Goal: Task Accomplishment & Management: Manage account settings

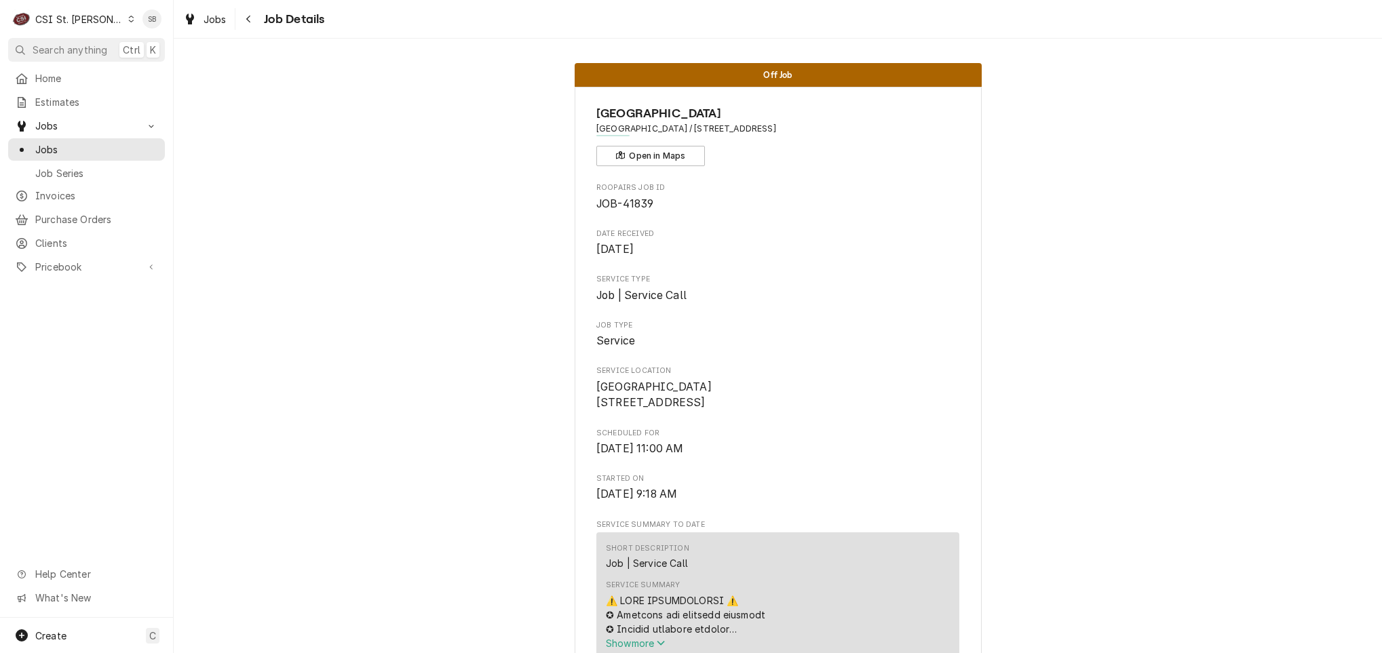
scroll to position [712, 0]
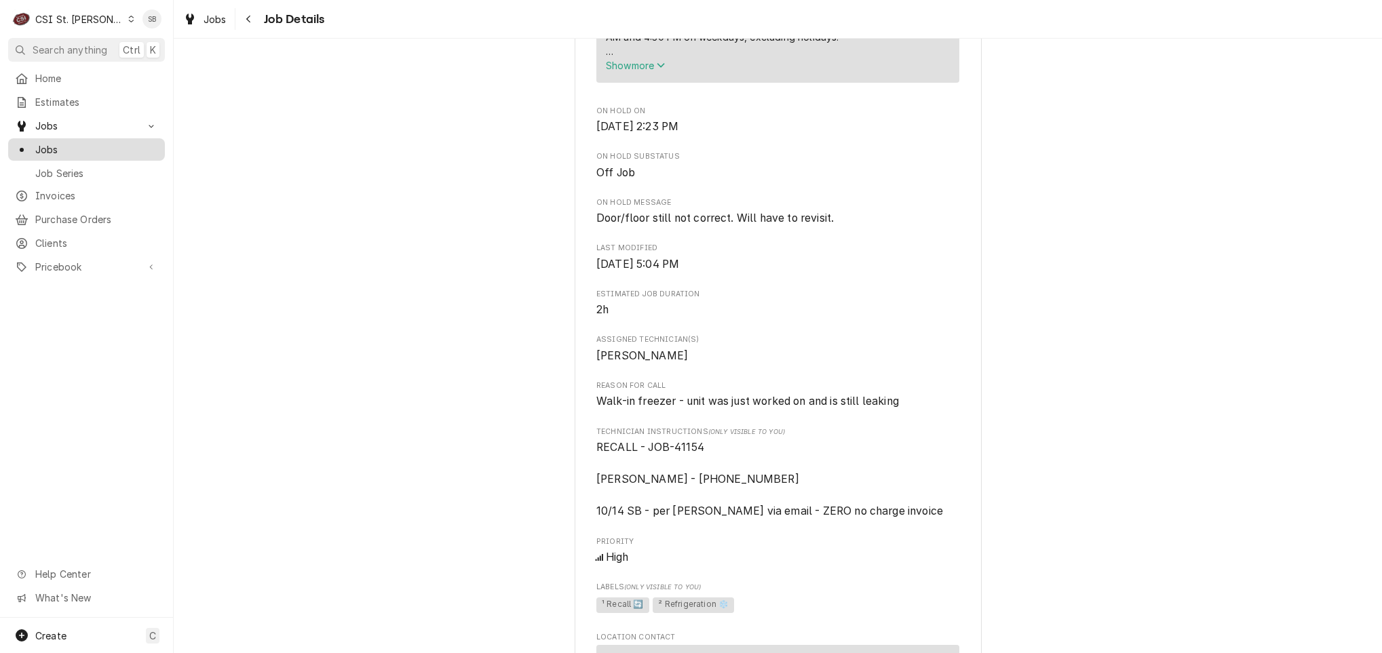
click at [84, 142] on span "Jobs" at bounding box center [96, 149] width 123 height 14
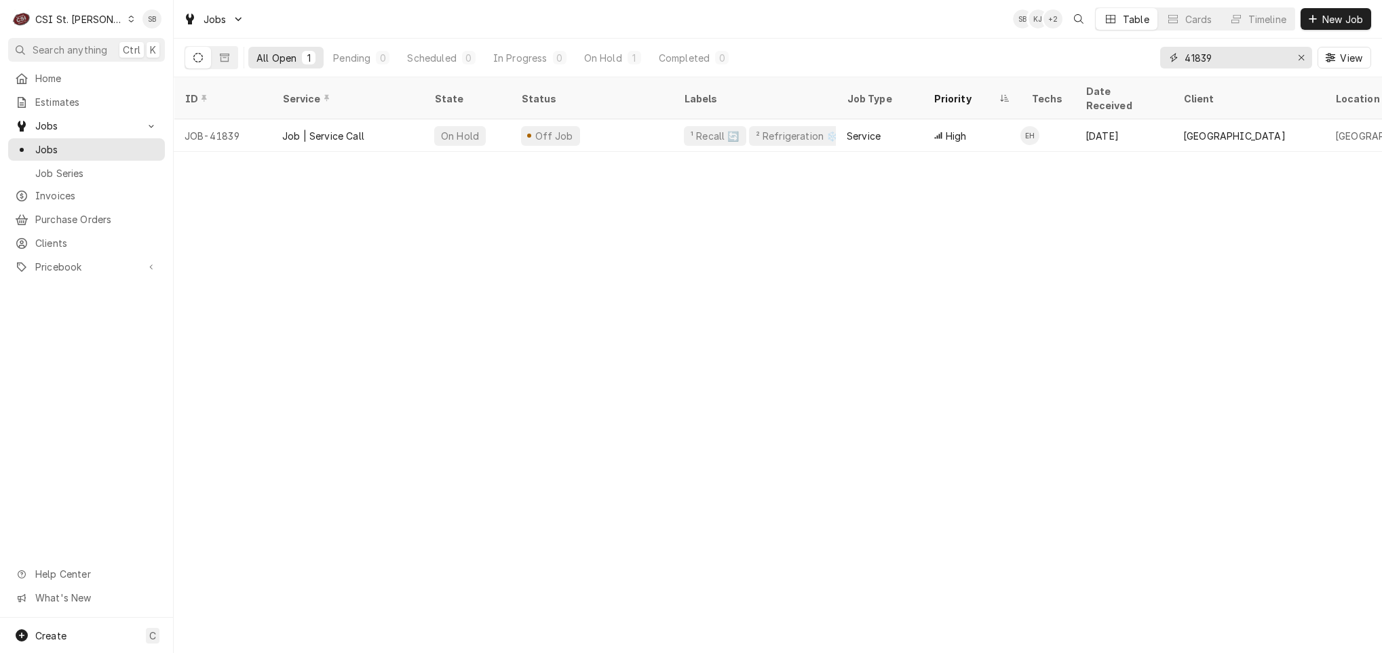
click at [1197, 54] on input "41839" at bounding box center [1235, 58] width 102 height 22
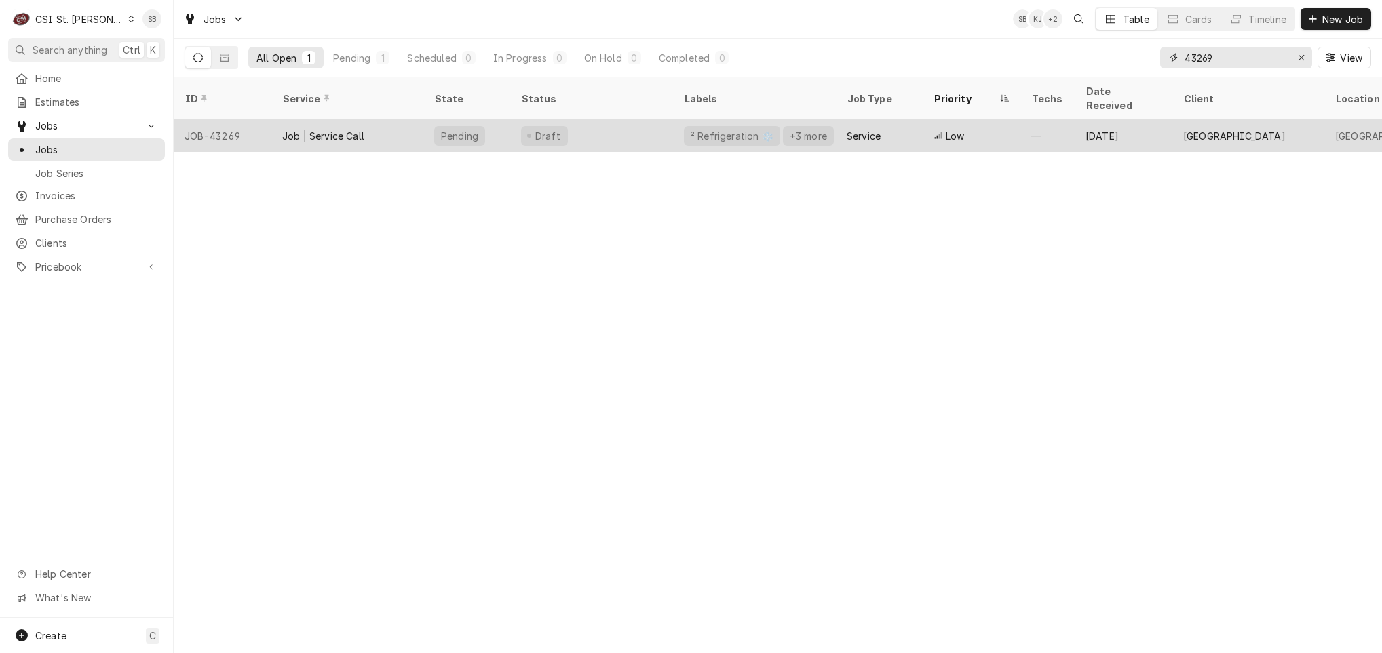
type input "43269"
click at [621, 119] on div "Draft" at bounding box center [591, 135] width 163 height 33
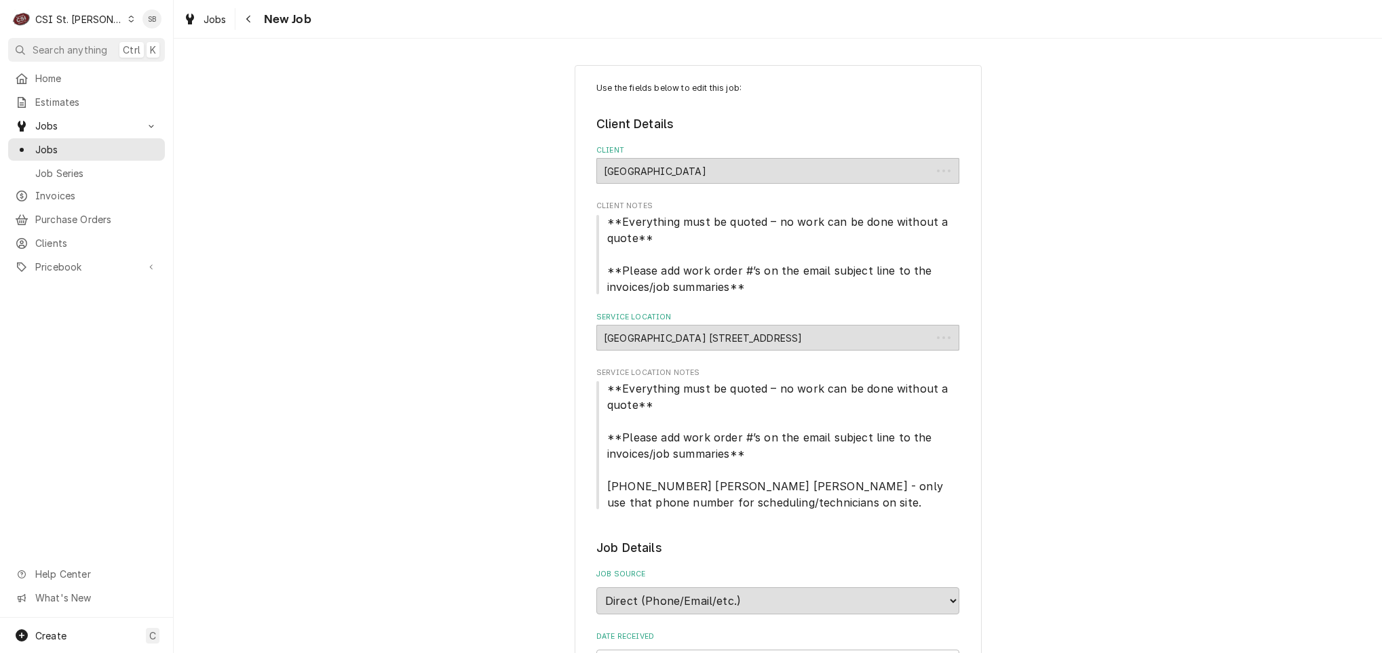
type textarea "x"
click at [218, 23] on span "Jobs" at bounding box center [214, 19] width 23 height 14
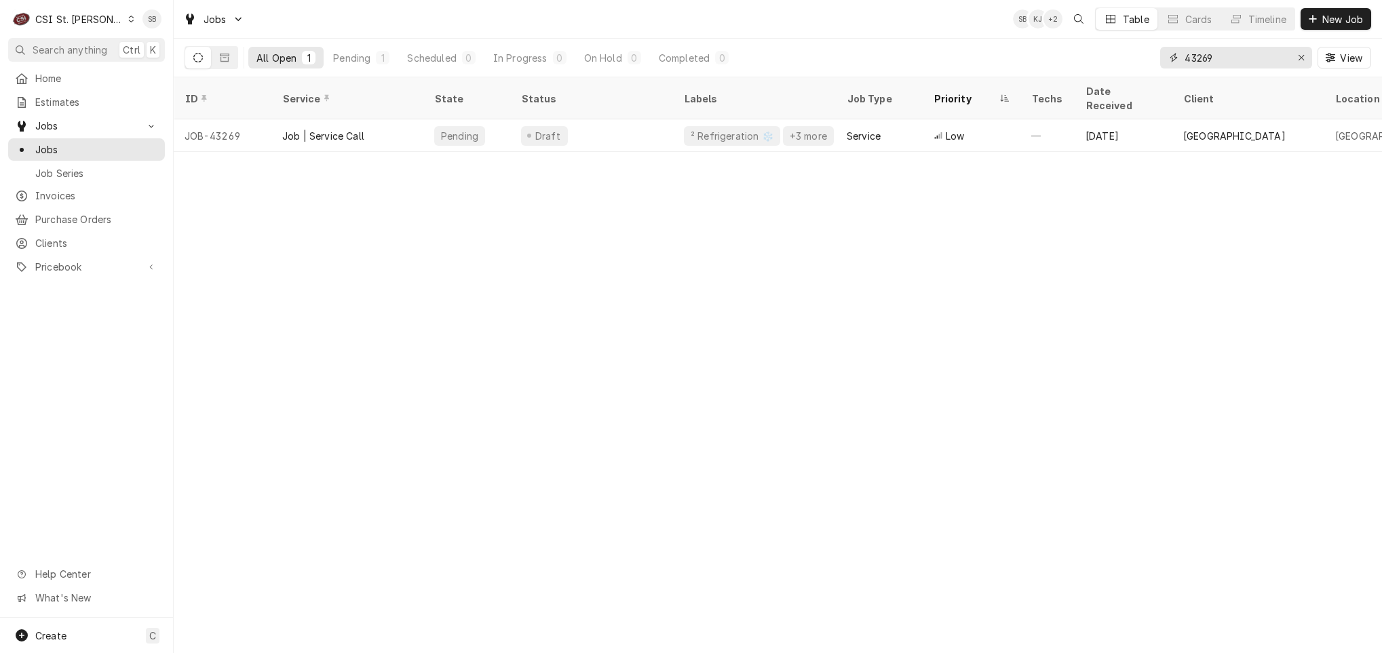
click at [1186, 65] on input "43269" at bounding box center [1235, 58] width 102 height 22
paste input "165"
click at [1203, 57] on input "43165" at bounding box center [1235, 58] width 102 height 22
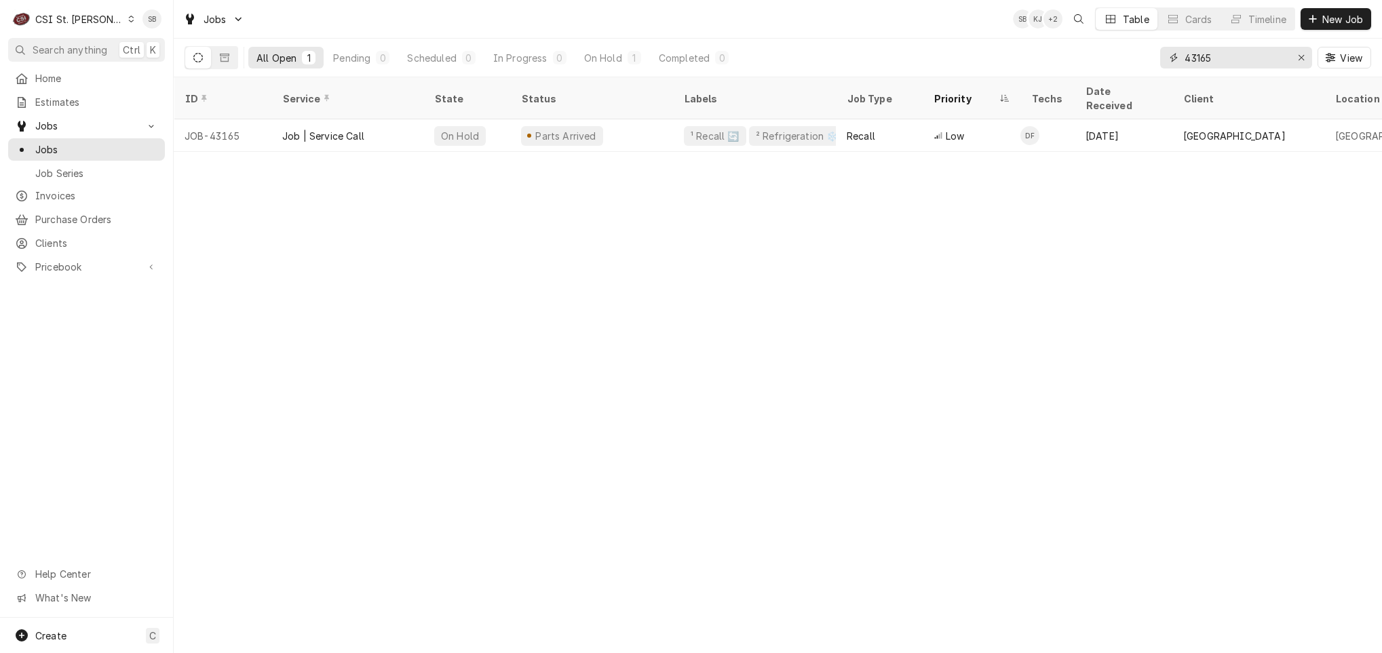
paste input "236"
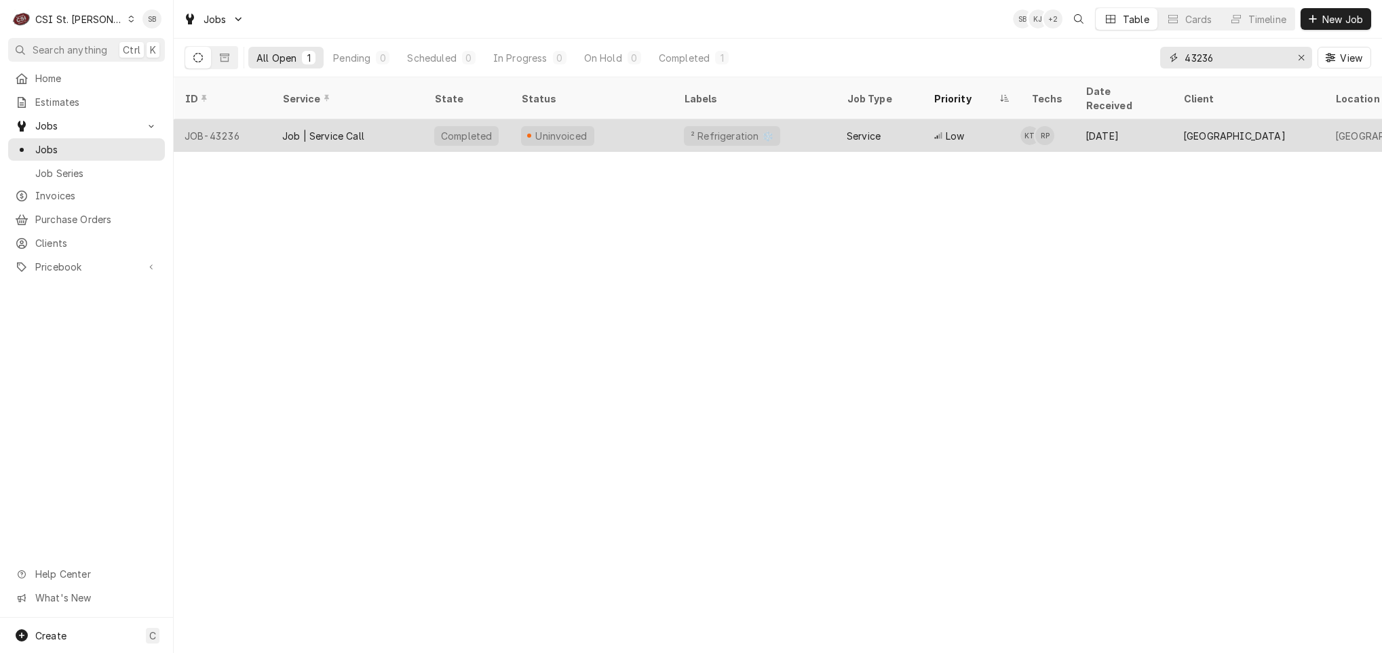
type input "43236"
click at [412, 128] on div "Job | Service Call" at bounding box center [347, 135] width 152 height 33
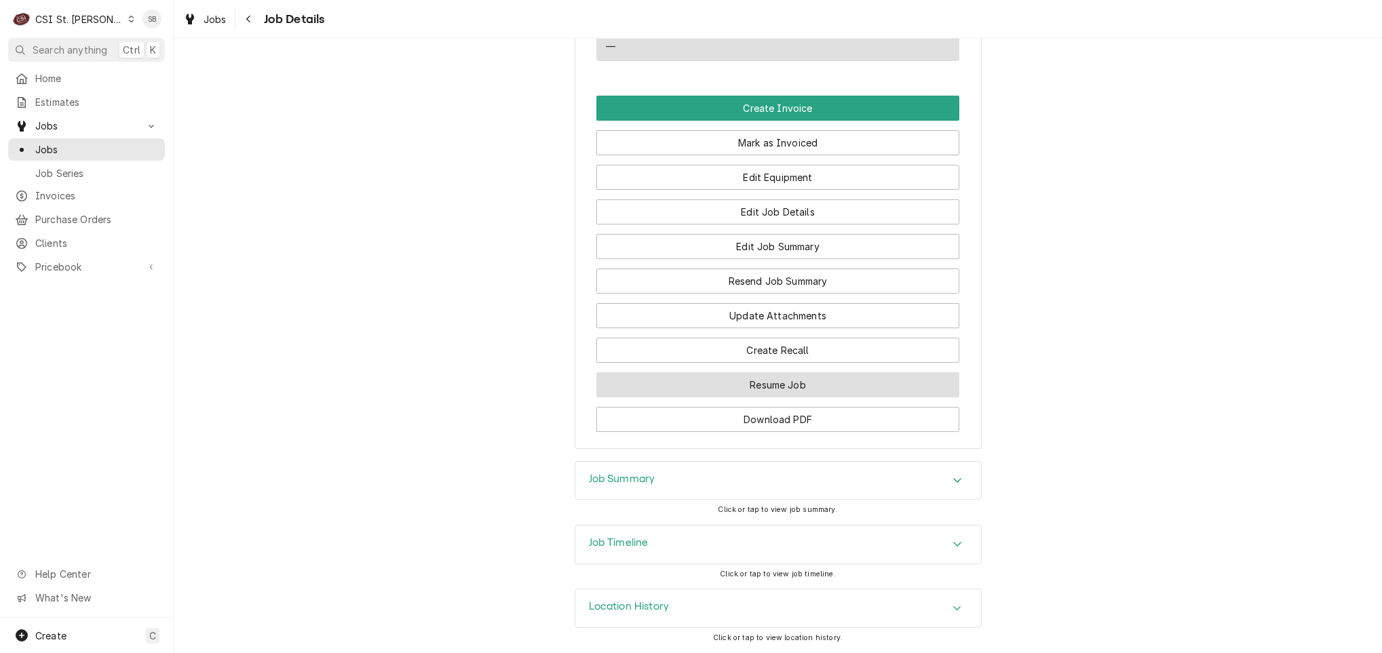
scroll to position [1591, 0]
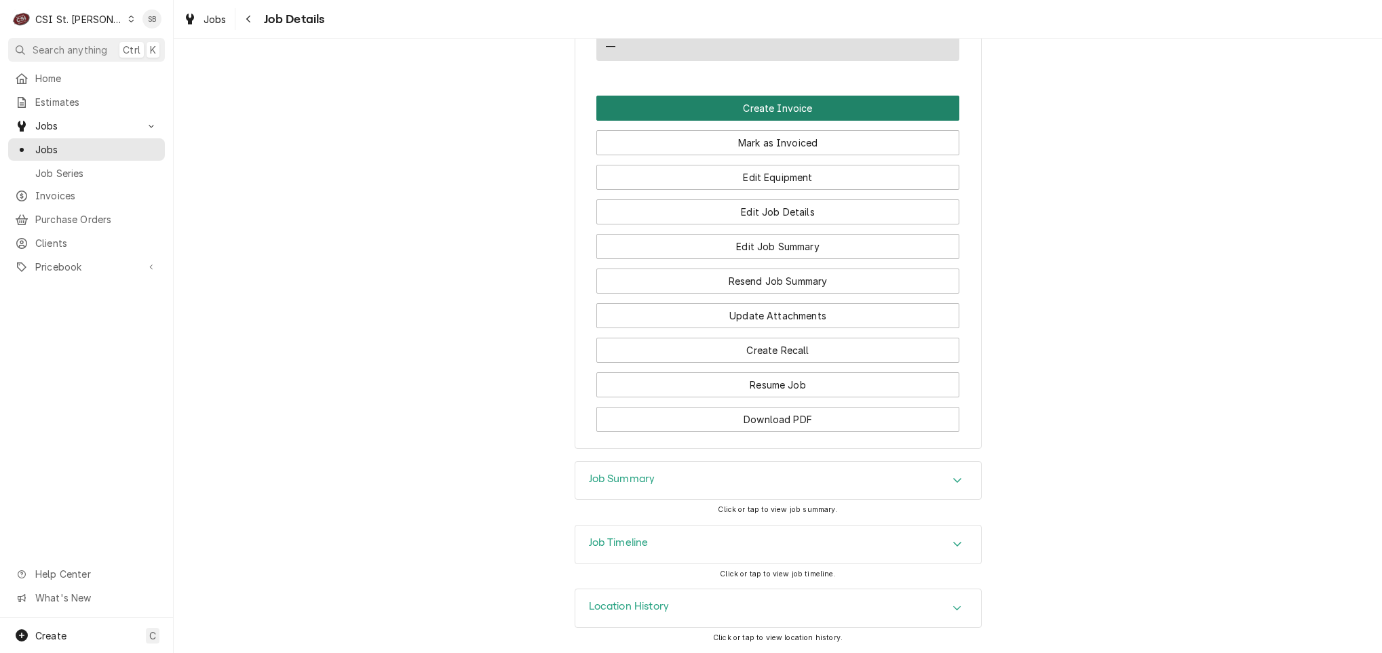
click at [737, 96] on button "Create Invoice" at bounding box center [777, 108] width 363 height 25
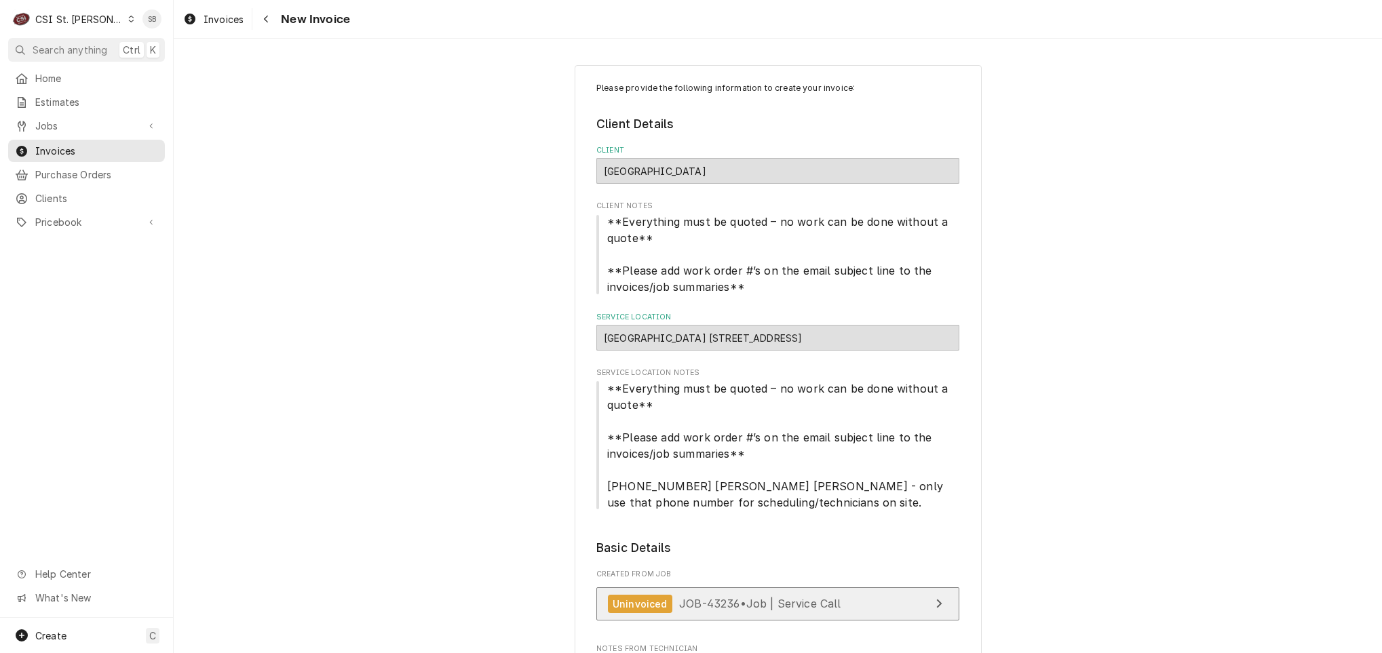
click at [735, 601] on span "JOB-43236 • Job | Service Call" at bounding box center [760, 604] width 162 height 14
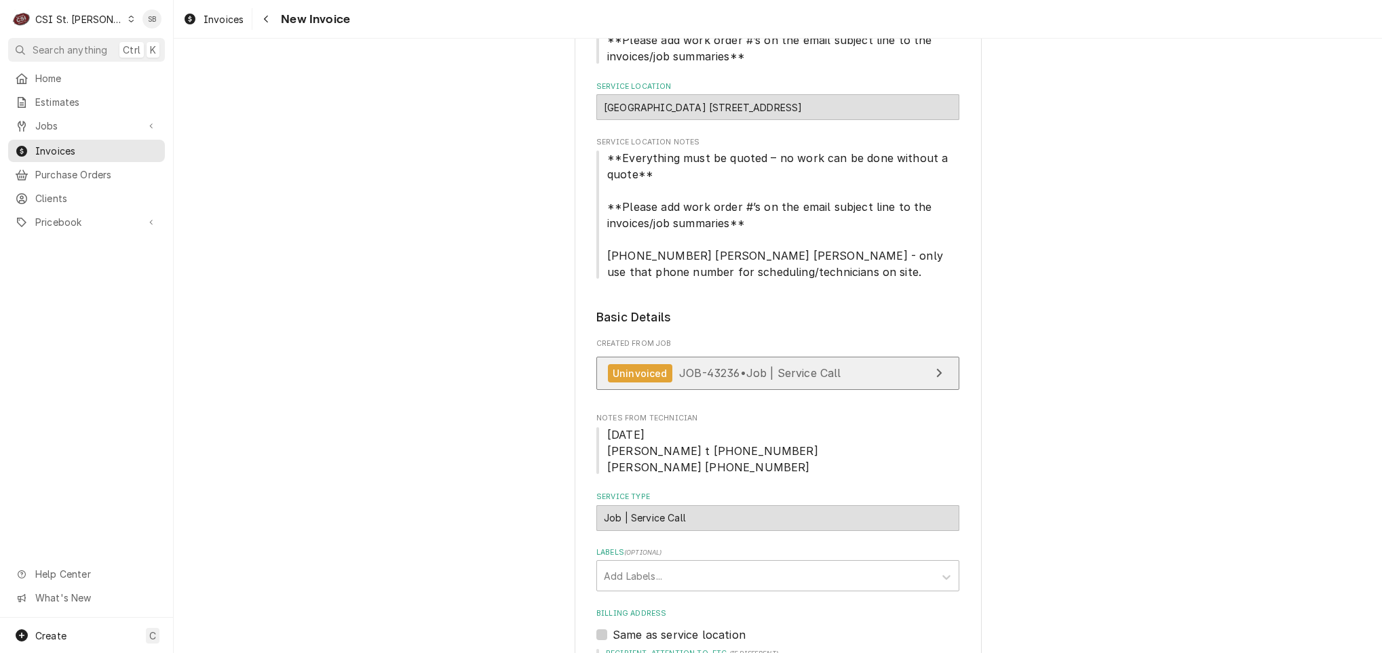
scroll to position [509, 0]
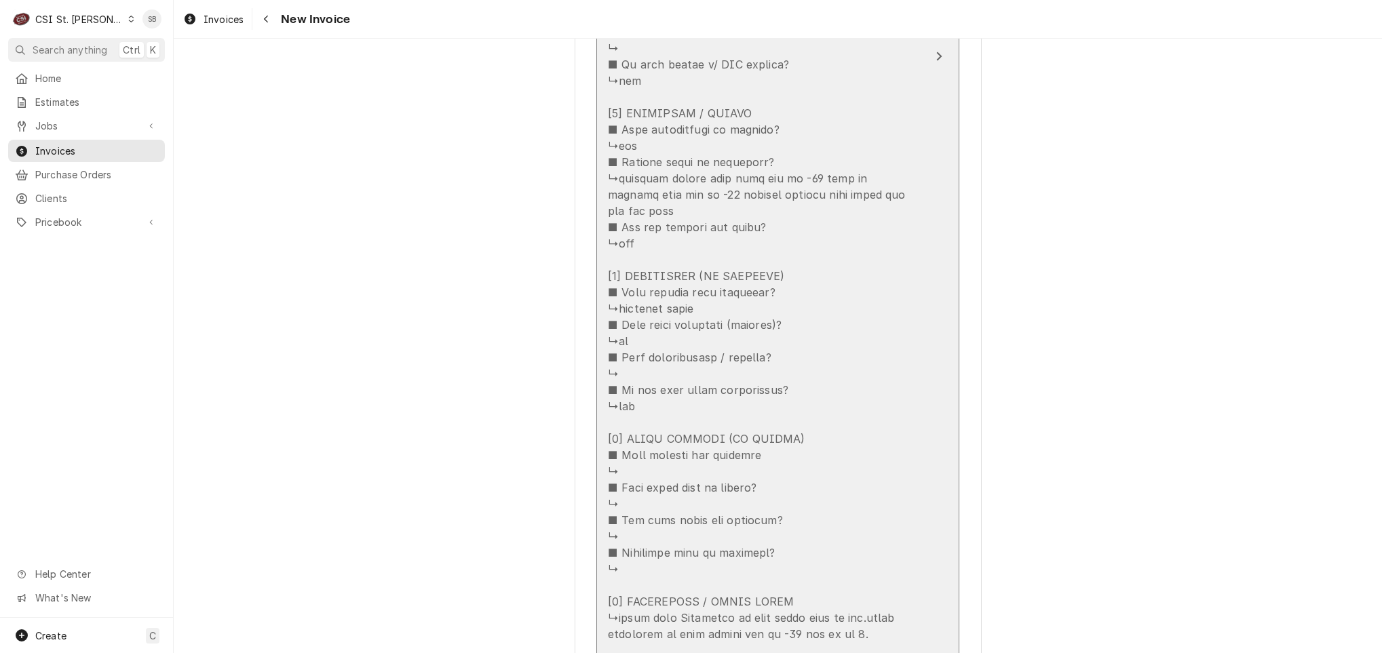
click at [674, 403] on div "Update Line Item" at bounding box center [763, 170] width 311 height 944
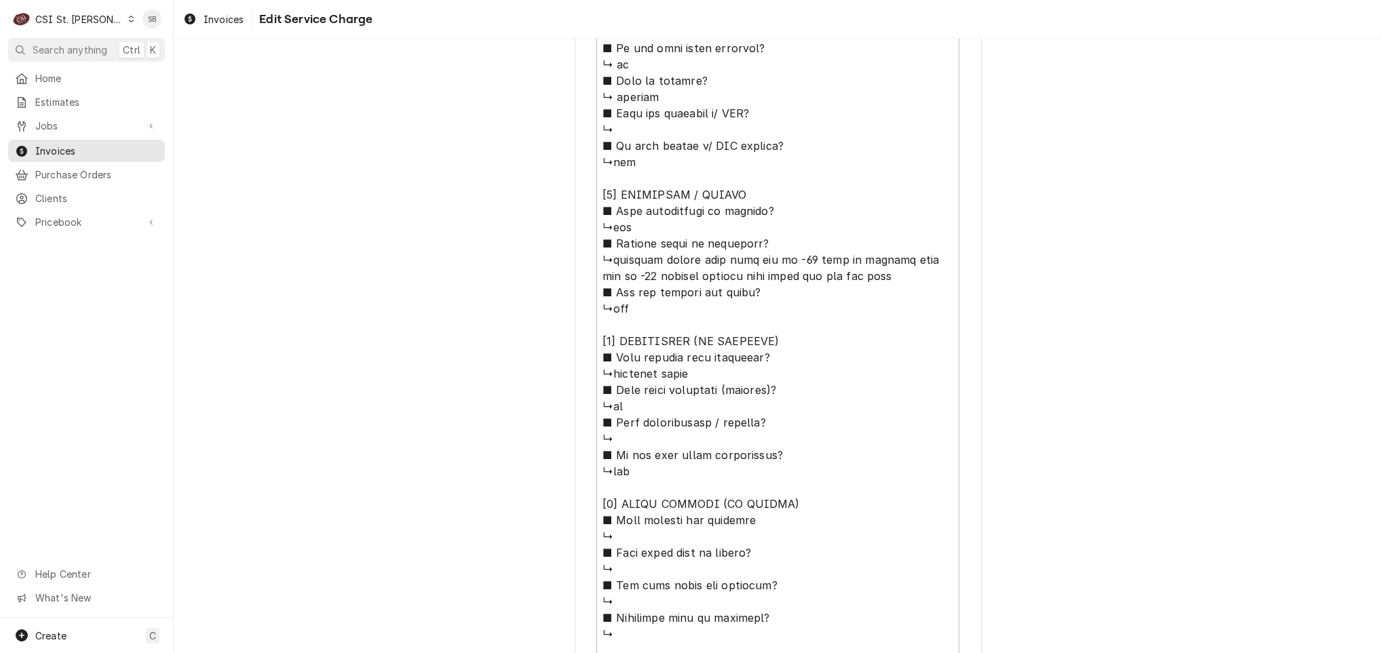
scroll to position [753, 0]
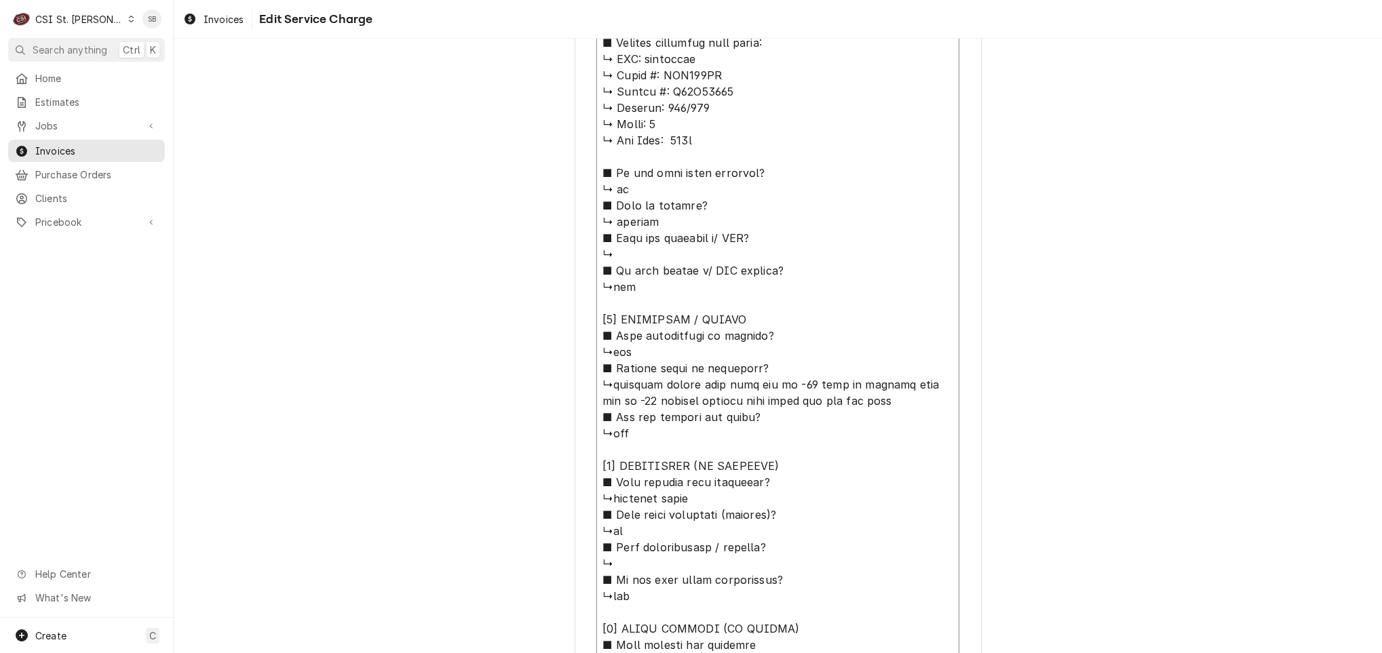
click at [603, 381] on textarea "Service Summary ( optional )" at bounding box center [777, 368] width 363 height 941
type textarea "x"
type textarea "⚠️ 𝗙𝗢𝗥𝗠 𝗜𝗡𝗦𝗧𝗥𝗨𝗖𝗧𝗜𝗢𝗡𝗦 ⚠️ ✪ 𝗖𝗼𝗺𝗽𝗹𝗲𝘁𝗲 𝗮𝗹𝗹 𝗿𝗲𝗹𝗲𝘃𝗮𝗻𝘁 𝘀𝗲𝗰𝘁𝗶𝗼𝗻𝘀 ✪ 𝗣𝗿𝗼𝘃𝗶𝗱𝗲 𝗱𝗲𝘁𝗮𝗶𝗹𝗲𝗱 𝗮𝗻𝘀…"
type textarea "x"
type textarea "⚠️ 𝗙𝗢𝗥𝗠 𝗜𝗡𝗦𝗧𝗥𝗨𝗖𝗧𝗜𝗢𝗡𝗦 ⚠️ ✪ 𝗖𝗼𝗺𝗽𝗹𝗲𝘁𝗲 𝗮𝗹𝗹 𝗿𝗲𝗹𝗲𝘃𝗮𝗻𝘁 𝘀𝗲𝗰𝘁𝗶𝗼𝗻𝘀 ✪ 𝗣𝗿𝗼𝘃𝗶𝗱𝗲 𝗱𝗲𝘁𝗮𝗶𝗹𝗲𝗱 𝗮𝗻𝘀…"
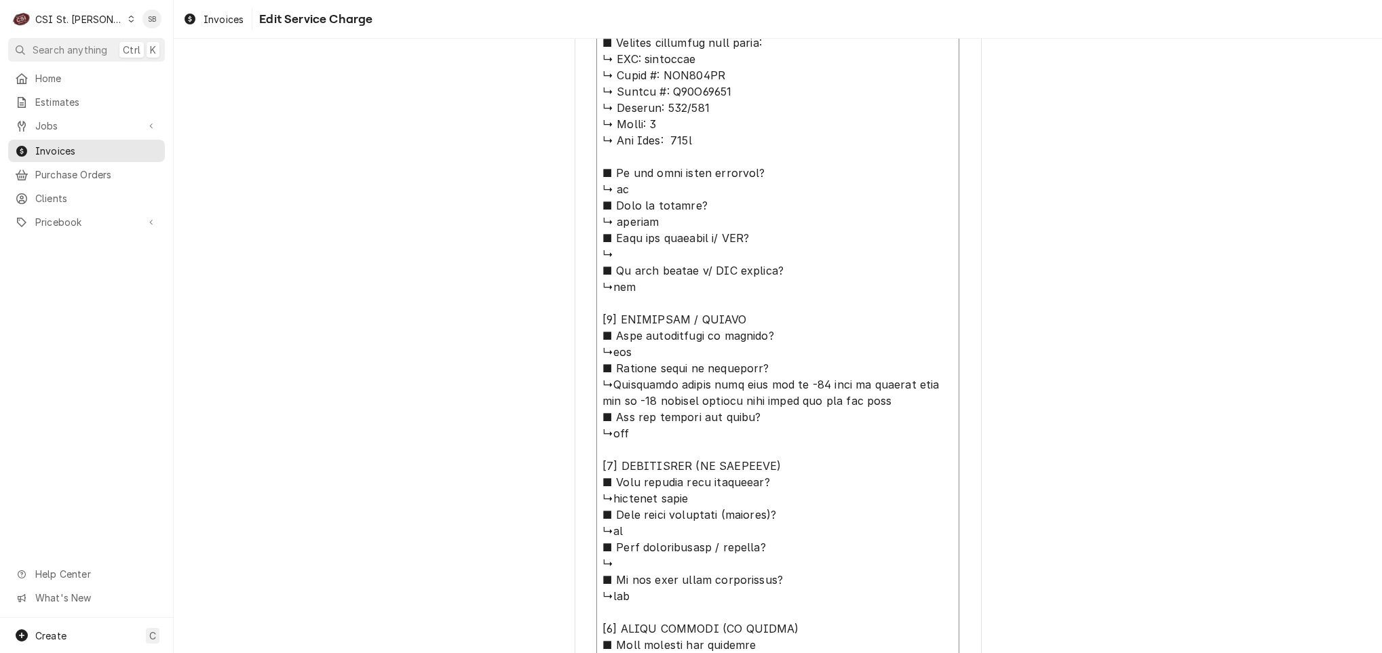
type textarea "x"
type textarea "⚠️ 𝗙𝗢𝗥𝗠 𝗜𝗡𝗦𝗧𝗥𝗨𝗖𝗧𝗜𝗢𝗡𝗦 ⚠️ ✪ 𝗖𝗼𝗺𝗽𝗹𝗲𝘁𝗲 𝗮𝗹𝗹 𝗿𝗲𝗹𝗲𝘃𝗮𝗻𝘁 𝘀𝗲𝗰𝘁𝗶𝗼𝗻𝘀 ✪ 𝗣𝗿𝗼𝘃𝗶𝗱𝗲 𝗱𝗲𝘁𝗮𝗶𝗹𝗲𝗱 𝗮𝗻𝘀…"
type textarea "x"
type textarea "⚠️ 𝗙𝗢𝗥𝗠 𝗜𝗡𝗦𝗧𝗥𝗨𝗖𝗧𝗜𝗢𝗡𝗦 ⚠️ ✪ 𝗖𝗼𝗺𝗽𝗹𝗲𝘁𝗲 𝗮𝗹𝗹 𝗿𝗲𝗹𝗲𝘃𝗮𝗻𝘁 𝘀𝗲𝗰𝘁𝗶𝗼𝗻𝘀 ✪ 𝗣𝗿𝗼𝘃𝗶𝗱𝗲 𝗱𝗲𝘁𝗮𝗶𝗹𝗲𝗱 𝗮𝗻𝘀…"
type textarea "x"
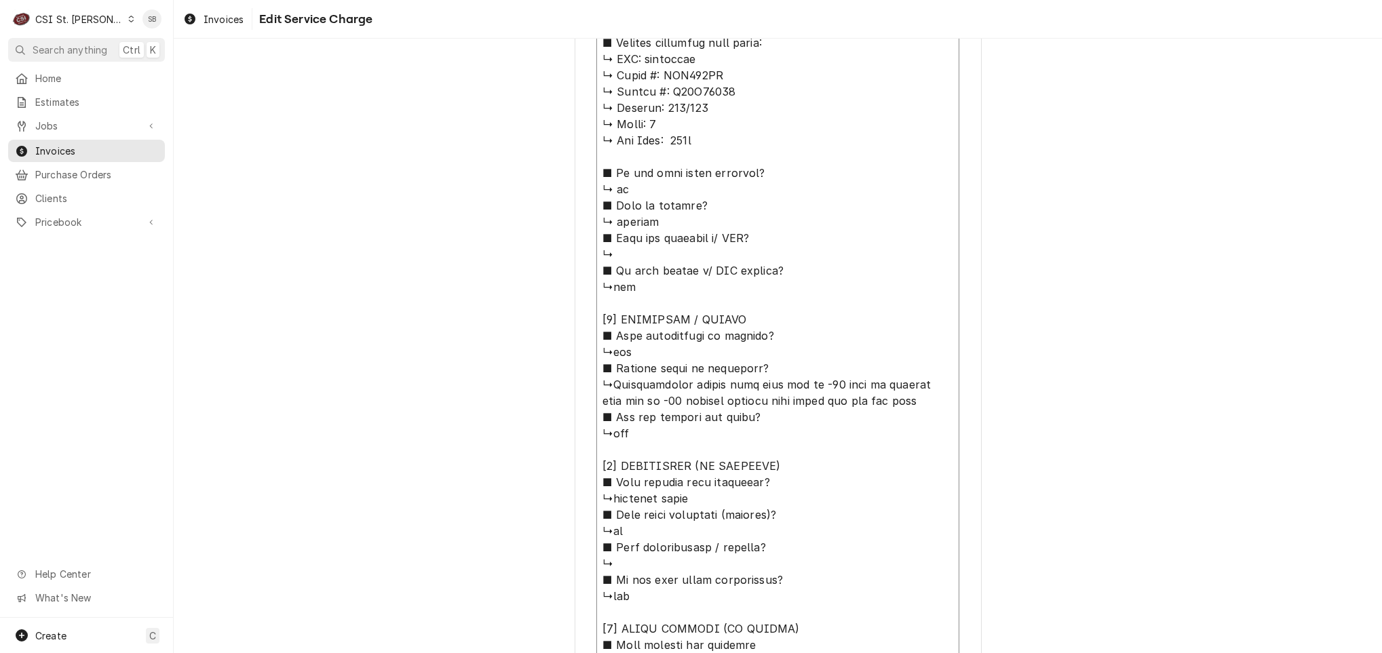
type textarea "⚠️ 𝗙𝗢𝗥𝗠 𝗜𝗡𝗦𝗧𝗥𝗨𝗖𝗧𝗜𝗢𝗡𝗦 ⚠️ ✪ 𝗖𝗼𝗺𝗽𝗹𝗲𝘁𝗲 𝗮𝗹𝗹 𝗿𝗲𝗹𝗲𝘃𝗮𝗻𝘁 𝘀𝗲𝗰𝘁𝗶𝗼𝗻𝘀 ✪ 𝗣𝗿𝗼𝘃𝗶𝗱𝗲 𝗱𝗲𝘁𝗮𝗶𝗹𝗲𝗱 𝗮𝗻𝘀…"
type textarea "x"
type textarea "⚠️ 𝗙𝗢𝗥𝗠 𝗜𝗡𝗦𝗧𝗥𝗨𝗖𝗧𝗜𝗢𝗡𝗦 ⚠️ ✪ 𝗖𝗼𝗺𝗽𝗹𝗲𝘁𝗲 𝗮𝗹𝗹 𝗿𝗲𝗹𝗲𝘃𝗮𝗻𝘁 𝘀𝗲𝗰𝘁𝗶𝗼𝗻𝘀 ✪ 𝗣𝗿𝗼𝘃𝗶𝗱𝗲 𝗱𝗲𝘁𝗮𝗶𝗹𝗲𝗱 𝗮𝗻𝘀…"
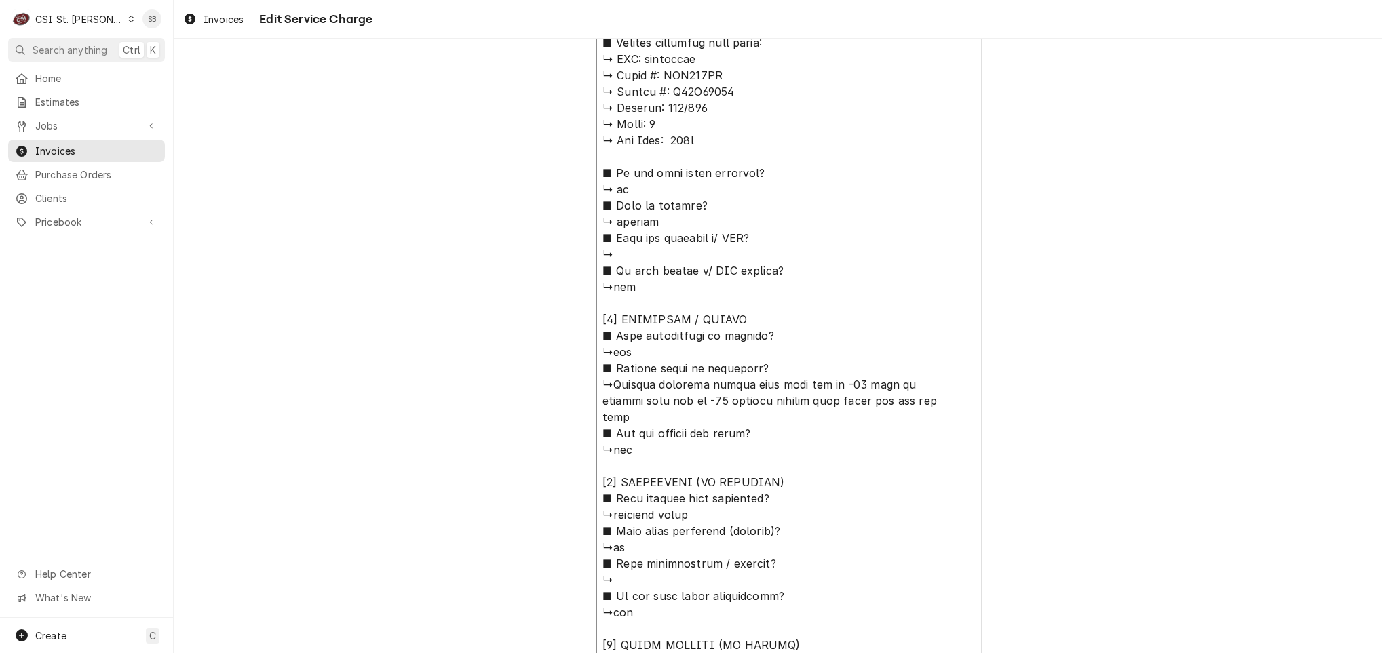
type textarea "x"
type textarea "⚠️ 𝗙𝗢𝗥𝗠 𝗜𝗡𝗦𝗧𝗥𝗨𝗖𝗧𝗜𝗢𝗡𝗦 ⚠️ ✪ 𝗖𝗼𝗺𝗽𝗹𝗲𝘁𝗲 𝗮𝗹𝗹 𝗿𝗲𝗹𝗲𝘃𝗮𝗻𝘁 𝘀𝗲𝗰𝘁𝗶𝗼𝗻𝘀 ✪ 𝗣𝗿𝗼𝘃𝗶𝗱𝗲 𝗱𝗲𝘁𝗮𝗶𝗹𝗲𝗱 𝗮𝗻𝘀…"
type textarea "x"
type textarea "⚠️ 𝗙𝗢𝗥𝗠 𝗜𝗡𝗦𝗧𝗥𝗨𝗖𝗧𝗜𝗢𝗡𝗦 ⚠️ ✪ 𝗖𝗼𝗺𝗽𝗹𝗲𝘁𝗲 𝗮𝗹𝗹 𝗿𝗲𝗹𝗲𝘃𝗮𝗻𝘁 𝘀𝗲𝗰𝘁𝗶𝗼𝗻𝘀 ✪ 𝗣𝗿𝗼𝘃𝗶𝗱𝗲 𝗱𝗲𝘁𝗮𝗶𝗹𝗲𝗱 𝗮𝗻𝘀…"
type textarea "x"
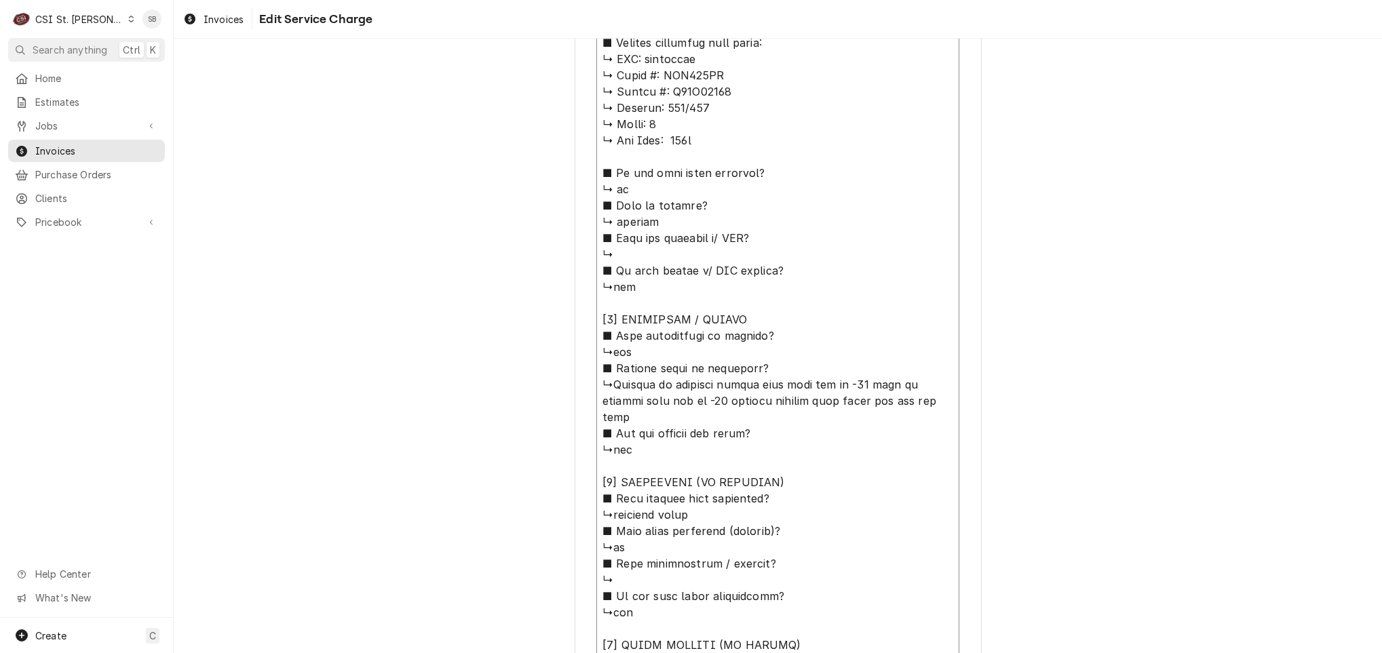
type textarea "⚠️ 𝗙𝗢𝗥𝗠 𝗜𝗡𝗦𝗧𝗥𝗨𝗖𝗧𝗜𝗢𝗡𝗦 ⚠️ ✪ 𝗖𝗼𝗺𝗽𝗹𝗲𝘁𝗲 𝗮𝗹𝗹 𝗿𝗲𝗹𝗲𝘃𝗮𝗻𝘁 𝘀𝗲𝗰𝘁𝗶𝗼𝗻𝘀 ✪ 𝗣𝗿𝗼𝘃𝗶𝗱𝗲 𝗱𝗲𝘁𝗮𝗶𝗹𝗲𝗱 𝗮𝗻𝘀…"
type textarea "x"
type textarea "⚠️ 𝗙𝗢𝗥𝗠 𝗜𝗡𝗦𝗧𝗥𝗨𝗖𝗧𝗜𝗢𝗡𝗦 ⚠️ ✪ 𝗖𝗼𝗺𝗽𝗹𝗲𝘁𝗲 𝗮𝗹𝗹 𝗿𝗲𝗹𝗲𝘃𝗮𝗻𝘁 𝘀𝗲𝗰𝘁𝗶𝗼𝗻𝘀 ✪ 𝗣𝗿𝗼𝘃𝗶𝗱𝗲 𝗱𝗲𝘁𝗮𝗶𝗹𝗲𝗱 𝗮𝗻𝘀…"
type textarea "x"
type textarea "⚠️ 𝗙𝗢𝗥𝗠 𝗜𝗡𝗦𝗧𝗥𝗨𝗖𝗧𝗜𝗢𝗡𝗦 ⚠️ ✪ 𝗖𝗼𝗺𝗽𝗹𝗲𝘁𝗲 𝗮𝗹𝗹 𝗿𝗲𝗹𝗲𝘃𝗮𝗻𝘁 𝘀𝗲𝗰𝘁𝗶𝗼𝗻𝘀 ✪ 𝗣𝗿𝗼𝘃𝗶𝗱𝗲 𝗱𝗲𝘁𝗮𝗶𝗹𝗲𝗱 𝗮𝗻𝘀…"
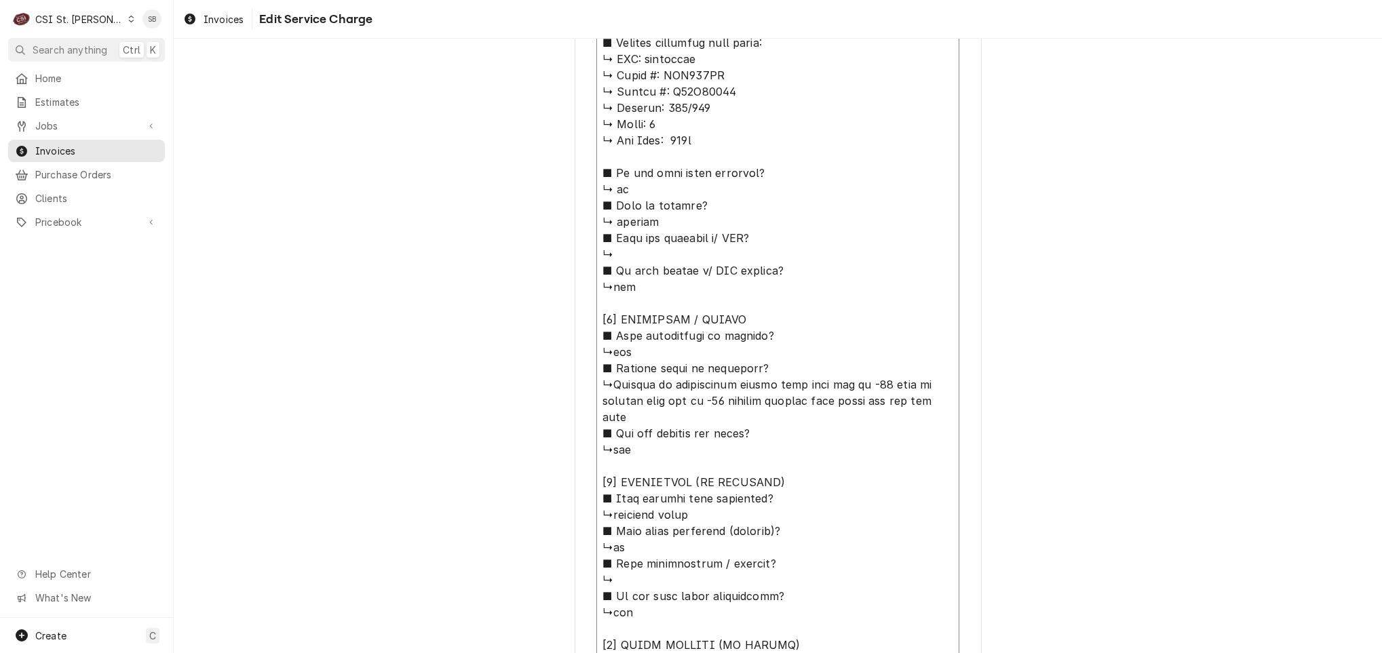
type textarea "x"
type textarea "⚠️ 𝗙𝗢𝗥𝗠 𝗜𝗡𝗦𝗧𝗥𝗨𝗖𝗧𝗜𝗢𝗡𝗦 ⚠️ ✪ 𝗖𝗼𝗺𝗽𝗹𝗲𝘁𝗲 𝗮𝗹𝗹 𝗿𝗲𝗹𝗲𝘃𝗮𝗻𝘁 𝘀𝗲𝗰𝘁𝗶𝗼𝗻𝘀 ✪ 𝗣𝗿𝗼𝘃𝗶𝗱𝗲 𝗱𝗲𝘁𝗮𝗶𝗹𝗲𝗱 𝗮𝗻𝘀…"
type textarea "x"
type textarea "⚠️ 𝗙𝗢𝗥𝗠 𝗜𝗡𝗦𝗧𝗥𝗨𝗖𝗧𝗜𝗢𝗡𝗦 ⚠️ ✪ 𝗖𝗼𝗺𝗽𝗹𝗲𝘁𝗲 𝗮𝗹𝗹 𝗿𝗲𝗹𝗲𝘃𝗮𝗻𝘁 𝘀𝗲𝗰𝘁𝗶𝗼𝗻𝘀 ✪ 𝗣𝗿𝗼𝘃𝗶𝗱𝗲 𝗱𝗲𝘁𝗮𝗶𝗹𝗲𝗱 𝗮𝗻𝘀…"
type textarea "x"
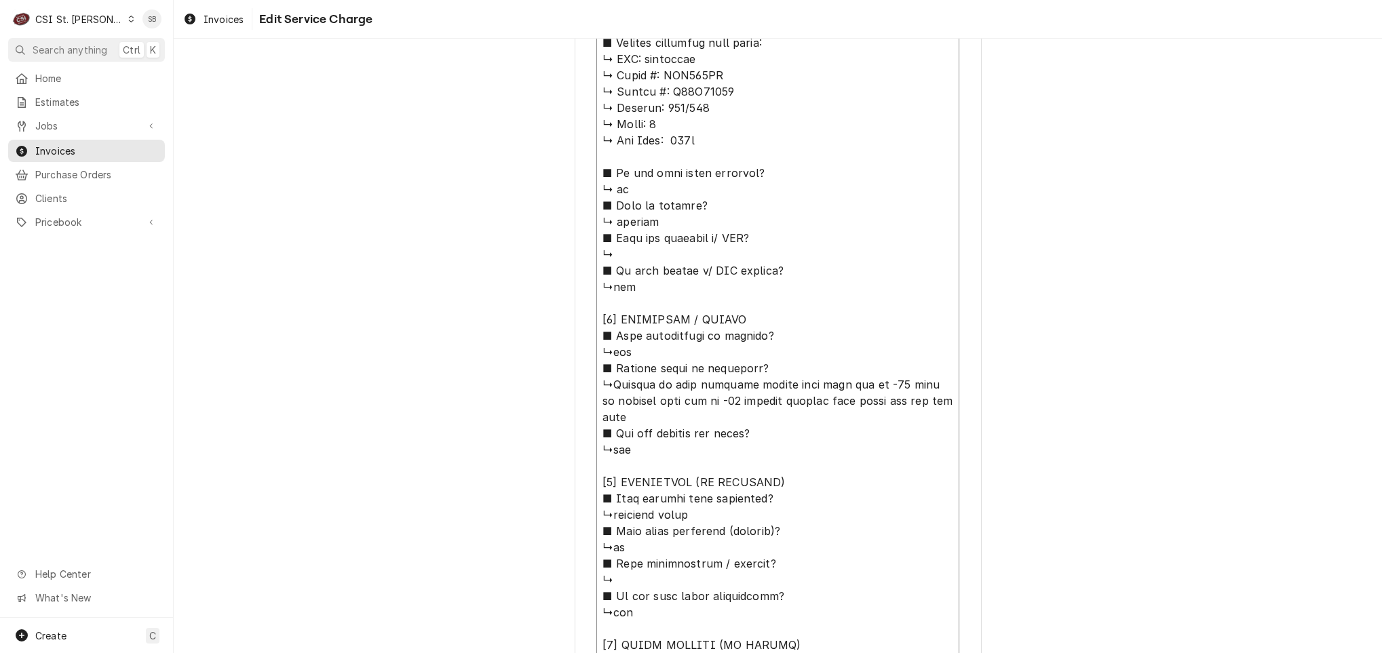
type textarea "⚠️ 𝗙𝗢𝗥𝗠 𝗜𝗡𝗦𝗧𝗥𝗨𝗖𝗧𝗜𝗢𝗡𝗦 ⚠️ ✪ 𝗖𝗼𝗺𝗽𝗹𝗲𝘁𝗲 𝗮𝗹𝗹 𝗿𝗲𝗹𝗲𝘃𝗮𝗻𝘁 𝘀𝗲𝗰𝘁𝗶𝗼𝗻𝘀 ✪ 𝗣𝗿𝗼𝘃𝗶𝗱𝗲 𝗱𝗲𝘁𝗮𝗶𝗹𝗲𝗱 𝗮𝗻𝘀…"
type textarea "x"
type textarea "⚠️ 𝗙𝗢𝗥𝗠 𝗜𝗡𝗦𝗧𝗥𝗨𝗖𝗧𝗜𝗢𝗡𝗦 ⚠️ ✪ 𝗖𝗼𝗺𝗽𝗹𝗲𝘁𝗲 𝗮𝗹𝗹 𝗿𝗲𝗹𝗲𝘃𝗮𝗻𝘁 𝘀𝗲𝗰𝘁𝗶𝗼𝗻𝘀 ✪ 𝗣𝗿𝗼𝘃𝗶𝗱𝗲 𝗱𝗲𝘁𝗮𝗶𝗹𝗲𝗱 𝗮𝗻𝘀…"
type textarea "x"
type textarea "⚠️ 𝗙𝗢𝗥𝗠 𝗜𝗡𝗦𝗧𝗥𝗨𝗖𝗧𝗜𝗢𝗡𝗦 ⚠️ ✪ 𝗖𝗼𝗺𝗽𝗹𝗲𝘁𝗲 𝗮𝗹𝗹 𝗿𝗲𝗹𝗲𝘃𝗮𝗻𝘁 𝘀𝗲𝗰𝘁𝗶𝗼𝗻𝘀 ✪ 𝗣𝗿𝗼𝘃𝗶𝗱𝗲 𝗱𝗲𝘁𝗮𝗶𝗹𝗲𝗱 𝗮𝗻𝘀…"
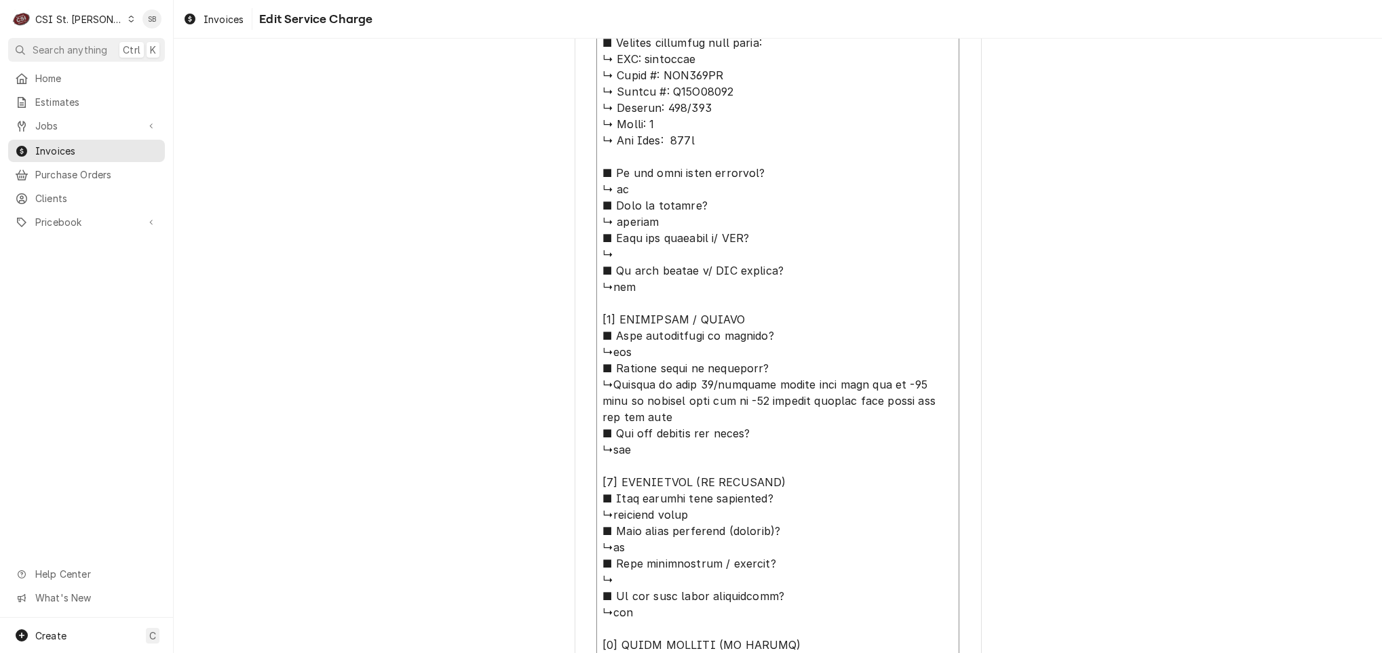
type textarea "x"
type textarea "⚠️ 𝗙𝗢𝗥𝗠 𝗜𝗡𝗦𝗧𝗥𝗨𝗖𝗧𝗜𝗢𝗡𝗦 ⚠️ ✪ 𝗖𝗼𝗺𝗽𝗹𝗲𝘁𝗲 𝗮𝗹𝗹 𝗿𝗲𝗹𝗲𝘃𝗮𝗻𝘁 𝘀𝗲𝗰𝘁𝗶𝗼𝗻𝘀 ✪ 𝗣𝗿𝗼𝘃𝗶𝗱𝗲 𝗱𝗲𝘁𝗮𝗶𝗹𝗲𝗱 𝗮𝗻𝘀…"
type textarea "x"
type textarea "⚠️ 𝗙𝗢𝗥𝗠 𝗜𝗡𝗦𝗧𝗥𝗨𝗖𝗧𝗜𝗢𝗡𝗦 ⚠️ ✪ 𝗖𝗼𝗺𝗽𝗹𝗲𝘁𝗲 𝗮𝗹𝗹 𝗿𝗲𝗹𝗲𝘃𝗮𝗻𝘁 𝘀𝗲𝗰𝘁𝗶𝗼𝗻𝘀 ✪ 𝗣𝗿𝗼𝘃𝗶𝗱𝗲 𝗱𝗲𝘁𝗮𝗶𝗹𝗲𝗱 𝗮𝗻𝘀…"
type textarea "x"
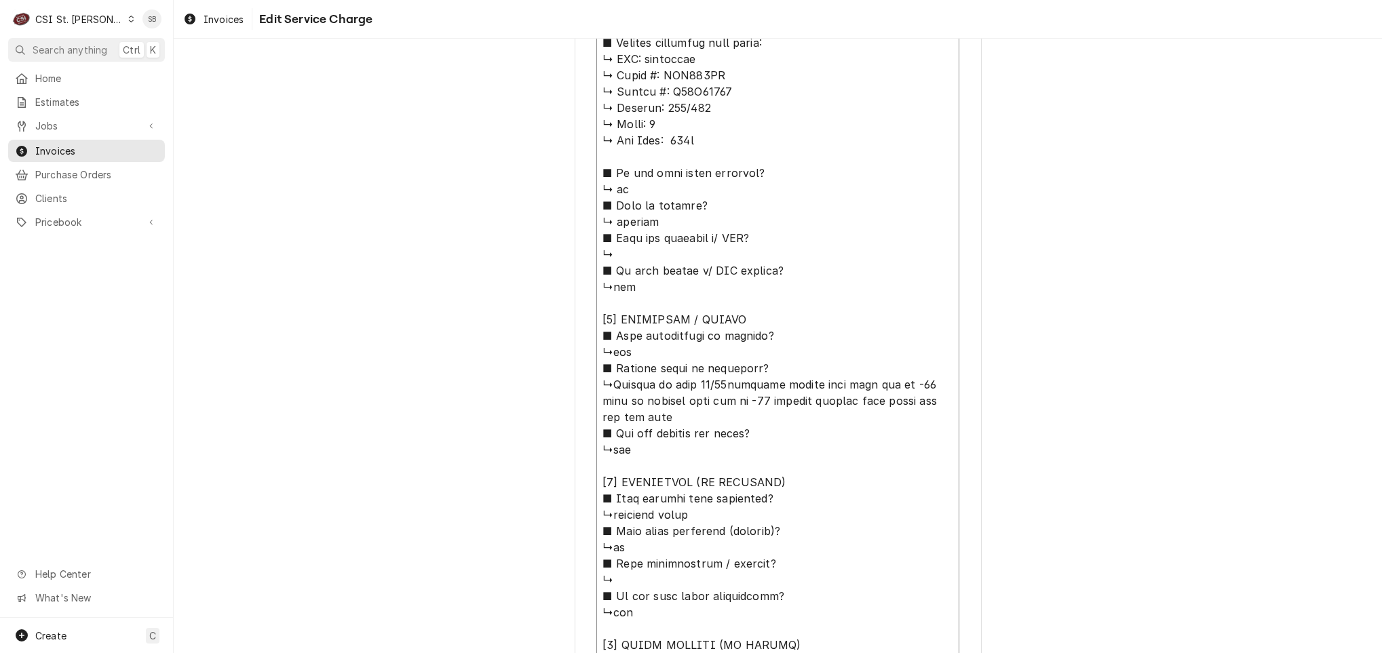
type textarea "⚠️ 𝗙𝗢𝗥𝗠 𝗜𝗡𝗦𝗧𝗥𝗨𝗖𝗧𝗜𝗢𝗡𝗦 ⚠️ ✪ 𝗖𝗼𝗺𝗽𝗹𝗲𝘁𝗲 𝗮𝗹𝗹 𝗿𝗲𝗹𝗲𝘃𝗮𝗻𝘁 𝘀𝗲𝗰𝘁𝗶𝗼𝗻𝘀 ✪ 𝗣𝗿𝗼𝘃𝗶𝗱𝗲 𝗱𝗲𝘁𝗮𝗶𝗹𝗲𝗱 𝗮𝗻𝘀…"
type textarea "x"
type textarea "⚠️ 𝗙𝗢𝗥𝗠 𝗜𝗡𝗦𝗧𝗥𝗨𝗖𝗧𝗜𝗢𝗡𝗦 ⚠️ ✪ 𝗖𝗼𝗺𝗽𝗹𝗲𝘁𝗲 𝗮𝗹𝗹 𝗿𝗲𝗹𝗲𝘃𝗮𝗻𝘁 𝘀𝗲𝗰𝘁𝗶𝗼𝗻𝘀 ✪ 𝗣𝗿𝗼𝘃𝗶𝗱𝗲 𝗱𝗲𝘁𝗮𝗶𝗹𝗲𝗱 𝗮𝗻𝘀…"
type textarea "x"
type textarea "⚠️ 𝗙𝗢𝗥𝗠 𝗜𝗡𝗦𝗧𝗥𝗨𝗖𝗧𝗜𝗢𝗡𝗦 ⚠️ ✪ 𝗖𝗼𝗺𝗽𝗹𝗲𝘁𝗲 𝗮𝗹𝗹 𝗿𝗲𝗹𝗲𝘃𝗮𝗻𝘁 𝘀𝗲𝗰𝘁𝗶𝗼𝗻𝘀 ✪ 𝗣𝗿𝗼𝘃𝗶𝗱𝗲 𝗱𝗲𝘁𝗮𝗶𝗹𝗲𝗱 𝗮𝗻𝘀…"
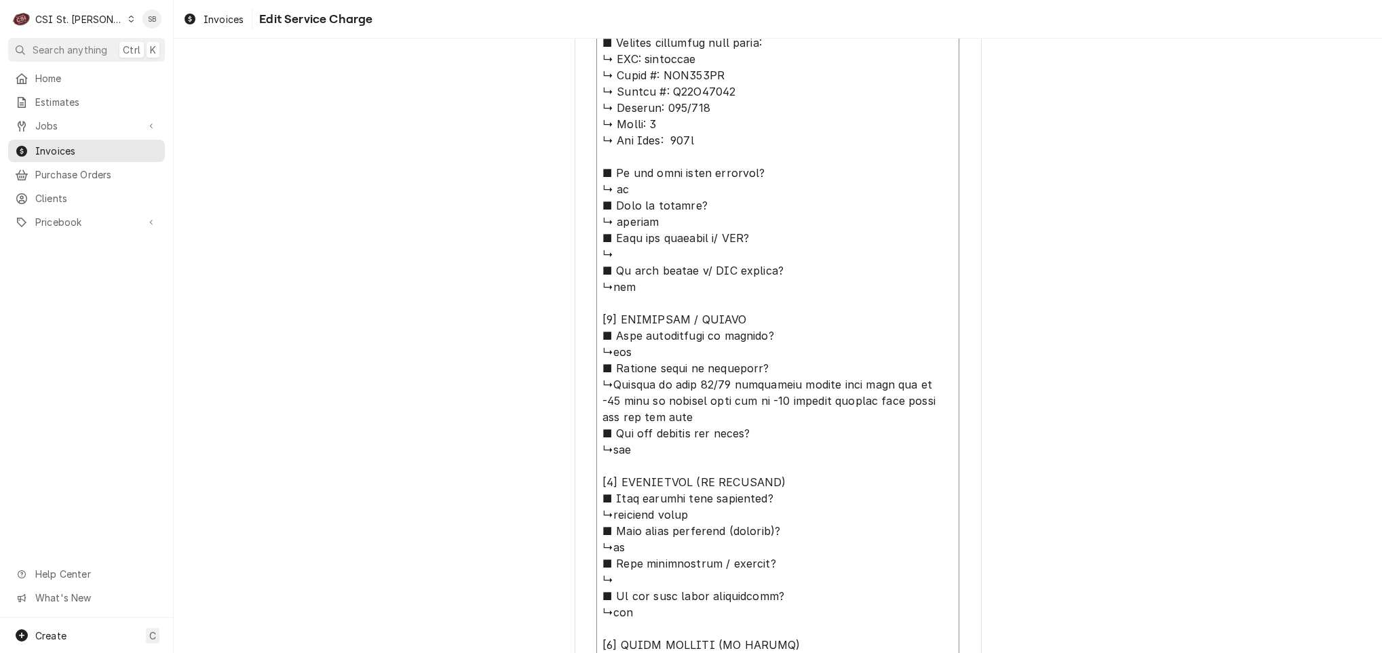
type textarea "x"
type textarea "⚠️ 𝗙𝗢𝗥𝗠 𝗜𝗡𝗦𝗧𝗥𝗨𝗖𝗧𝗜𝗢𝗡𝗦 ⚠️ ✪ 𝗖𝗼𝗺𝗽𝗹𝗲𝘁𝗲 𝗮𝗹𝗹 𝗿𝗲𝗹𝗲𝘃𝗮𝗻𝘁 𝘀𝗲𝗰𝘁𝗶𝗼𝗻𝘀 ✪ 𝗣𝗿𝗼𝘃𝗶𝗱𝗲 𝗱𝗲𝘁𝗮𝗶𝗹𝗲𝗱 𝗮𝗻𝘀…"
type textarea "x"
type textarea "⚠️ 𝗙𝗢𝗥𝗠 𝗜𝗡𝗦𝗧𝗥𝗨𝗖𝗧𝗜𝗢𝗡𝗦 ⚠️ ✪ 𝗖𝗼𝗺𝗽𝗹𝗲𝘁𝗲 𝗮𝗹𝗹 𝗿𝗲𝗹𝗲𝘃𝗮𝗻𝘁 𝘀𝗲𝗰𝘁𝗶𝗼𝗻𝘀 ✪ 𝗣𝗿𝗼𝘃𝗶𝗱𝗲 𝗱𝗲𝘁𝗮𝗶𝗹𝗲𝗱 𝗮𝗻𝘀…"
type textarea "x"
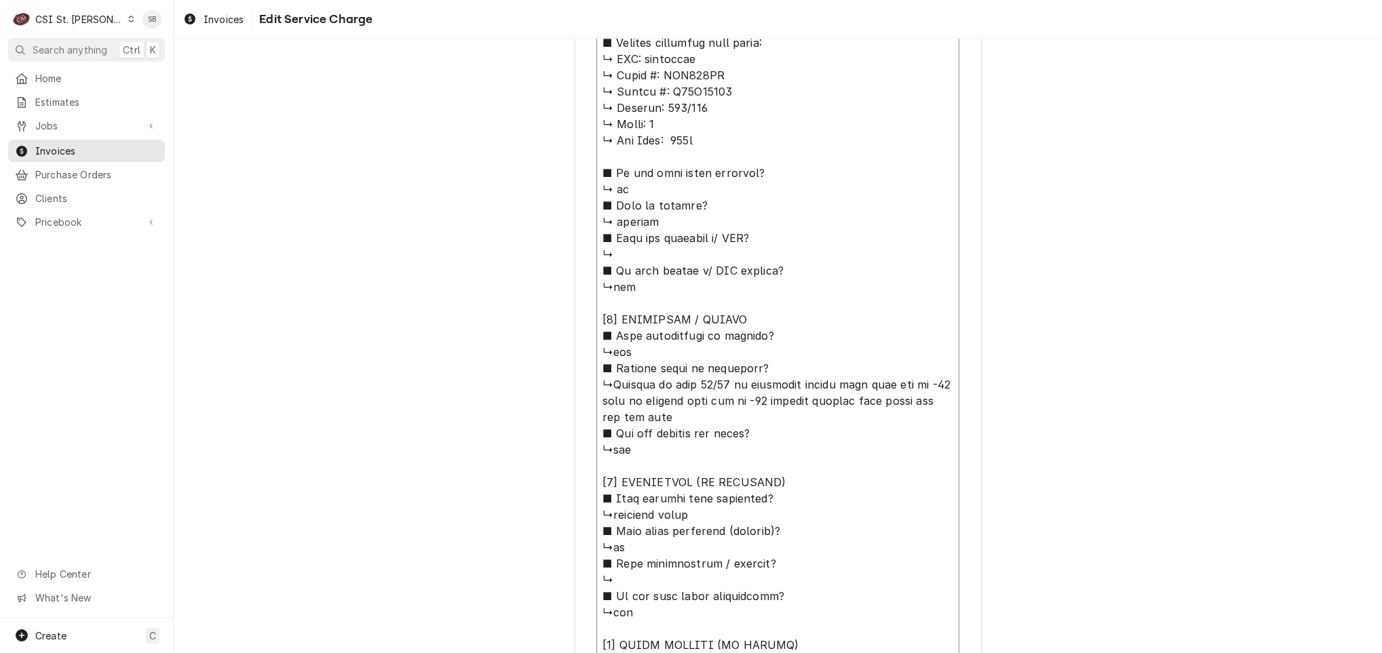
type textarea "⚠️ 𝗙𝗢𝗥𝗠 𝗜𝗡𝗦𝗧𝗥𝗨𝗖𝗧𝗜𝗢𝗡𝗦 ⚠️ ✪ 𝗖𝗼𝗺𝗽𝗹𝗲𝘁𝗲 𝗮𝗹𝗹 𝗿𝗲𝗹𝗲𝘃𝗮𝗻𝘁 𝘀𝗲𝗰𝘁𝗶𝗼𝗻𝘀 ✪ 𝗣𝗿𝗼𝘃𝗶𝗱𝗲 𝗱𝗲𝘁𝗮𝗶𝗹𝗲𝗱 𝗮𝗻𝘀…"
type textarea "x"
type textarea "⚠️ 𝗙𝗢𝗥𝗠 𝗜𝗡𝗦𝗧𝗥𝗨𝗖𝗧𝗜𝗢𝗡𝗦 ⚠️ ✪ 𝗖𝗼𝗺𝗽𝗹𝗲𝘁𝗲 𝗮𝗹𝗹 𝗿𝗲𝗹𝗲𝘃𝗮𝗻𝘁 𝘀𝗲𝗰𝘁𝗶𝗼𝗻𝘀 ✪ 𝗣𝗿𝗼𝘃𝗶𝗱𝗲 𝗱𝗲𝘁𝗮𝗶𝗹𝗲𝗱 𝗮𝗻𝘀…"
type textarea "x"
type textarea "⚠️ 𝗙𝗢𝗥𝗠 𝗜𝗡𝗦𝗧𝗥𝗨𝗖𝗧𝗜𝗢𝗡𝗦 ⚠️ ✪ 𝗖𝗼𝗺𝗽𝗹𝗲𝘁𝗲 𝗮𝗹𝗹 𝗿𝗲𝗹𝗲𝘃𝗮𝗻𝘁 𝘀𝗲𝗰𝘁𝗶𝗼𝗻𝘀 ✪ 𝗣𝗿𝗼𝘃𝗶𝗱𝗲 𝗱𝗲𝘁𝗮𝗶𝗹𝗲𝗱 𝗮𝗻𝘀…"
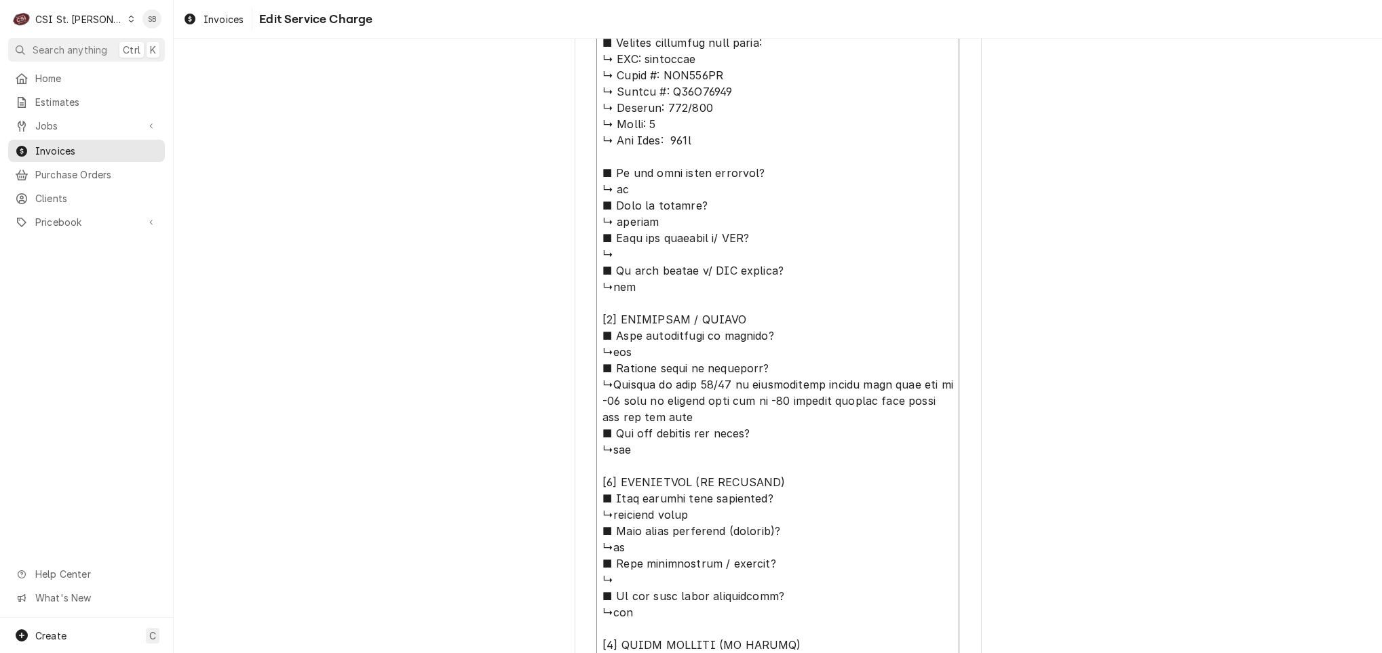
type textarea "x"
type textarea "⚠️ 𝗙𝗢𝗥𝗠 𝗜𝗡𝗦𝗧𝗥𝗨𝗖𝗧𝗜𝗢𝗡𝗦 ⚠️ ✪ 𝗖𝗼𝗺𝗽𝗹𝗲𝘁𝗲 𝗮𝗹𝗹 𝗿𝗲𝗹𝗲𝘃𝗮𝗻𝘁 𝘀𝗲𝗰𝘁𝗶𝗼𝗻𝘀 ✪ 𝗣𝗿𝗼𝘃𝗶𝗱𝗲 𝗱𝗲𝘁𝗮𝗶𝗹𝗲𝗱 𝗮𝗻𝘀…"
type textarea "x"
type textarea "⚠️ 𝗙𝗢𝗥𝗠 𝗜𝗡𝗦𝗧𝗥𝗨𝗖𝗧𝗜𝗢𝗡𝗦 ⚠️ ✪ 𝗖𝗼𝗺𝗽𝗹𝗲𝘁𝗲 𝗮𝗹𝗹 𝗿𝗲𝗹𝗲𝘃𝗮𝗻𝘁 𝘀𝗲𝗰𝘁𝗶𝗼𝗻𝘀 ✪ 𝗣𝗿𝗼𝘃𝗶𝗱𝗲 𝗱𝗲𝘁𝗮𝗶𝗹𝗲𝗱 𝗮𝗻𝘀…"
type textarea "x"
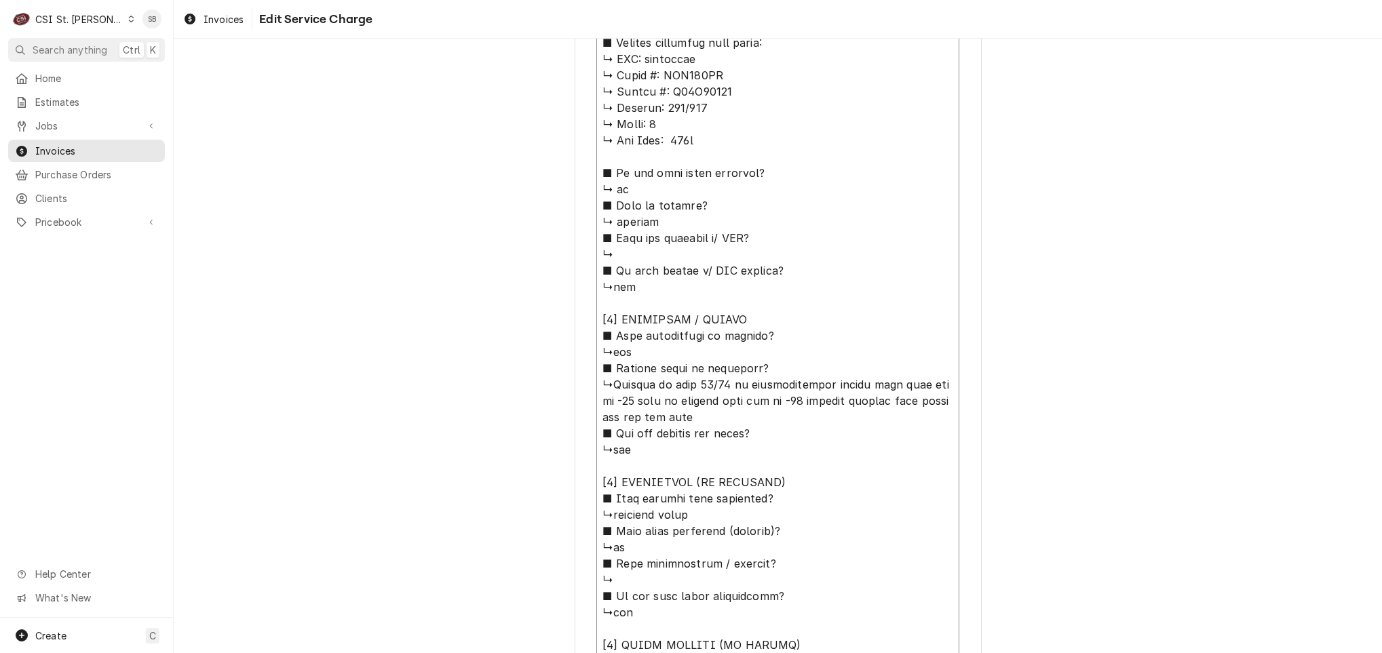
type textarea "⚠️ 𝗙𝗢𝗥𝗠 𝗜𝗡𝗦𝗧𝗥𝗨𝗖𝗧𝗜𝗢𝗡𝗦 ⚠️ ✪ 𝗖𝗼𝗺𝗽𝗹𝗲𝘁𝗲 𝗮𝗹𝗹 𝗿𝗲𝗹𝗲𝘃𝗮𝗻𝘁 𝘀𝗲𝗰𝘁𝗶𝗼𝗻𝘀 ✪ 𝗣𝗿𝗼𝘃𝗶𝗱𝗲 𝗱𝗲𝘁𝗮𝗶𝗹𝗲𝗱 𝗮𝗻𝘀…"
type textarea "x"
type textarea "⚠️ 𝗙𝗢𝗥𝗠 𝗜𝗡𝗦𝗧𝗥𝗨𝗖𝗧𝗜𝗢𝗡𝗦 ⚠️ ✪ 𝗖𝗼𝗺𝗽𝗹𝗲𝘁𝗲 𝗮𝗹𝗹 𝗿𝗲𝗹𝗲𝘃𝗮𝗻𝘁 𝘀𝗲𝗰𝘁𝗶𝗼𝗻𝘀 ✪ 𝗣𝗿𝗼𝘃𝗶𝗱𝗲 𝗱𝗲𝘁𝗮𝗶𝗹𝗲𝗱 𝗮𝗻𝘀…"
type textarea "x"
type textarea "⚠️ 𝗙𝗢𝗥𝗠 𝗜𝗡𝗦𝗧𝗥𝗨𝗖𝗧𝗜𝗢𝗡𝗦 ⚠️ ✪ 𝗖𝗼𝗺𝗽𝗹𝗲𝘁𝗲 𝗮𝗹𝗹 𝗿𝗲𝗹𝗲𝘃𝗮𝗻𝘁 𝘀𝗲𝗰𝘁𝗶𝗼𝗻𝘀 ✪ 𝗣𝗿𝗼𝘃𝗶𝗱𝗲 𝗱𝗲𝘁𝗮𝗶𝗹𝗲𝗱 𝗮𝗻𝘀…"
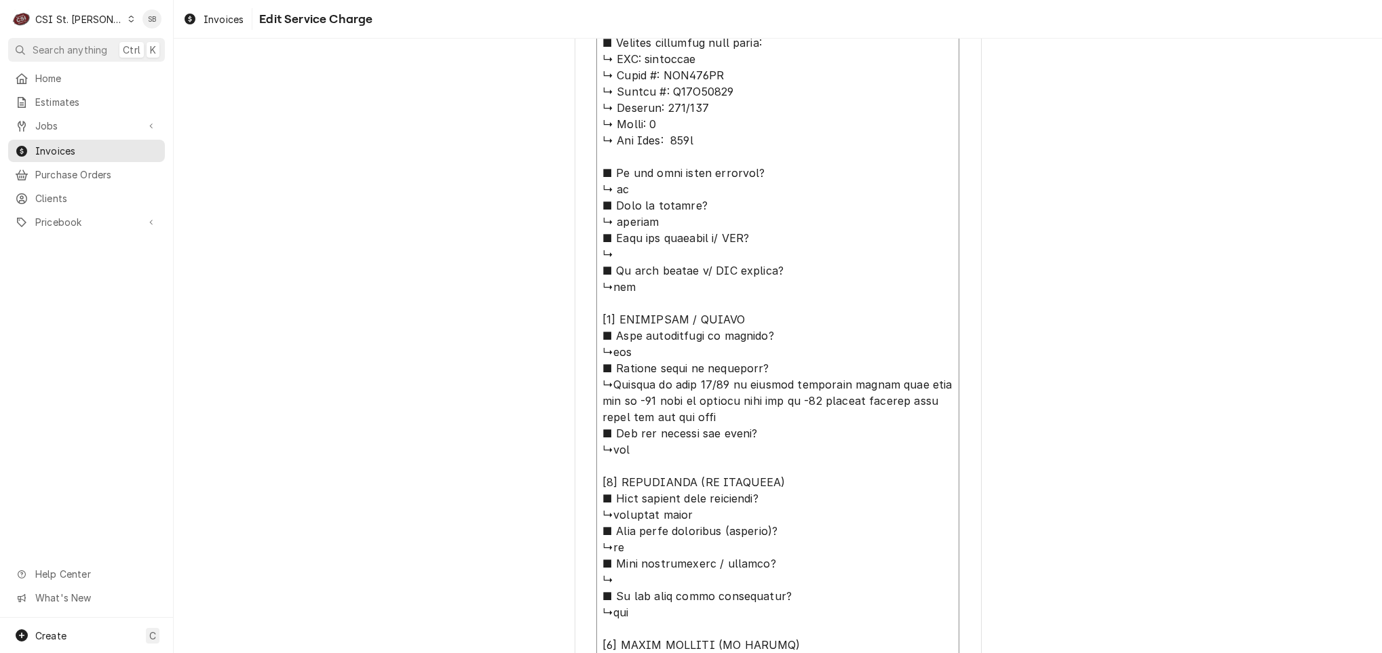
type textarea "x"
type textarea "⚠️ 𝗙𝗢𝗥𝗠 𝗜𝗡𝗦𝗧𝗥𝗨𝗖𝗧𝗜𝗢𝗡𝗦 ⚠️ ✪ 𝗖𝗼𝗺𝗽𝗹𝗲𝘁𝗲 𝗮𝗹𝗹 𝗿𝗲𝗹𝗲𝘃𝗮𝗻𝘁 𝘀𝗲𝗰𝘁𝗶𝗼𝗻𝘀 ✪ 𝗣𝗿𝗼𝘃𝗶𝗱𝗲 𝗱𝗲𝘁𝗮𝗶𝗹𝗲𝗱 𝗮𝗻𝘀…"
type textarea "x"
type textarea "⚠️ 𝗙𝗢𝗥𝗠 𝗜𝗡𝗦𝗧𝗥𝗨𝗖𝗧𝗜𝗢𝗡𝗦 ⚠️ ✪ 𝗖𝗼𝗺𝗽𝗹𝗲𝘁𝗲 𝗮𝗹𝗹 𝗿𝗲𝗹𝗲𝘃𝗮𝗻𝘁 𝘀𝗲𝗰𝘁𝗶𝗼𝗻𝘀 ✪ 𝗣𝗿𝗼𝘃𝗶𝗱𝗲 𝗱𝗲𝘁𝗮𝗶𝗹𝗲𝗱 𝗮𝗻𝘀…"
type textarea "x"
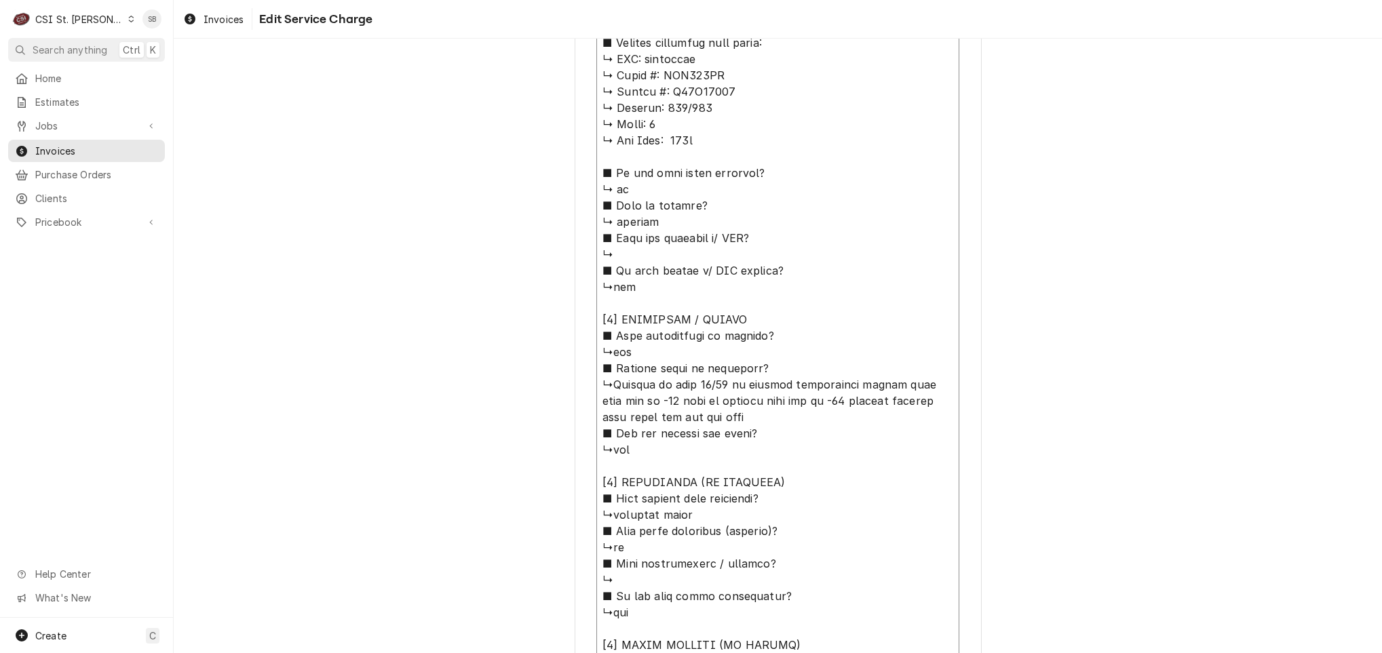
type textarea "⚠️ 𝗙𝗢𝗥𝗠 𝗜𝗡𝗦𝗧𝗥𝗨𝗖𝗧𝗜𝗢𝗡𝗦 ⚠️ ✪ 𝗖𝗼𝗺𝗽𝗹𝗲𝘁𝗲 𝗮𝗹𝗹 𝗿𝗲𝗹𝗲𝘃𝗮𝗻𝘁 𝘀𝗲𝗰𝘁𝗶𝗼𝗻𝘀 ✪ 𝗣𝗿𝗼𝘃𝗶𝗱𝗲 𝗱𝗲𝘁𝗮𝗶𝗹𝗲𝗱 𝗮𝗻𝘀…"
type textarea "x"
type textarea "⚠️ 𝗙𝗢𝗥𝗠 𝗜𝗡𝗦𝗧𝗥𝗨𝗖𝗧𝗜𝗢𝗡𝗦 ⚠️ ✪ 𝗖𝗼𝗺𝗽𝗹𝗲𝘁𝗲 𝗮𝗹𝗹 𝗿𝗲𝗹𝗲𝘃𝗮𝗻𝘁 𝘀𝗲𝗰𝘁𝗶𝗼𝗻𝘀 ✪ 𝗣𝗿𝗼𝘃𝗶𝗱𝗲 𝗱𝗲𝘁𝗮𝗶𝗹𝗲𝗱 𝗮𝗻𝘀…"
type textarea "x"
type textarea "⚠️ 𝗙𝗢𝗥𝗠 𝗜𝗡𝗦𝗧𝗥𝗨𝗖𝗧𝗜𝗢𝗡𝗦 ⚠️ ✪ 𝗖𝗼𝗺𝗽𝗹𝗲𝘁𝗲 𝗮𝗹𝗹 𝗿𝗲𝗹𝗲𝘃𝗮𝗻𝘁 𝘀𝗲𝗰𝘁𝗶𝗼𝗻𝘀 ✪ 𝗣𝗿𝗼𝘃𝗶𝗱𝗲 𝗱𝗲𝘁𝗮𝗶𝗹𝗲𝗱 𝗮𝗻𝘀…"
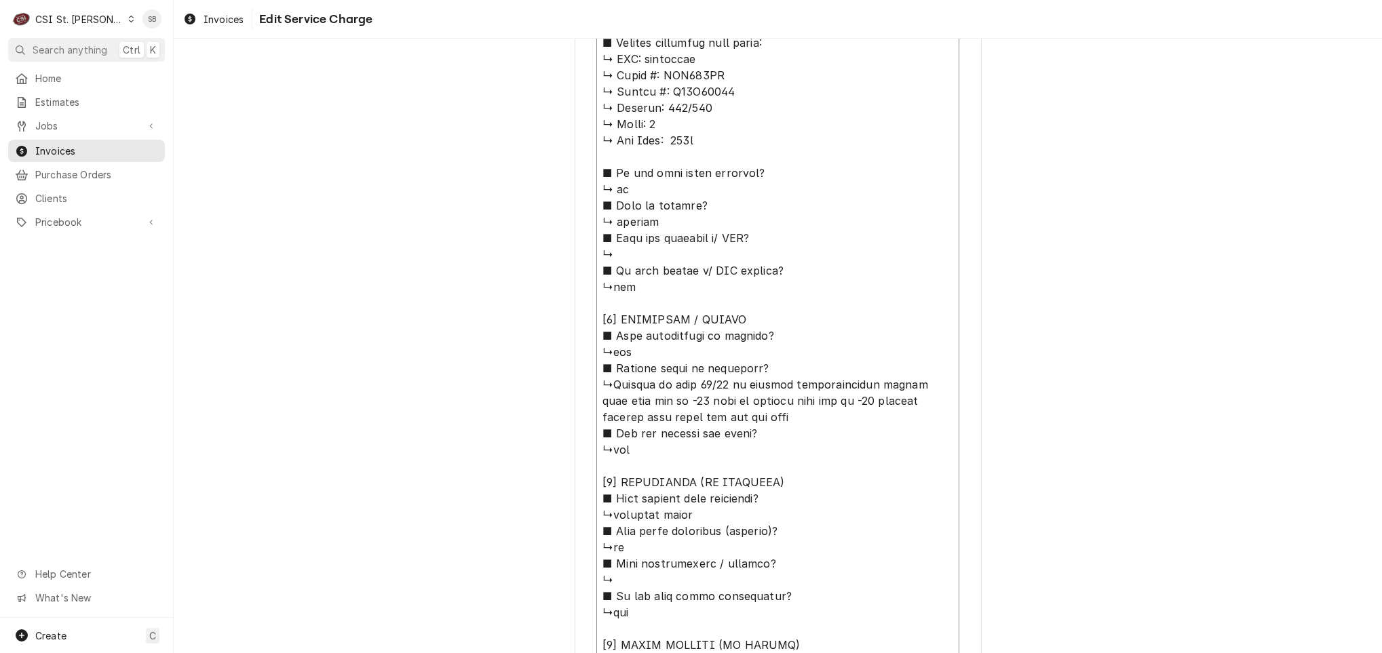
type textarea "x"
type textarea "⚠️ 𝗙𝗢𝗥𝗠 𝗜𝗡𝗦𝗧𝗥𝗨𝗖𝗧𝗜𝗢𝗡𝗦 ⚠️ ✪ 𝗖𝗼𝗺𝗽𝗹𝗲𝘁𝗲 𝗮𝗹𝗹 𝗿𝗲𝗹𝗲𝘃𝗮𝗻𝘁 𝘀𝗲𝗰𝘁𝗶𝗼𝗻𝘀 ✪ 𝗣𝗿𝗼𝘃𝗶𝗱𝗲 𝗱𝗲𝘁𝗮𝗶𝗹𝗲𝗱 𝗮𝗻𝘀…"
type textarea "x"
type textarea "⚠️ 𝗙𝗢𝗥𝗠 𝗜𝗡𝗦𝗧𝗥𝗨𝗖𝗧𝗜𝗢𝗡𝗦 ⚠️ ✪ 𝗖𝗼𝗺𝗽𝗹𝗲𝘁𝗲 𝗮𝗹𝗹 𝗿𝗲𝗹𝗲𝘃𝗮𝗻𝘁 𝘀𝗲𝗰𝘁𝗶𝗼𝗻𝘀 ✪ 𝗣𝗿𝗼𝘃𝗶𝗱𝗲 𝗱𝗲𝘁𝗮𝗶𝗹𝗲𝗱 𝗮𝗻𝘀…"
type textarea "x"
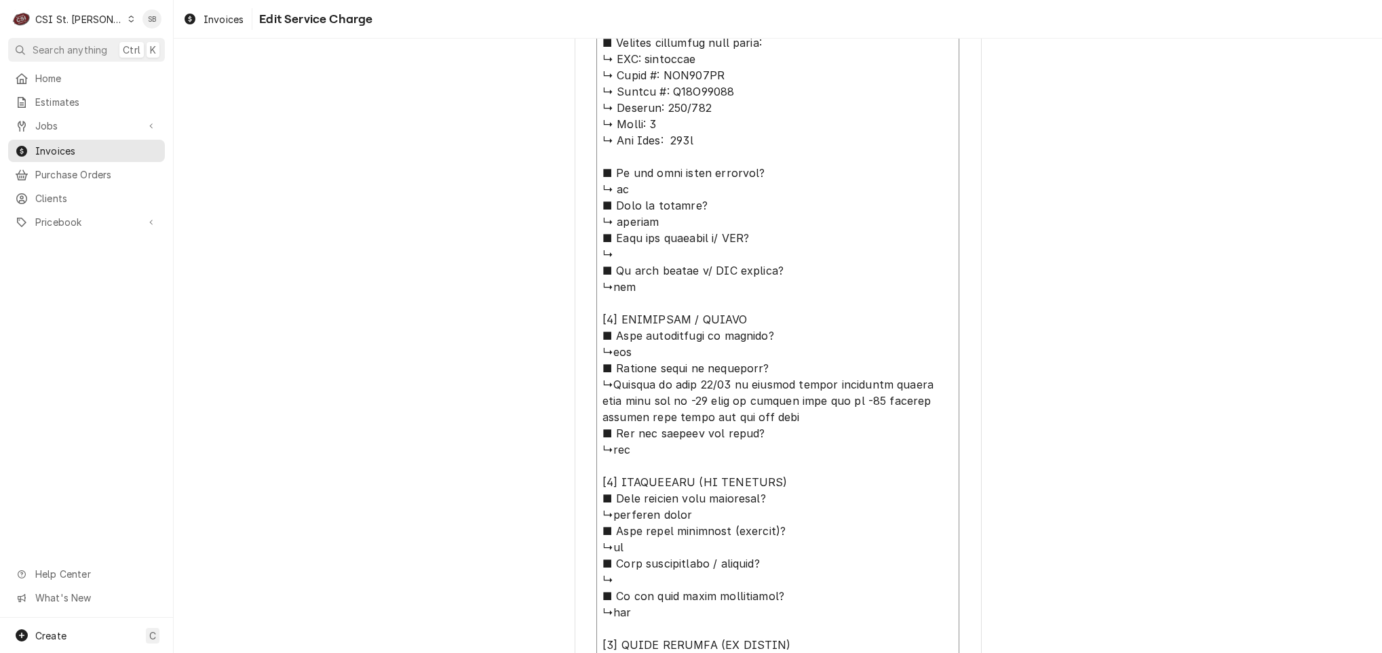
type textarea "⚠️ 𝗙𝗢𝗥𝗠 𝗜𝗡𝗦𝗧𝗥𝗨𝗖𝗧𝗜𝗢𝗡𝗦 ⚠️ ✪ 𝗖𝗼𝗺𝗽𝗹𝗲𝘁𝗲 𝗮𝗹𝗹 𝗿𝗲𝗹𝗲𝘃𝗮𝗻𝘁 𝘀𝗲𝗰𝘁𝗶𝗼𝗻𝘀 ✪ 𝗣𝗿𝗼𝘃𝗶𝗱𝗲 𝗱𝗲𝘁𝗮𝗶𝗹𝗲𝗱 𝗮𝗻𝘀…"
type textarea "x"
type textarea "⚠️ 𝗙𝗢𝗥𝗠 𝗜𝗡𝗦𝗧𝗥𝗨𝗖𝗧𝗜𝗢𝗡𝗦 ⚠️ ✪ 𝗖𝗼𝗺𝗽𝗹𝗲𝘁𝗲 𝗮𝗹𝗹 𝗿𝗲𝗹𝗲𝘃𝗮𝗻𝘁 𝘀𝗲𝗰𝘁𝗶𝗼𝗻𝘀 ✪ 𝗣𝗿𝗼𝘃𝗶𝗱𝗲 𝗱𝗲𝘁𝗮𝗶𝗹𝗲𝗱 𝗮𝗻𝘀…"
paste textarea "Freezer temperature is reading -30. The manager took the temperature and it is …"
type textarea "x"
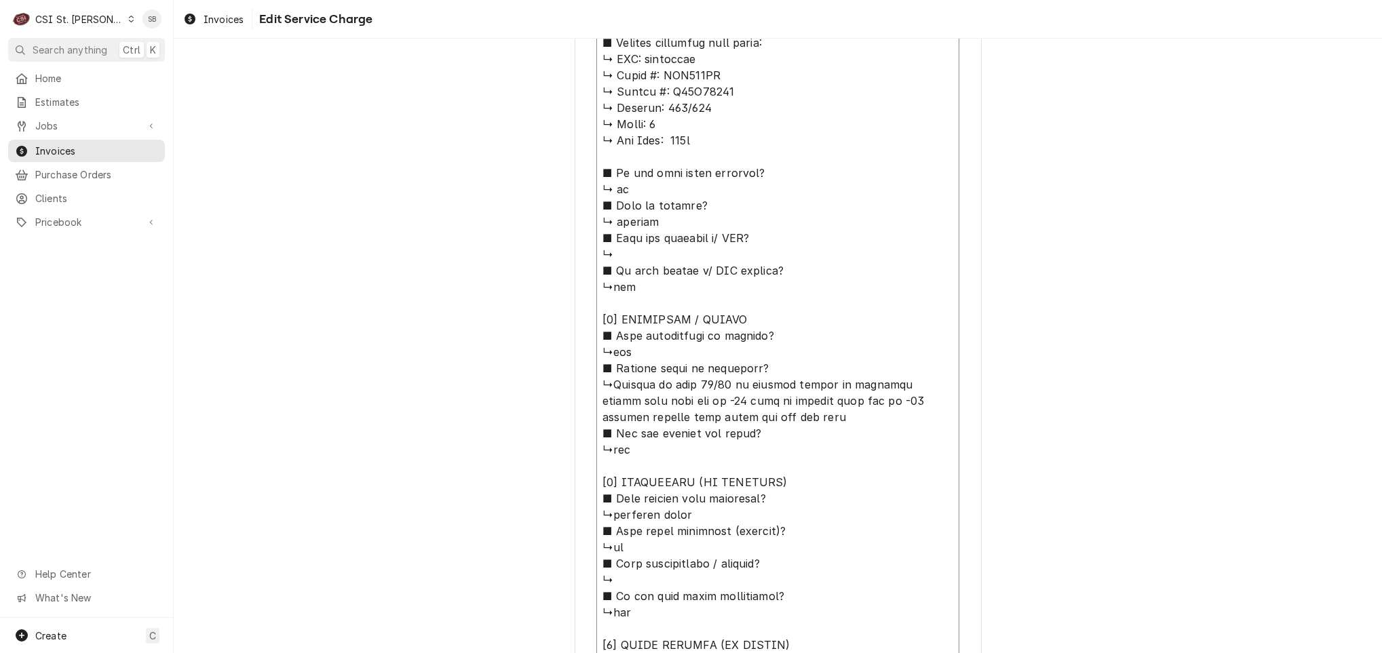
type textarea "⚠️ 𝗙𝗢𝗥𝗠 𝗜𝗡𝗦𝗧𝗥𝗨𝗖𝗧𝗜𝗢𝗡𝗦 ⚠️ ✪ 𝗖𝗼𝗺𝗽𝗹𝗲𝘁𝗲 𝗮𝗹𝗹 𝗿𝗲𝗹𝗲𝘃𝗮𝗻𝘁 𝘀𝗲𝗰𝘁𝗶𝗼𝗻𝘀 ✪ 𝗣𝗿𝗼𝘃𝗶𝗱𝗲 𝗱𝗲𝘁𝗮𝗶𝗹𝗲𝗱 𝗮𝗻𝘀…"
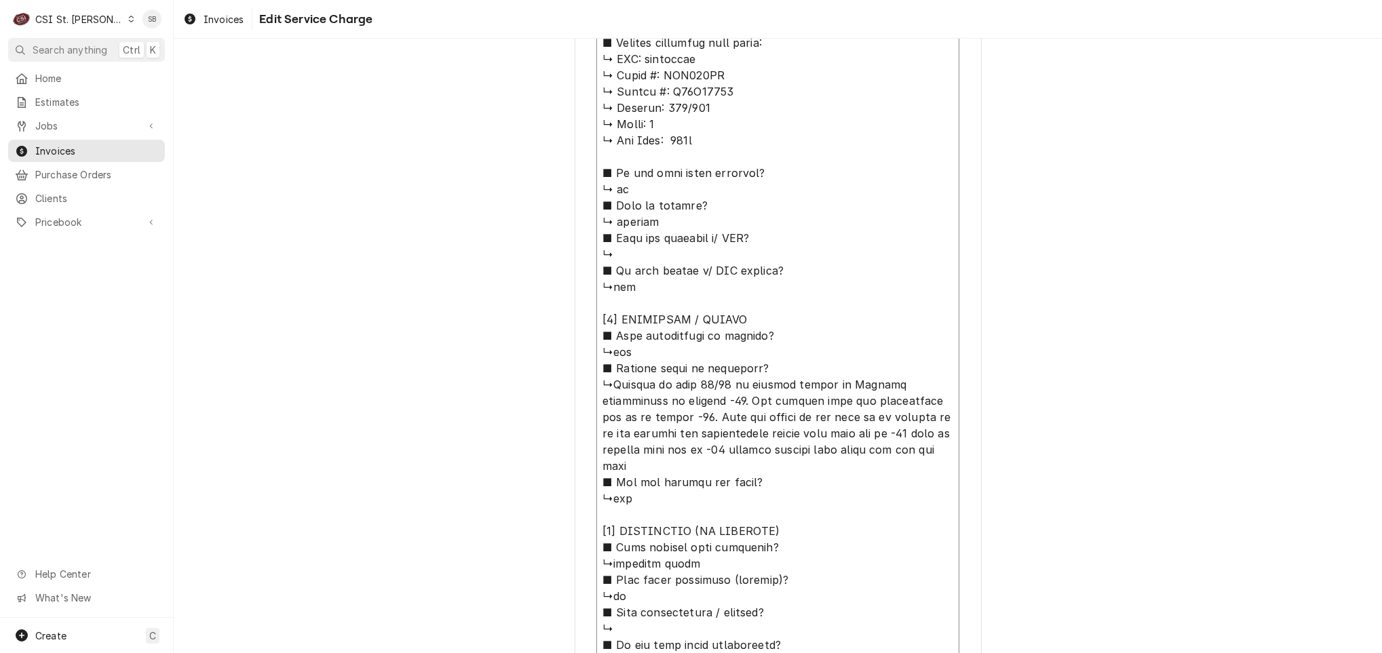
type textarea "x"
type textarea "⚠️ 𝗙𝗢𝗥𝗠 𝗜𝗡𝗦𝗧𝗥𝗨𝗖𝗧𝗜𝗢𝗡𝗦 ⚠️ ✪ 𝗖𝗼𝗺𝗽𝗹𝗲𝘁𝗲 𝗮𝗹𝗹 𝗿𝗲𝗹𝗲𝘃𝗮𝗻𝘁 𝘀𝗲𝗰𝘁𝗶𝗼𝗻𝘀 ✪ 𝗣𝗿𝗼𝘃𝗶𝗱𝗲 𝗱𝗲𝘁𝗮𝗶𝗹𝗲𝗱 𝗮𝗻𝘀…"
type textarea "x"
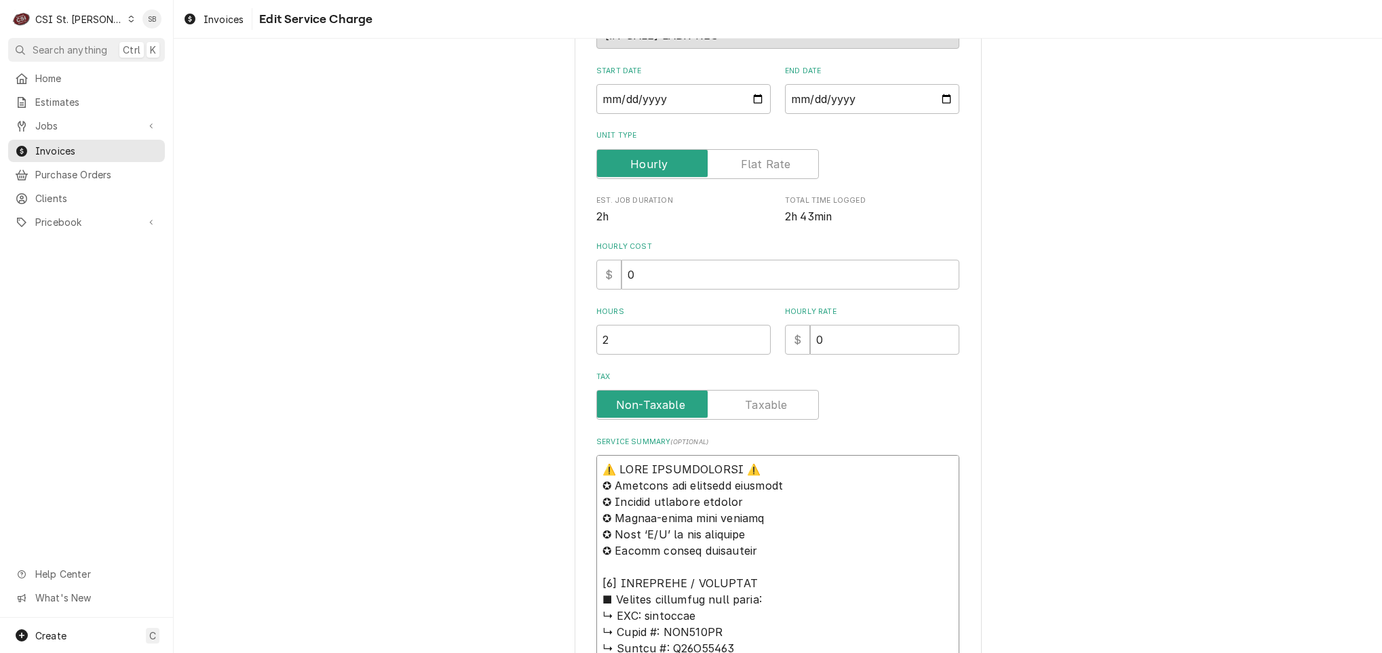
scroll to position [0, 0]
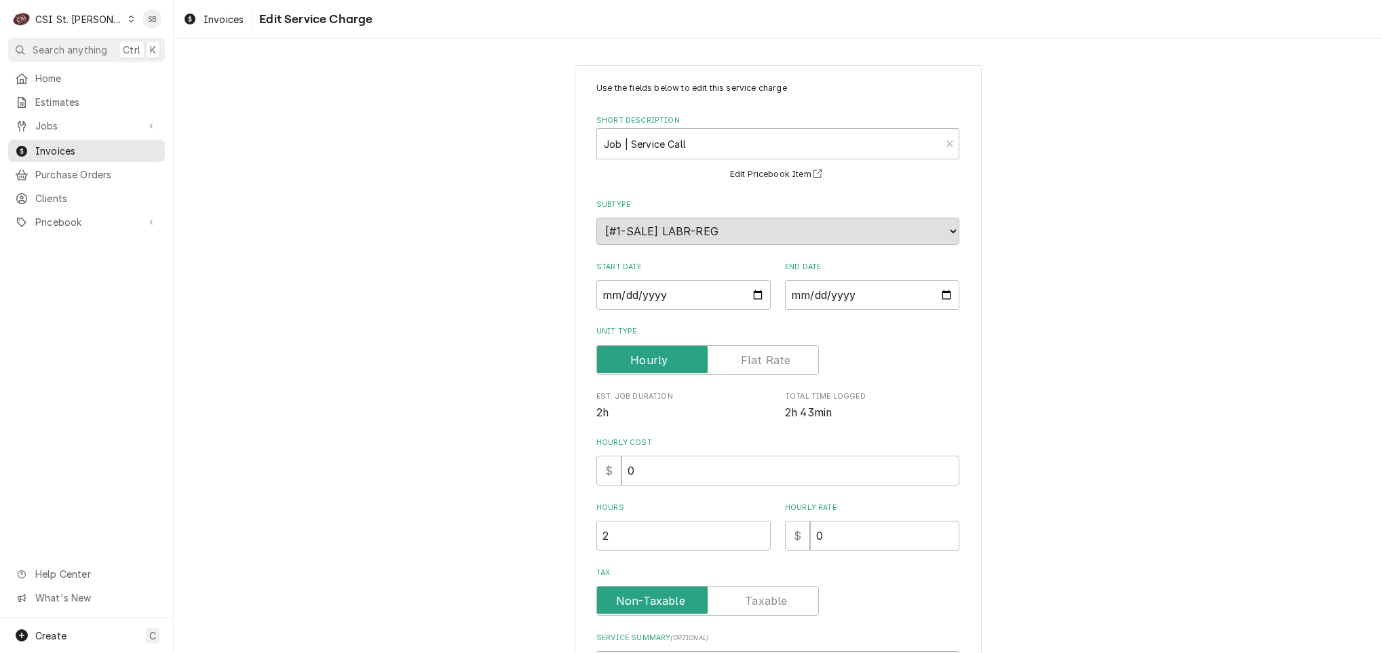
drag, startPoint x: 815, startPoint y: 527, endPoint x: 277, endPoint y: -3, distance: 754.9
click at [277, 0] on html "C CSI St. Louis SB Search anything Ctrl K Home Estimates Jobs Jobs Job Series I…" at bounding box center [691, 326] width 1382 height 653
type textarea "⚠️ 𝗙𝗢𝗥𝗠 𝗜𝗡𝗦𝗧𝗥𝗨𝗖𝗧𝗜𝗢𝗡𝗦 ⚠️ ✪ 𝗖𝗼𝗺𝗽𝗹𝗲𝘁𝗲 𝗮𝗹𝗹 𝗿𝗲𝗹𝗲𝘃𝗮𝗻𝘁 𝘀𝗲𝗰𝘁𝗶𝗼𝗻𝘀 ✪ 𝗣𝗿𝗼𝘃𝗶𝗱𝗲 𝗱𝗲𝘁𝗮𝗶𝗹𝗲𝗱 𝗮𝗻𝘀…"
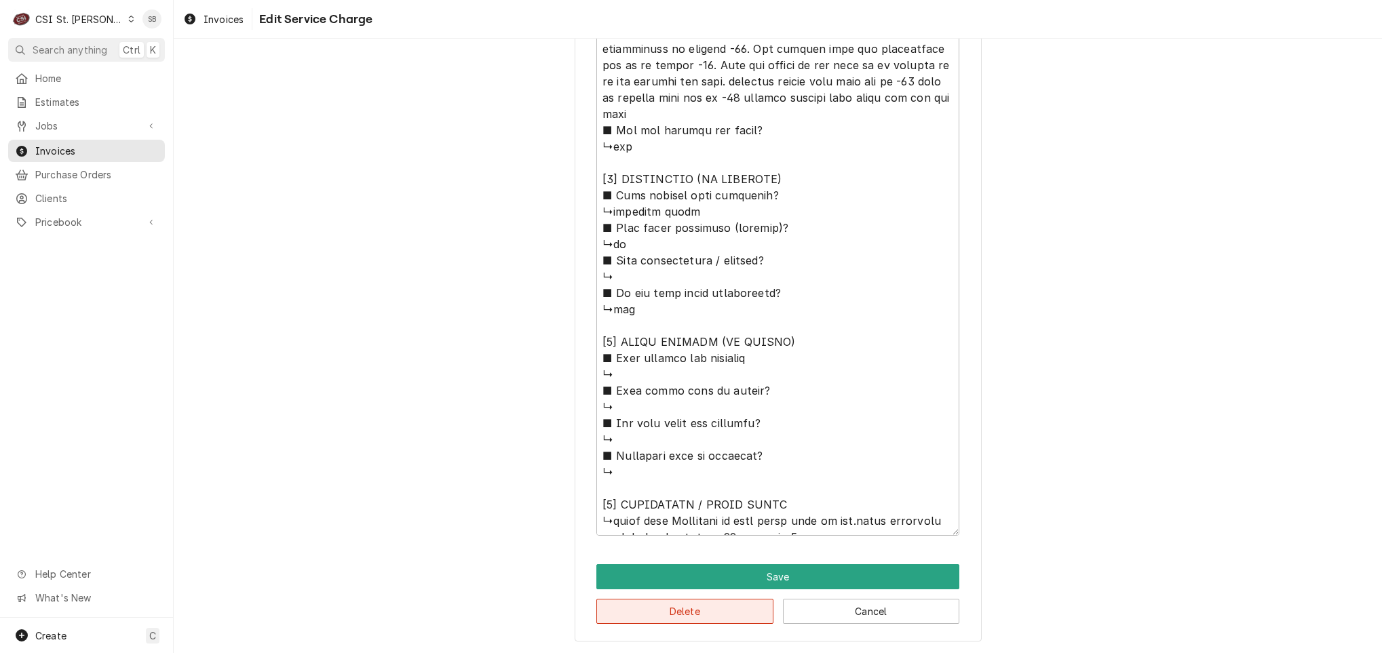
click at [733, 614] on button "Delete" at bounding box center [684, 611] width 177 height 25
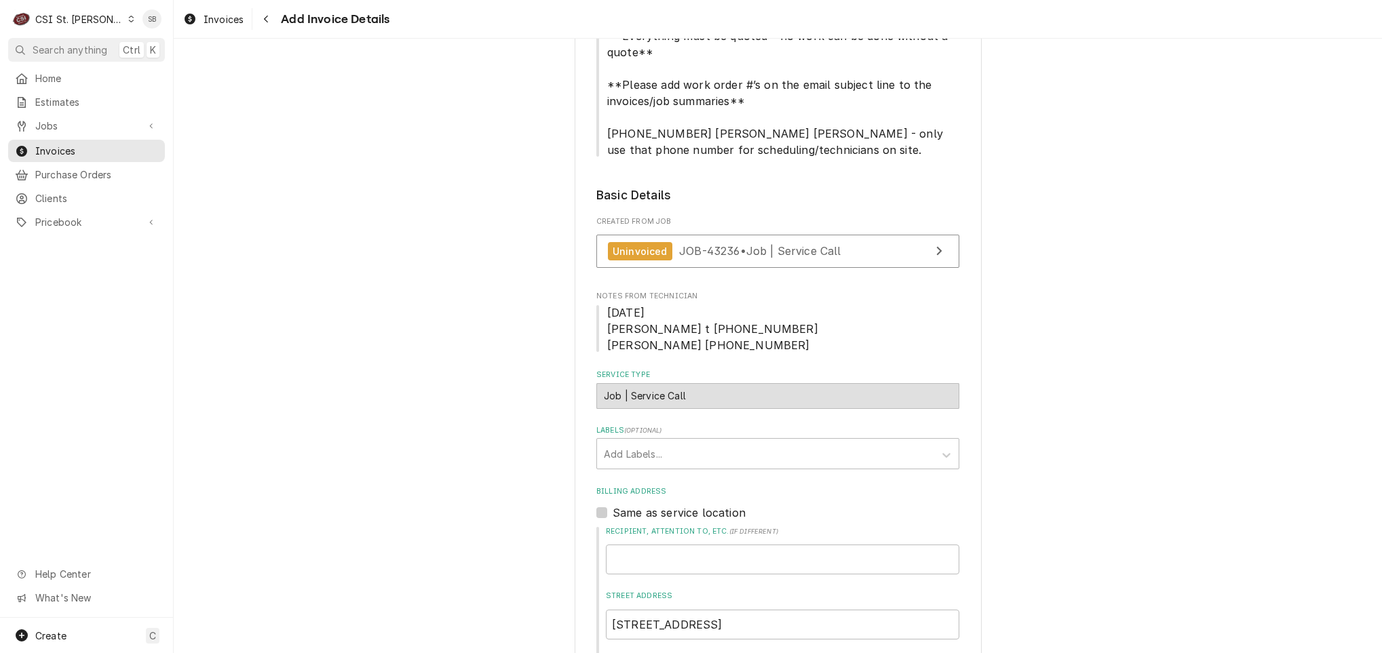
scroll to position [307, 0]
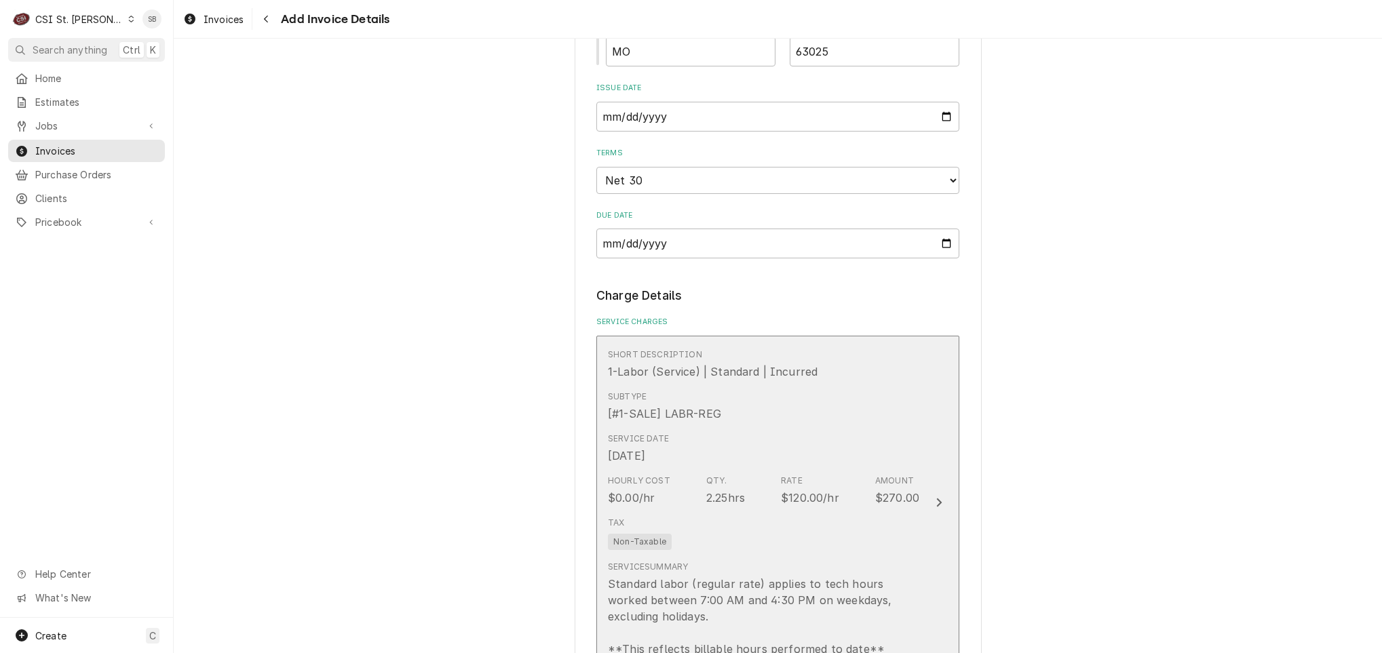
click at [720, 511] on div "Hourly Cost $0.00/hr Qty. 2.25hrs Rate $120.00/hr Amount $270.00" at bounding box center [763, 490] width 311 height 42
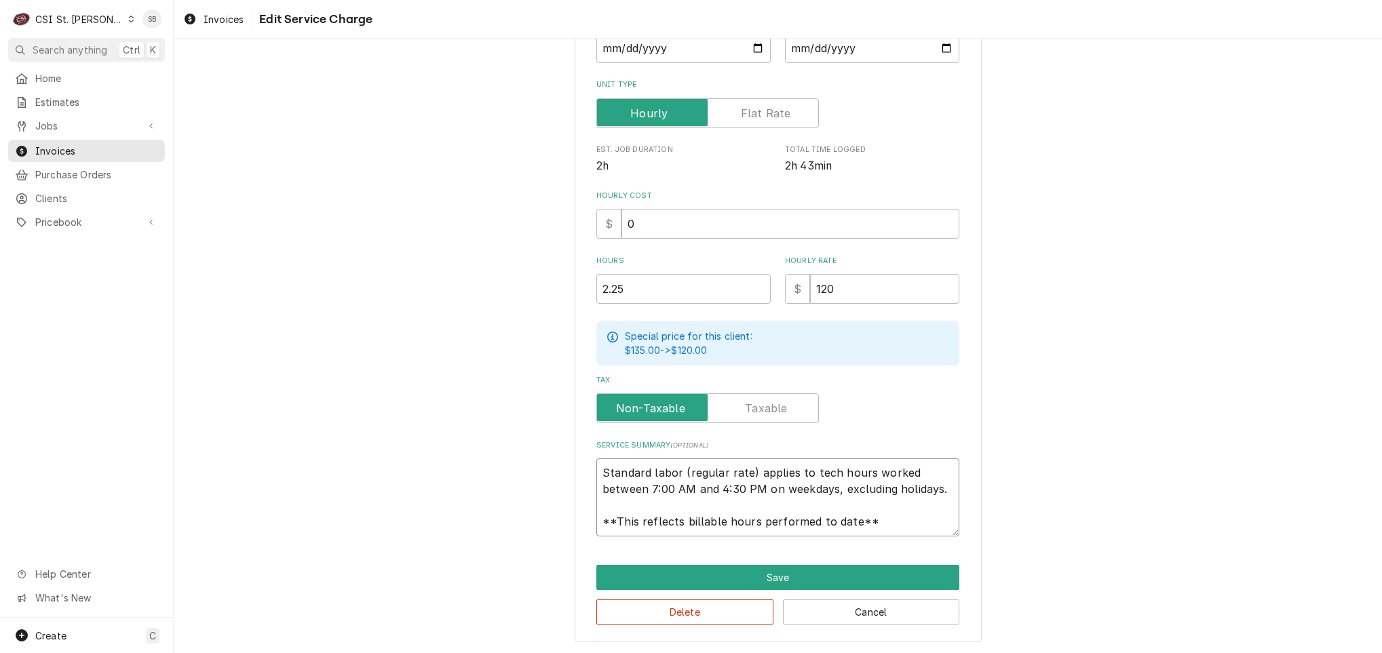
scroll to position [16, 0]
drag, startPoint x: 595, startPoint y: 469, endPoint x: 851, endPoint y: 503, distance: 258.0
click at [1015, 613] on div "Use the fields below to edit this service charge Short Description 1-Labor (Ser…" at bounding box center [778, 230] width 1208 height 848
paste textarea "Brand: Heatcraft / Model: SME130BE / Serial: D03K04186 Technician arrived on si…"
type textarea "x"
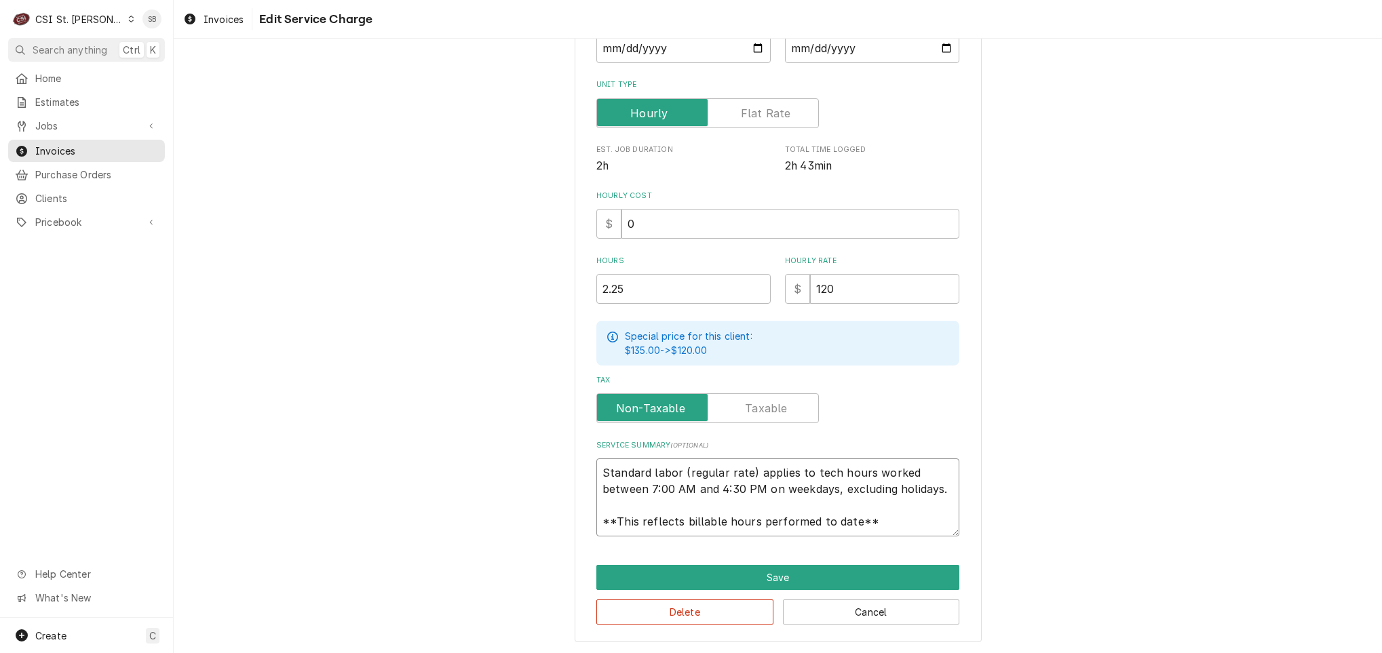
type textarea "Brand: Heatcraft / Model: SME130BE / Serial: D03K04186 Technician arrived on si…"
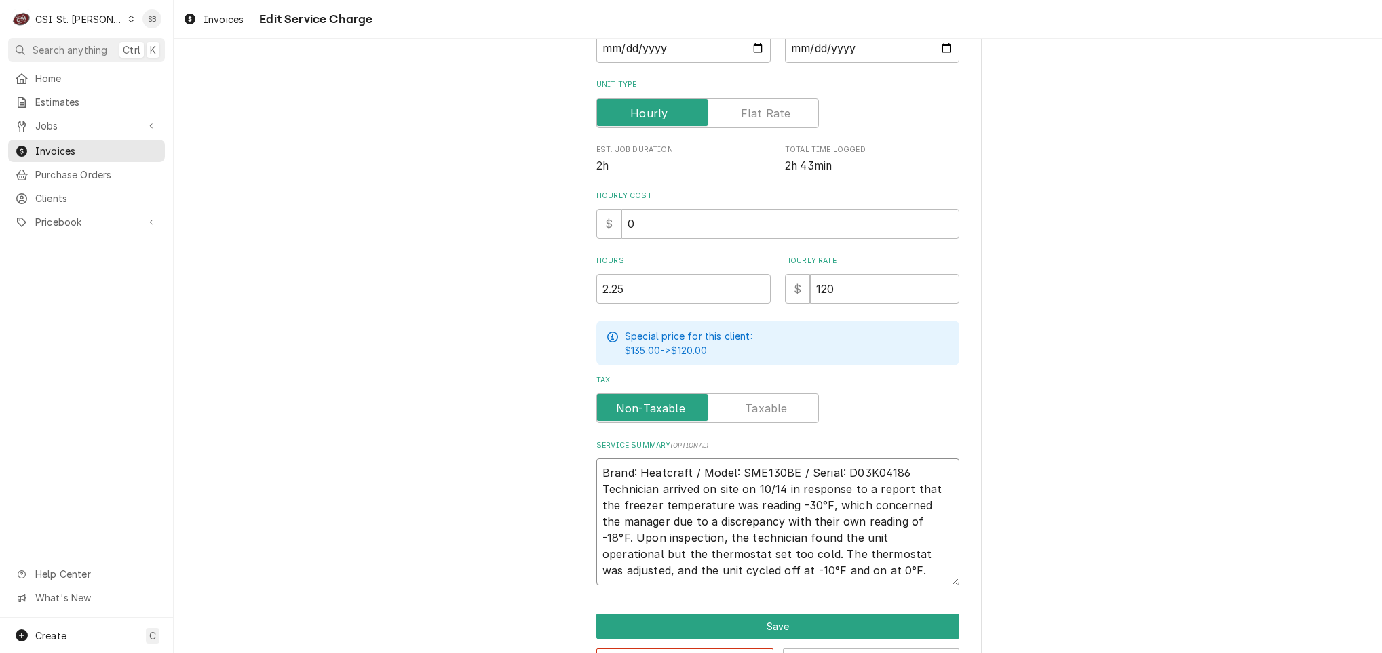
scroll to position [0, 0]
click at [914, 461] on textarea "Brand: Heatcraft / Model: SME130BE / Serial: D03K04186 Technician arrived on si…" at bounding box center [777, 521] width 363 height 127
type textarea "x"
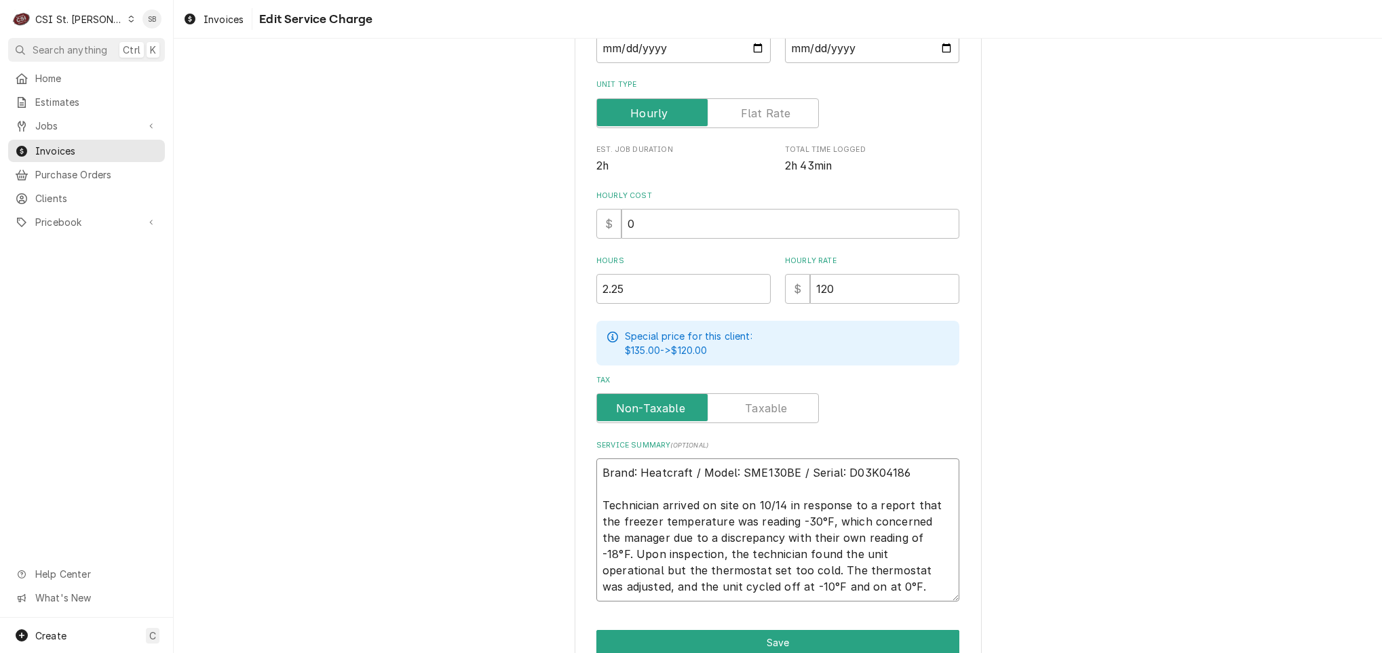
type textarea "Brand: Heatcraft / Model: SME130BE / Serial: D03K04186 Technician arrived on si…"
click at [381, 336] on div "Use the fields below to edit this service charge Short Description 1-Labor (Ser…" at bounding box center [778, 262] width 1208 height 913
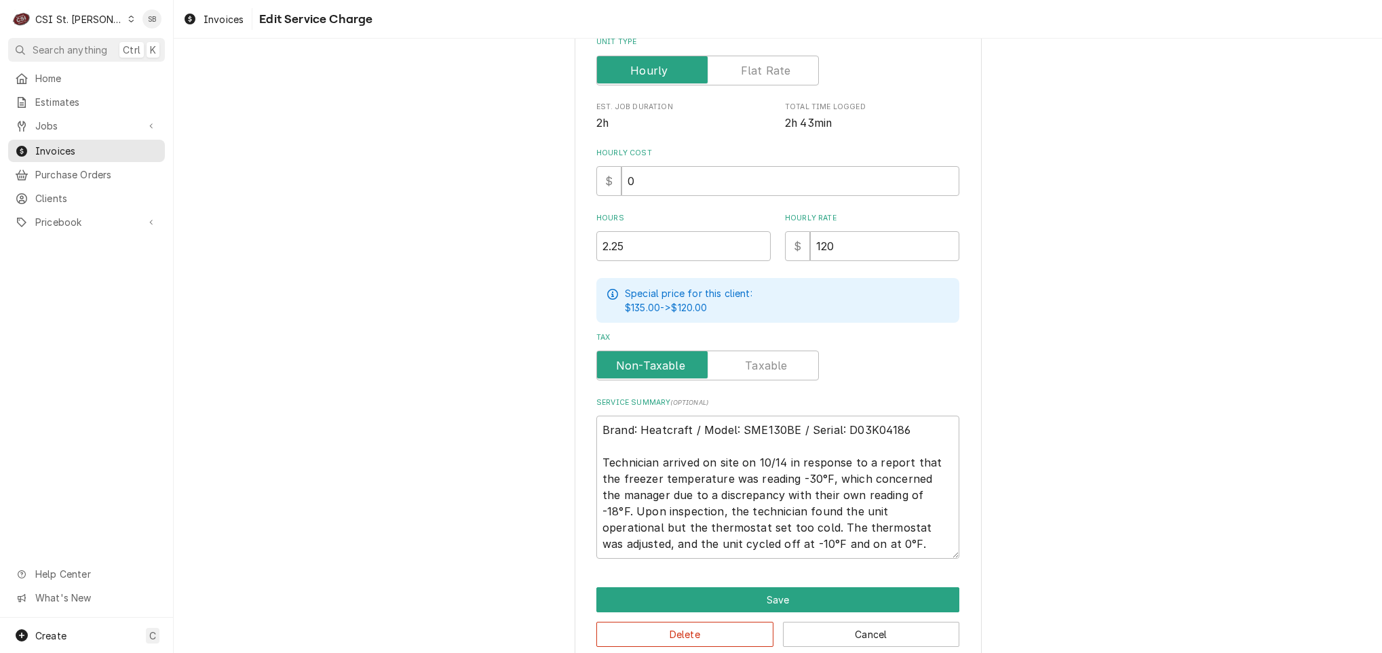
scroll to position [312, 0]
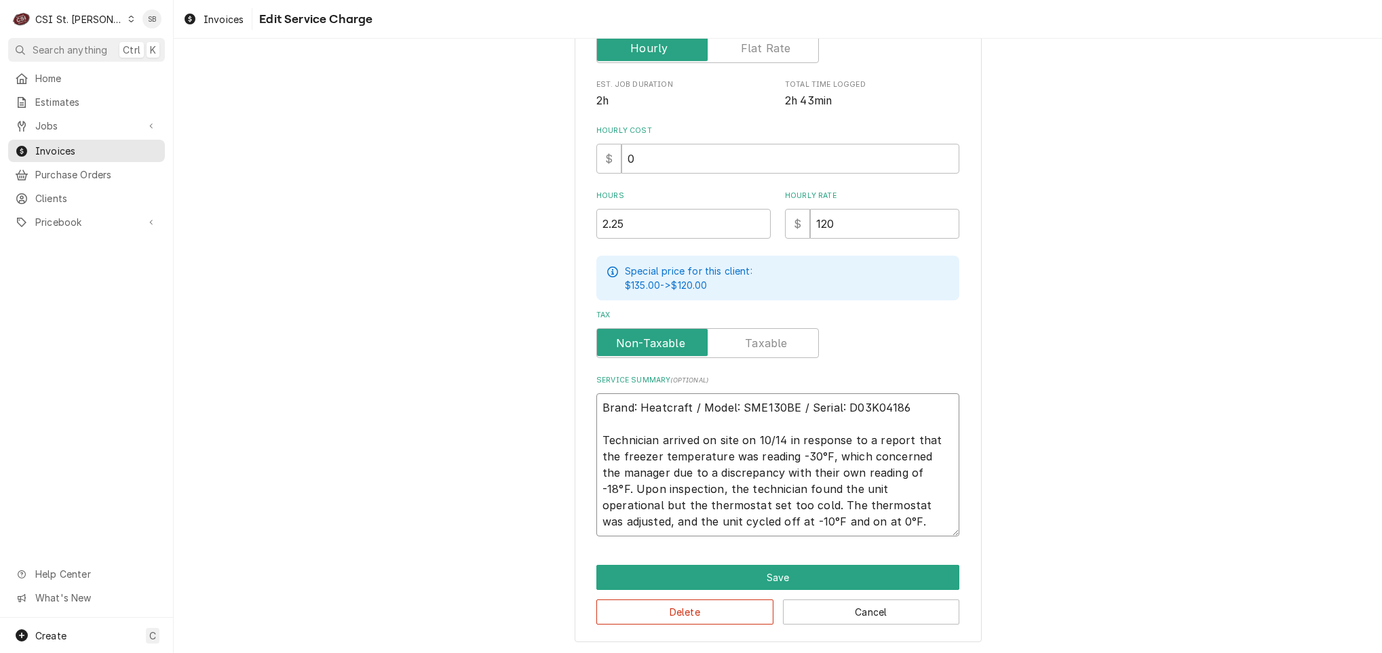
drag, startPoint x: 783, startPoint y: 518, endPoint x: 546, endPoint y: 431, distance: 252.5
click at [546, 431] on div "Use the fields below to edit this service charge Short Description 1-Labor (Ser…" at bounding box center [778, 197] width 1208 height 913
click at [776, 570] on button "Save" at bounding box center [777, 577] width 363 height 25
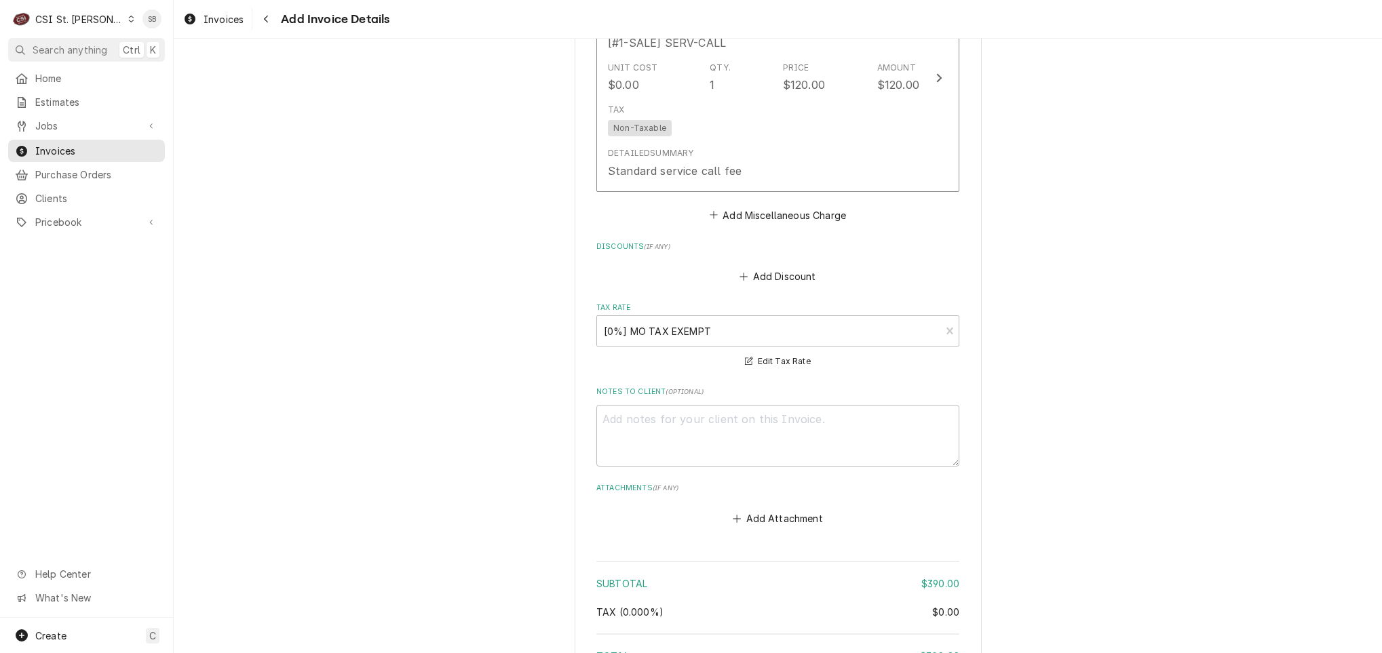
scroll to position [2185, 0]
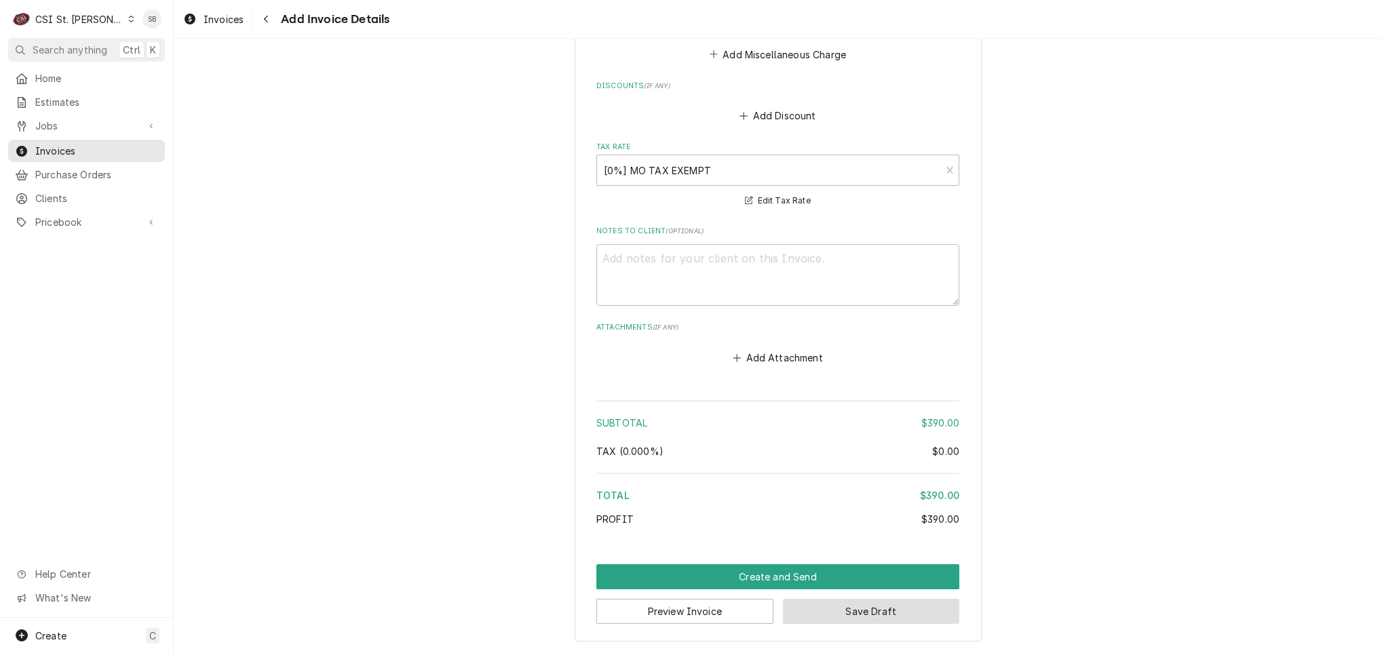
click at [842, 617] on button "Save Draft" at bounding box center [871, 611] width 177 height 25
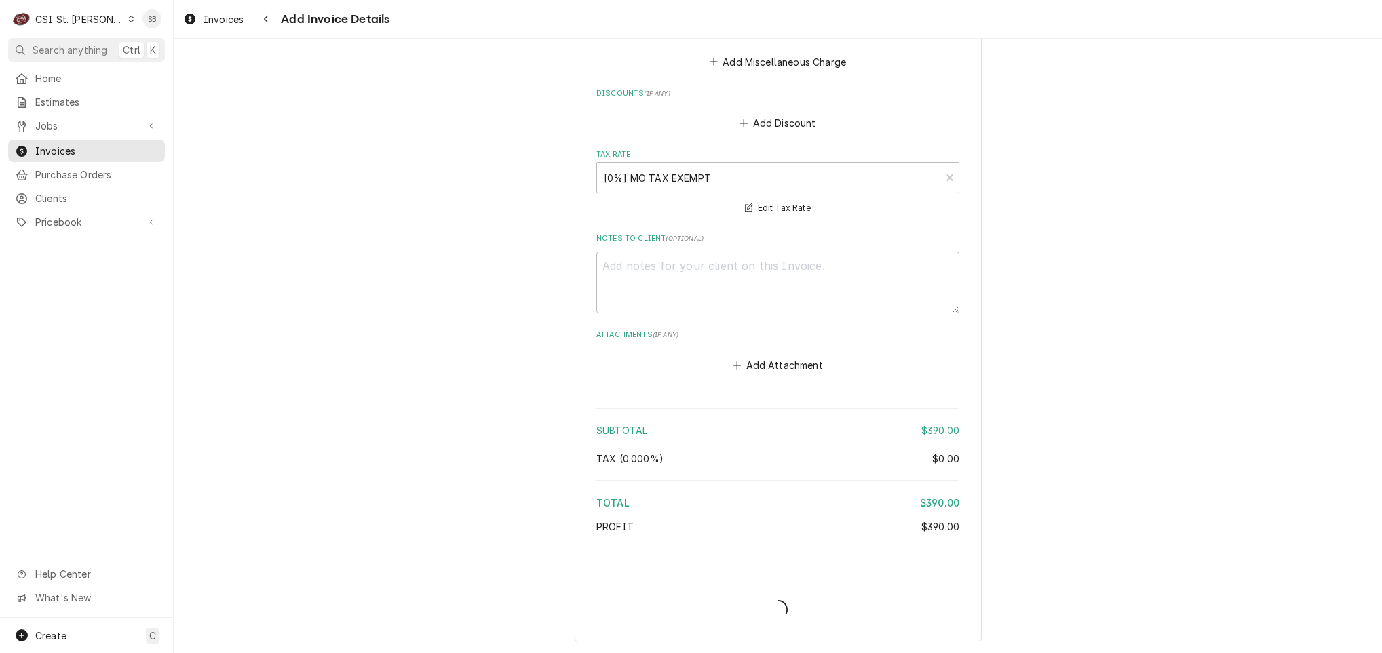
type textarea "x"
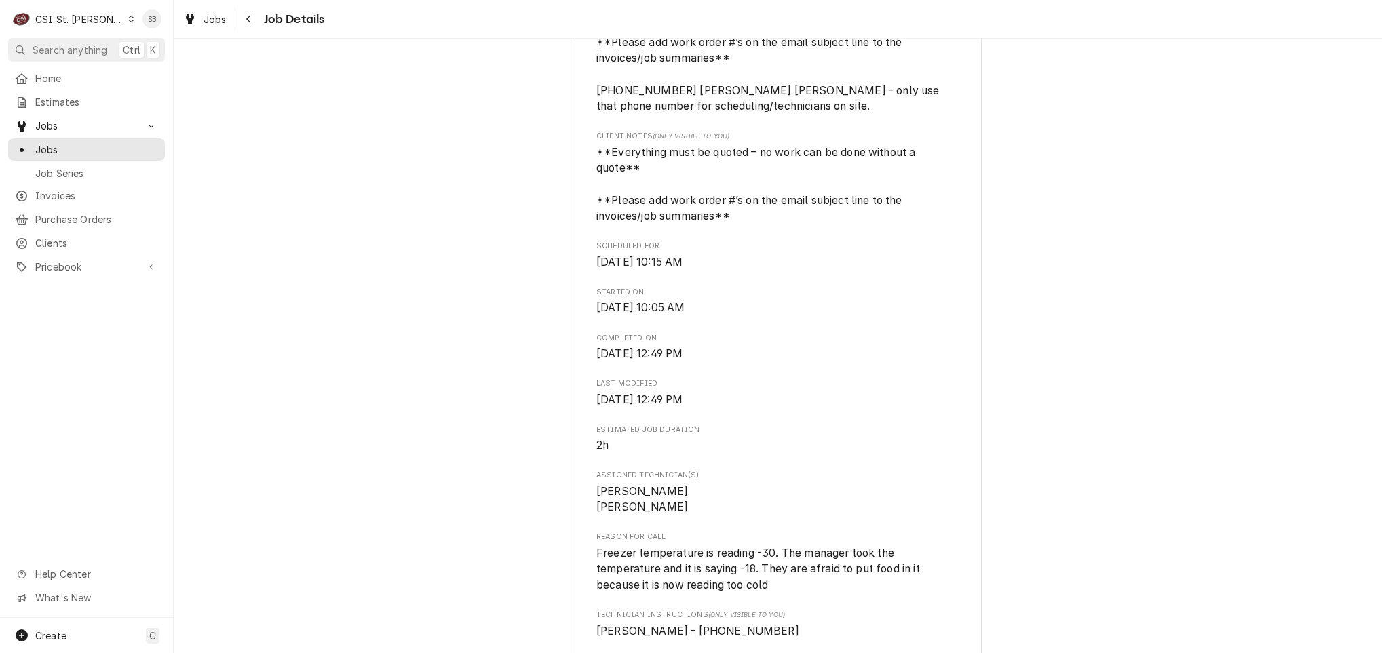
scroll to position [610, 0]
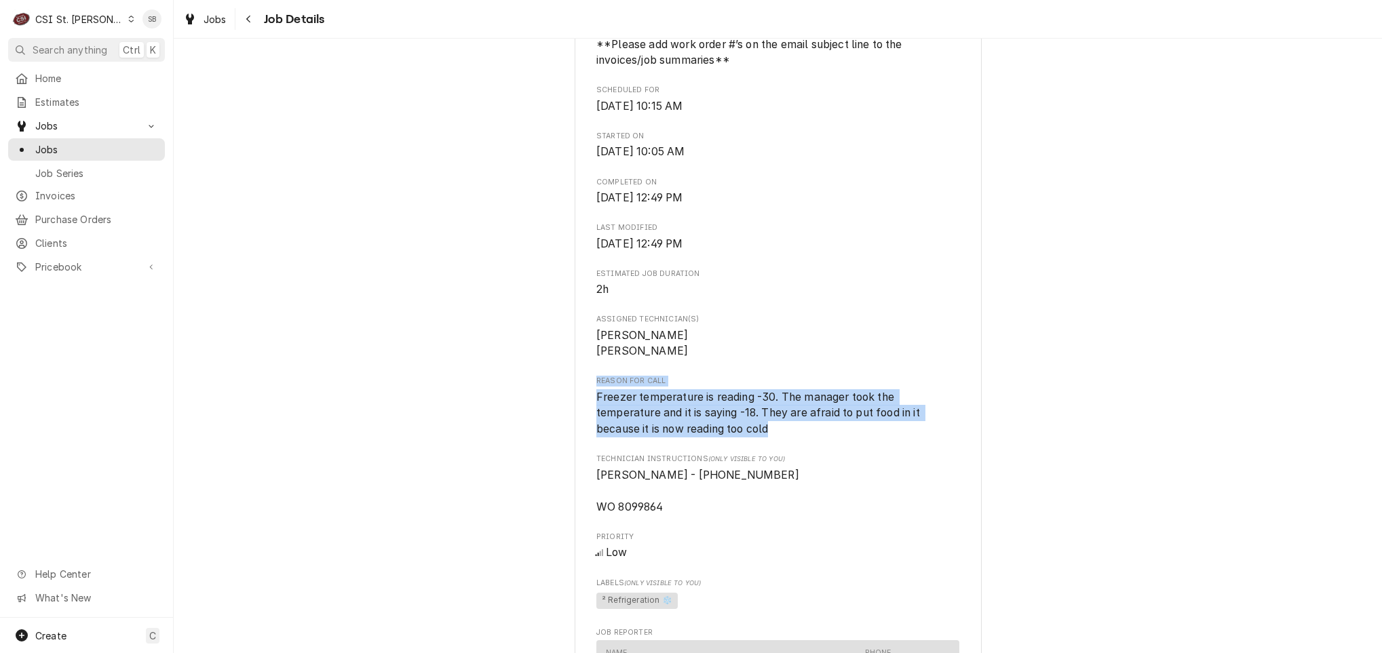
drag, startPoint x: 786, startPoint y: 446, endPoint x: 538, endPoint y: 404, distance: 251.8
click at [538, 404] on div "Completed and Uninvoiced [GEOGRAPHIC_DATA] [GEOGRAPHIC_DATA] [STREET_ADDRESS] O…" at bounding box center [778, 429] width 1208 height 1974
click at [811, 437] on span "Freezer temperature is reading -30. The manager took the temperature and it is …" at bounding box center [777, 413] width 363 height 48
drag, startPoint x: 773, startPoint y: 446, endPoint x: 531, endPoint y: 410, distance: 244.9
click at [531, 410] on div "Completed and Uninvoiced [GEOGRAPHIC_DATA] [GEOGRAPHIC_DATA] [STREET_ADDRESS] O…" at bounding box center [778, 429] width 1208 height 1974
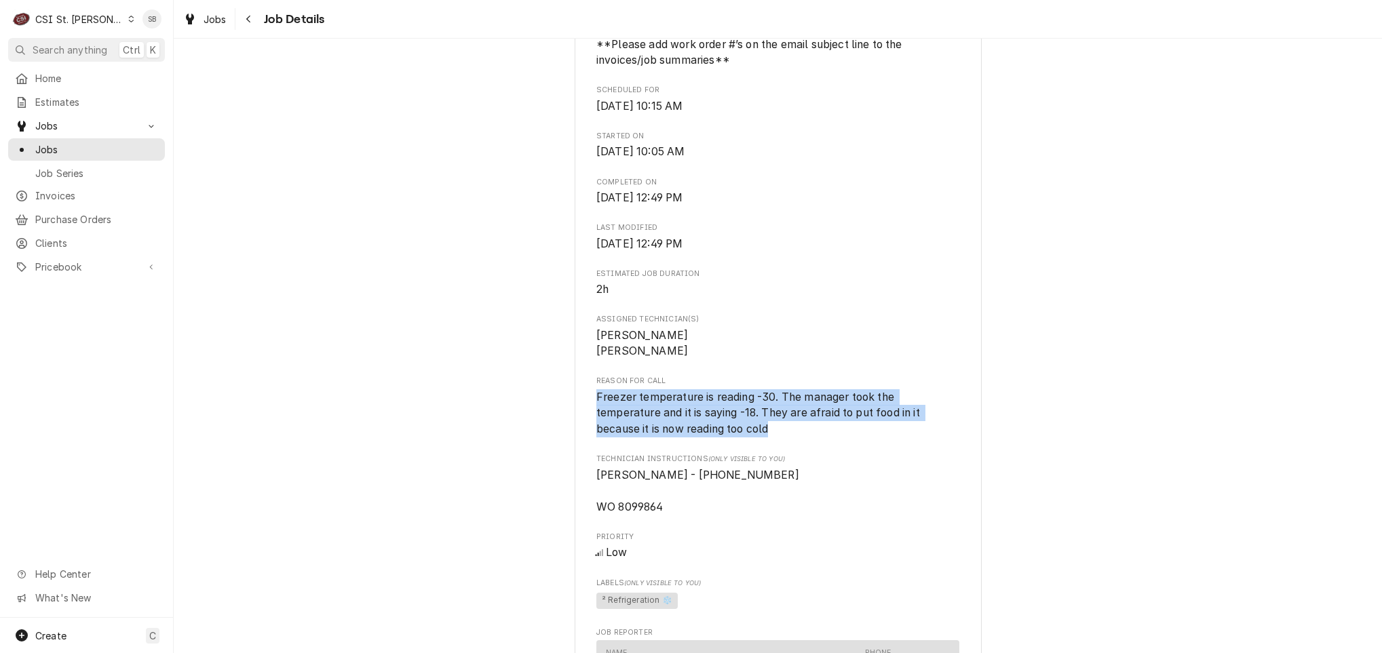
copy span "Freezer temperature is reading -30. The manager took the temperature and it is …"
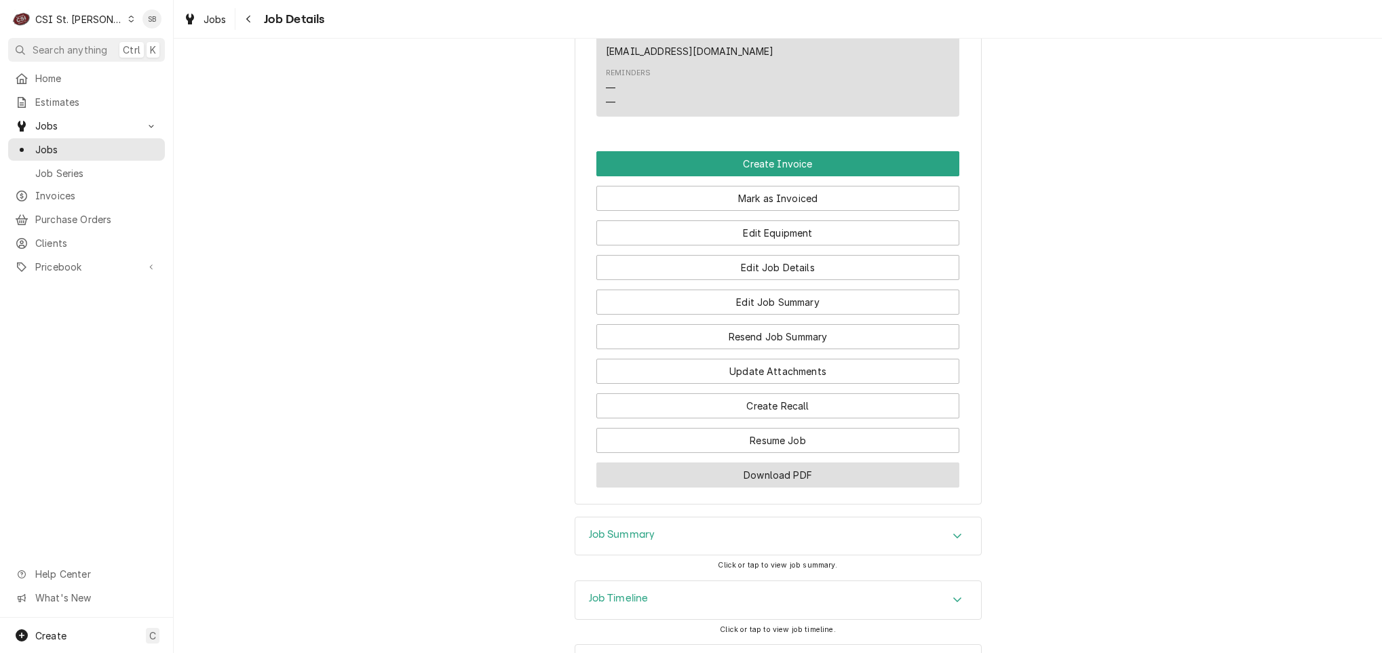
scroll to position [1591, 0]
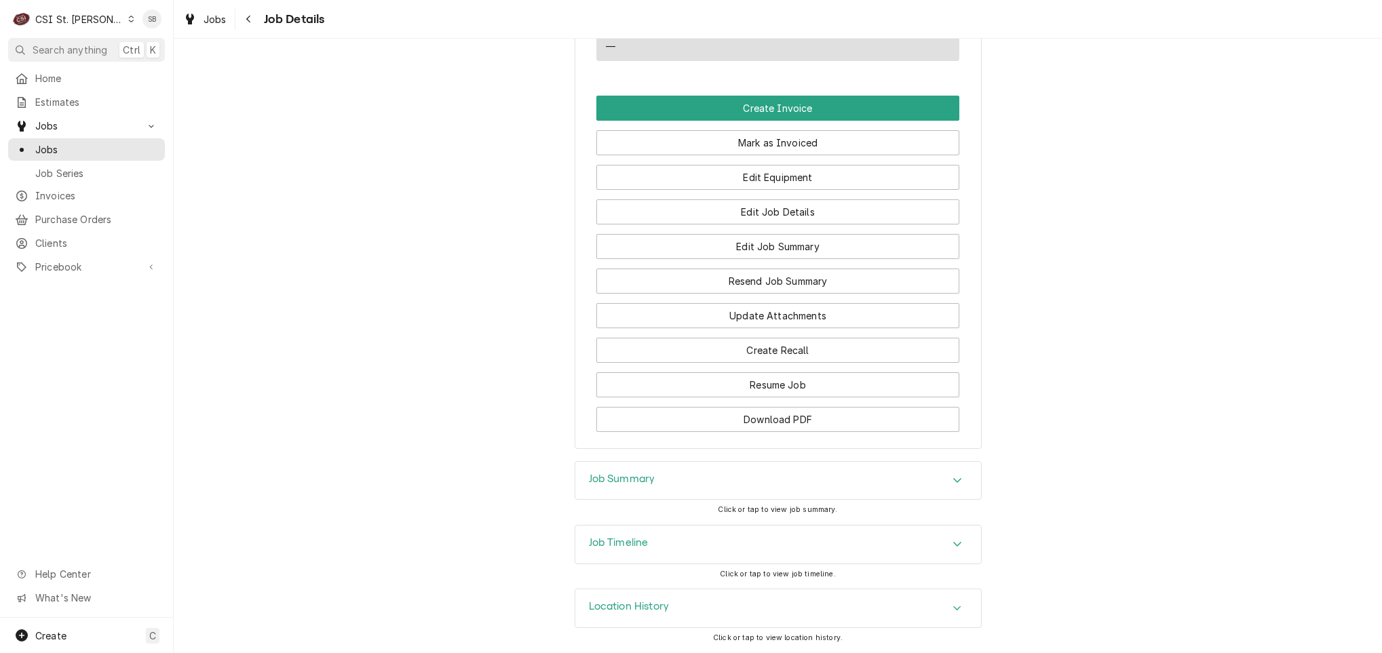
click at [641, 544] on h3 "Job Timeline" at bounding box center [619, 542] width 60 height 13
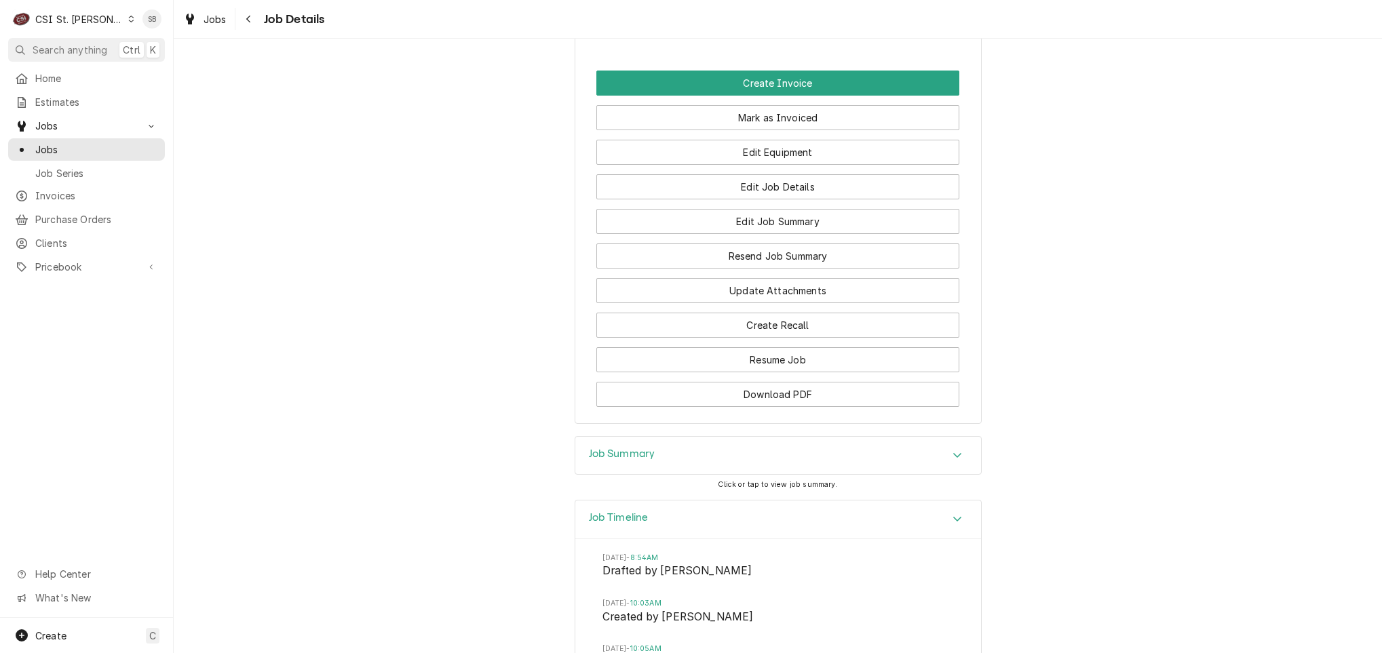
click at [643, 464] on div "Job Summary" at bounding box center [622, 456] width 66 height 16
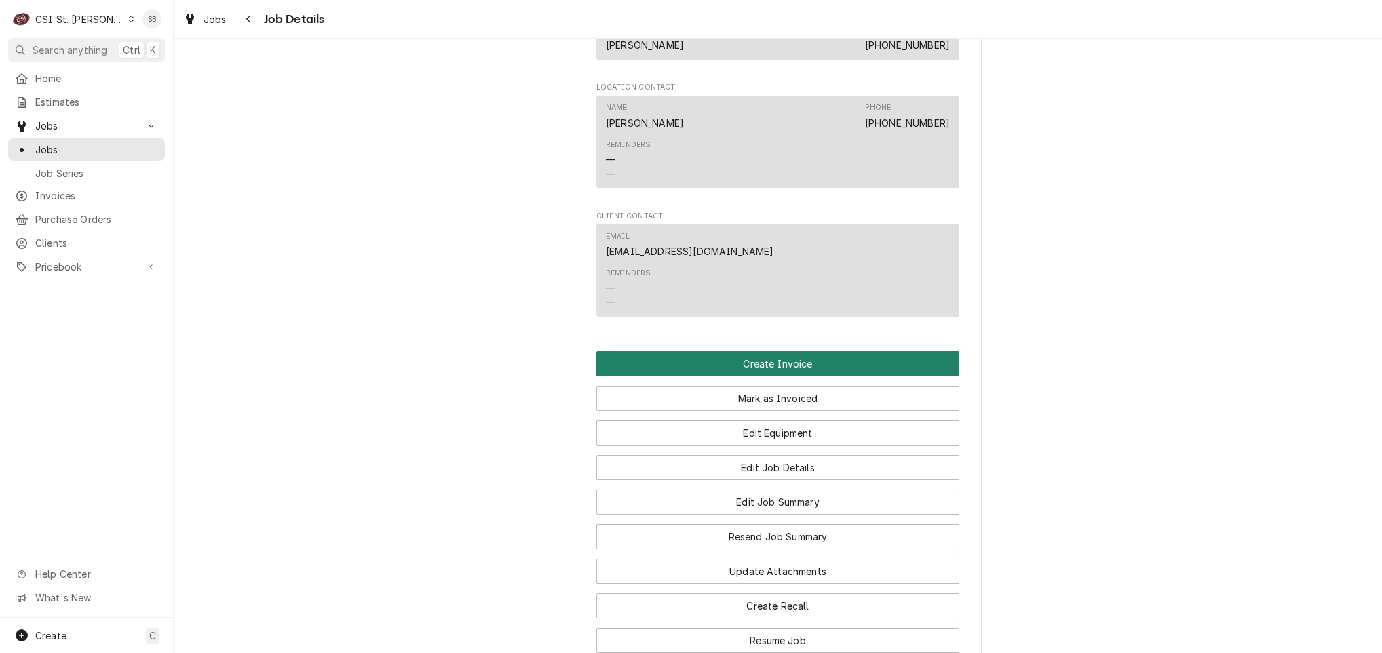
scroll to position [952, 0]
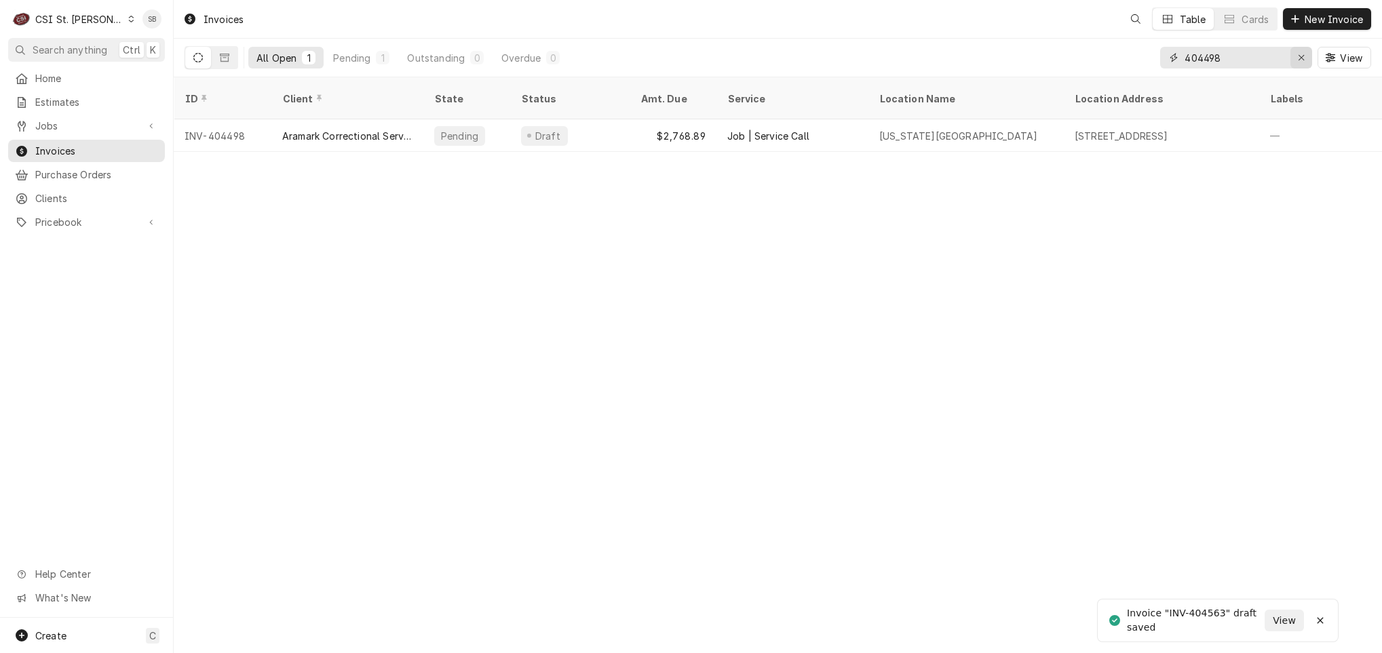
click at [1297, 58] on div "Erase input" at bounding box center [1301, 58] width 14 height 14
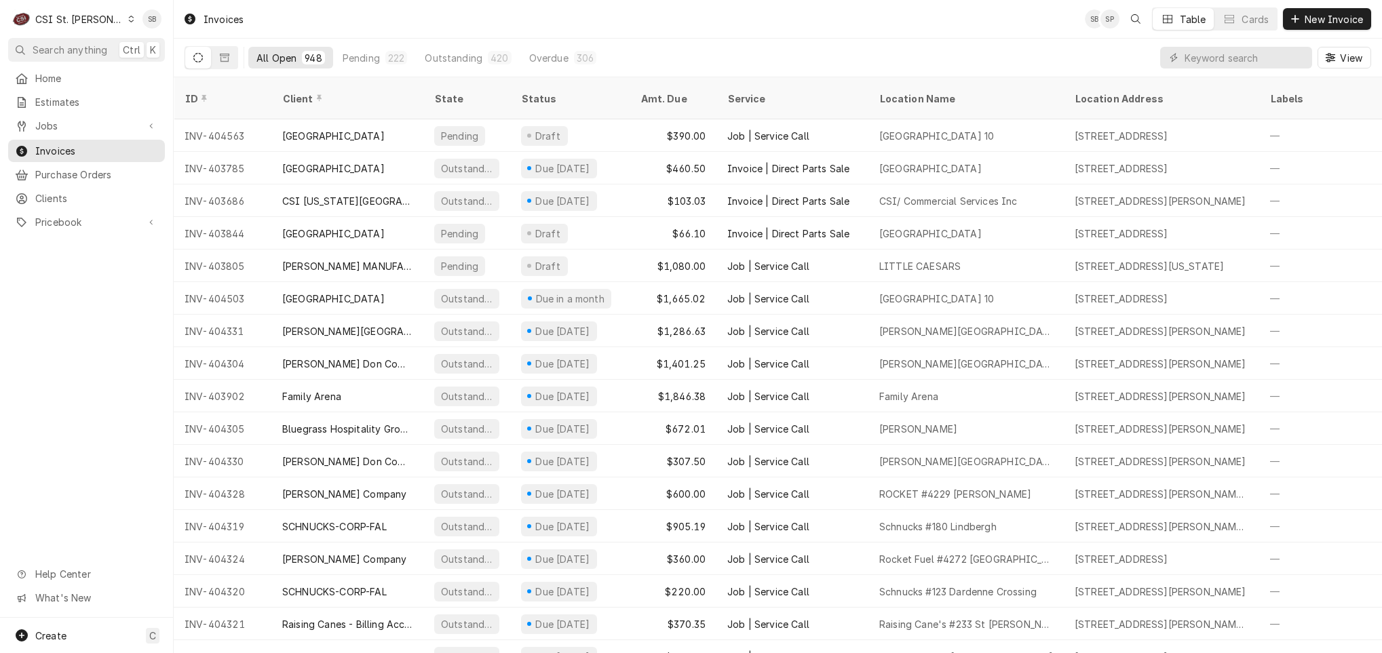
click at [82, 15] on div "CSI St. Louis" at bounding box center [79, 19] width 88 height 14
click at [167, 52] on div "CSI [US_STATE]" at bounding box center [208, 51] width 179 height 14
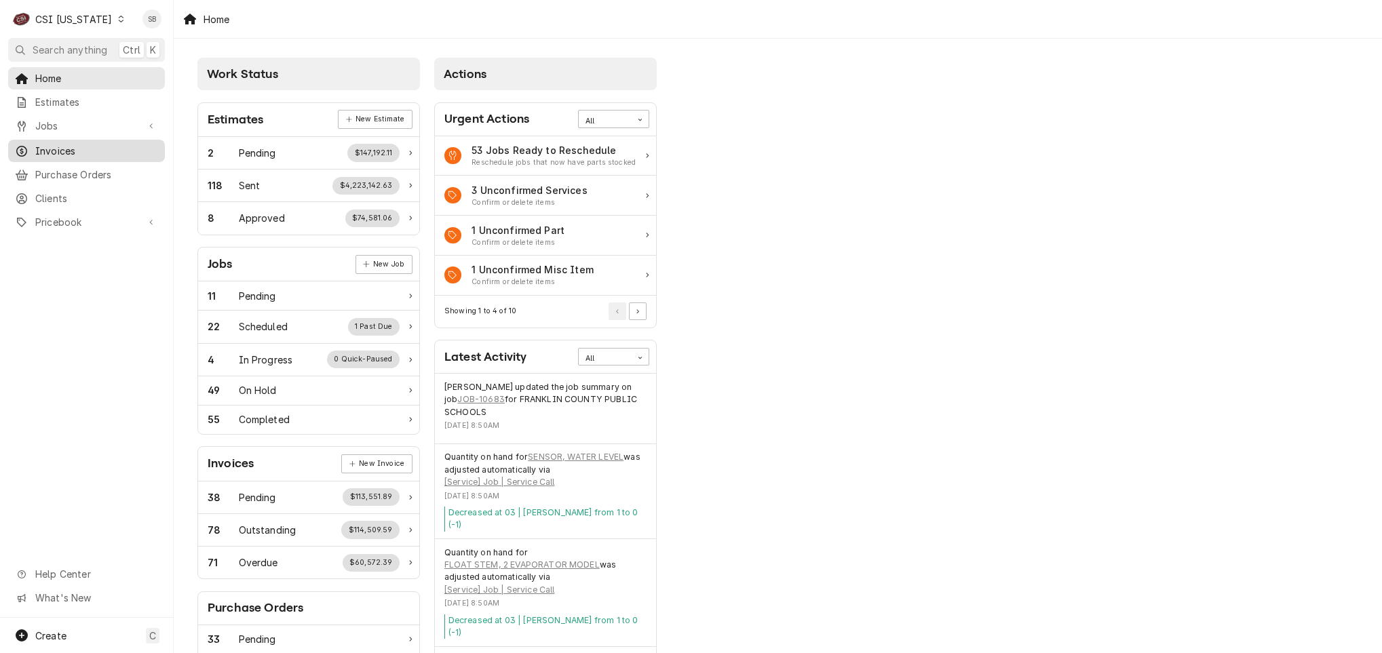
drag, startPoint x: 100, startPoint y: 141, endPoint x: 147, endPoint y: 141, distance: 46.8
click at [100, 144] on span "Invoices" at bounding box center [96, 151] width 123 height 14
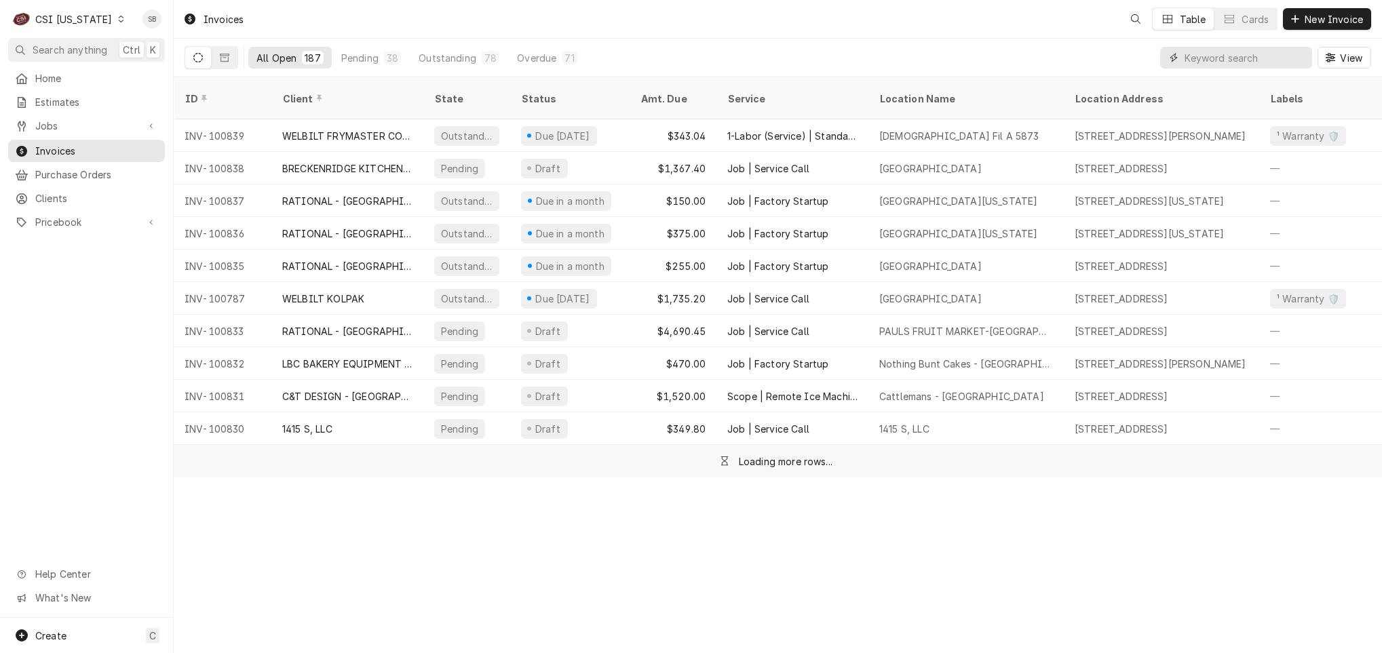
click at [1209, 56] on input "Dynamic Content Wrapper" at bounding box center [1244, 58] width 121 height 22
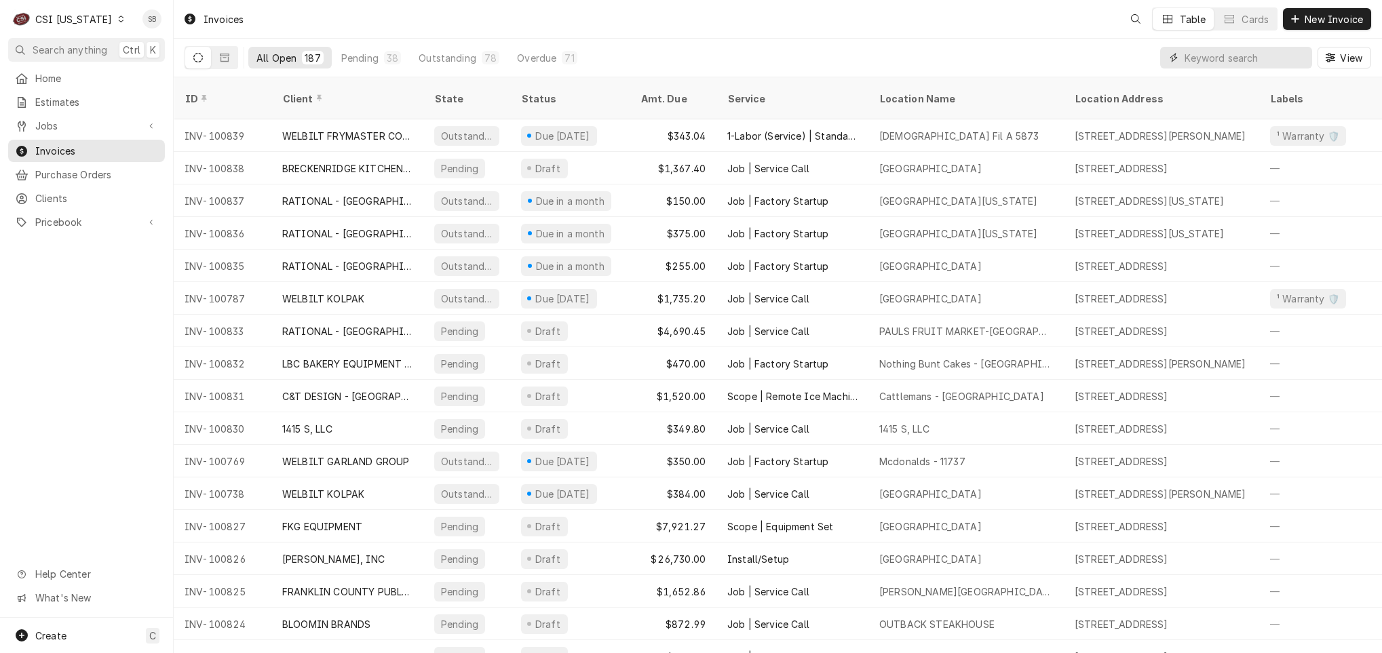
paste input "100676"
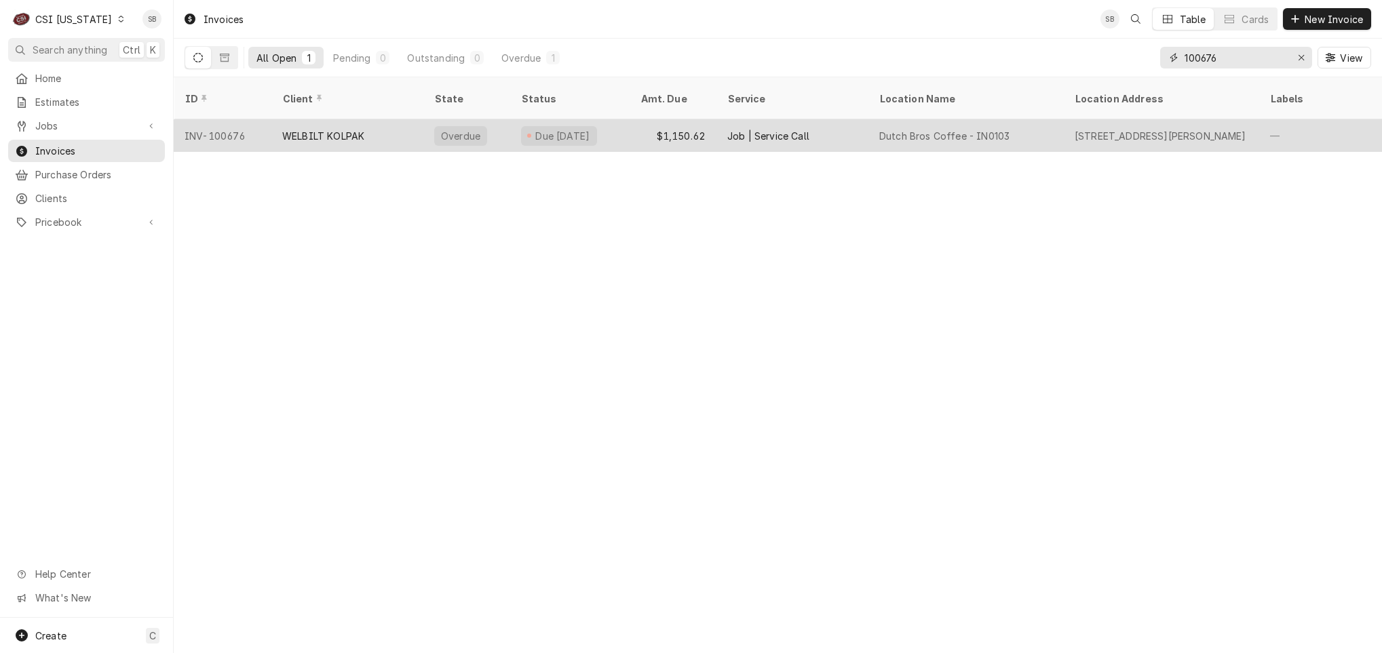
type input "100676"
click at [373, 119] on div "WELBILT KOLPAK" at bounding box center [347, 135] width 152 height 33
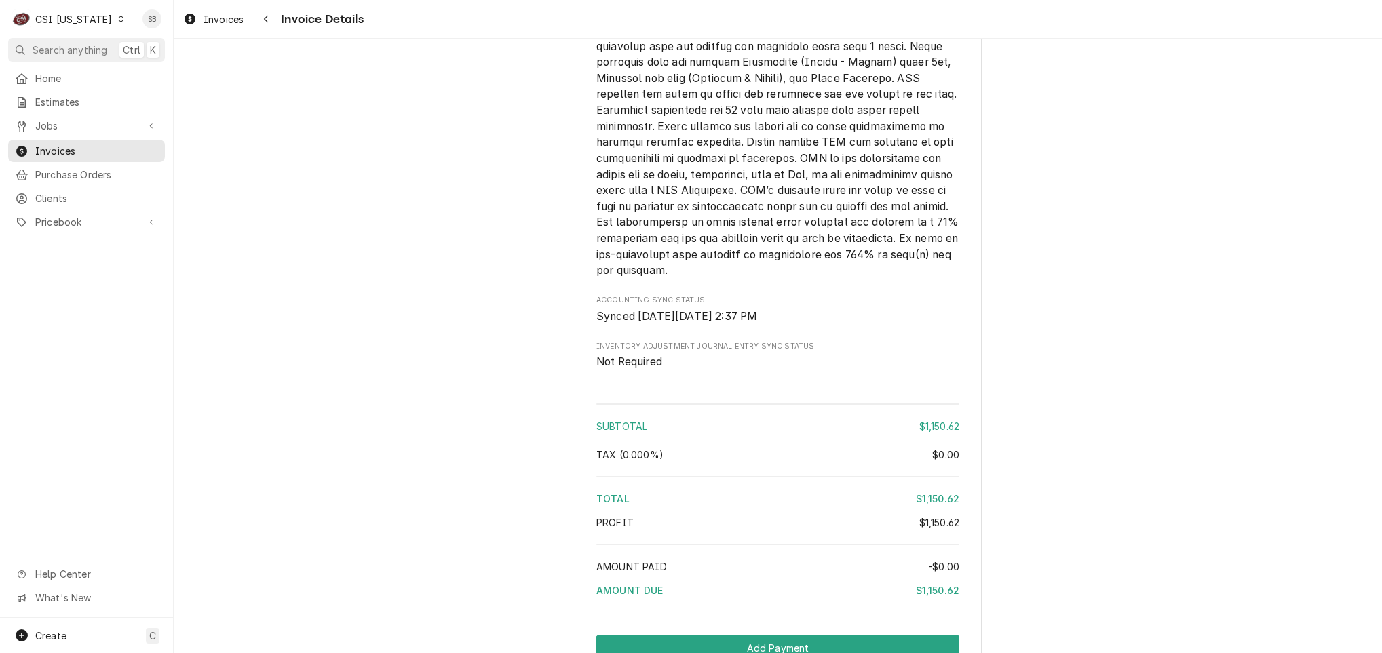
scroll to position [2631, 0]
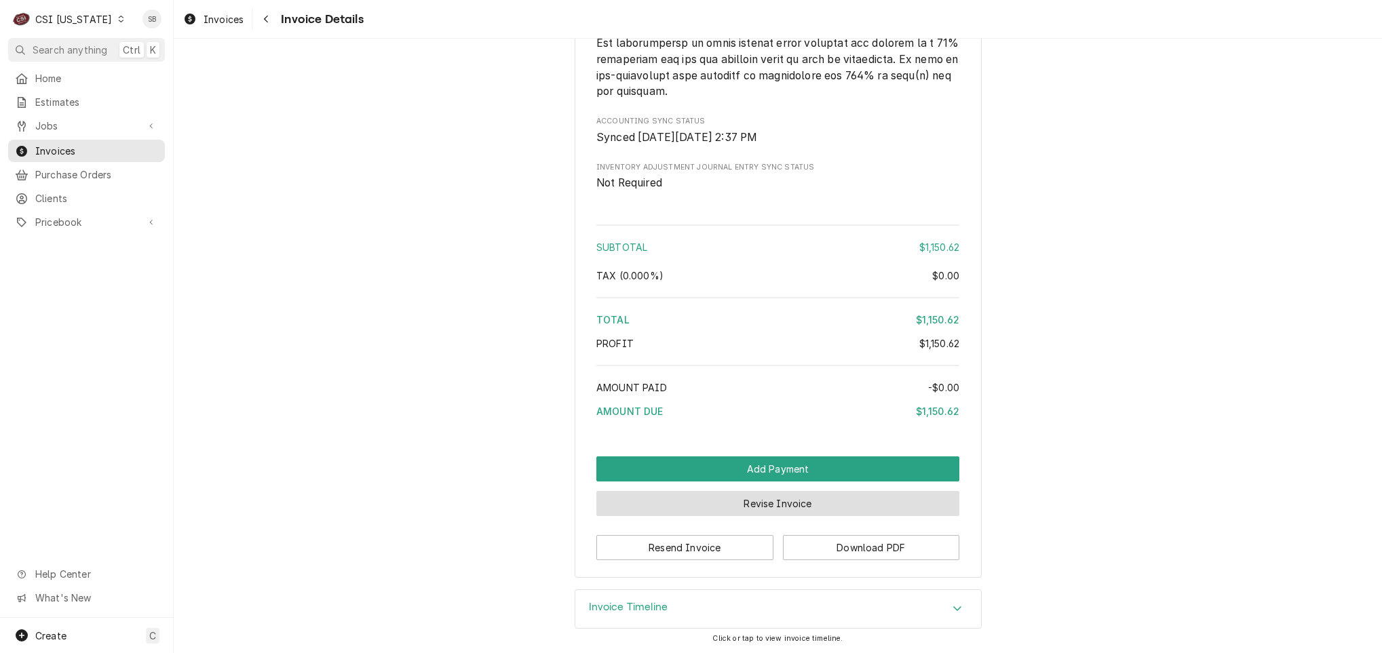
click at [822, 509] on button "Revise Invoice" at bounding box center [777, 503] width 363 height 25
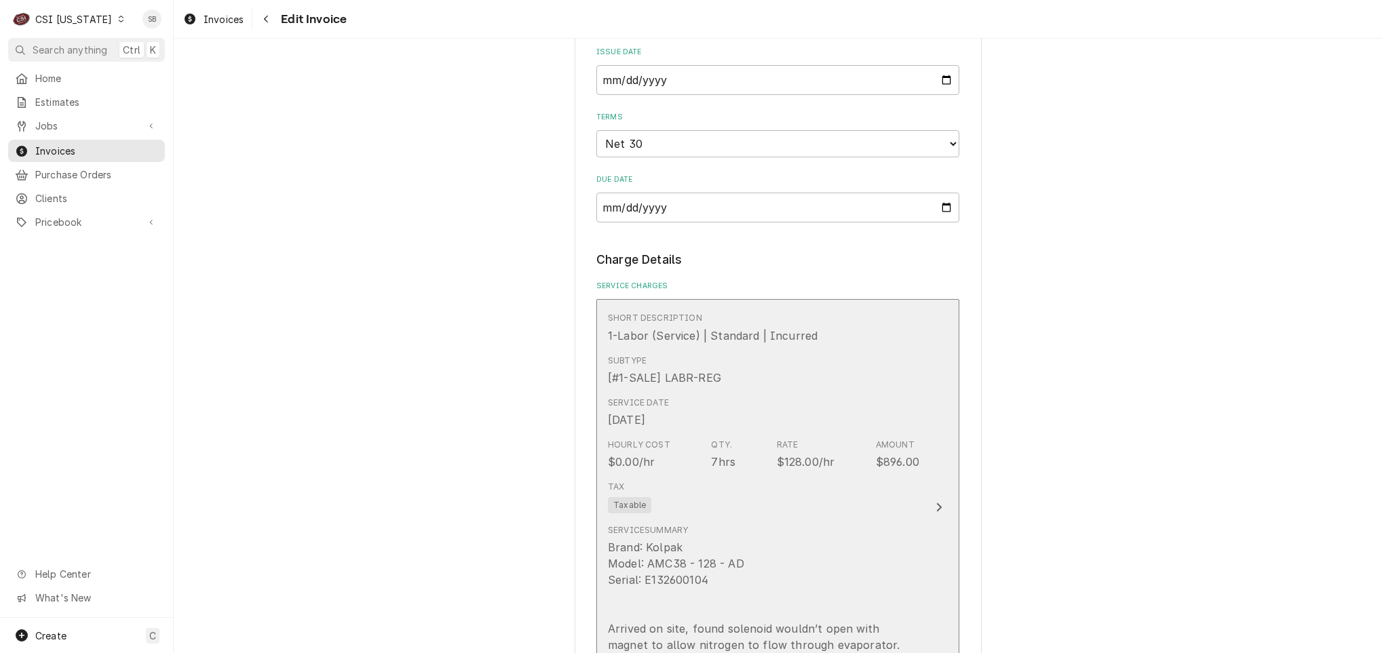
click at [848, 431] on div "Service Date [DATE]" at bounding box center [763, 412] width 311 height 42
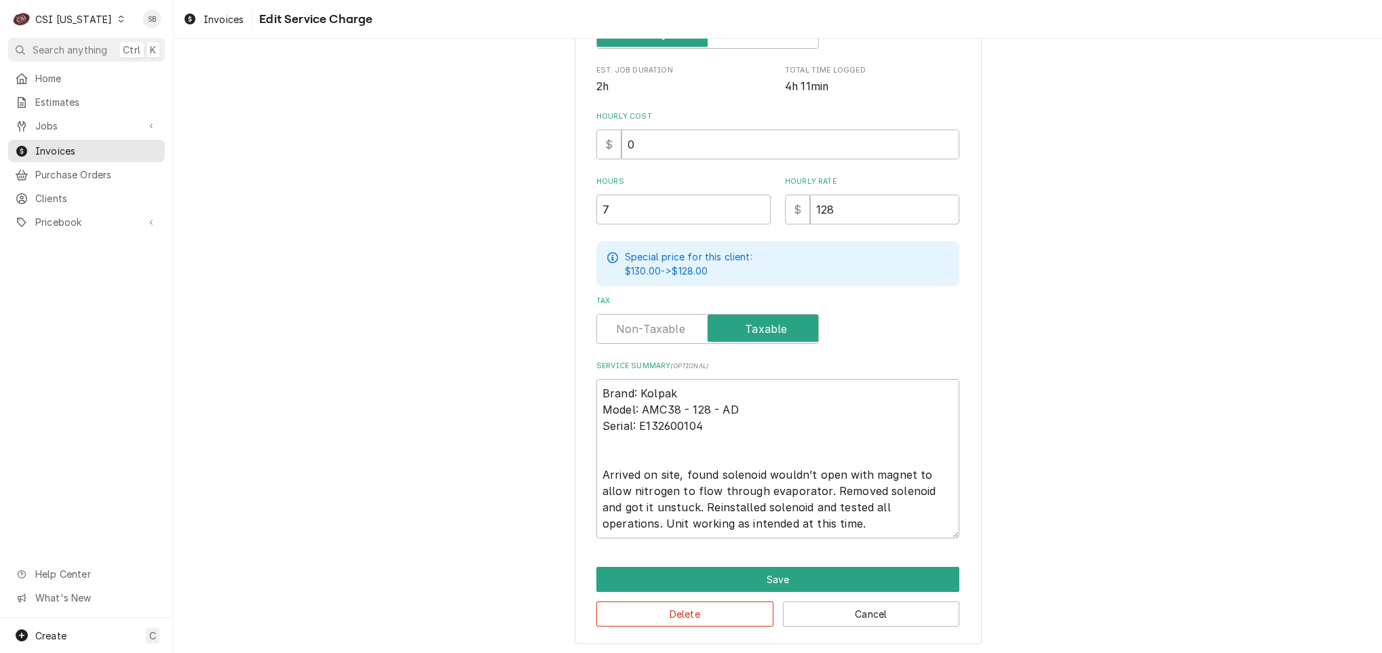
scroll to position [328, 0]
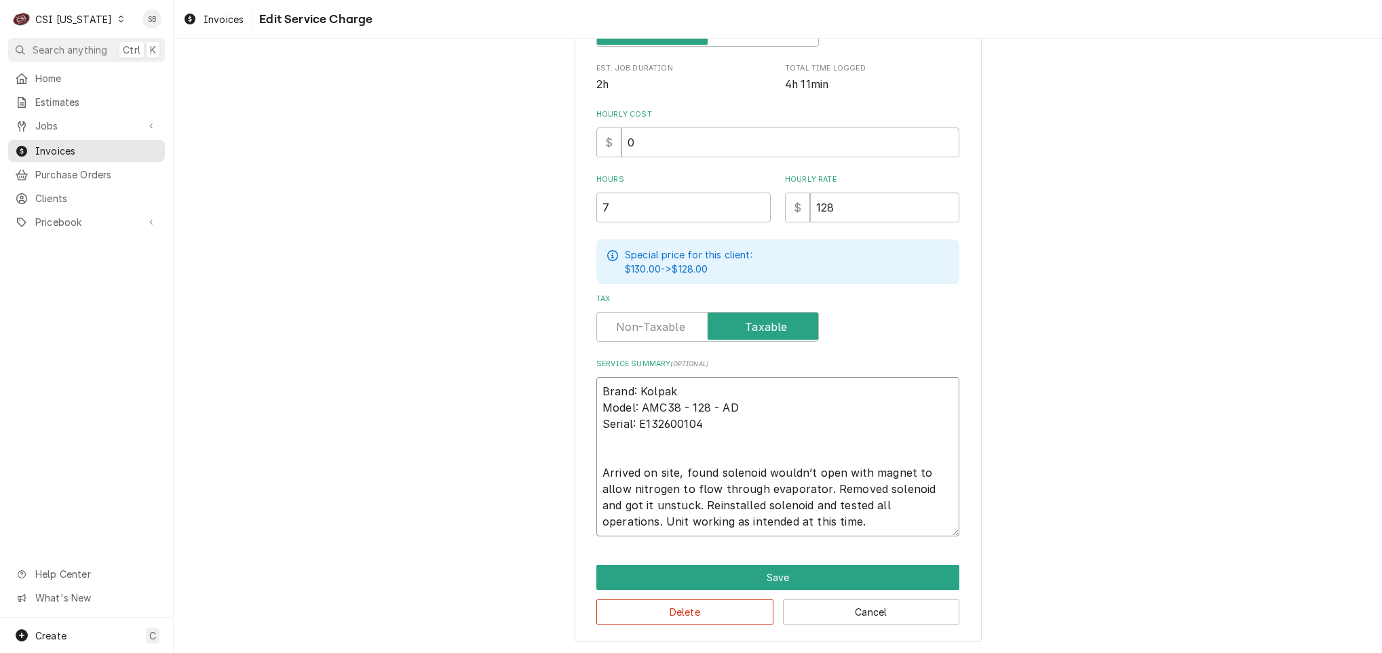
click at [660, 428] on textarea "Brand: Kolpak Model: AMC38 - 128 - AD Serial: E132600104 Arrived on site, found…" at bounding box center [777, 456] width 363 height 159
type textarea "x"
type textarea "Brand: Kolpak Model: AMC38 - 128 - AD Serial: 4 Arrived on site, found solenoid…"
type textarea "x"
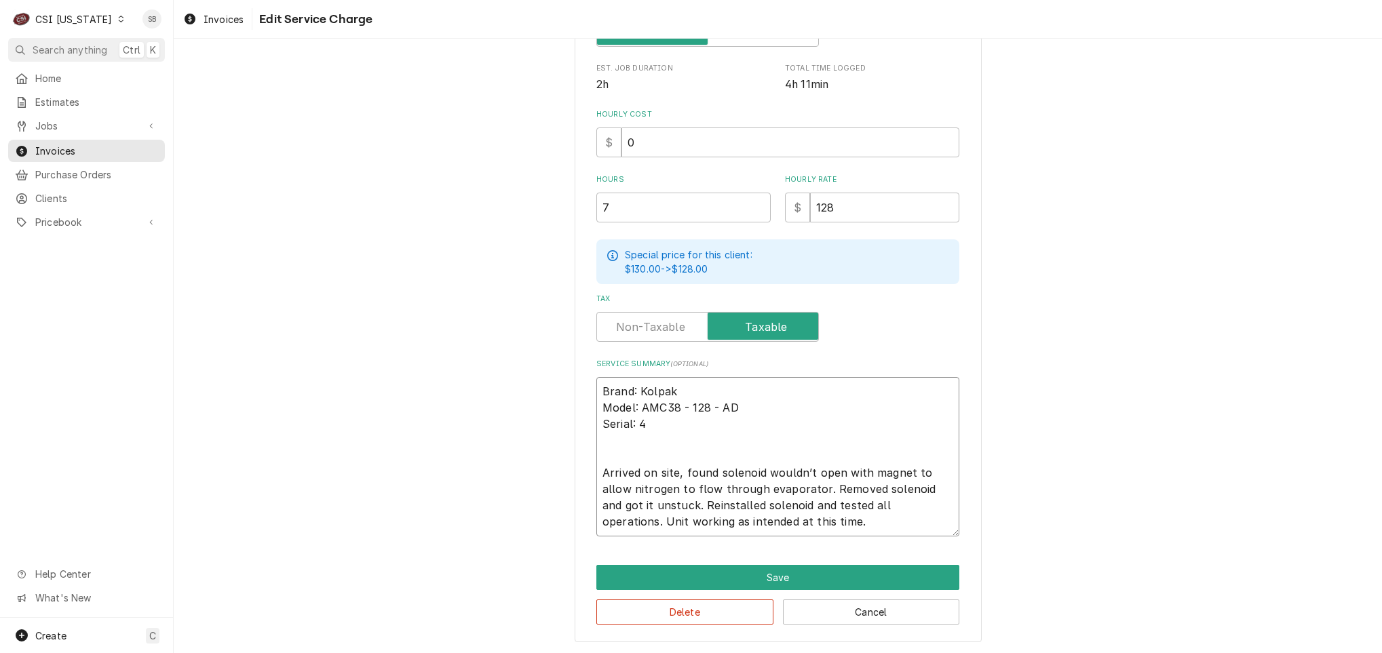
type textarea "Brand: Kolpak Model: AMC38 - 128 - AD Serial: 41 Arrived on site, found solenoi…"
type textarea "x"
type textarea "Brand: Kolpak Model: AMC38 - 128 - AD Serial: 410 Arrived on site, found soleno…"
type textarea "x"
type textarea "Brand: Kolpak Model: AMC38 - 128 - AD Serial: 4103 Arrived on site, found solen…"
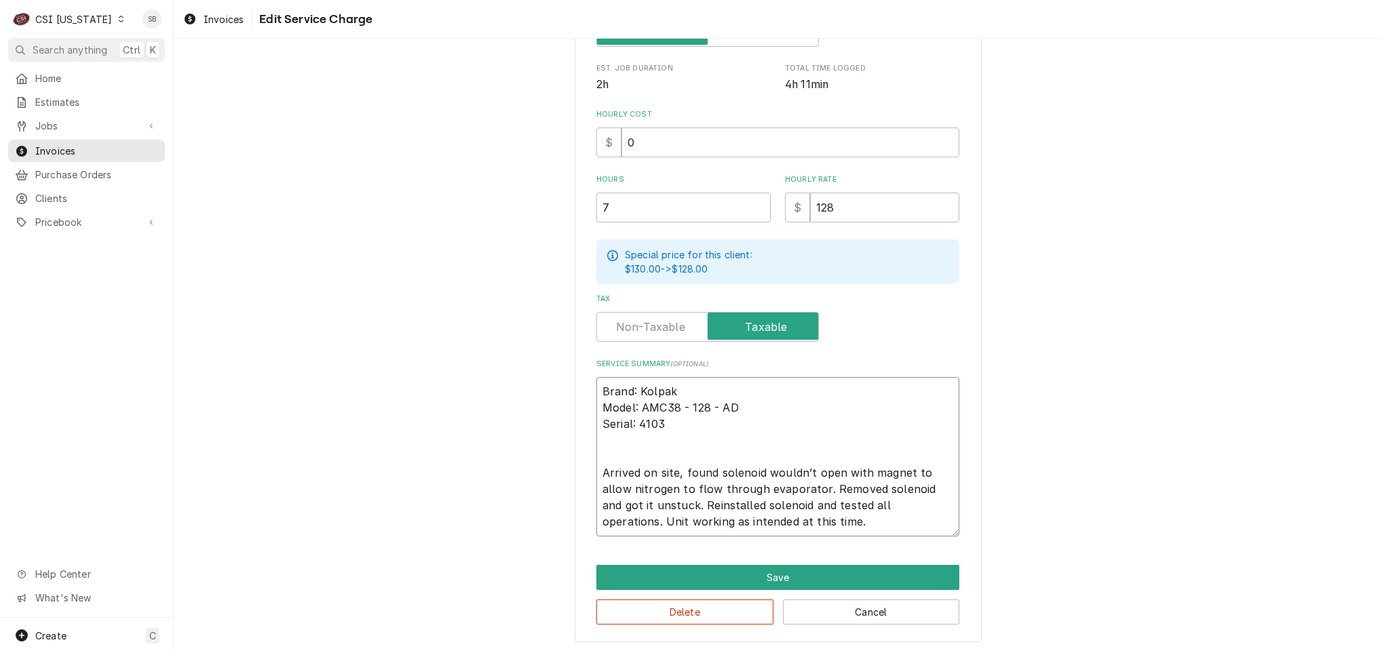
type textarea "x"
type textarea "Brand: Kolpak Model: AMC38 - 128 - AD Serial: 41031 Arrived on site, found sole…"
type textarea "x"
type textarea "Brand: Kolpak Model: AMC38 - 128 - AD Serial: 410315 Arrived on site, found sol…"
type textarea "x"
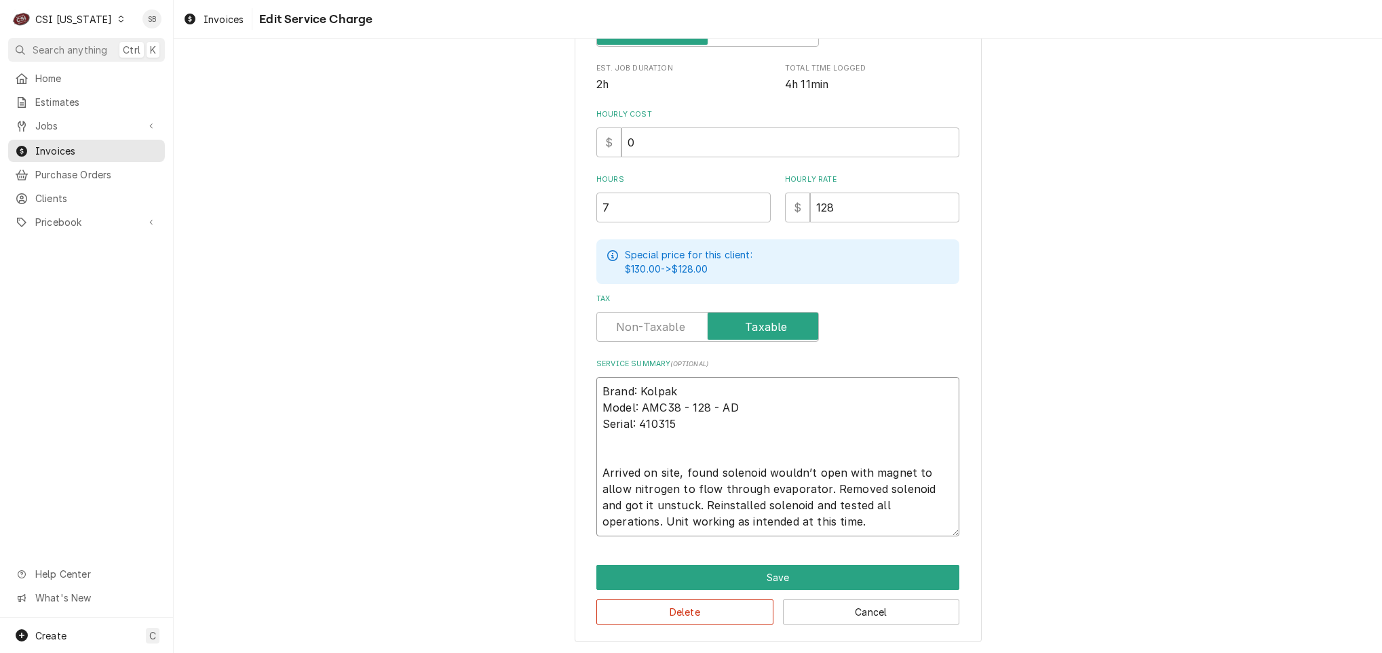
type textarea "Brand: Kolpak Model: AMC38 - 128 - AD Serial: 4103158 Arrived on site, found so…"
type textarea "x"
type textarea "Brand: Kolpak Model: AMC38 - 128 - AD Serial: 41031584 Arrived on site, found s…"
type textarea "x"
type textarea "Brand: Kolpak Model: AMC38 - 128 - AD Serial: 410315845 Arrived on site, found …"
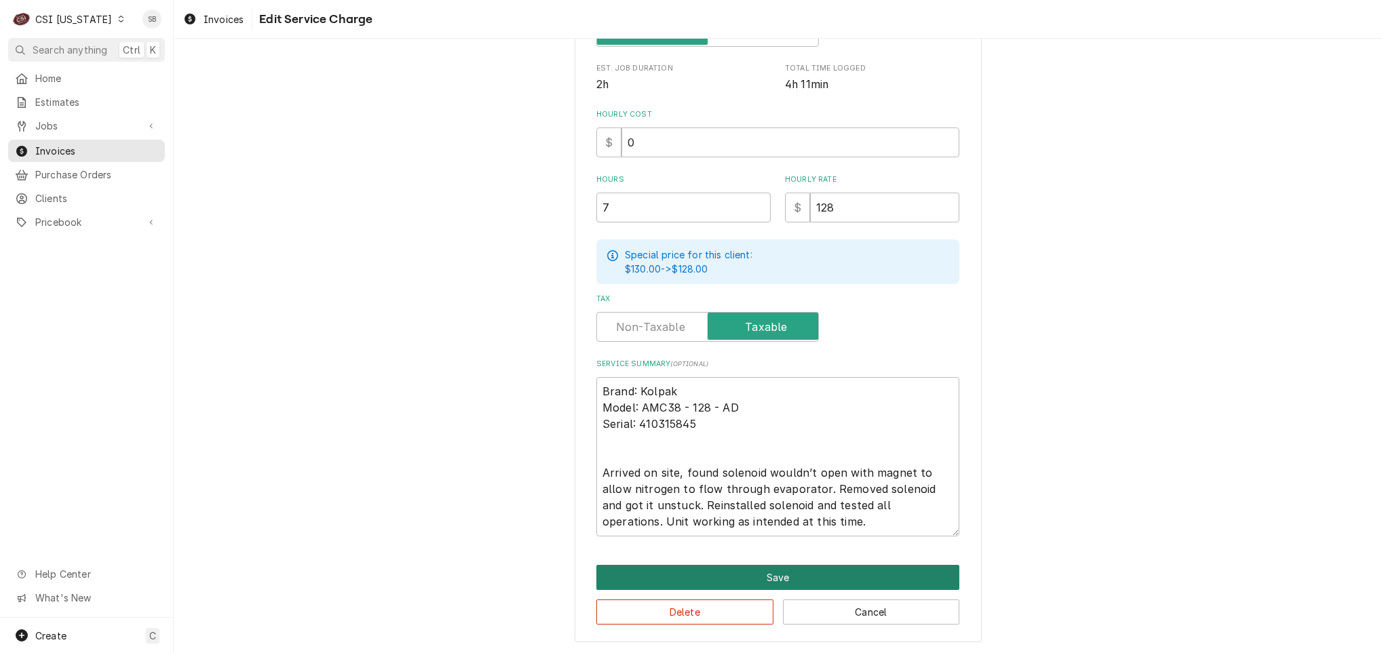
click at [779, 581] on button "Save" at bounding box center [777, 577] width 363 height 25
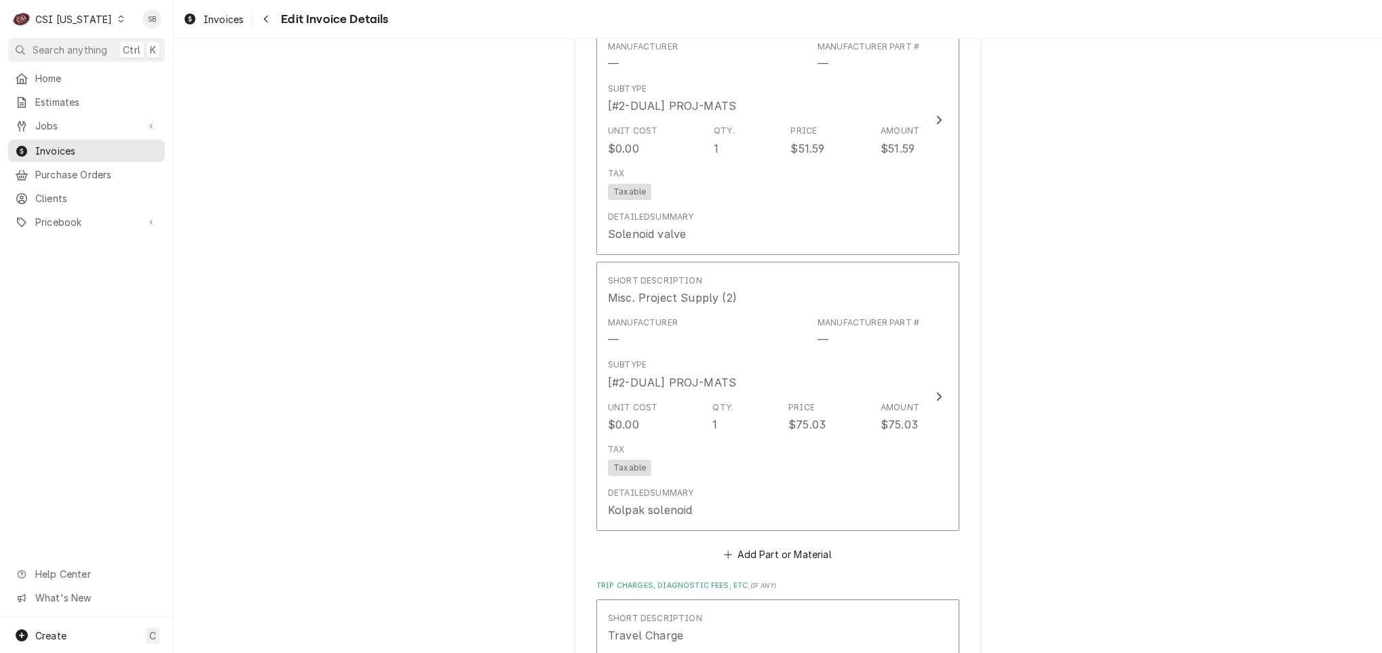
scroll to position [2481, 0]
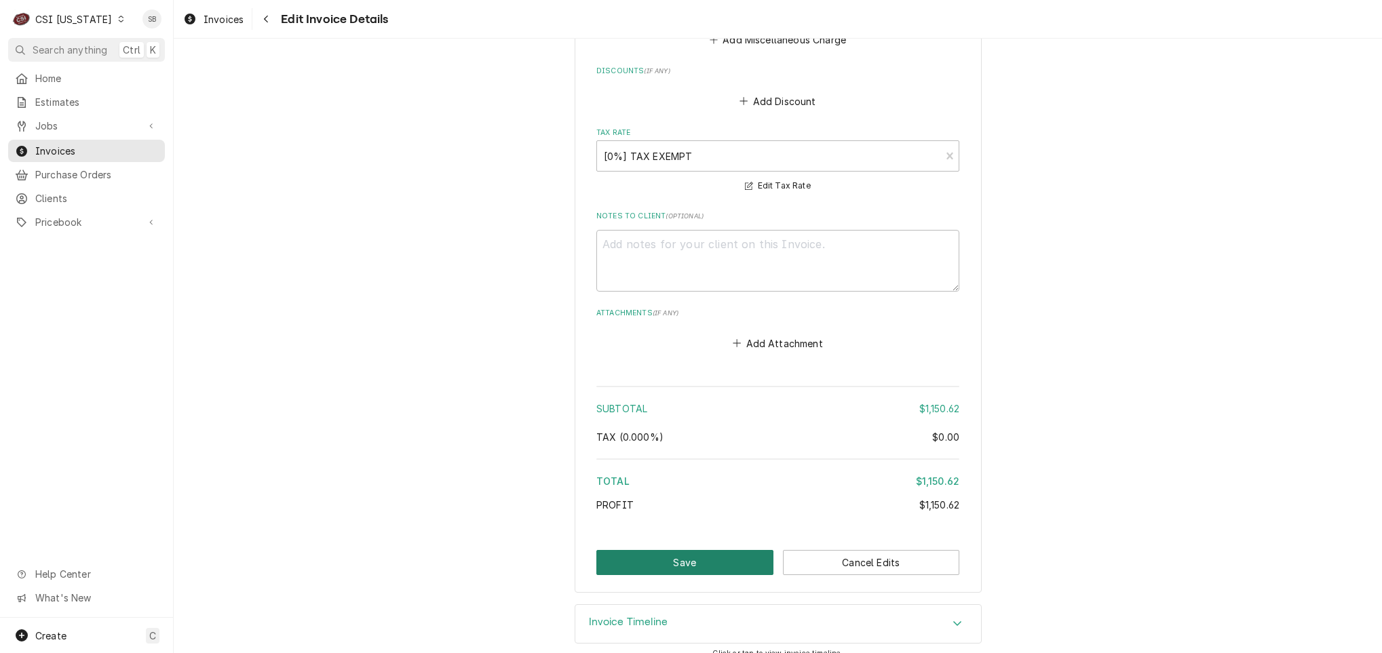
click at [686, 550] on button "Save" at bounding box center [684, 562] width 177 height 25
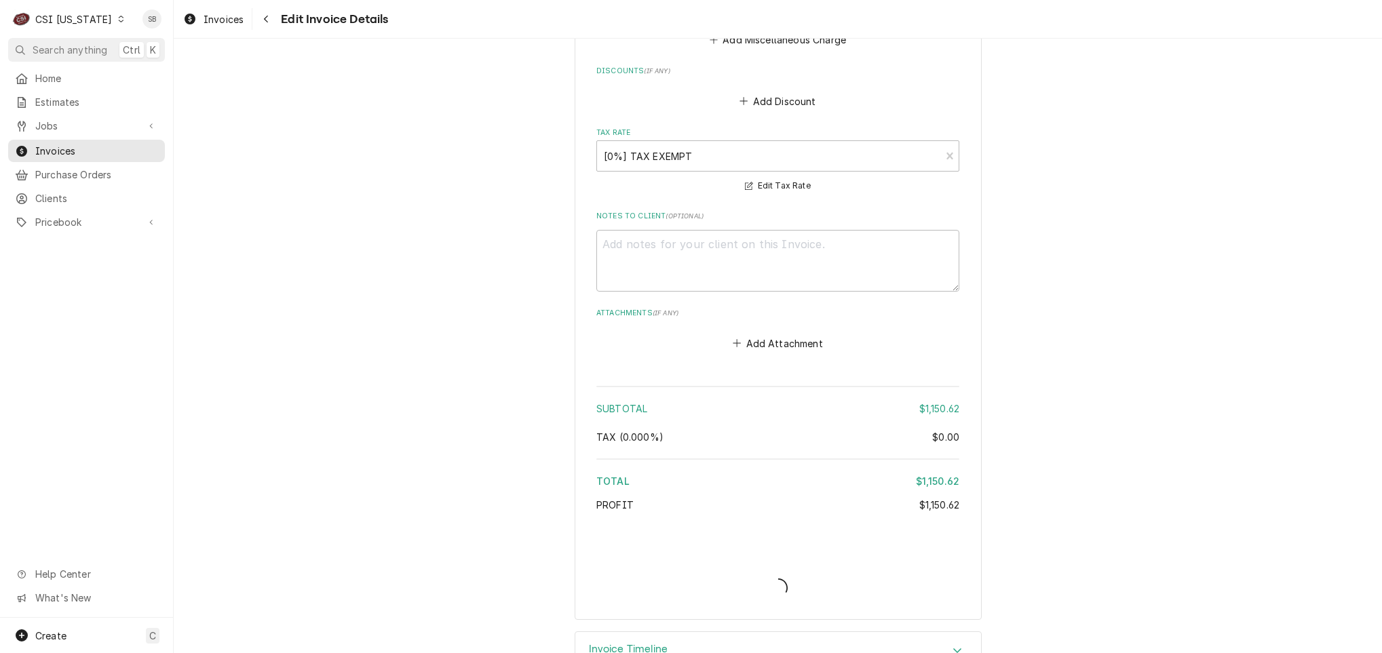
type textarea "x"
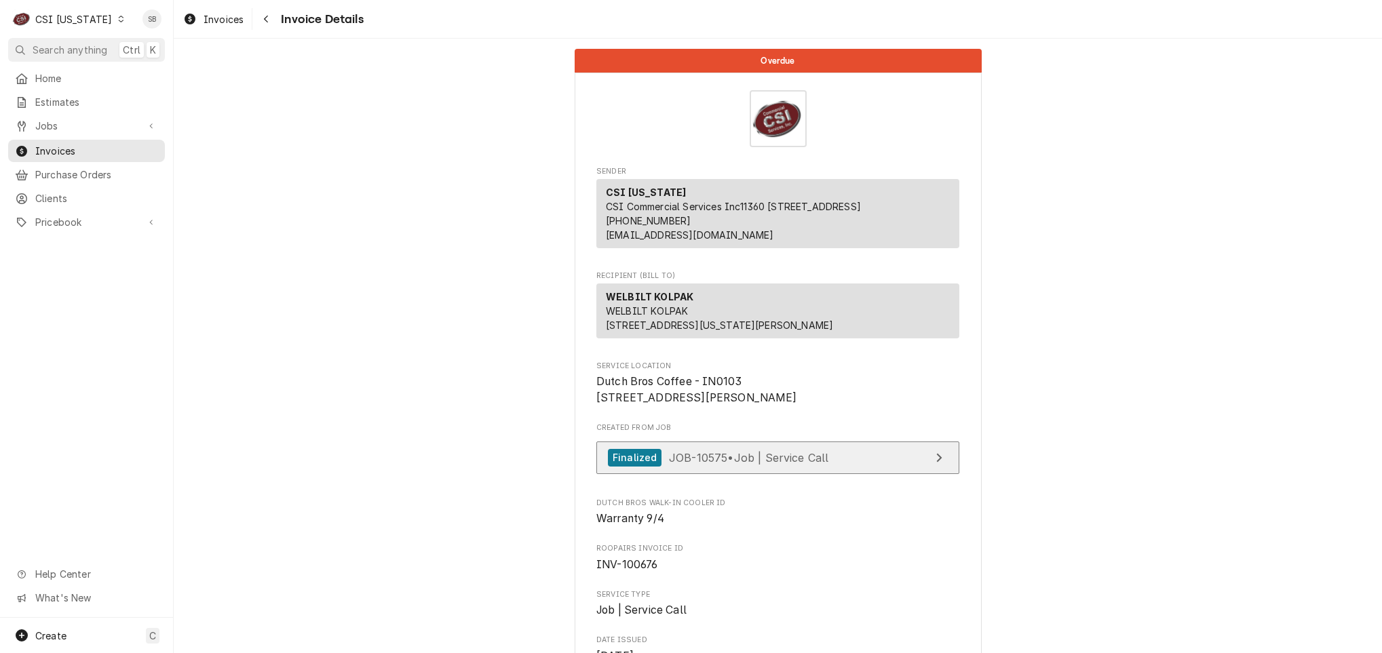
click at [708, 464] on span "JOB-10575 • Job | Service Call" at bounding box center [749, 457] width 160 height 14
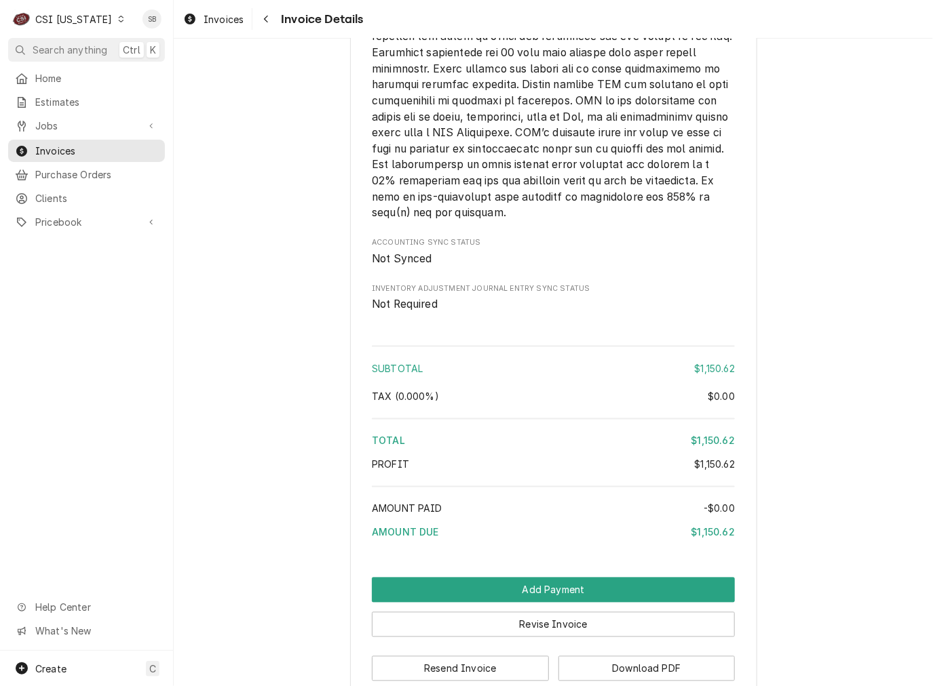
scroll to position [2597, 0]
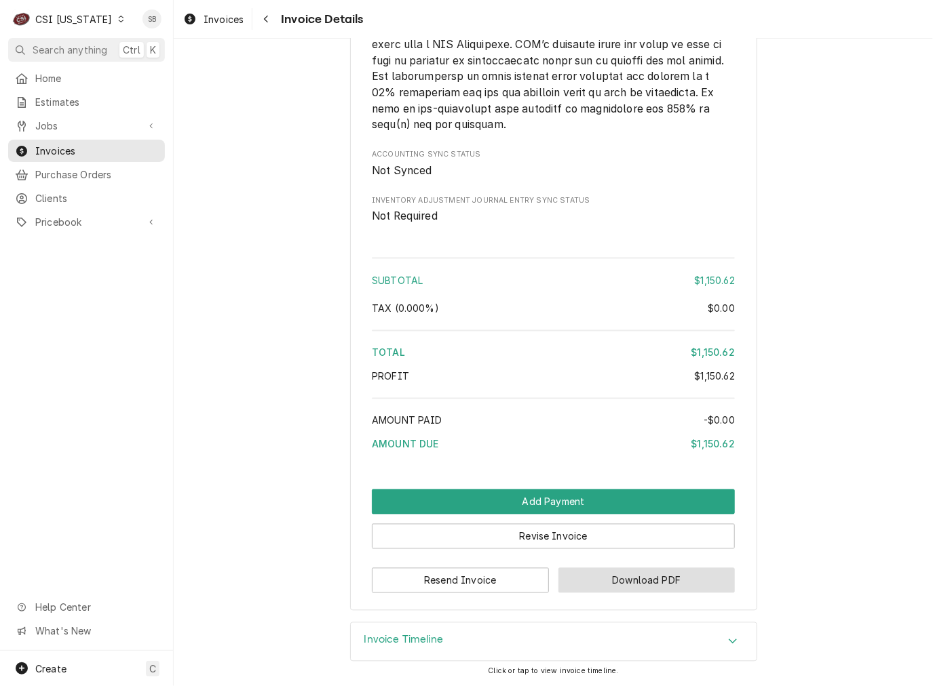
click at [652, 580] on button "Download PDF" at bounding box center [646, 580] width 177 height 25
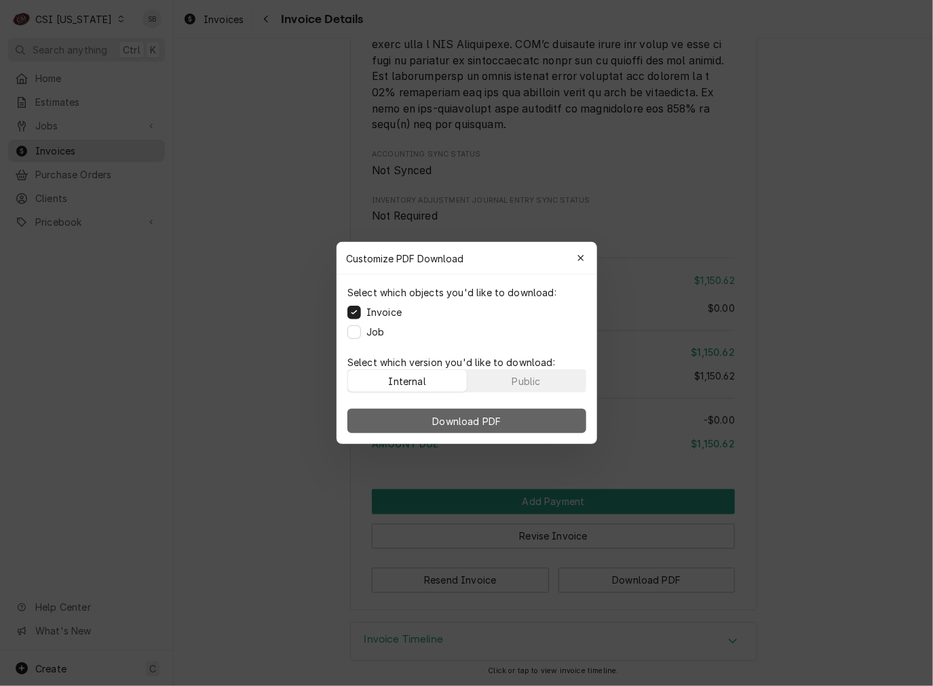
click at [518, 412] on button "Download PDF" at bounding box center [466, 421] width 239 height 24
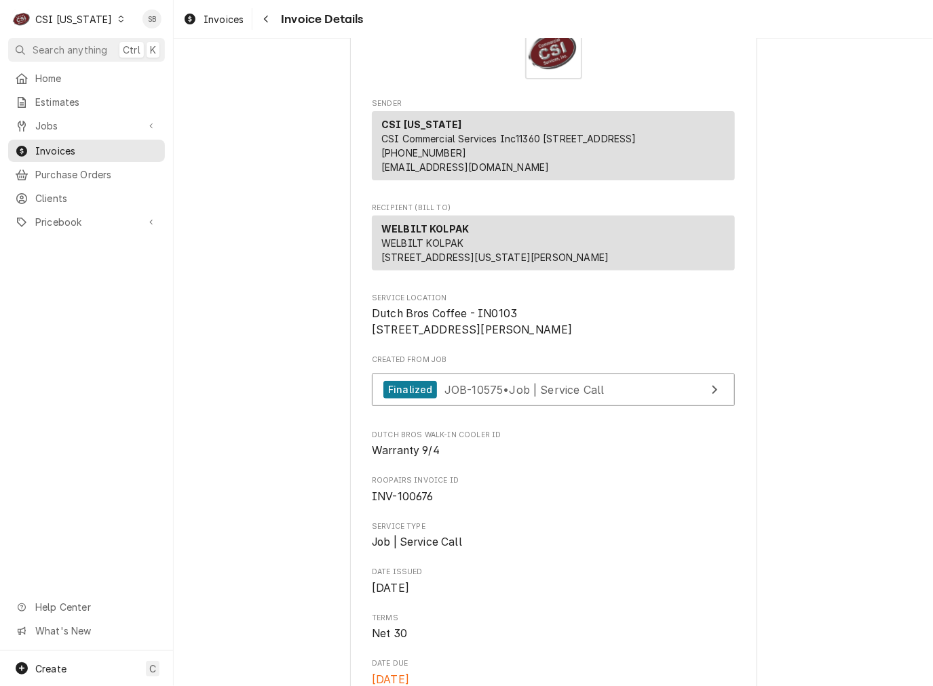
scroll to position [0, 0]
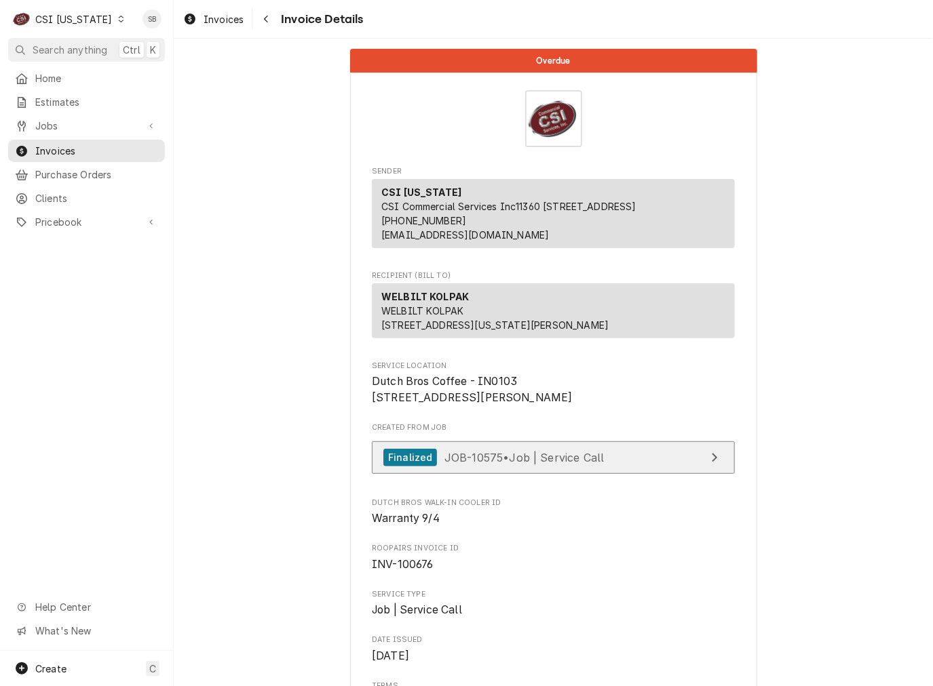
click at [564, 475] on link "Finalized JOB-10575 • Job | Service Call" at bounding box center [553, 458] width 363 height 33
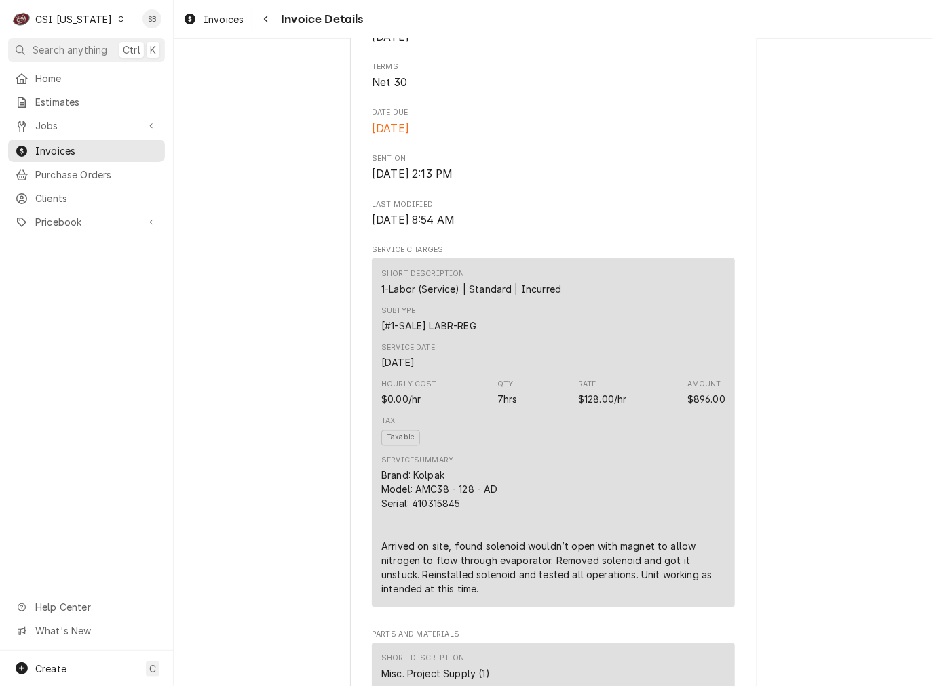
scroll to position [916, 0]
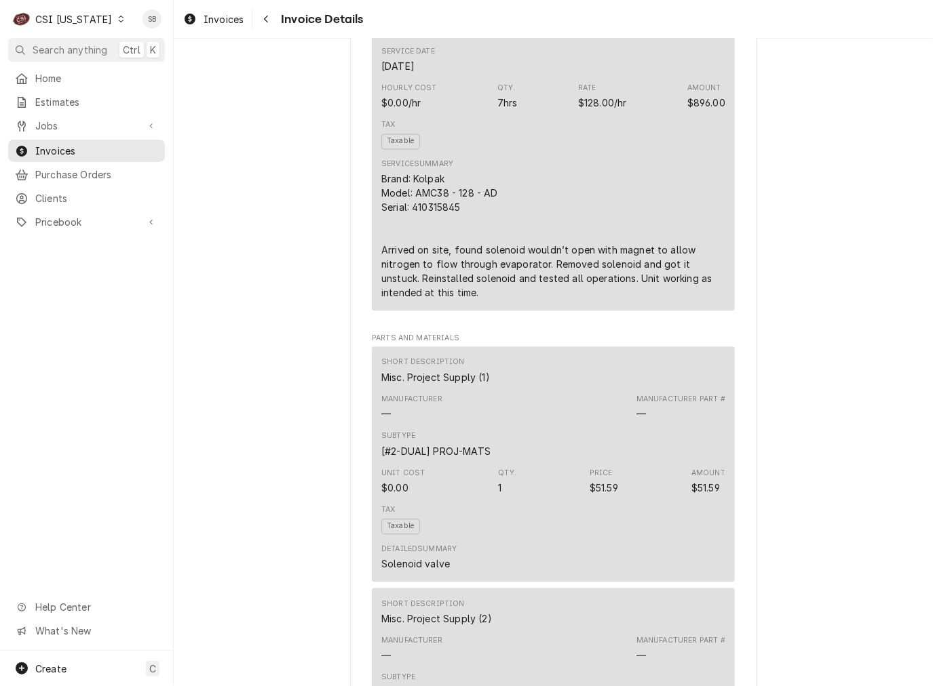
click at [421, 256] on div "Brand: Kolpak Model: AMC38 - 128 - AD Serial: 410315845 Arrived on site, found …" at bounding box center [553, 236] width 344 height 128
copy div "410315845"
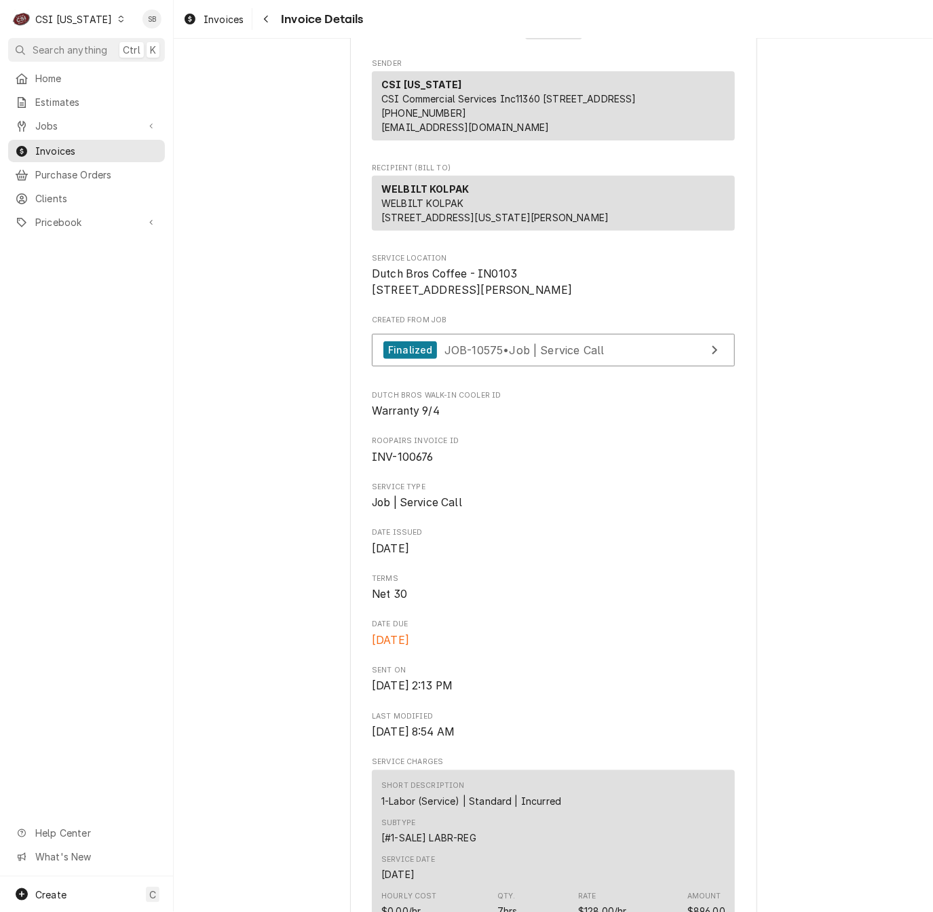
scroll to position [0, 0]
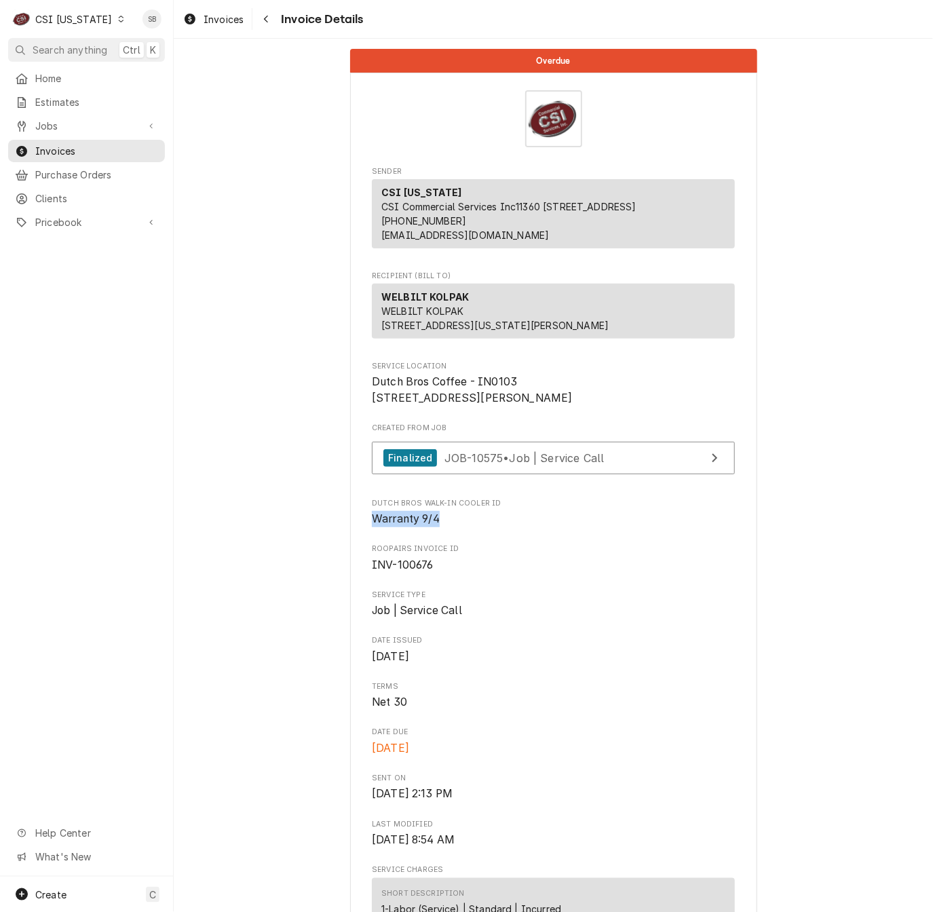
drag, startPoint x: 446, startPoint y: 570, endPoint x: 356, endPoint y: 572, distance: 90.2
click at [222, 21] on span "Invoices" at bounding box center [223, 19] width 40 height 14
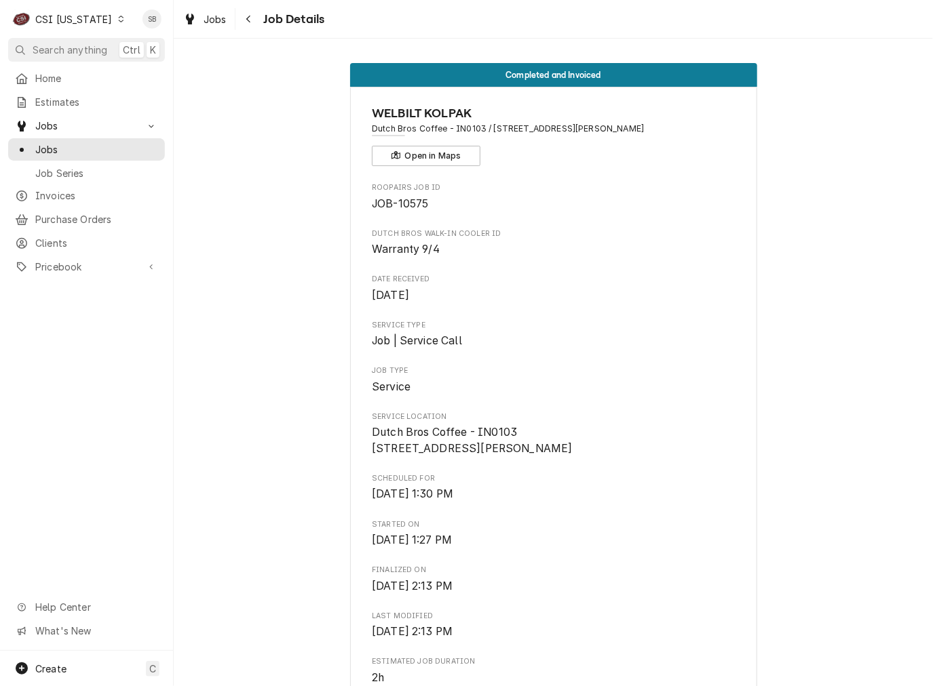
click at [405, 197] on span "JOB-10575" at bounding box center [400, 203] width 56 height 13
copy span "10575"
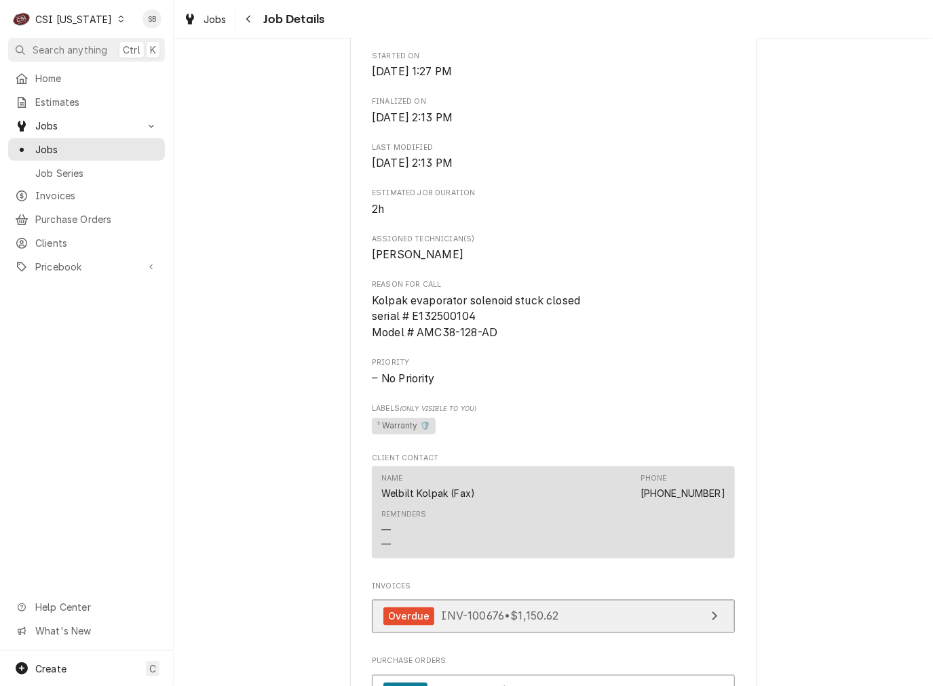
scroll to position [712, 0]
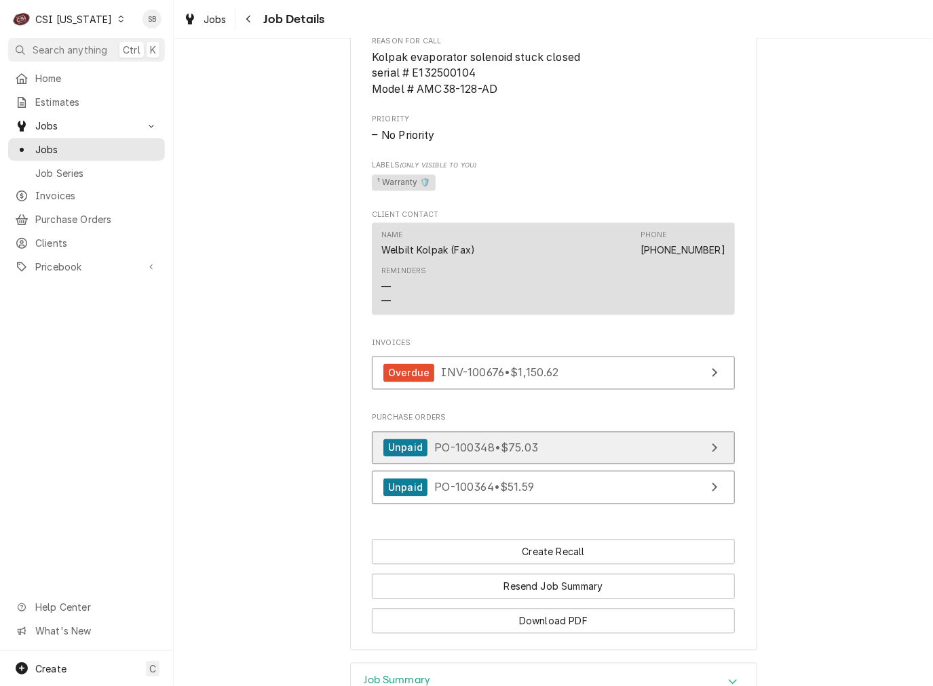
click at [463, 458] on div "Unpaid PO-100348 • $75.03" at bounding box center [460, 449] width 155 height 18
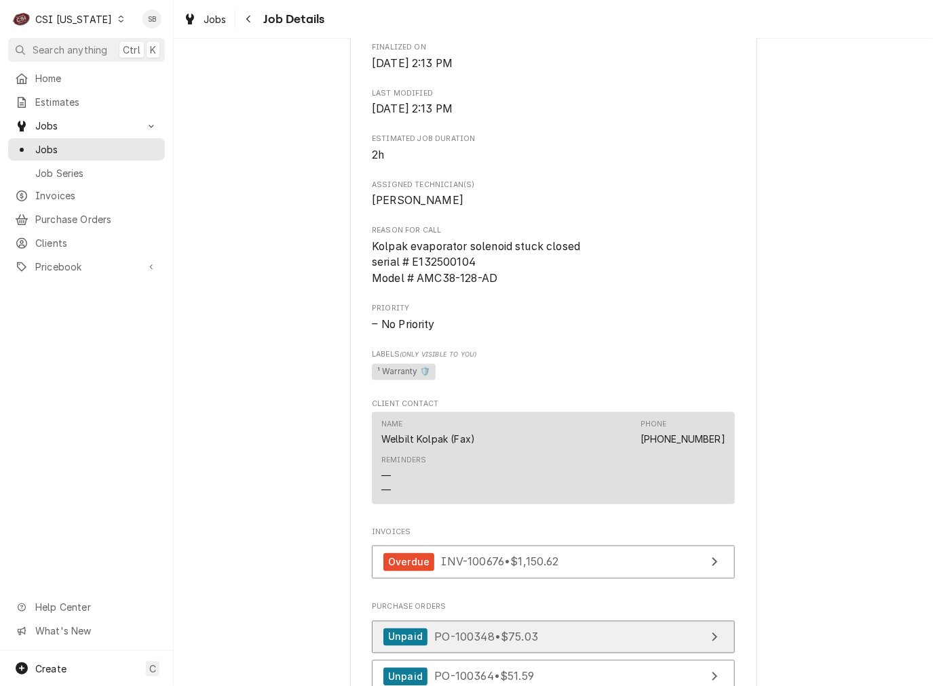
scroll to position [0, 0]
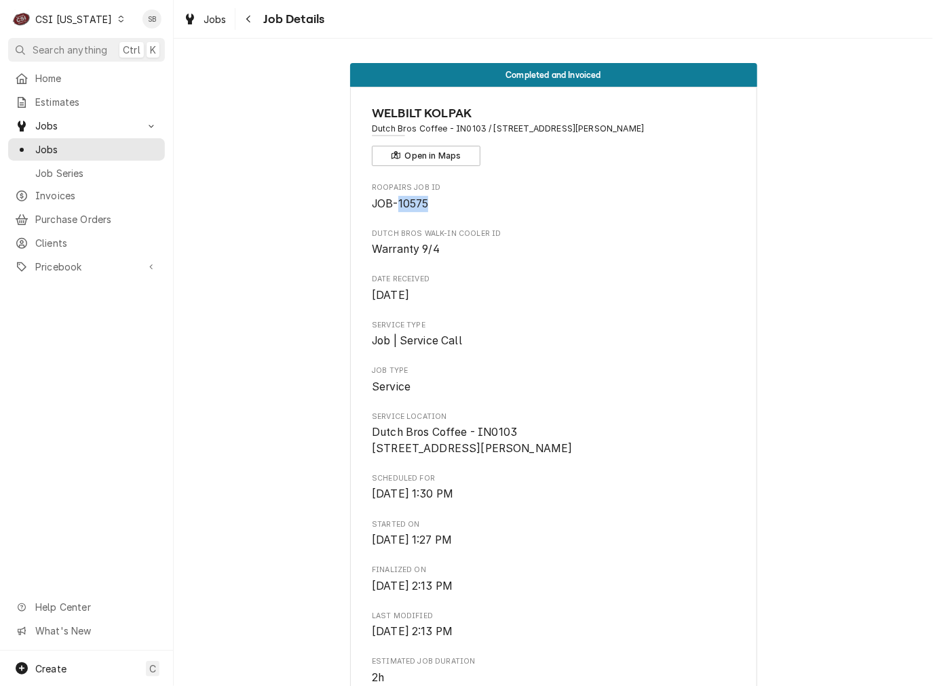
copy span "10575"
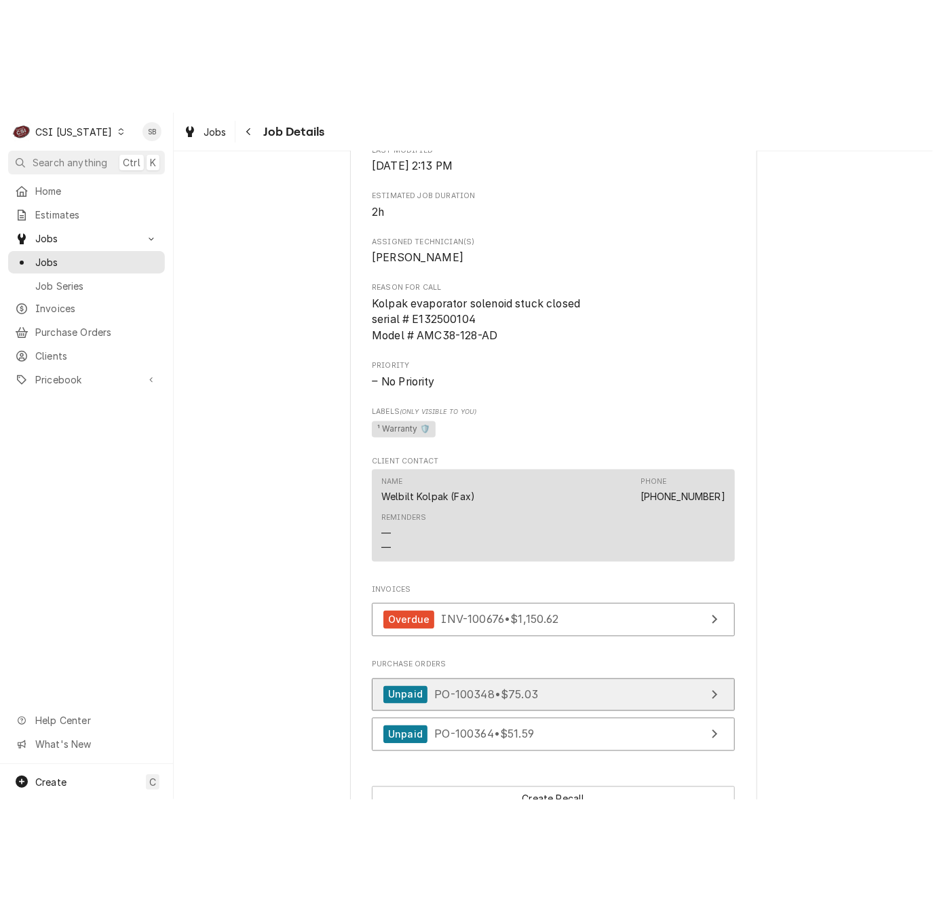
scroll to position [903, 0]
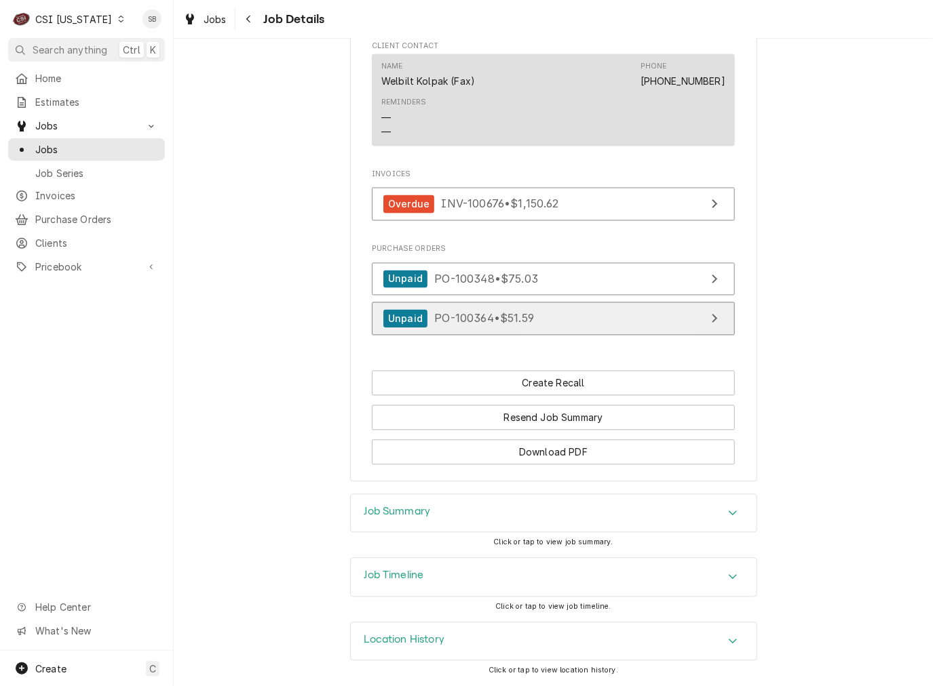
click at [517, 312] on span "PO-100364 • $51.59" at bounding box center [484, 319] width 100 height 14
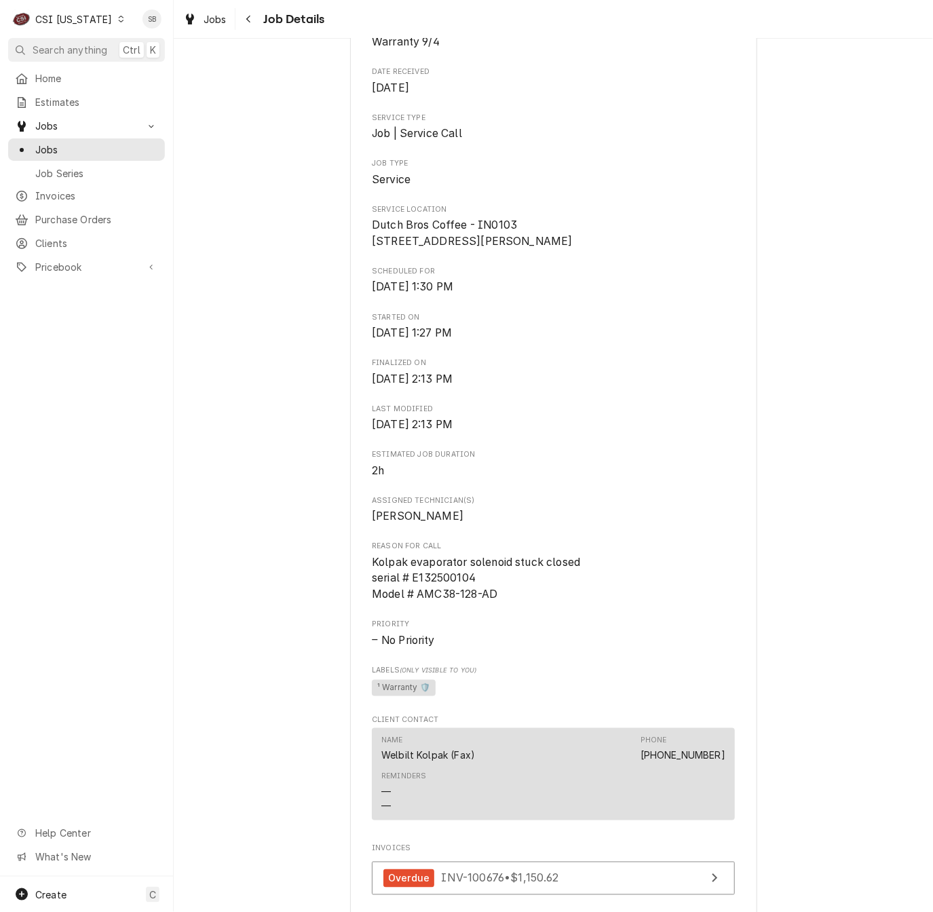
scroll to position [203, 0]
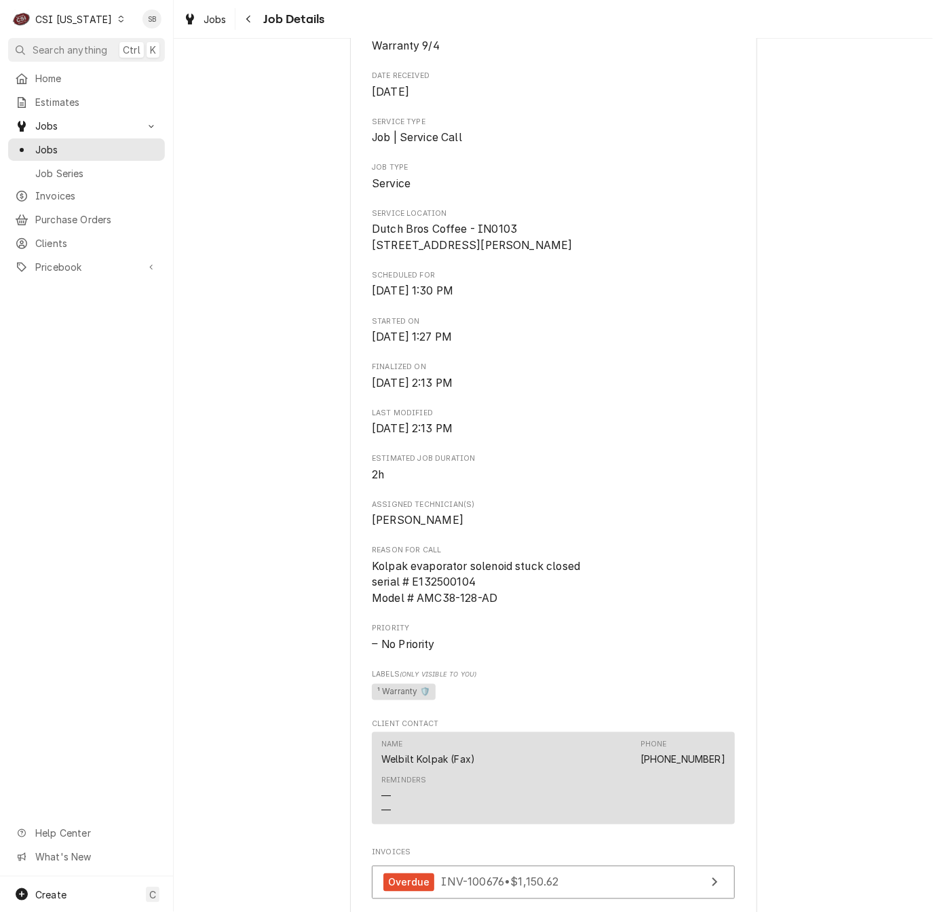
drag, startPoint x: 485, startPoint y: 262, endPoint x: 354, endPoint y: 228, distance: 135.4
click at [354, 228] on div "WELBILT KOLPAK Dutch Bros Coffee - IN0103 / 5310 E Thompson Rd, Indianapolis, I…" at bounding box center [553, 521] width 407 height 1276
copy span "Dutch Bros Coffee - IN0103 5310 E Thompson Rd Indianapolis, IN 46237"
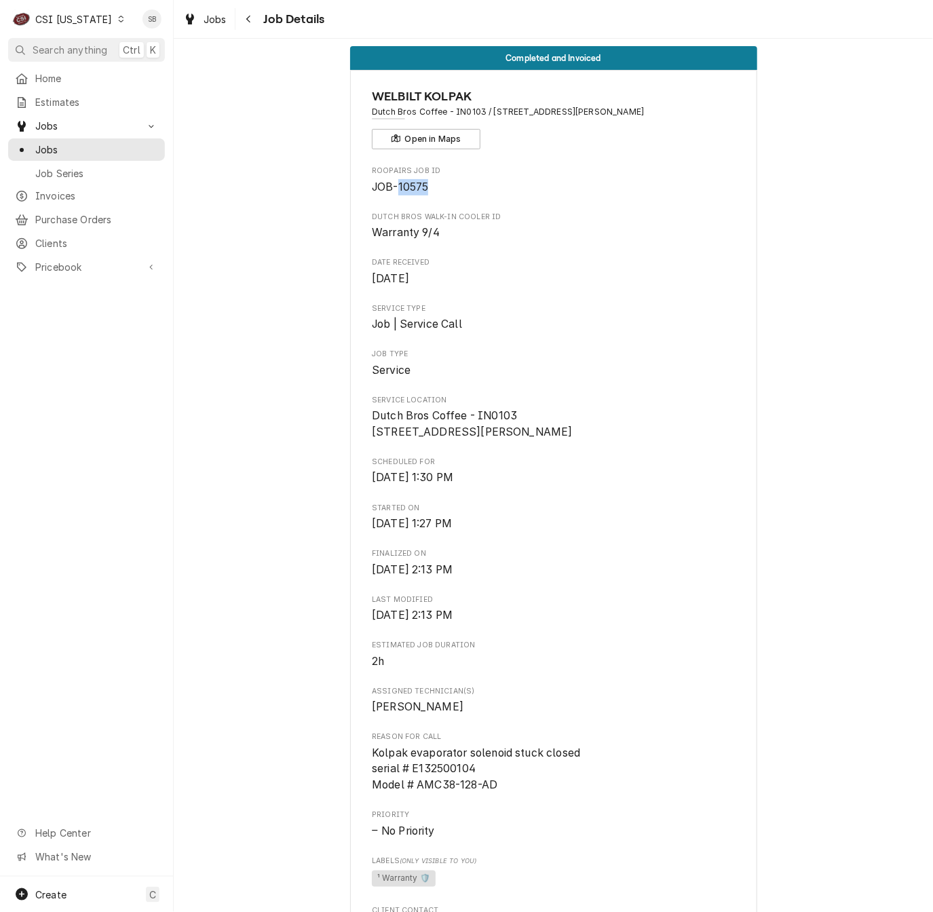
scroll to position [0, 0]
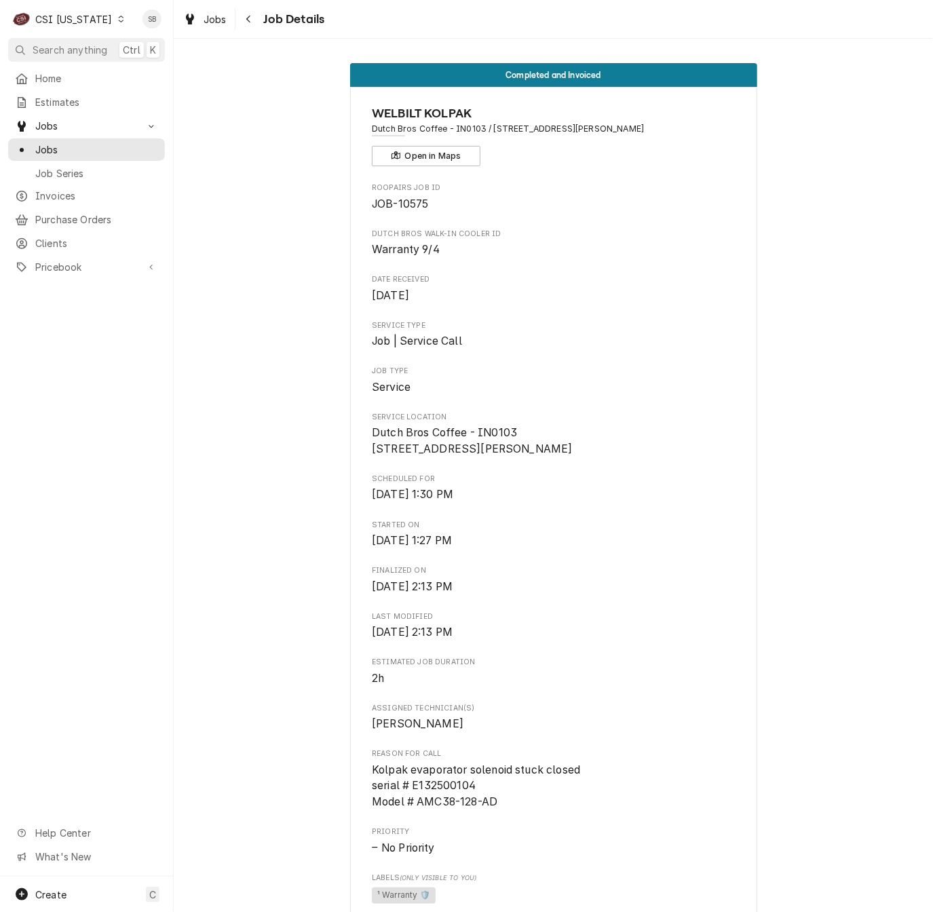
drag, startPoint x: 662, startPoint y: 260, endPoint x: 645, endPoint y: 621, distance: 361.2
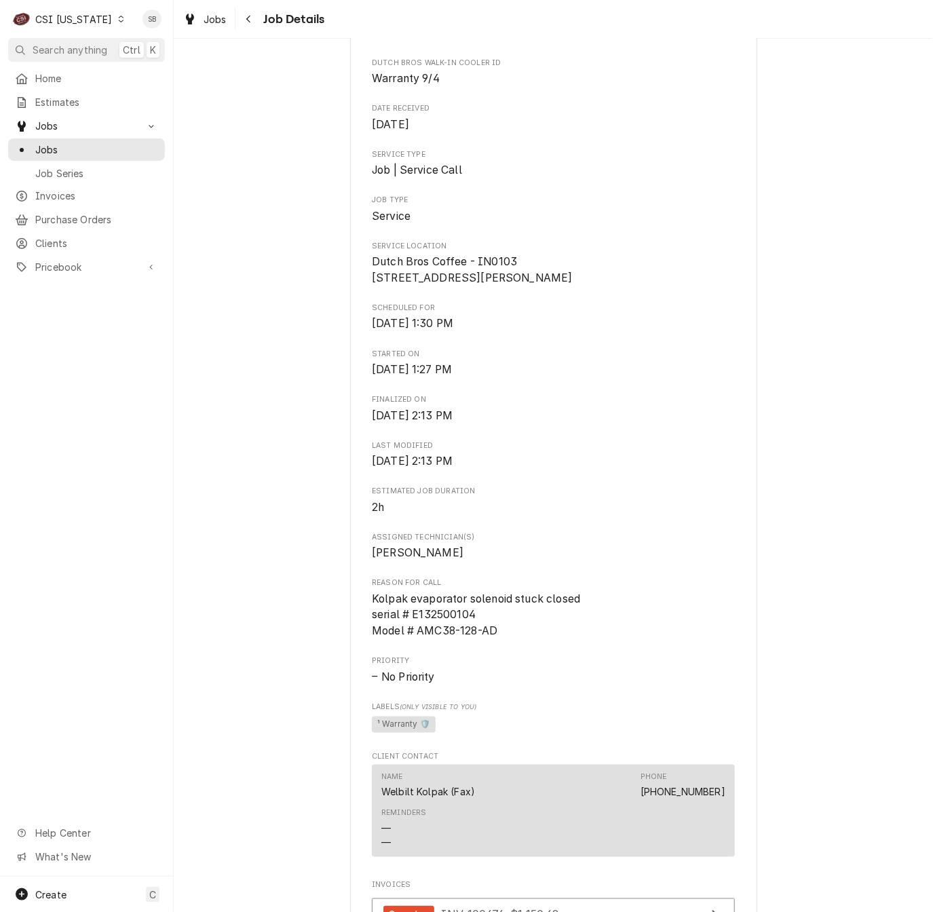
scroll to position [678, 0]
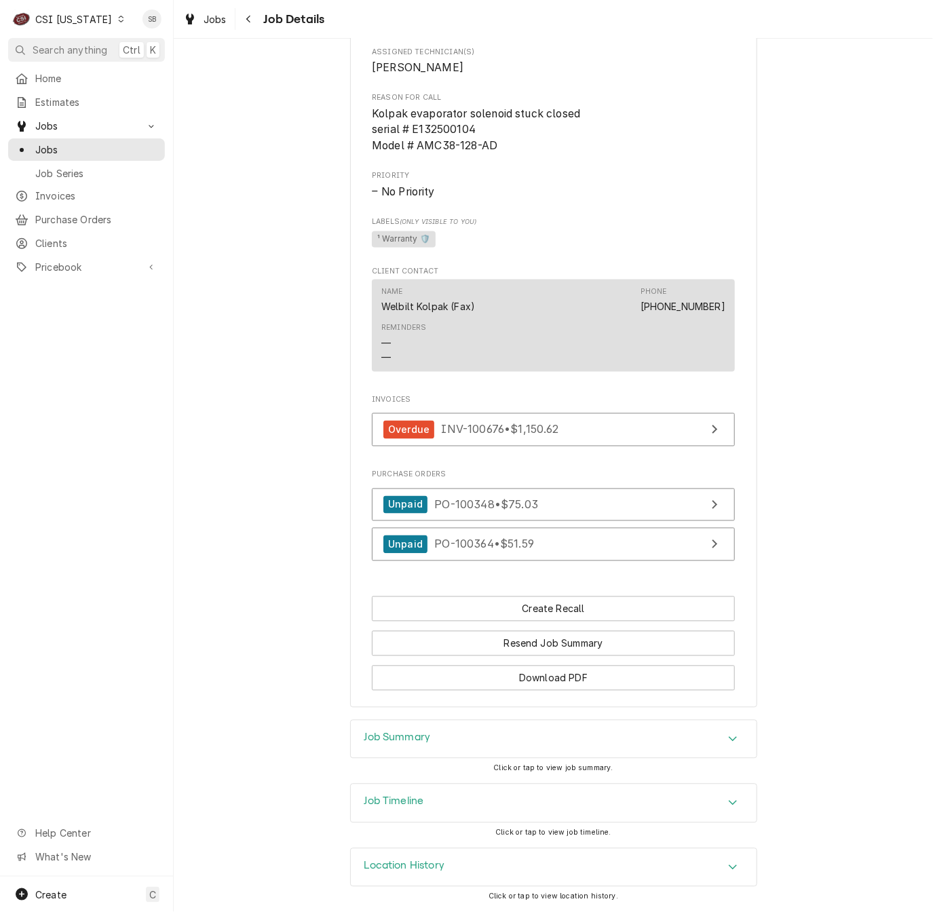
click at [535, 686] on div "Job Summary" at bounding box center [554, 739] width 406 height 38
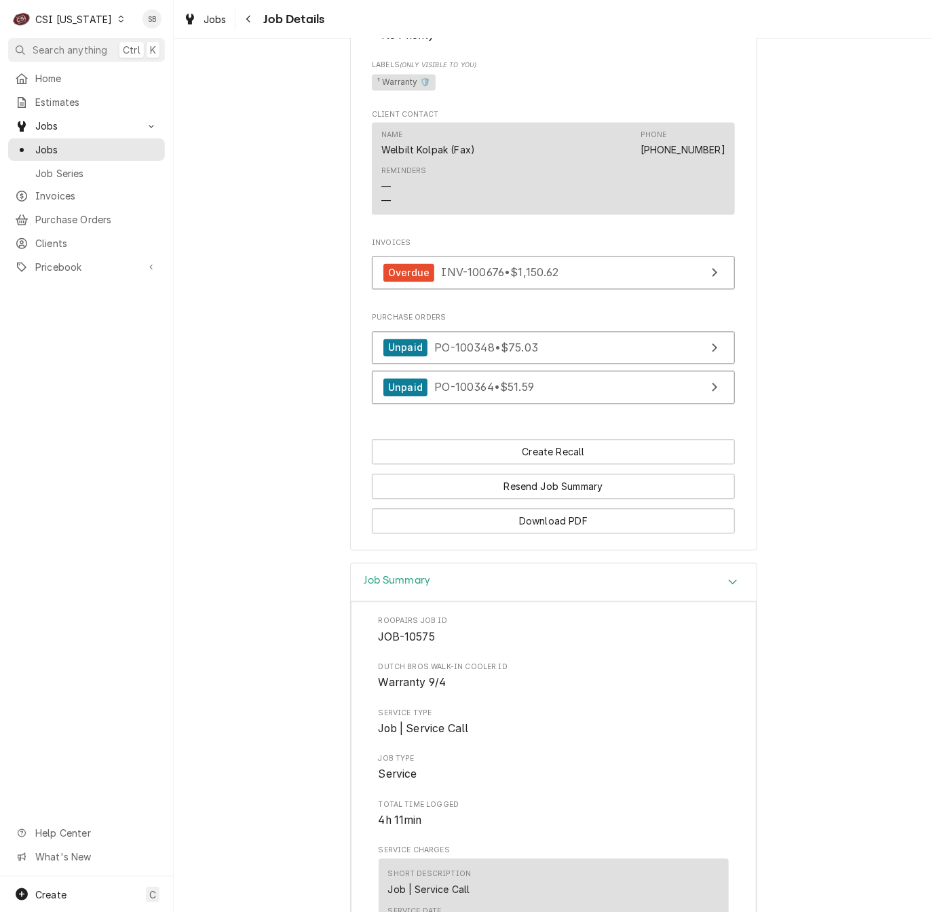
scroll to position [1085, 0]
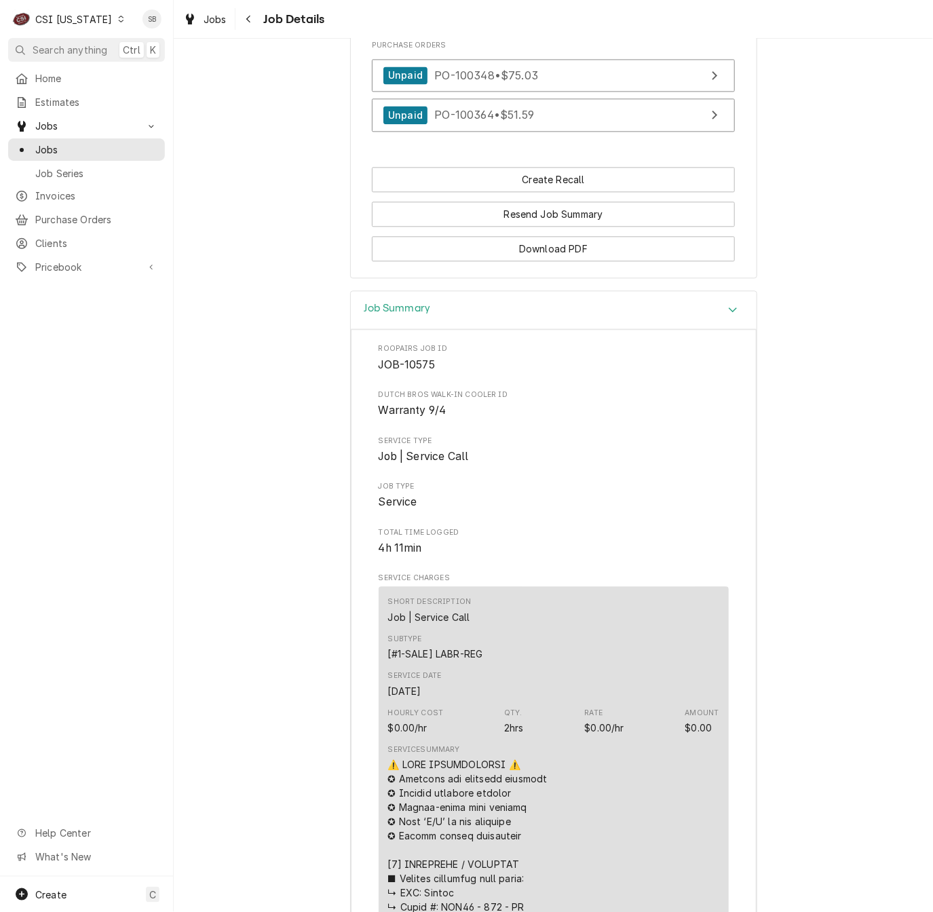
click at [475, 330] on div "Job Summary" at bounding box center [554, 310] width 406 height 39
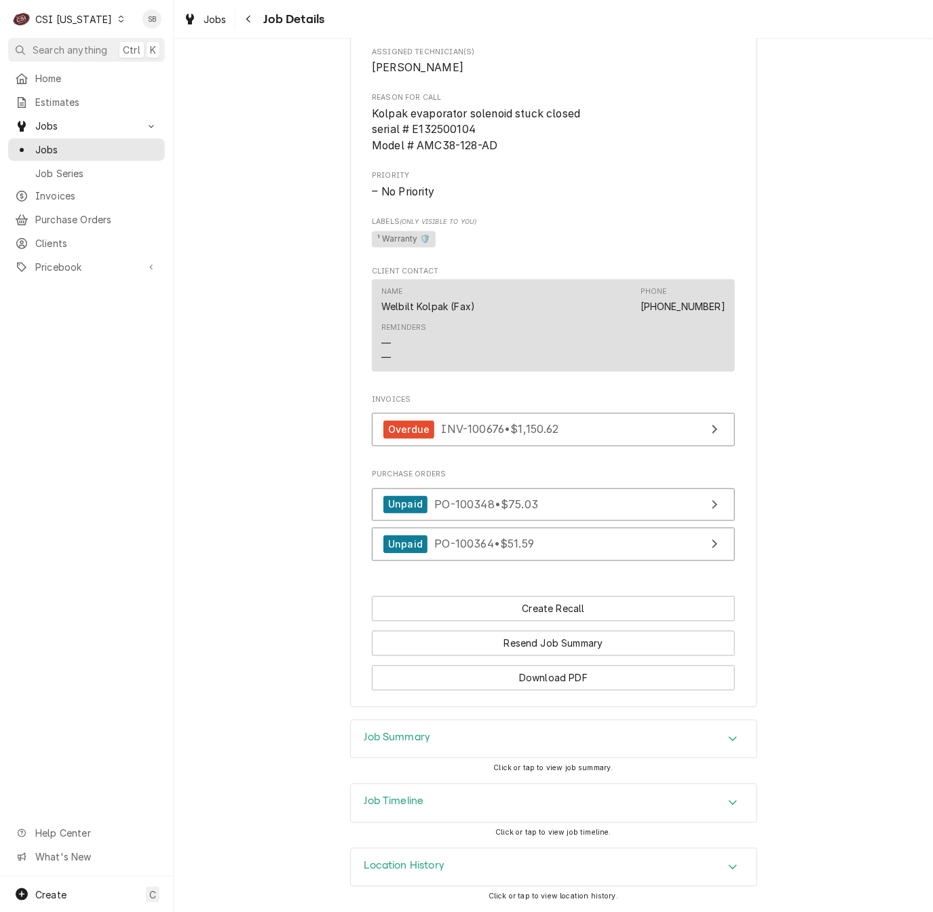
click at [499, 686] on div "Job Timeline" at bounding box center [554, 803] width 406 height 38
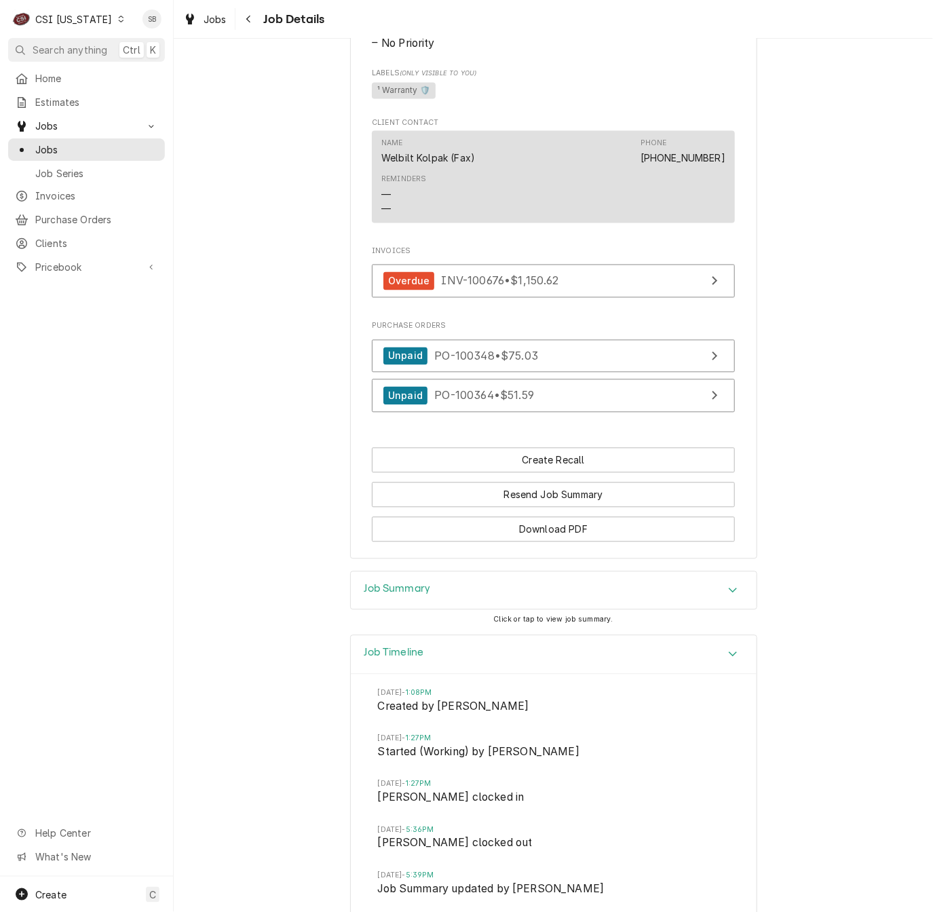
scroll to position [814, 0]
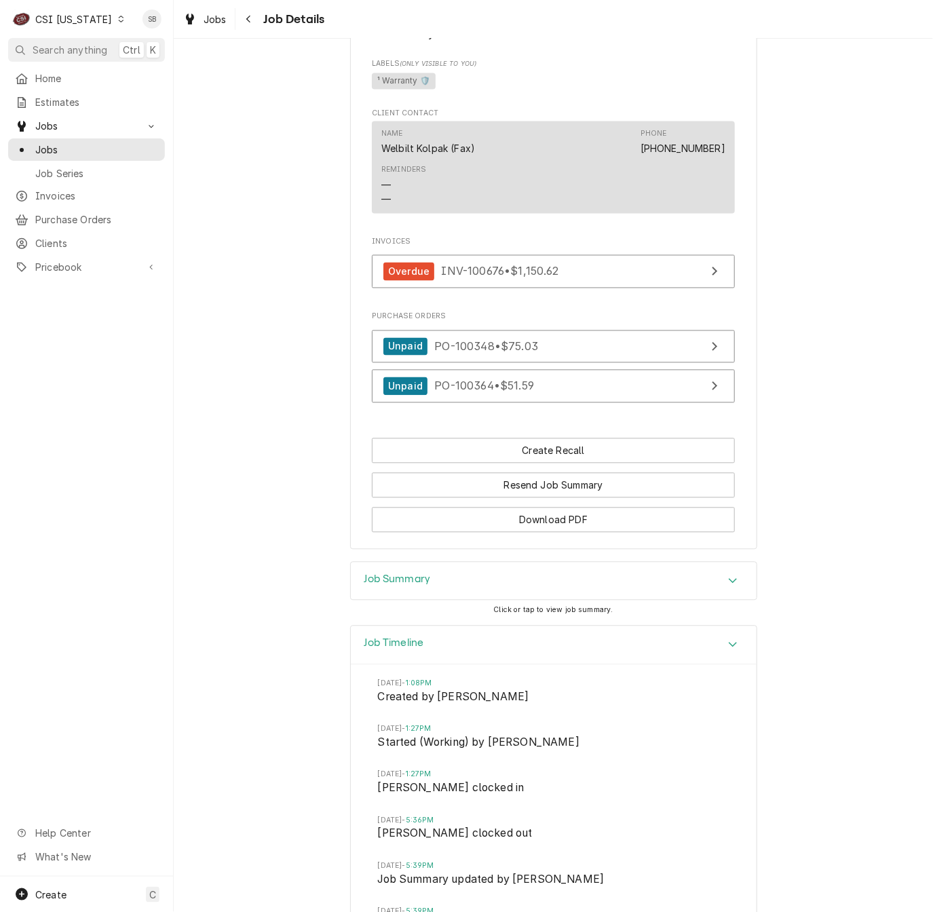
click at [519, 659] on div "Job Timeline" at bounding box center [554, 645] width 406 height 39
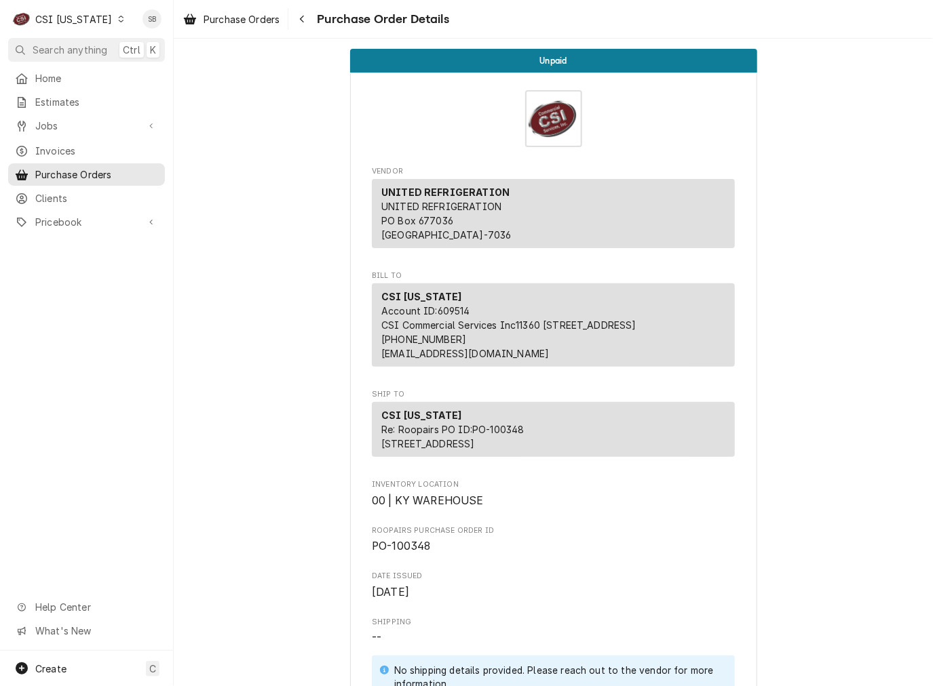
scroll to position [952, 0]
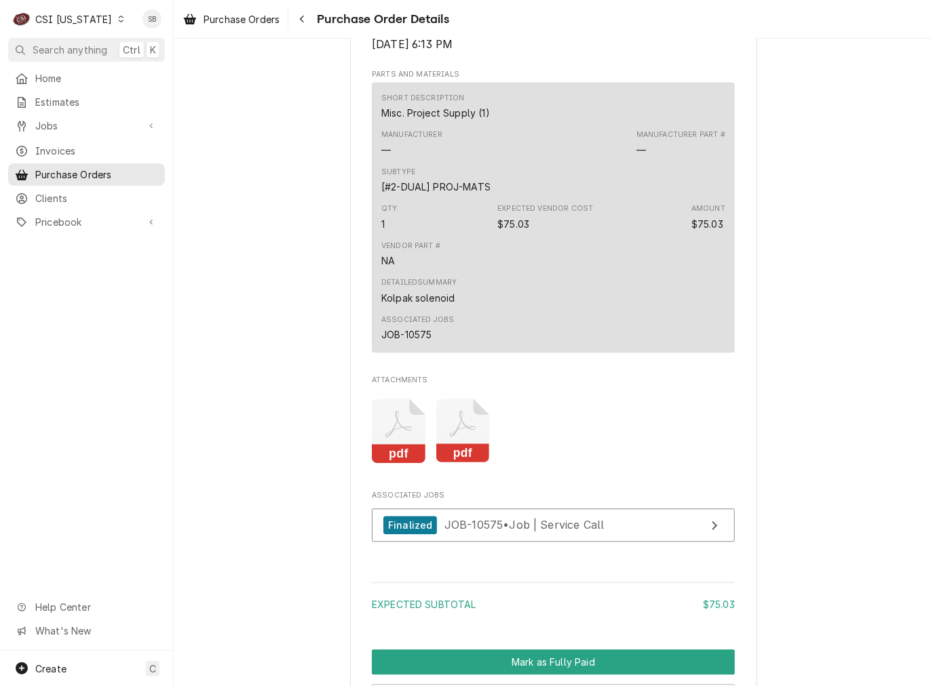
click at [399, 454] on icon "Attachments" at bounding box center [399, 431] width 54 height 64
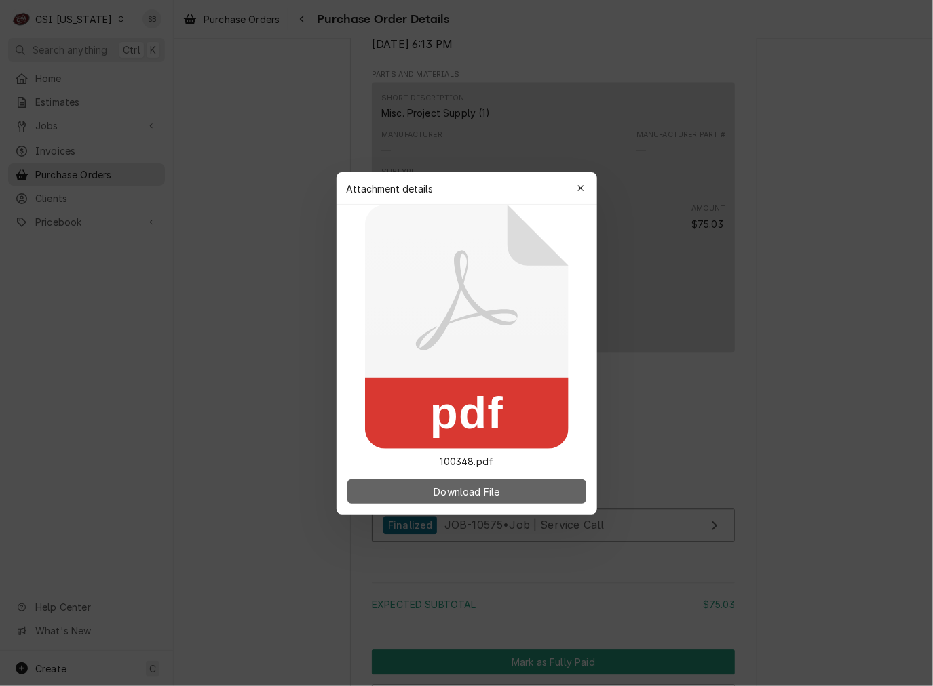
click at [493, 501] on button "Download File" at bounding box center [466, 492] width 239 height 24
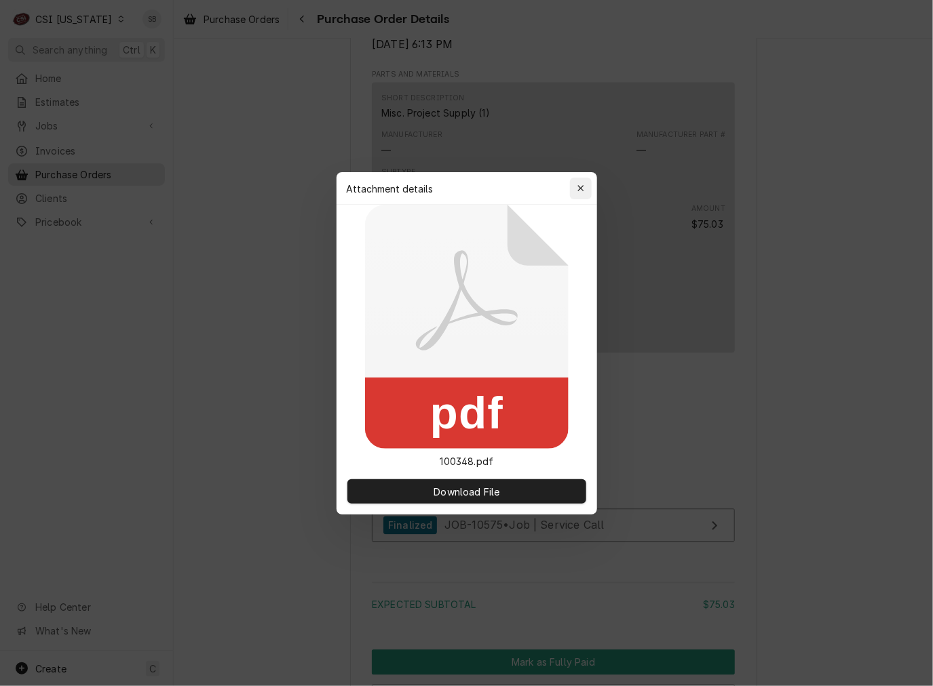
click at [578, 184] on icon "button" at bounding box center [580, 188] width 7 height 9
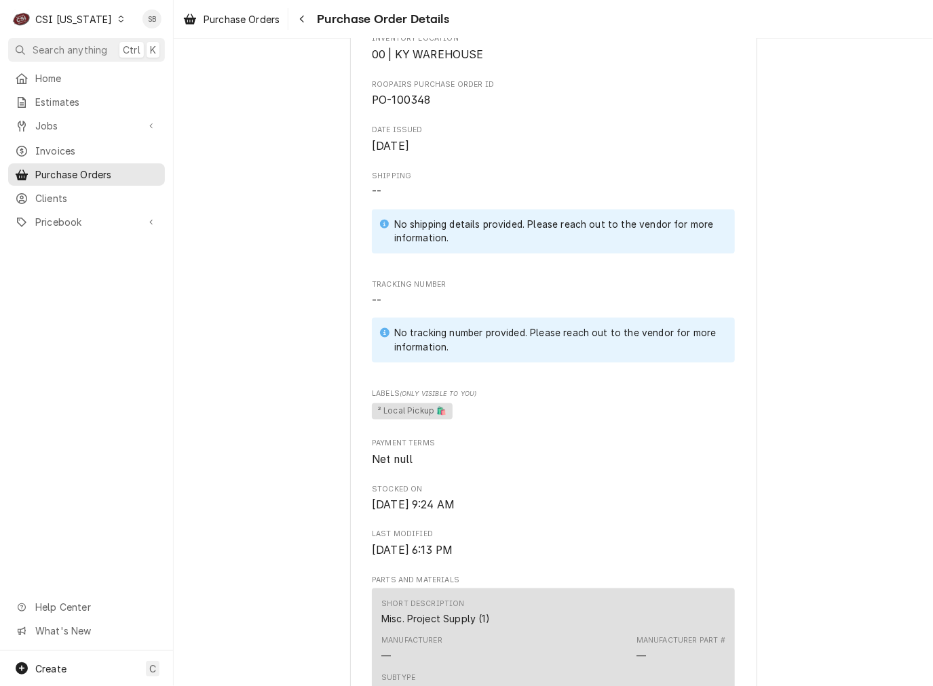
scroll to position [37, 0]
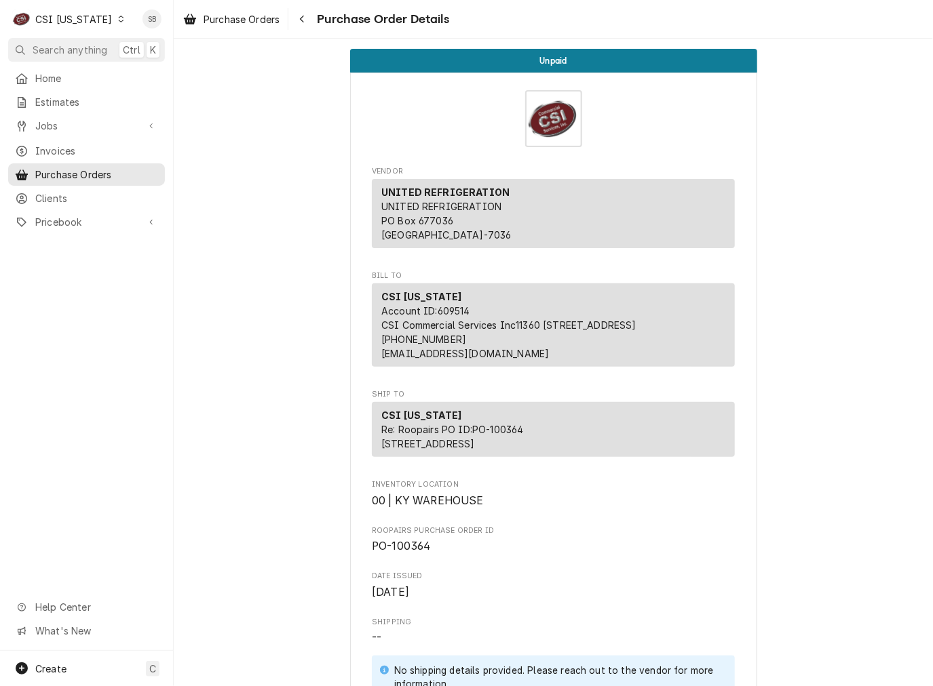
scroll to position [902, 0]
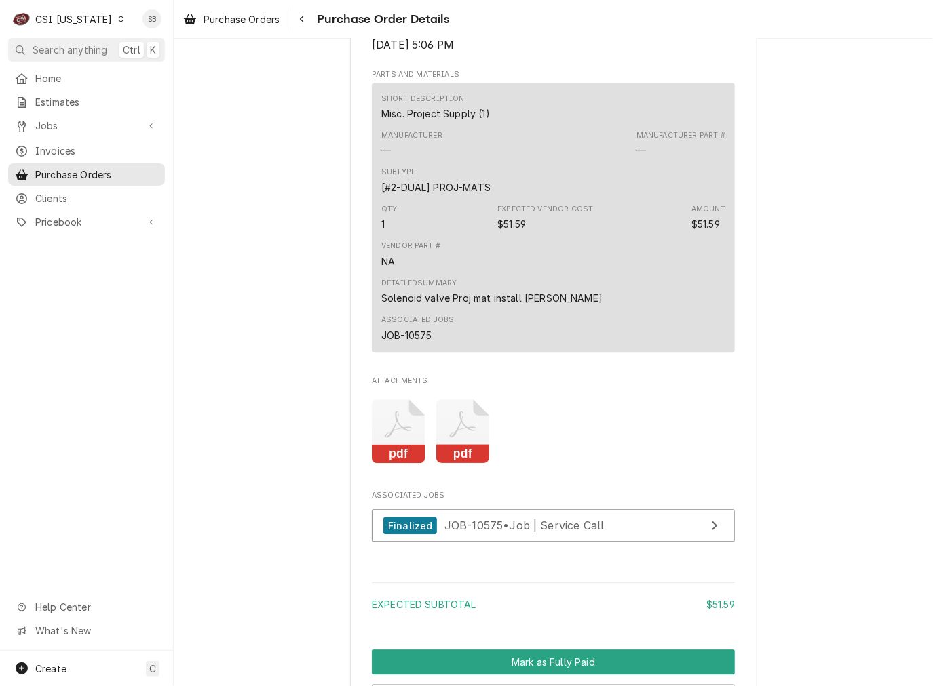
click at [395, 454] on icon "Attachments" at bounding box center [399, 432] width 54 height 64
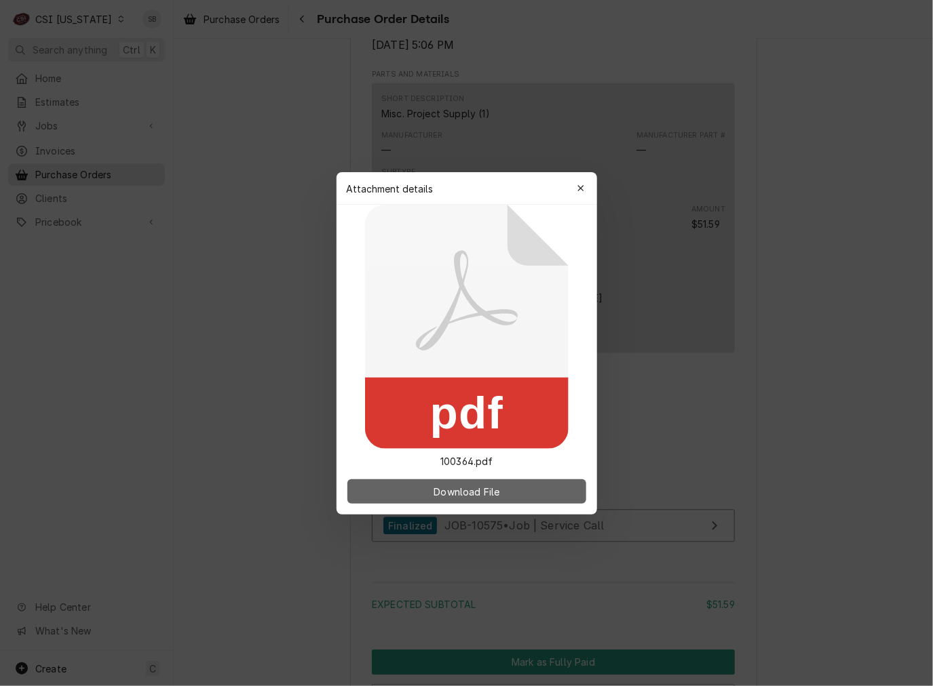
click at [465, 495] on span "Download File" at bounding box center [466, 491] width 71 height 14
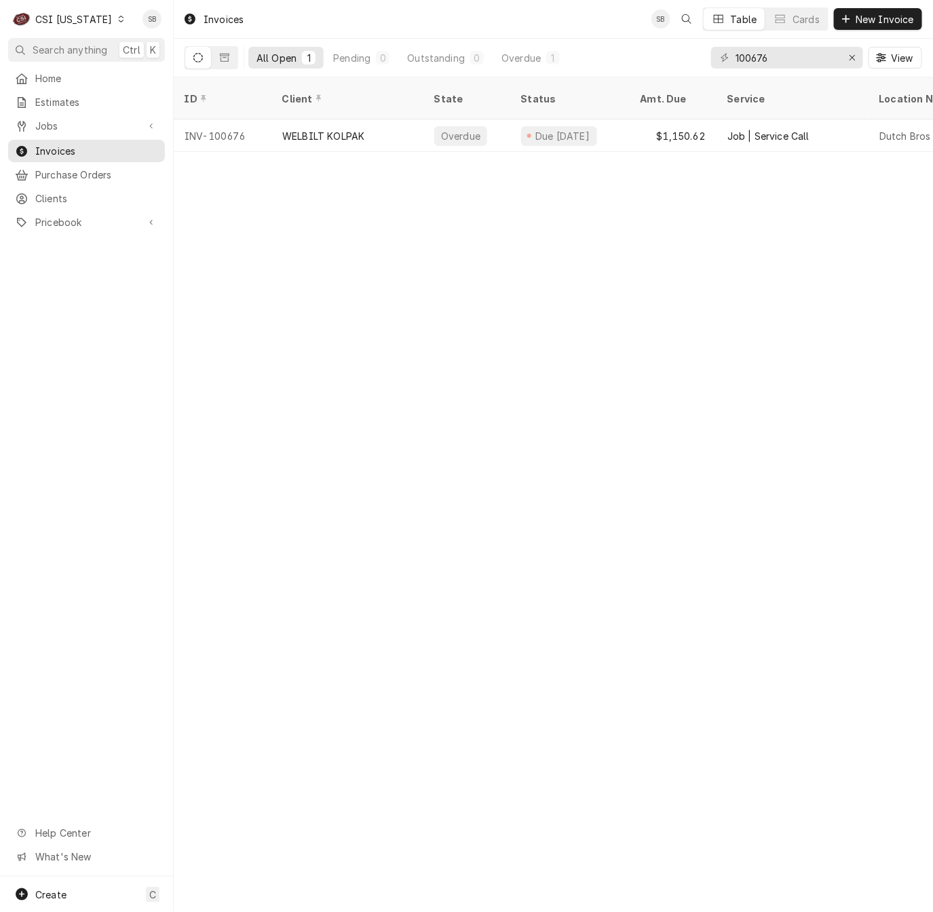
click at [88, 22] on div "CSI [US_STATE]" at bounding box center [73, 19] width 77 height 14
click at [151, 74] on div "CSI St. [PERSON_NAME]" at bounding box center [212, 75] width 179 height 14
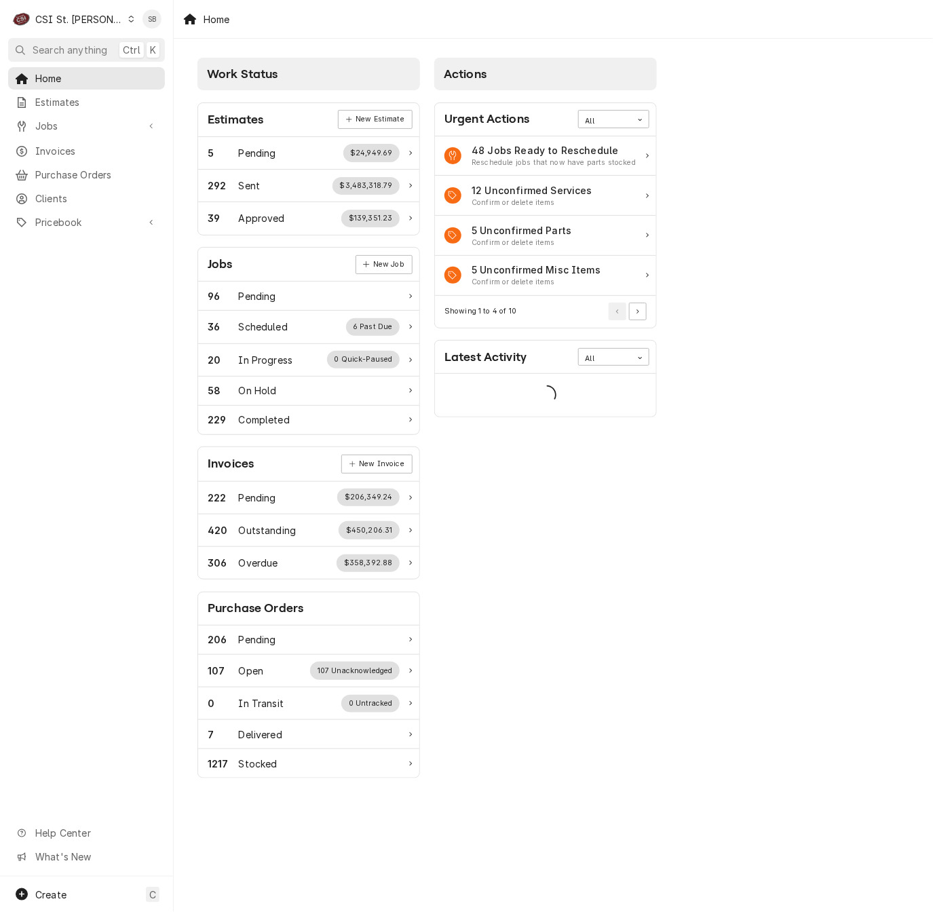
click at [86, 18] on div "CSI St. [PERSON_NAME]" at bounding box center [79, 19] width 88 height 14
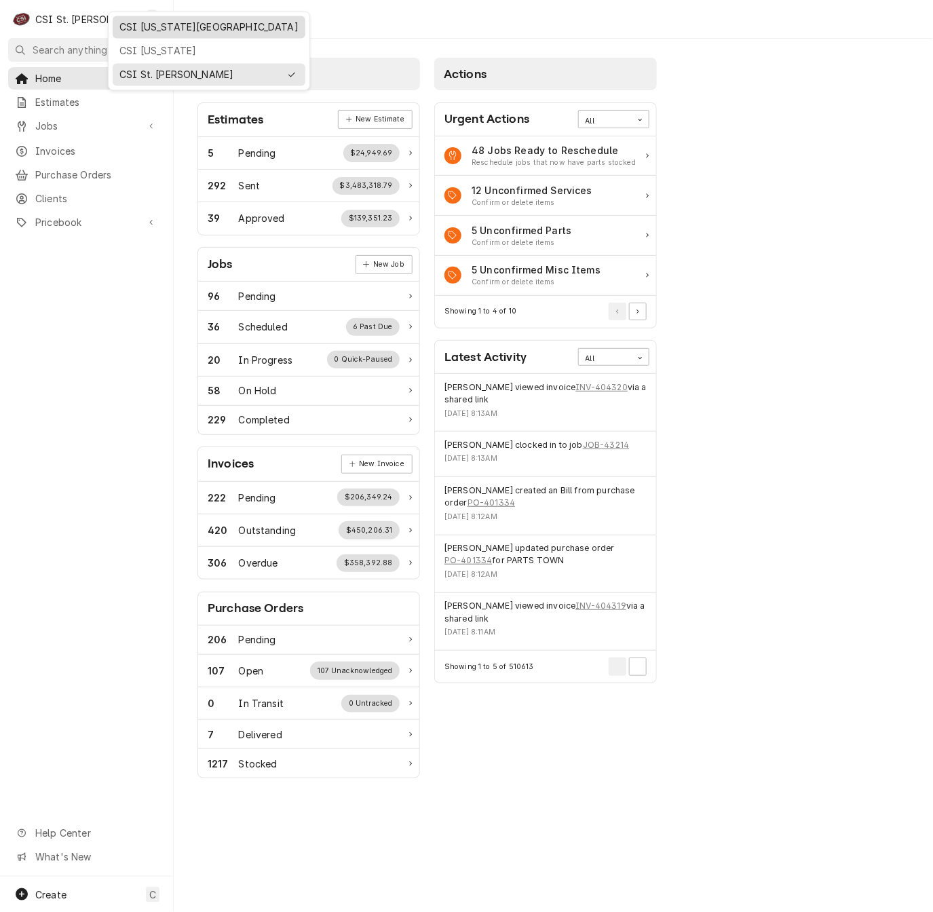
click at [147, 26] on div "CSI [US_STATE][GEOGRAPHIC_DATA]" at bounding box center [208, 27] width 179 height 14
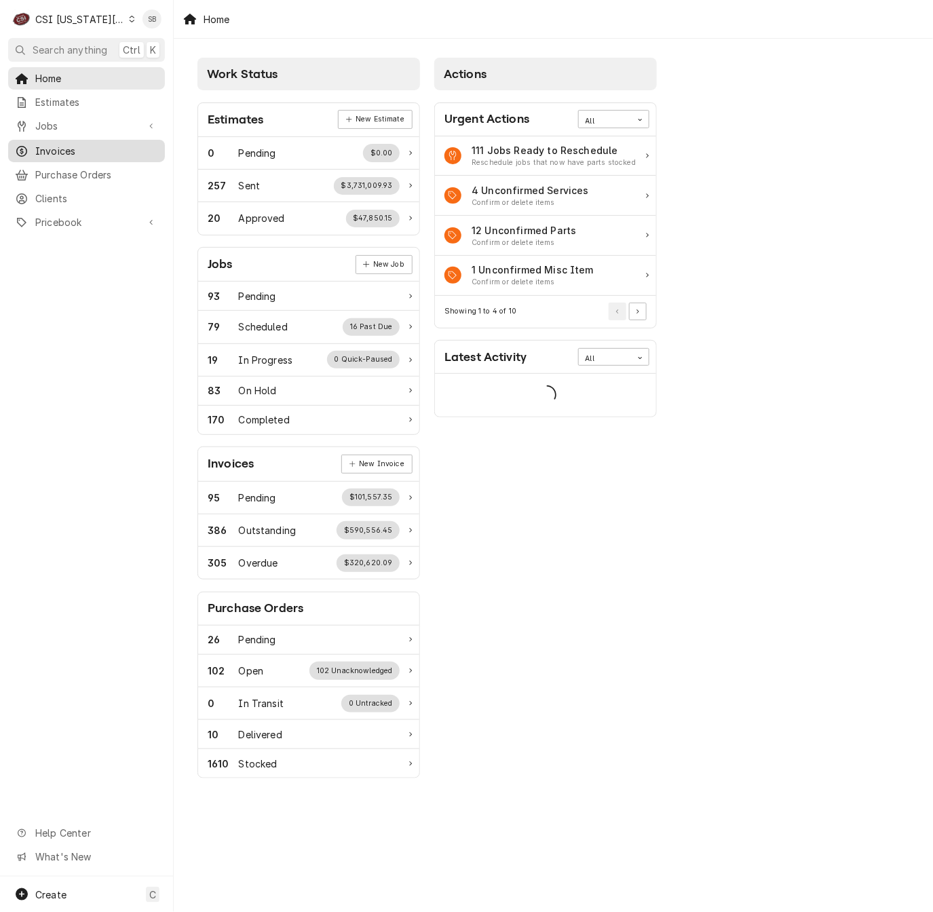
click at [71, 144] on span "Invoices" at bounding box center [96, 151] width 123 height 14
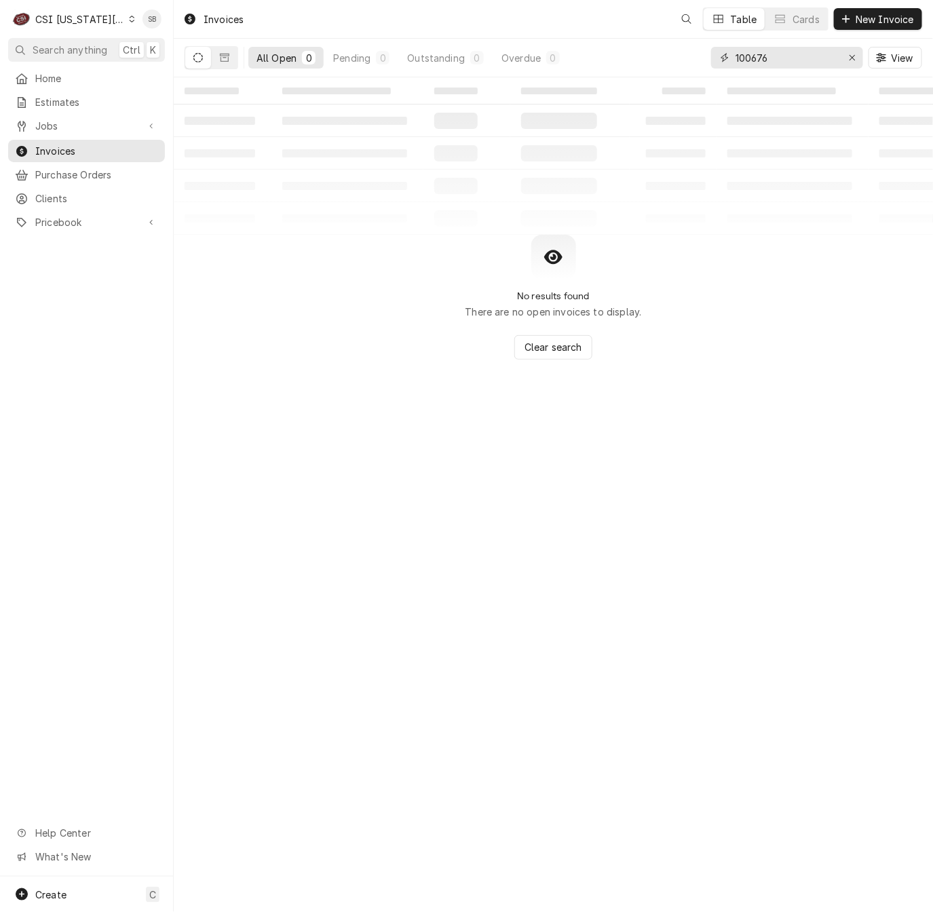
click at [745, 61] on input "100676" at bounding box center [786, 58] width 102 height 22
paste input "303913"
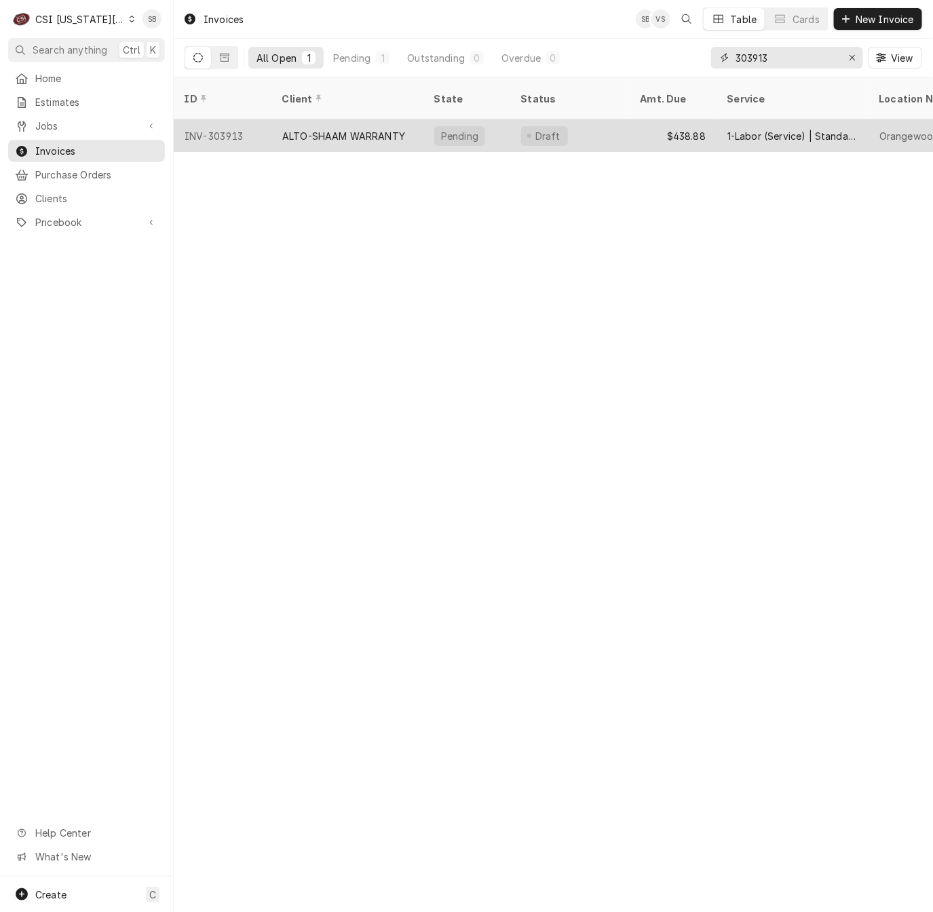
type input "303913"
click at [366, 119] on div "ALTO-SHAAM WARRANTY" at bounding box center [347, 135] width 152 height 33
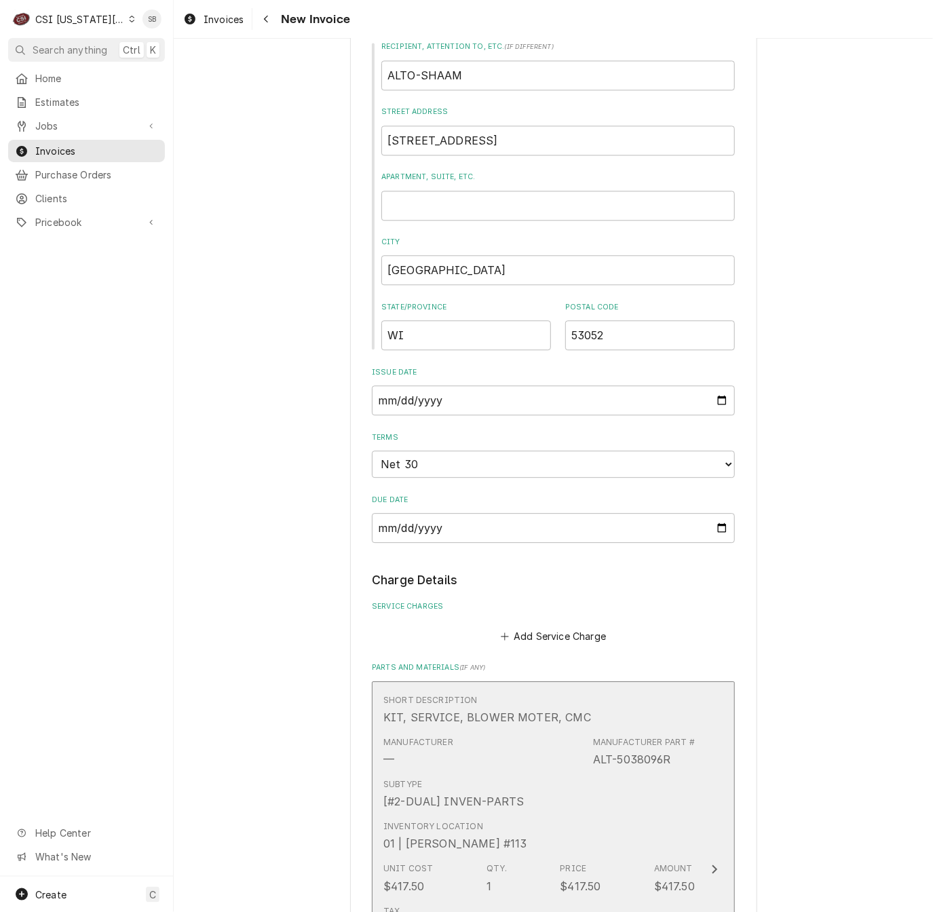
scroll to position [1628, 0]
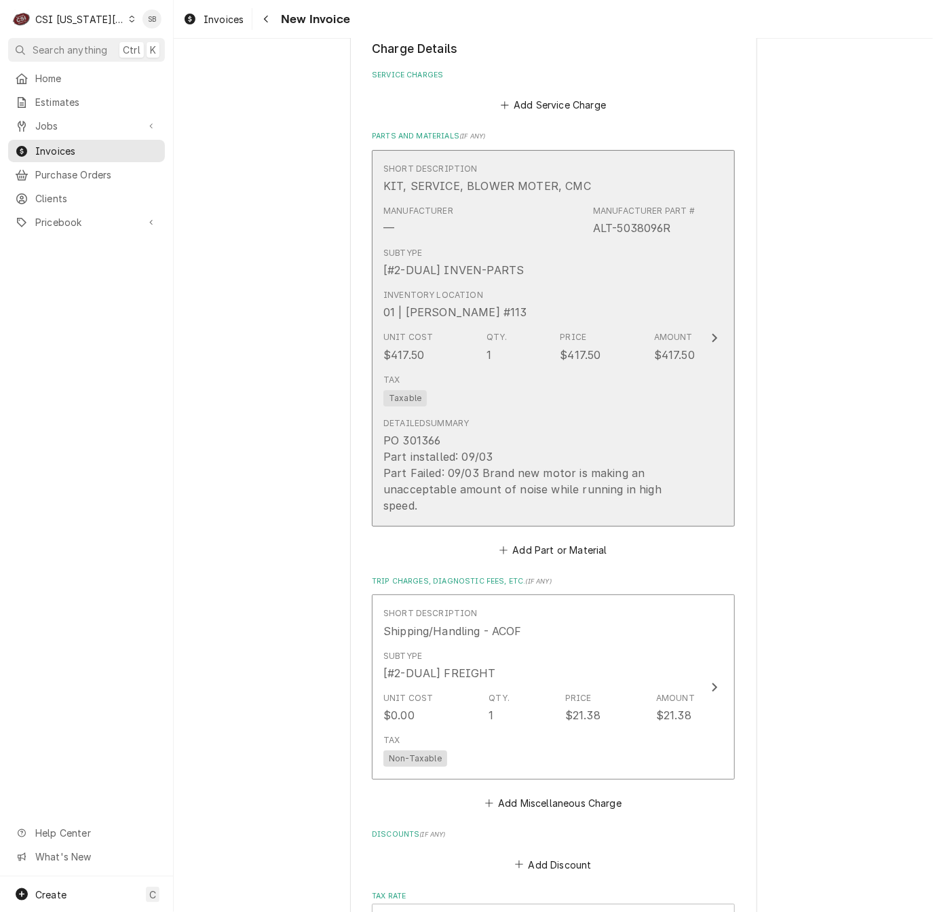
click at [639, 214] on div "Manufacturer Part #" at bounding box center [644, 211] width 102 height 12
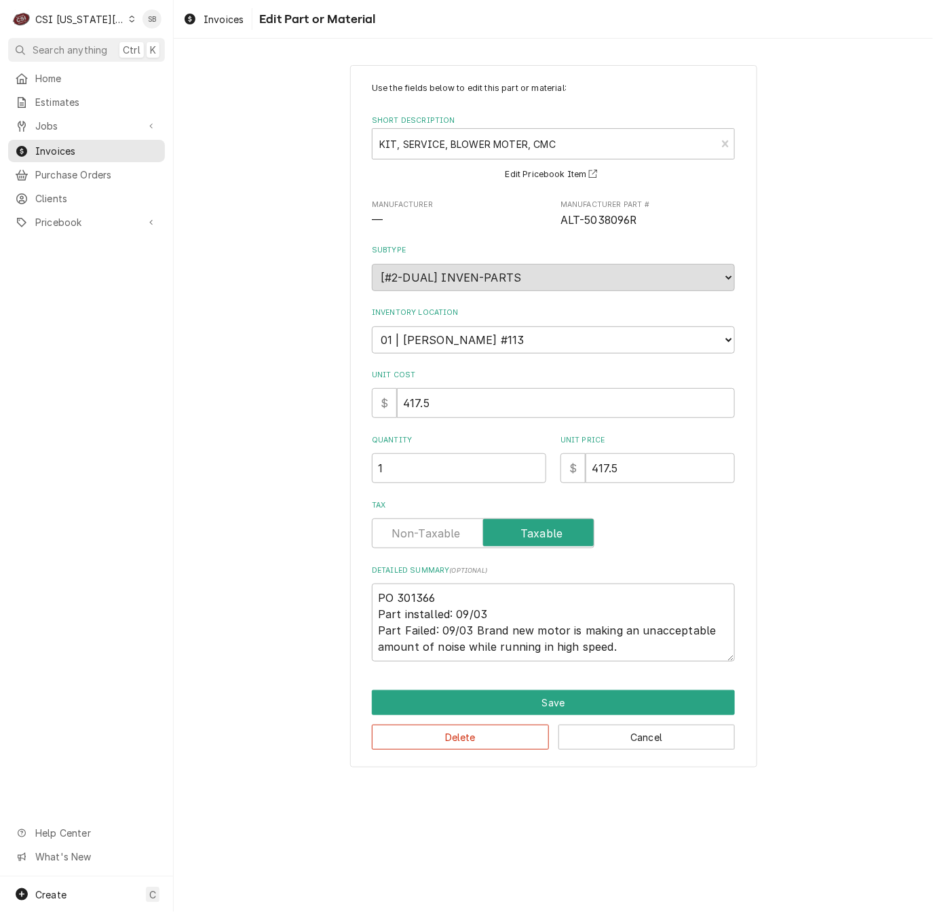
click at [615, 224] on span "ALT-5038096R" at bounding box center [598, 220] width 77 height 13
copy span "5038096R"
click at [706, 749] on button "Cancel" at bounding box center [646, 736] width 177 height 25
type textarea "x"
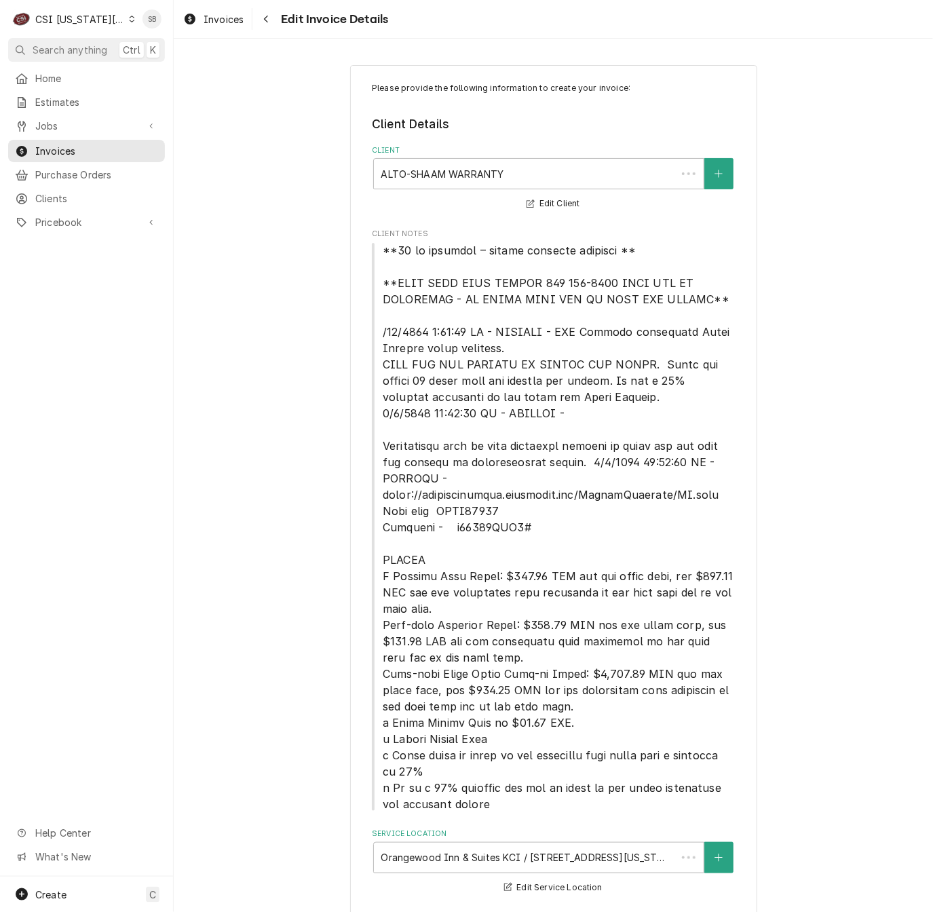
scroll to position [1612, 0]
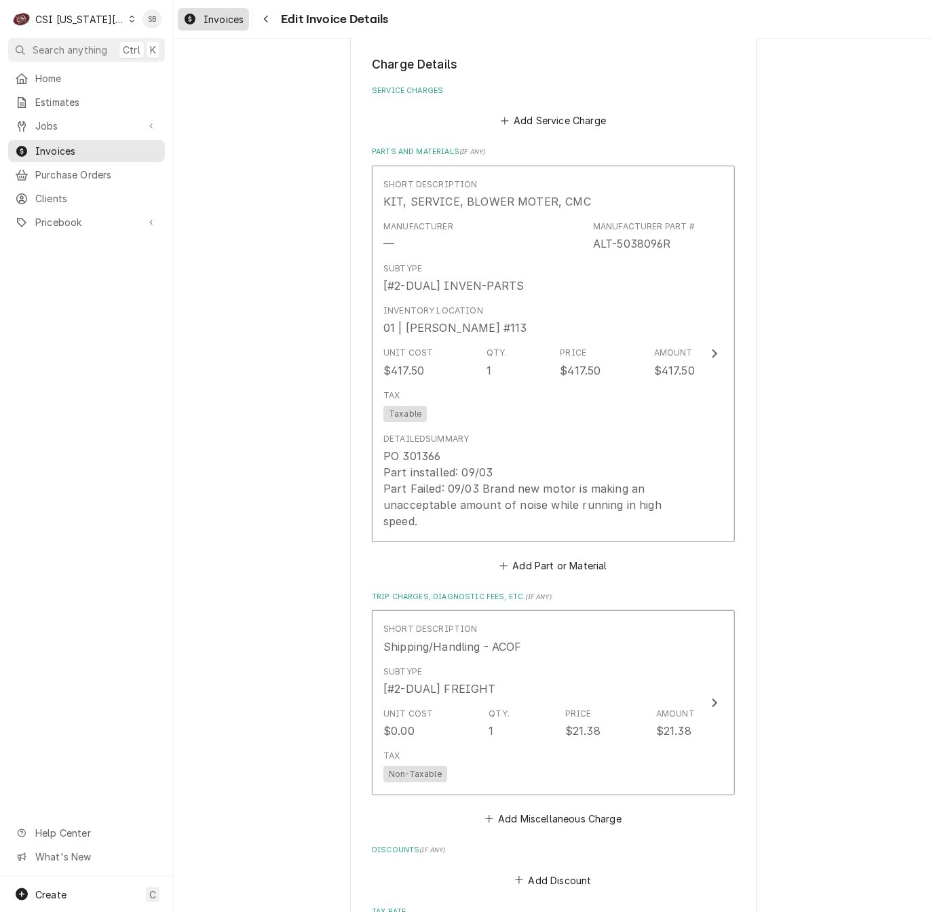
click at [214, 22] on span "Invoices" at bounding box center [223, 19] width 40 height 14
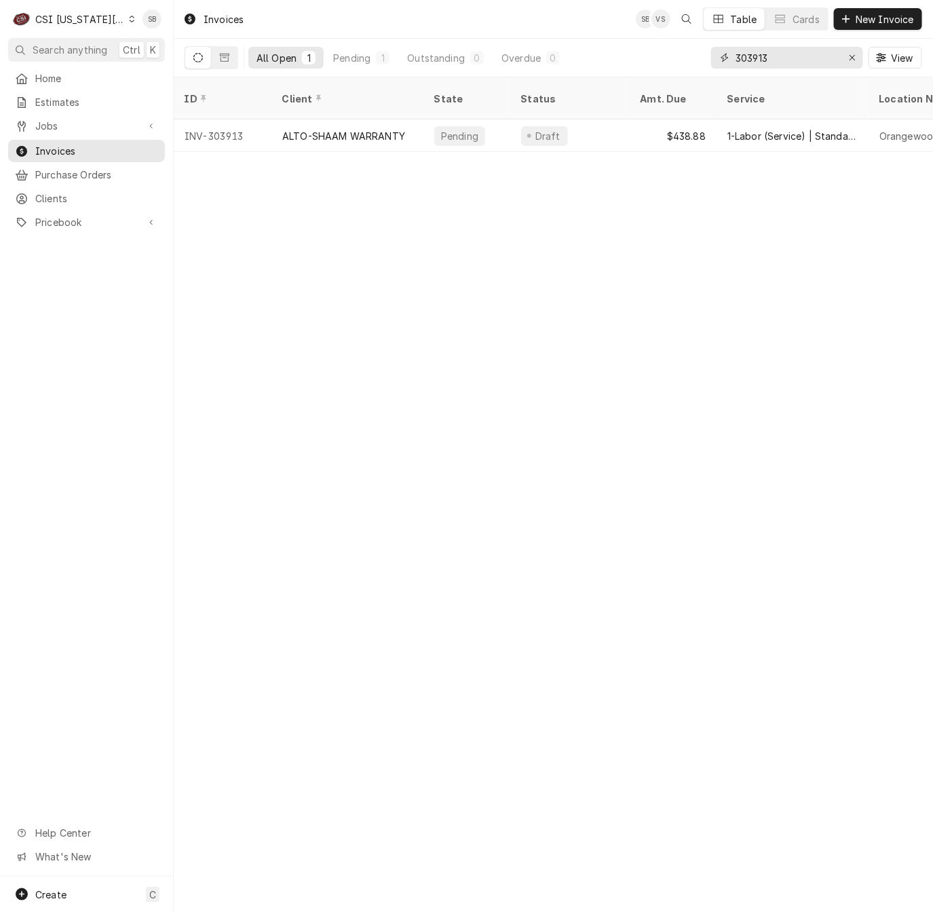
click at [756, 62] on input "303913" at bounding box center [786, 58] width 102 height 22
paste input "67"
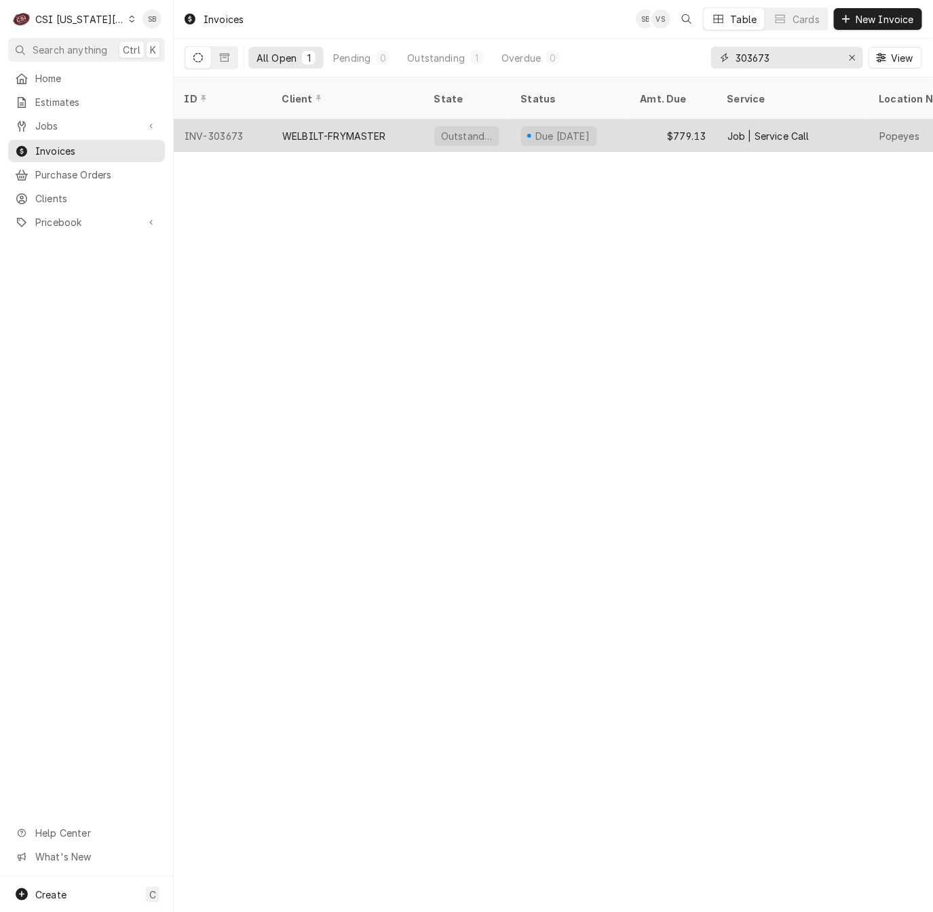
type input "303673"
click at [336, 128] on div "WELBILT-FRYMASTER" at bounding box center [347, 135] width 152 height 33
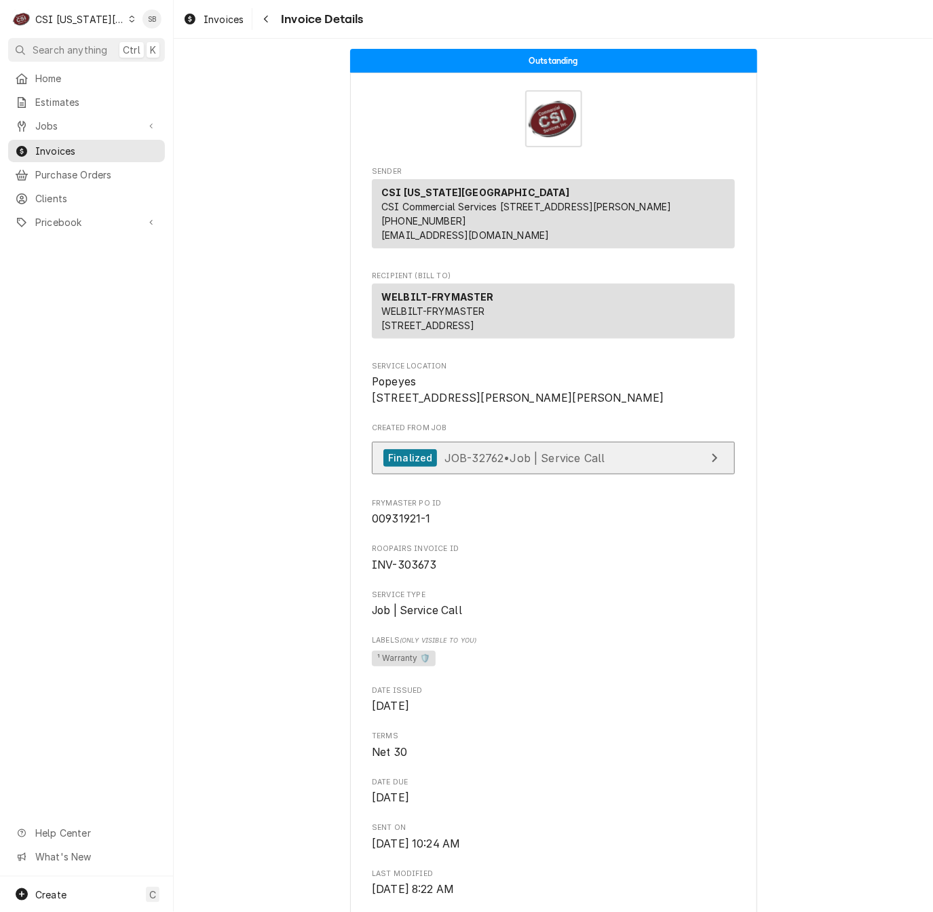
click at [566, 464] on span "JOB-32762 • Job | Service Call" at bounding box center [524, 457] width 161 height 14
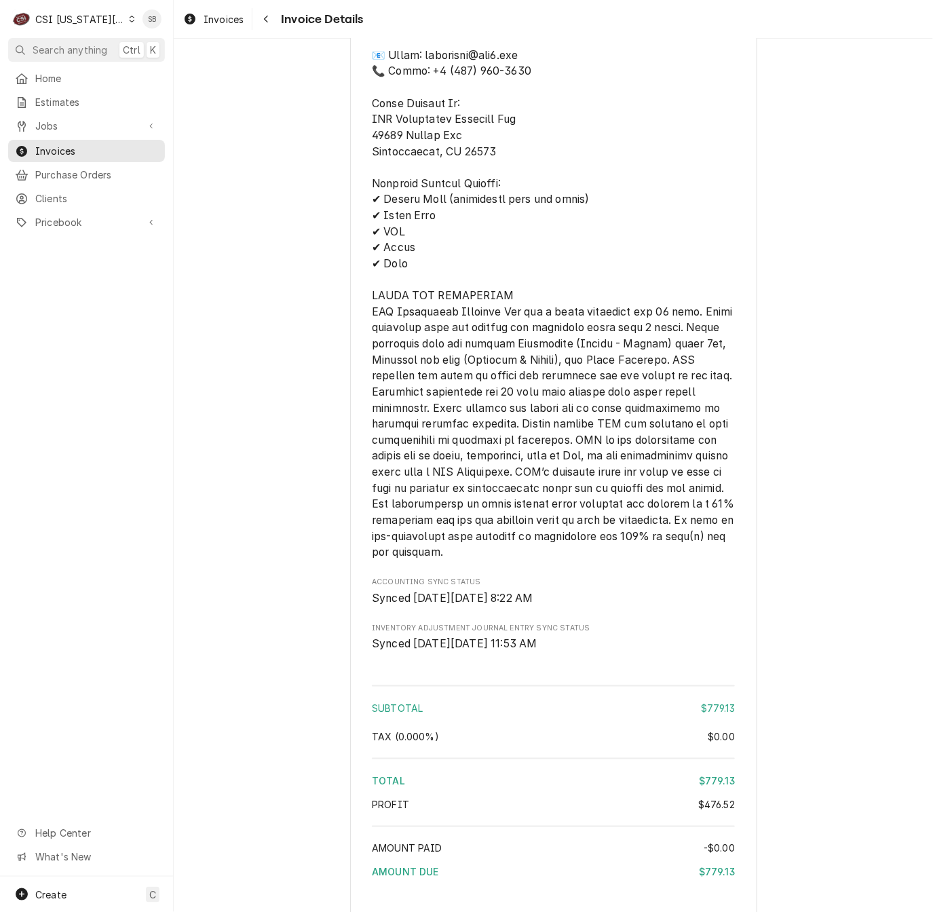
scroll to position [2269, 0]
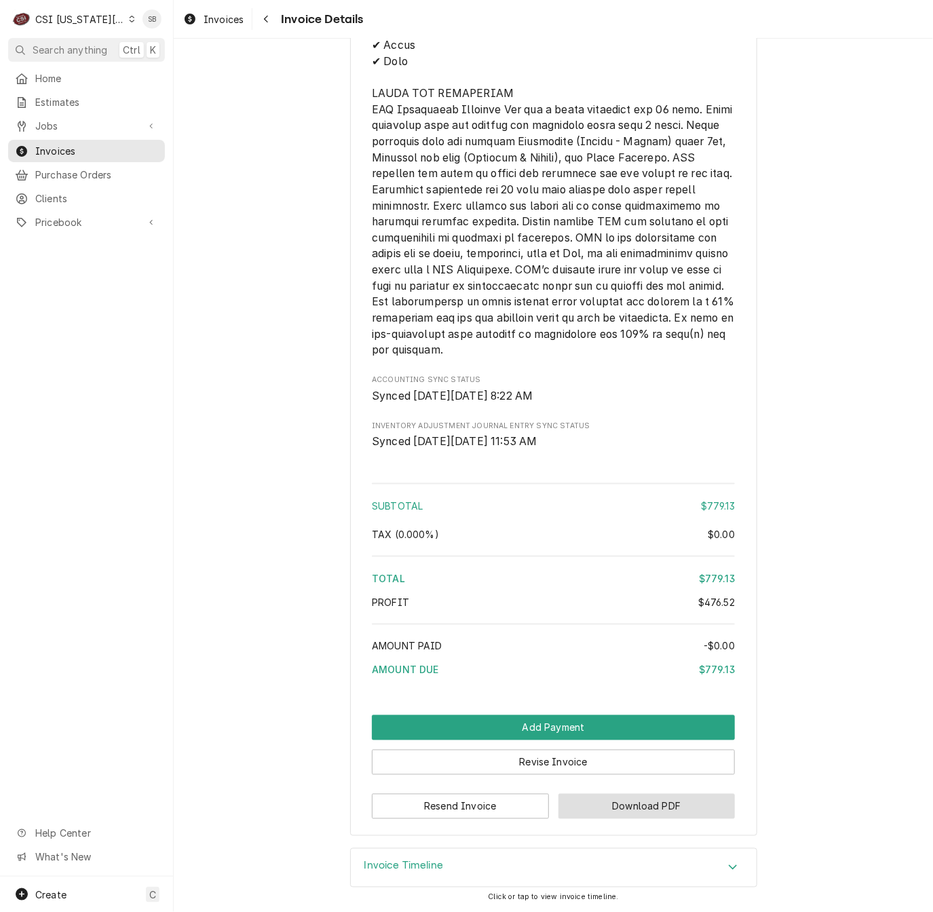
click at [680, 806] on button "Download PDF" at bounding box center [646, 806] width 177 height 25
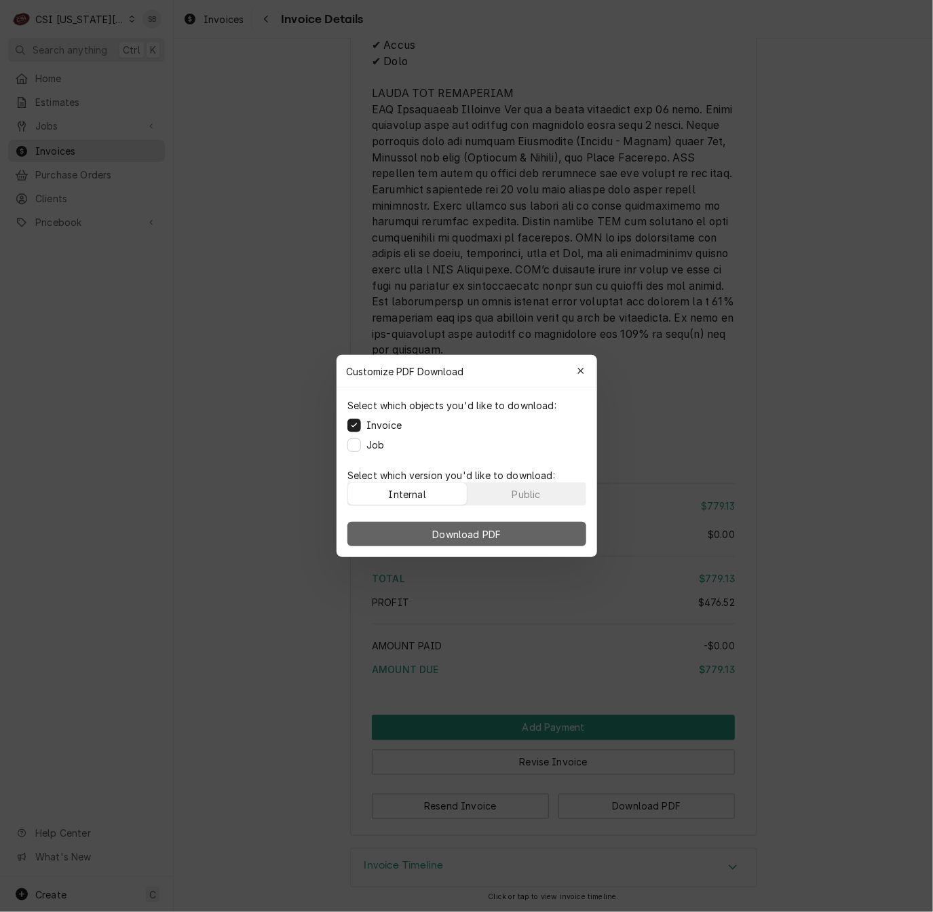
click at [527, 536] on button "Download PDF" at bounding box center [466, 534] width 239 height 24
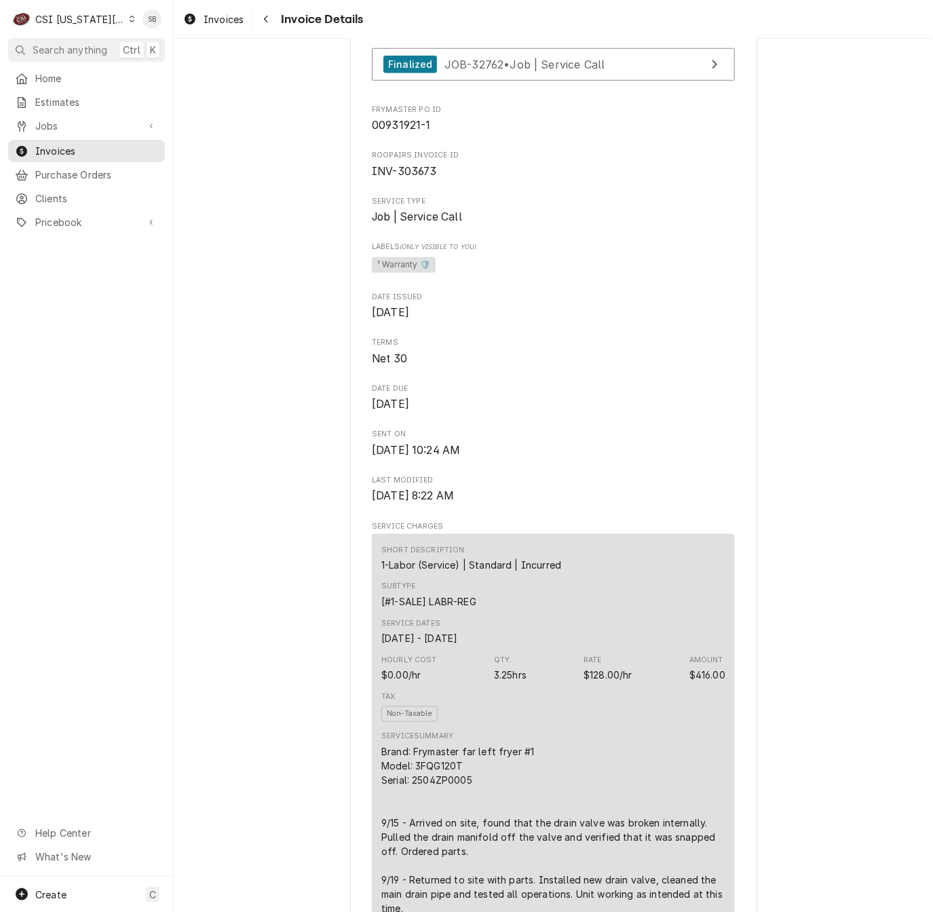
scroll to position [0, 0]
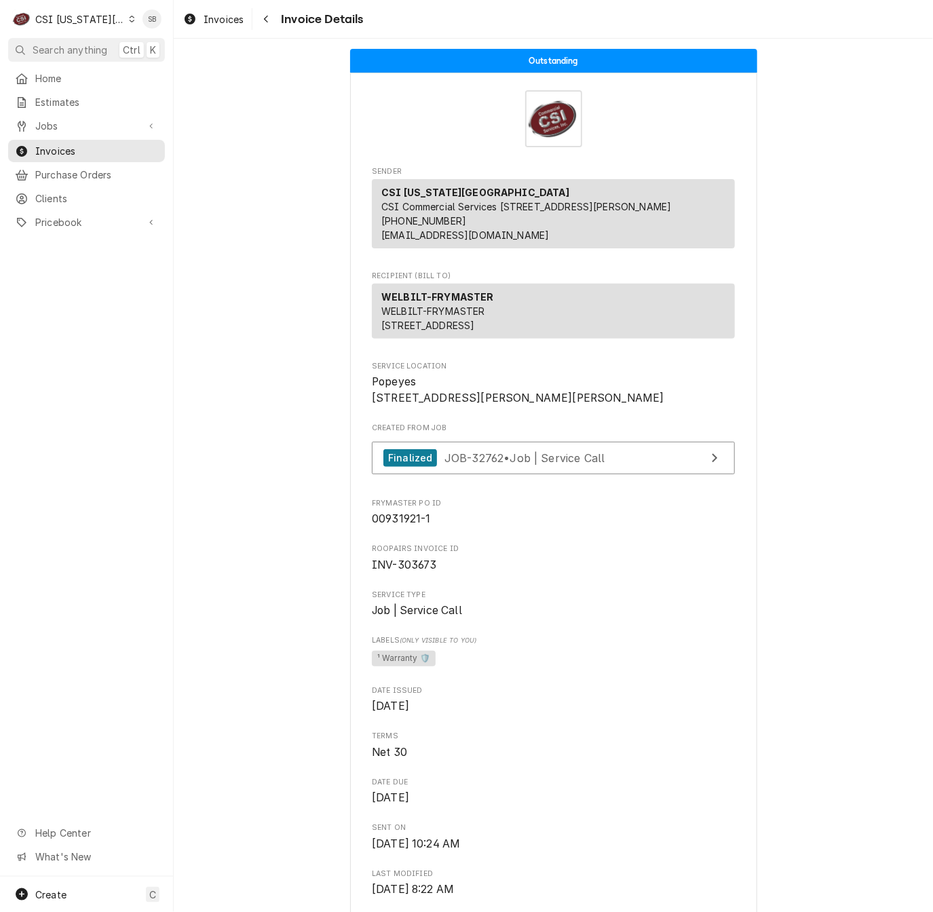
click at [80, 16] on div "CSI Kansas City" at bounding box center [80, 19] width 90 height 14
click at [159, 68] on div "CSI St. [PERSON_NAME]" at bounding box center [233, 75] width 198 height 14
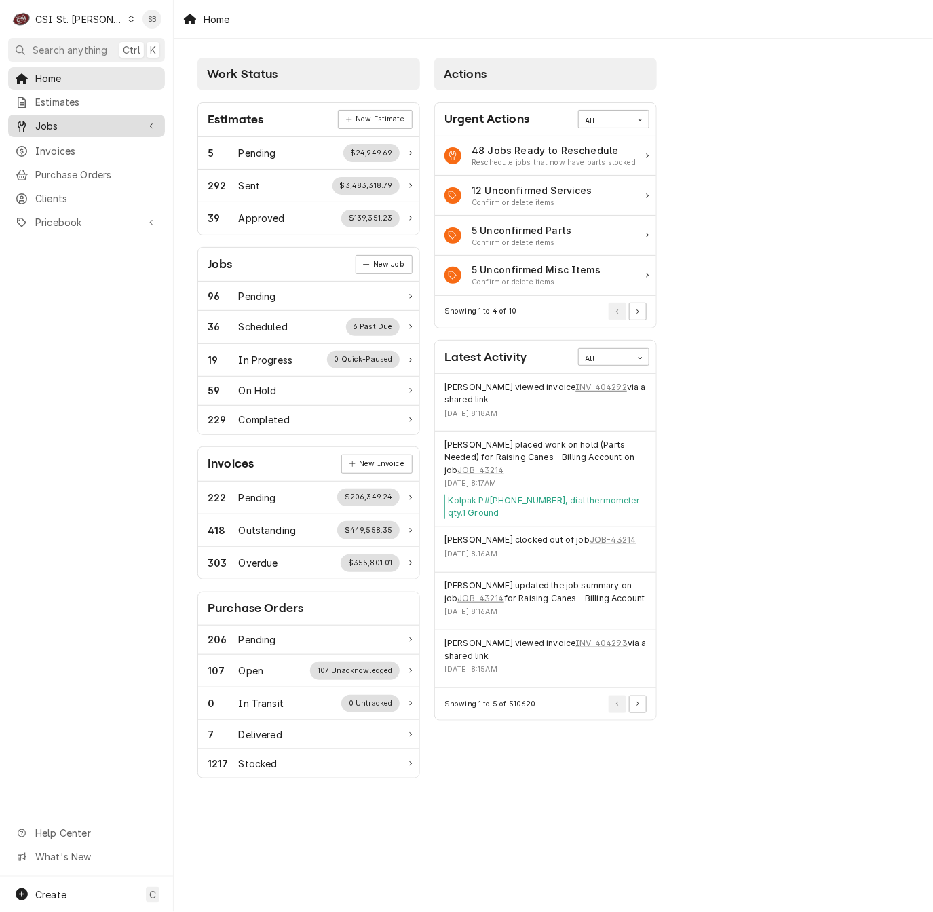
click at [62, 121] on span "Jobs" at bounding box center [86, 126] width 102 height 14
click at [100, 155] on link "Jobs" at bounding box center [86, 149] width 157 height 22
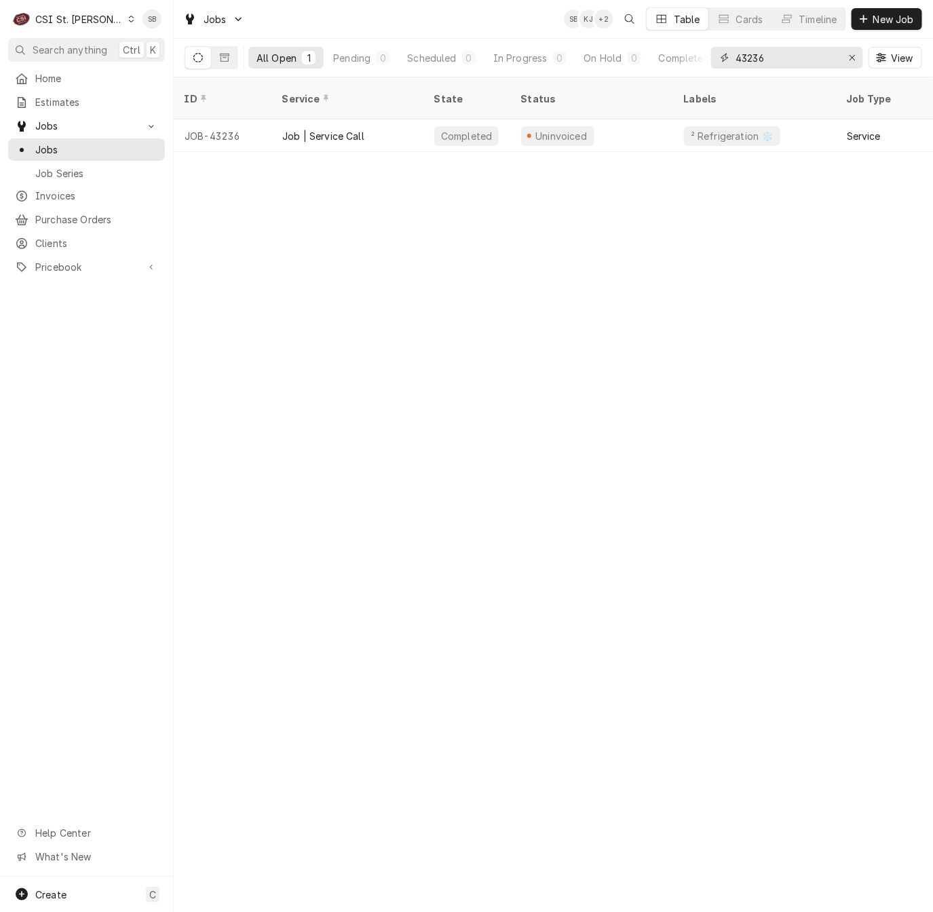
click at [753, 56] on input "43236" at bounding box center [786, 58] width 102 height 22
type input "7"
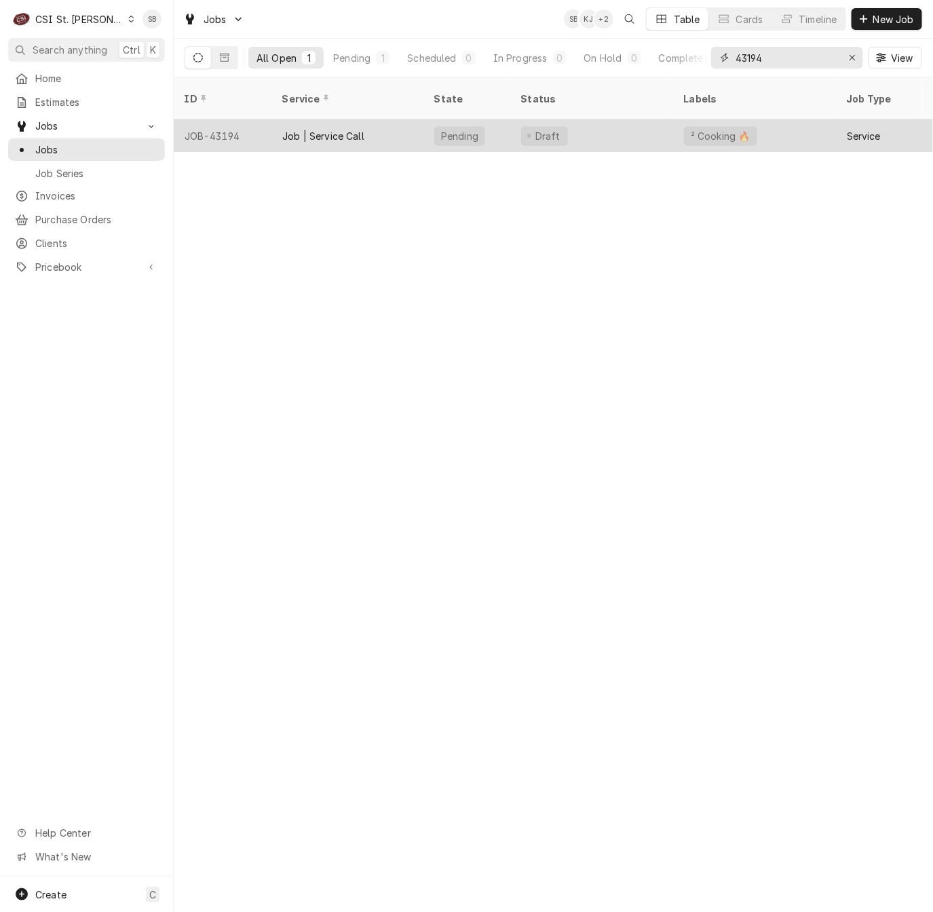
type input "43194"
click at [356, 129] on div "Job | Service Call" at bounding box center [323, 136] width 82 height 14
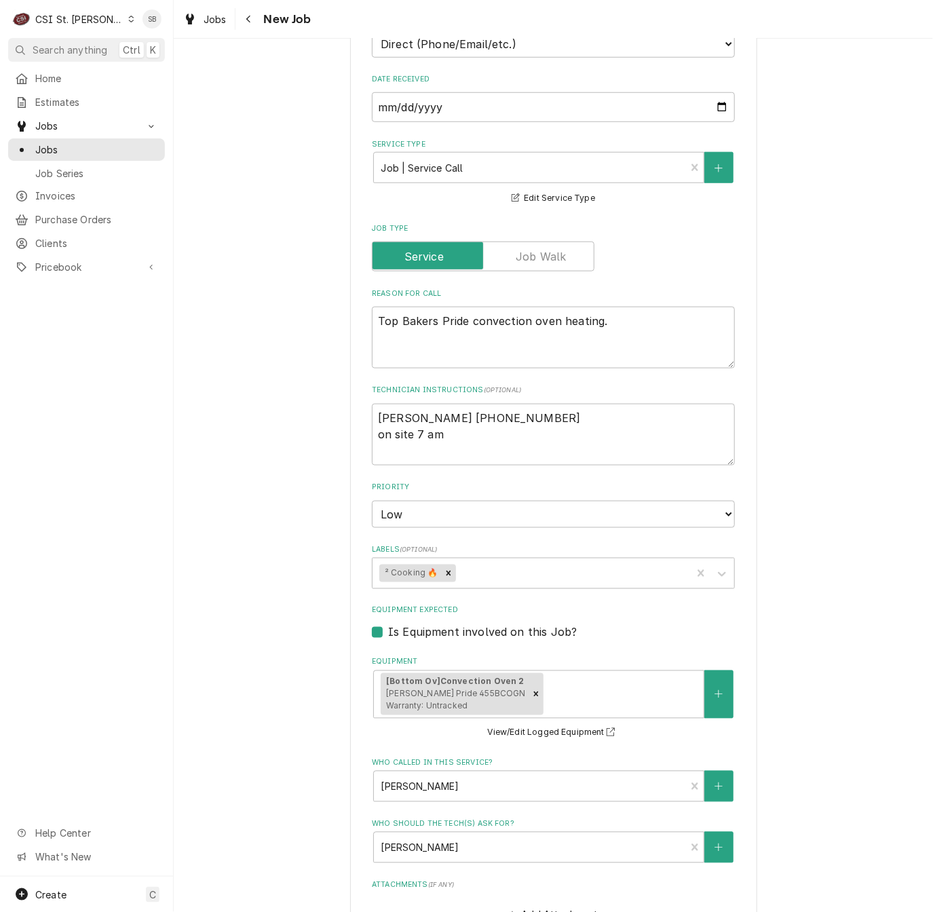
scroll to position [407, 0]
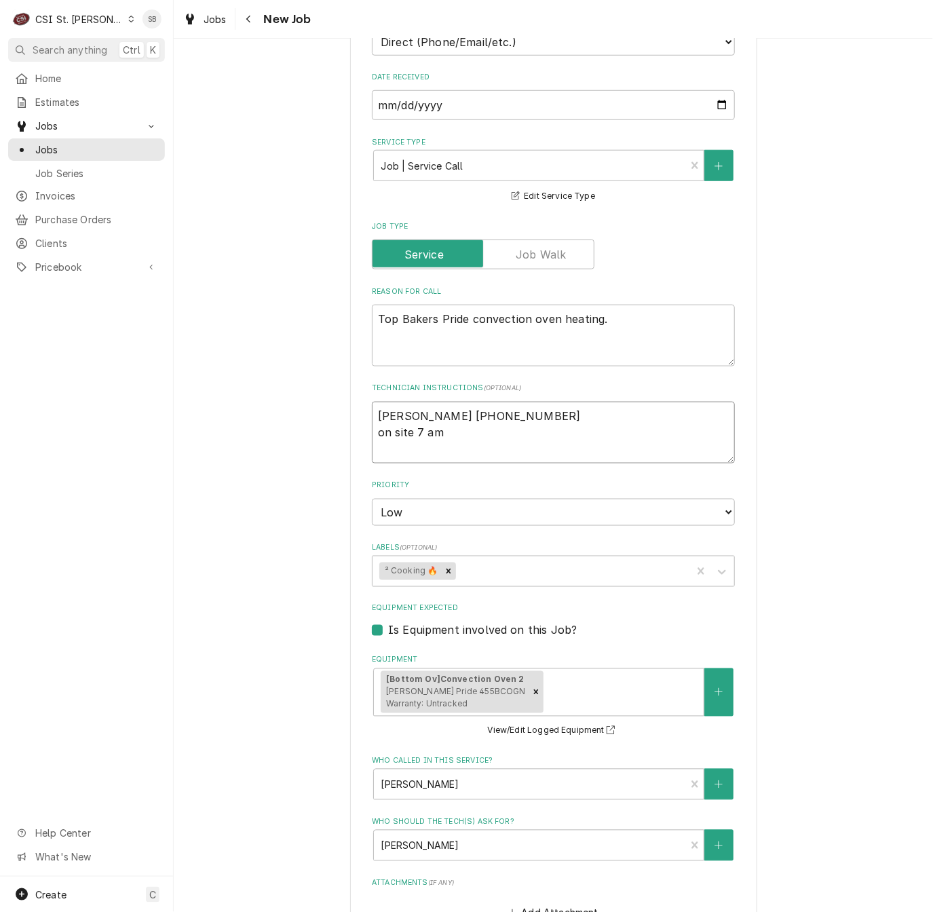
click at [540, 420] on textarea "[PERSON_NAME] [PHONE_NUMBER] on site 7 am" at bounding box center [553, 433] width 363 height 62
click at [539, 430] on textarea "[PERSON_NAME] [PHONE_NUMBER] on site 7 am" at bounding box center [553, 433] width 363 height 62
type textarea "x"
type textarea "[PERSON_NAME] [PHONE_NUMBER] on site 7 am"
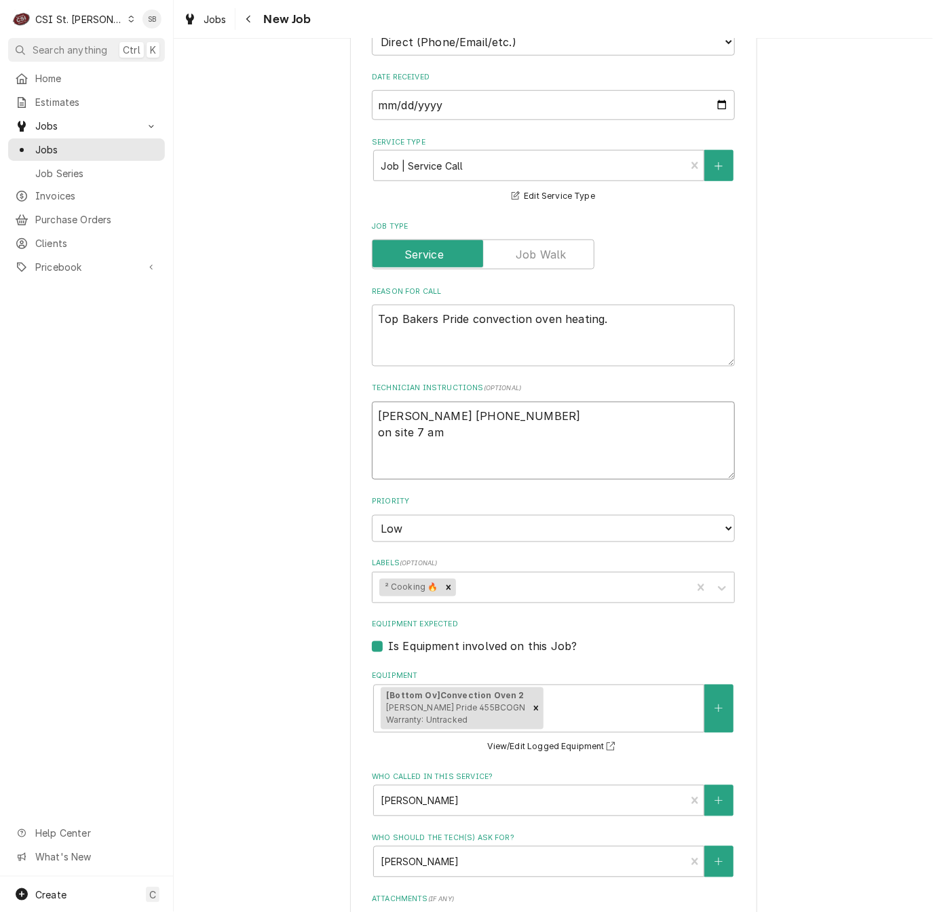
type textarea "x"
type textarea "[PERSON_NAME] [PHONE_NUMBER] on site 7 am"
type textarea "x"
type textarea "[PERSON_NAME] [PHONE_NUMBER] on site 7 am 1"
type textarea "x"
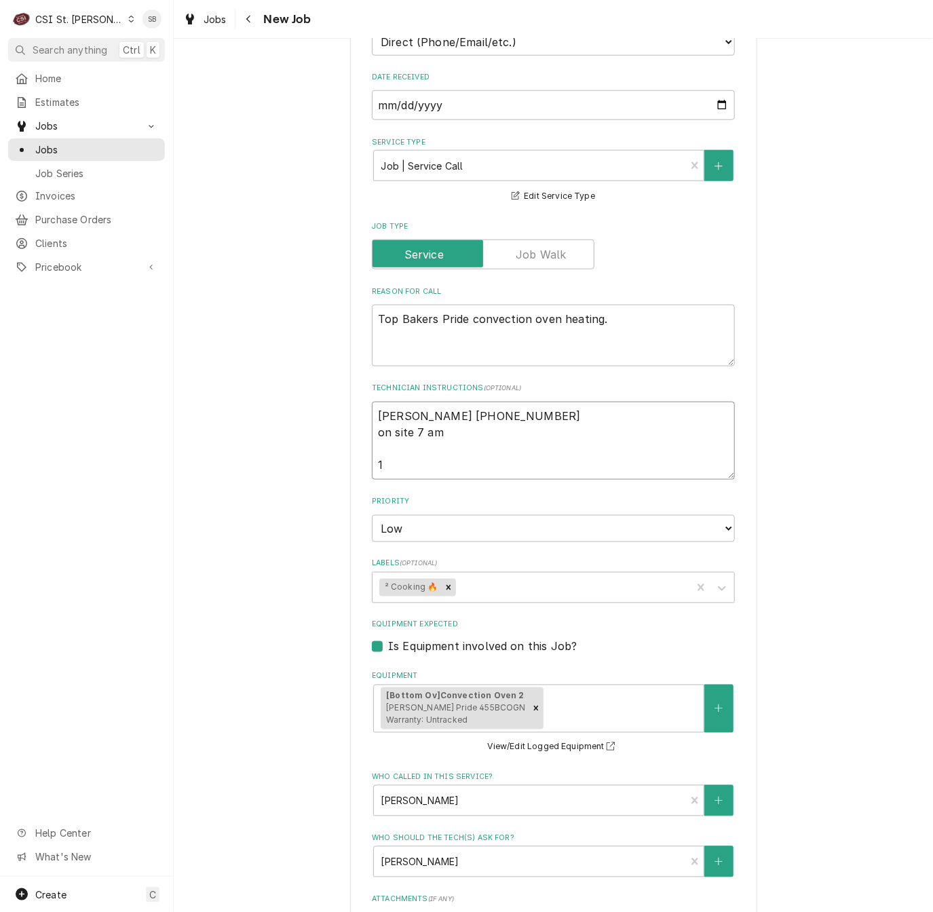
type textarea "[PERSON_NAME] [PHONE_NUMBER] on site 7 am 10"
type textarea "x"
type textarea "[PERSON_NAME] [PHONE_NUMBER] on site 7 am 10/"
type textarea "x"
type textarea "[PERSON_NAME] [PHONE_NUMBER] on site 7 am [DATE]"
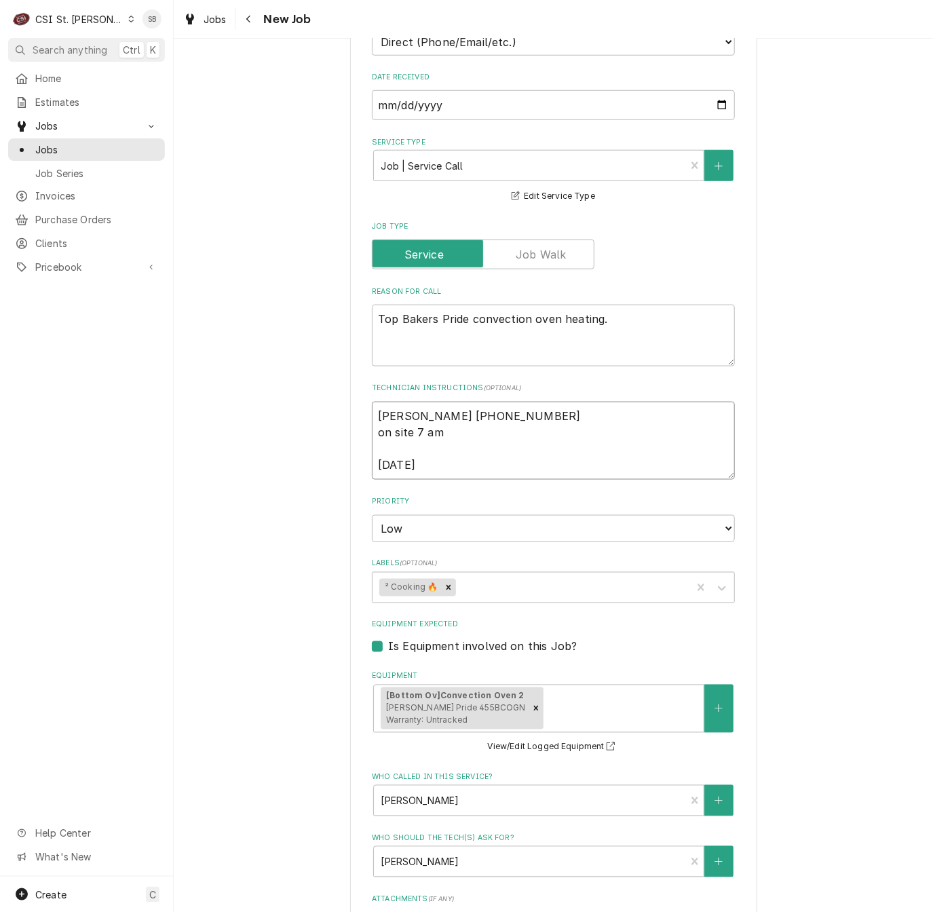
type textarea "x"
type textarea "[PERSON_NAME] [PHONE_NUMBER] on site 7 am [DATE]"
type textarea "x"
type textarea "[PERSON_NAME] [PHONE_NUMBER] on site 7 am [DATE]"
type textarea "x"
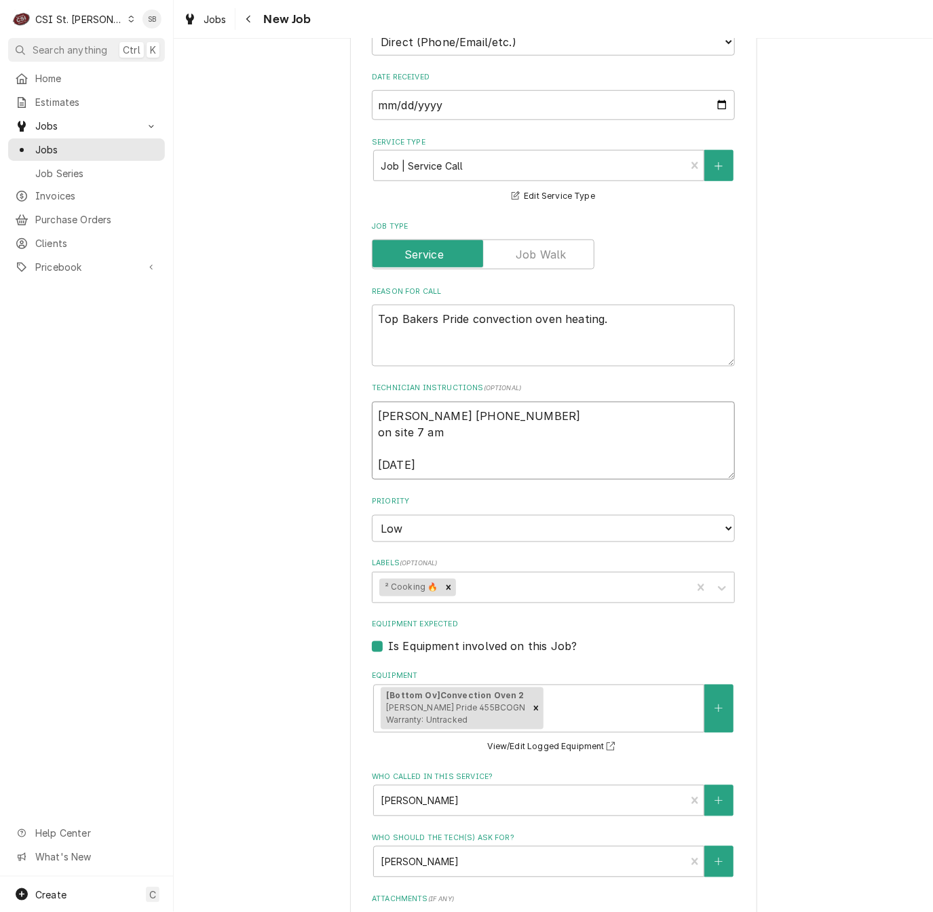
type textarea "[PERSON_NAME] [PHONE_NUMBER] on site 7 am [DATE] B"
type textarea "x"
type textarea "[PERSON_NAME] [PHONE_NUMBER] on site 7 am [DATE]"
type textarea "x"
type textarea "[PERSON_NAME] [PHONE_NUMBER] on site 7 am [DATE] S"
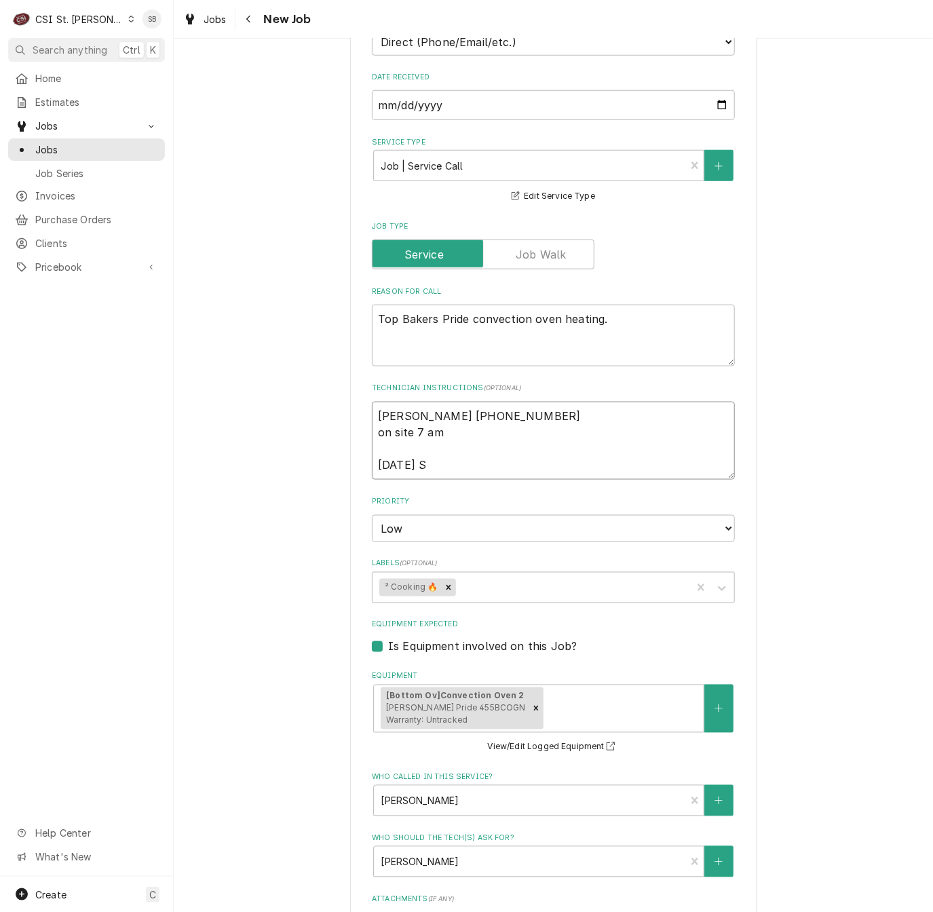
type textarea "x"
type textarea "Ellen 618-394-0569 on site 7 am 10/15 SB"
type textarea "x"
type textarea "Ellen 618-394-0569 on site 7 am 10/15 SB"
type textarea "x"
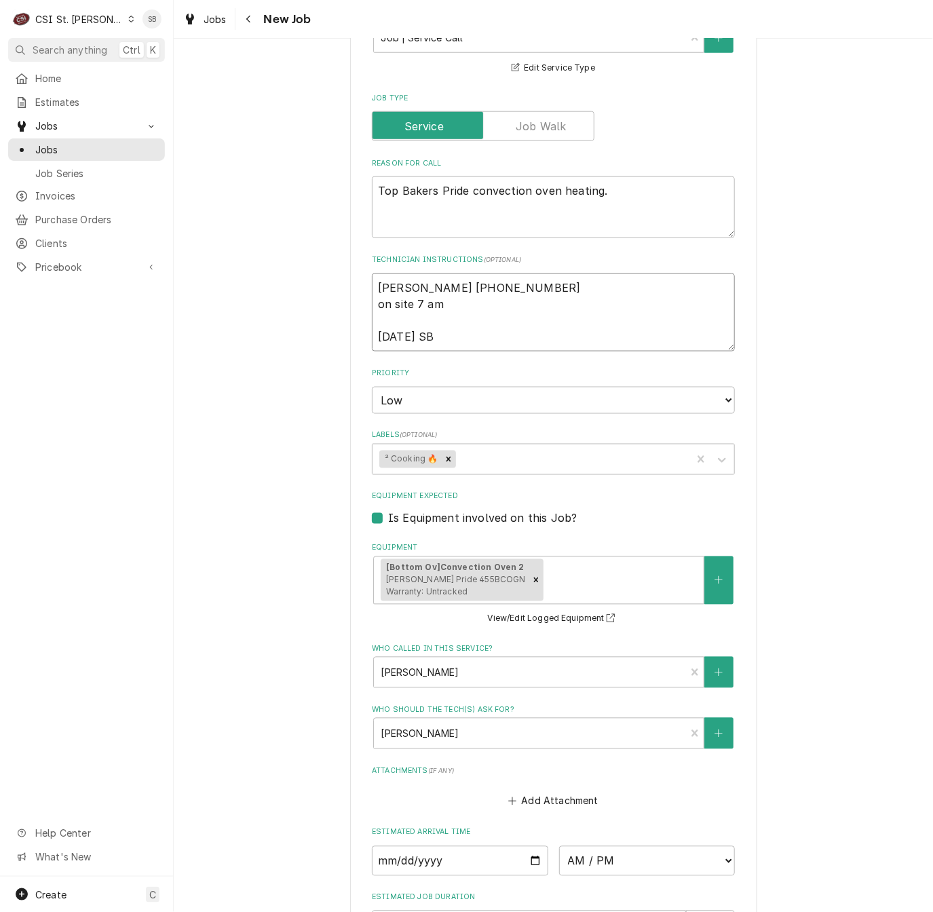
scroll to position [610, 0]
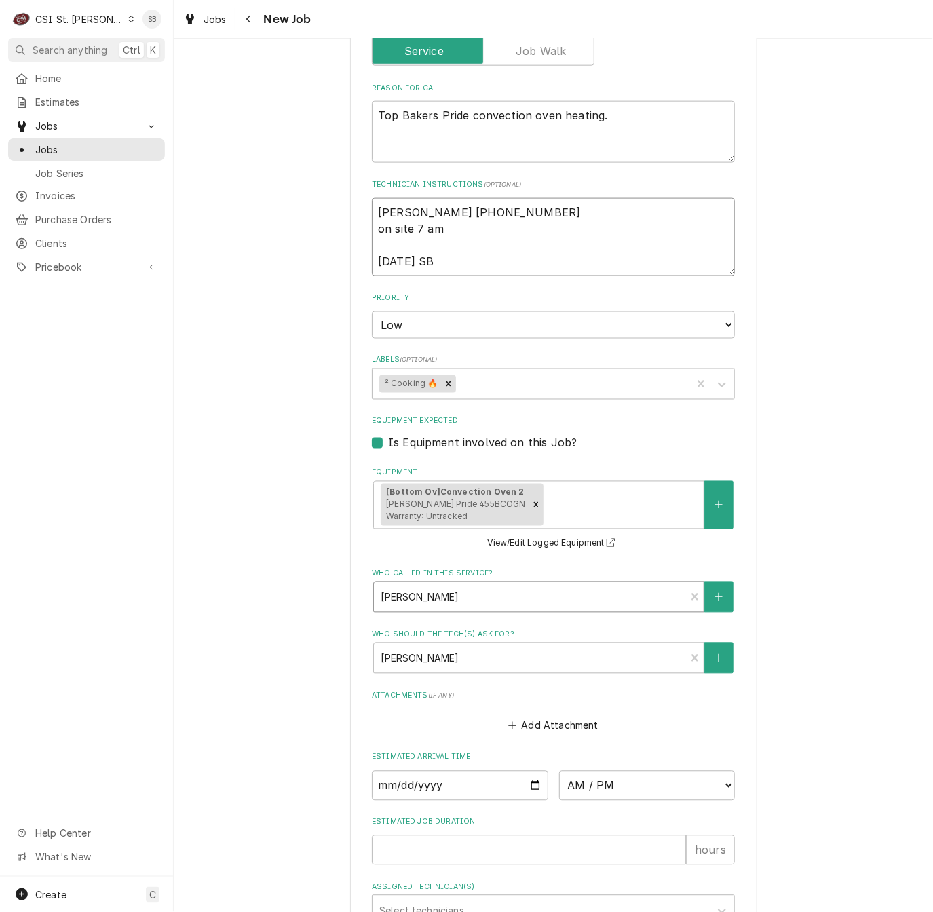
type textarea "Ellen 618-394-0569 on site 7 am 10/15 SB"
click at [523, 603] on div "Who called in this service?" at bounding box center [529, 597] width 298 height 24
click at [844, 539] on div "Use the fields below to edit this job: Client Details Client KNOLLWOOD RETIREME…" at bounding box center [553, 259] width 759 height 1635
click at [520, 271] on textarea "Ellen 618-394-0569 on site 7 am 10/15 SB" at bounding box center [553, 237] width 363 height 78
type textarea "x"
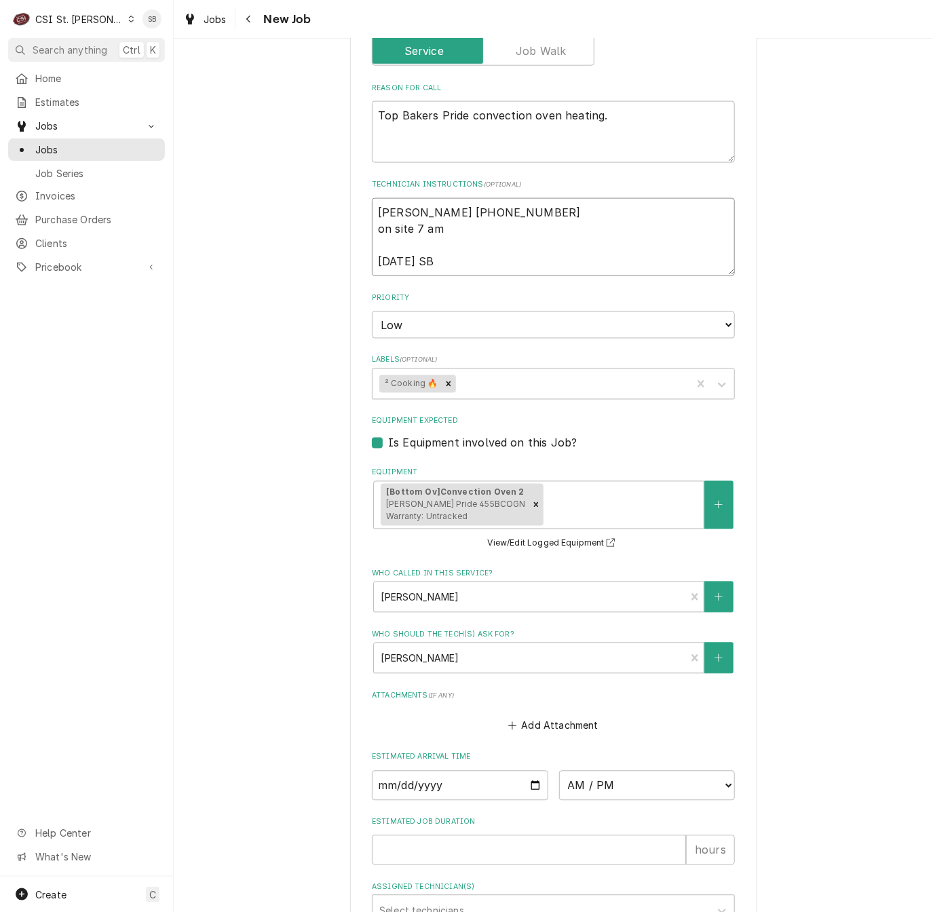
type textarea "Ellen 618-394-0569 on site 7 am 10/15 SB -"
type textarea "x"
type textarea "Ellen 618-394-0569 on site 7 am 10/15 SB -"
type textarea "x"
type textarea "Ellen 618-394-0569 on site 7 am 10/15 SB - p"
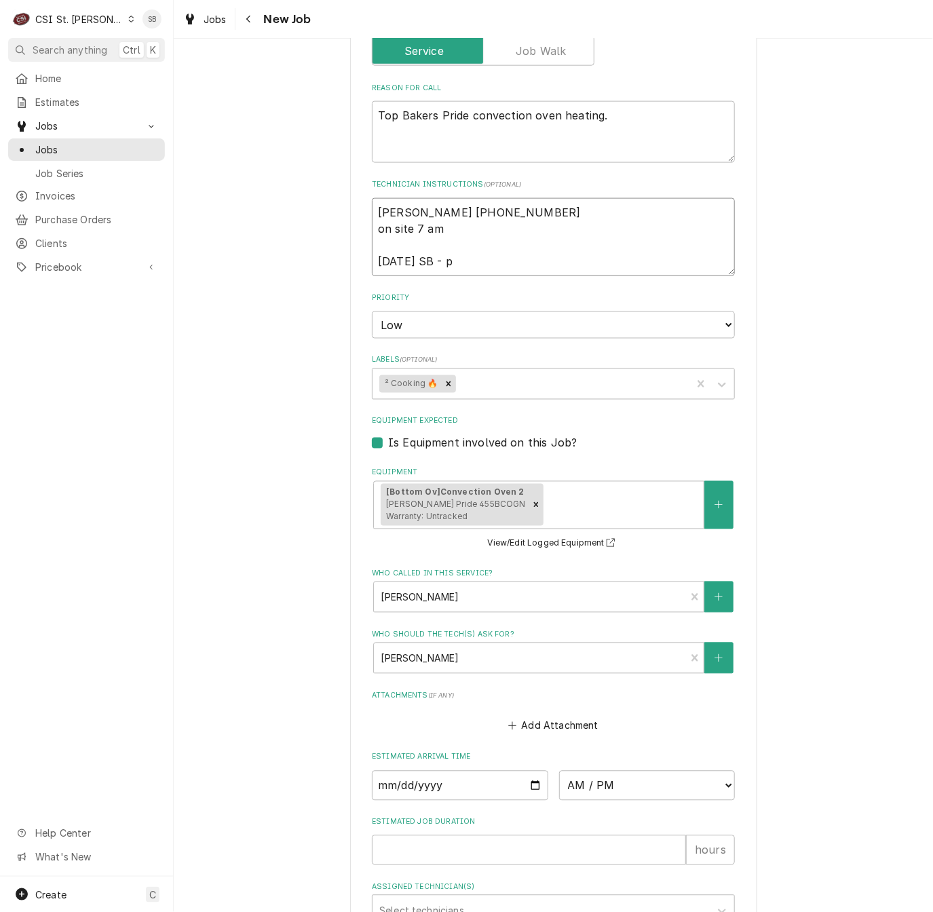
type textarea "x"
type textarea "Ellen 618-394-0569 on site 7 am 10/15 SB - pe"
type textarea "x"
type textarea "Ellen 618-394-0569 on site 7 am 10/15 SB - per"
type textarea "x"
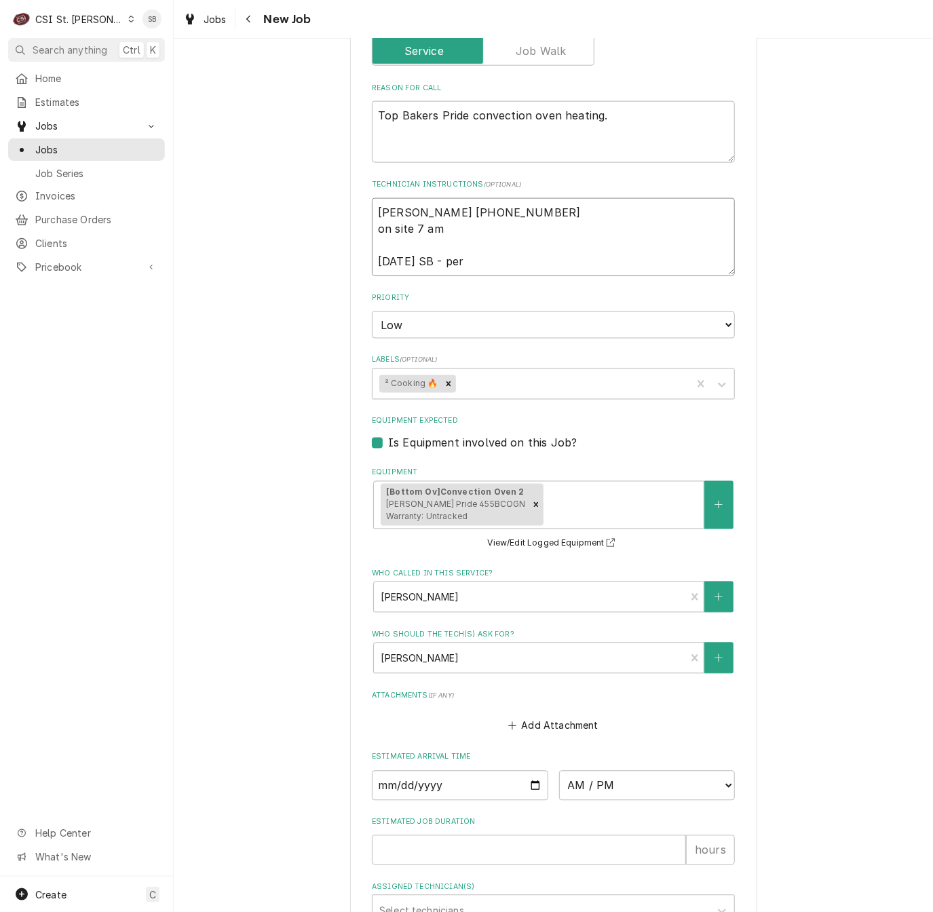
type textarea "Ellen 618-394-0569 on site 7 am 10/15 SB - per"
type textarea "x"
type textarea "Ellen 618-394-0569 on site 7 am 10/15 SB - per A"
type textarea "x"
type textarea "Ellen 618-394-0569 on site 7 am 10/15 SB - per Al"
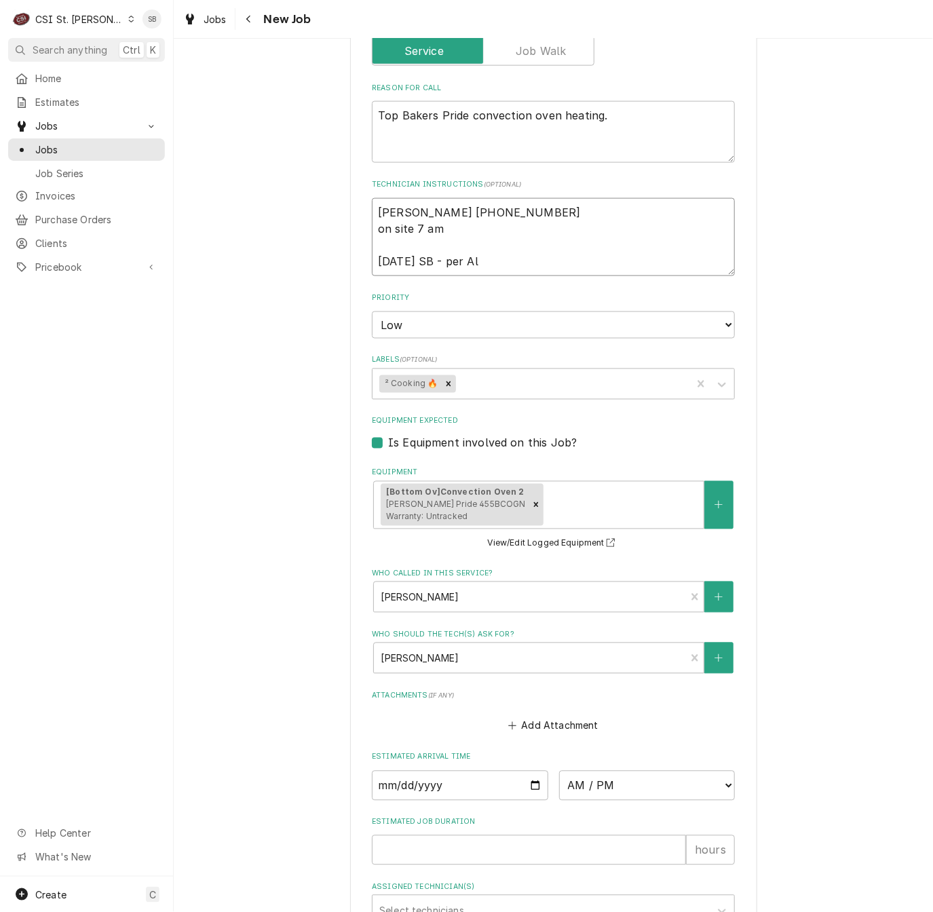
type textarea "x"
type textarea "Ellen 618-394-0569 on site 7 am 10/15 SB - per Ali"
type textarea "x"
type textarea "Ellen 618-394-0569 on site 7 am 10/15 SB - per Alic"
type textarea "x"
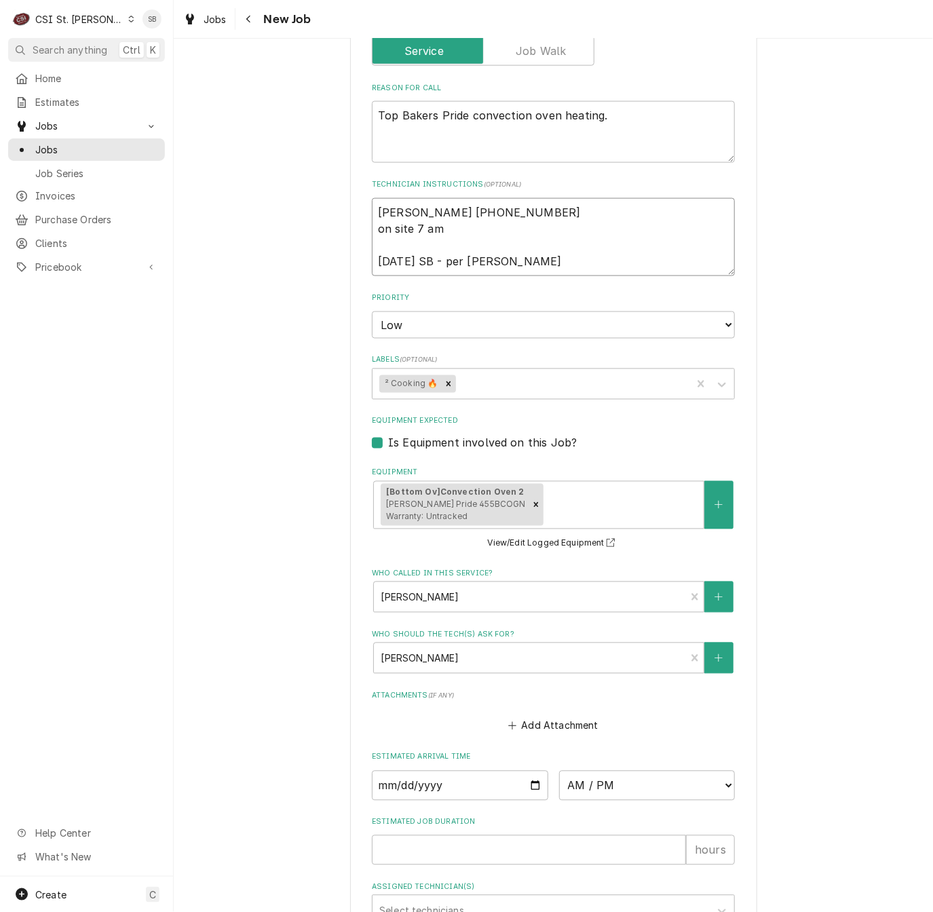
type textarea "Ellen 618-394-0569 on site 7 am 10/15 SB - per Alice"
type textarea "x"
type textarea "Ellen 618-394-0569 on site 7 am 10/15 SB - per Alice -"
type textarea "x"
type textarea "Ellen 618-394-0569 on site 7 am 10/15 SB - per Alice -"
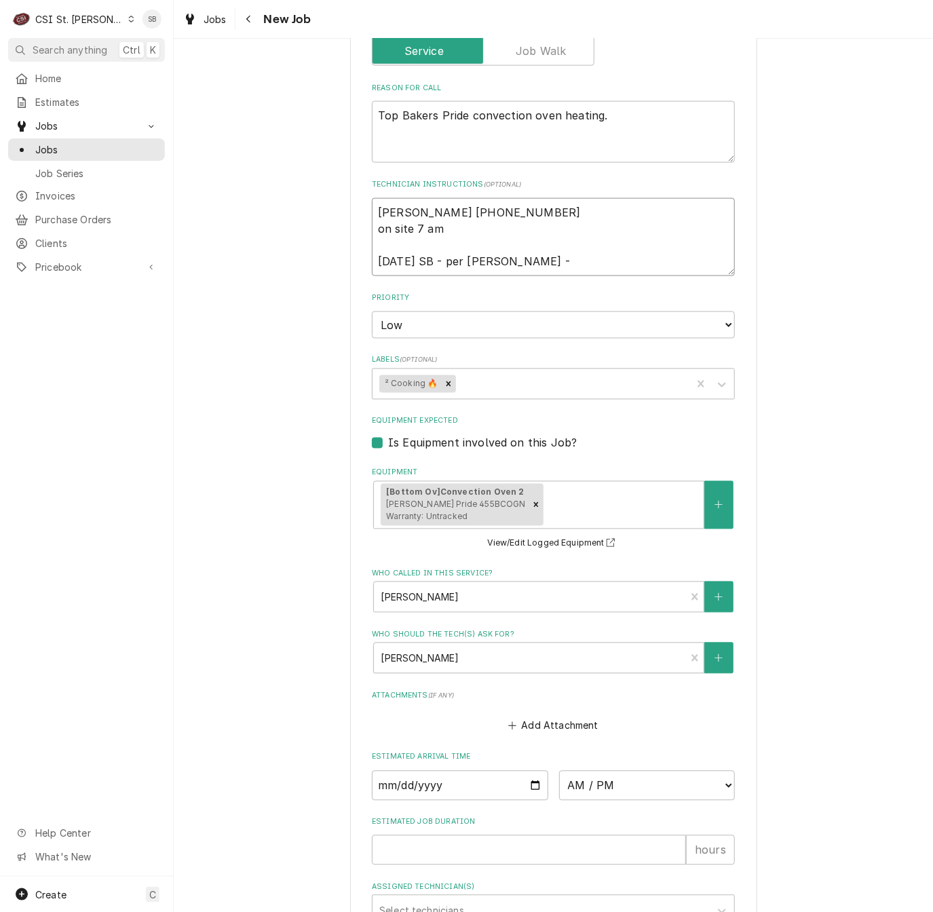
type textarea "x"
type textarea "Ellen 618-394-0569 on site 7 am 10/15 SB - per Alice - o"
type textarea "x"
type textarea "Ellen 618-394-0569 on site 7 am 10/15 SB - per Alice - ok"
type textarea "x"
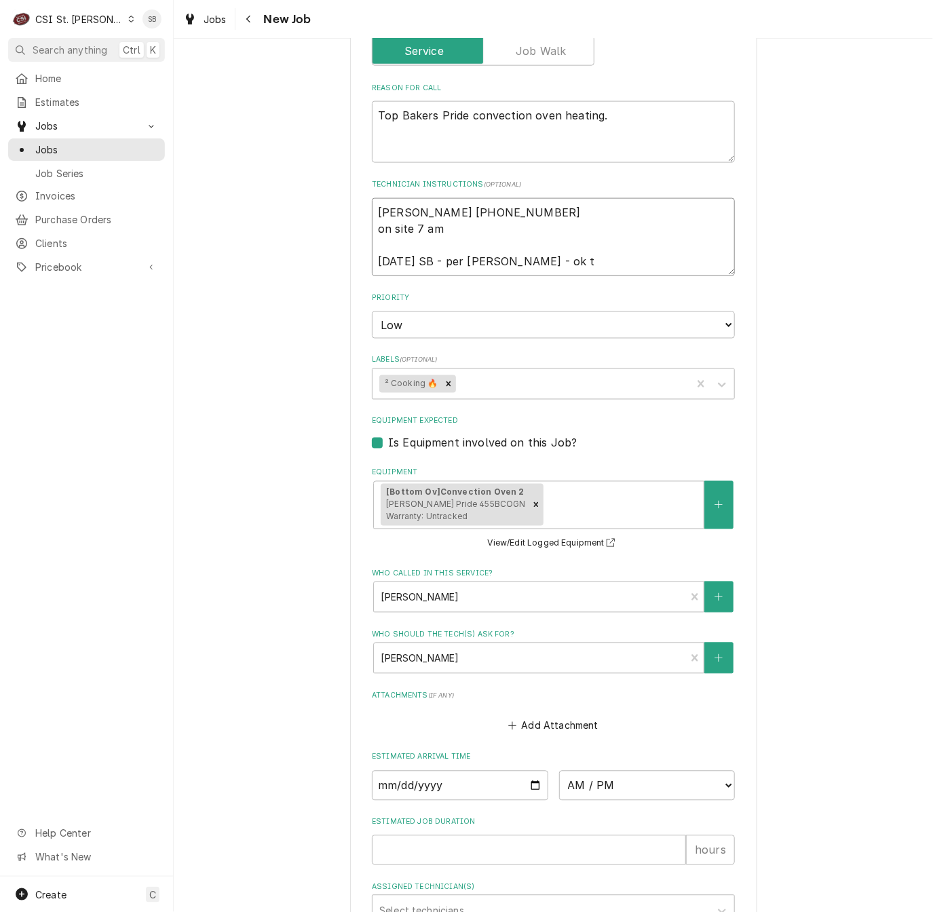
type textarea "Ellen 618-394-0569 on site 7 am 10/15 SB - per Alice - ok to"
type textarea "x"
type textarea "Ellen 618-394-0569 on site 7 am 10/15 SB - per Alice - ok tos"
type textarea "x"
type textarea "Ellen 618-394-0569 on site 7 am 10/15 SB - per Alice - ok tos"
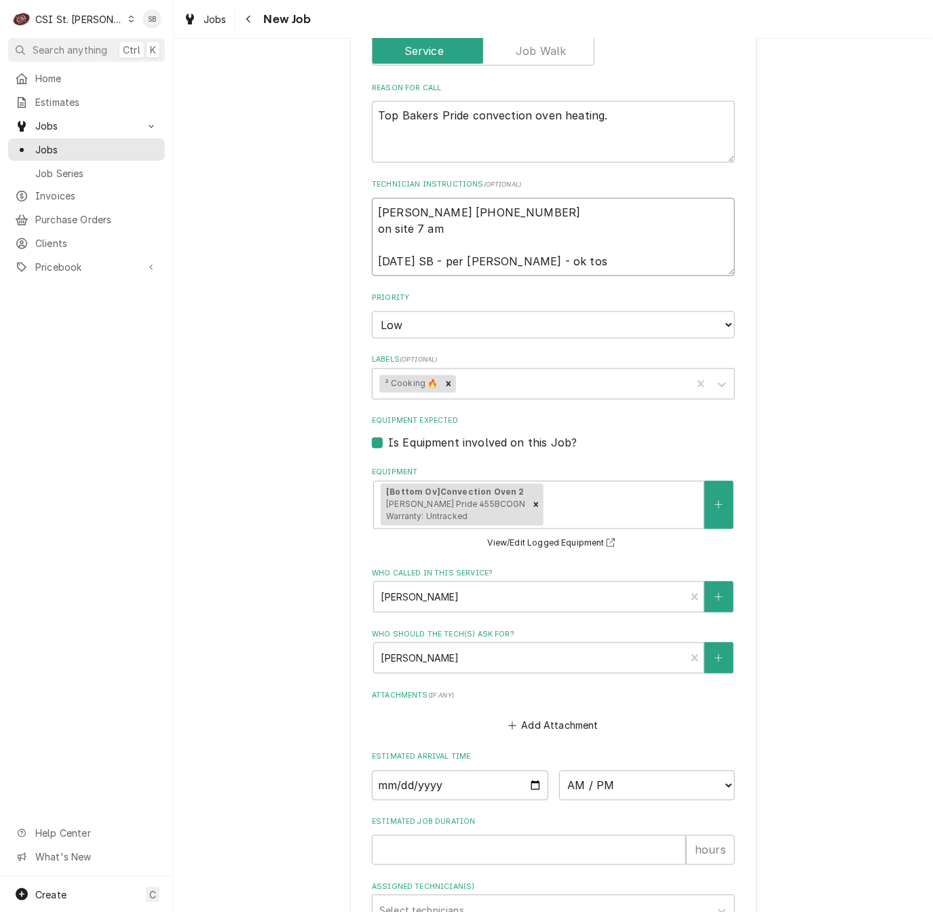
type textarea "x"
type textarea "Ellen 618-394-0569 on site 7 am 10/15 SB - per Alice - ok tos e"
type textarea "x"
type textarea "Ellen 618-394-0569 on site 7 am 10/15 SB - per Alice - ok tos en"
type textarea "x"
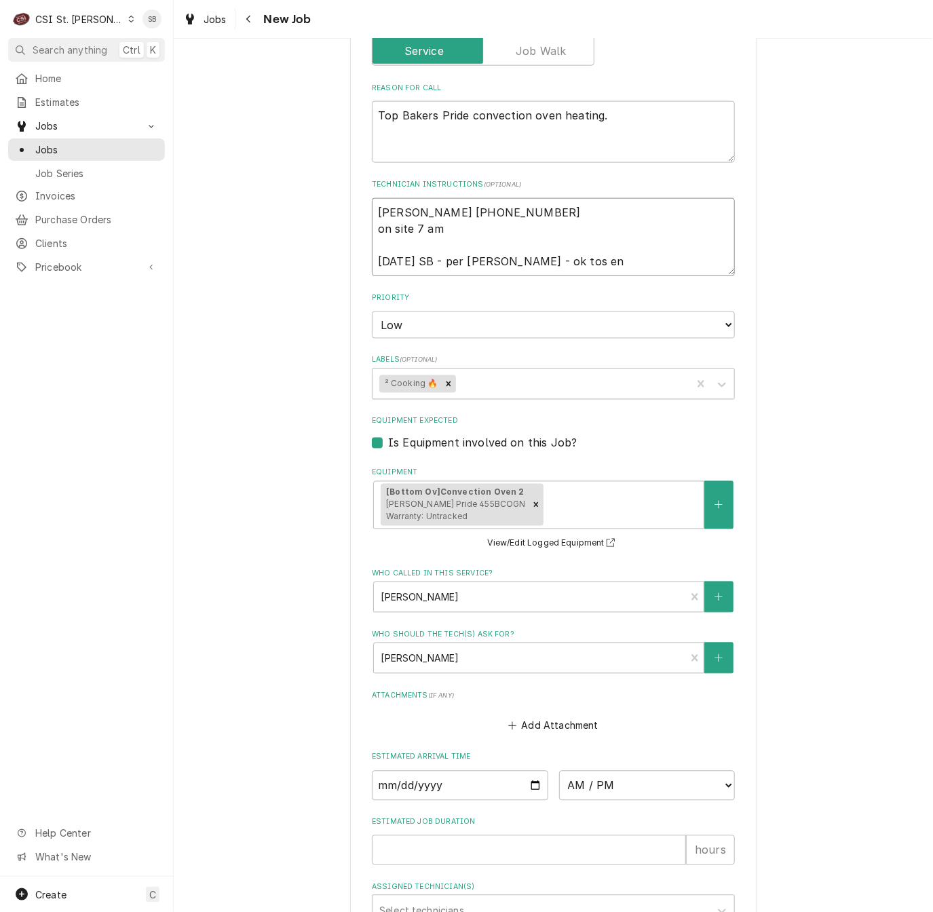
type textarea "Ellen 618-394-0569 on site 7 am 10/15 SB - per Alice - ok tos end"
type textarea "x"
type textarea "Ellen 618-394-0569 on site 7 am 10/15 SB - per Alice - ok tos end"
type textarea "x"
type textarea "Ellen 618-394-0569 on site 7 am 10/15 SB - per Alice - ok tos end te"
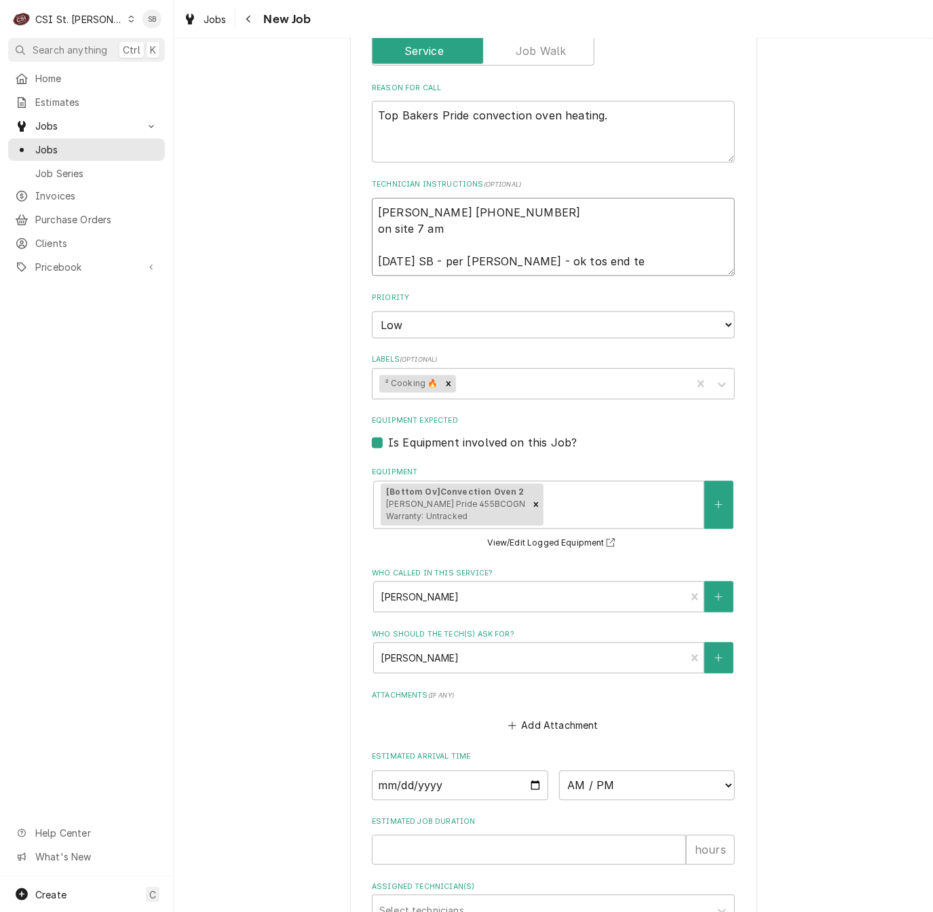
type textarea "x"
type textarea "Ellen 618-394-0569 on site 7 am 10/15 SB - per Alice - ok tos end tec"
type textarea "x"
type textarea "Ellen 618-394-0569 on site 7 am 10/15 SB - per Alice - ok tos end tech"
type textarea "x"
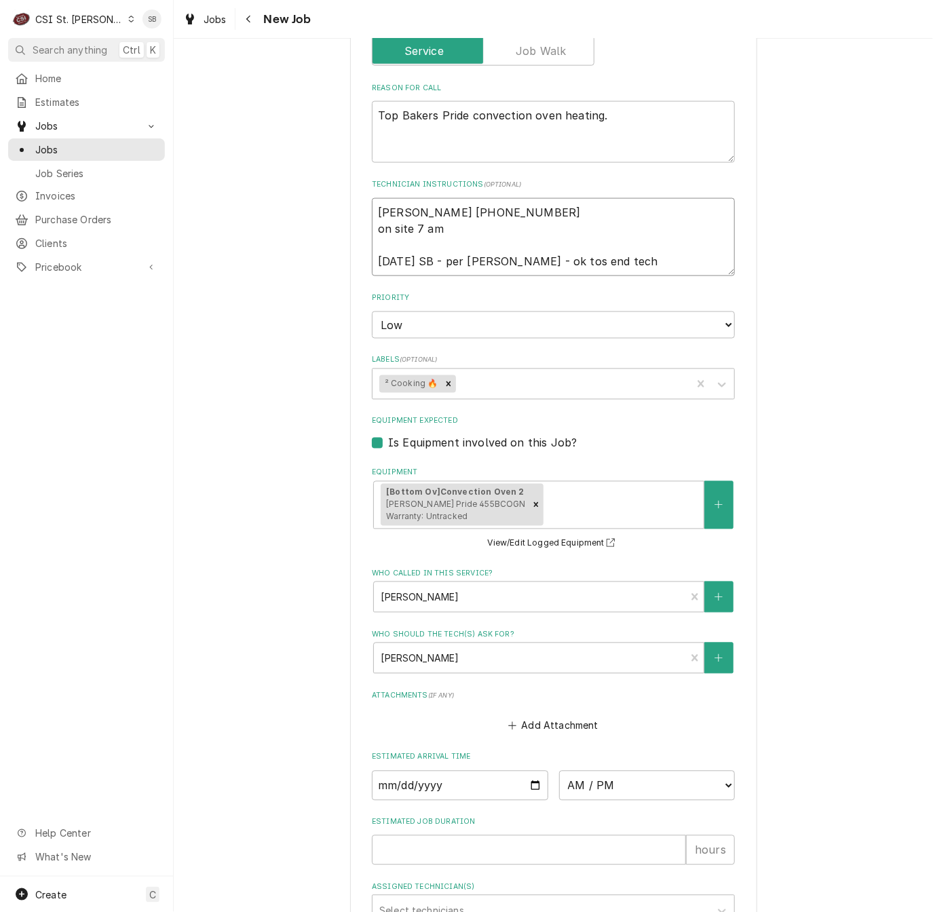
type textarea "Ellen 618-394-0569 on site 7 am 10/15 SB - per Alice - ok tos end tech."
type textarea "x"
type textarea "Ellen 618-394-0569 on site 7 am 10/15 SB - per Alice - ok tos end tech."
type textarea "x"
type textarea "Ellen 618-394-0569 on site 7 am 10/15 SB - per Alice - ok tos end tech."
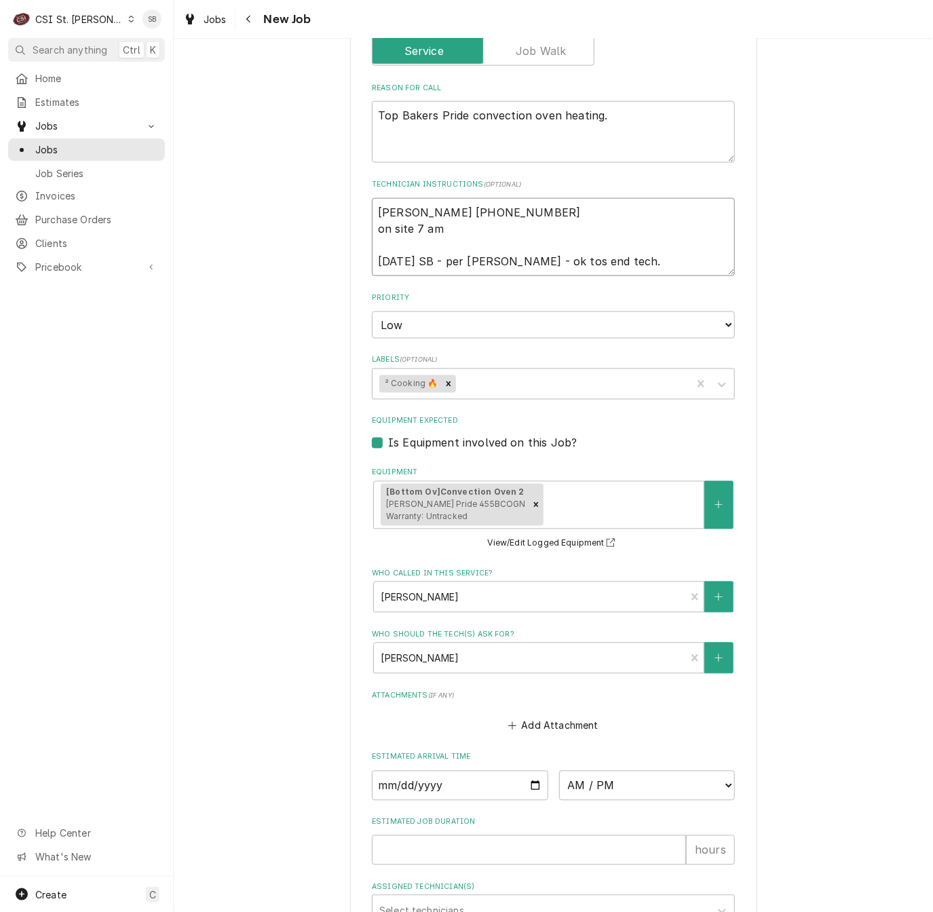
type textarea "x"
type textarea "Ellen 618-394-0569 on site 7 am 10/15 SB - per Alice - ok tos end tech"
type textarea "x"
type textarea "Ellen 618-394-0569 on site 7 am 10/15 SB - per Alice - ok tos end tech,"
type textarea "x"
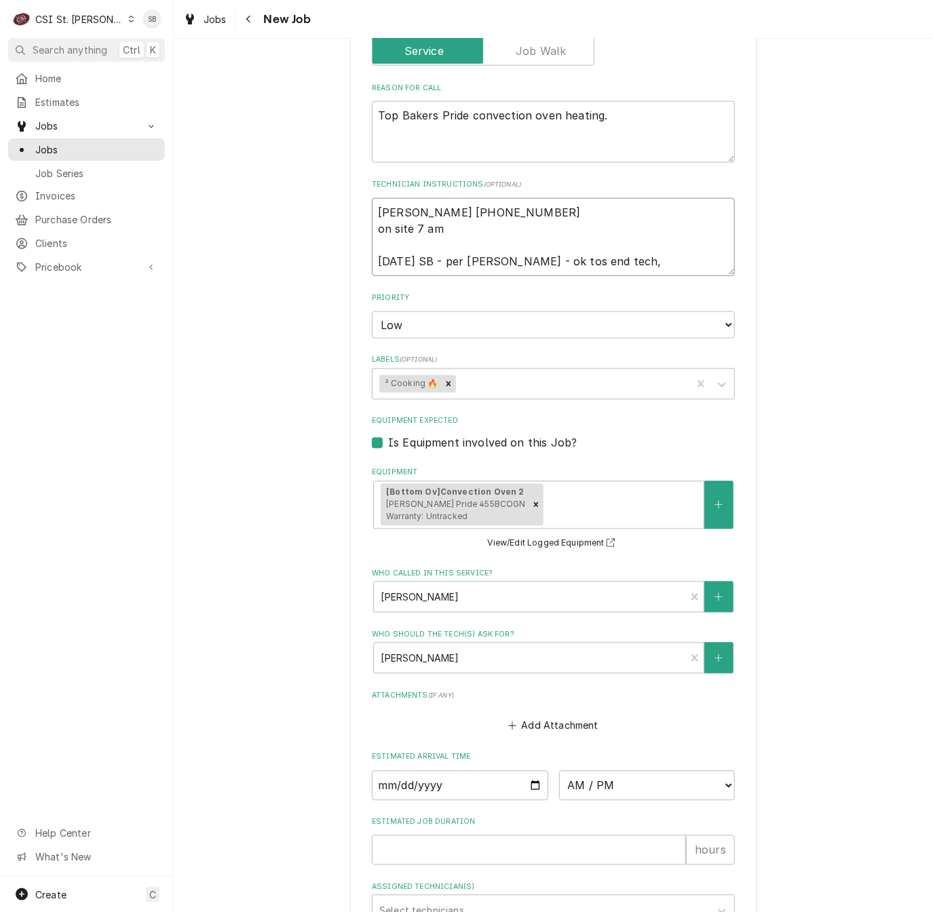
type textarea "Ellen 618-394-0569 on site 7 am 10/15 SB - per Alice - ok tos end tech,"
type textarea "x"
type textarea "Ellen 618-394-0569 on site 7 am 10/15 SB - per Alice - ok tos end tech, ad"
type textarea "x"
type textarea "Ellen 618-394-0569 on site 7 am 10/15 SB - per Alice - ok tos end tech, adv"
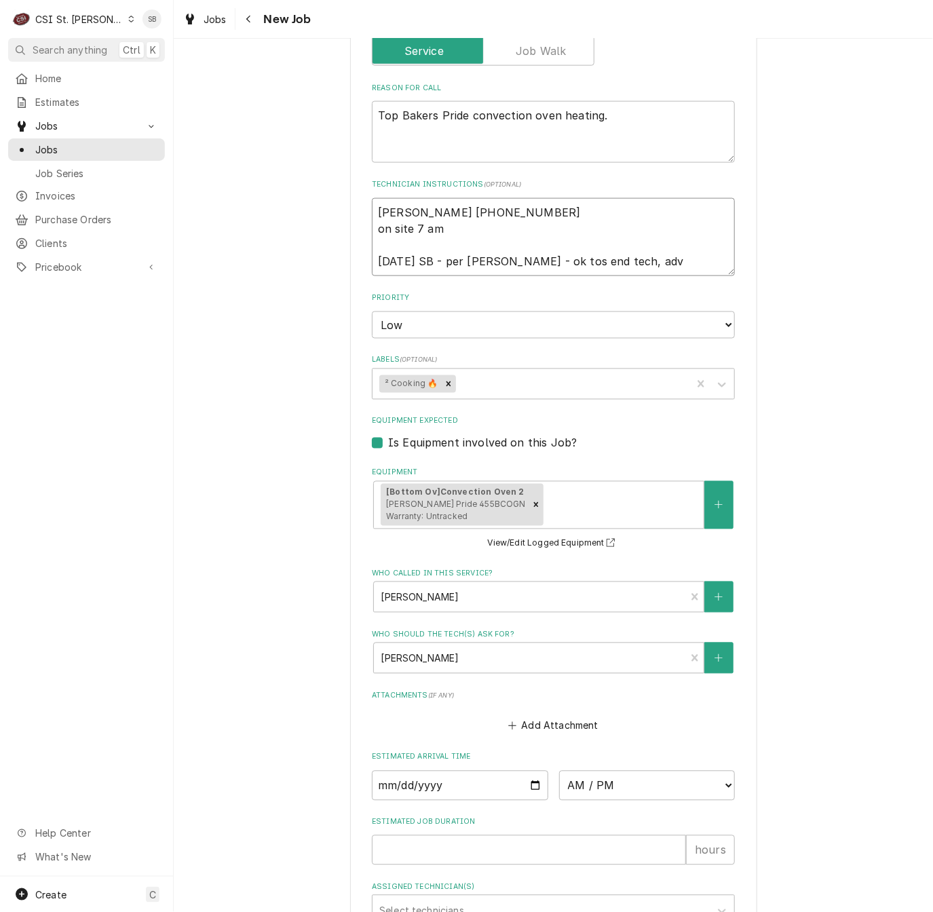
type textarea "x"
type textarea "Ellen 618-394-0569 on site 7 am 10/15 SB - per Alice - ok tos end tech, advi"
type textarea "x"
type textarea "Ellen 618-394-0569 on site 7 am 10/15 SB - per Alice - ok tos end tech, advis"
type textarea "x"
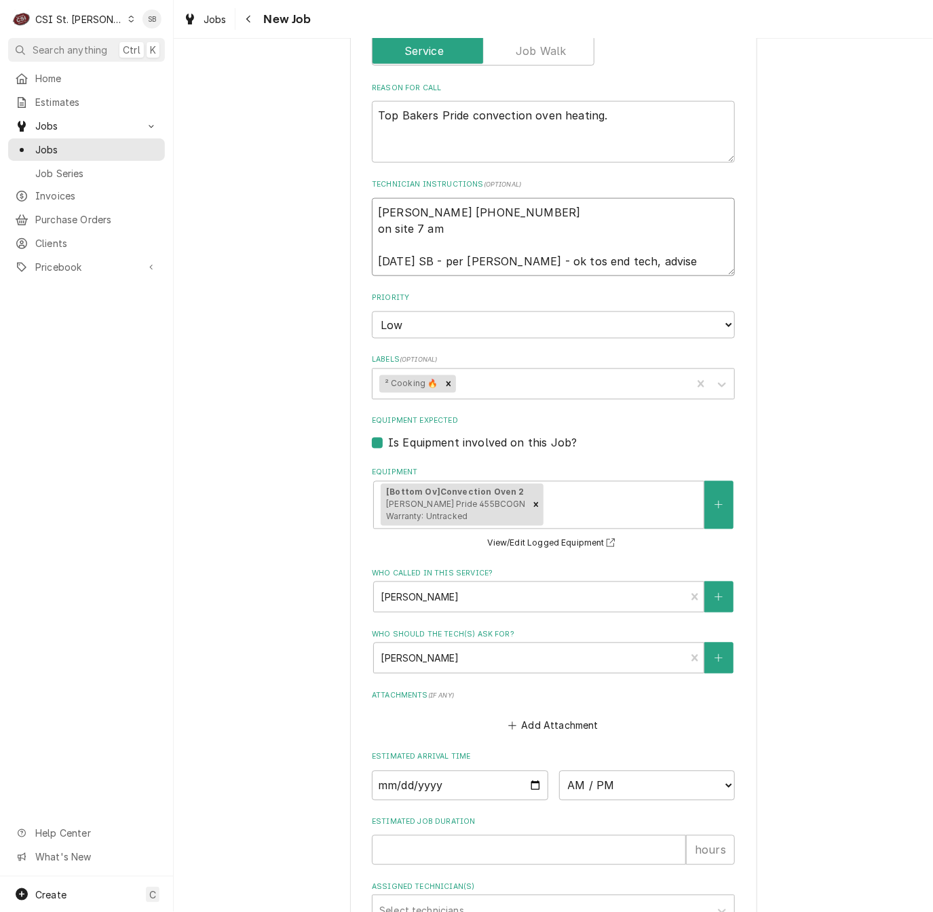
type textarea "Ellen 618-394-0569 on site 7 am 10/15 SB - per Alice - ok tos end tech, advised"
type textarea "x"
type textarea "Ellen 618-394-0569 on site 7 am 10/15 SB - per Alice - ok tos end tech, advised"
type textarea "x"
type textarea "Ellen 618-394-0569 on site 7 am 10/15 SB - per Alice - ok tosend tech, advised"
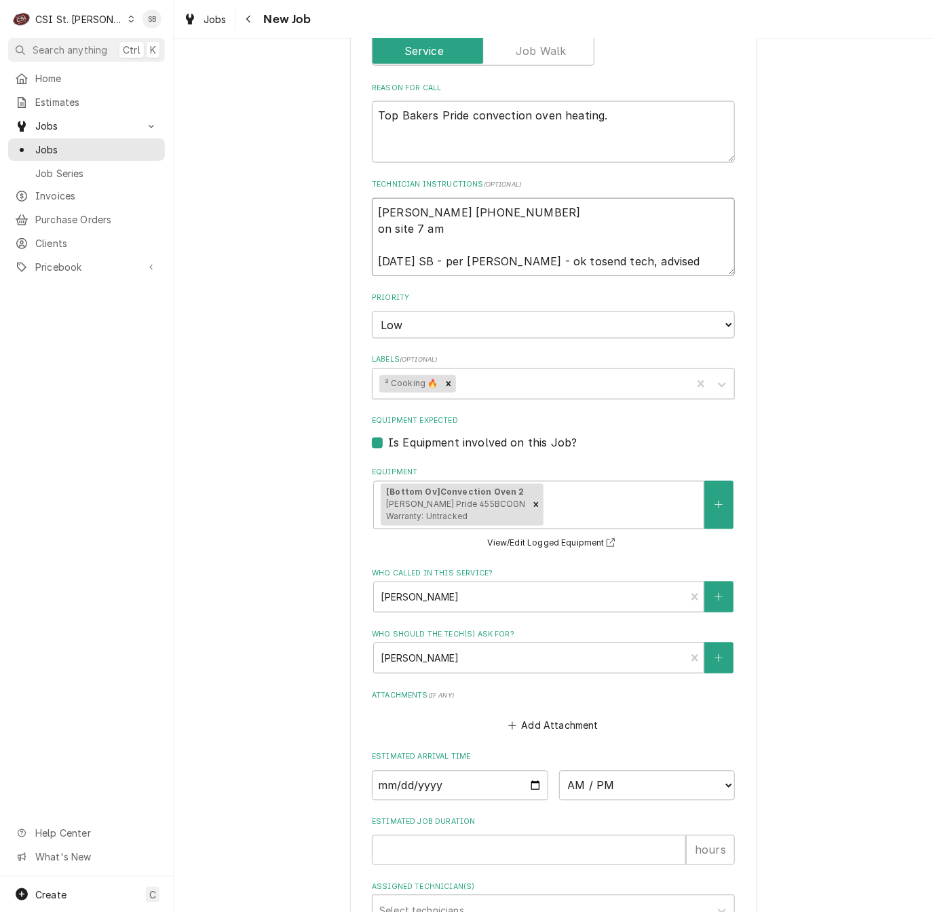
type textarea "x"
type textarea "Ellen 618-394-0569 on site 7 am 10/15 SB - per Alice - ok to send tech, advised"
click at [682, 259] on textarea "Ellen 618-394-0569 on site 7 am 10/15 SB - per Alice - ok to send tech, advised" at bounding box center [553, 237] width 363 height 78
type textarea "x"
type textarea "Ellen 618-394-0569 on site 7 am 10/15 SB - per Alice - ok to send tech, advised…"
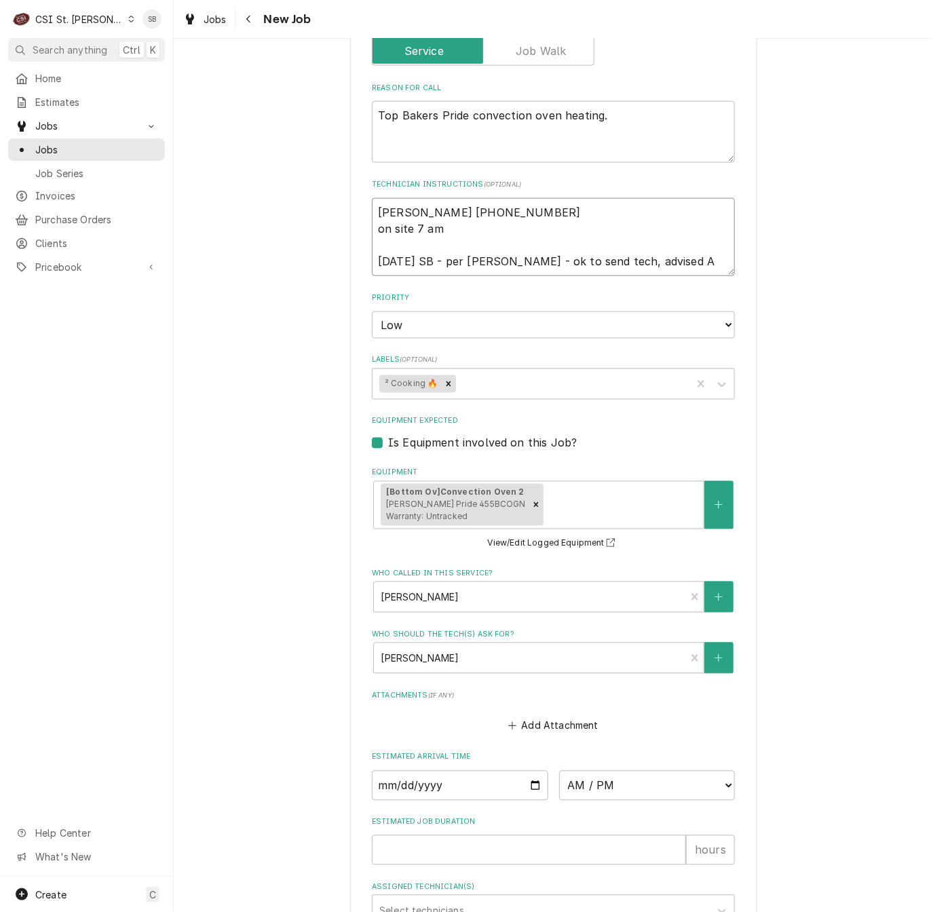
type textarea "x"
type textarea "Ellen 618-394-0569 on site 7 am 10/15 SB - per Alice - ok to send tech, advised…"
click at [389, 210] on textarea "Ellen 618-394-0569 on site 7 am 10/15 SB - per Alice - ok to send tech, advised…" at bounding box center [553, 237] width 363 height 78
type textarea "x"
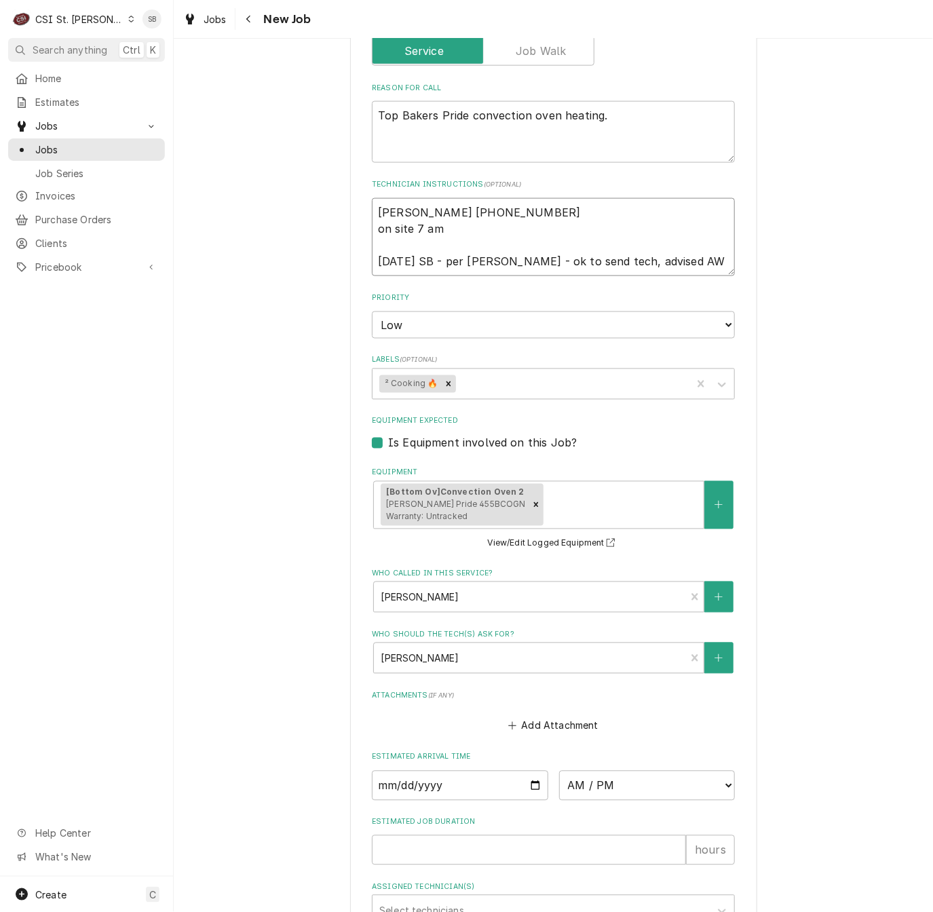
type textarea "A618-394-0569 on site 7 am 10/15 SB - per Alice - ok to send tech, advised AW"
type textarea "x"
type textarea "Al618-394-0569 on site 7 am 10/15 SB - per Alice - ok to send tech, advised AW"
type textarea "x"
type textarea "Ali618-394-0569 on site 7 am 10/15 SB - per Alice - ok to send tech, advised AW"
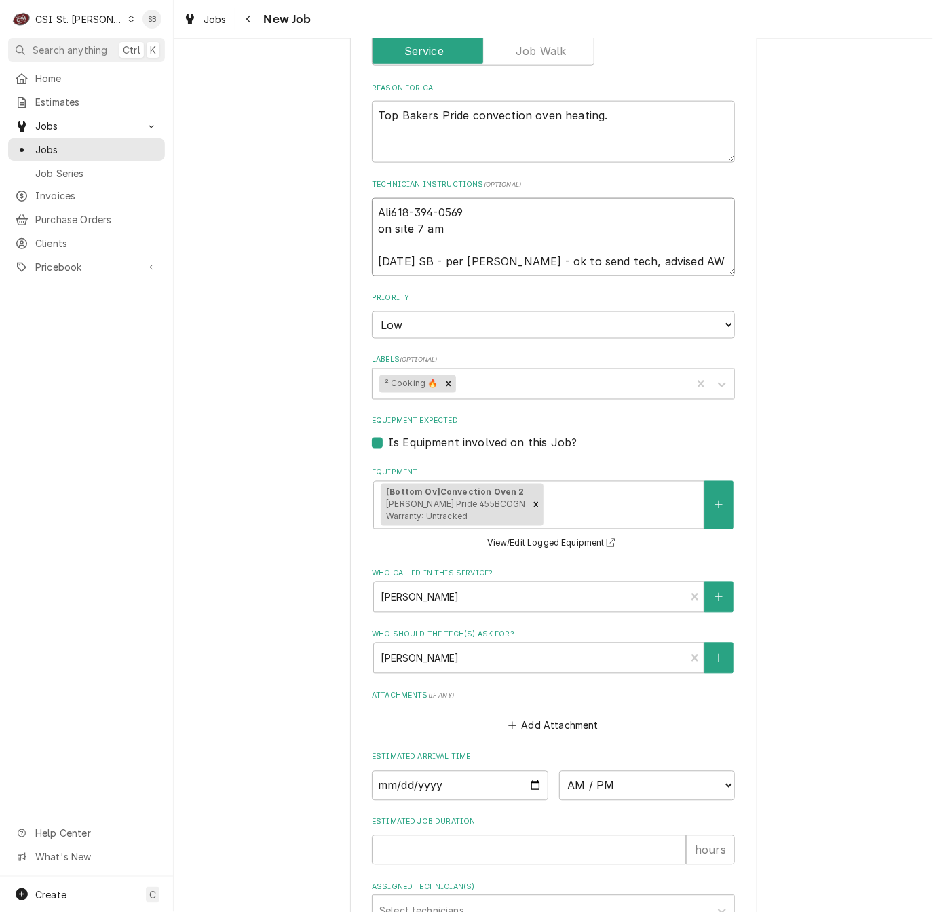
type textarea "x"
type textarea "Alice618-394-0569 on site 7 am 10/15 SB - per Alice - ok to send tech, advised …"
type textarea "x"
type textarea "Alice 618-394-0569 on site 7 am 10/15 SB - per Alice - ok to send tech, advised…"
type textarea "x"
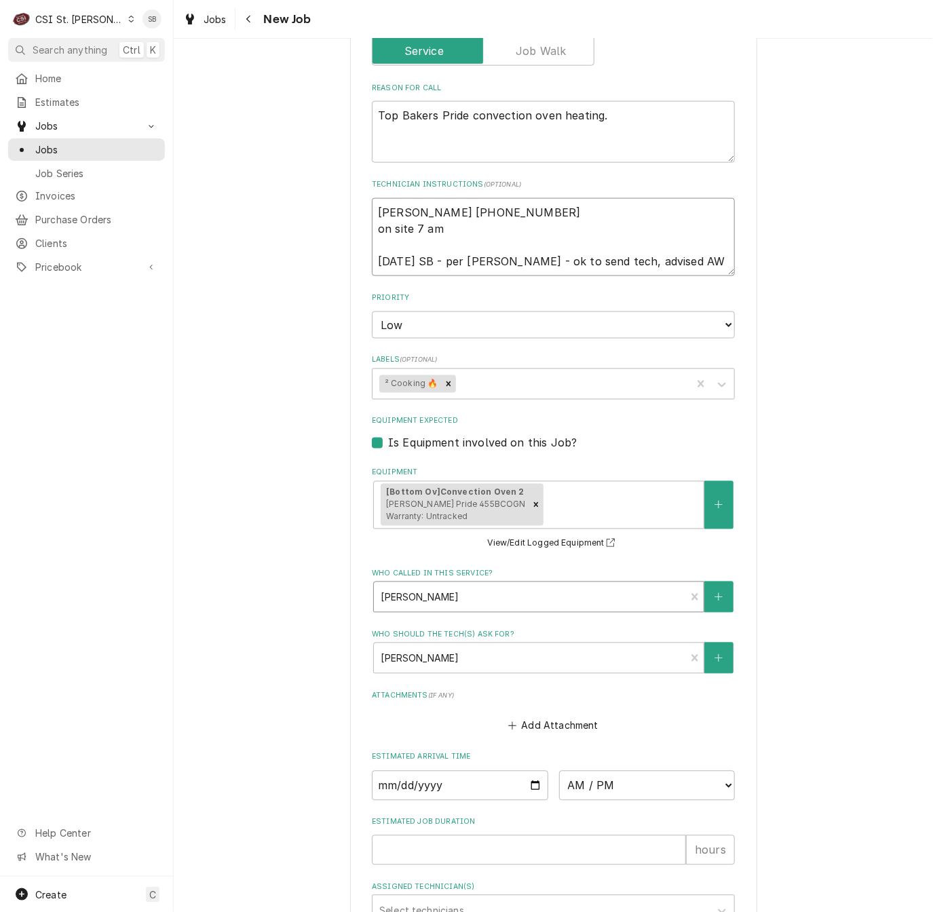
type textarea "Alice 618-394-0569 on site 7 am 10/15 SB - per Alice - ok to send tech, advised…"
click at [583, 598] on div "Who called in this service?" at bounding box center [529, 597] width 298 height 24
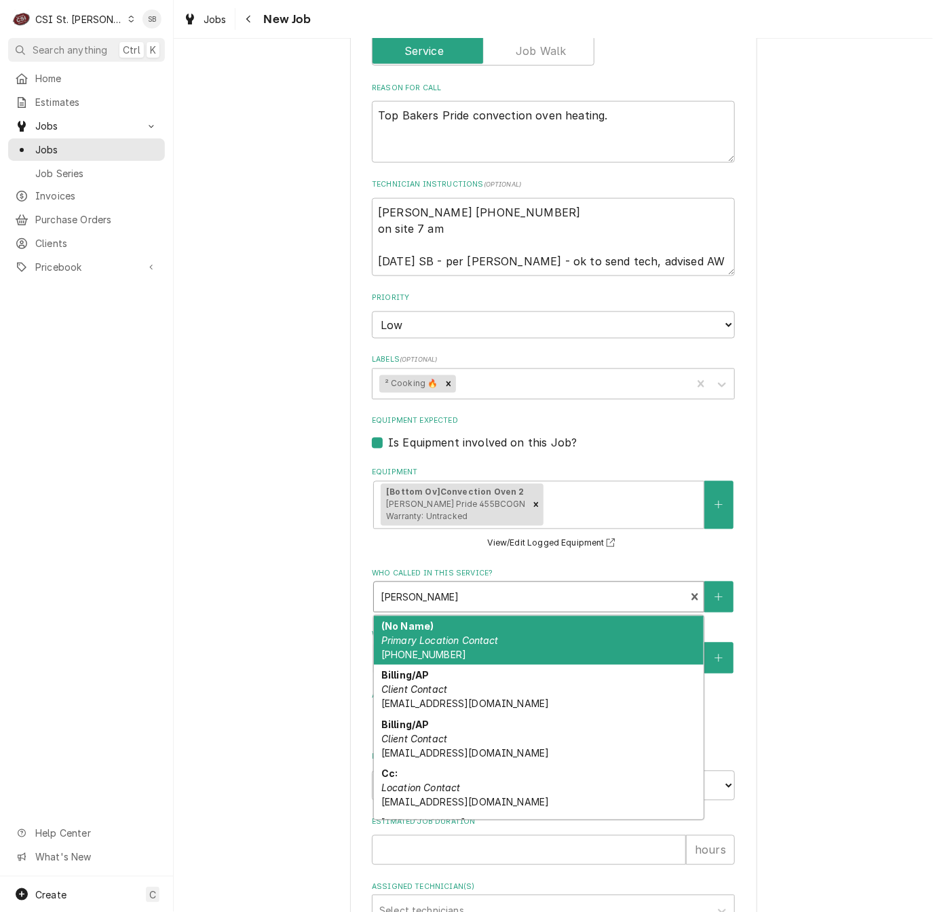
click at [216, 560] on div "Use the fields below to edit this job: Client Details Client KNOLLWOOD RETIREME…" at bounding box center [553, 259] width 759 height 1635
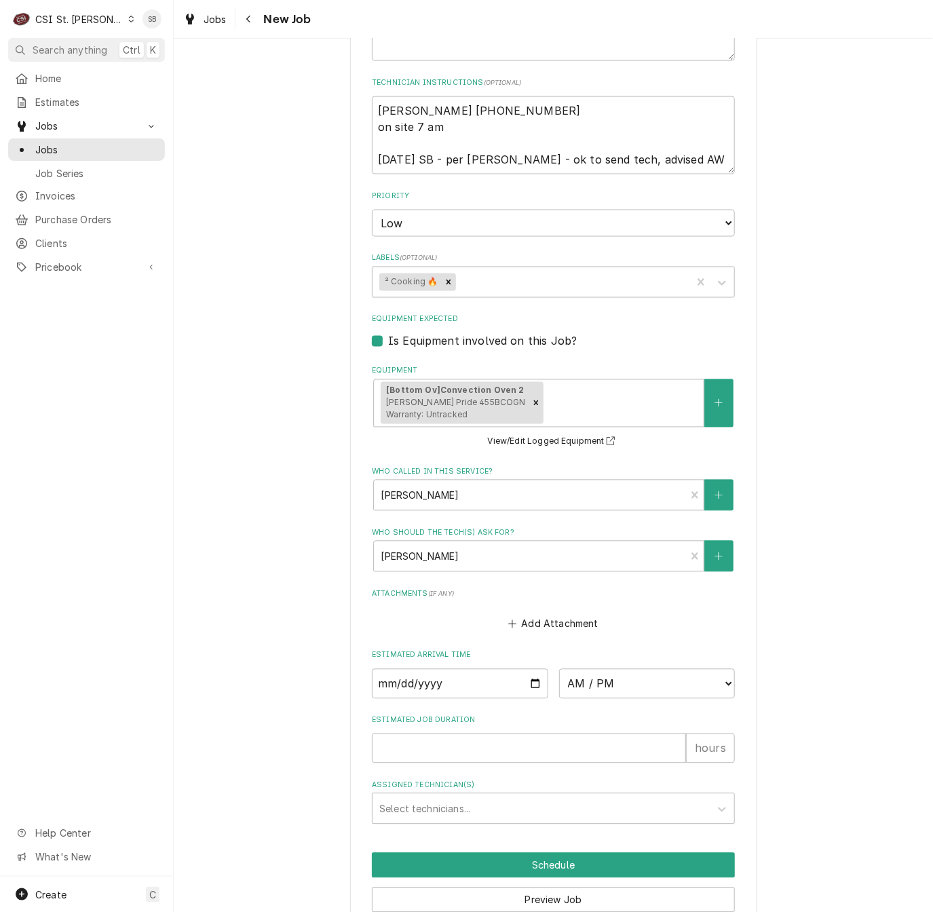
scroll to position [782, 0]
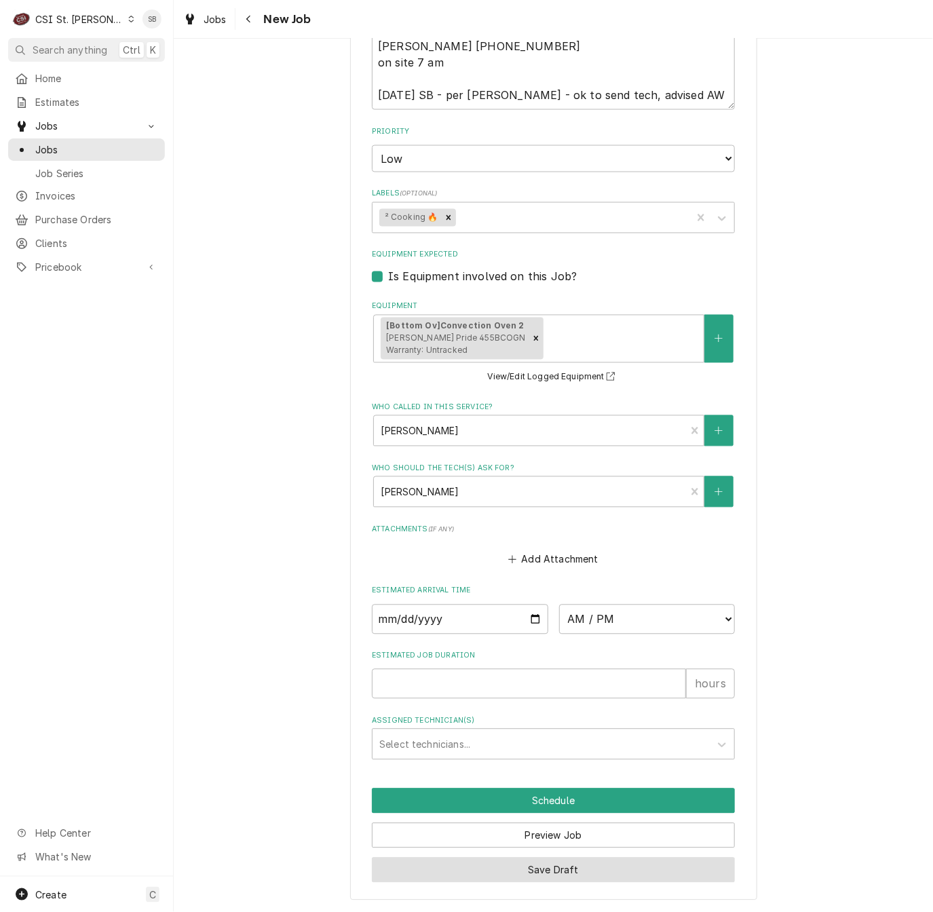
click at [501, 867] on button "Save Draft" at bounding box center [553, 869] width 363 height 25
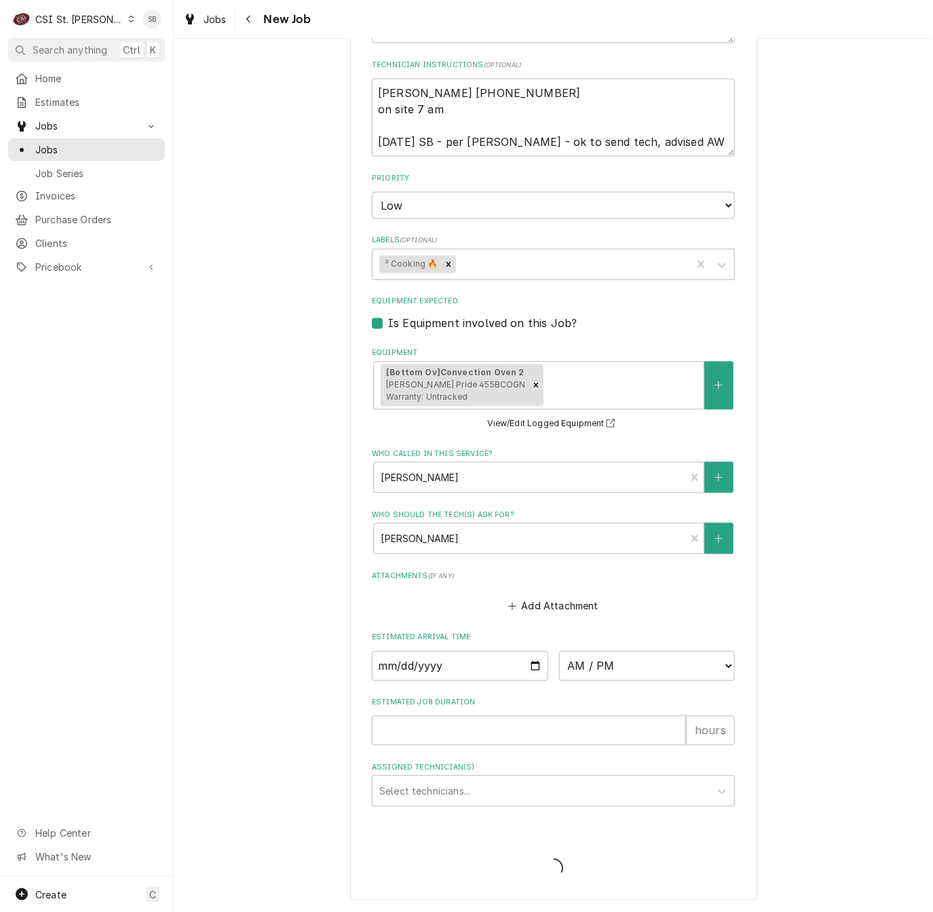
type textarea "x"
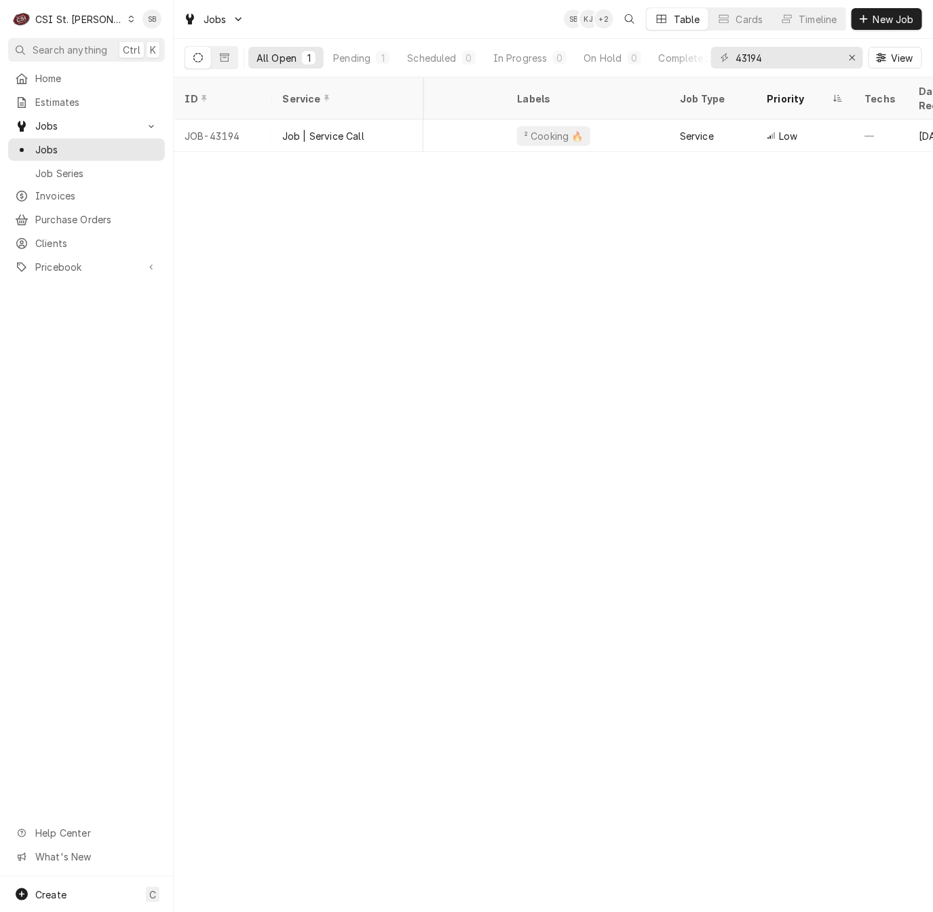
scroll to position [0, 9]
click at [108, 236] on span "Clients" at bounding box center [96, 243] width 123 height 14
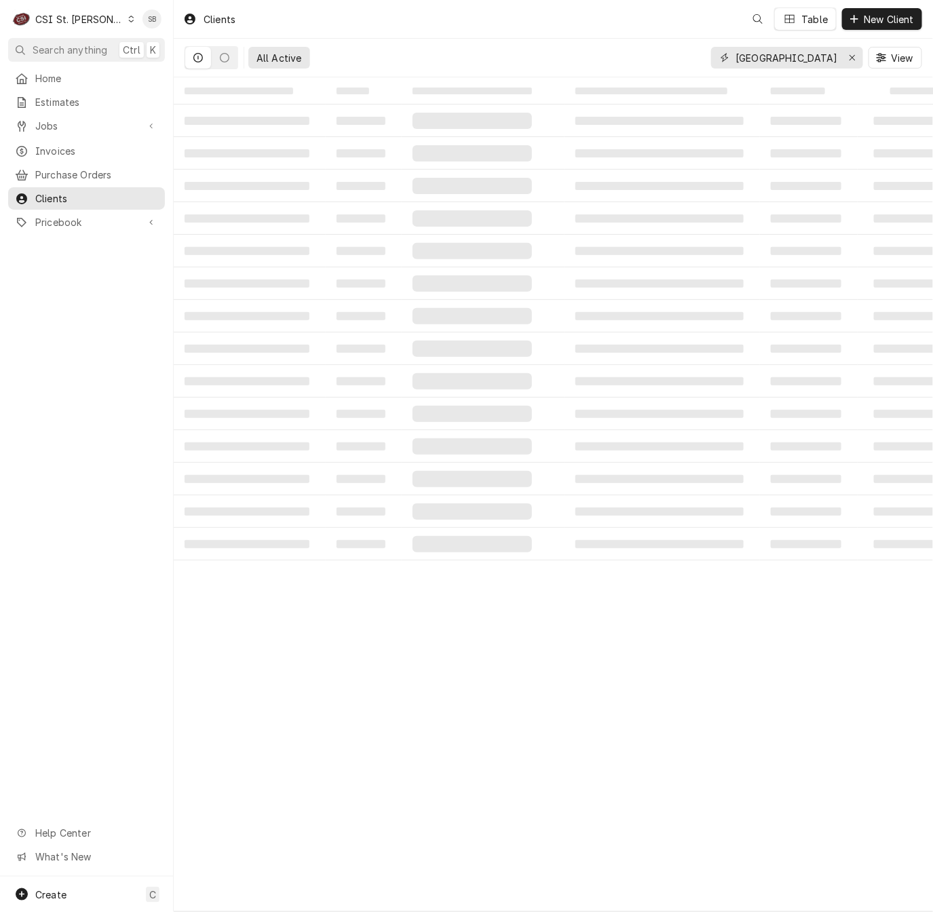
click at [756, 56] on input "[GEOGRAPHIC_DATA][US_STATE][PERSON_NAME]" at bounding box center [786, 58] width 102 height 22
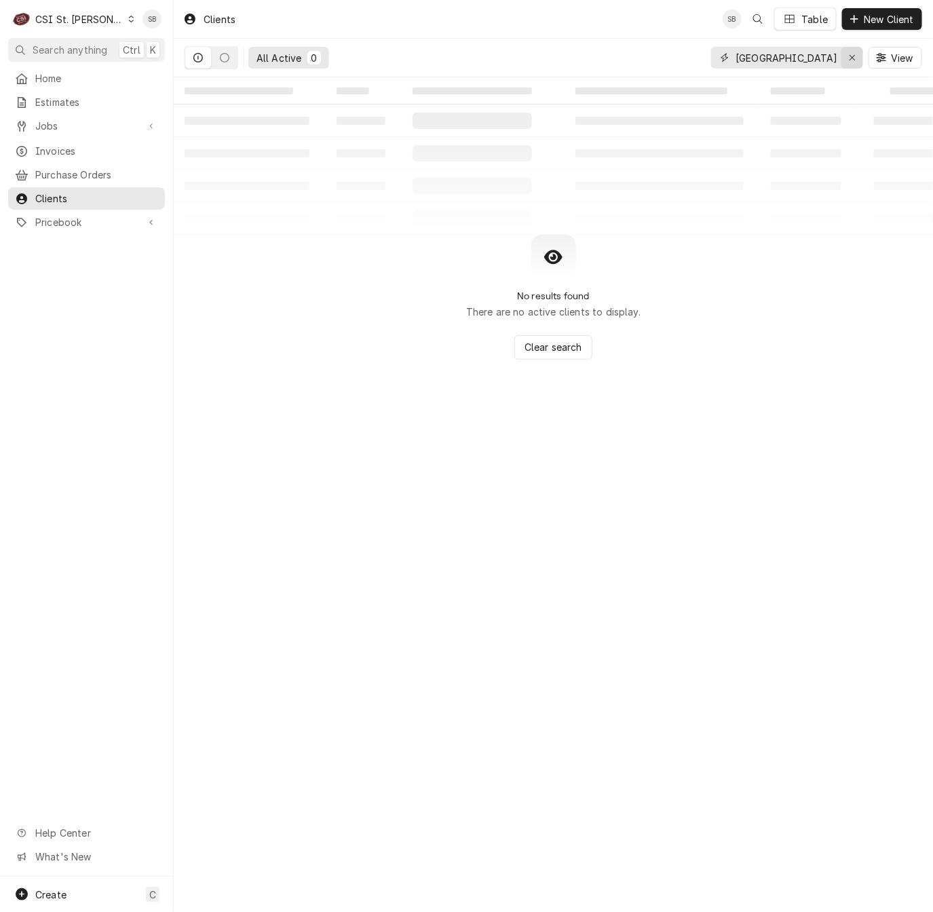
click at [851, 59] on icon "Erase input" at bounding box center [851, 57] width 7 height 9
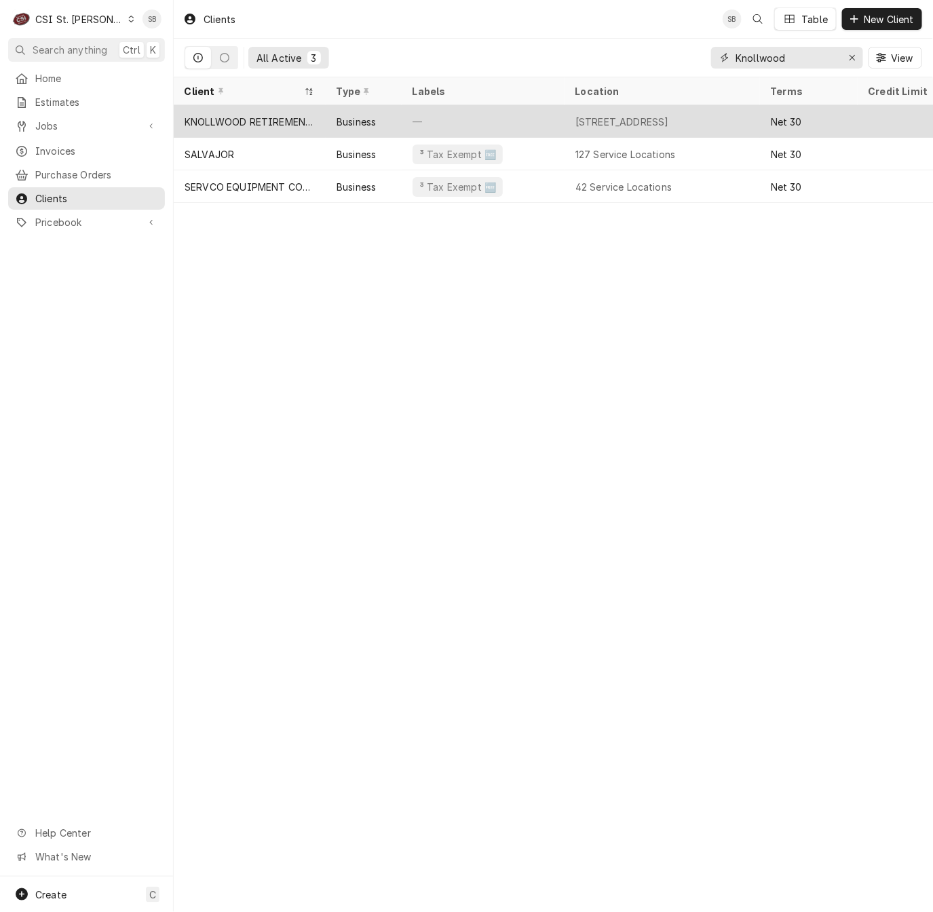
type input "Knollwood"
click at [261, 115] on div "KNOLLWOOD RETIREMENT COMMUNITY" at bounding box center [249, 122] width 130 height 14
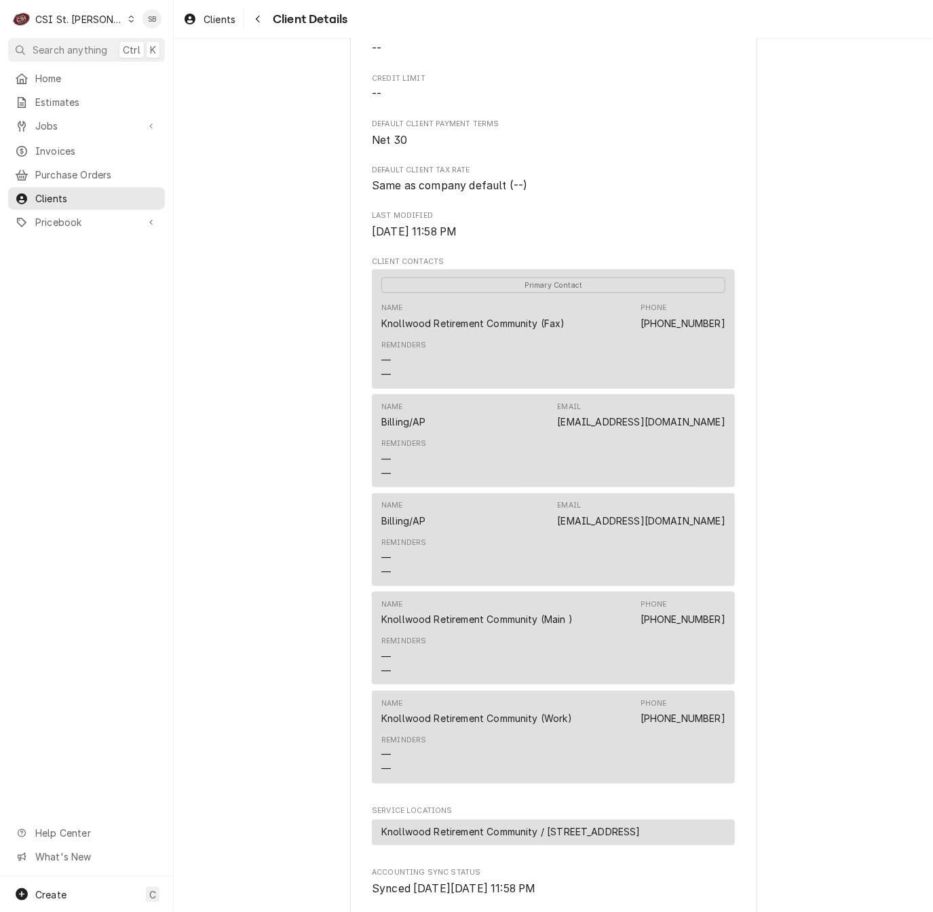
scroll to position [407, 0]
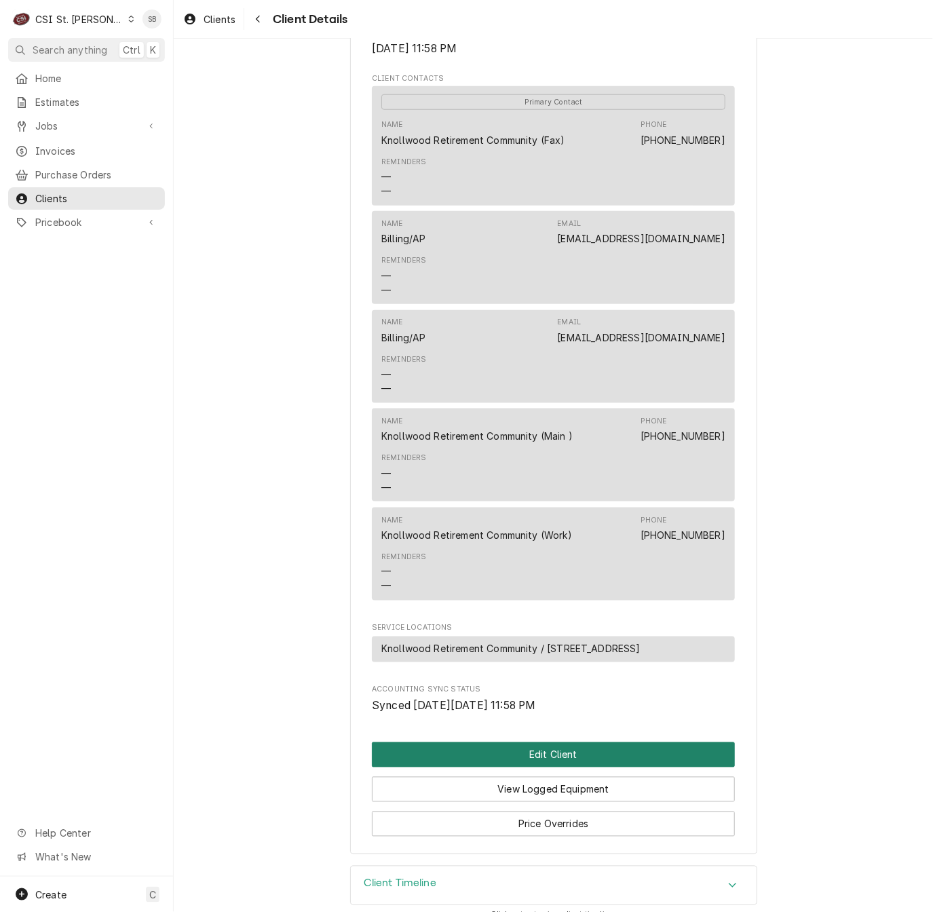
click at [566, 767] on button "Edit Client" at bounding box center [553, 754] width 363 height 25
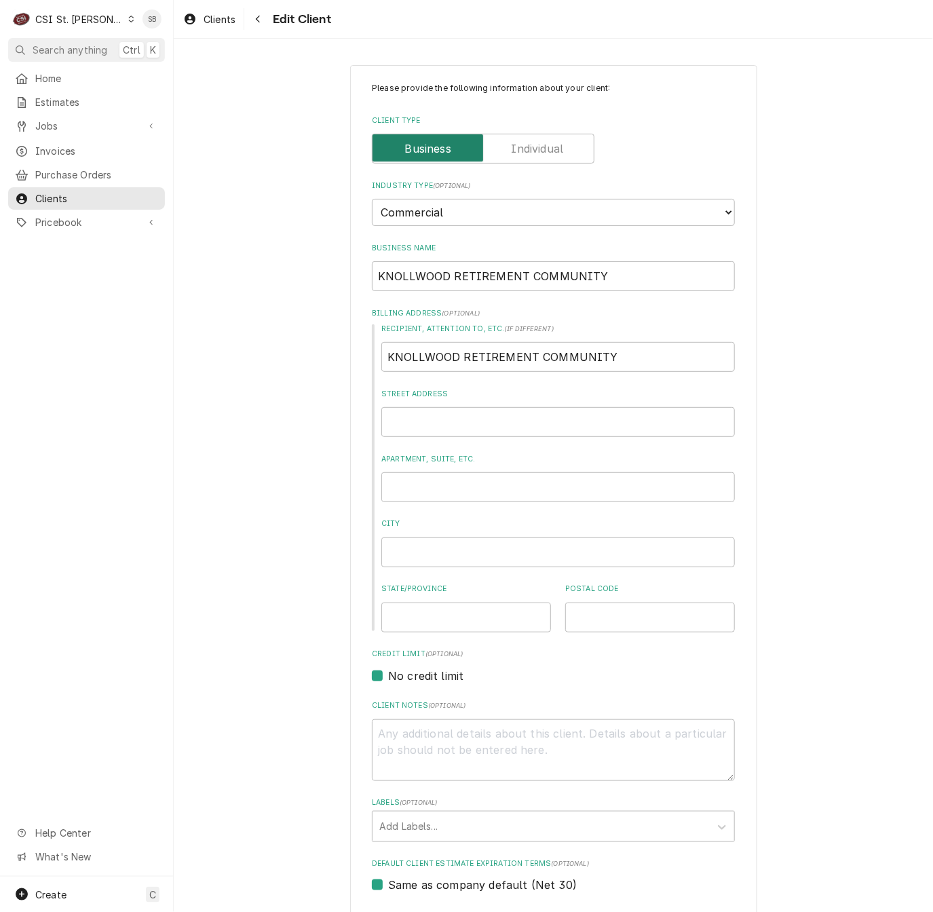
click at [544, 157] on input "Client Type" at bounding box center [483, 149] width 210 height 30
checkbox input "true"
type textarea "x"
click at [418, 151] on label "Client Type" at bounding box center [483, 149] width 222 height 30
click at [418, 151] on input "Client Type" at bounding box center [483, 149] width 210 height 30
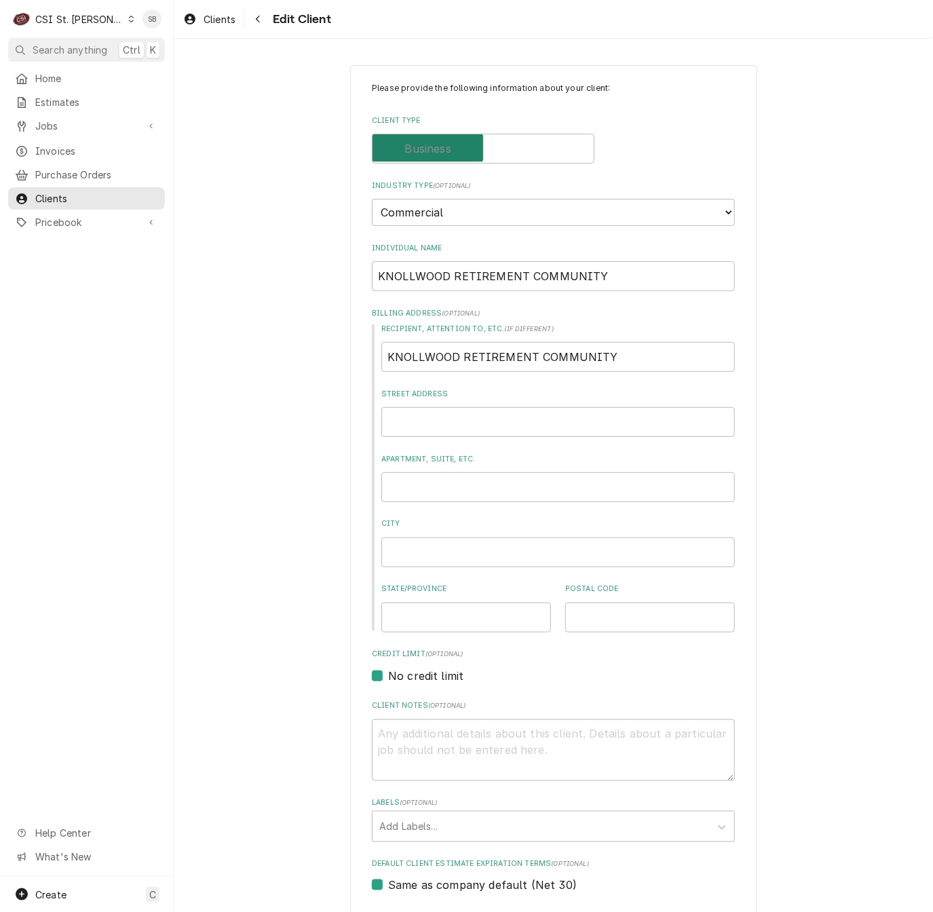
checkbox input "false"
type textarea "x"
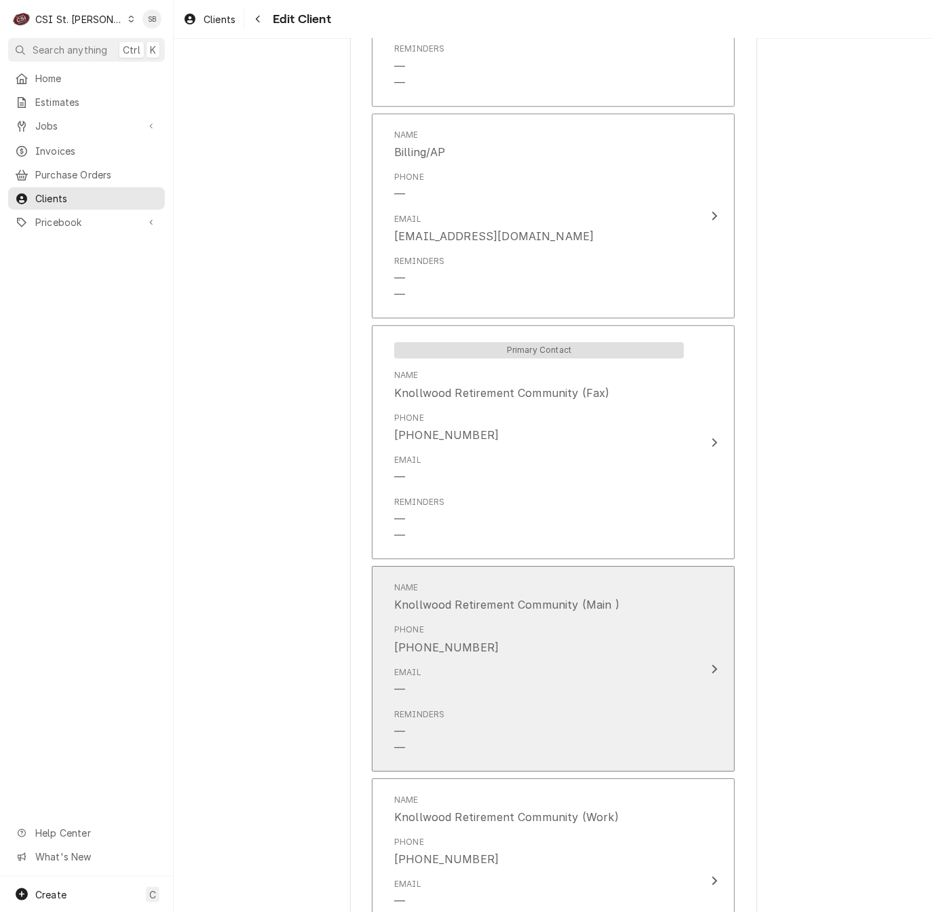
scroll to position [1457, 0]
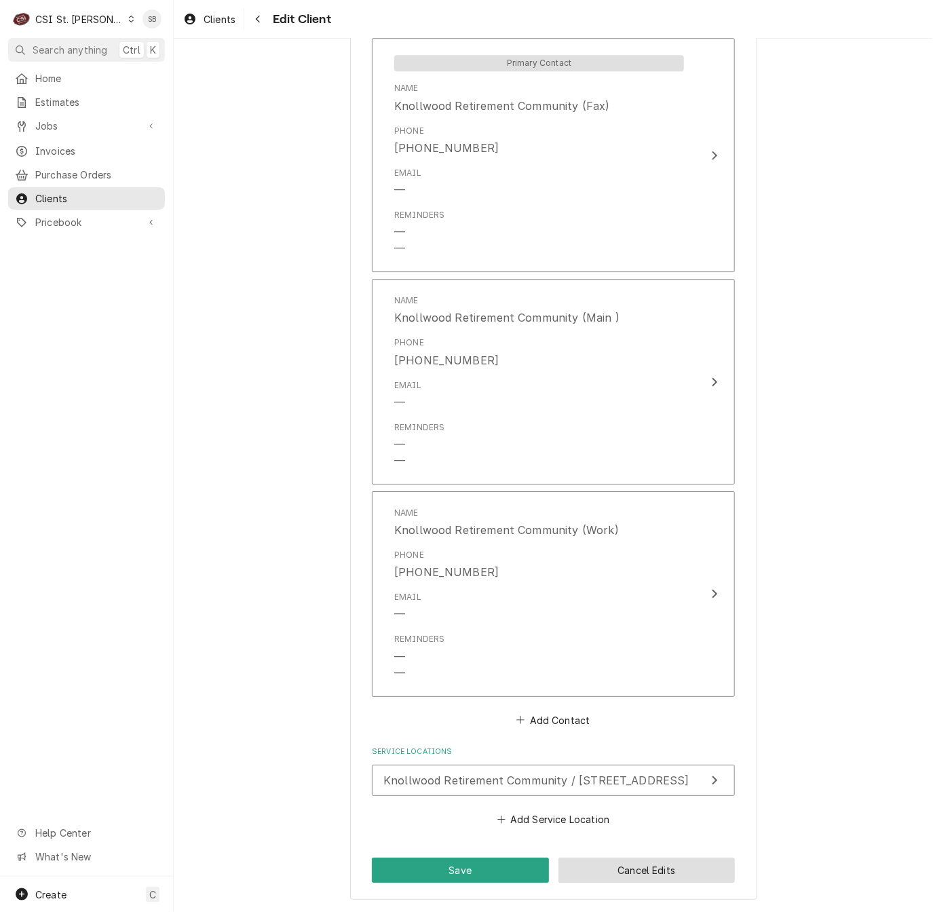
click at [638, 870] on button "Cancel Edits" at bounding box center [646, 869] width 177 height 25
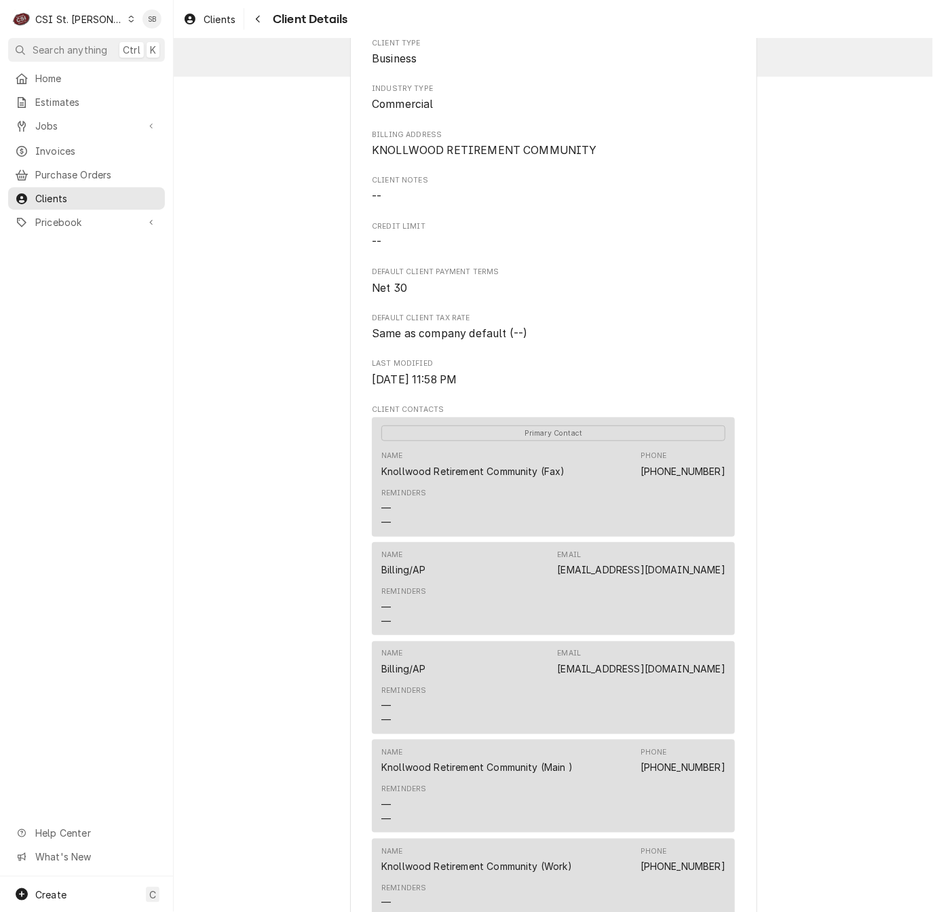
scroll to position [305, 0]
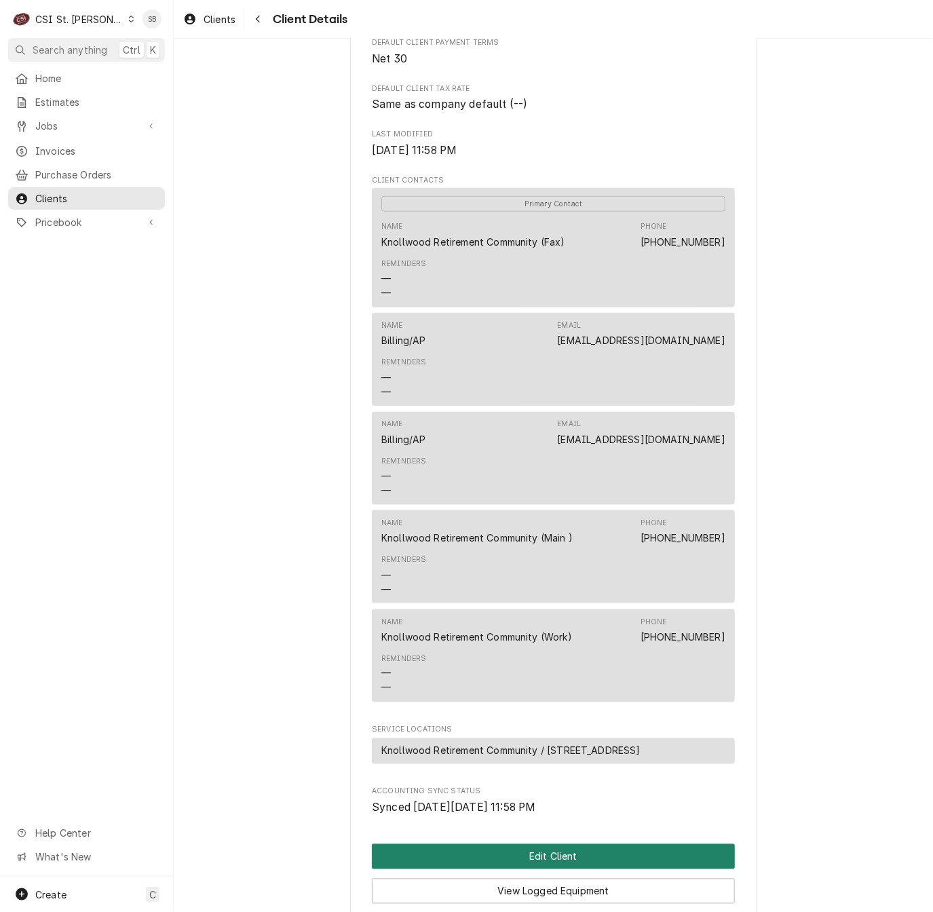
click at [570, 867] on button "Edit Client" at bounding box center [553, 856] width 363 height 25
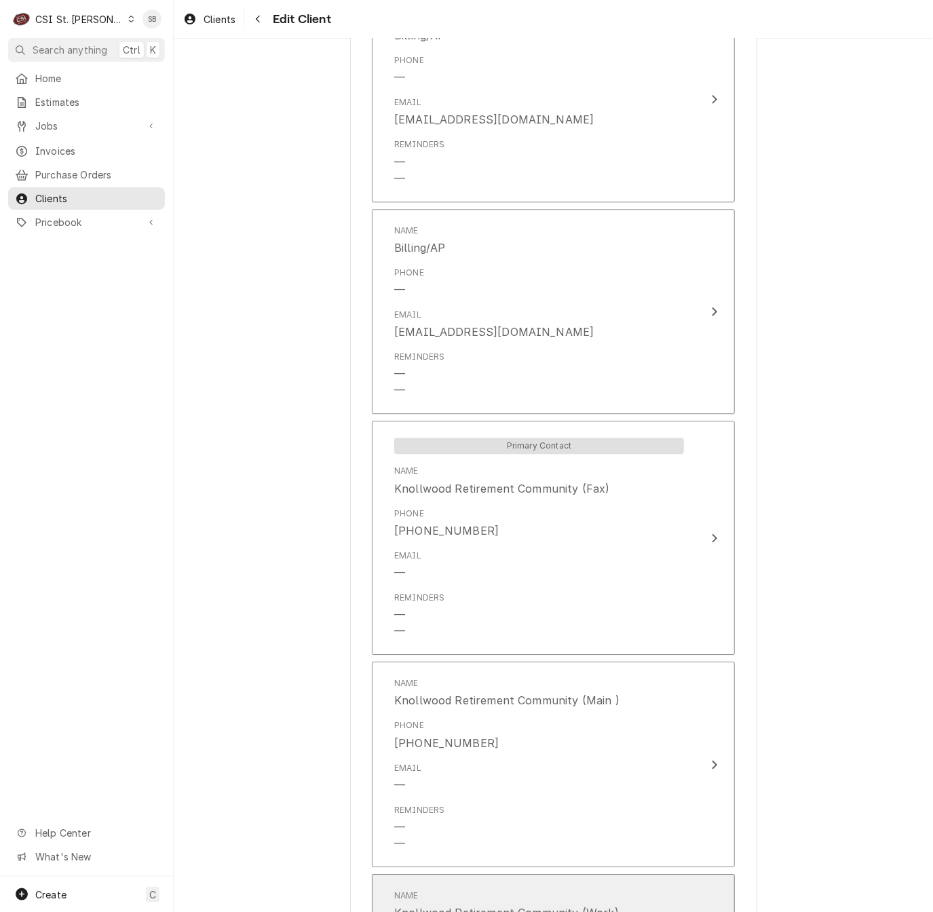
scroll to position [1457, 0]
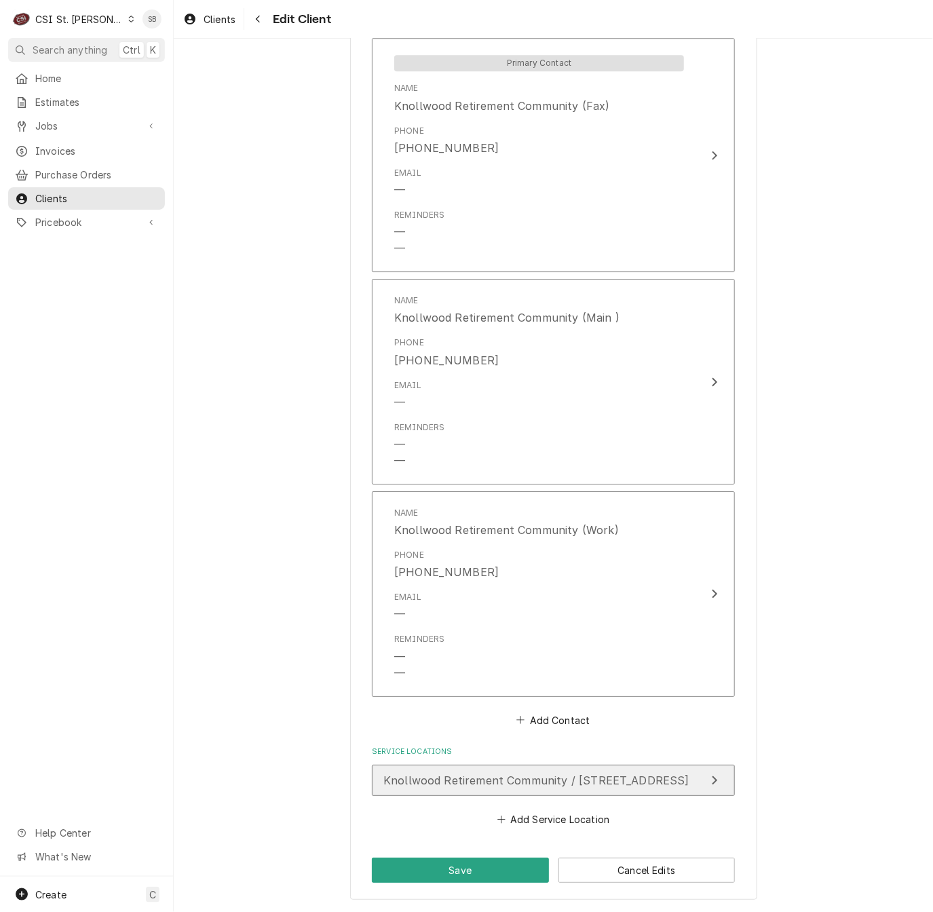
click at [547, 777] on span "Knollwood Retirement Community / 921 Knollwood Village Rd, Caseyville, IL 62232" at bounding box center [536, 780] width 306 height 14
type textarea "x"
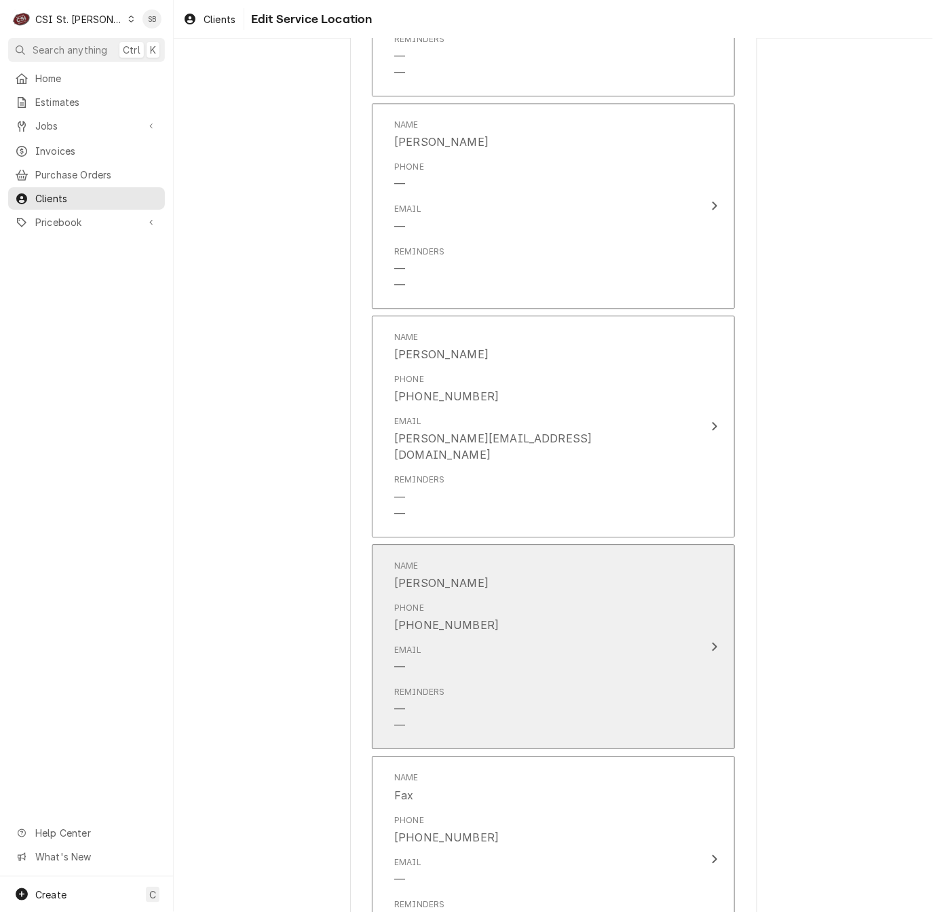
scroll to position [1221, 0]
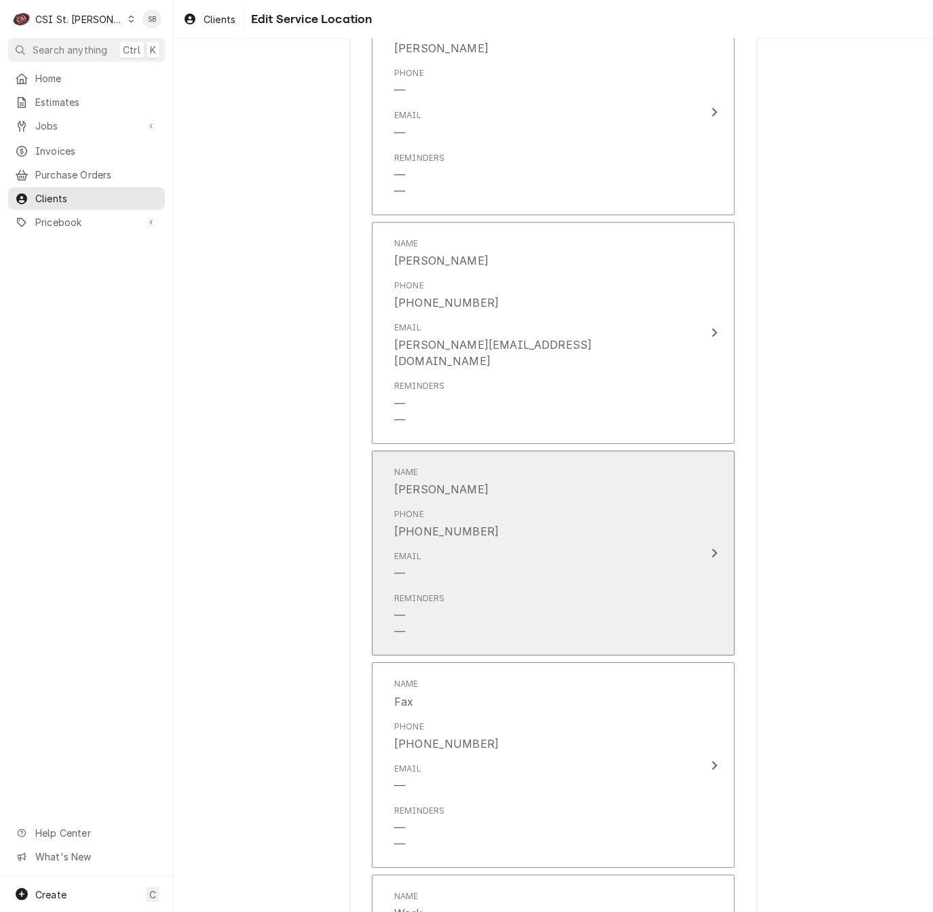
click at [560, 613] on div "Reminders — —" at bounding box center [539, 616] width 290 height 58
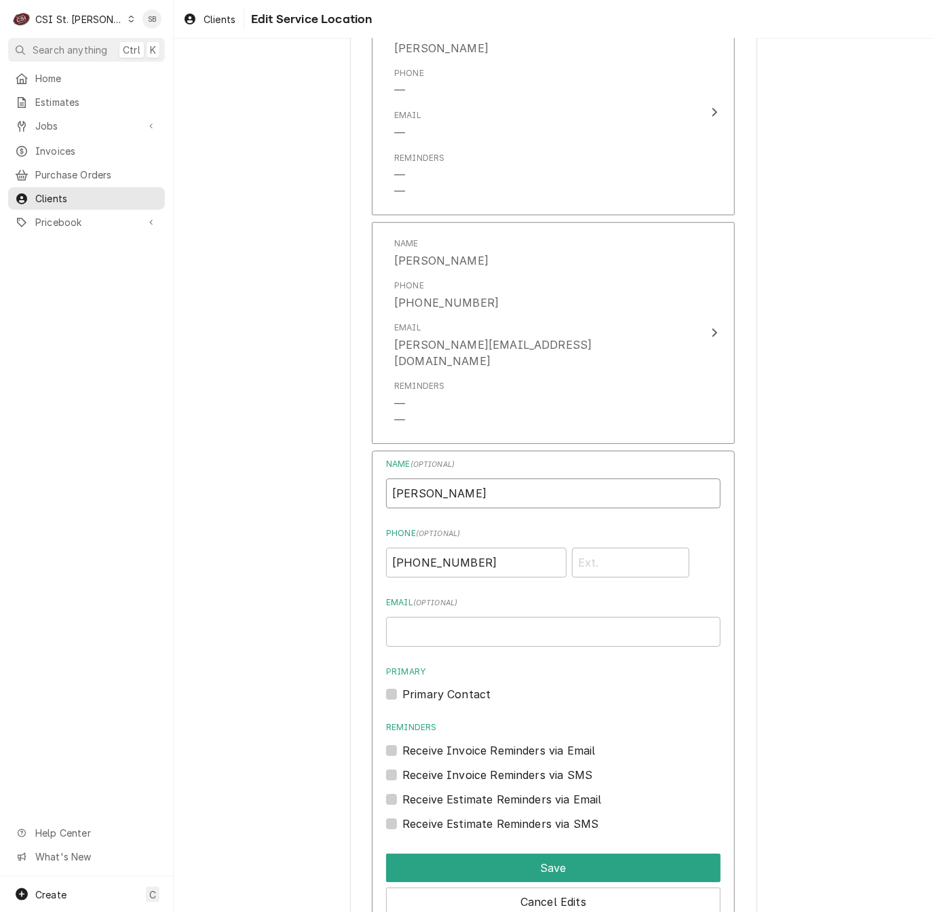
drag, startPoint x: 434, startPoint y: 486, endPoint x: 241, endPoint y: 483, distance: 193.3
click at [241, 483] on div "Use the fields below to edit this service location: Location Name ( optional ) …" at bounding box center [553, 164] width 759 height 2665
type input "Alice"
click at [556, 853] on button "Save" at bounding box center [553, 867] width 334 height 28
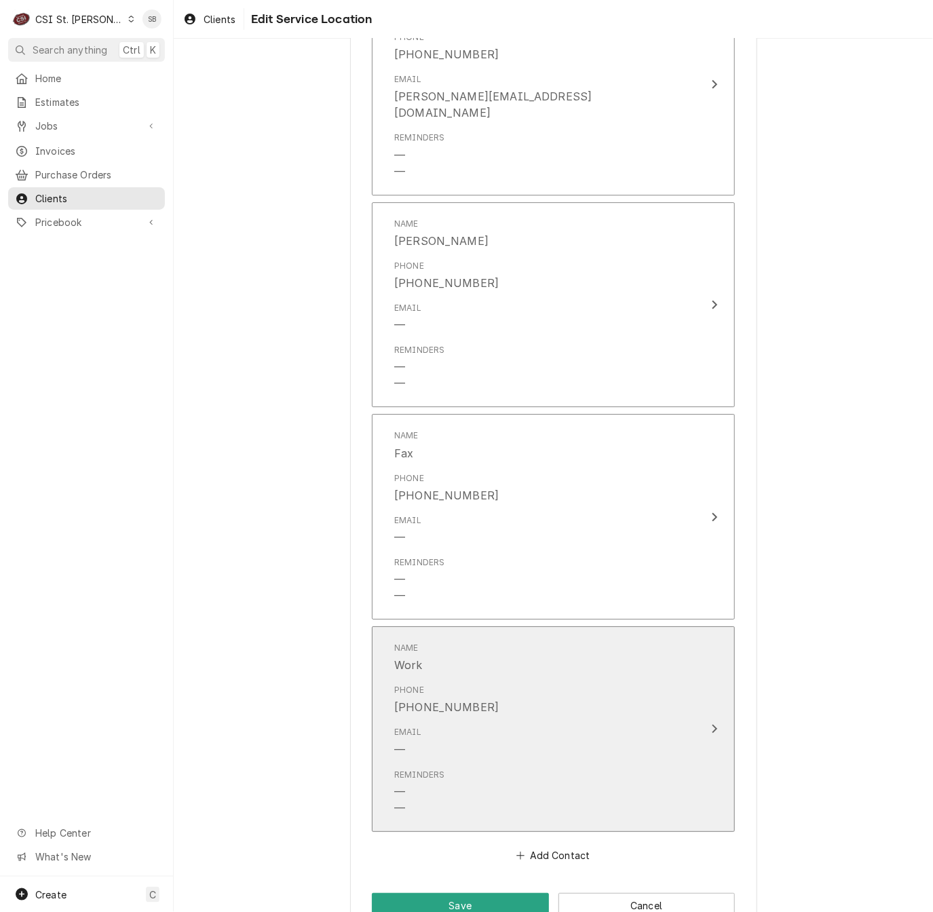
scroll to position [1492, 0]
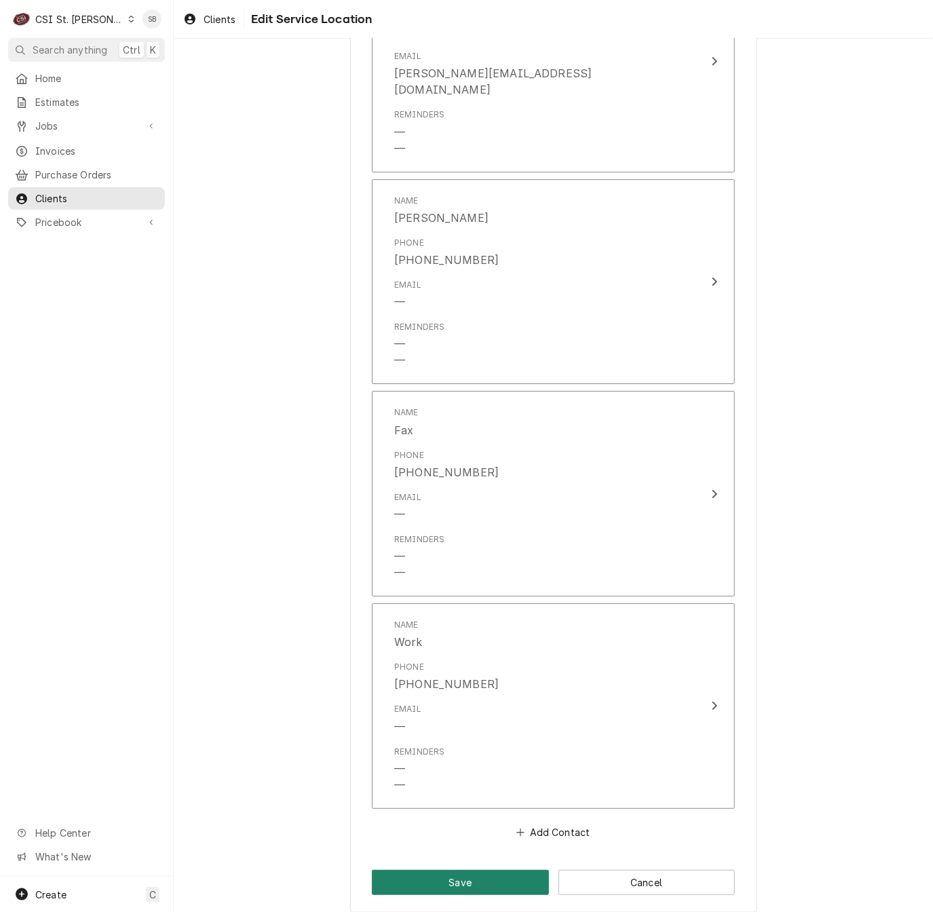
click at [427, 879] on button "Save" at bounding box center [460, 882] width 177 height 25
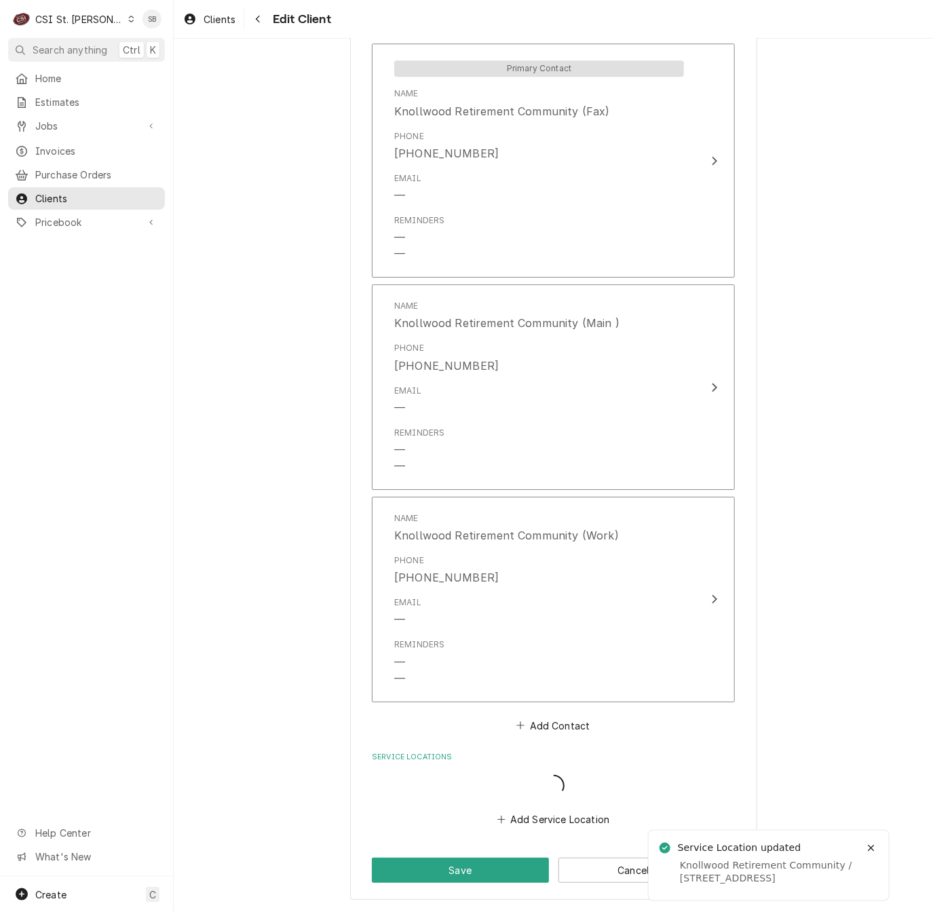
type textarea "x"
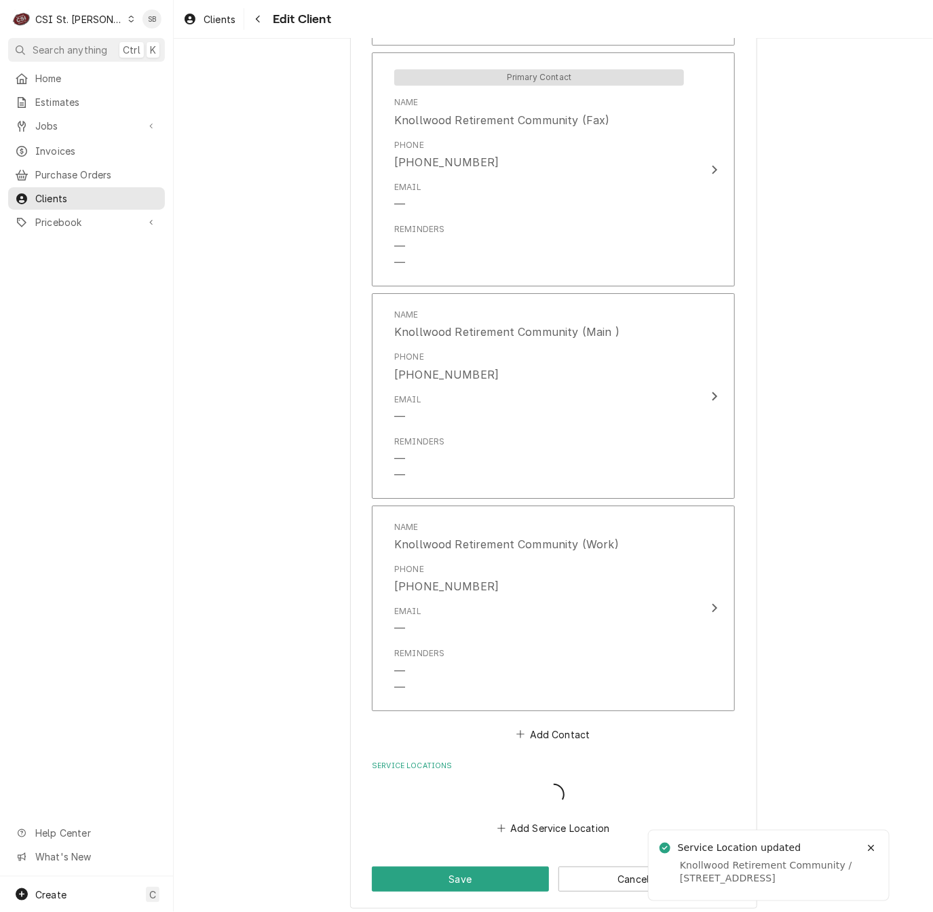
scroll to position [1441, 0]
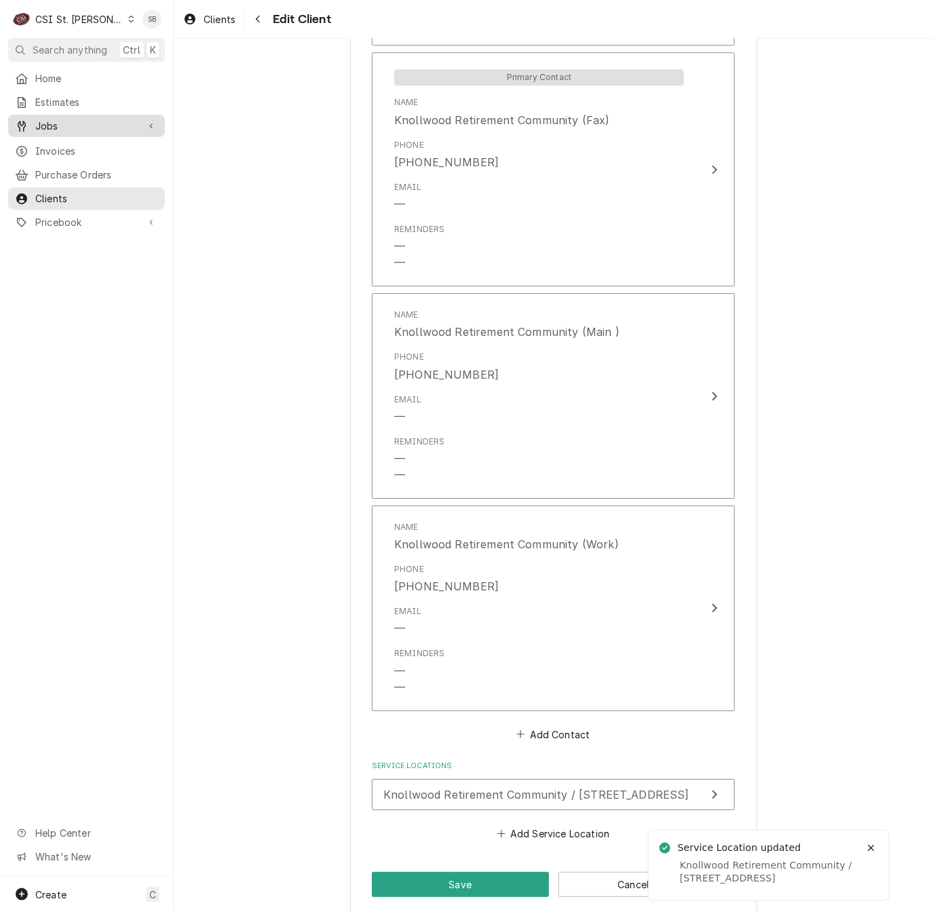
click at [78, 123] on span "Jobs" at bounding box center [86, 126] width 102 height 14
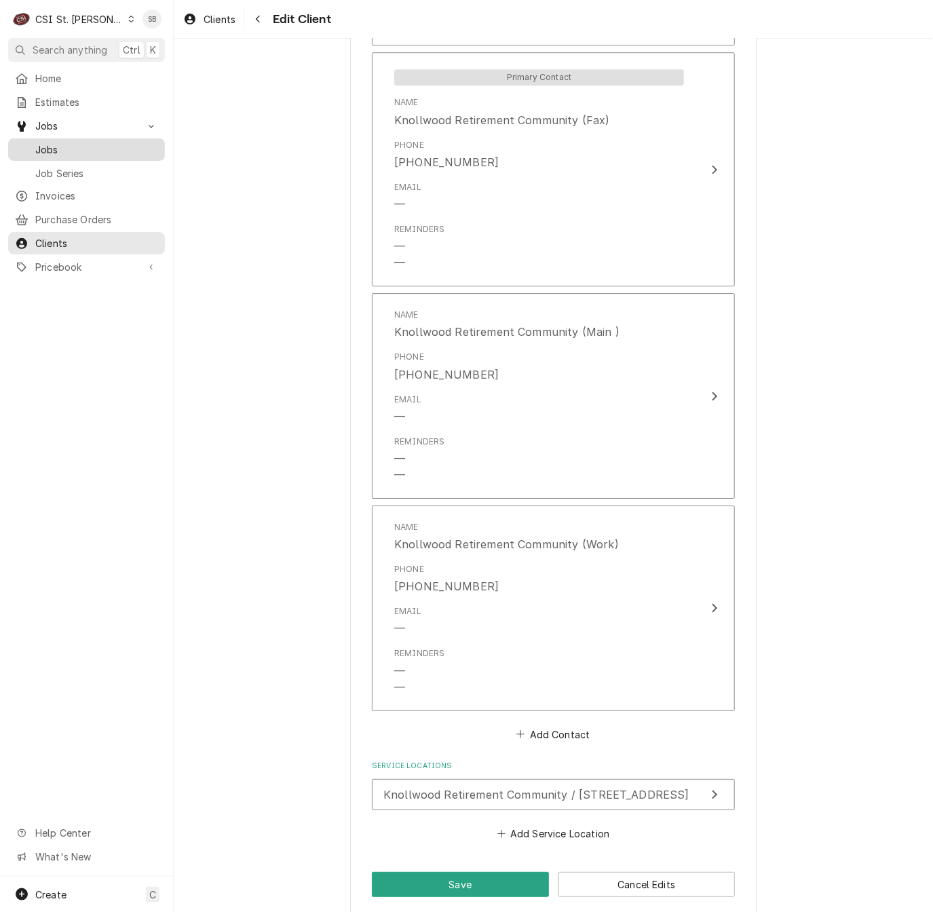
click at [72, 149] on span "Jobs" at bounding box center [96, 149] width 123 height 14
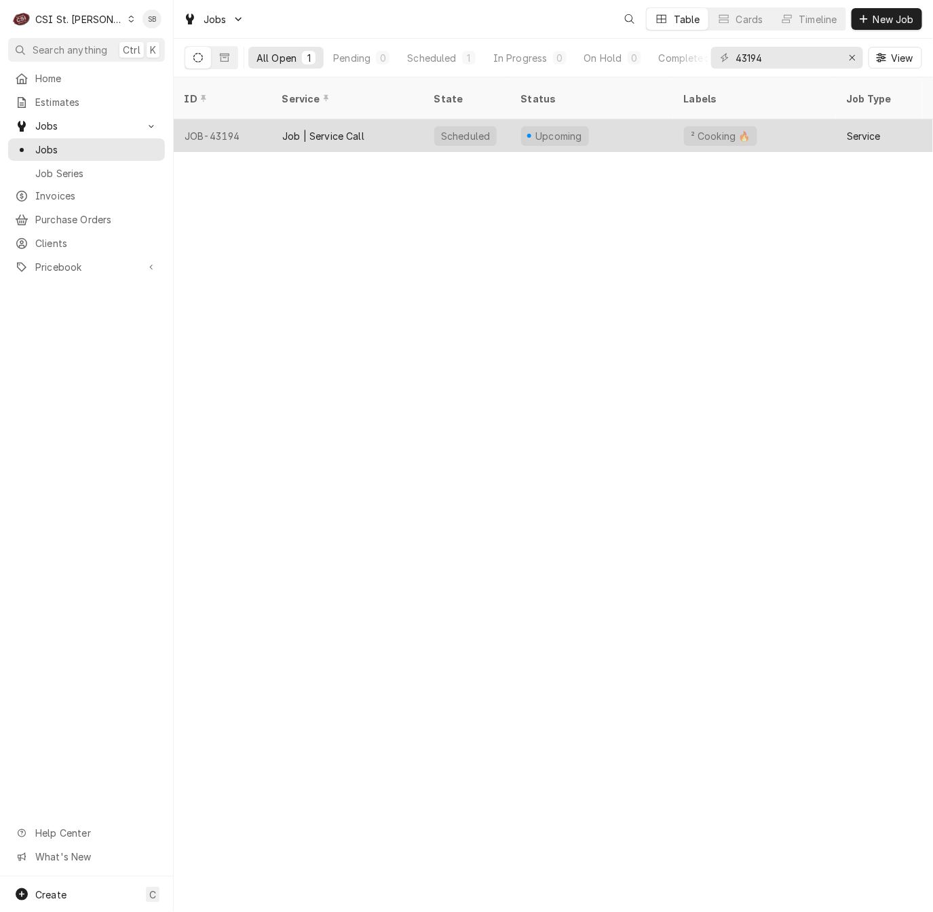
click at [299, 129] on div "Job | Service Call" at bounding box center [323, 136] width 82 height 14
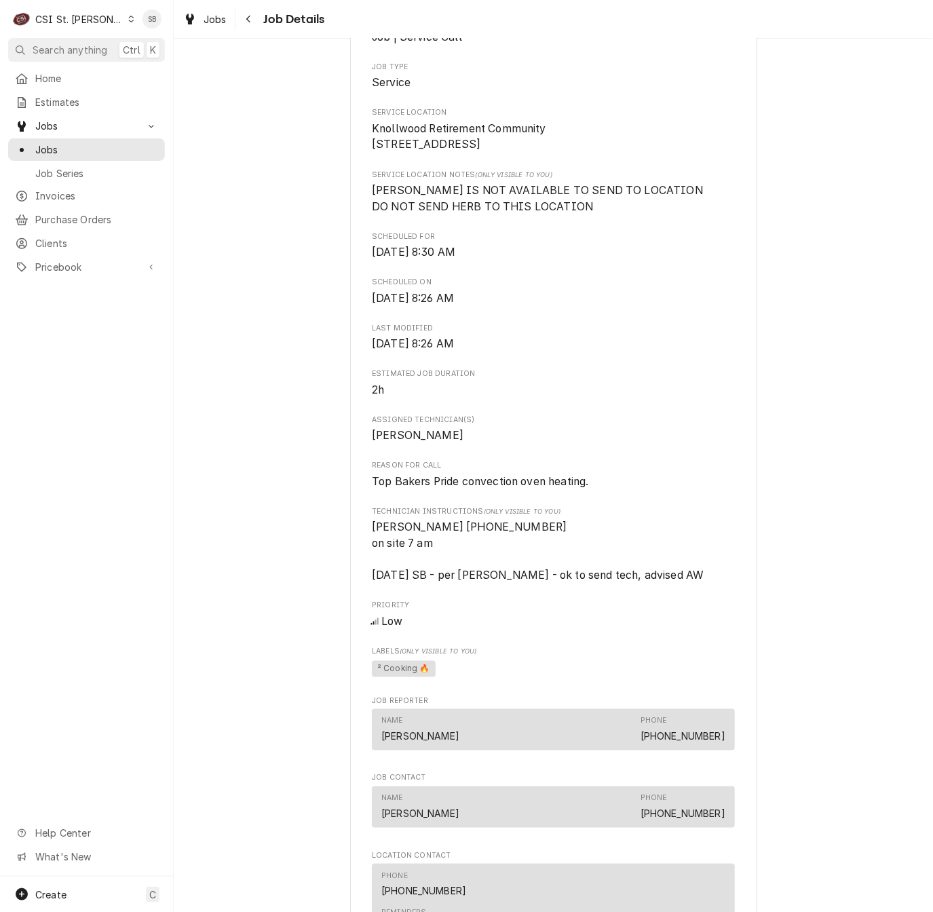
scroll to position [712, 0]
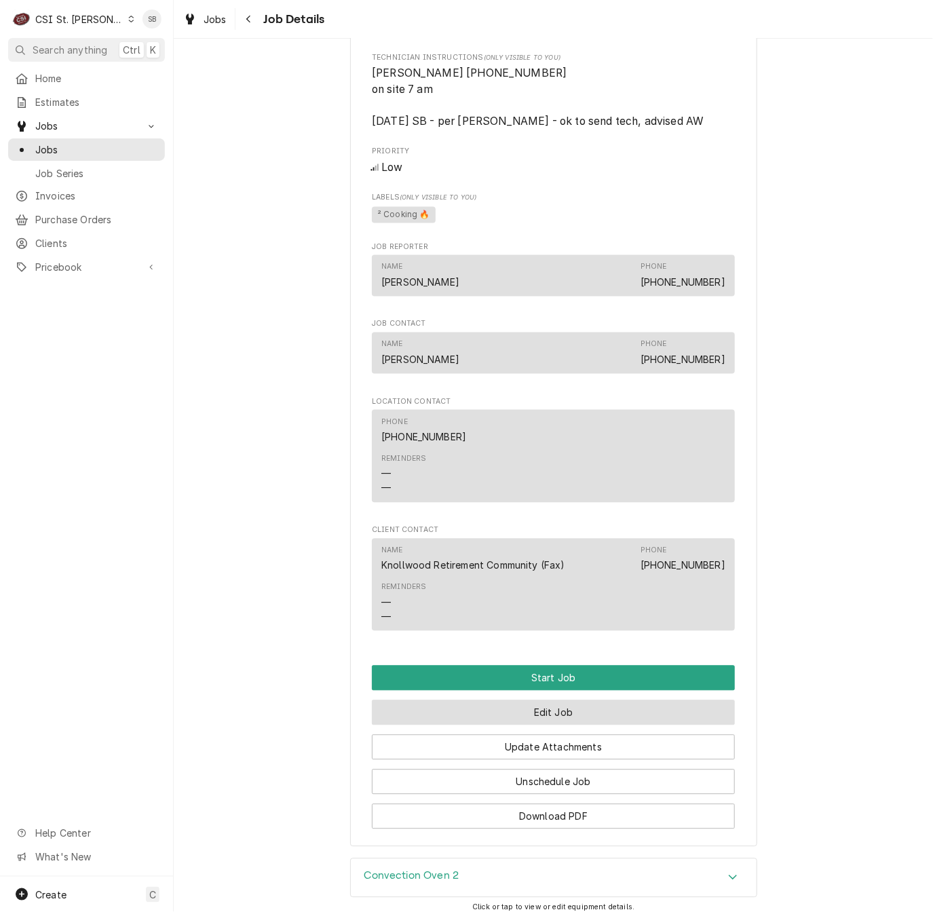
click at [615, 725] on button "Edit Job" at bounding box center [553, 712] width 363 height 25
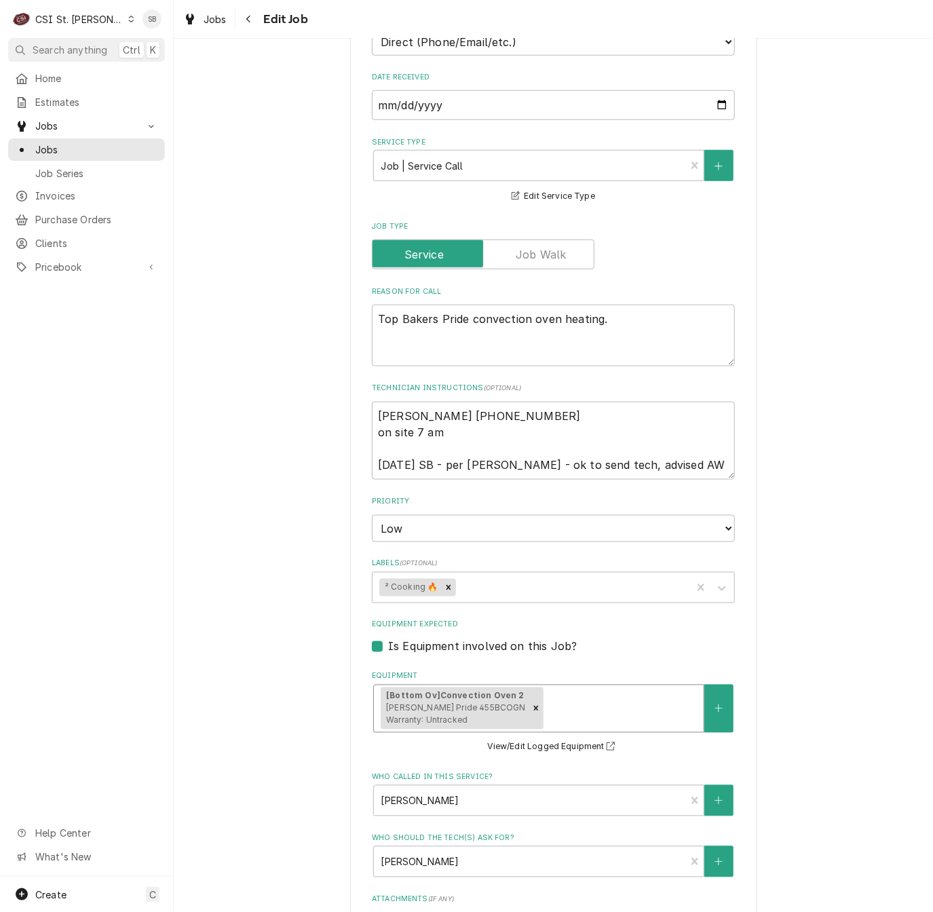
scroll to position [610, 0]
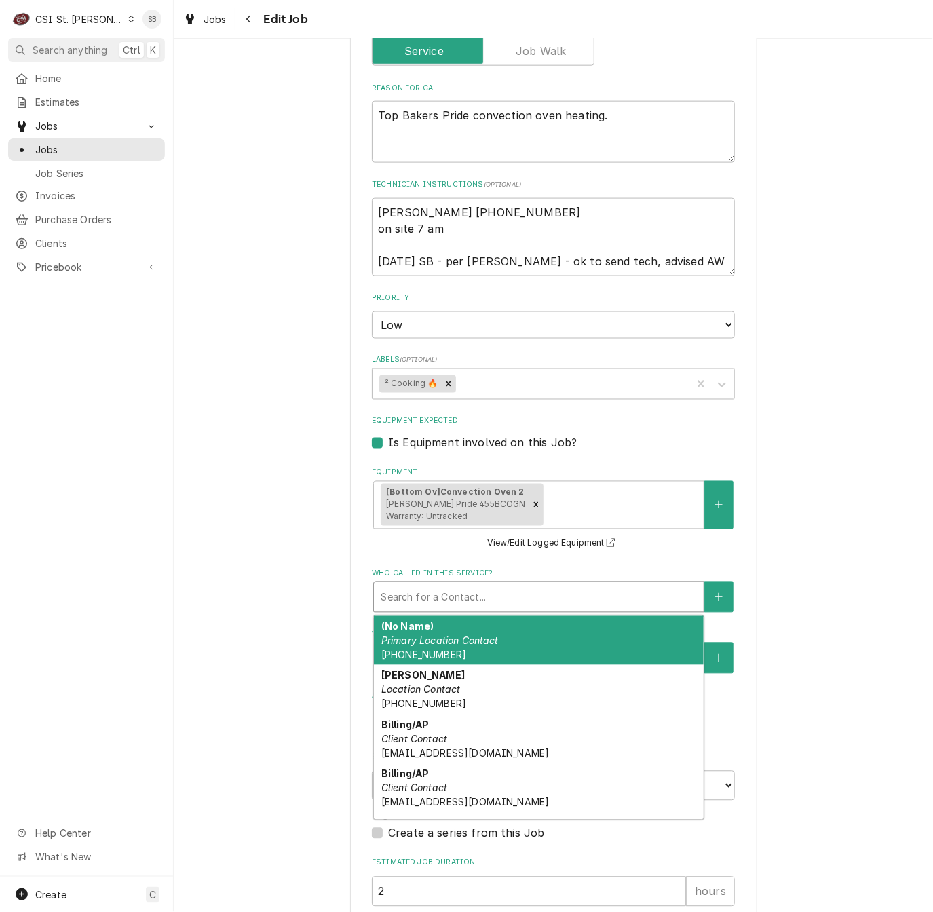
click at [610, 599] on div "Who called in this service?" at bounding box center [538, 597] width 316 height 24
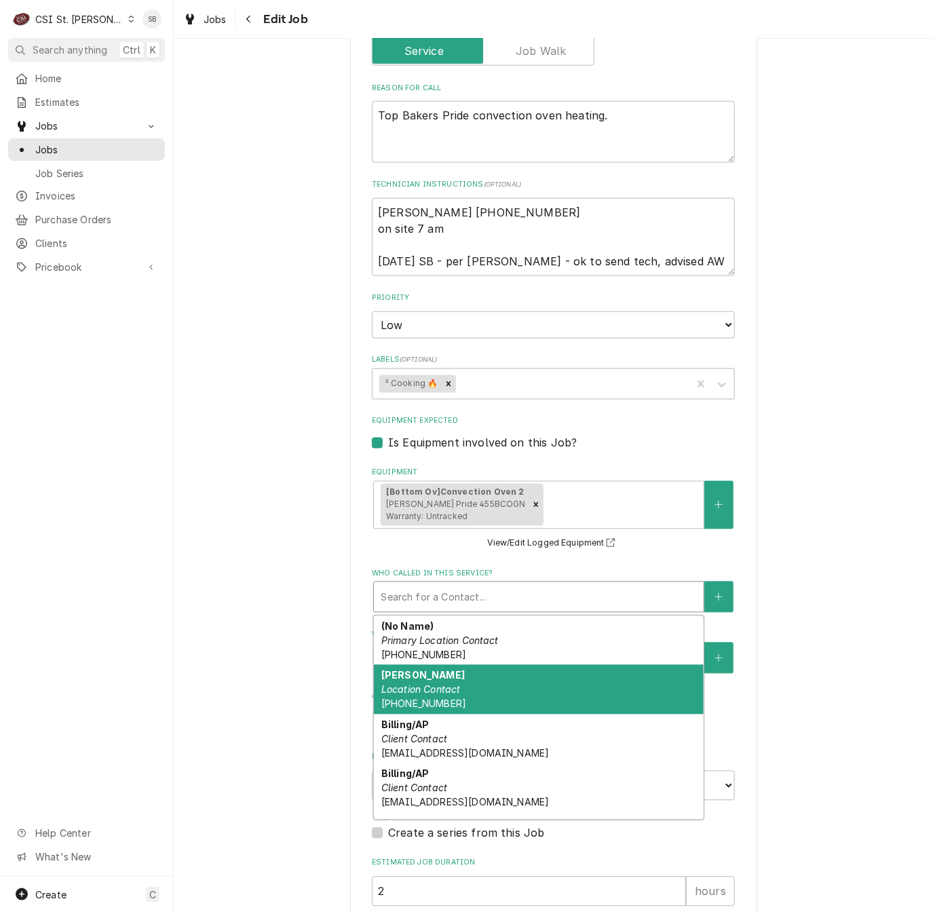
click at [518, 686] on div "Alice Location Contact (618) 394-0569" at bounding box center [539, 690] width 330 height 50
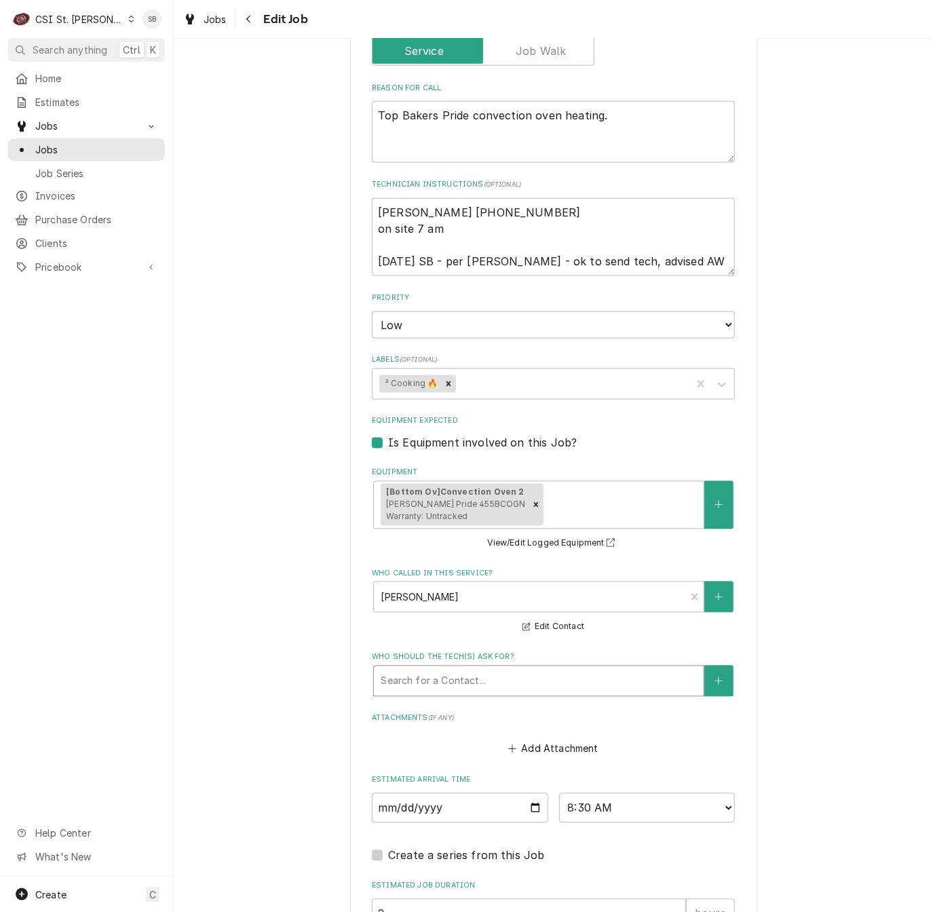
click at [568, 684] on div "Who should the tech(s) ask for?" at bounding box center [538, 681] width 316 height 24
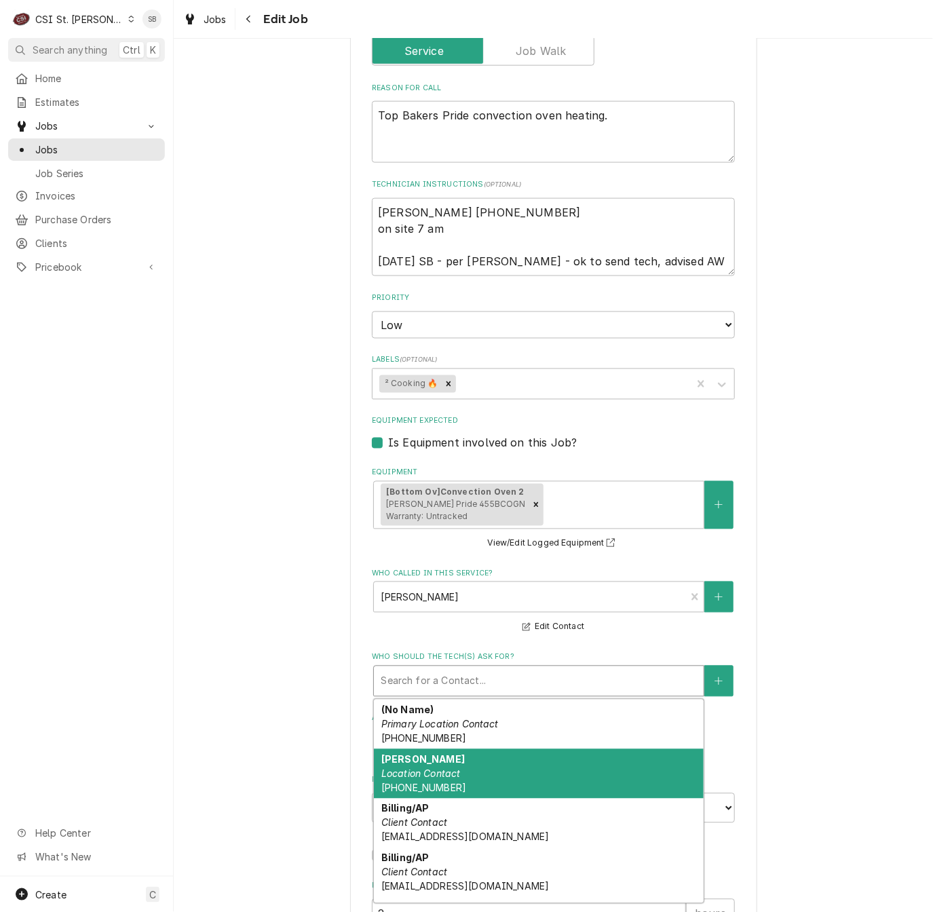
click at [518, 755] on div "Alice Location Contact (618) 394-0569" at bounding box center [539, 774] width 330 height 50
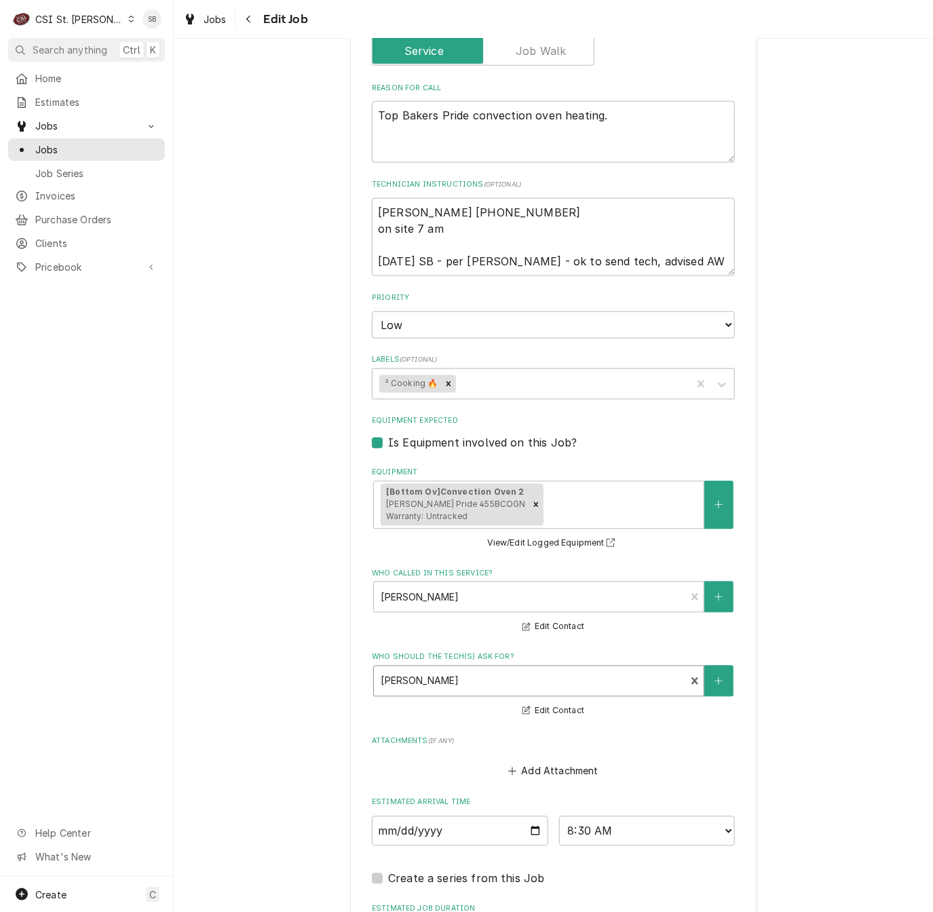
click at [279, 684] on div "Use the fields below to edit this job: Client Details Client KNOLLWOOD RETIREME…" at bounding box center [553, 268] width 759 height 1653
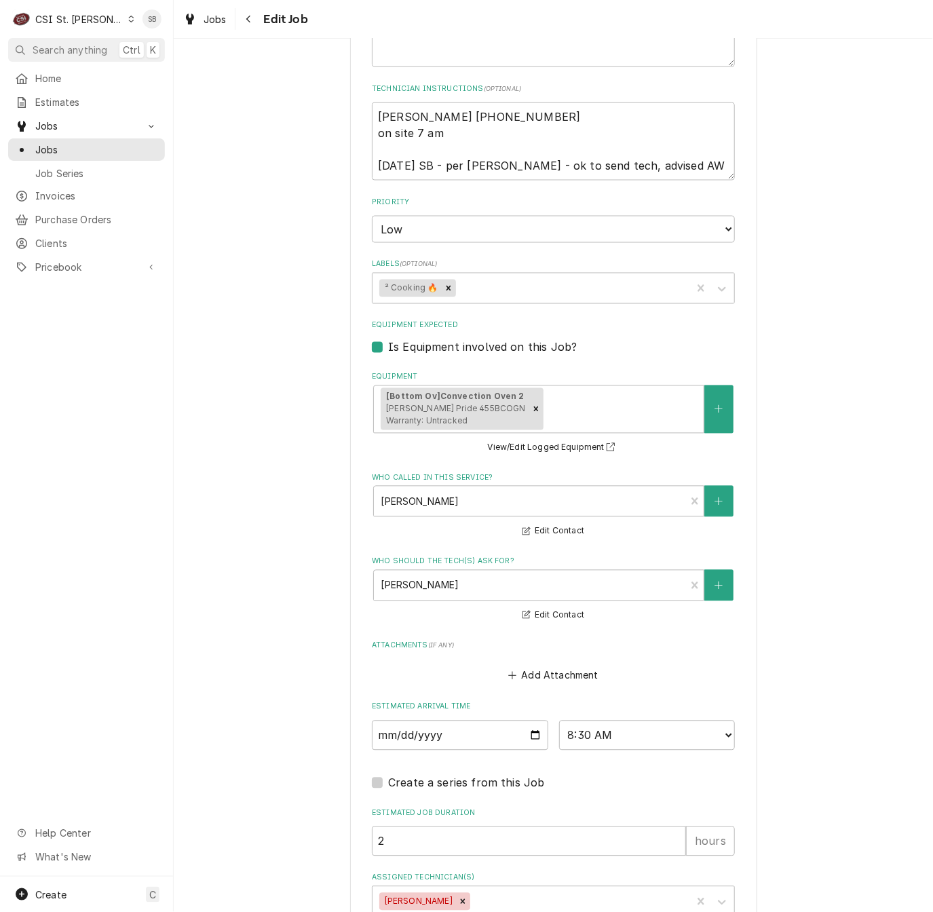
scroll to position [798, 0]
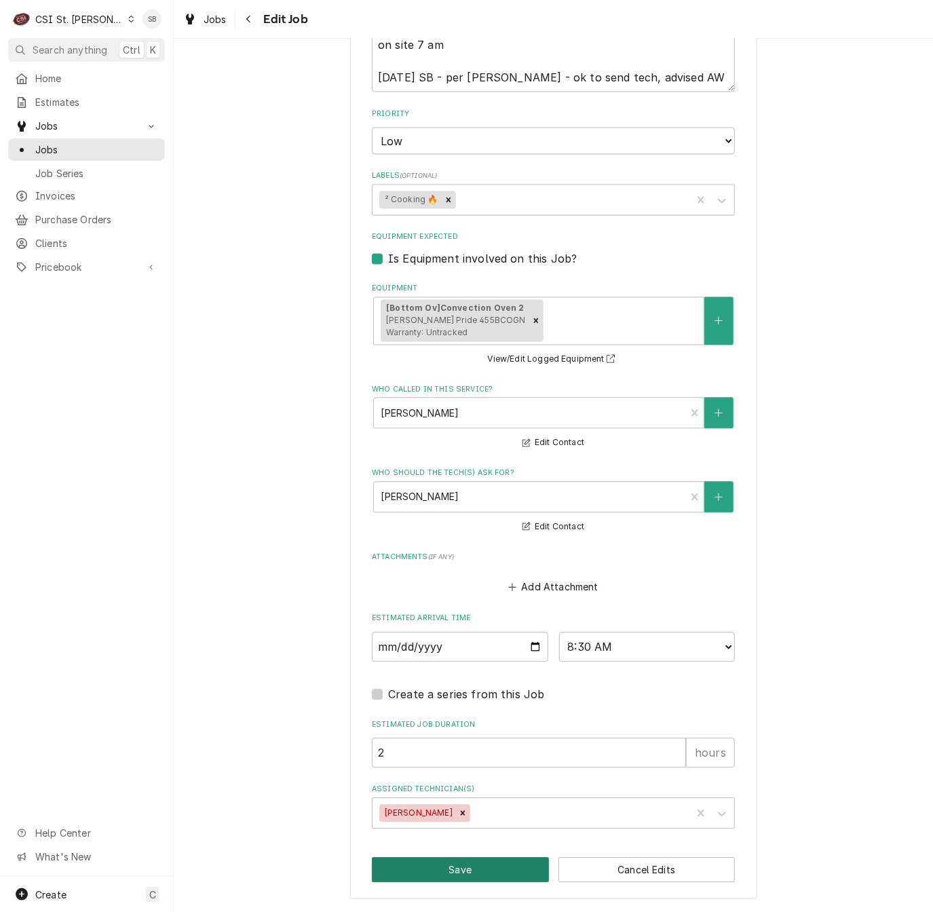
click at [448, 869] on button "Save" at bounding box center [460, 869] width 177 height 25
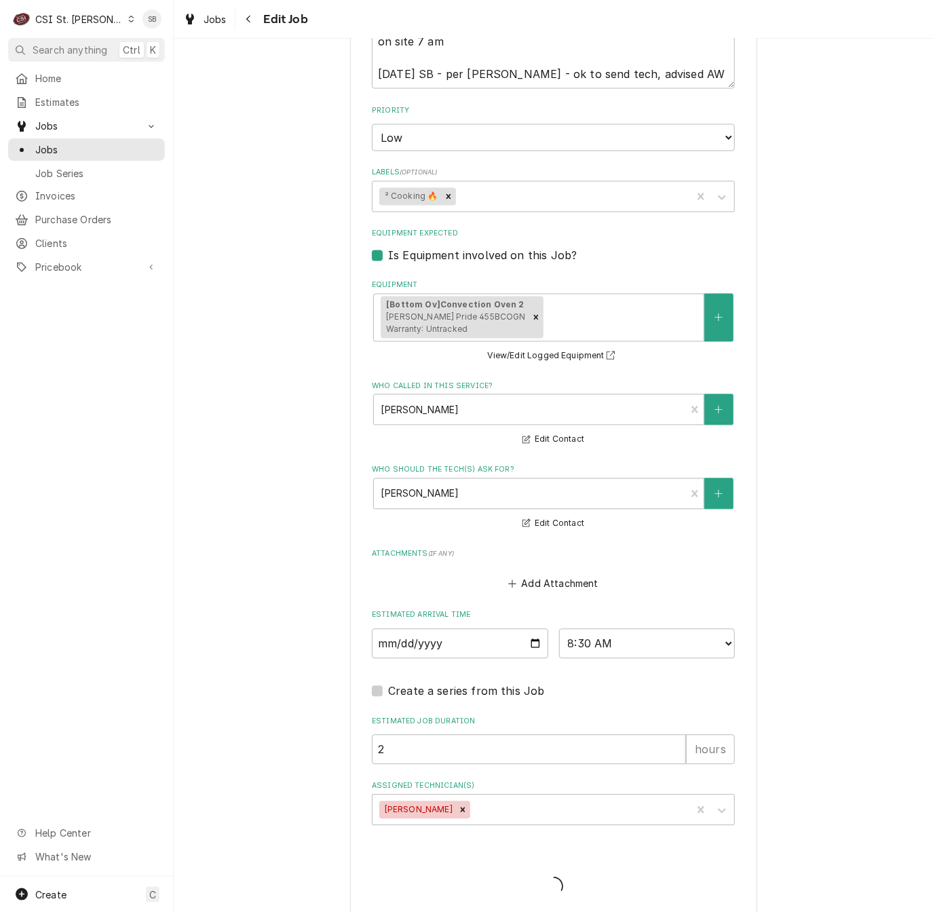
type textarea "x"
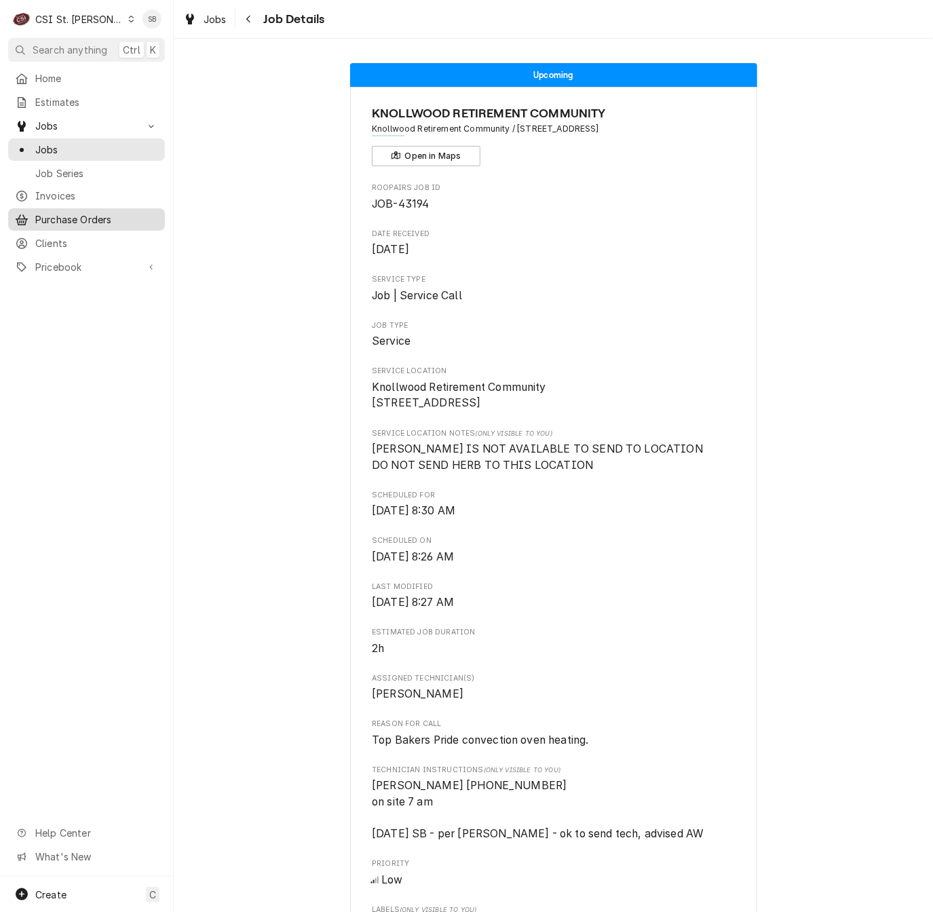
click at [90, 216] on span "Purchase Orders" at bounding box center [96, 219] width 123 height 14
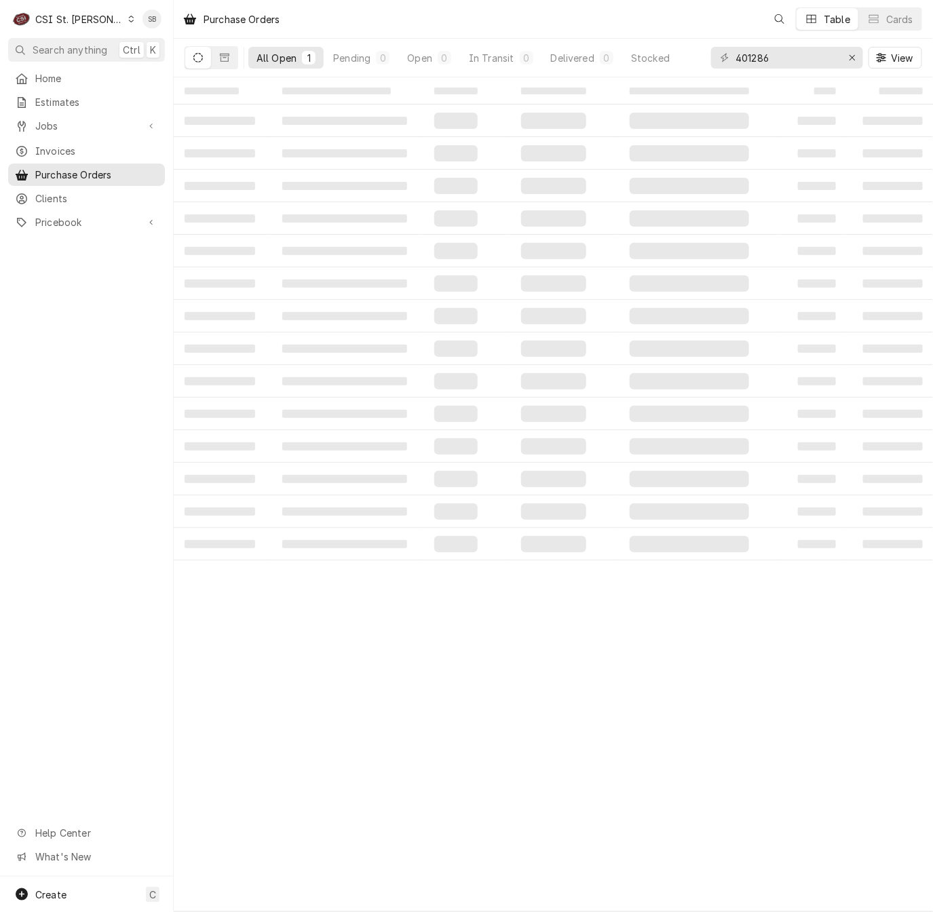
click at [79, 199] on div "Clients" at bounding box center [86, 198] width 151 height 17
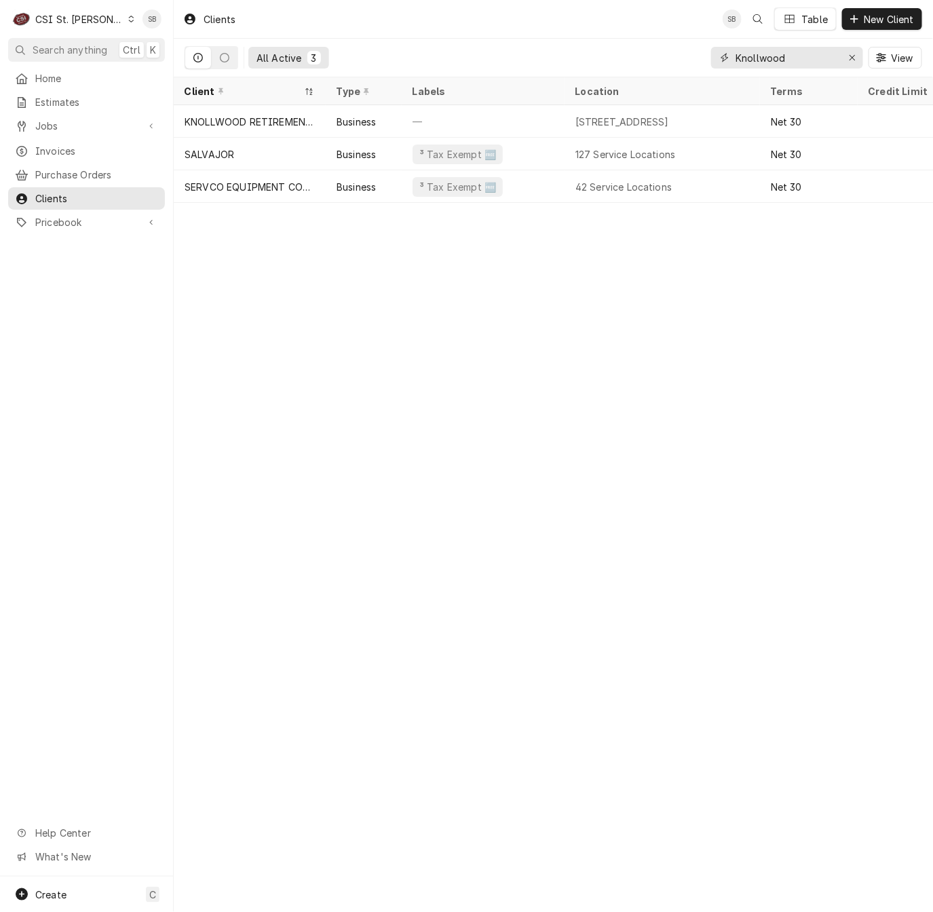
click at [752, 49] on input "Knollwood" at bounding box center [786, 58] width 102 height 22
click at [65, 142] on div "Invoices" at bounding box center [86, 150] width 151 height 17
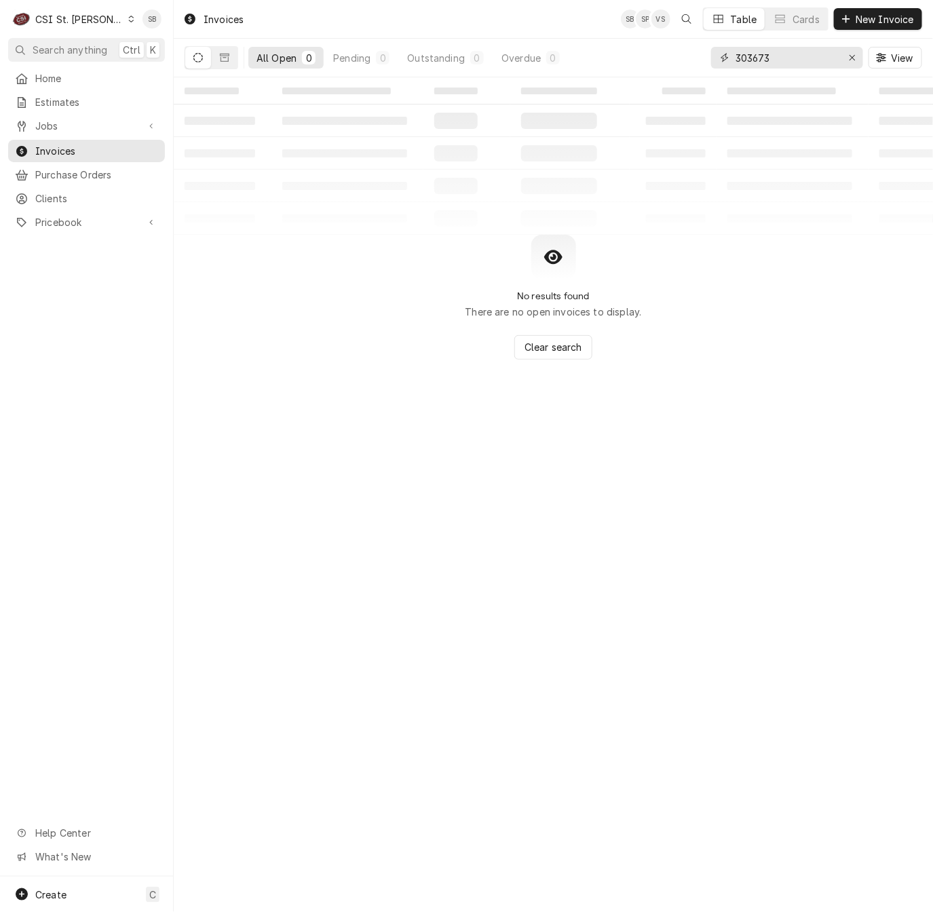
click at [752, 55] on input "303673" at bounding box center [786, 58] width 102 height 22
click at [80, 21] on div "CSI St. Louis" at bounding box center [79, 19] width 88 height 14
click at [138, 31] on div "CSI [US_STATE][GEOGRAPHIC_DATA]" at bounding box center [208, 27] width 179 height 14
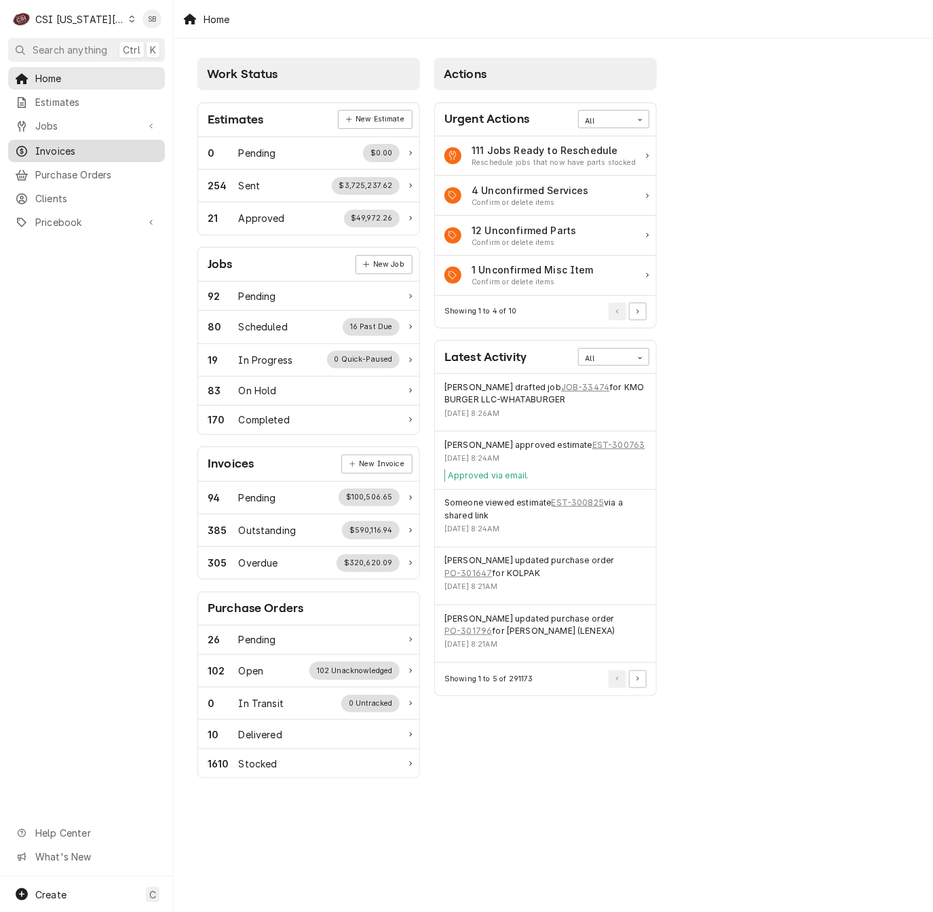
click at [79, 147] on span "Invoices" at bounding box center [96, 151] width 123 height 14
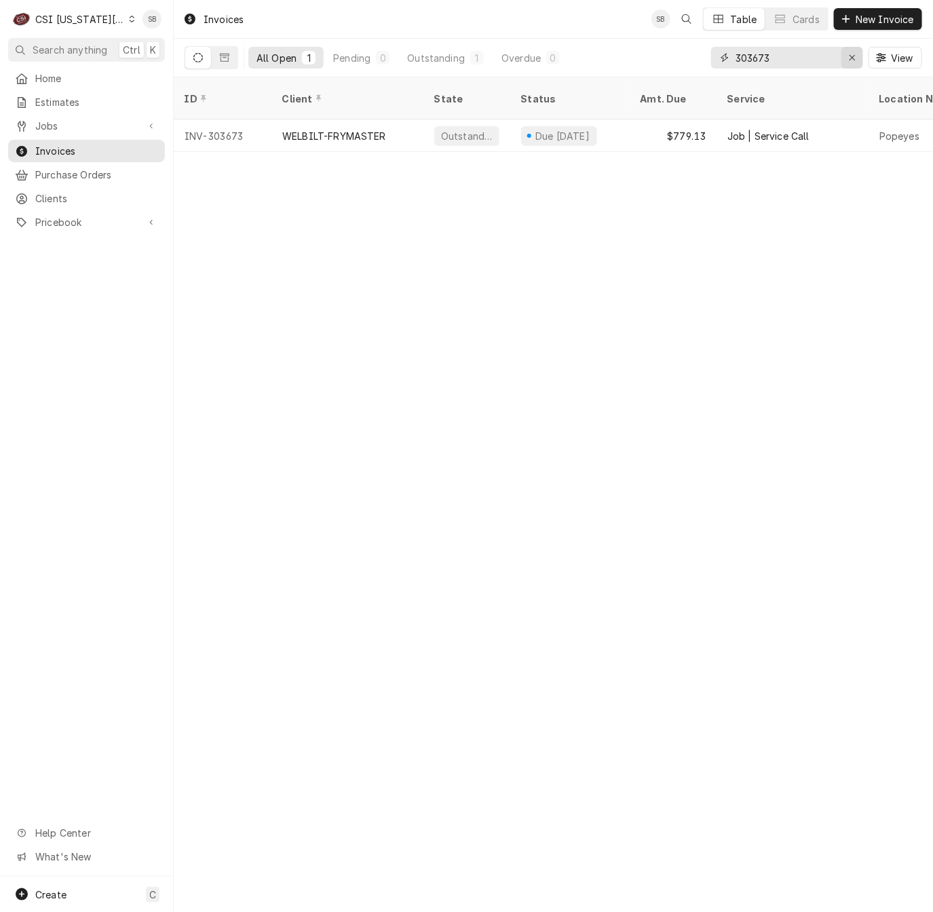
click at [855, 61] on div "Erase input" at bounding box center [852, 58] width 14 height 14
paste input "303673"
type input "303673"
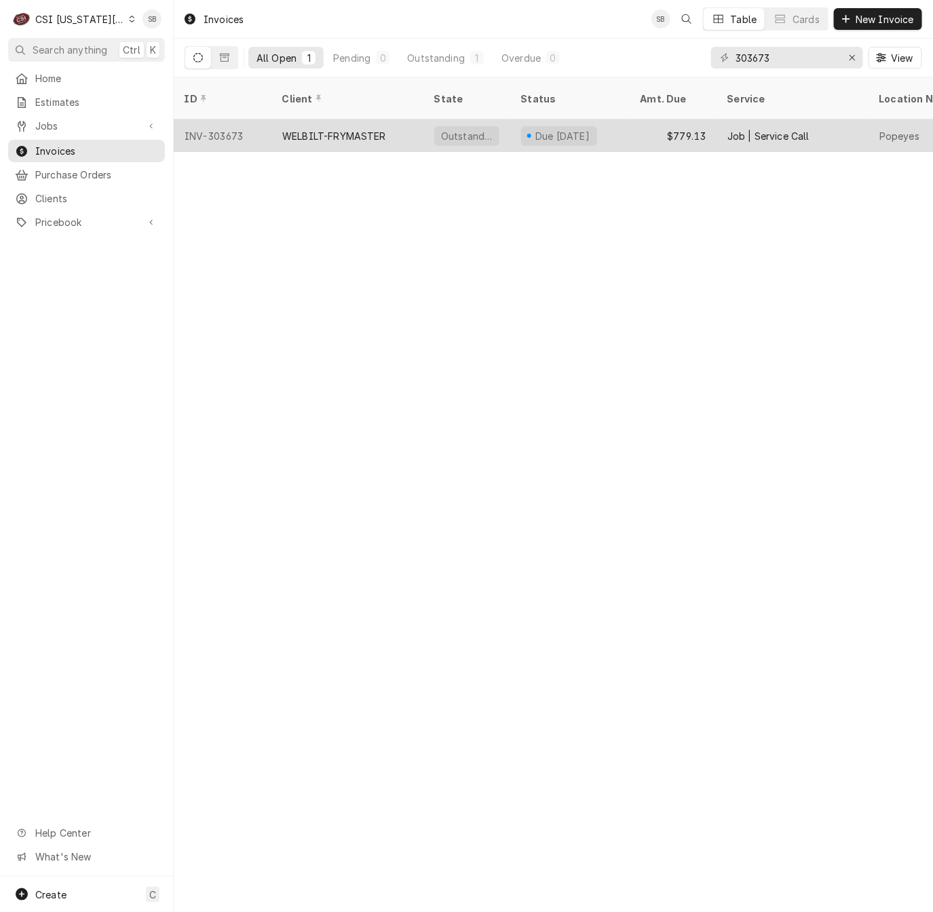
click at [251, 119] on div "INV-303673" at bounding box center [223, 135] width 98 height 33
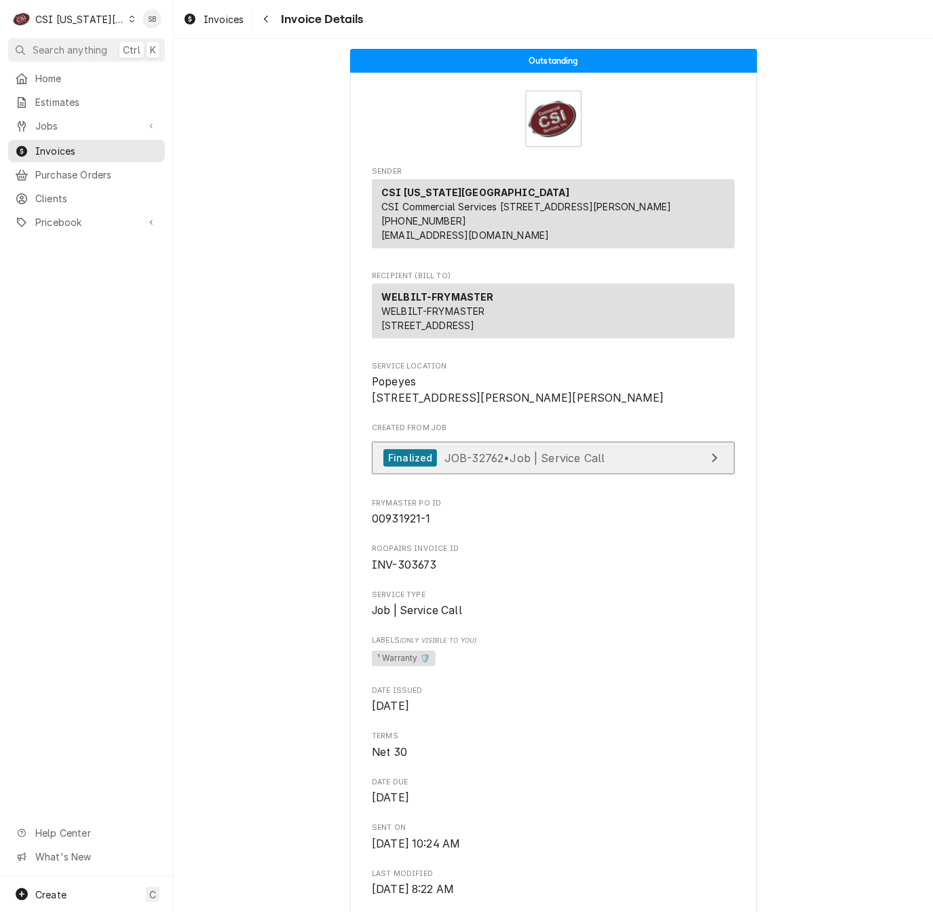
click at [477, 464] on span "JOB-32762 • Job | Service Call" at bounding box center [524, 457] width 161 height 14
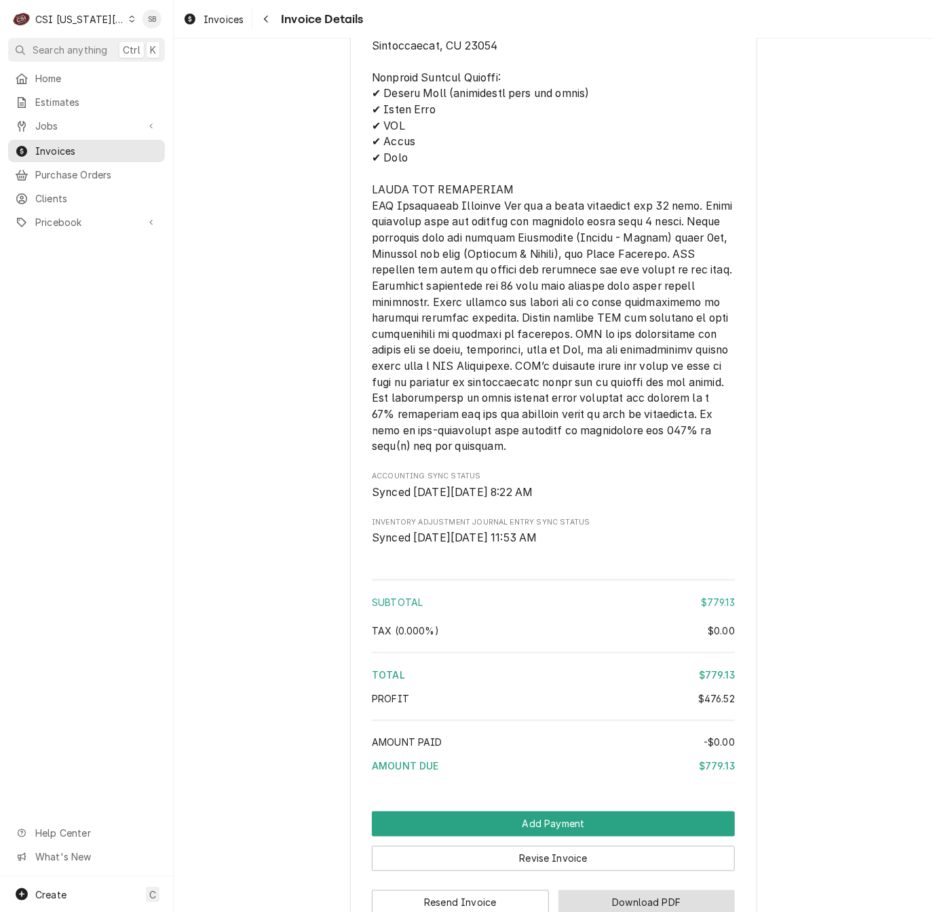
scroll to position [2269, 0]
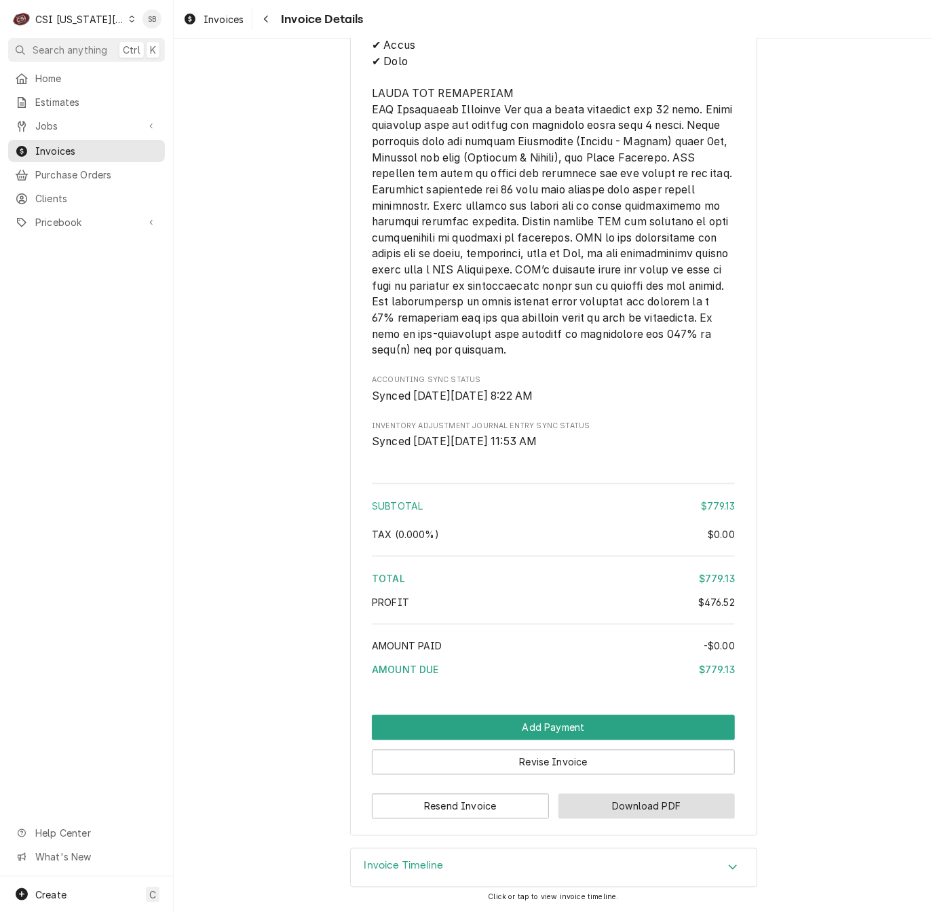
click at [676, 796] on button "Download PDF" at bounding box center [646, 806] width 177 height 25
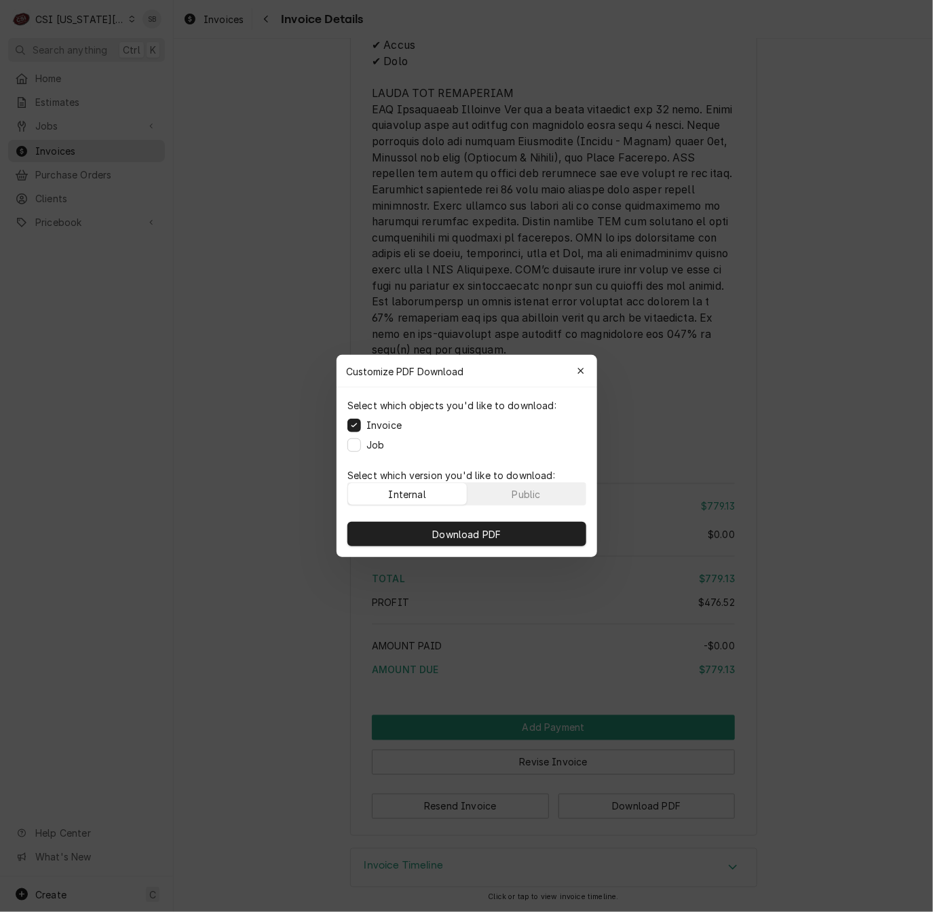
click at [522, 545] on div "Download PDF" at bounding box center [466, 534] width 260 height 46
click at [499, 537] on span "Download PDF" at bounding box center [466, 534] width 74 height 14
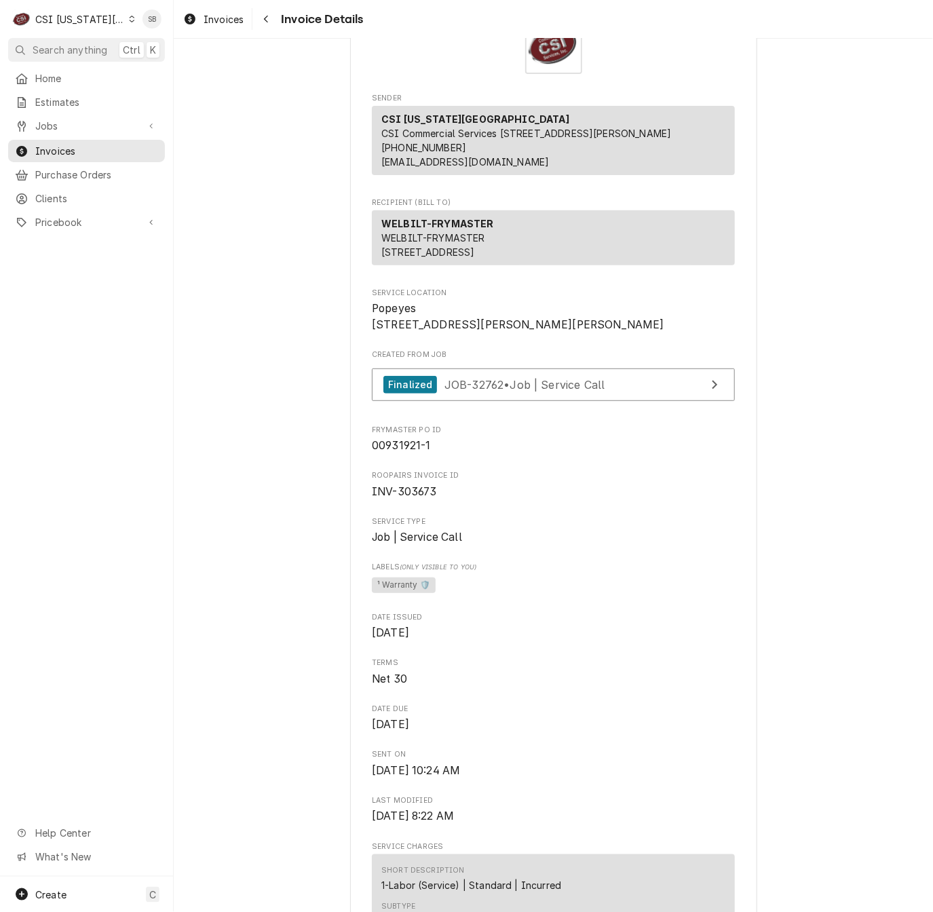
scroll to position [0, 0]
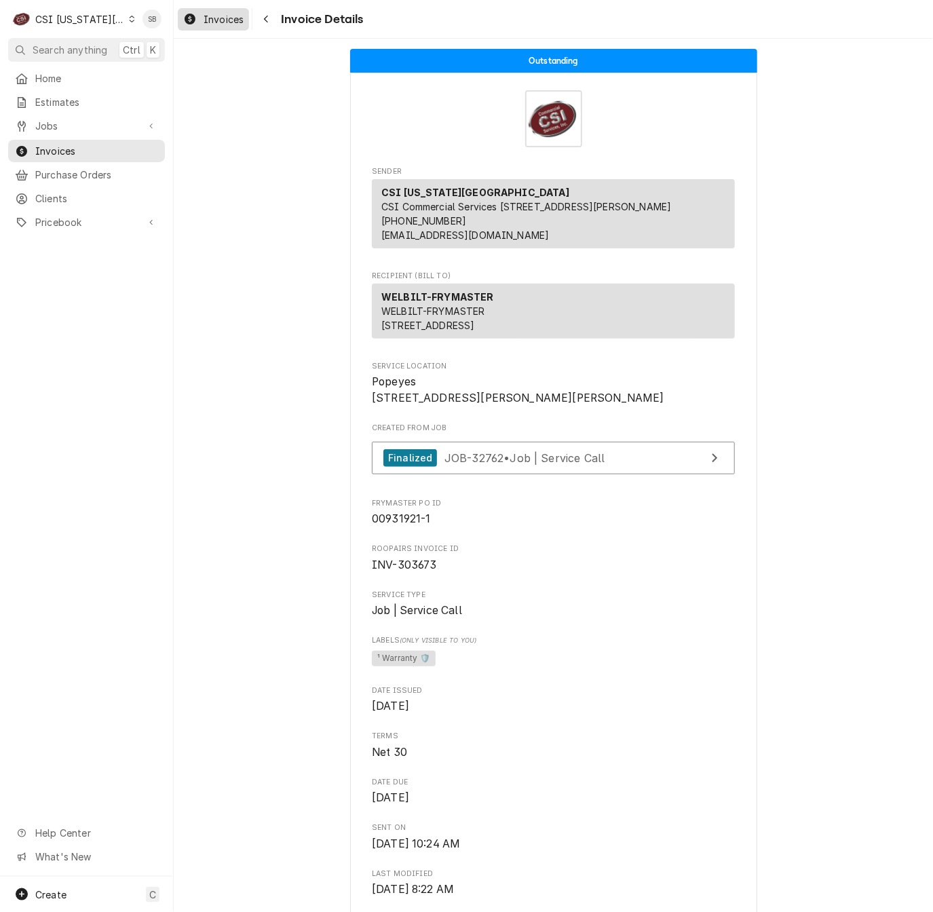
click at [218, 22] on span "Invoices" at bounding box center [223, 19] width 40 height 14
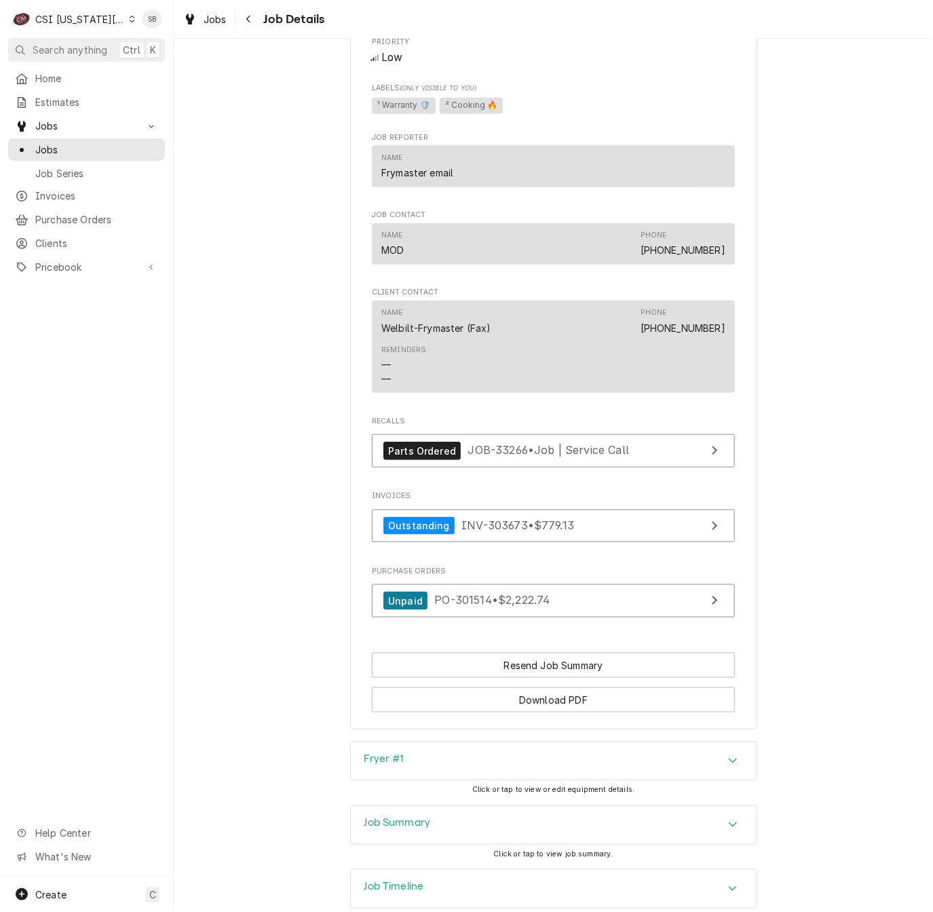
scroll to position [2223, 0]
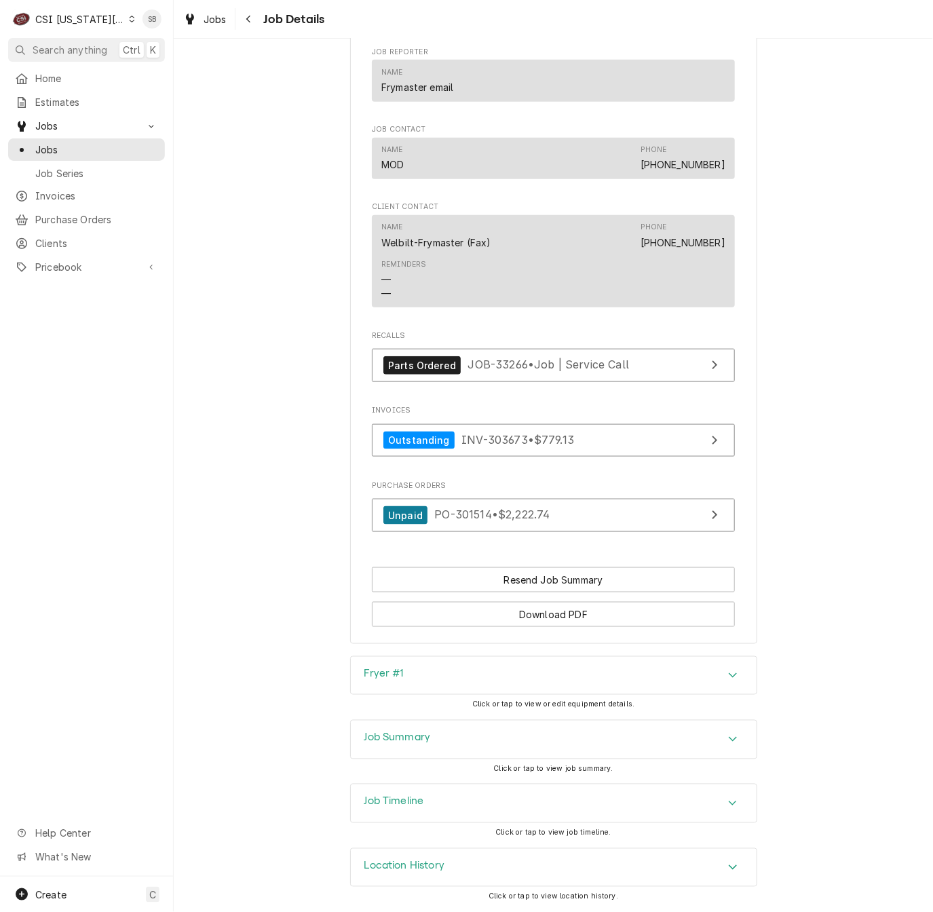
click at [430, 670] on div "Fryer #1" at bounding box center [554, 676] width 406 height 38
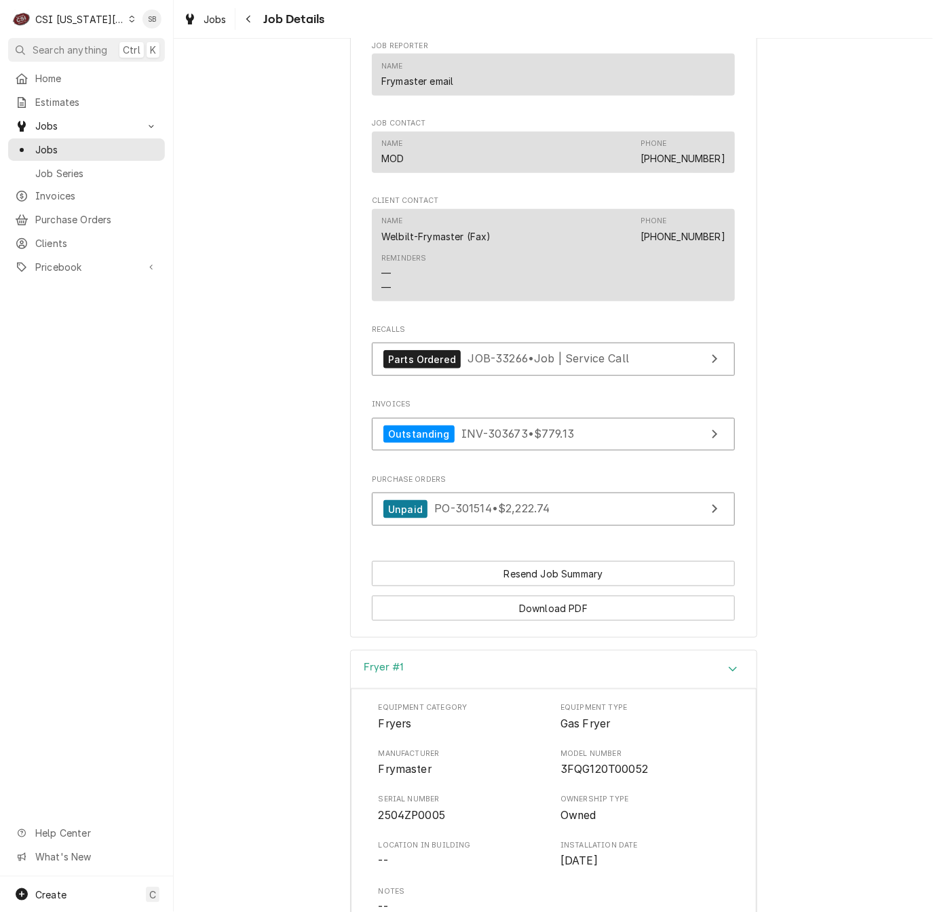
click at [430, 670] on div "Fryer #1" at bounding box center [554, 669] width 406 height 39
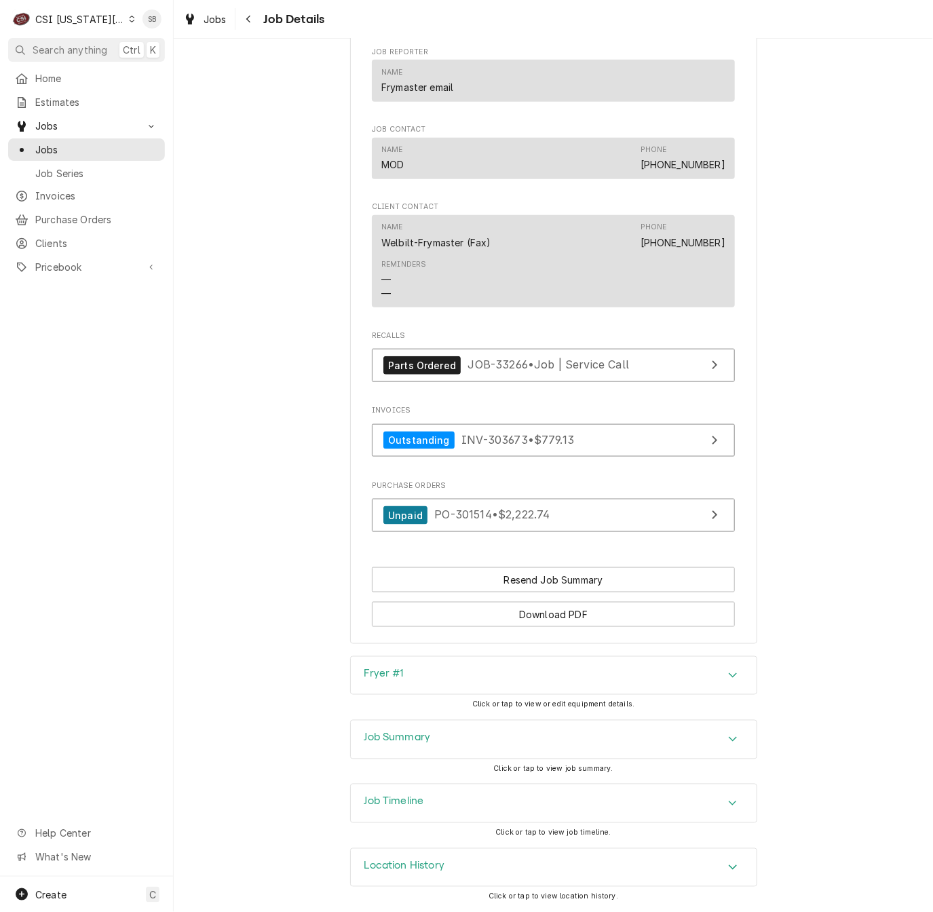
click at [421, 794] on div "Job Timeline" at bounding box center [554, 803] width 406 height 38
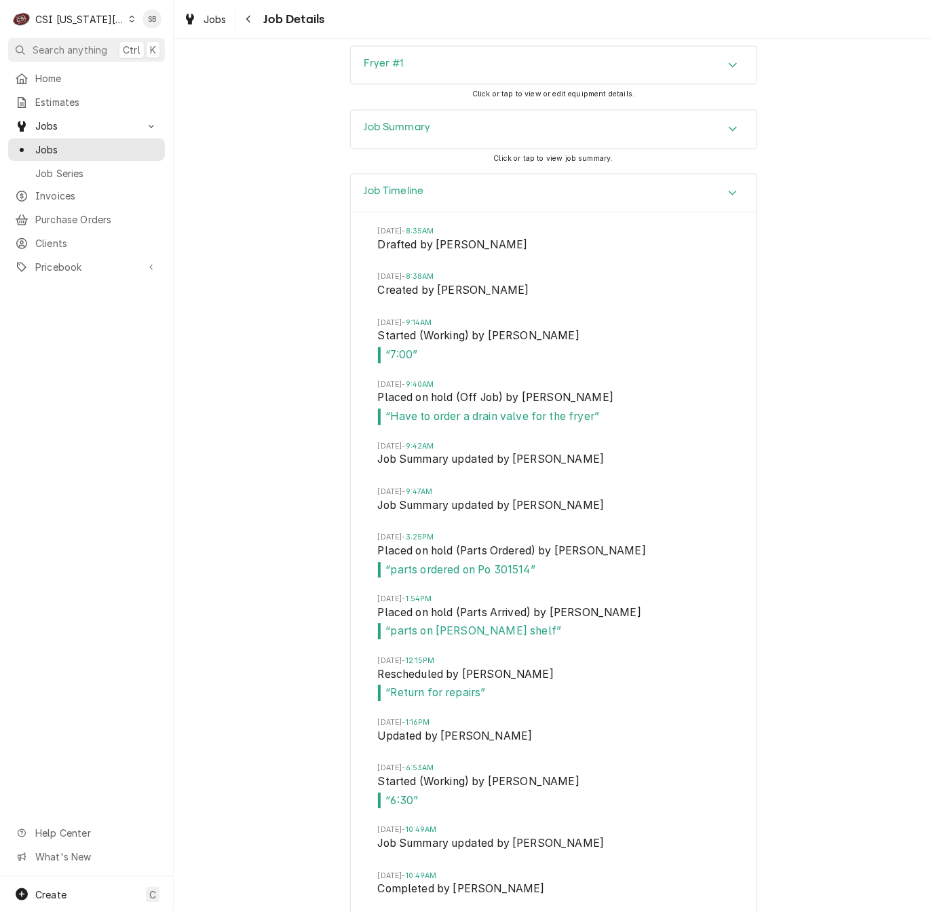
scroll to position [2373, 0]
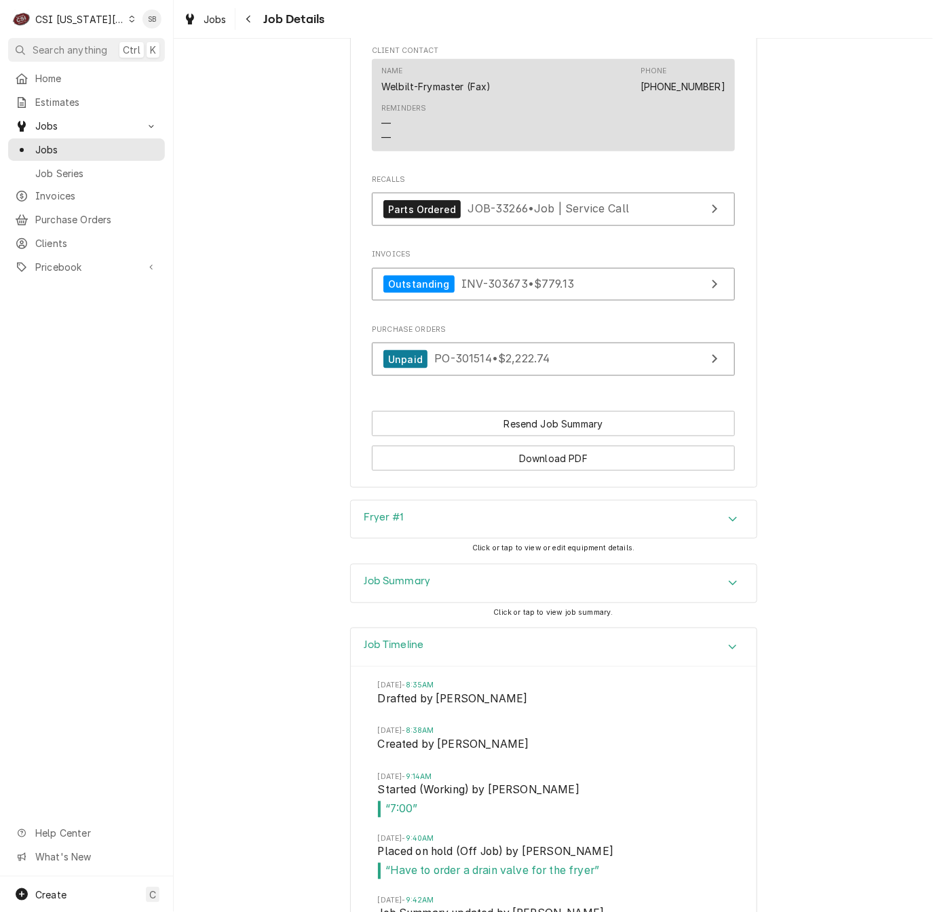
click at [472, 574] on div "Job Summary" at bounding box center [554, 583] width 406 height 38
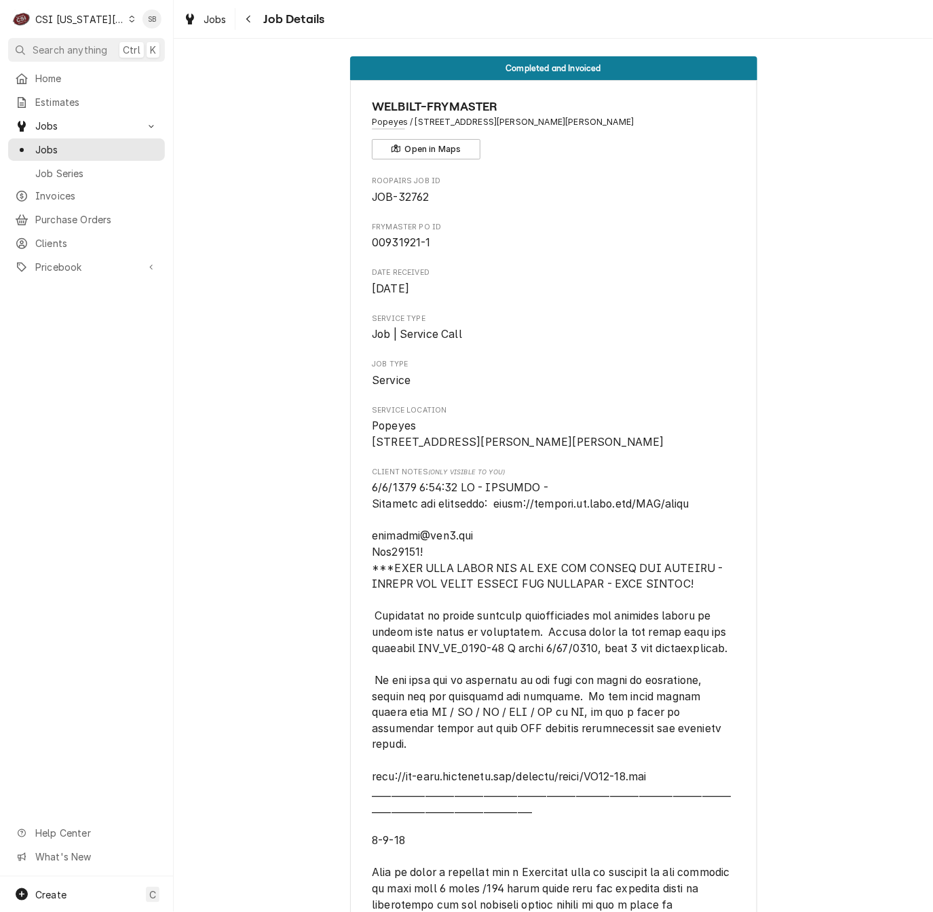
scroll to position [0, 0]
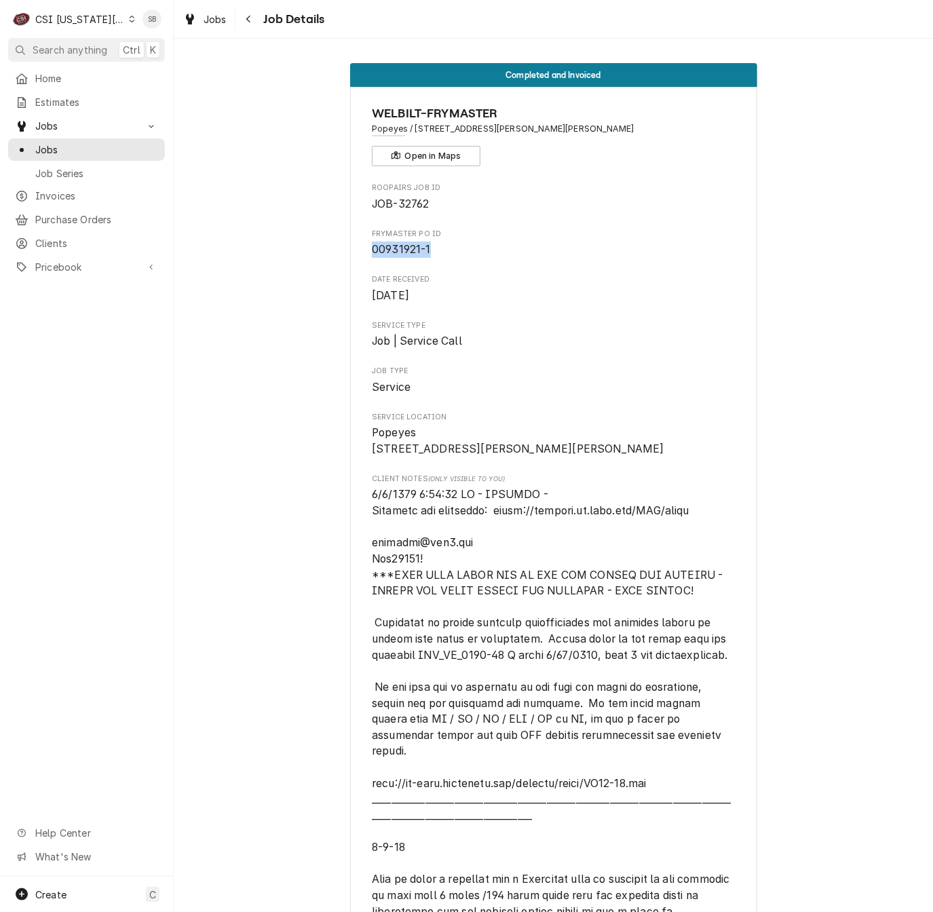
drag, startPoint x: 426, startPoint y: 242, endPoint x: 330, endPoint y: 258, distance: 97.7
copy span "00931921-1"
drag, startPoint x: 344, startPoint y: 493, endPoint x: 338, endPoint y: 281, distance: 212.4
click at [409, 206] on span "JOB-32762" at bounding box center [400, 203] width 57 height 13
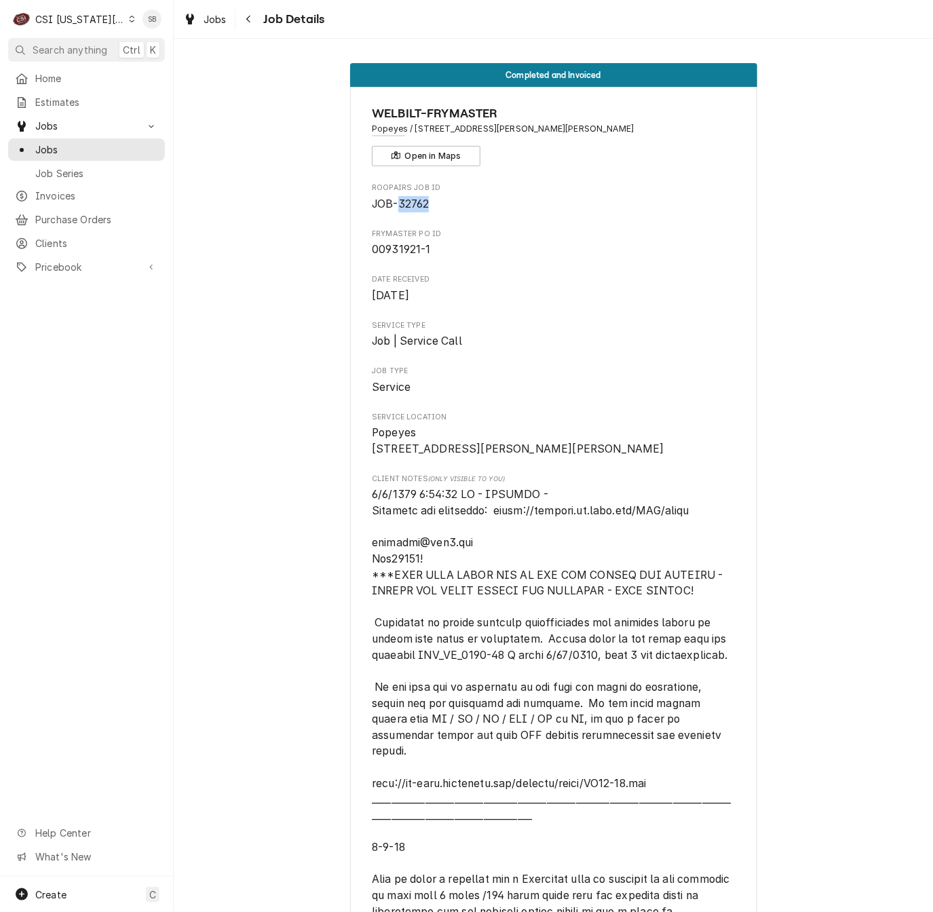
click at [408, 206] on span "JOB-32762" at bounding box center [400, 203] width 57 height 13
copy span "32762"
drag, startPoint x: 269, startPoint y: 277, endPoint x: 269, endPoint y: 287, distance: 10.2
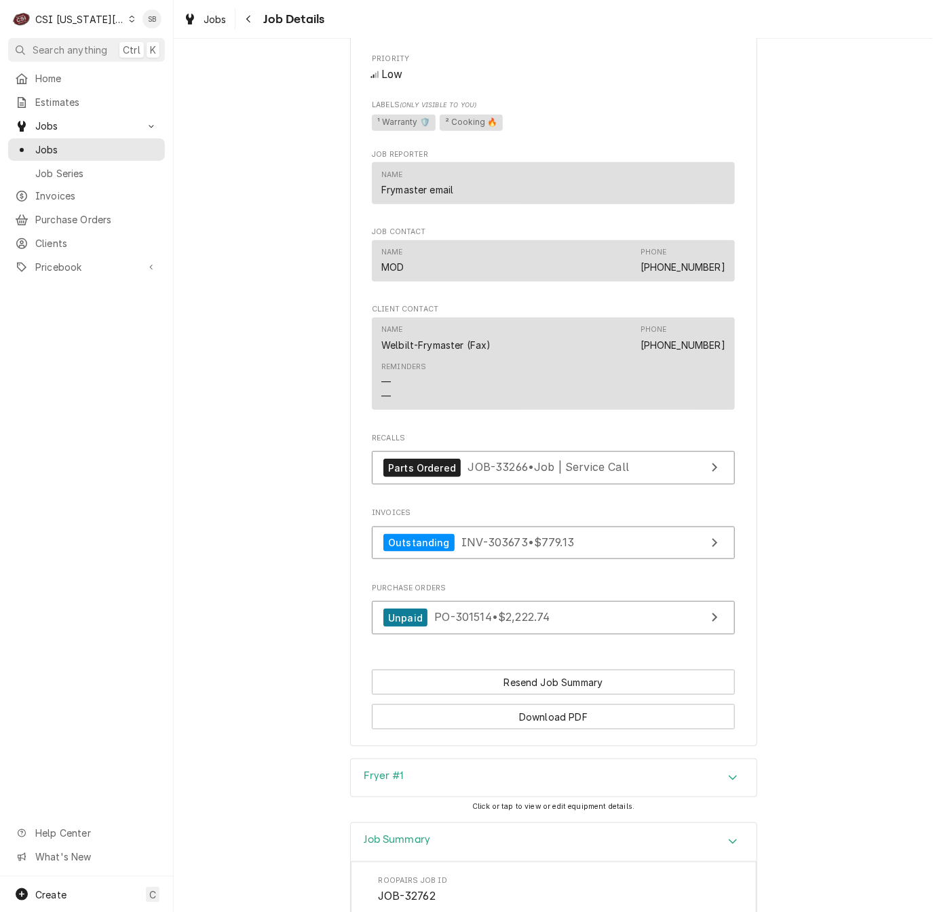
scroll to position [2442, 0]
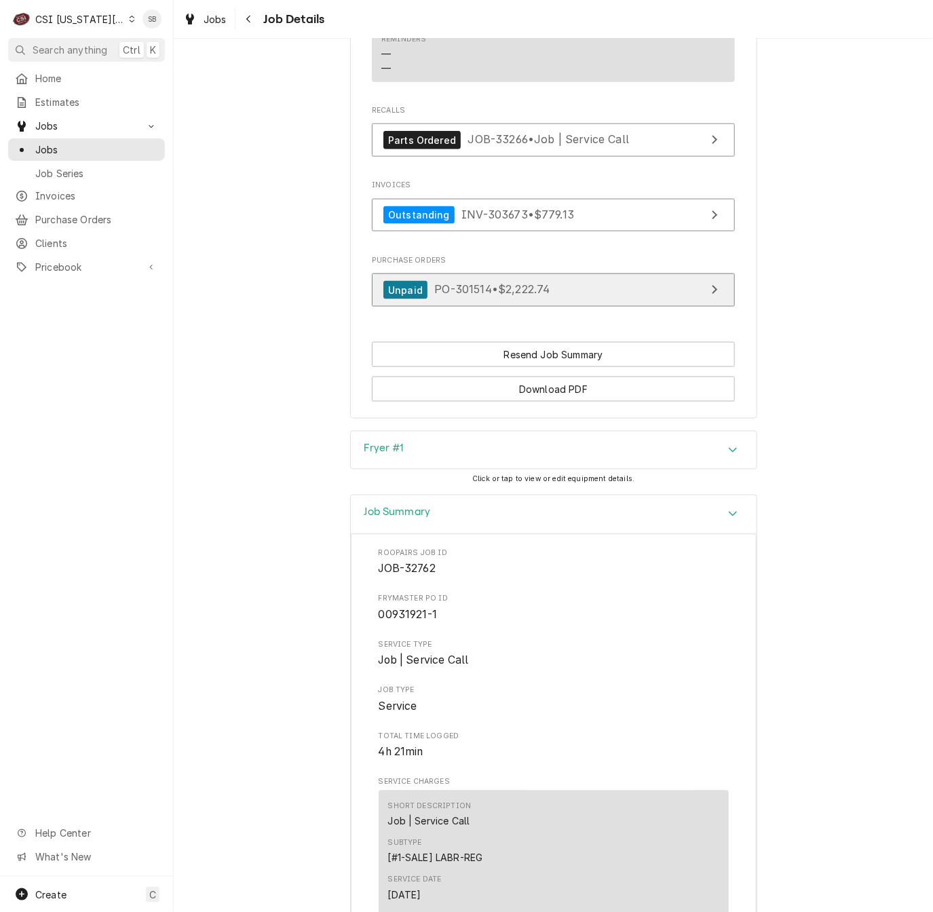
click at [505, 299] on div "Unpaid PO-301514 • $2,222.74" at bounding box center [466, 290] width 167 height 18
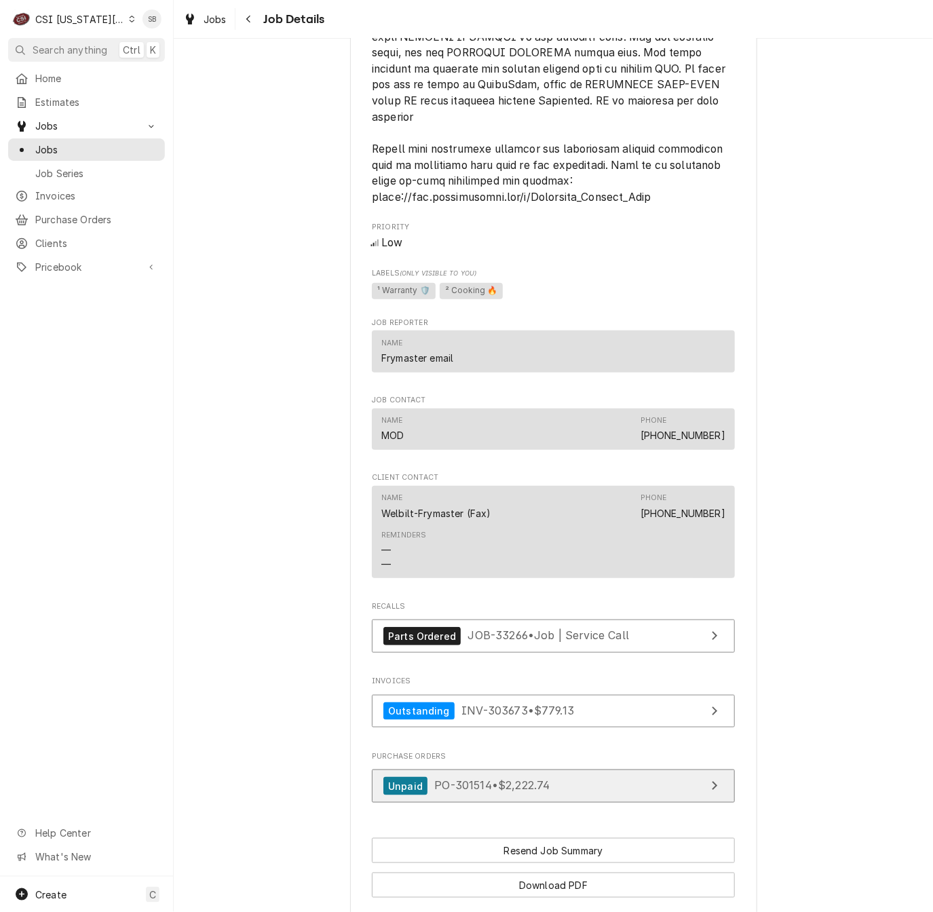
scroll to position [1526, 0]
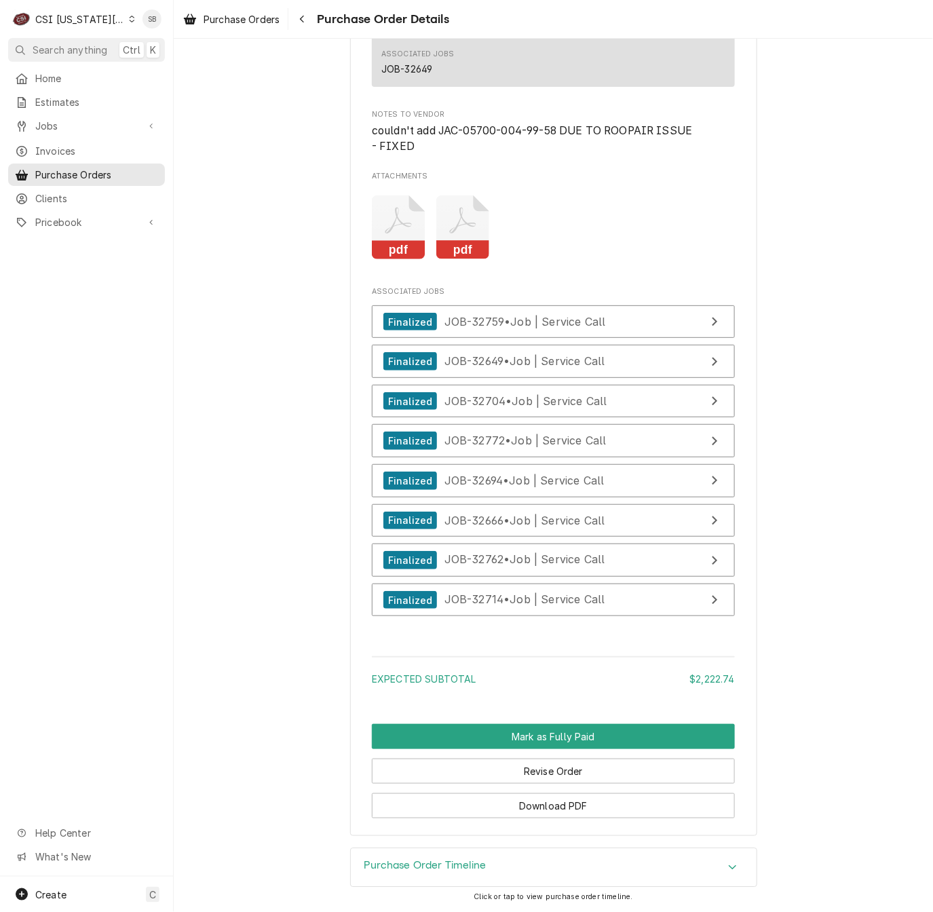
scroll to position [4755, 0]
click at [402, 241] on icon "Attachments" at bounding box center [399, 227] width 54 height 64
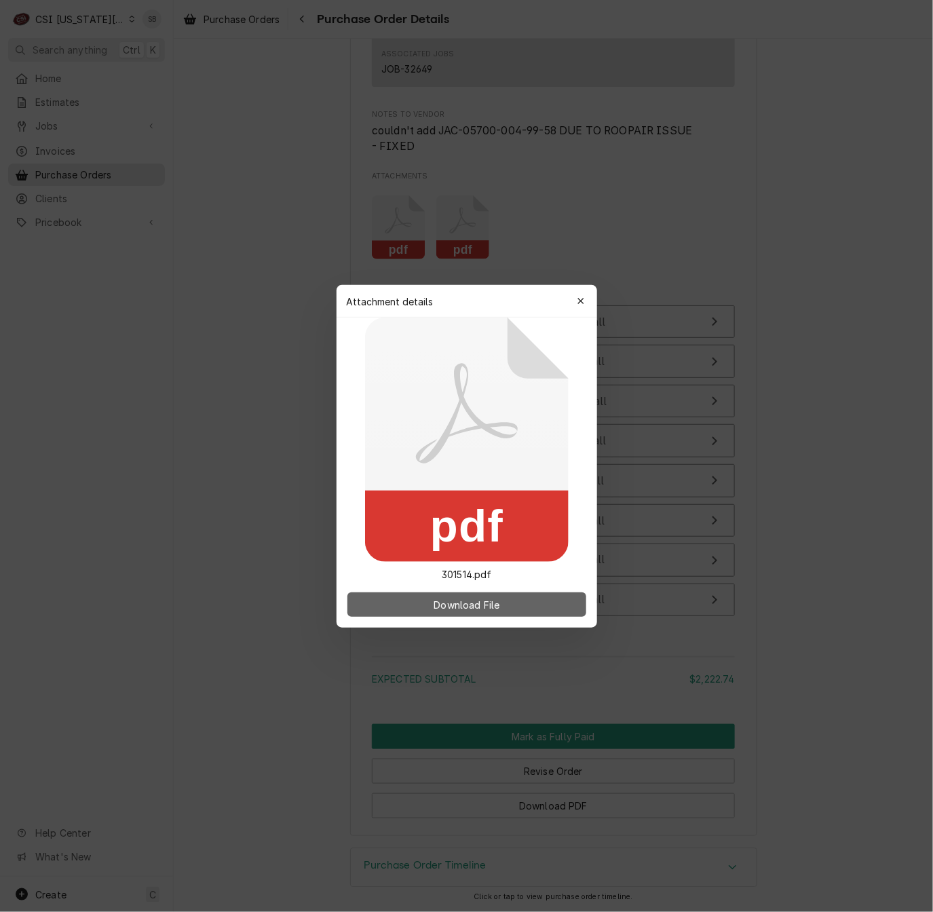
click at [482, 600] on span "Download File" at bounding box center [466, 604] width 71 height 14
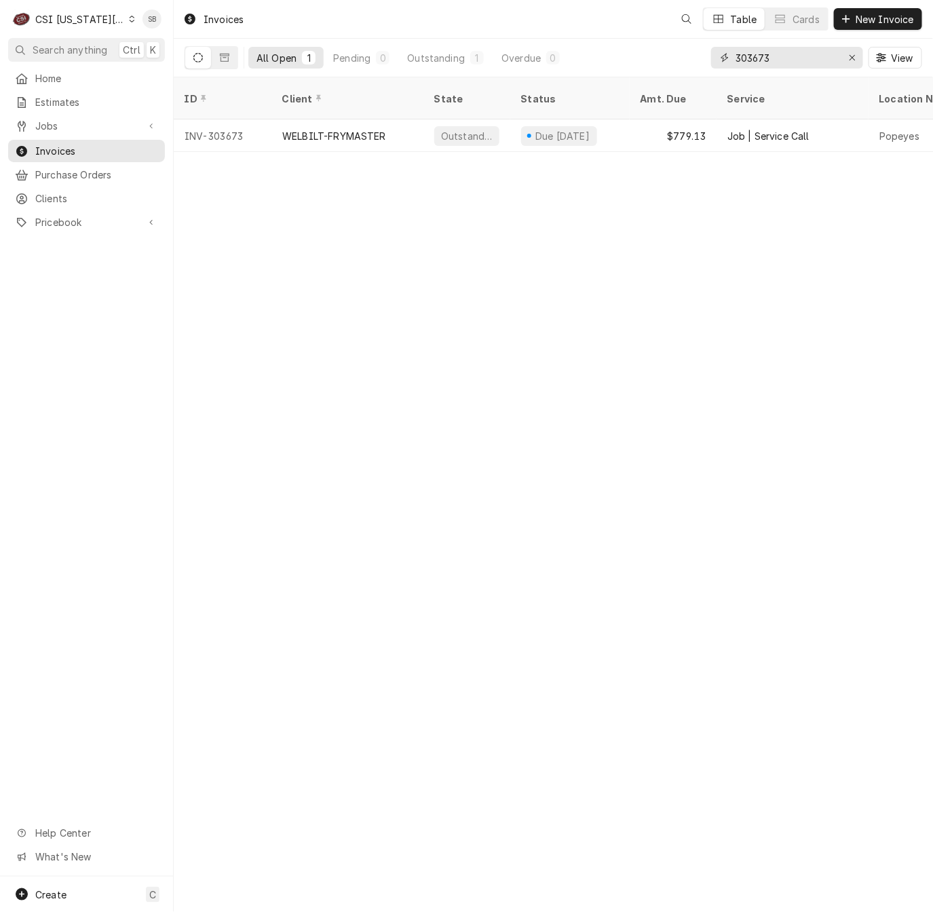
click at [759, 56] on input "303673" at bounding box center [786, 58] width 102 height 22
paste input "4"
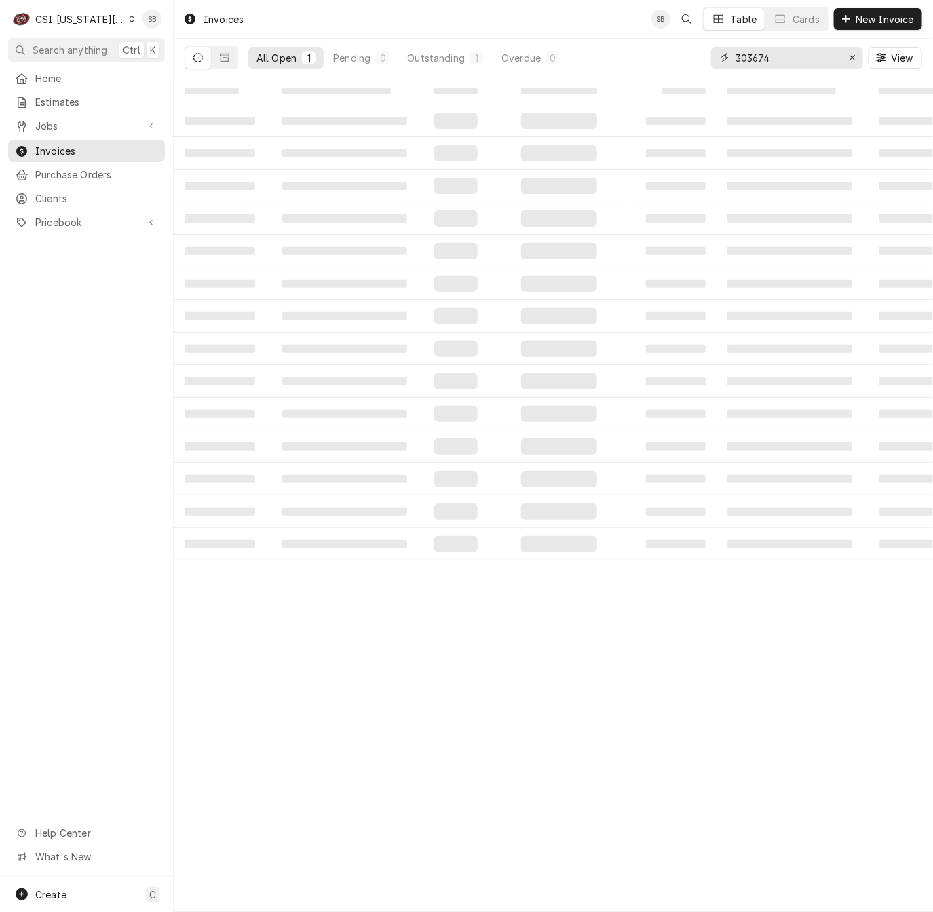
type input "303674"
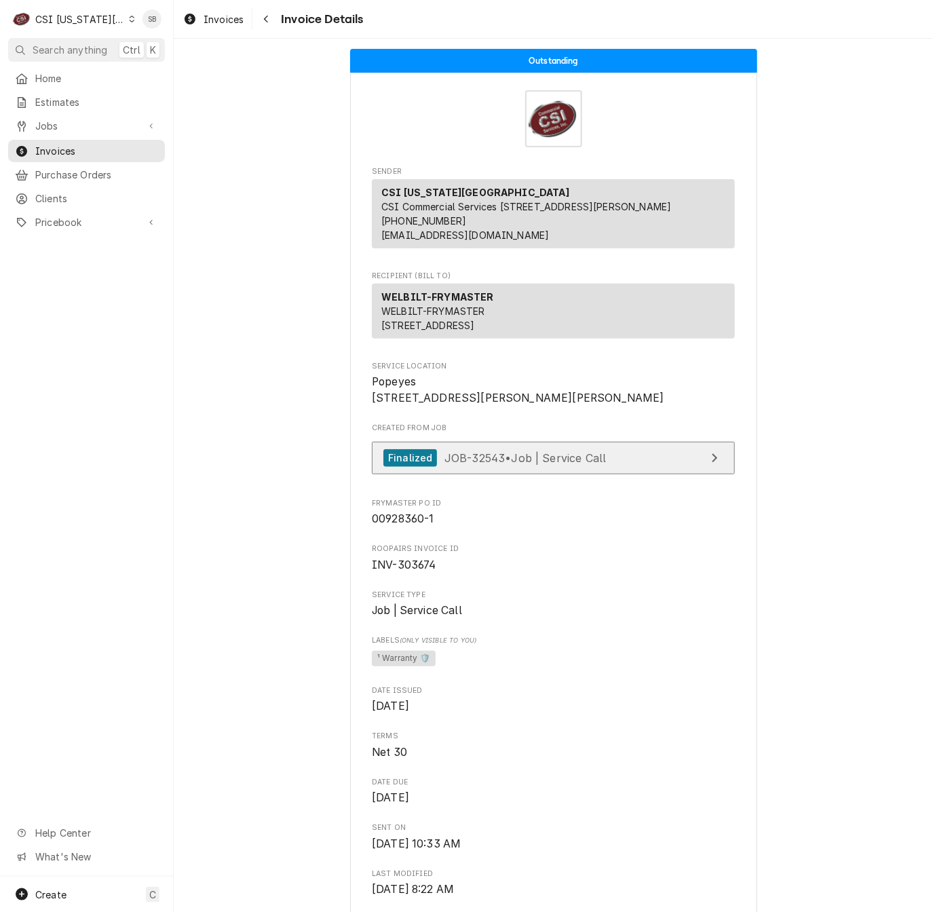
click at [461, 464] on span "JOB-32543 • Job | Service Call" at bounding box center [525, 457] width 162 height 14
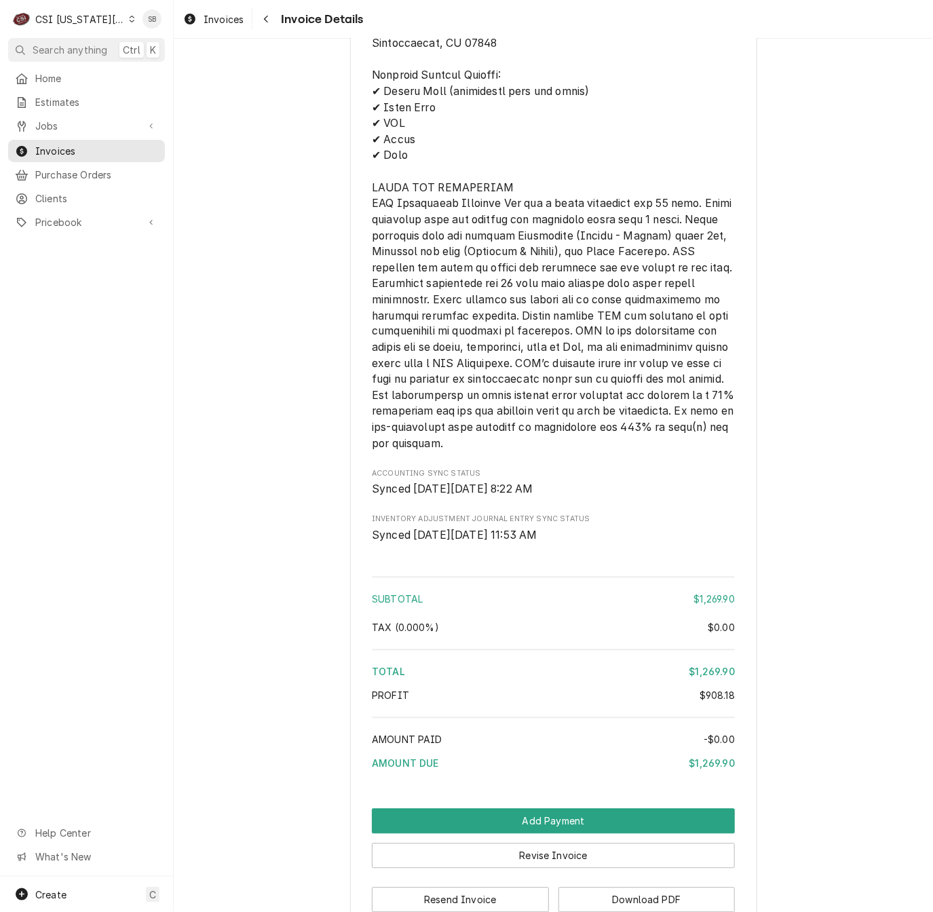
scroll to position [2650, 0]
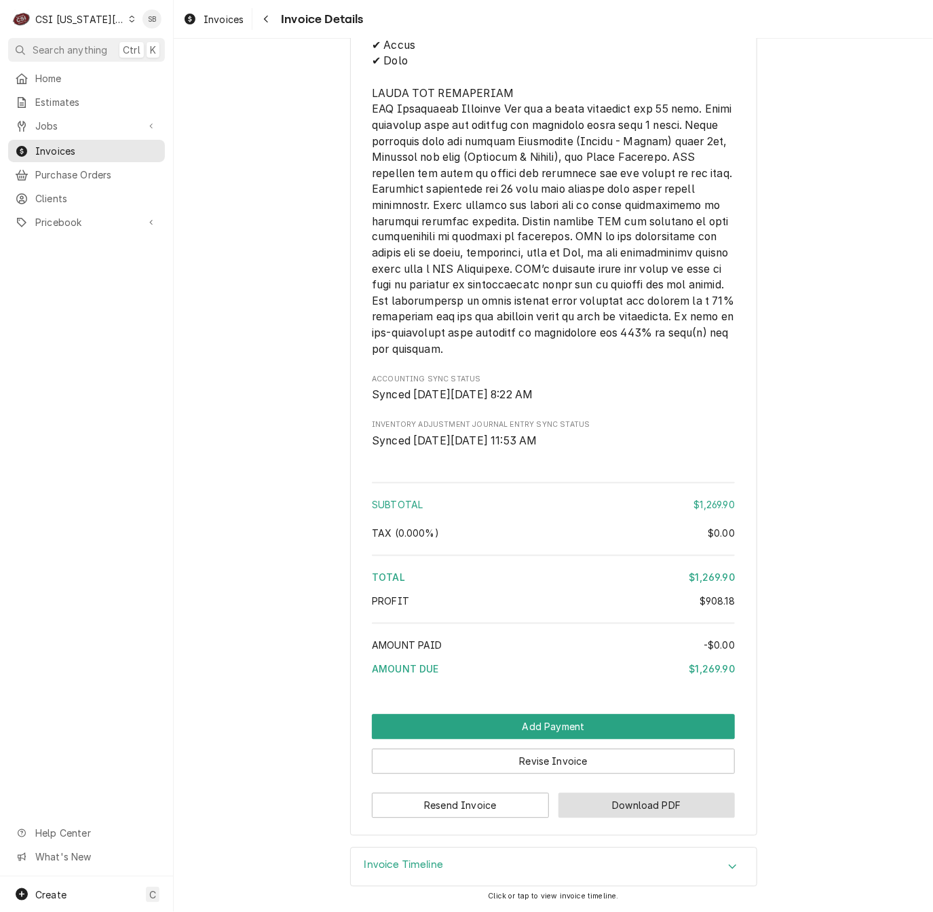
click at [678, 813] on button "Download PDF" at bounding box center [646, 805] width 177 height 25
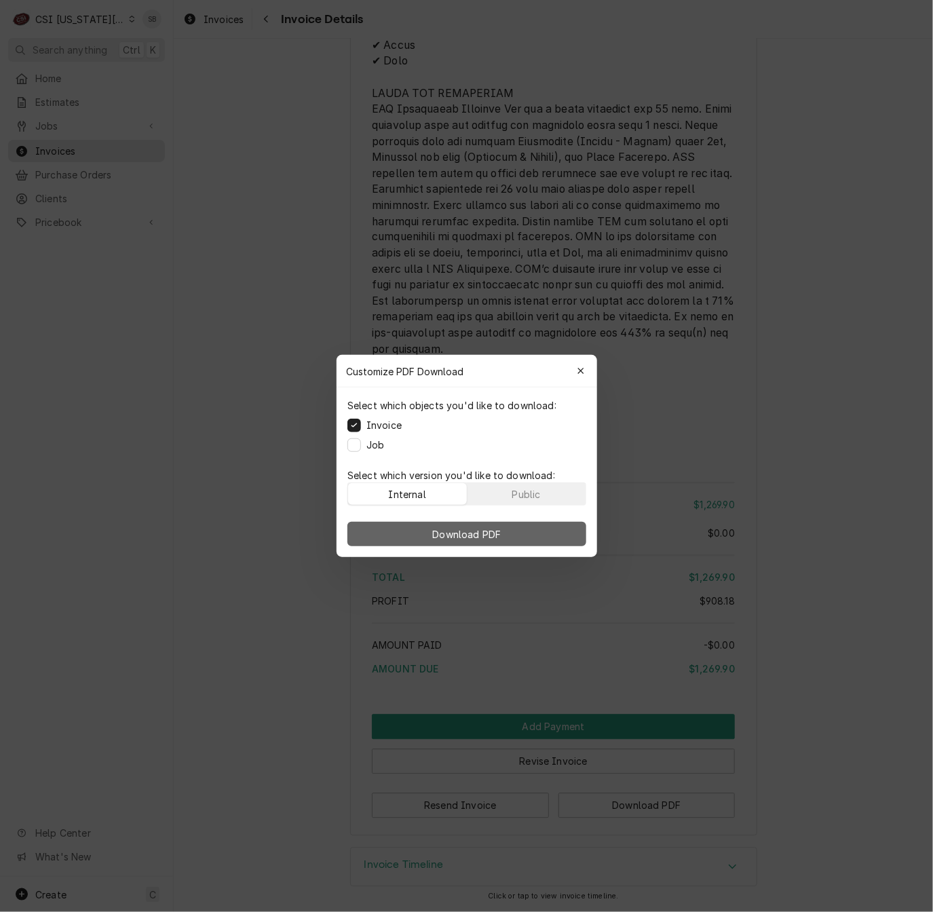
click at [503, 529] on span "Download PDF" at bounding box center [466, 534] width 74 height 14
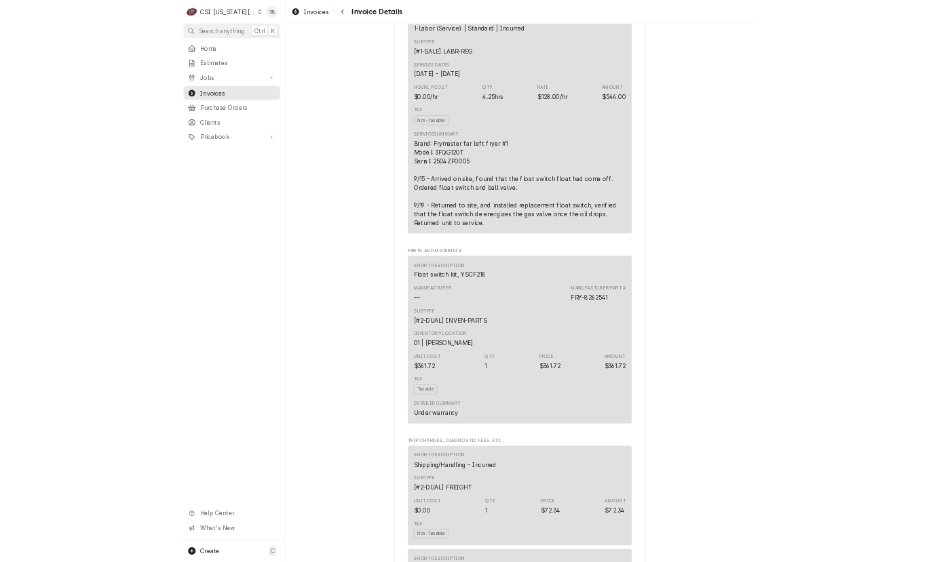
scroll to position [717, 0]
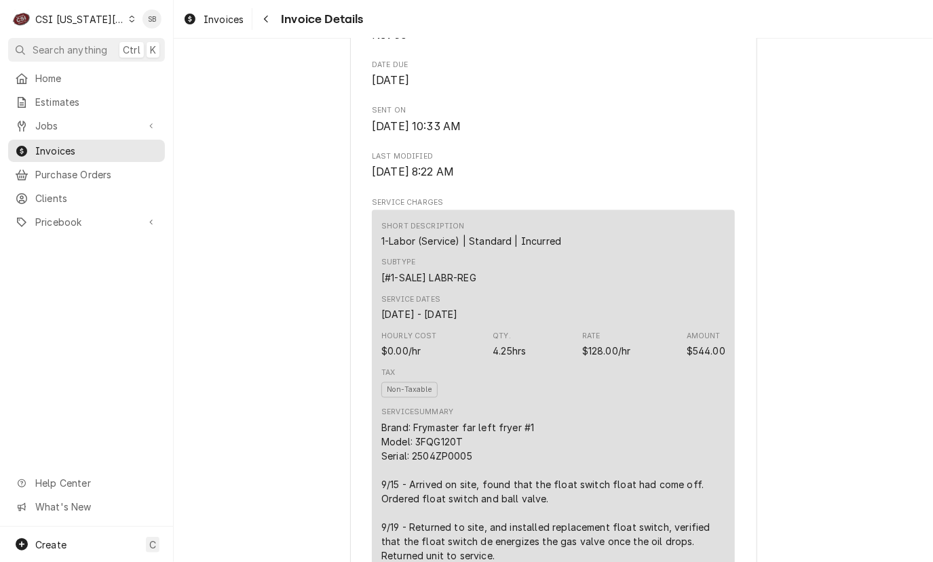
click at [499, 403] on div "Tax Non-Taxable" at bounding box center [553, 383] width 344 height 39
click at [85, 12] on div "CSI [US_STATE][GEOGRAPHIC_DATA]" at bounding box center [80, 19] width 90 height 14
drag, startPoint x: 290, startPoint y: 253, endPoint x: 237, endPoint y: 35, distance: 224.1
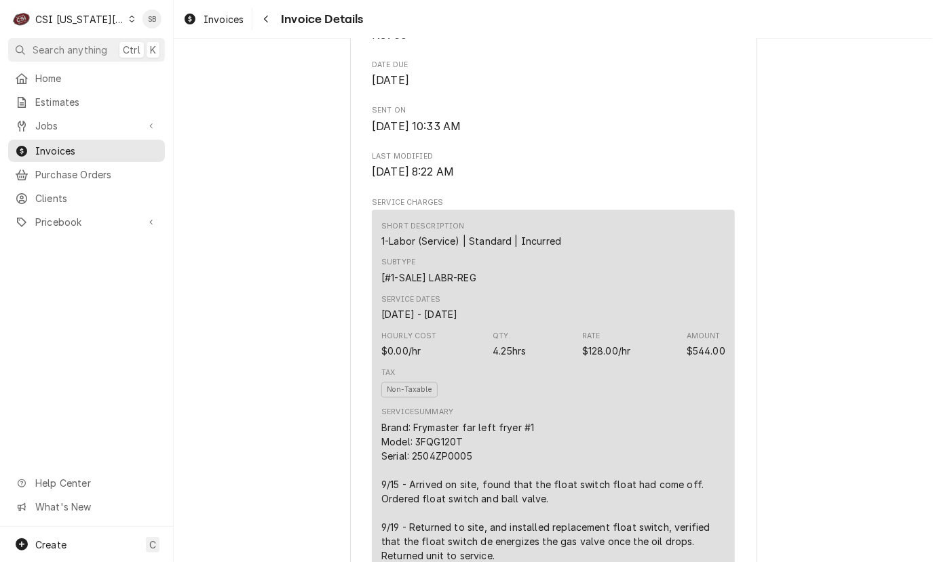
click at [289, 235] on html "C CSI Kansas City SB Search anything Ctrl K Home Estimates Jobs Jobs Job Series…" at bounding box center [466, 281] width 933 height 562
click at [210, 24] on span "Invoices" at bounding box center [223, 19] width 40 height 14
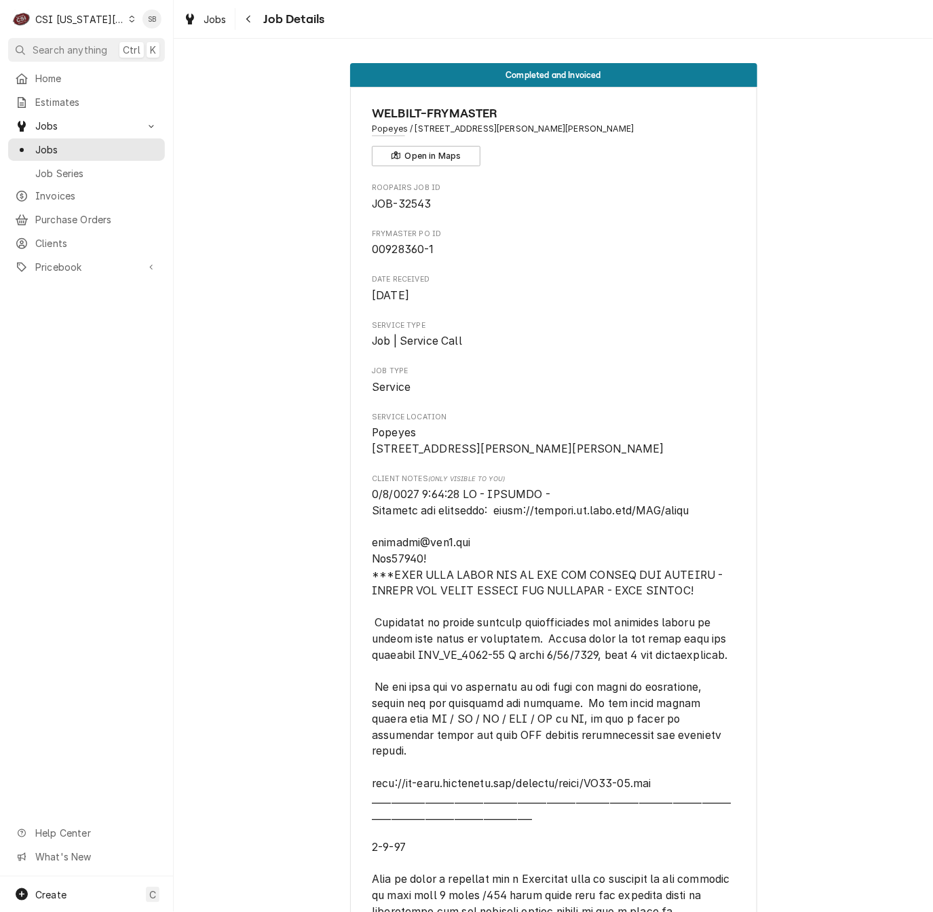
click at [417, 198] on span "JOB-32543" at bounding box center [401, 203] width 59 height 13
copy span "32543"
drag, startPoint x: 486, startPoint y: 355, endPoint x: 485, endPoint y: 365, distance: 10.3
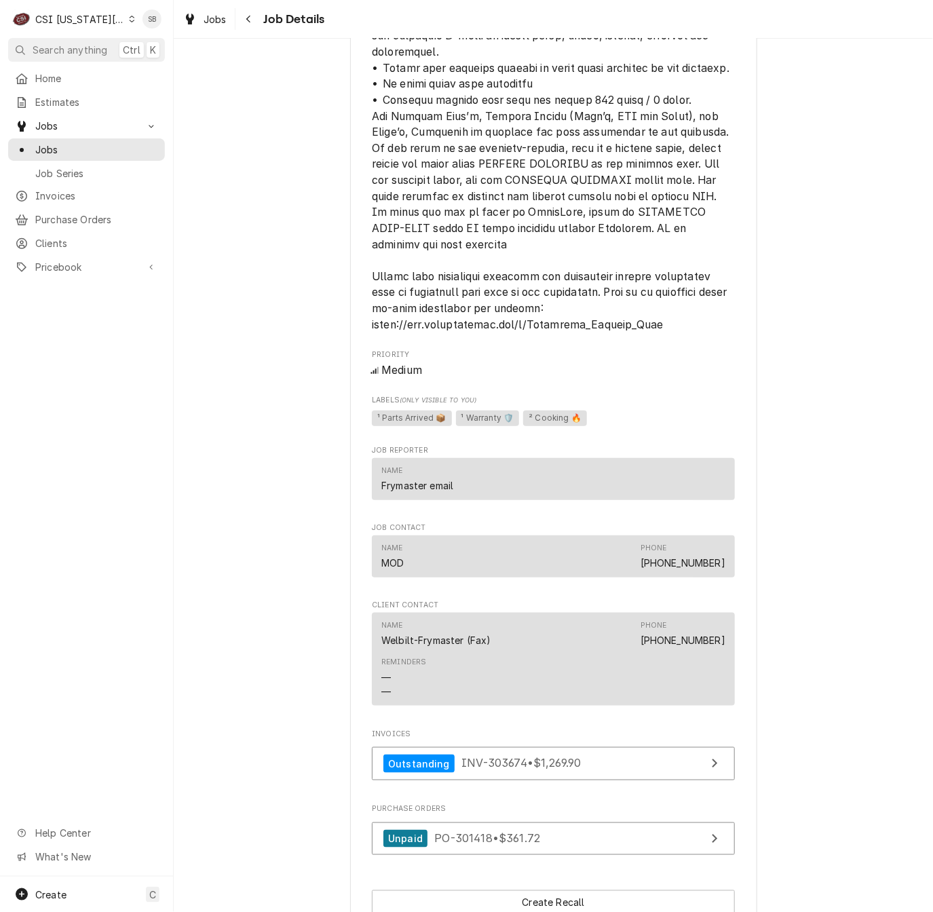
scroll to position [2359, 0]
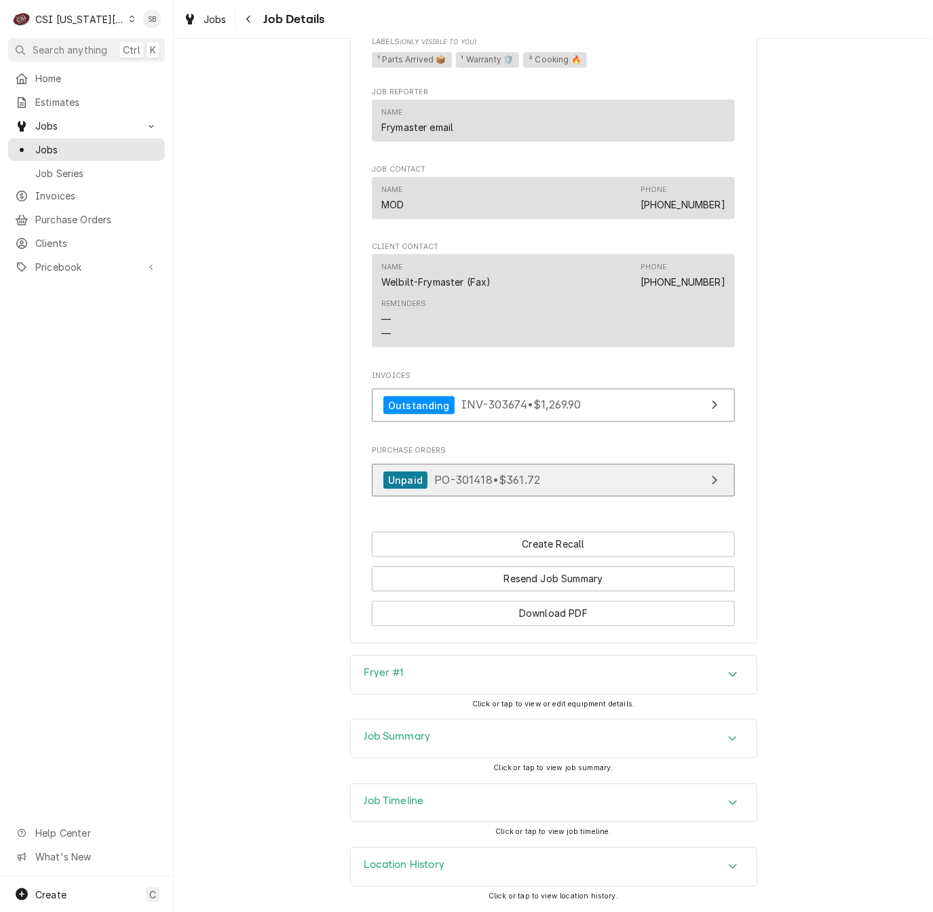
click at [492, 476] on span "PO-301418 • $361.72" at bounding box center [487, 480] width 106 height 14
click at [432, 798] on div "Job Timeline" at bounding box center [554, 803] width 406 height 38
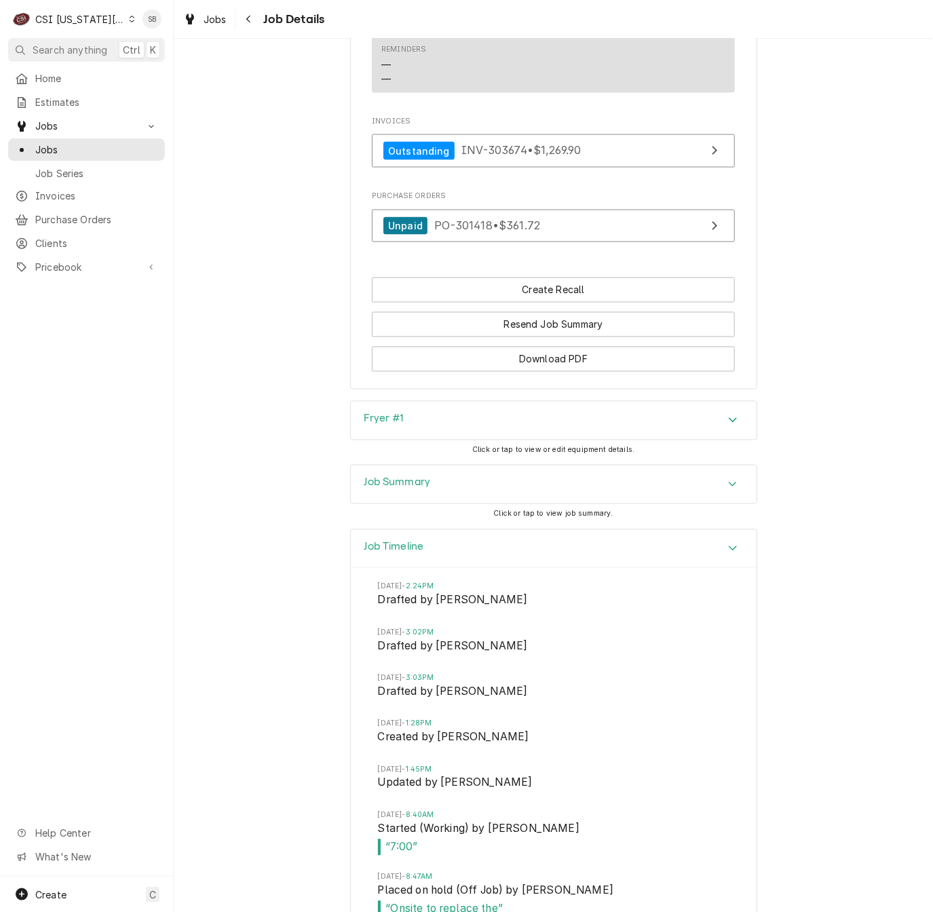
scroll to position [2868, 0]
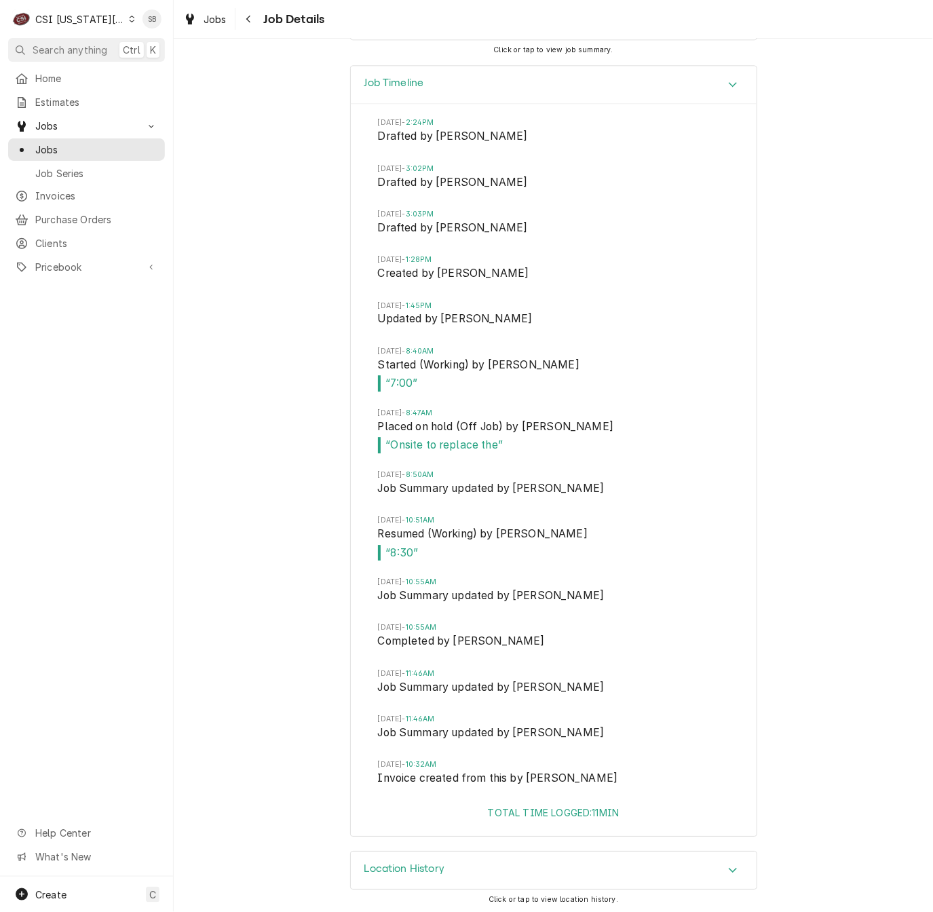
drag, startPoint x: 408, startPoint y: 80, endPoint x: 414, endPoint y: 100, distance: 21.2
click at [408, 80] on div "Job Timeline" at bounding box center [554, 85] width 406 height 39
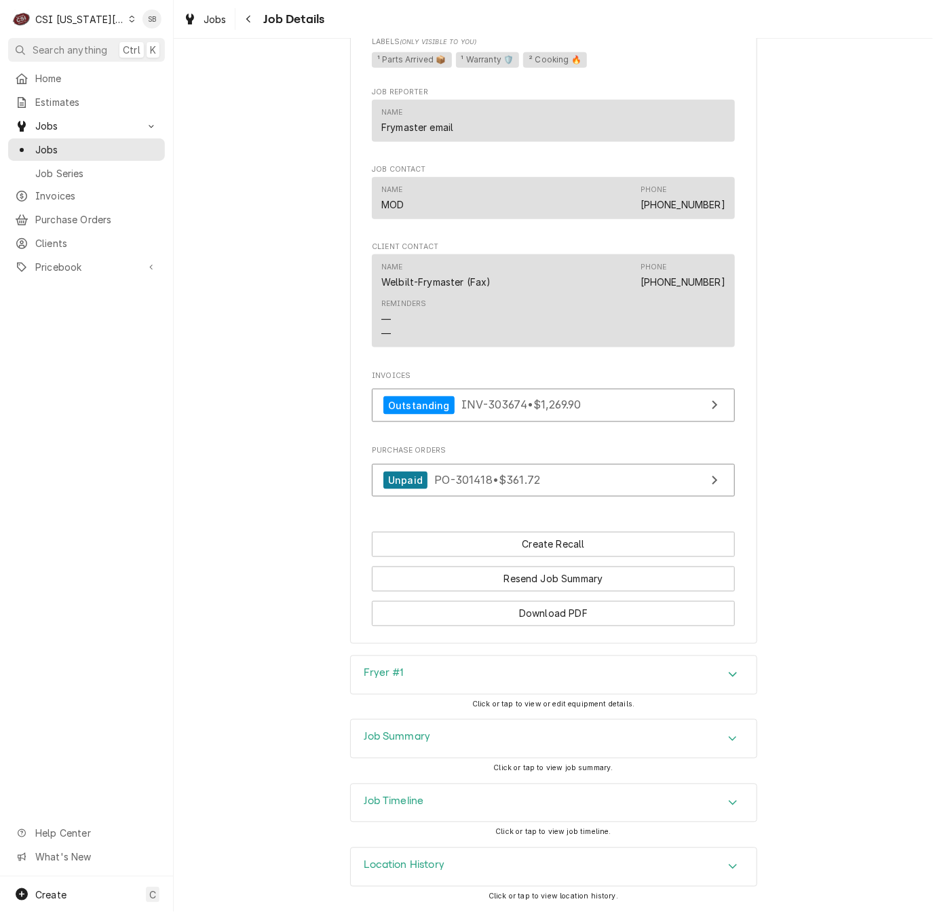
click at [467, 735] on div "Job Summary" at bounding box center [554, 739] width 406 height 38
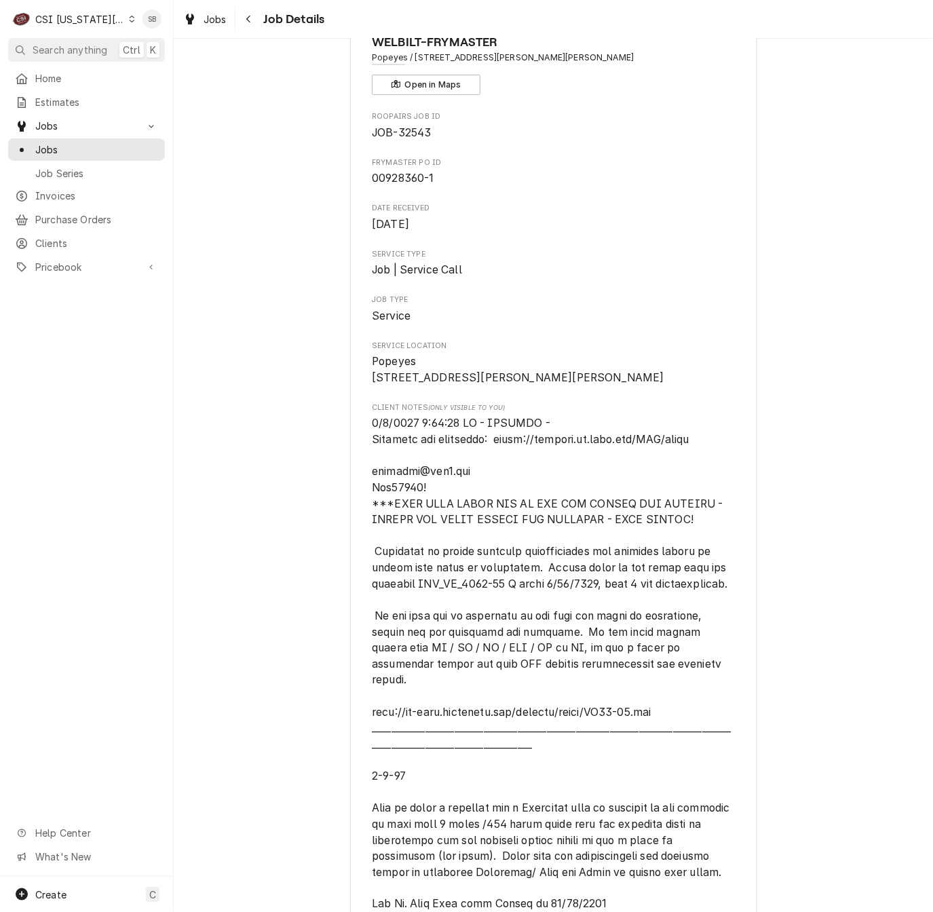
scroll to position [0, 0]
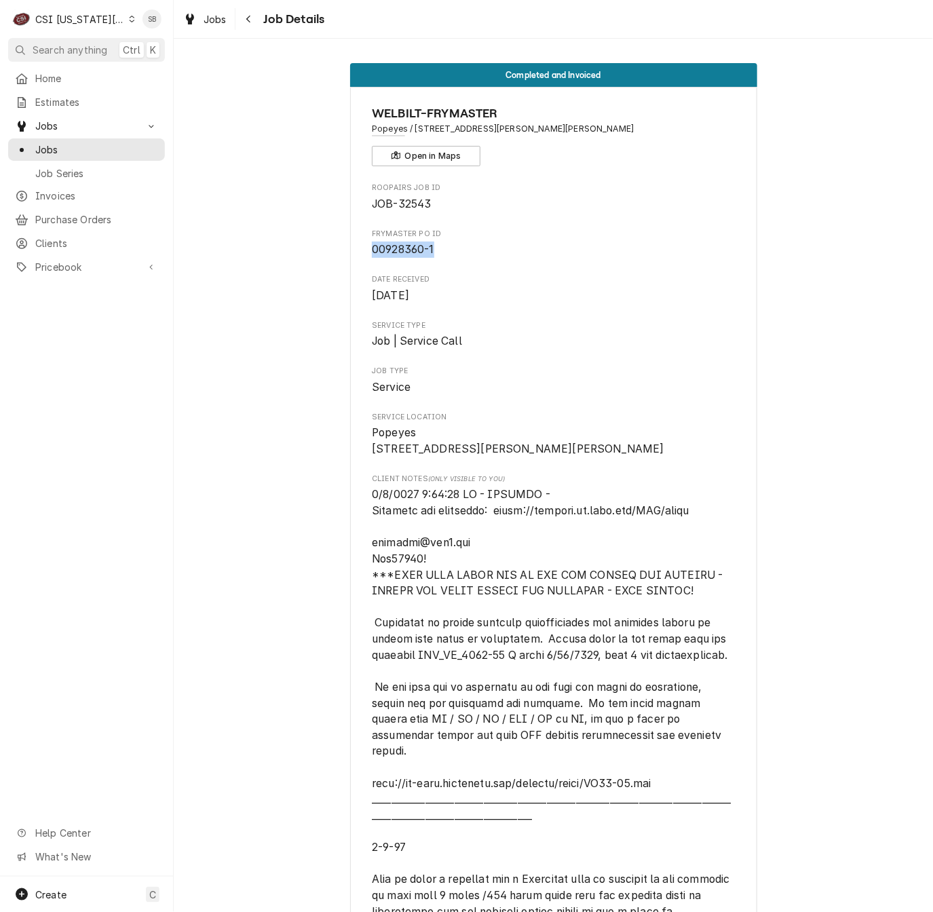
drag, startPoint x: 432, startPoint y: 254, endPoint x: 353, endPoint y: 255, distance: 79.4
copy span "00928360-1"
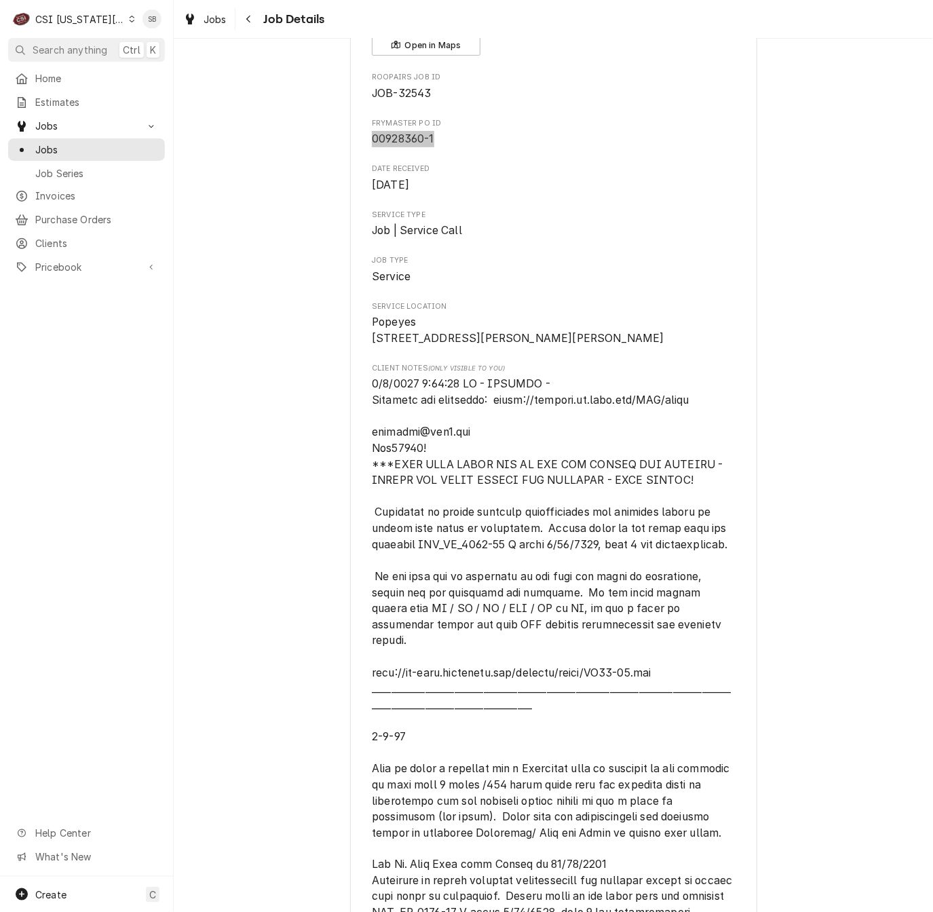
scroll to position [305, 0]
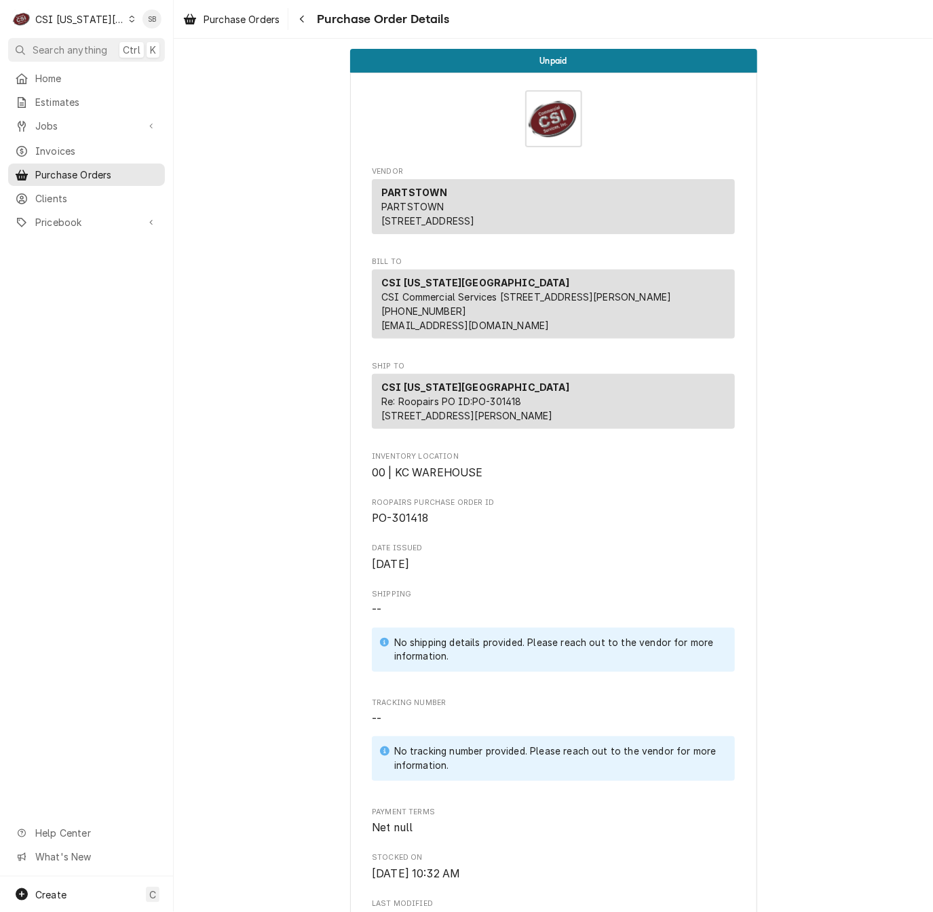
click at [594, 412] on div "CSI [US_STATE] City Re: Roopairs PO ID: PO-301418 [STREET_ADDRESS][PERSON_NAME]" at bounding box center [553, 401] width 363 height 55
click at [251, 225] on div "Unpaid Vendor PARTSTOWN PARTSTOWN [STREET_ADDRESS] Bill To [GEOGRAPHIC_DATA][US…" at bounding box center [553, 806] width 759 height 1534
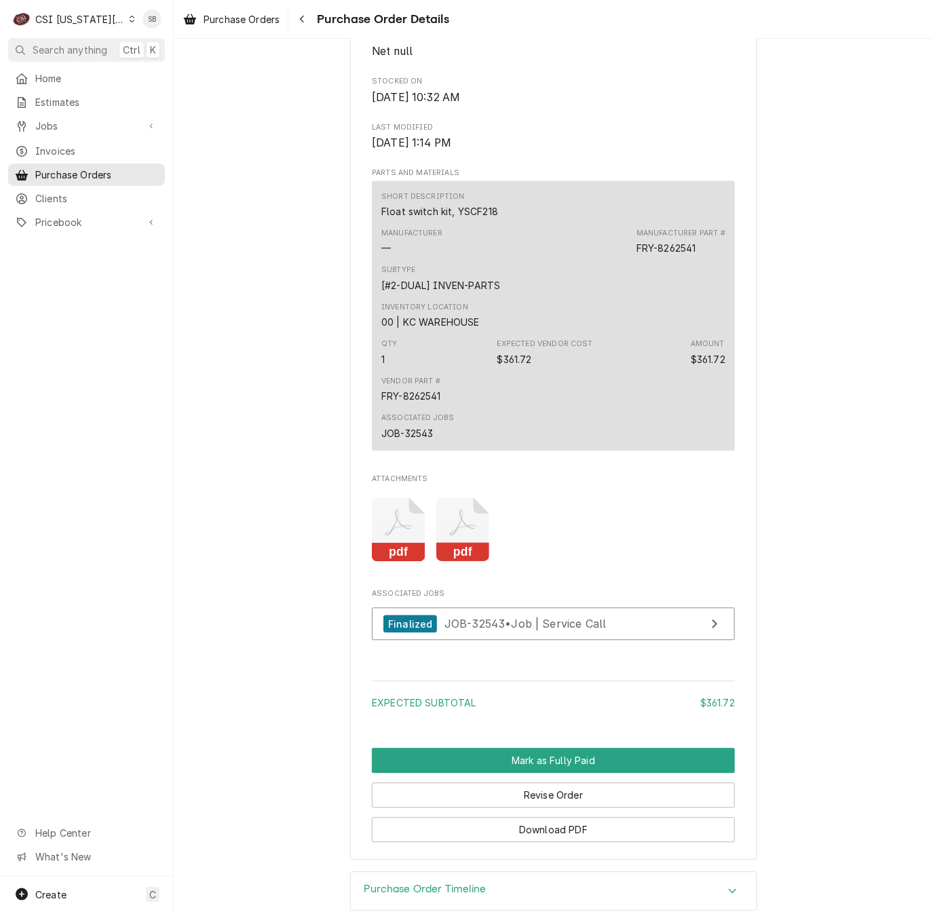
click at [376, 562] on icon "Attachments" at bounding box center [399, 530] width 54 height 64
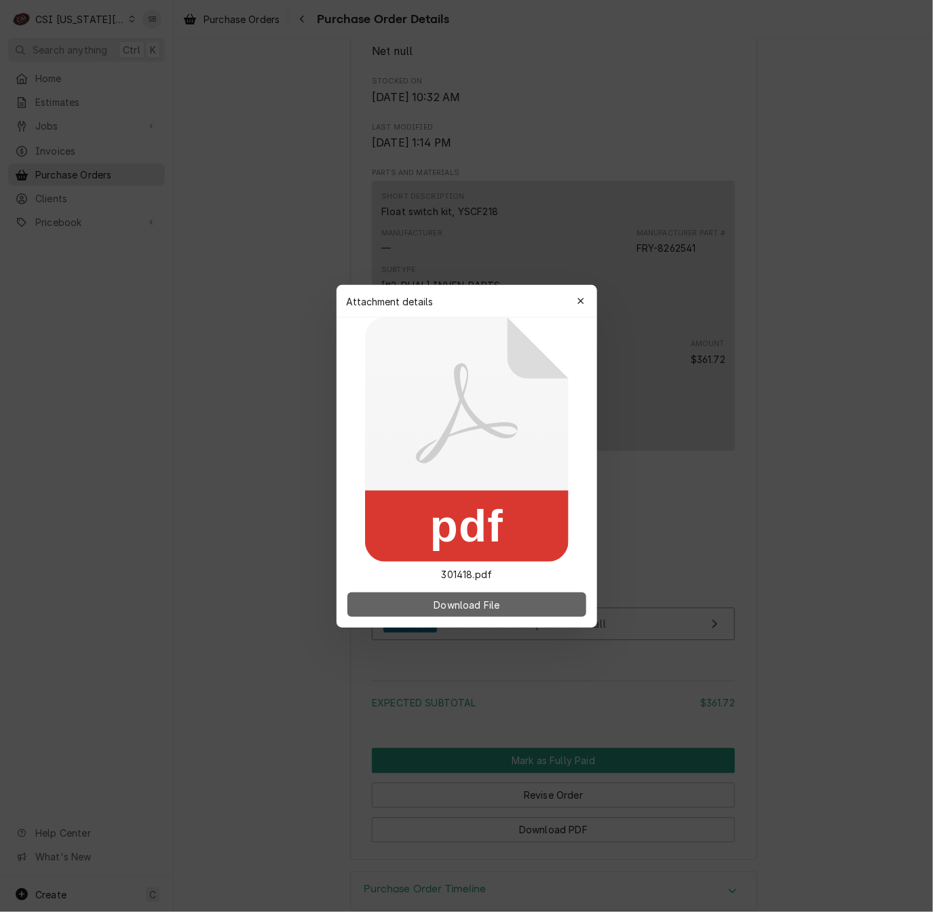
click at [442, 597] on span "Download File" at bounding box center [466, 604] width 71 height 14
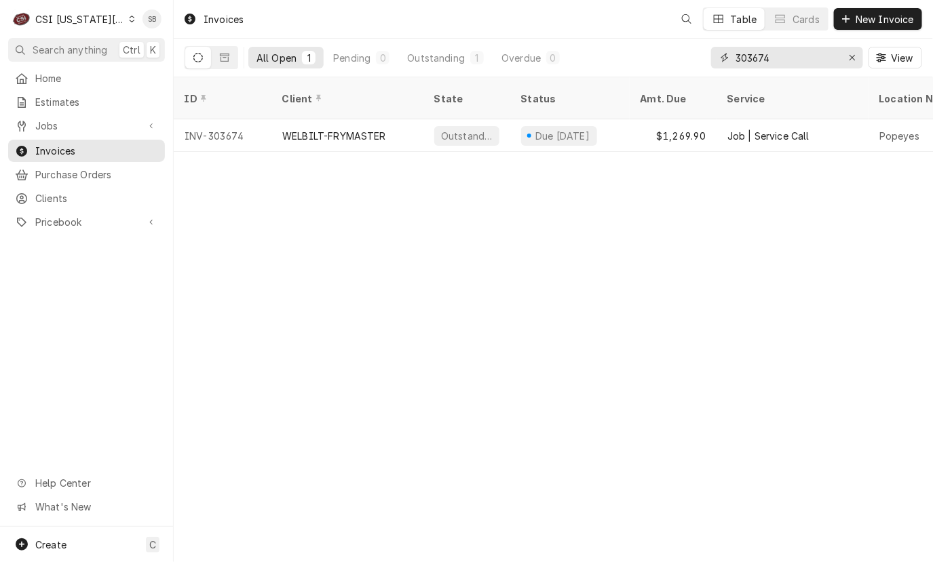
click at [755, 50] on input "303674" at bounding box center [786, 58] width 102 height 22
click at [754, 51] on input "303674" at bounding box center [786, 58] width 102 height 22
paste input "913"
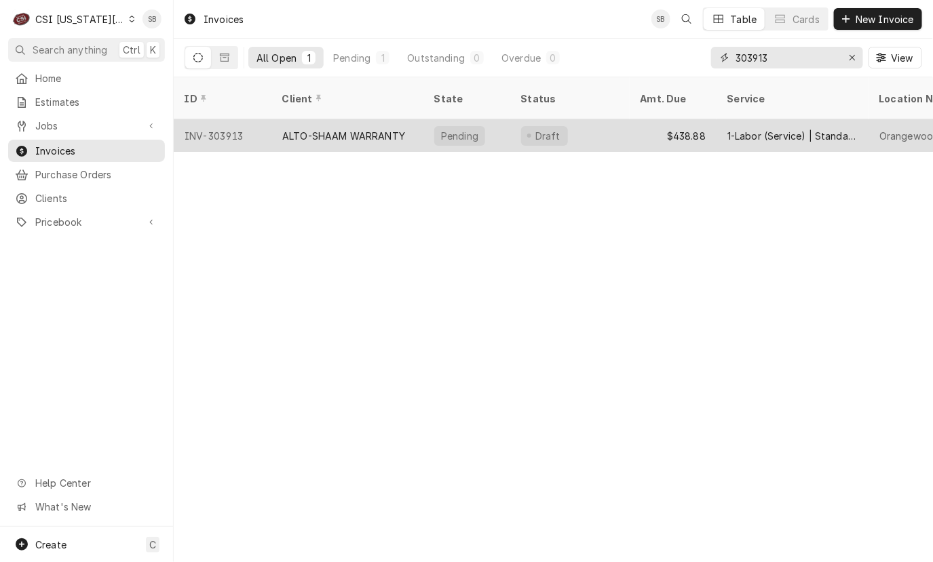
type input "303913"
click at [340, 129] on div "ALTO-SHAAM WARRANTY" at bounding box center [343, 136] width 123 height 14
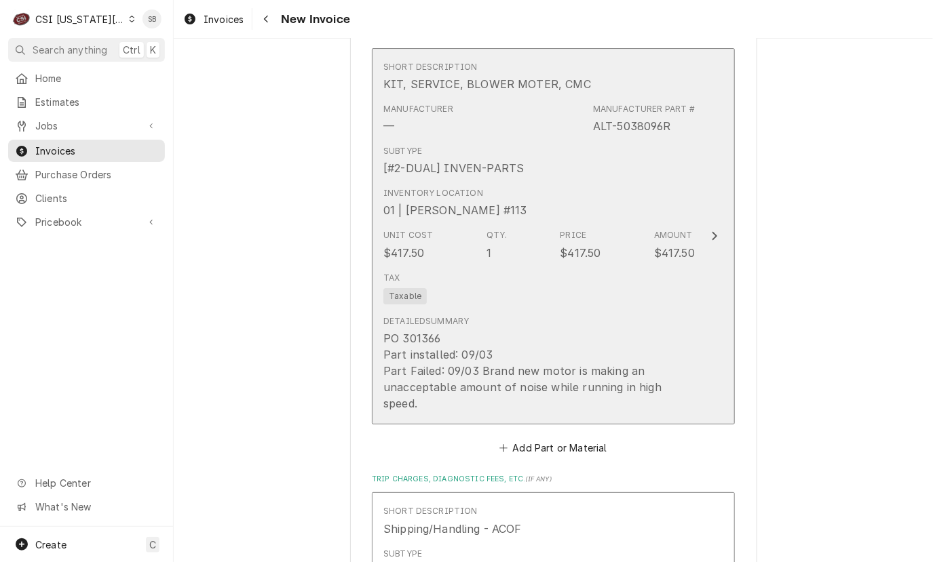
click at [638, 248] on div "Unit Cost $417.50 Qty. 1 Price $417.50 Amount $417.50" at bounding box center [538, 245] width 311 height 42
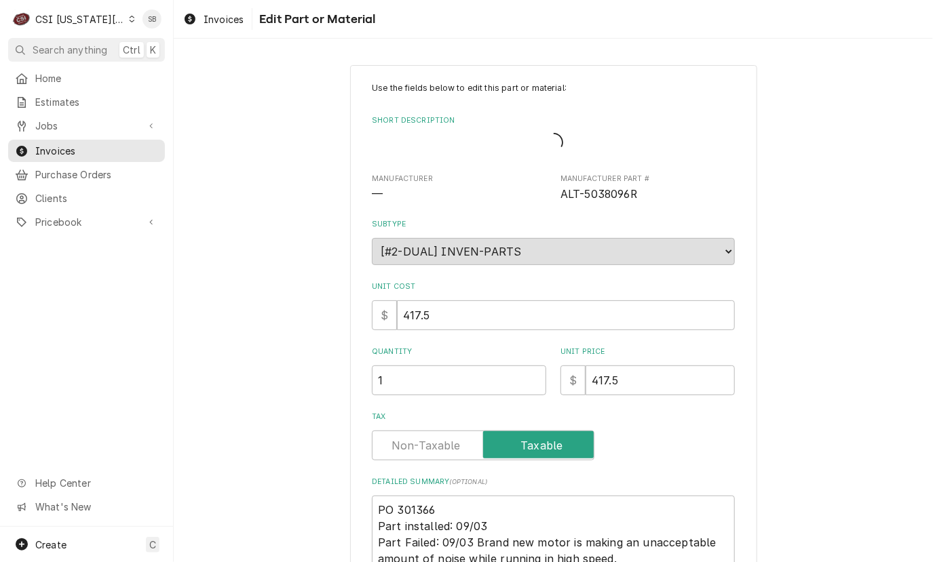
type textarea "x"
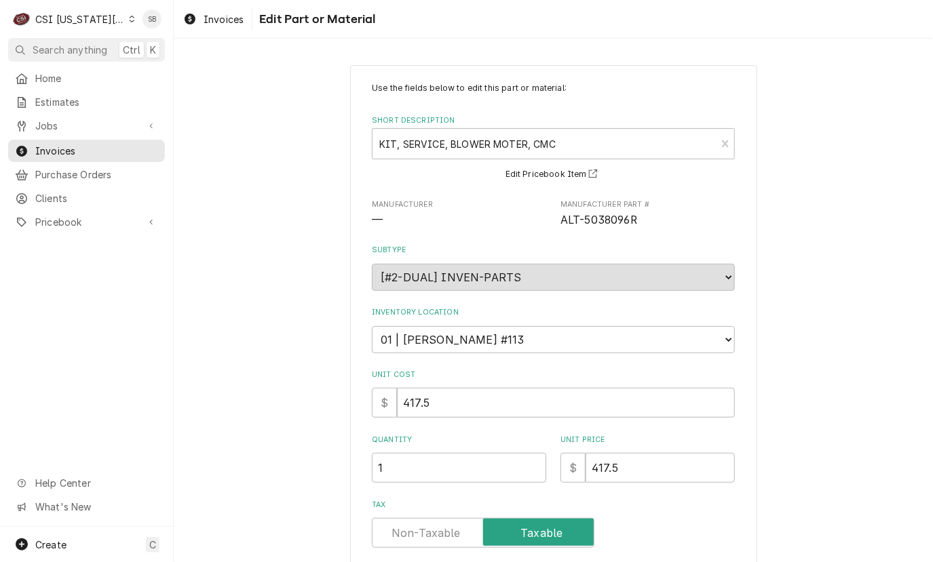
click at [601, 216] on span "ALT-5038096R" at bounding box center [598, 220] width 77 height 13
copy span "5038096R"
click at [861, 432] on div "Use the fields below to edit this part or material: Short Description KIT, SERV…" at bounding box center [553, 416] width 759 height 726
click at [216, 23] on span "Invoices" at bounding box center [223, 19] width 40 height 14
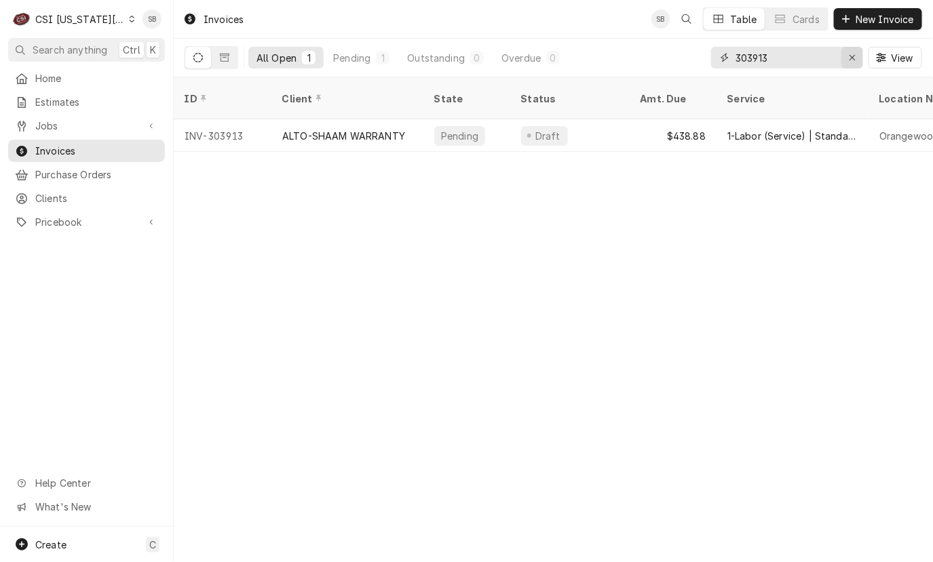
click at [849, 65] on button "Erase input" at bounding box center [852, 58] width 22 height 22
paste input "303669"
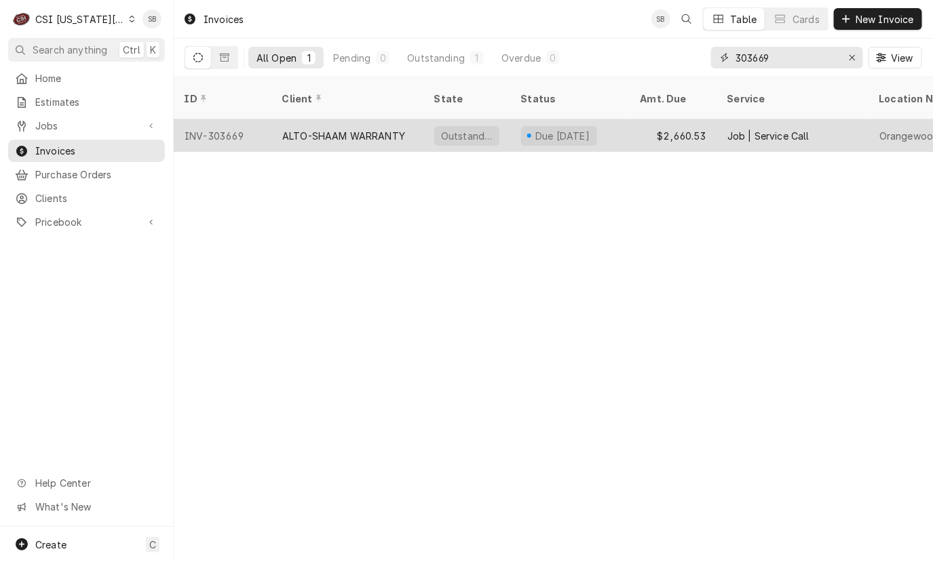
type input "303669"
click at [286, 129] on div "ALTO-SHAAM WARRANTY" at bounding box center [343, 136] width 123 height 14
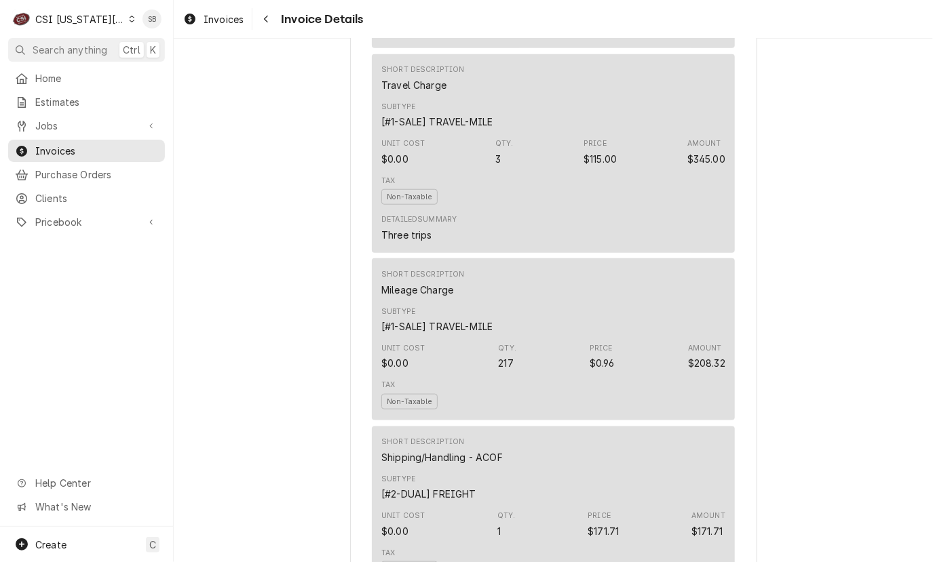
scroll to position [2442, 0]
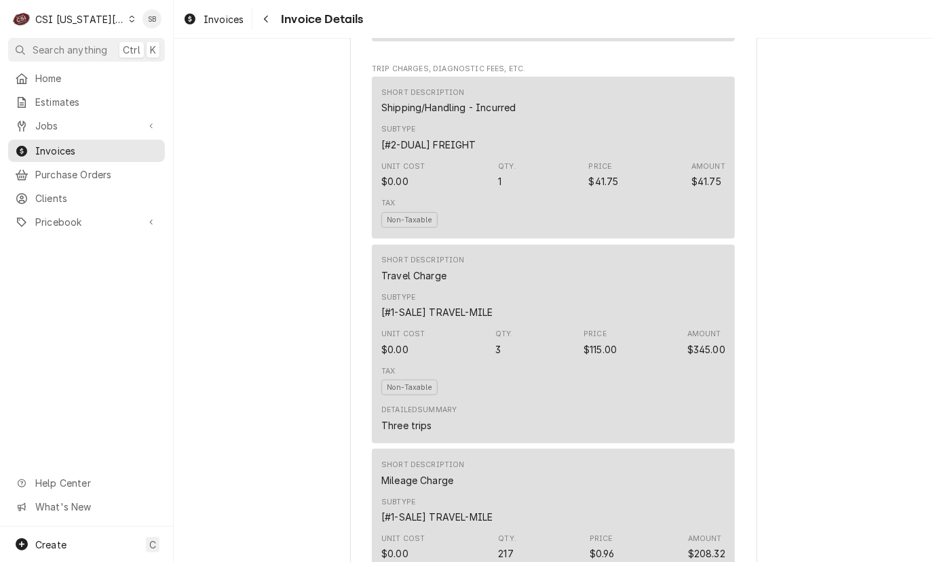
scroll to position [2035, 0]
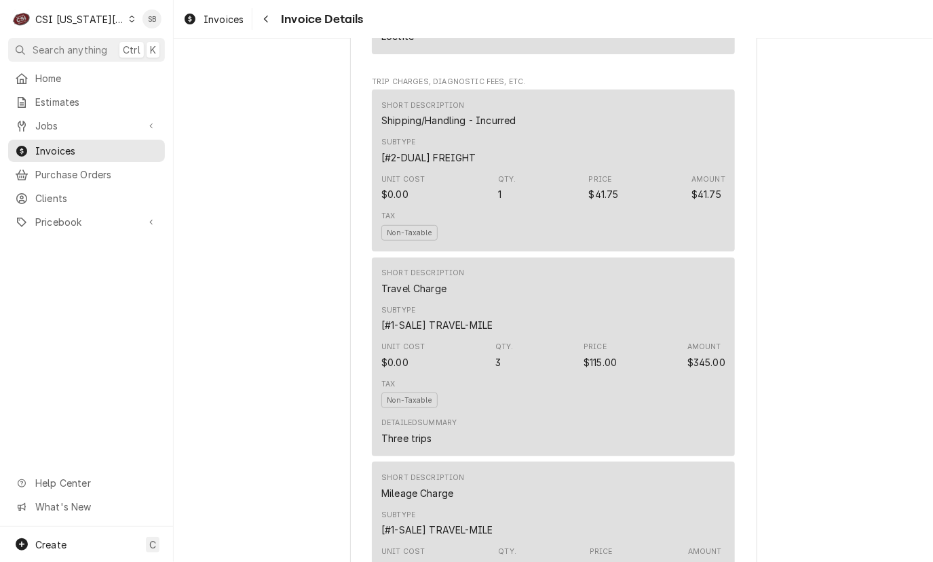
click at [806, 444] on div "Outstanding Sender CSI Kansas City CSI Commercial Services Inc1021 NE Jib Ct Un…" at bounding box center [553, 72] width 759 height 4137
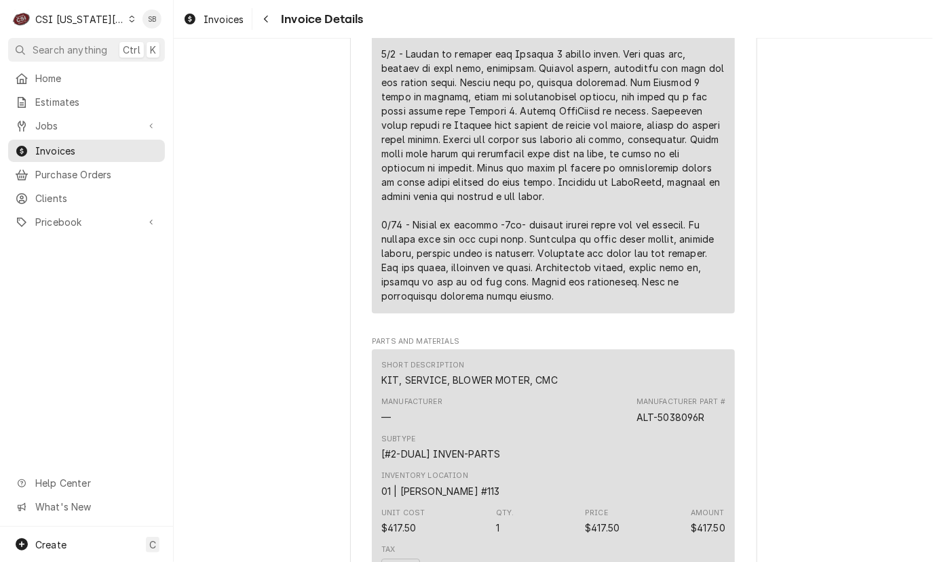
scroll to position [916, 0]
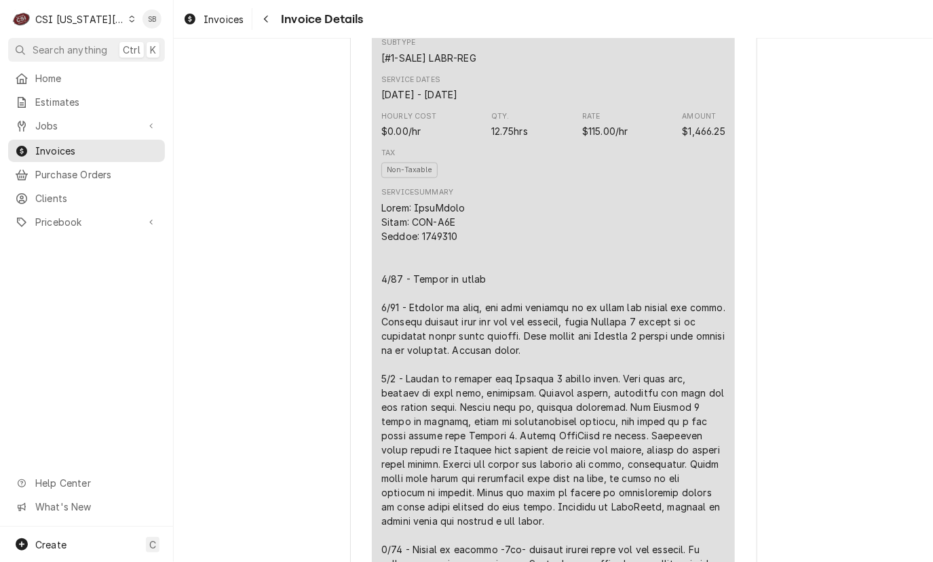
scroll to position [1221, 0]
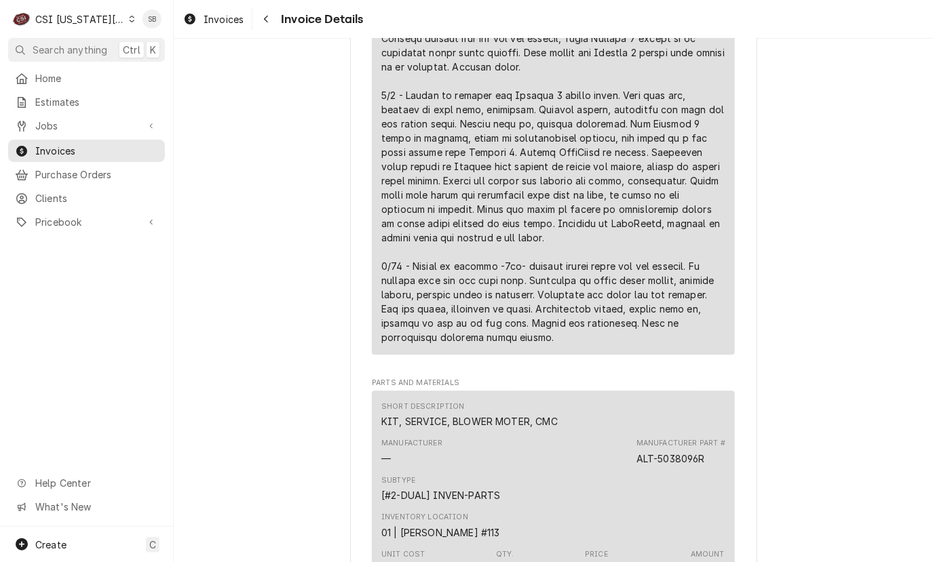
click at [391, 434] on div "Short Description KIT, SERVICE, BLOWER MOTER, CMC Manufacturer — Manufacturer P…" at bounding box center [553, 508] width 363 height 235
click at [208, 28] on link "Invoices" at bounding box center [213, 19] width 71 height 22
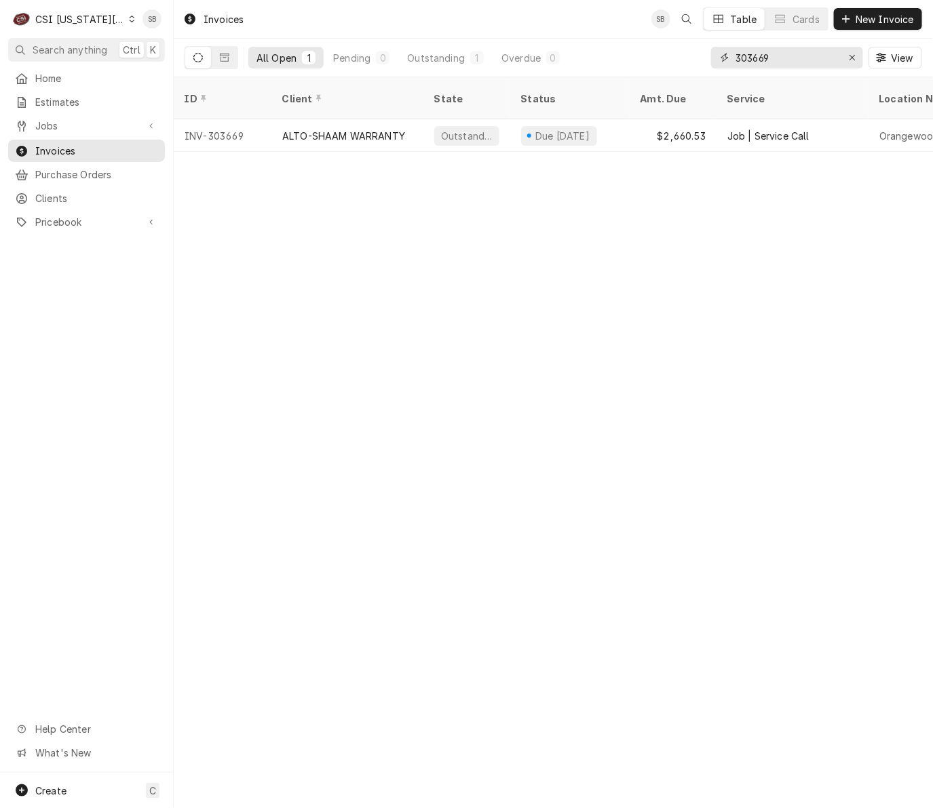
click at [755, 57] on input "303669" at bounding box center [786, 58] width 102 height 22
paste input "587"
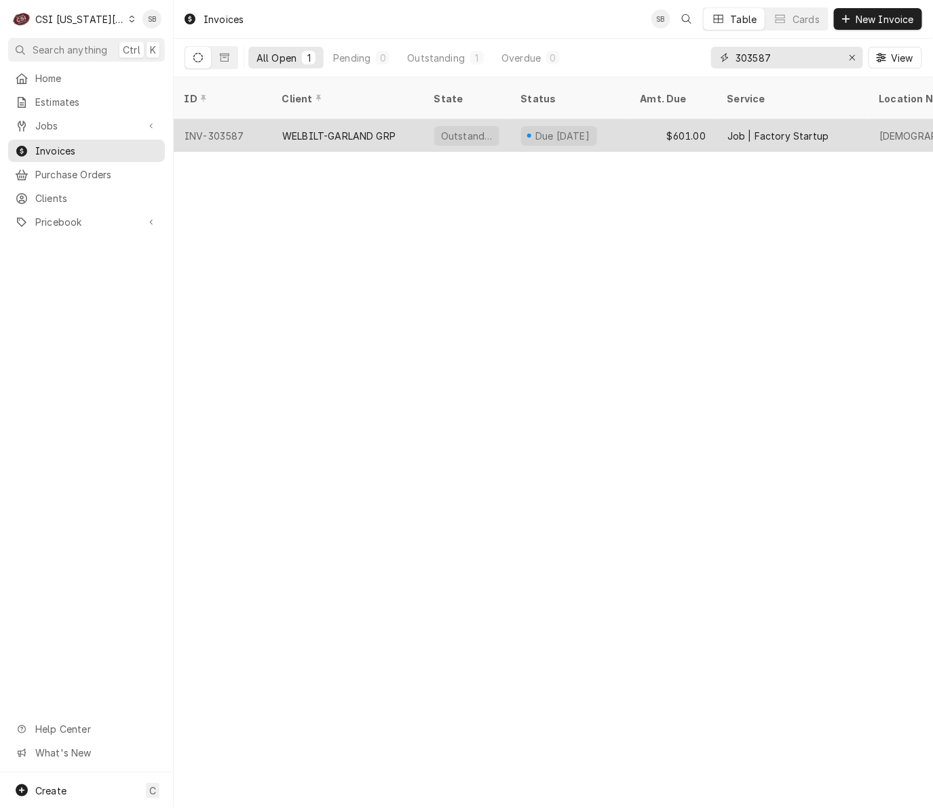
type input "303587"
click at [345, 129] on div "WELBILT-GARLAND GRP" at bounding box center [338, 136] width 113 height 14
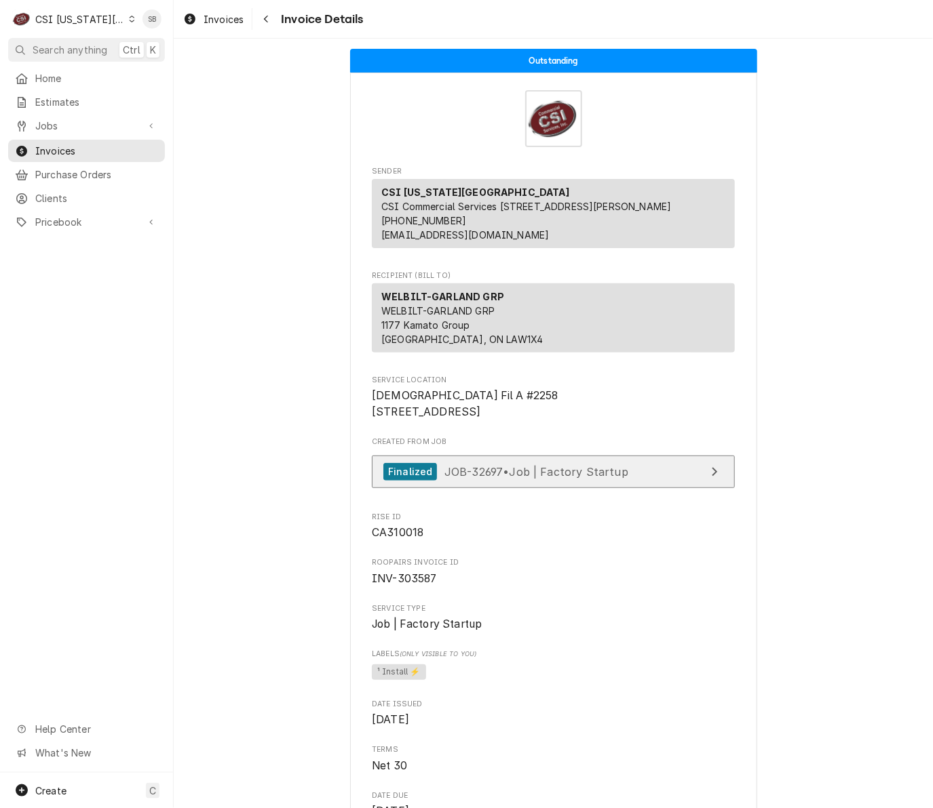
click at [541, 489] on link "Finalized JOB-32697 • Job | Factory Startup" at bounding box center [553, 472] width 363 height 33
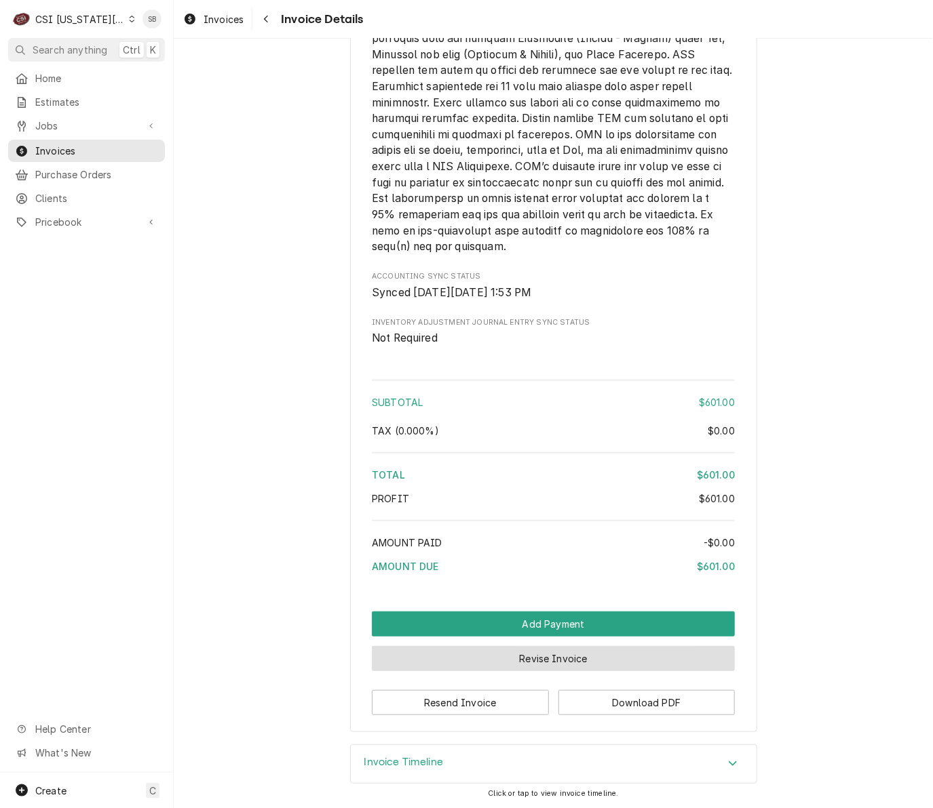
scroll to position [1860, 0]
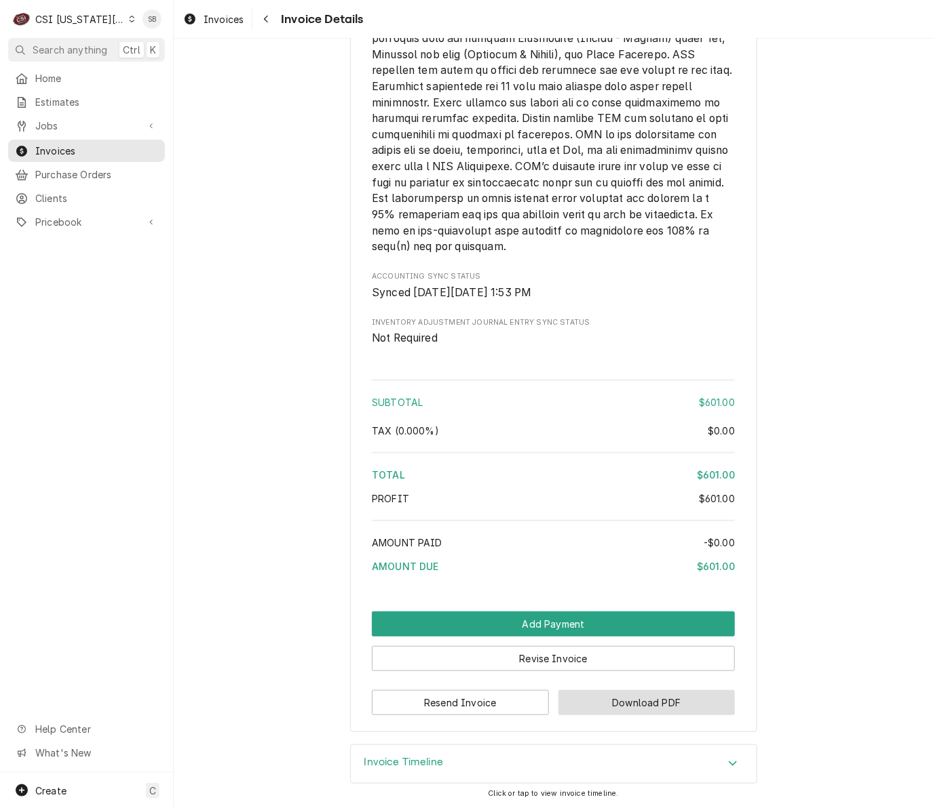
click at [621, 712] on button "Download PDF" at bounding box center [646, 702] width 177 height 25
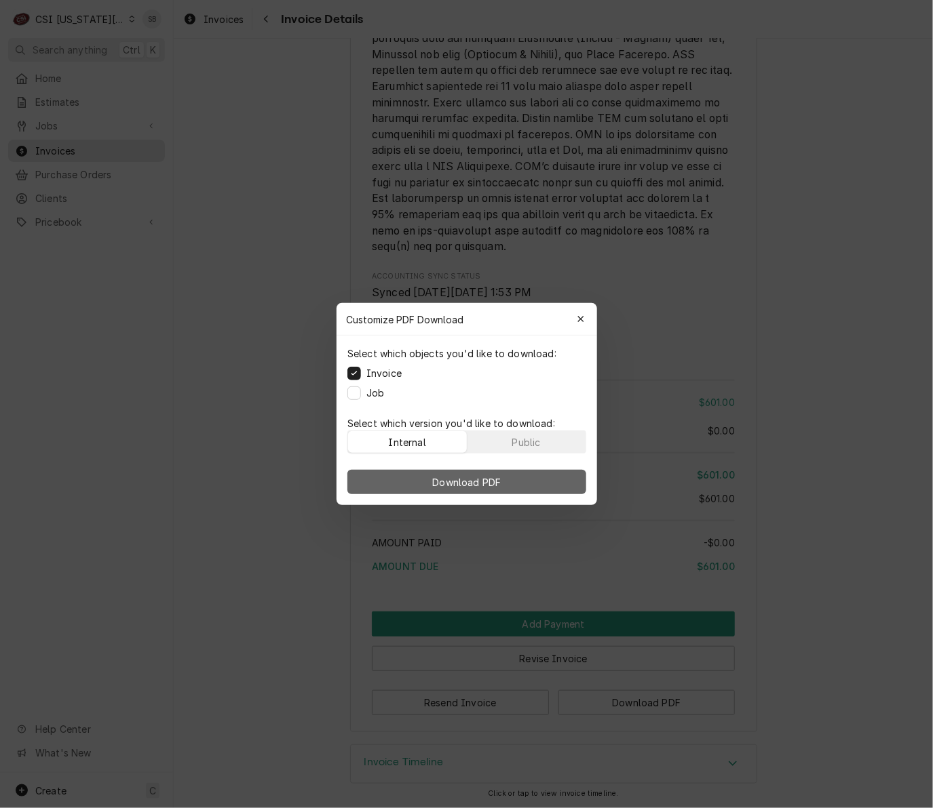
click at [547, 485] on button "Download PDF" at bounding box center [466, 482] width 239 height 24
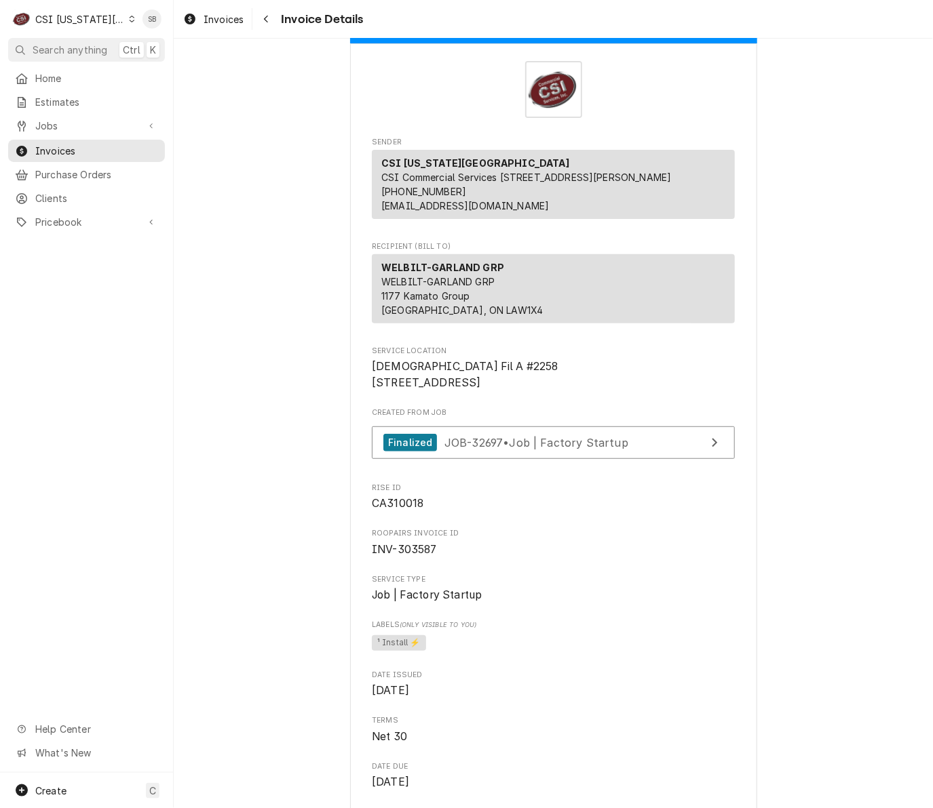
scroll to position [741, 0]
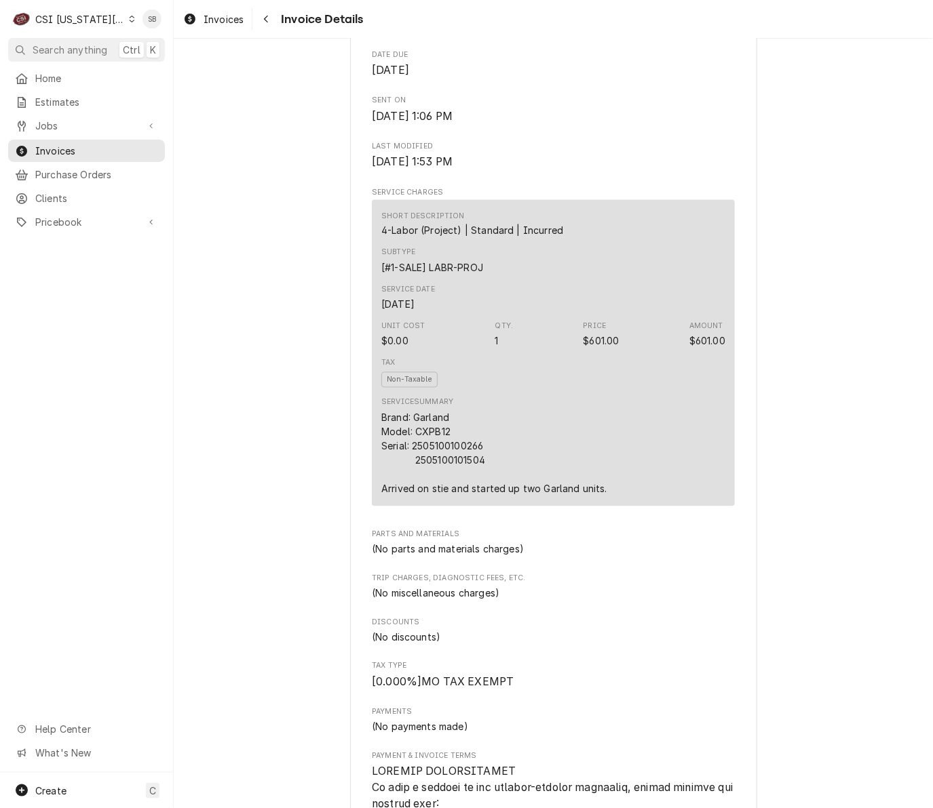
click at [460, 481] on div "Brand: Garland Model: CXPB12 Serial: 2505100100266 2505100101504 Arrived on sti…" at bounding box center [494, 453] width 226 height 85
copy div "2505100100266"
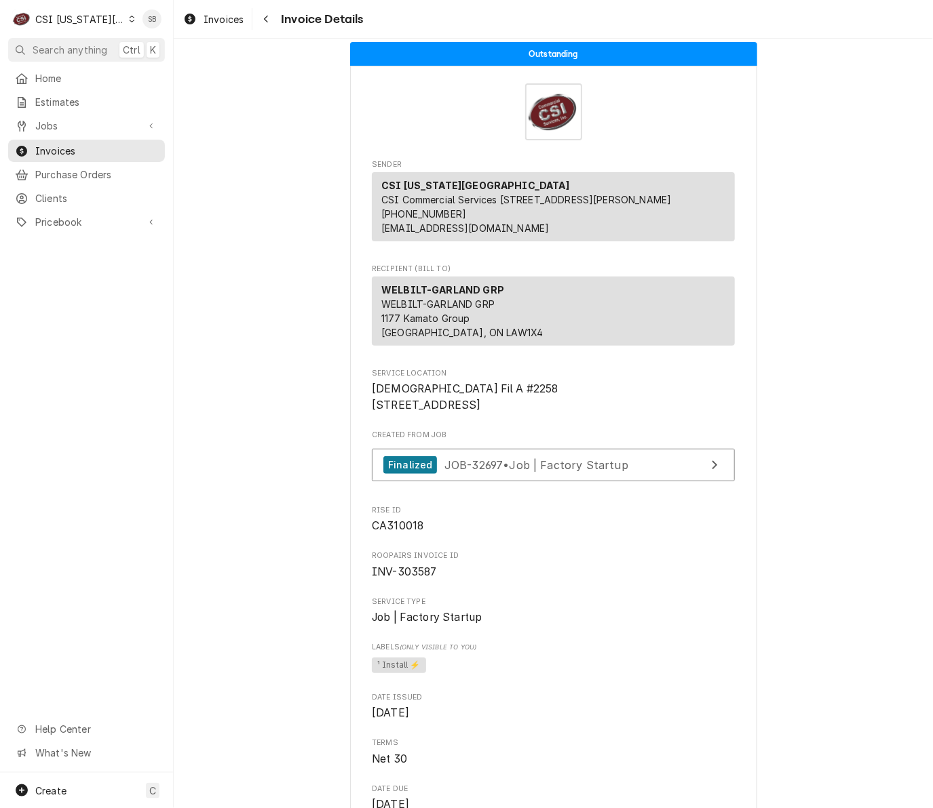
scroll to position [0, 0]
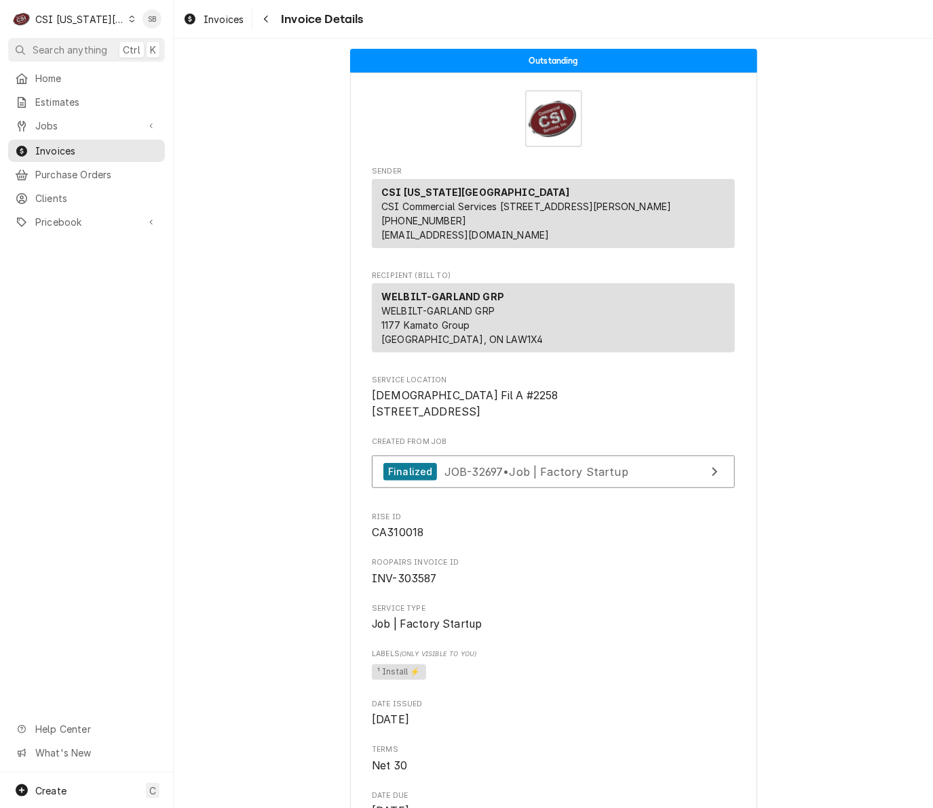
click at [404, 539] on span "CA310018" at bounding box center [398, 532] width 52 height 13
copy span "CA310018"
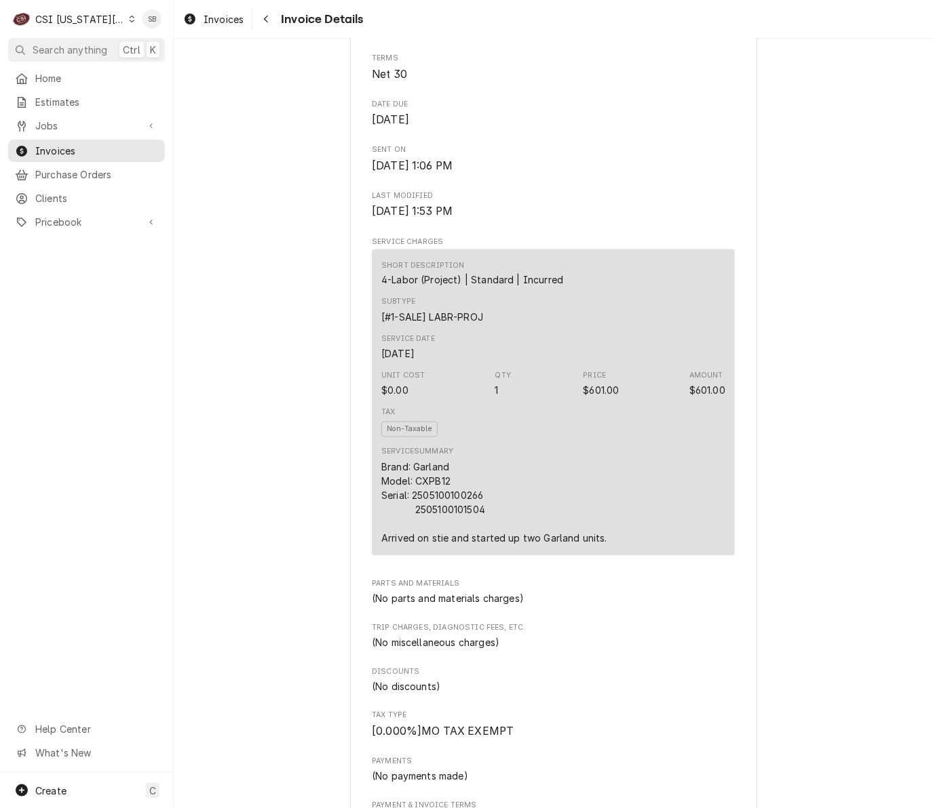
scroll to position [712, 0]
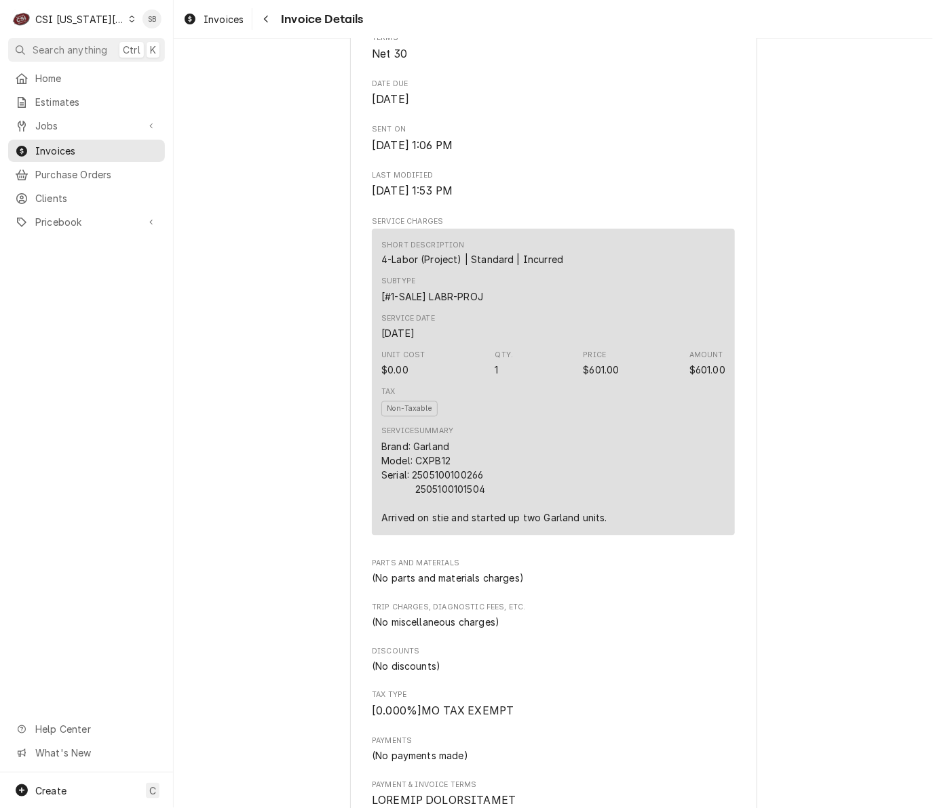
click at [435, 523] on div "Brand: Garland Model: CXPB12 Serial: 2505100100266 2505100101504 Arrived on sti…" at bounding box center [494, 482] width 226 height 85
copy div "2505100101504"
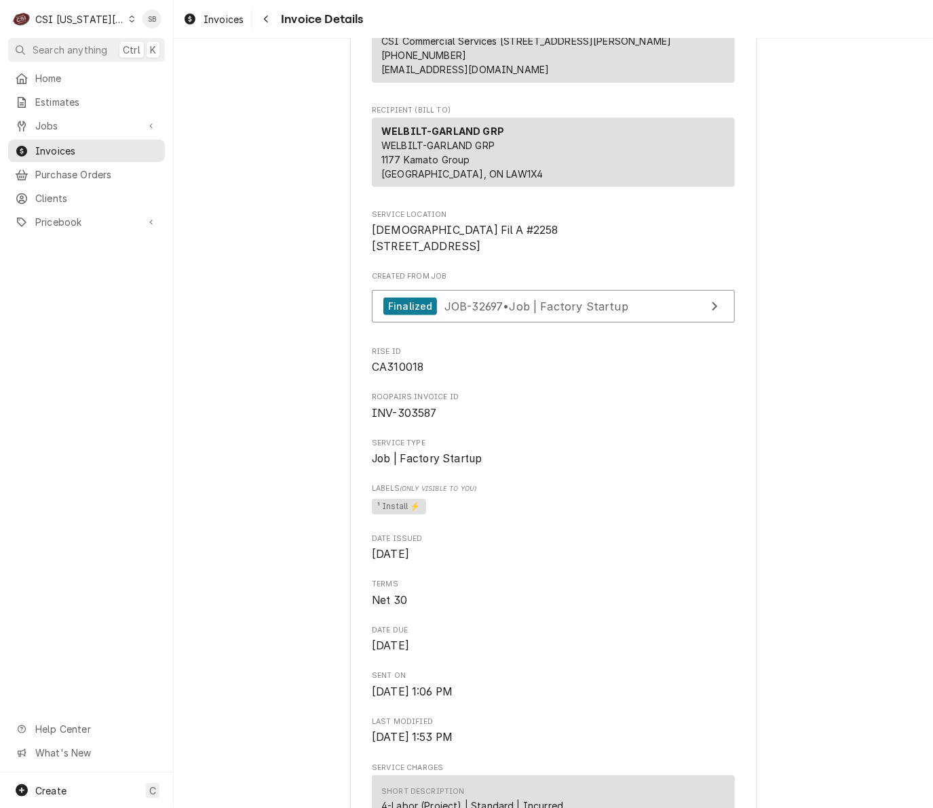
scroll to position [0, 0]
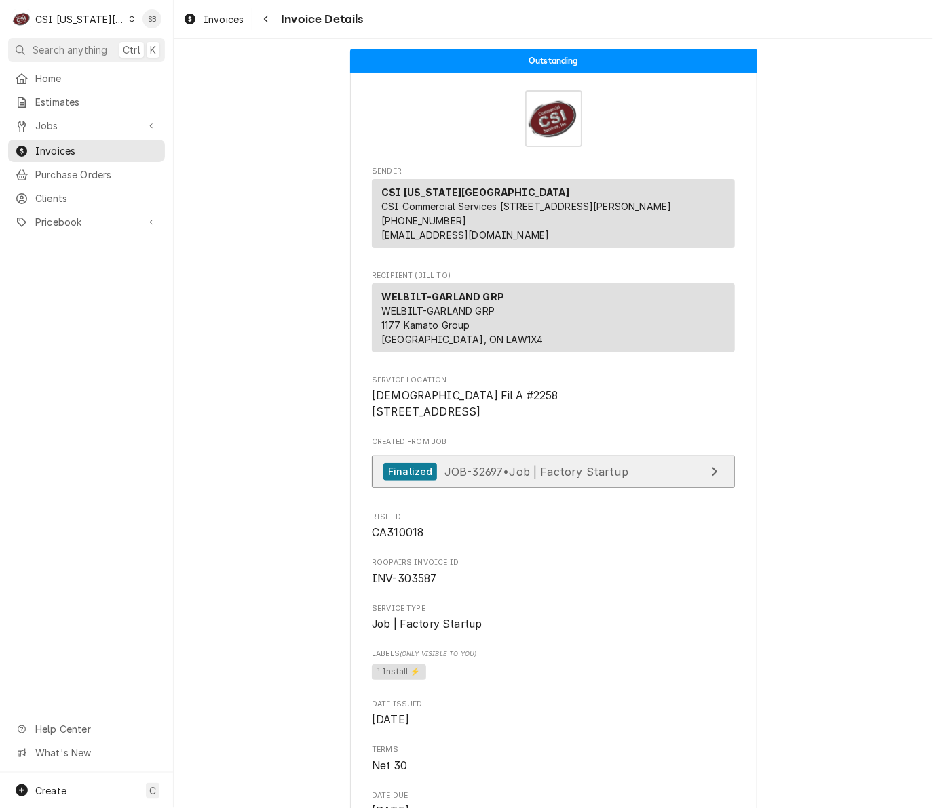
click at [497, 489] on link "Finalized JOB-32697 • Job | Factory Startup" at bounding box center [553, 472] width 363 height 33
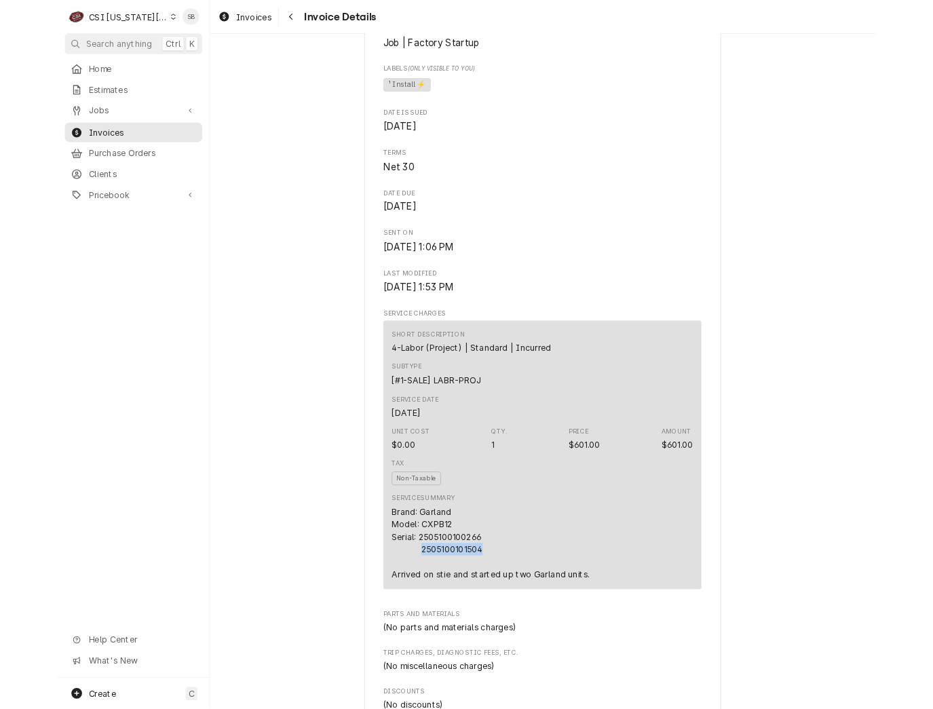
scroll to position [712, 0]
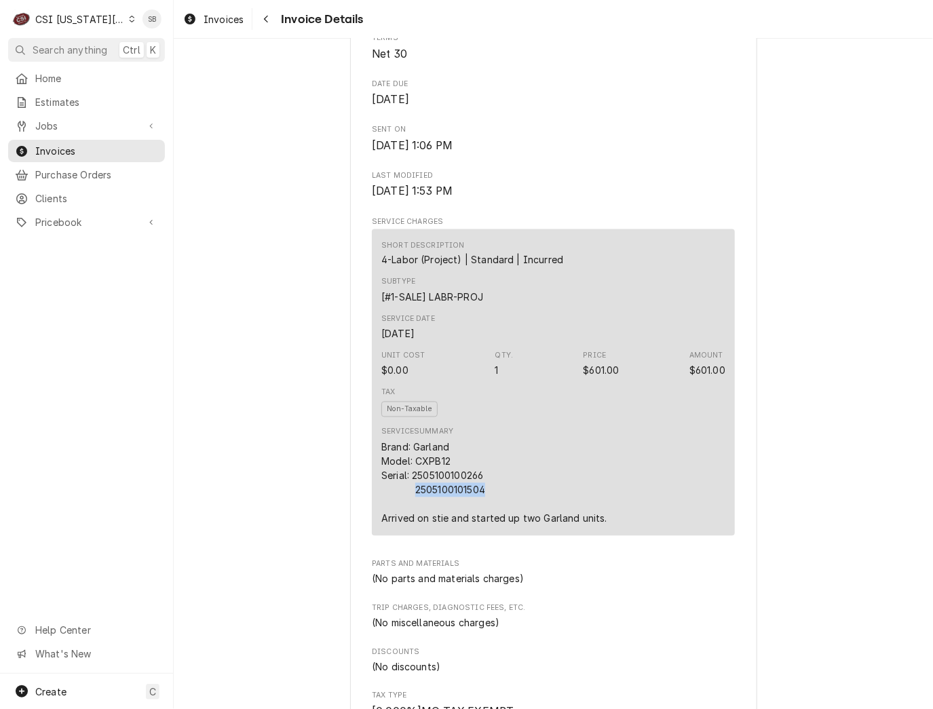
click at [841, 540] on div "Outstanding Sender CSI Kansas City CSI Commercial Services Inc1021 NE Jib Ct Un…" at bounding box center [553, 593] width 759 height 2534
click at [69, 19] on div "CSI [US_STATE][GEOGRAPHIC_DATA]" at bounding box center [80, 19] width 90 height 14
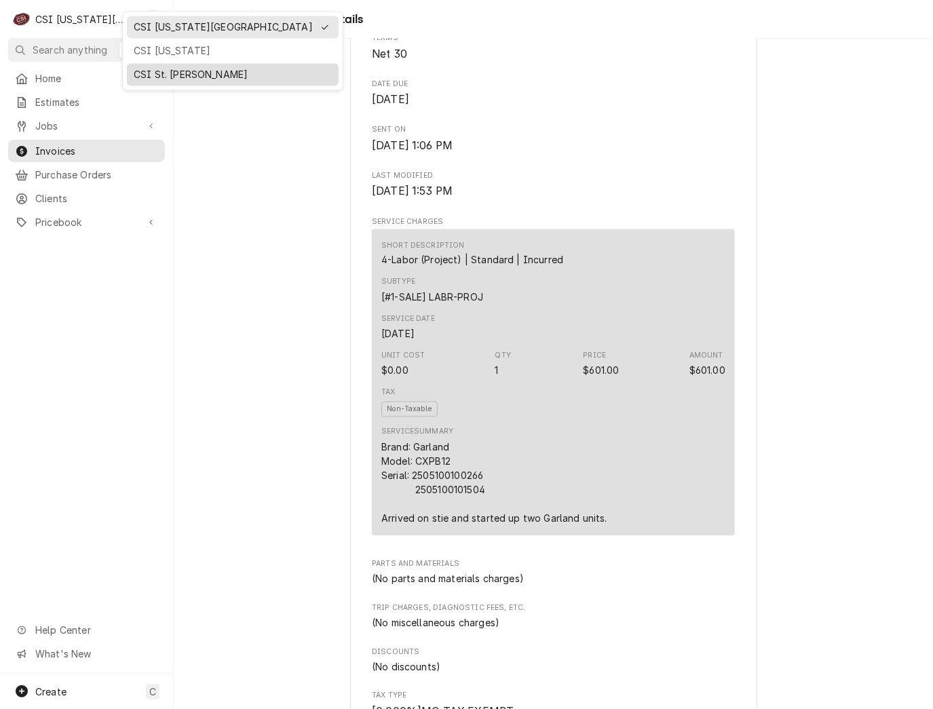
click at [149, 68] on div "CSI St. Louis" at bounding box center [233, 75] width 198 height 14
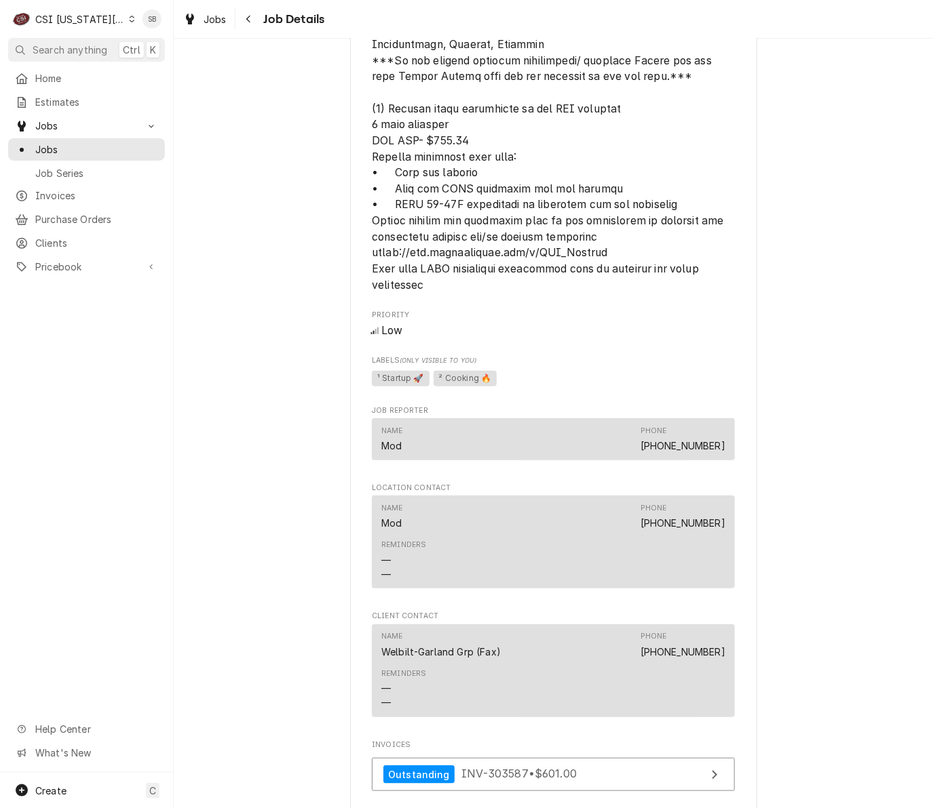
scroll to position [1831, 0]
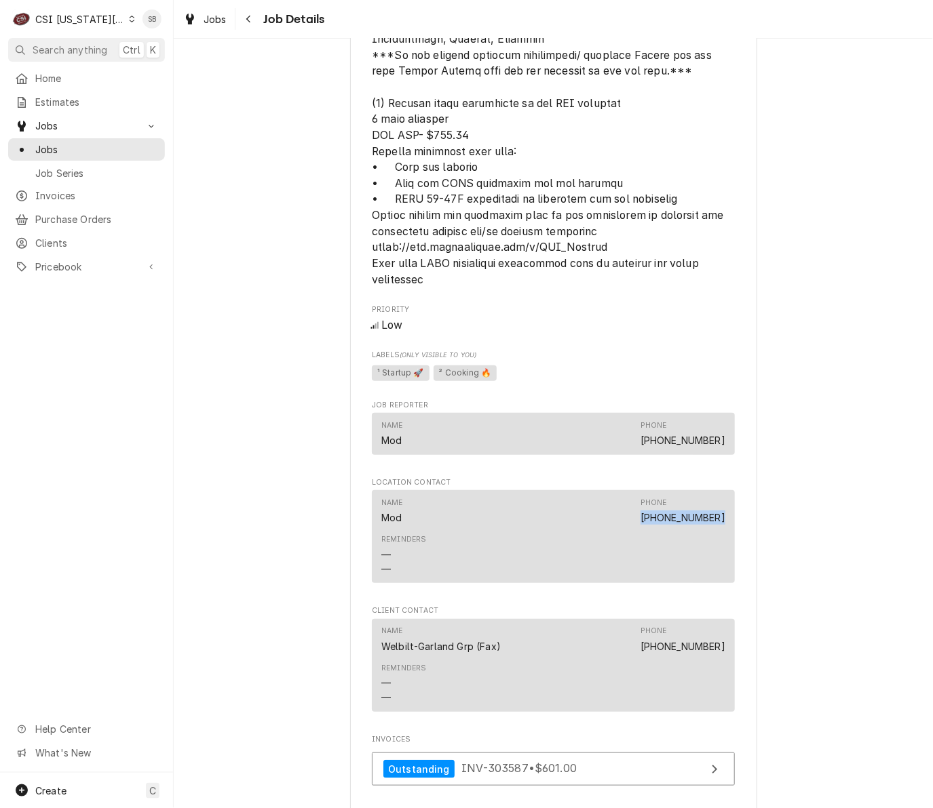
drag, startPoint x: 717, startPoint y: 531, endPoint x: 639, endPoint y: 536, distance: 78.1
click at [639, 536] on div "Name Mod Phone (816) 795-7775 Reminders — —" at bounding box center [553, 536] width 363 height 93
copy link "(816) 795-7775"
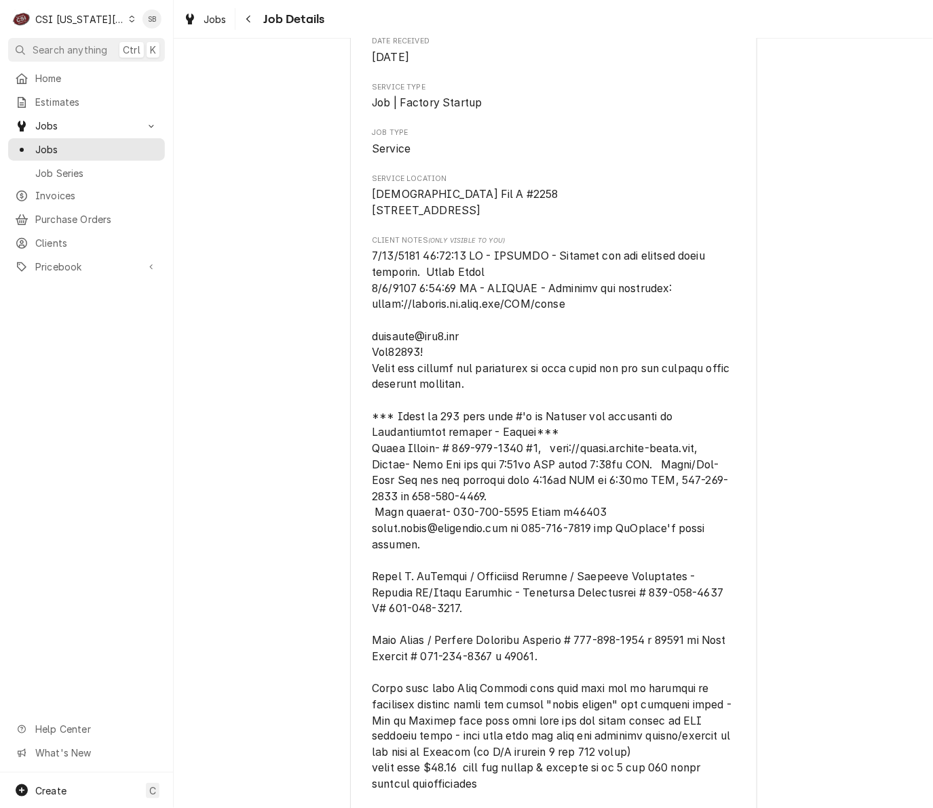
scroll to position [0, 0]
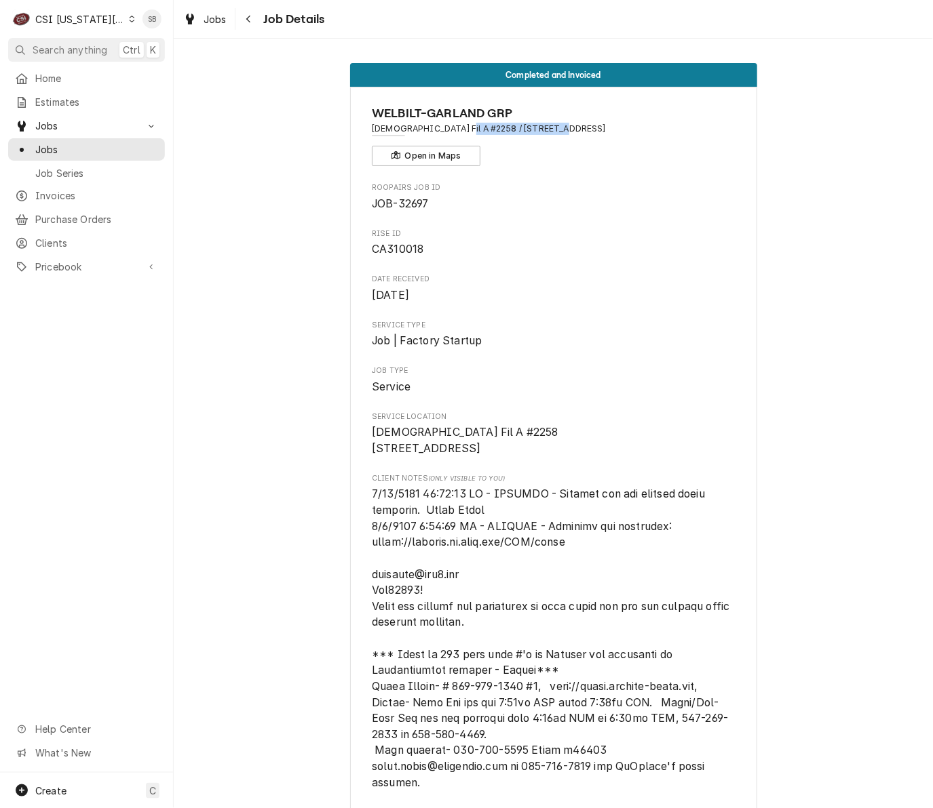
drag, startPoint x: 446, startPoint y: 132, endPoint x: 536, endPoint y: 136, distance: 90.3
click at [536, 136] on div "WELBILT-GARLAND GRP Chick Fil A #2258 / 18785 East 39Th Street, Independence, M…" at bounding box center [553, 135] width 363 height 62
copy span "18785 East 39Th Street"
click at [397, 254] on span "CA310018" at bounding box center [398, 249] width 52 height 13
click at [399, 253] on span "CA310018" at bounding box center [398, 249] width 52 height 13
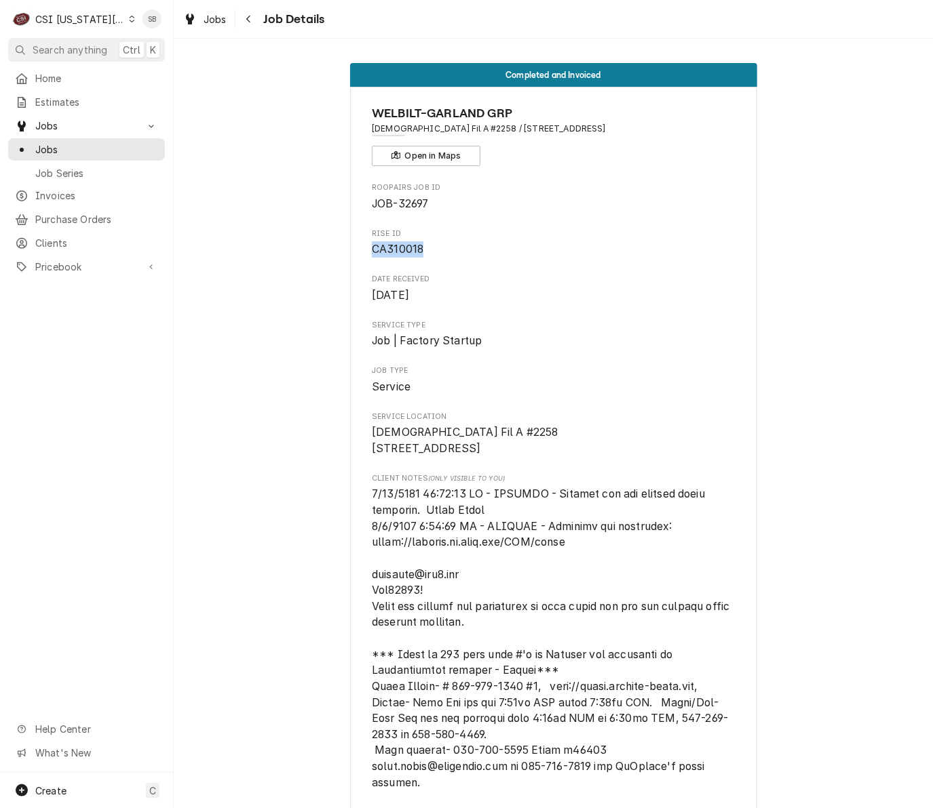
copy span "CA310018"
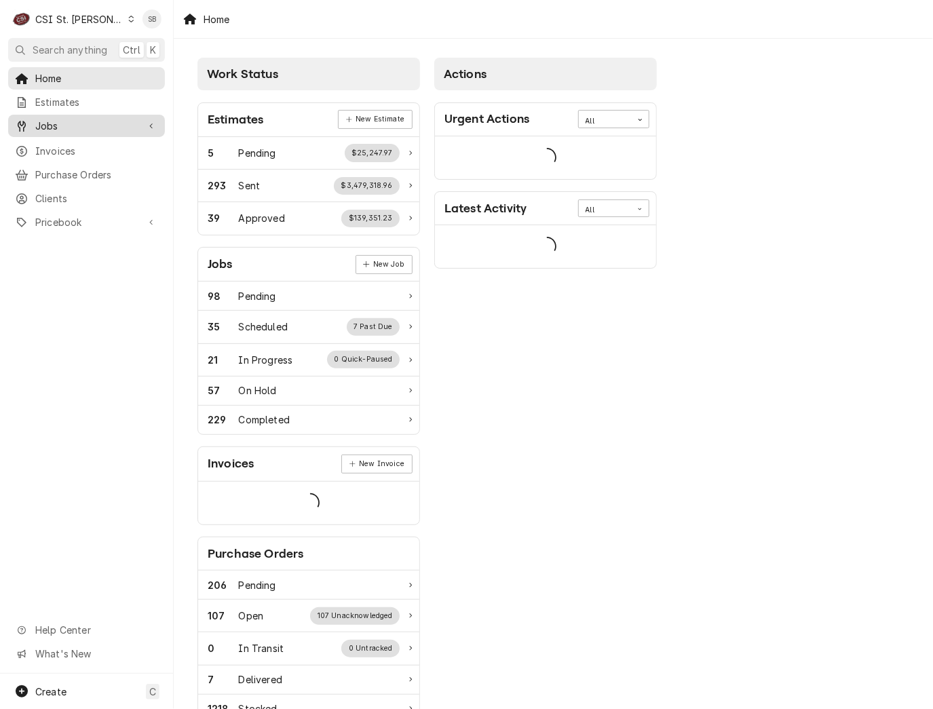
click at [79, 123] on span "Jobs" at bounding box center [86, 126] width 102 height 14
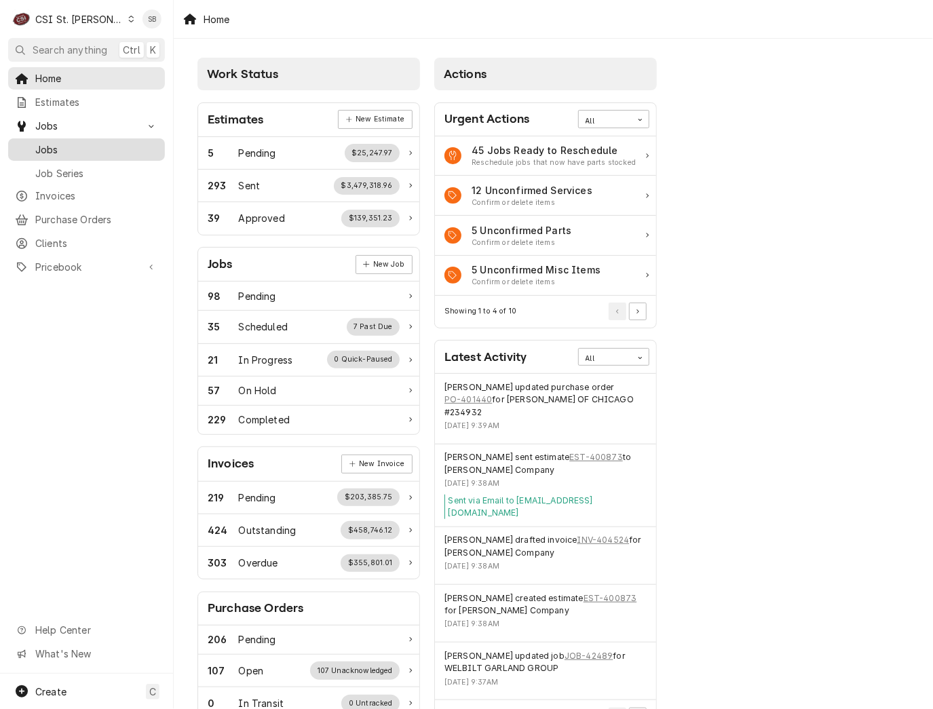
click at [76, 147] on span "Jobs" at bounding box center [96, 149] width 123 height 14
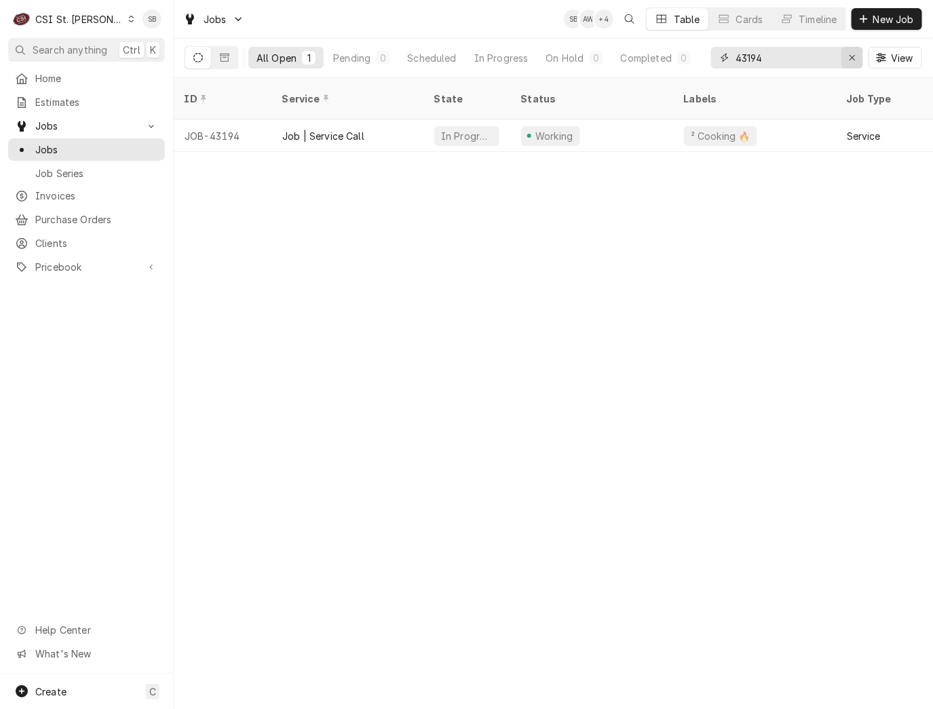
click at [861, 55] on button "Erase input" at bounding box center [852, 58] width 22 height 22
paste input "42819"
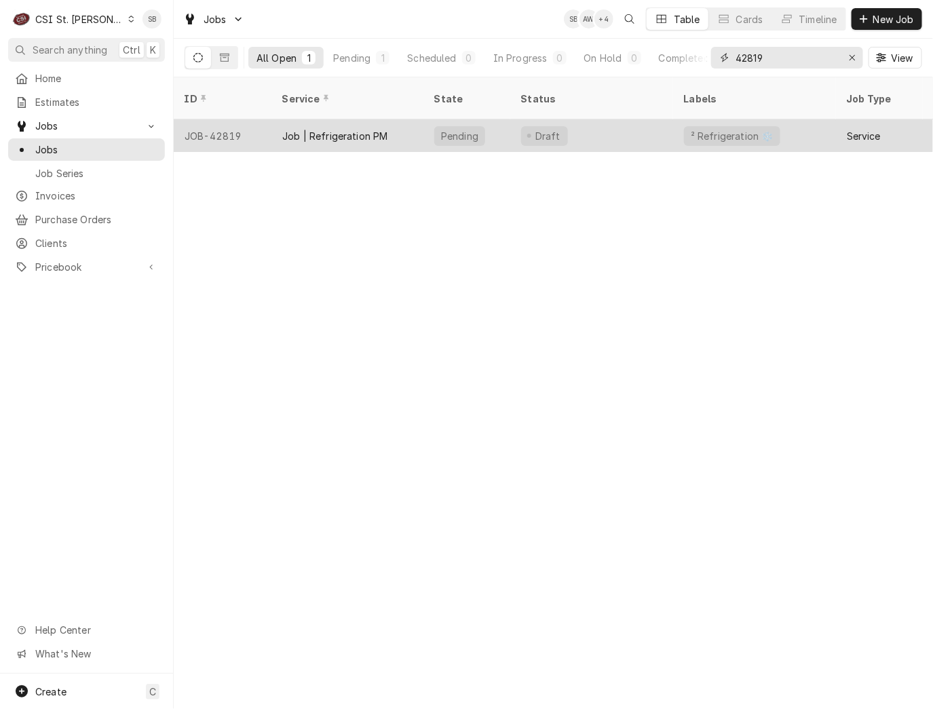
type input "42819"
click at [308, 129] on div "Job | Refrigeration PM" at bounding box center [335, 136] width 106 height 14
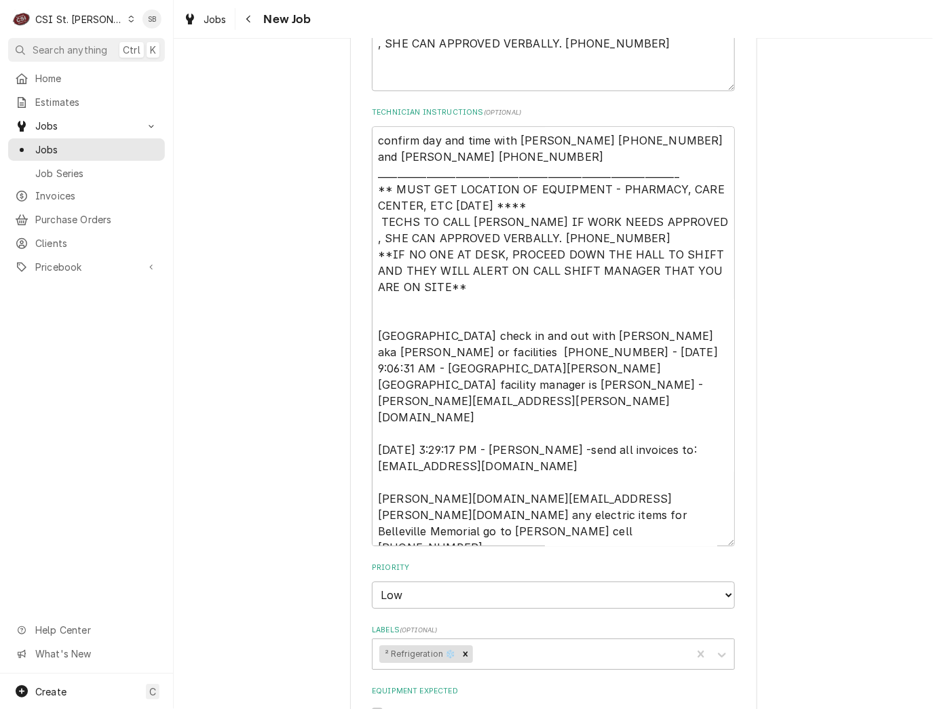
scroll to position [1119, 0]
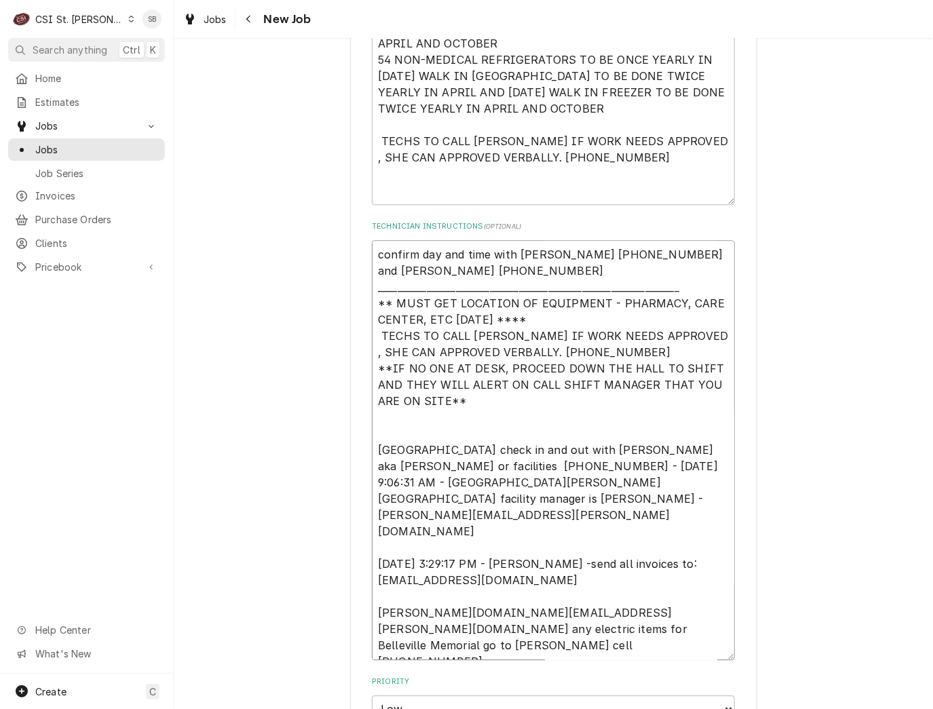
click at [694, 570] on textarea "confirm day and time with Ken 618-257-5132 and Latasha 618-257-5125 ___________…" at bounding box center [553, 450] width 363 height 420
type textarea "x"
type textarea "confirm day and time with Ken 618-257-5132 and Latasha 618-257-5125 ___________…"
type textarea "x"
type textarea "confirm day and time with Ken 618-257-5132 and Latasha 618-257-5125 ___________…"
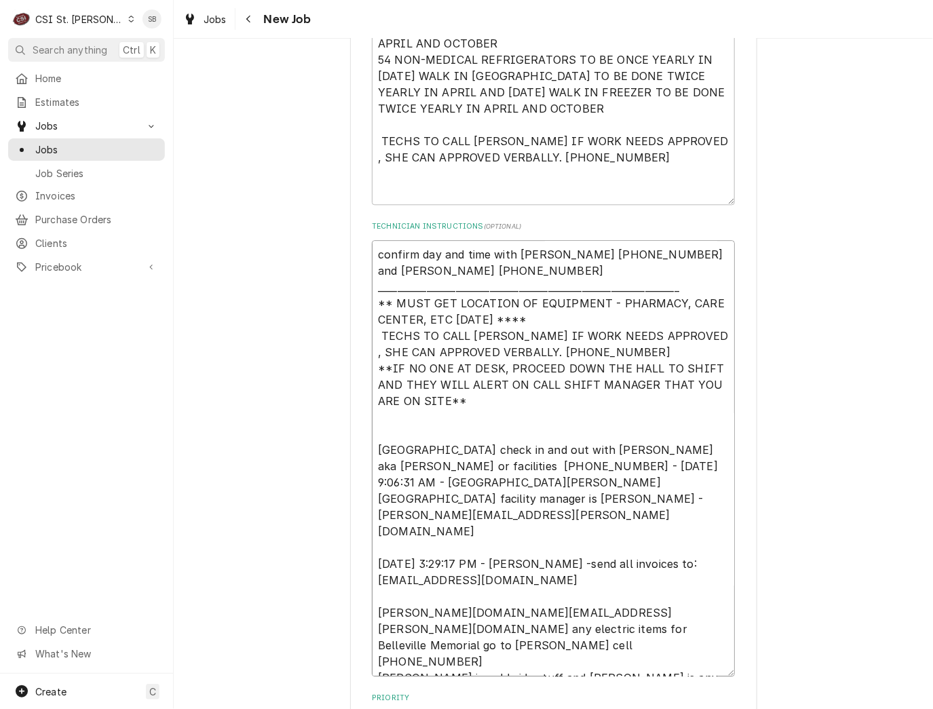
type textarea "x"
type textarea "confirm day and time with Ken 618-257-5132 and Latasha 618-257-5125 ___________…"
type textarea "x"
type textarea "confirm day and time with Ken 618-257-5132 and Latasha 618-257-5125 ___________…"
type textarea "x"
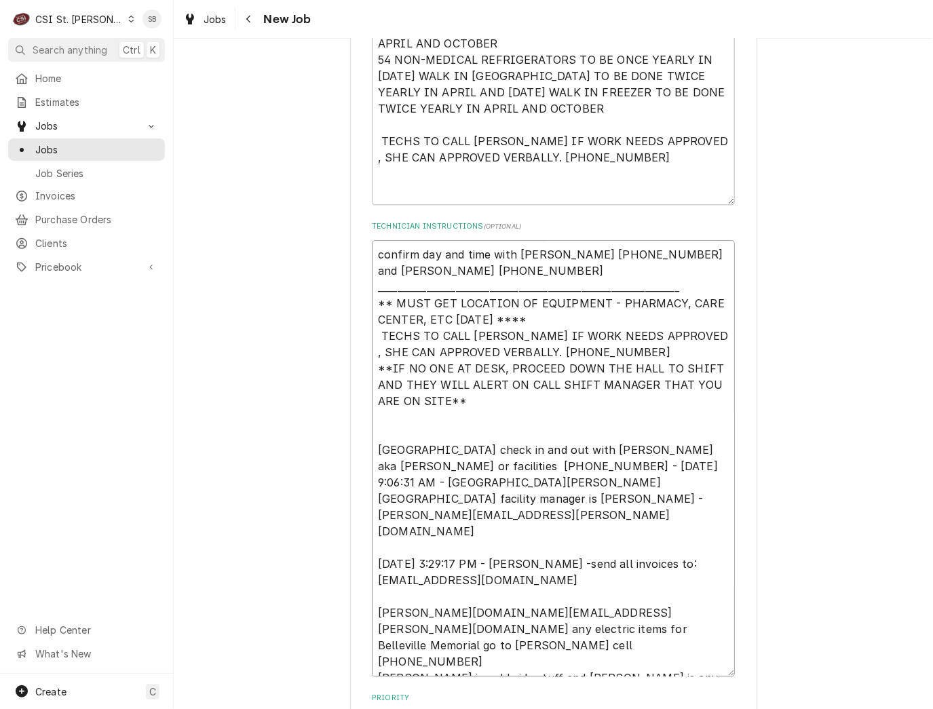
type textarea "confirm day and time with Ken 618-257-5132 and Latasha 618-257-5125 ___________…"
type textarea "x"
type textarea "confirm day and time with Ken 618-257-5132 and Latasha 618-257-5125 ___________…"
type textarea "x"
type textarea "confirm day and time with Ken 618-257-5132 and Latasha 618-257-5125 ___________…"
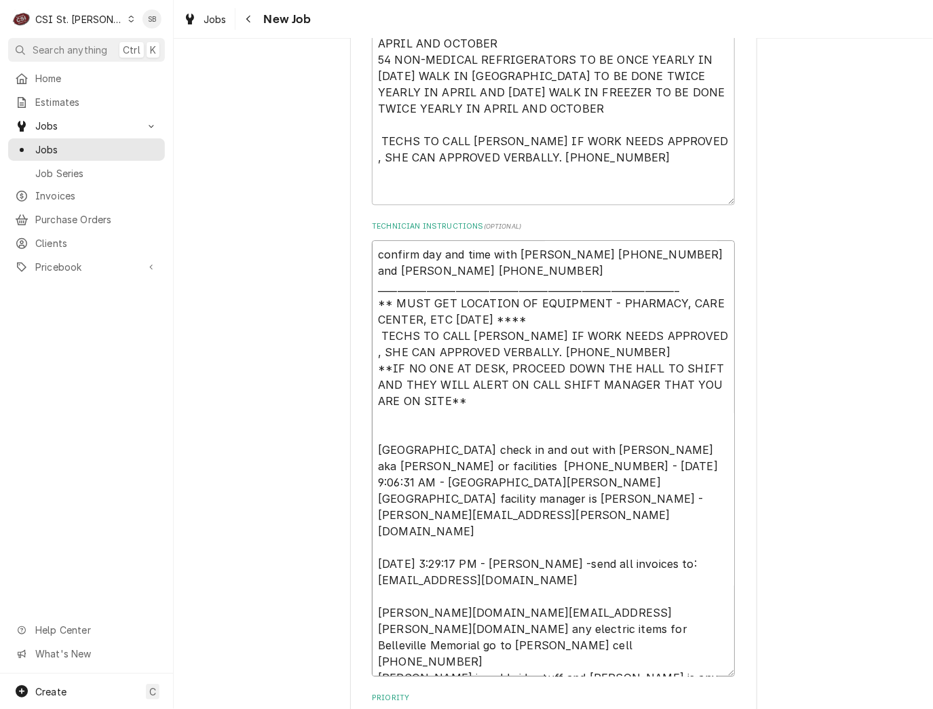
type textarea "x"
type textarea "confirm day and time with Ken 618-257-5132 and Latasha 618-257-5125 ___________…"
type textarea "x"
type textarea "confirm day and time with Ken 618-257-5132 and Latasha 618-257-5125 ___________…"
type textarea "x"
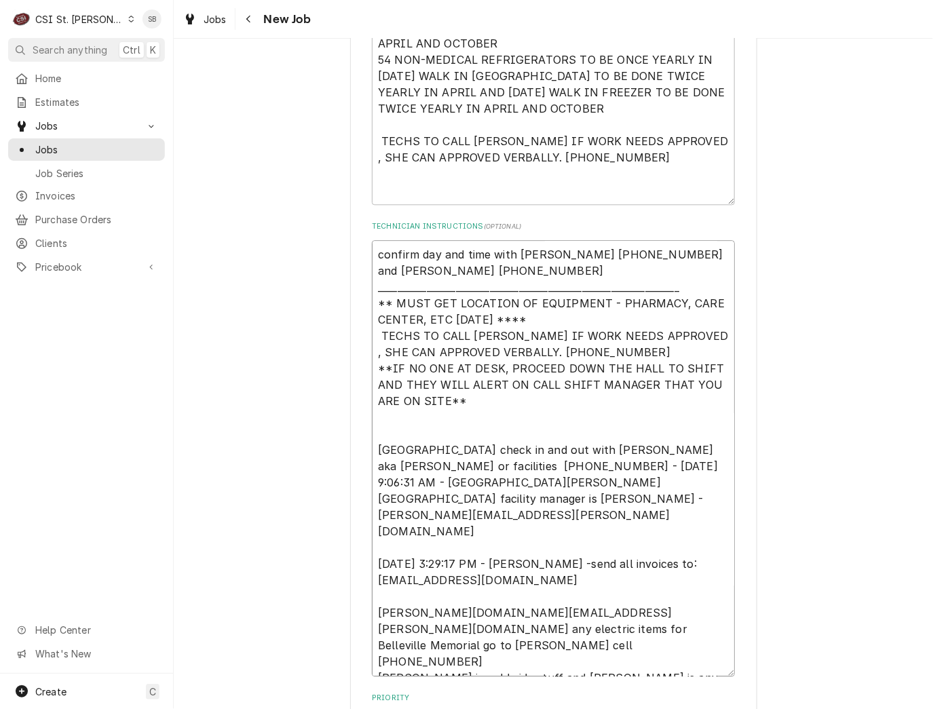
type textarea "confirm day and time with Ken 618-257-5132 and Latasha 618-257-5125 ___________…"
type textarea "x"
type textarea "confirm day and time with Ken 618-257-5132 and Latasha 618-257-5125 ___________…"
type textarea "x"
type textarea "confirm day and time with Ken 618-257-5132 and Latasha 618-257-5125 ___________…"
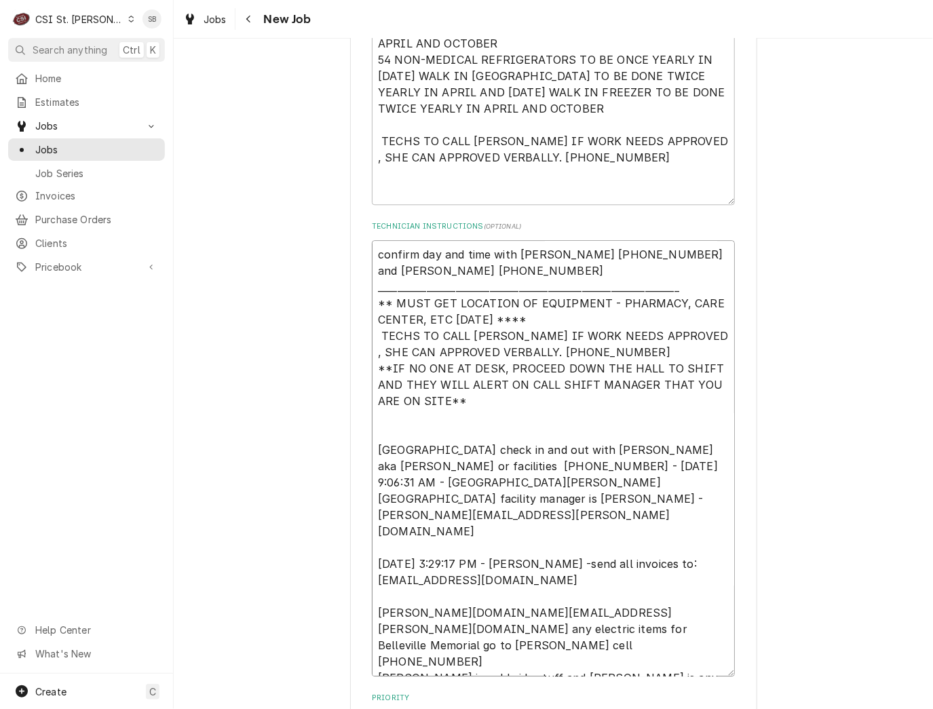
type textarea "x"
type textarea "confirm day and time with Ken 618-257-5132 and Latasha 618-257-5125 ___________…"
type textarea "x"
type textarea "confirm day and time with Ken 618-257-5132 and Latasha 618-257-5125 ___________…"
type textarea "x"
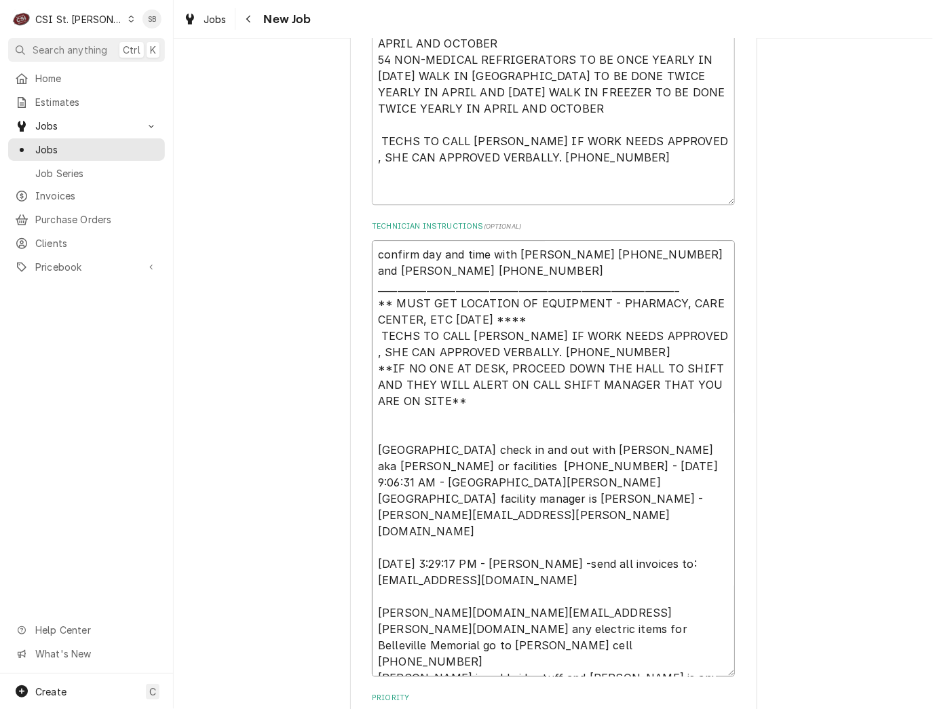
type textarea "confirm day and time with Ken 618-257-5132 and Latasha 618-257-5125 ___________…"
click at [442, 574] on textarea "confirm day and time with Ken 618-257-5132 and Latasha 618-257-5125 ___________…" at bounding box center [553, 458] width 363 height 436
drag, startPoint x: 226, startPoint y: 549, endPoint x: 404, endPoint y: 570, distance: 178.9
click at [230, 549] on div "Use the fields below to edit this job: Client Details Client MEMORIAL HOSPITAL …" at bounding box center [553, 156] width 759 height 2444
click at [470, 587] on textarea "confirm day and time with Ken 618-257-5132 and Latasha 618-257-5125 ___________…" at bounding box center [553, 458] width 363 height 436
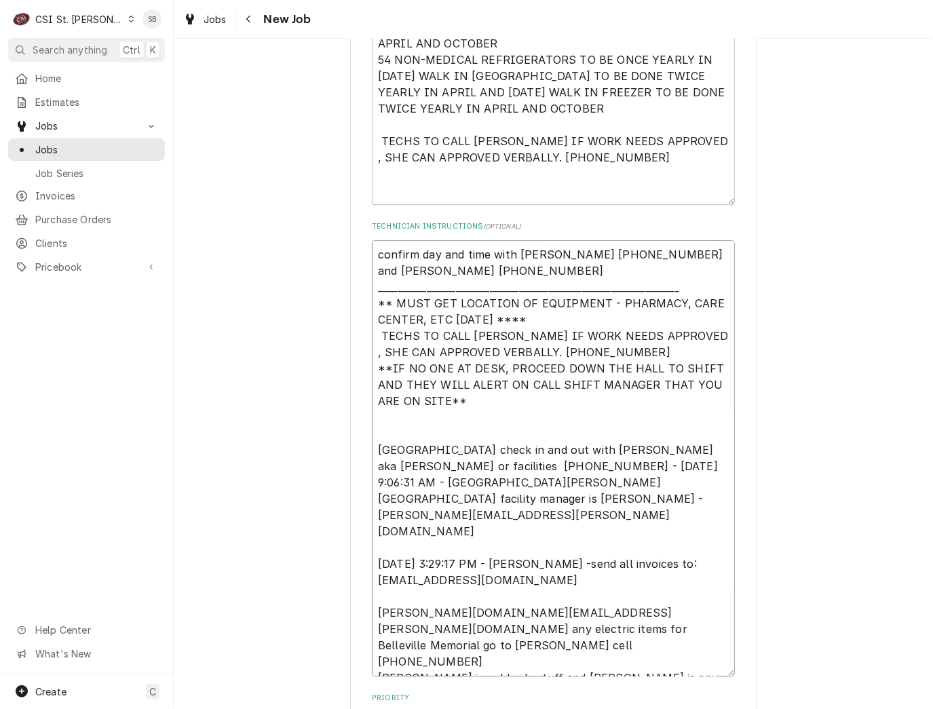
type textarea "x"
type textarea "confirm day and time with Ken 618-257-5132 and Latasha 618-257-5125 ___________…"
type textarea "x"
type textarea "confirm day and time with Ken 618-257-5132 and Latasha 618-257-5125 ___________…"
type textarea "x"
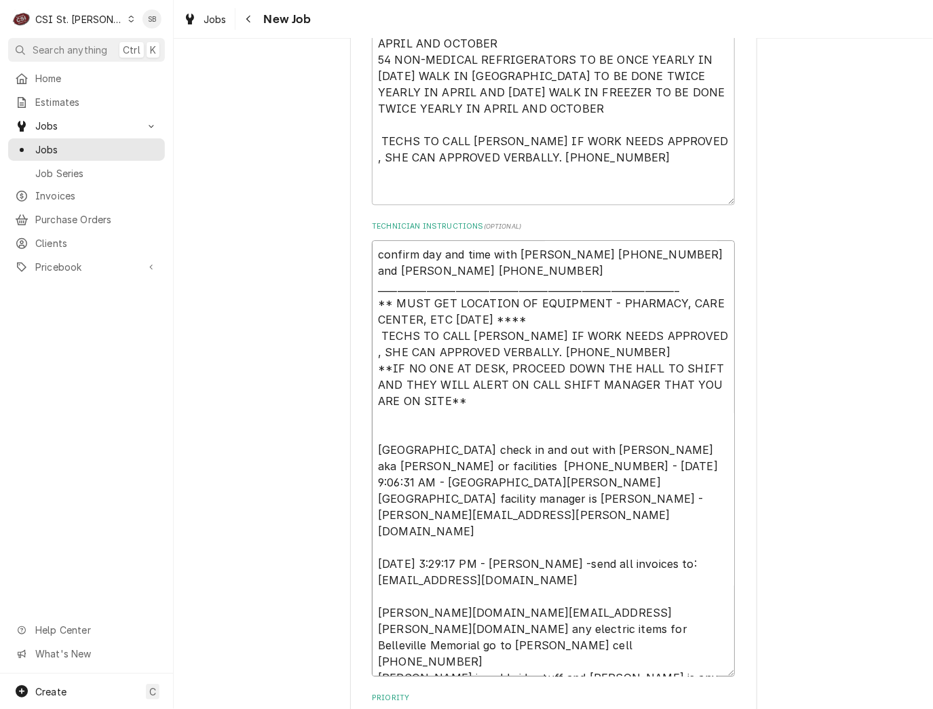
type textarea "confirm day and time with Ken 618-257-5132 and Latasha 618-257-5125 ___________…"
type textarea "x"
type textarea "confirm day and time with Ken 618-257-5132 and Latasha 618-257-5125 ___________…"
type textarea "x"
type textarea "confirm day and time with Ken 618-257-5132 and Latasha 618-257-5125 ___________…"
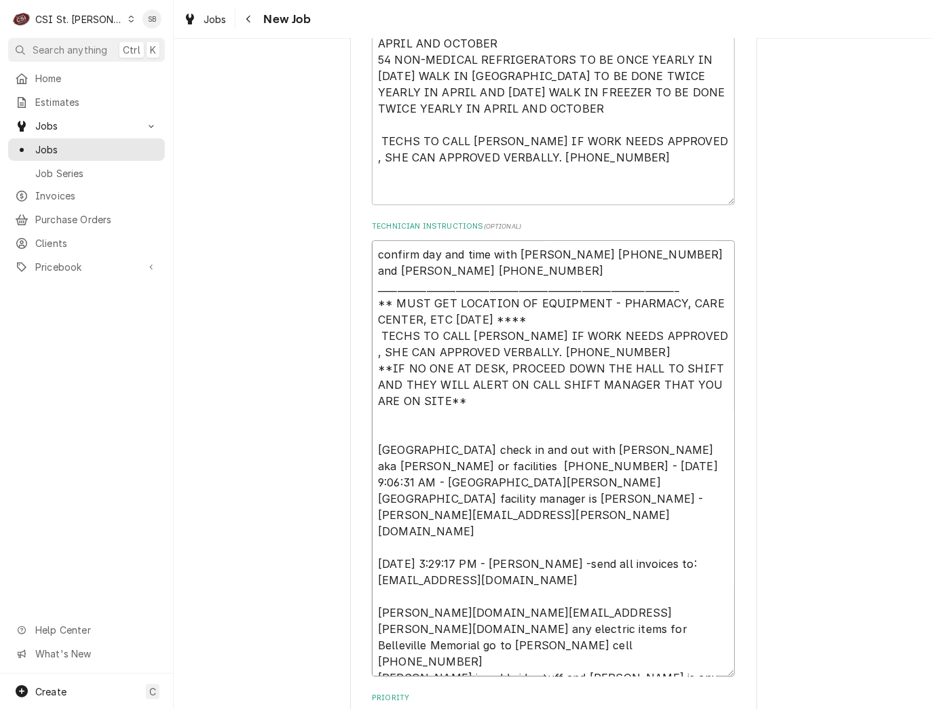
type textarea "x"
type textarea "confirm day and time with Ken 618-257-5132 and Latasha 618-257-5125 ___________…"
type textarea "x"
type textarea "confirm day and time with Ken 618-257-5132 and Latasha 618-257-5125 ___________…"
type textarea "x"
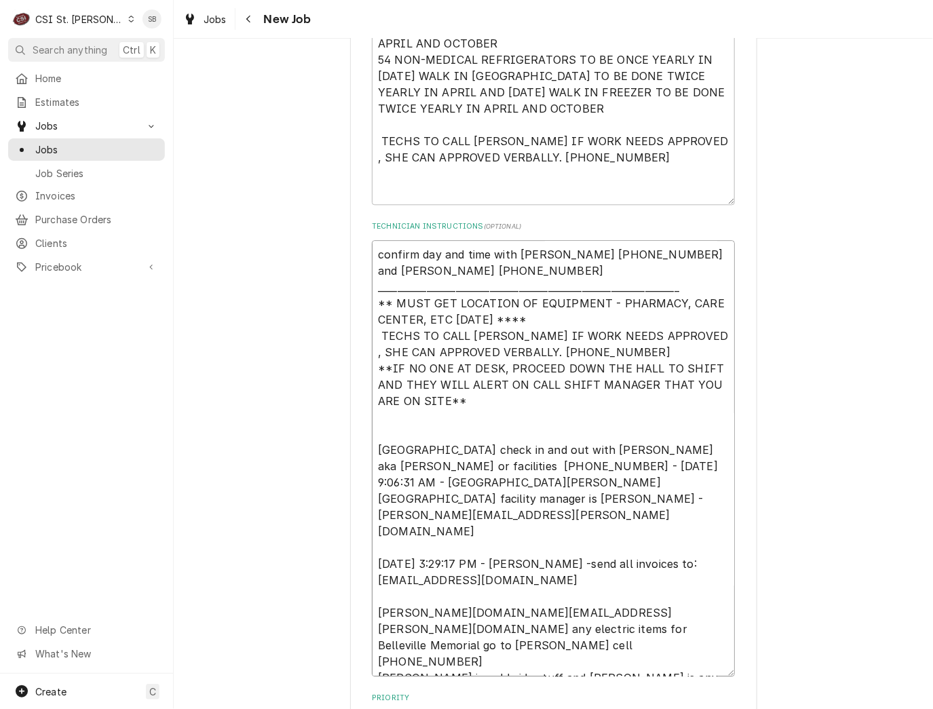
type textarea "confirm day and time with Ken 618-257-5132 and Latasha 618-257-5125 ___________…"
type textarea "x"
type textarea "confirm day and time with Ken 618-257-5132 and Latasha 618-257-5125 ___________…"
type textarea "x"
type textarea "confirm day and time with Ken 618-257-5132 and Latasha 618-257-5125 ___________…"
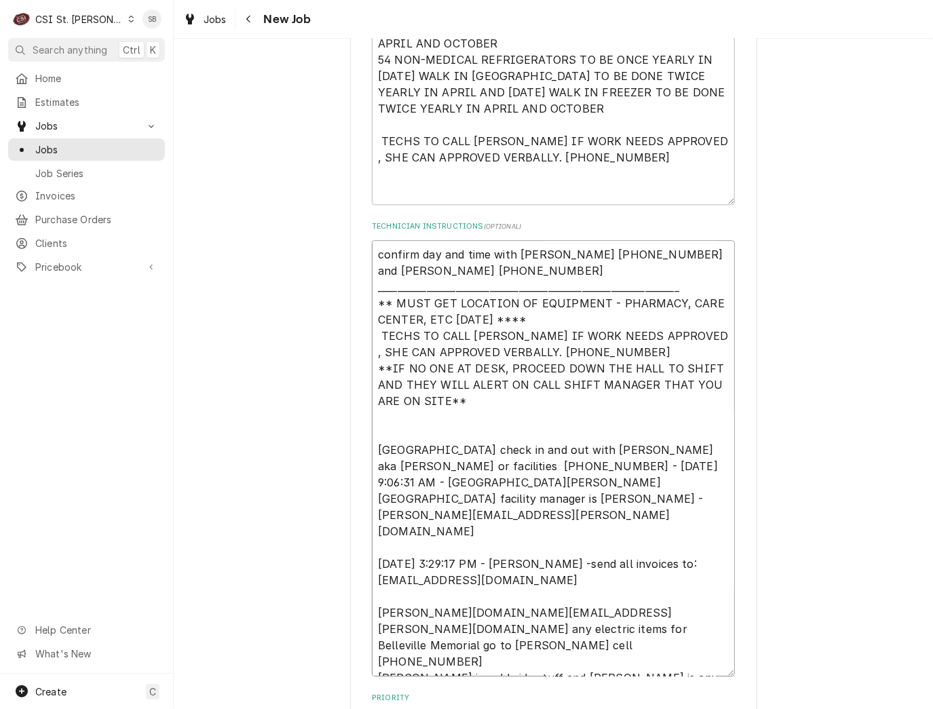
click at [503, 580] on textarea "confirm day and time with Ken 618-257-5132 and Latasha 618-257-5125 ___________…" at bounding box center [553, 458] width 363 height 436
type textarea "x"
type textarea "confirm day and time with Ken 618-257-5132 and Latasha 618-257-5125 ___________…"
type textarea "x"
type textarea "confirm day and time with Ken 618-257-5132 and Latasha 618-257-5125 ___________…"
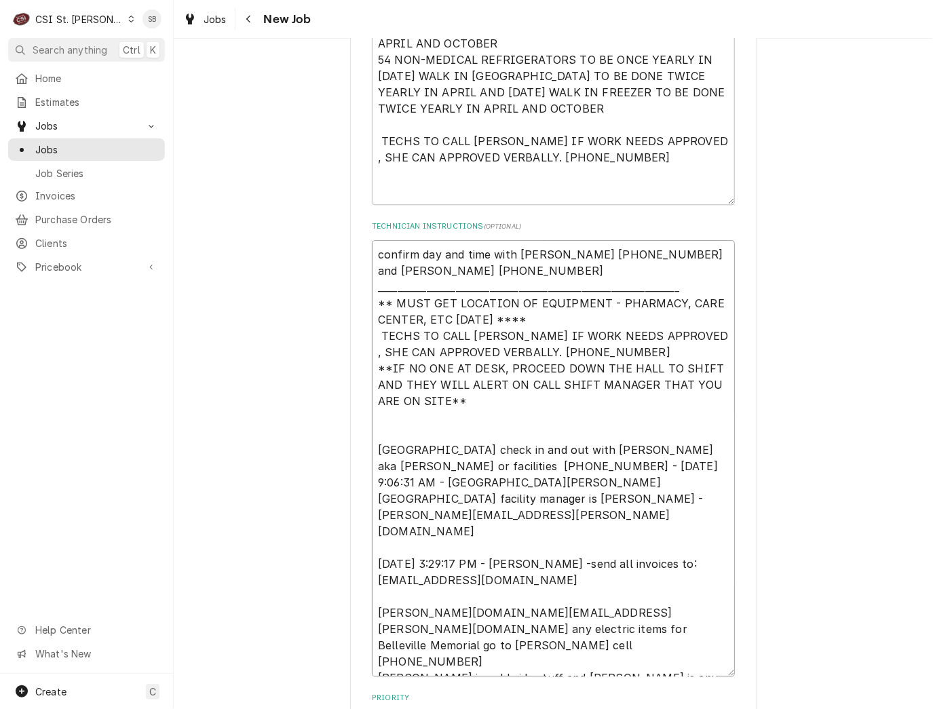
type textarea "x"
type textarea "confirm day and time with Ken 618-257-5132 and Latasha 618-257-5125 ___________…"
type textarea "x"
type textarea "confirm day and time with Ken 618-257-5132 and Latasha 618-257-5125 ___________…"
type textarea "x"
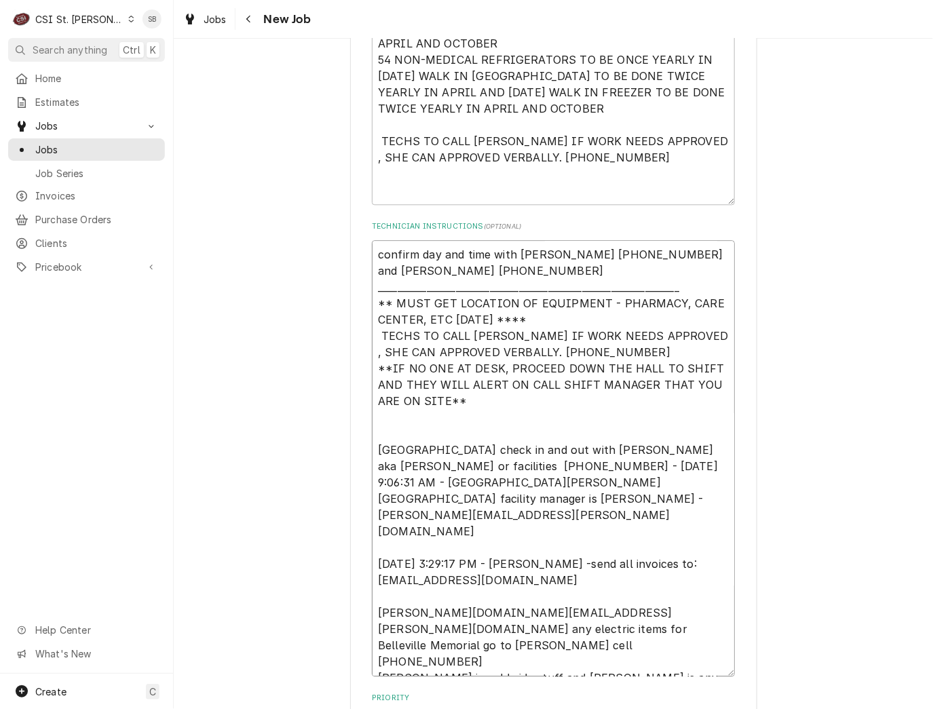
type textarea "confirm day and time with Ken 618-257-5132 and Latasha 618-257-5125 ___________…"
type textarea "x"
type textarea "confirm day and time with Ken 618-257-5132 and Latasha 618-257-5125 ___________…"
type textarea "x"
type textarea "confirm day and time with Ken 618-257-5132 and Latasha 618-257-5125 ___________…"
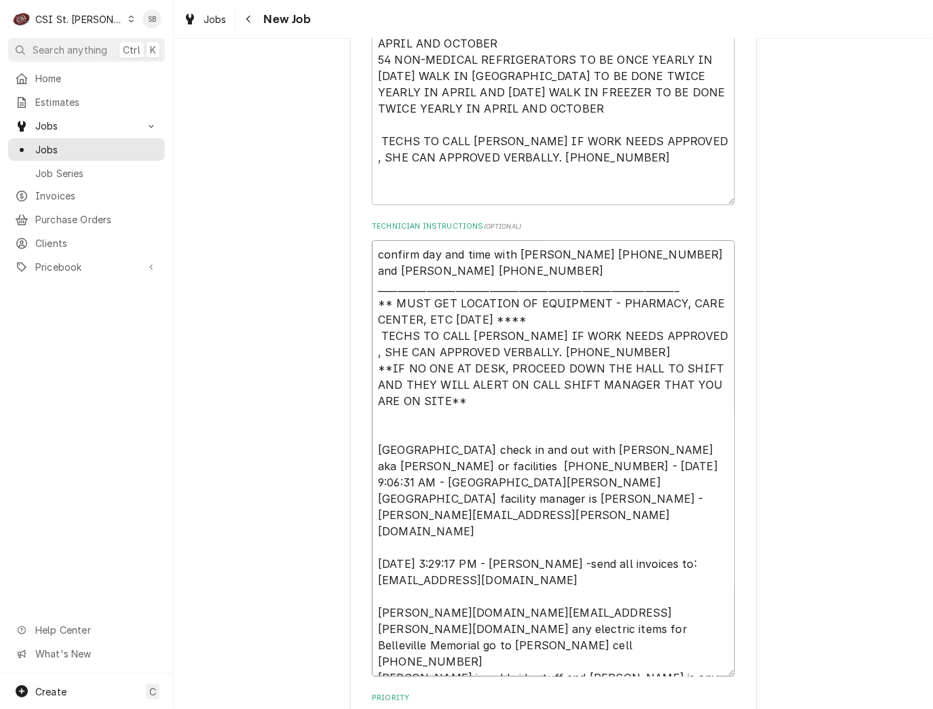
type textarea "x"
type textarea "confirm day and time with Ken 618-257-5132 and Latasha 618-257-5125 ___________…"
type textarea "x"
type textarea "confirm day and time with Ken 618-257-5132 and Latasha 618-257-5125 ___________…"
type textarea "x"
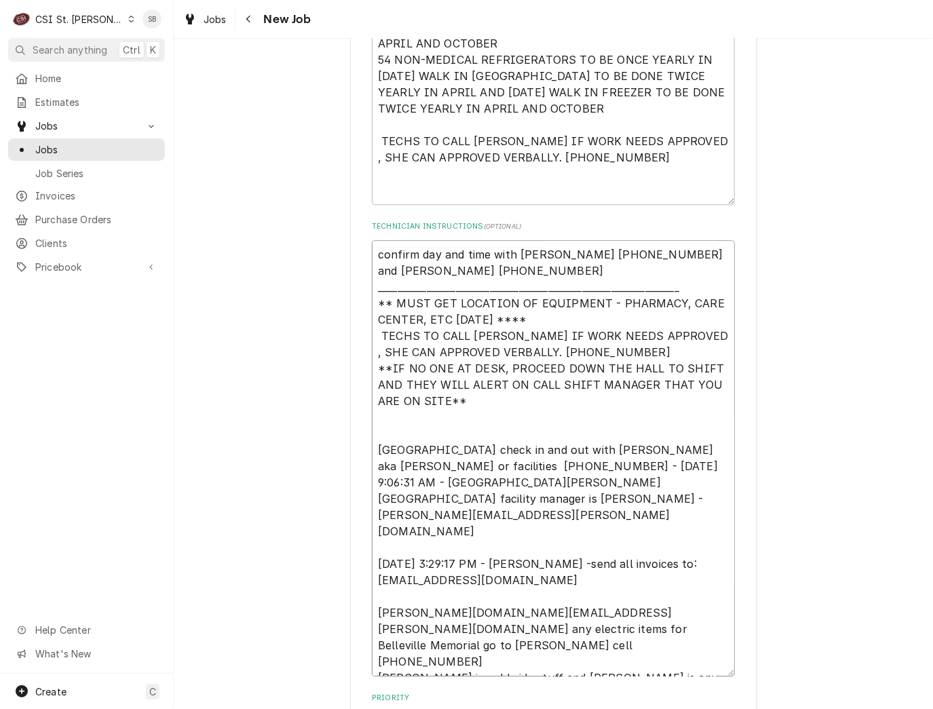
type textarea "confirm day and time with Ken 618-257-5132 and Latasha 618-257-5125 ___________…"
type textarea "x"
type textarea "confirm day and time with Ken 618-257-5132 and Latasha 618-257-5125 ___________…"
type textarea "x"
type textarea "confirm day and time with Ken 618-257-5132 and Latasha 618-257-5125 ___________…"
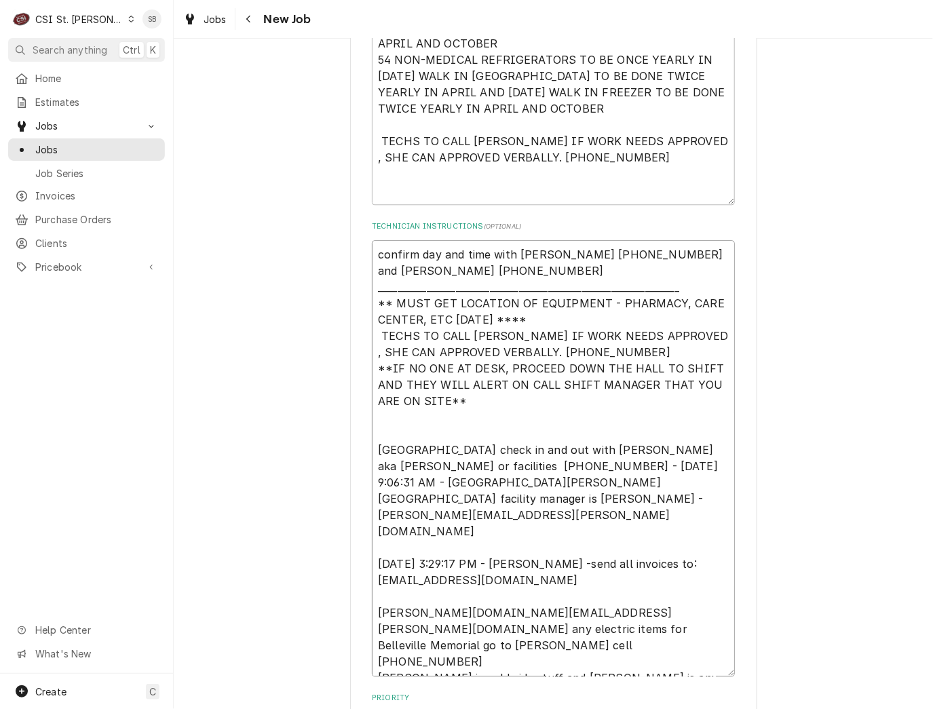
type textarea "x"
type textarea "confirm day and time with Ken 618-257-5132 and Latasha 618-257-5125 ___________…"
type textarea "x"
type textarea "confirm day and time with Ken 618-257-5132 and Latasha 618-257-5125 ___________…"
type textarea "x"
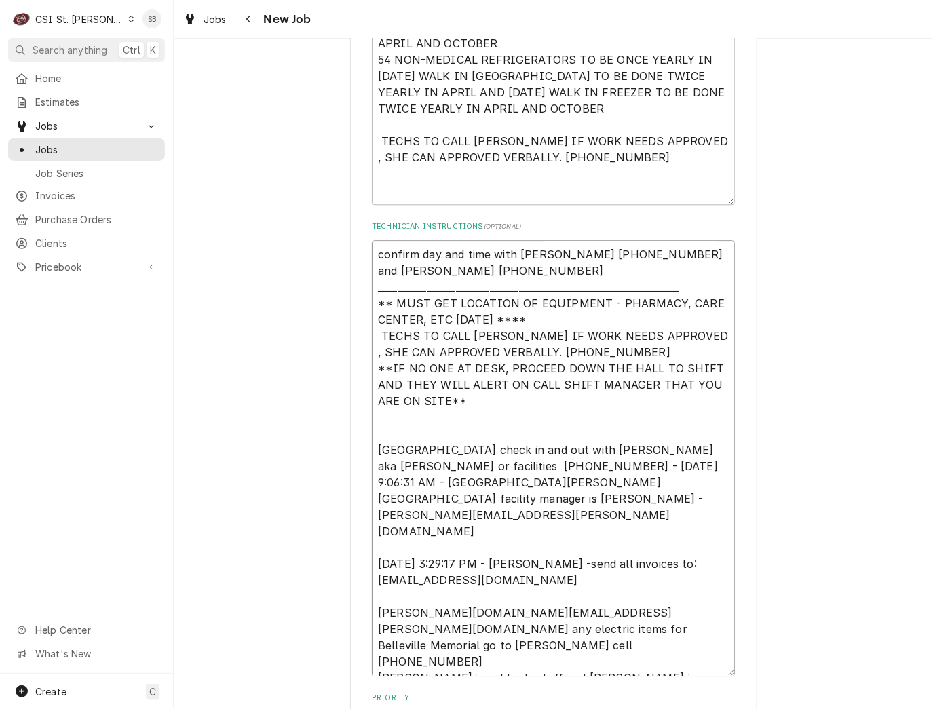
type textarea "confirm day and time with Ken 618-257-5132 and Latasha 618-257-5125 ___________…"
type textarea "x"
type textarea "confirm day and time with Ken 618-257-5132 and Latasha 618-257-5125 ___________…"
type textarea "x"
type textarea "confirm day and time with Ken 618-257-5132 and Latasha 618-257-5125 ___________…"
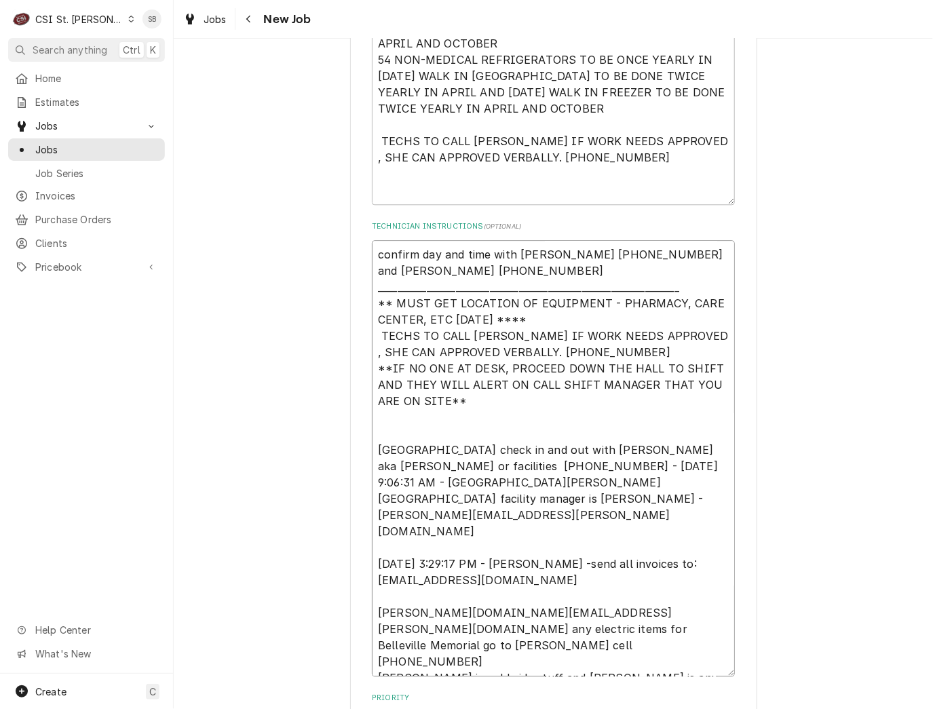
type textarea "x"
type textarea "confirm day and time with Ken 618-257-5132 and Latasha 618-257-5125 ___________…"
type textarea "x"
type textarea "confirm day and time with Ken 618-257-5132 and Latasha 618-257-5125 ___________…"
type textarea "x"
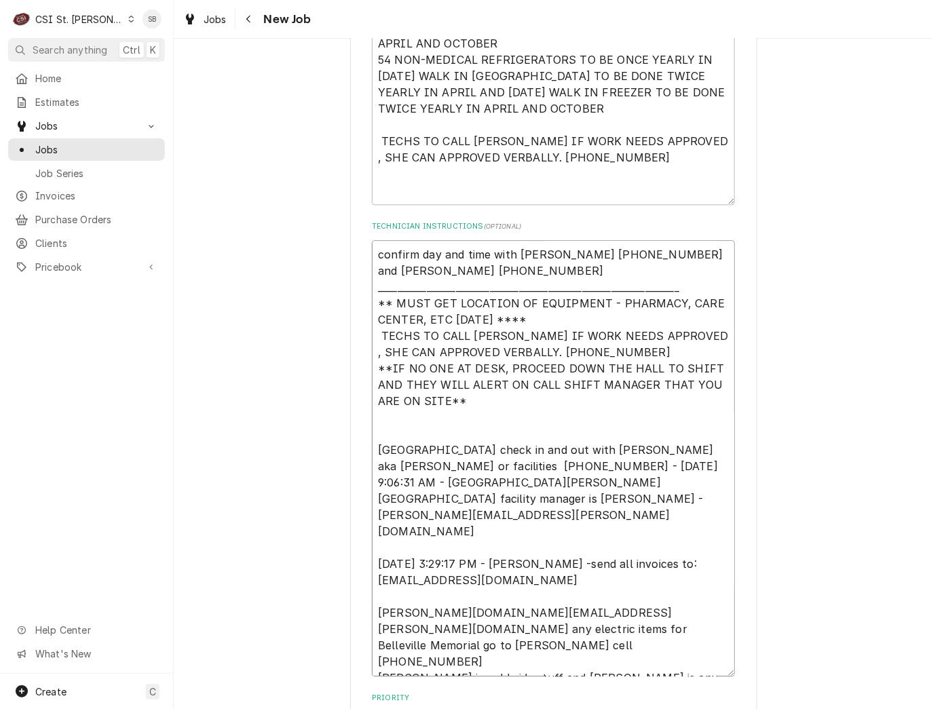
type textarea "confirm day and time with Ken 618-257-5132 and Latasha 618-257-5125 ___________…"
type textarea "x"
type textarea "confirm day and time with Ken 618-257-5132 and Latasha 618-257-5125 ___________…"
type textarea "x"
type textarea "confirm day and time with Ken 618-257-5132 and Latasha 618-257-5125 ___________…"
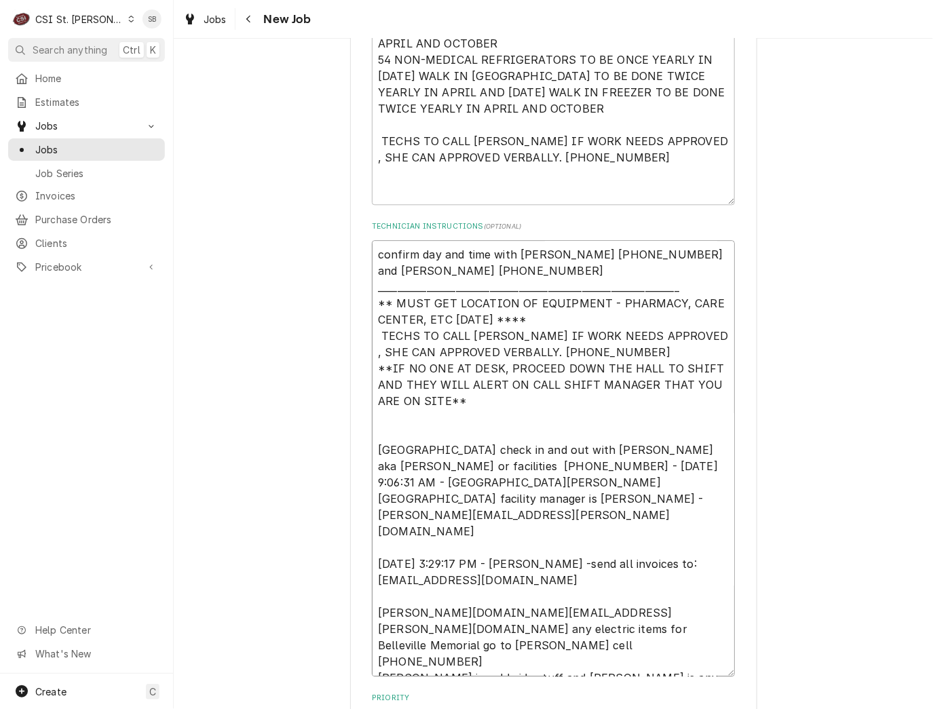
type textarea "x"
type textarea "confirm day and time with Ken 618-257-5132 and Latasha 618-257-5125 ___________…"
type textarea "x"
type textarea "confirm day and time with Ken 618-257-5132 and Latasha 618-257-5125 ___________…"
type textarea "x"
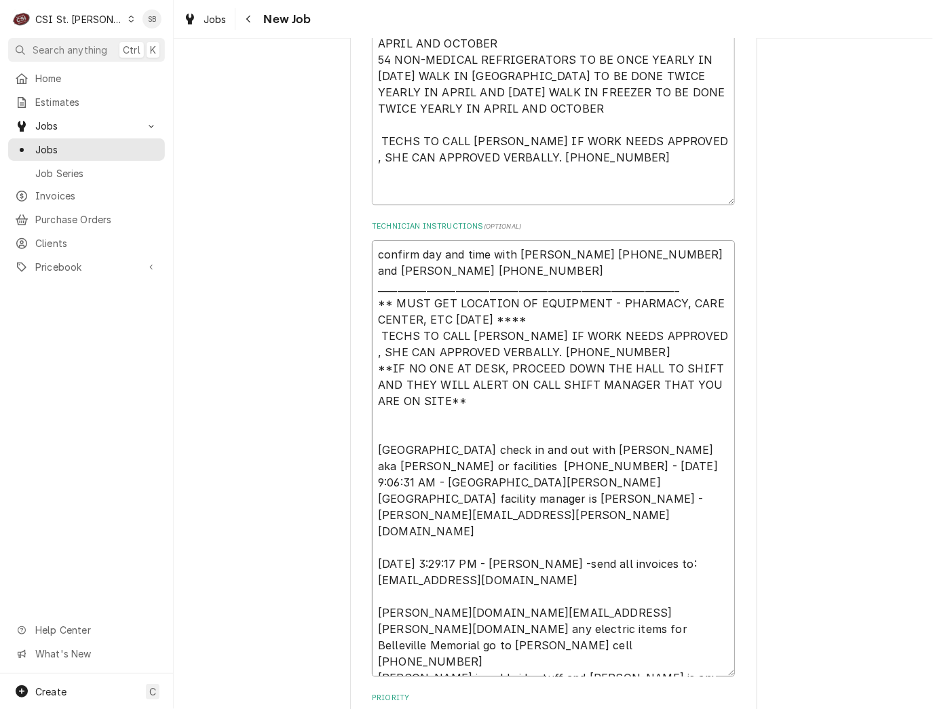
type textarea "confirm day and time with Ken 618-257-5132 and Latasha 618-257-5125 ___________…"
click at [619, 589] on textarea "confirm day and time with Ken 618-257-5132 and Latasha 618-257-5125 ___________…" at bounding box center [553, 458] width 363 height 436
type textarea "x"
type textarea "confirm day and time with Ken 618-257-5132 and Latasha 618-257-5125 ___________…"
type textarea "x"
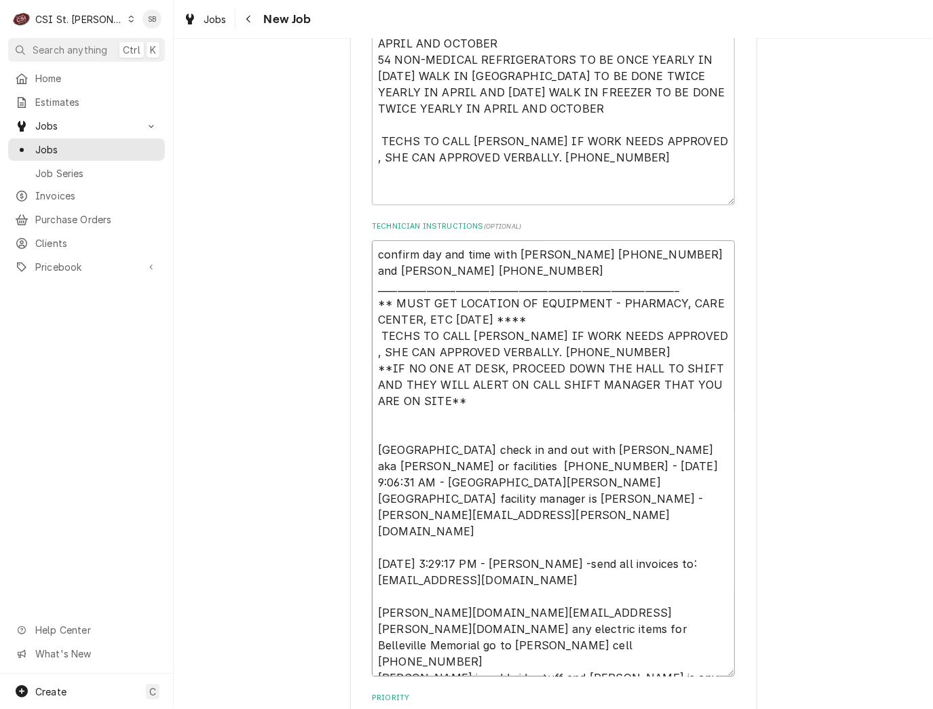
type textarea "confirm day and time with Ken 618-257-5132 and Latasha 618-257-5125 ___________…"
type textarea "x"
type textarea "confirm day and time with Ken 618-257-5132 and Latasha 618-257-5125 ___________…"
type textarea "x"
type textarea "confirm day and time with Ken 618-257-5132 and Latasha 618-257-5125 ___________…"
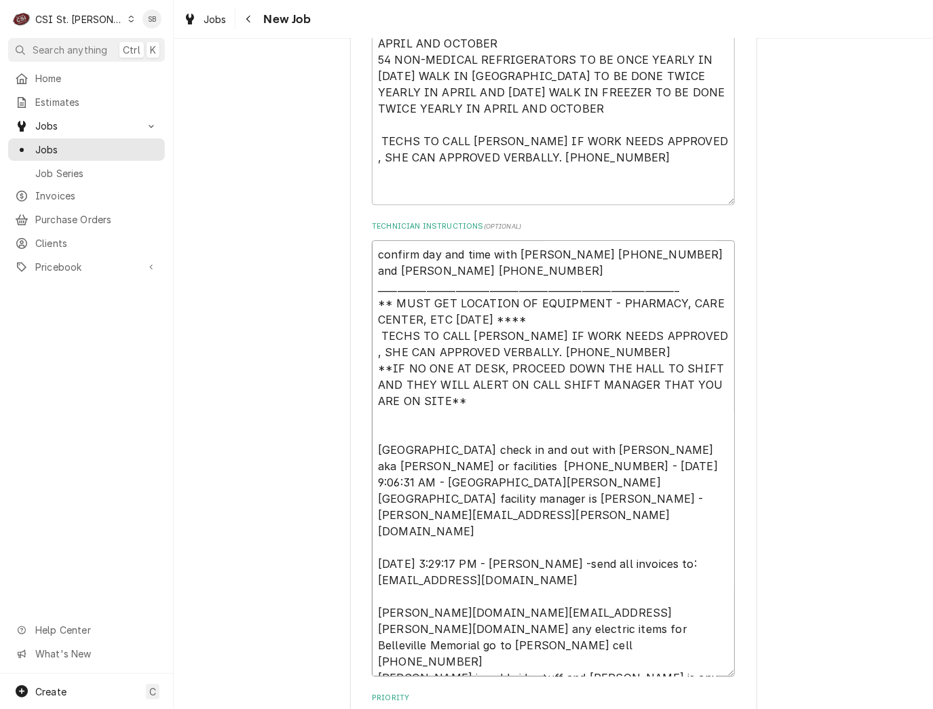
type textarea "x"
type textarea "confirm day and time with Ken 618-257-5132 and Latasha 618-257-5125 ___________…"
type textarea "x"
type textarea "confirm day and time with Ken 618-257-5132 and Latasha 618-257-5125 ___________…"
type textarea "x"
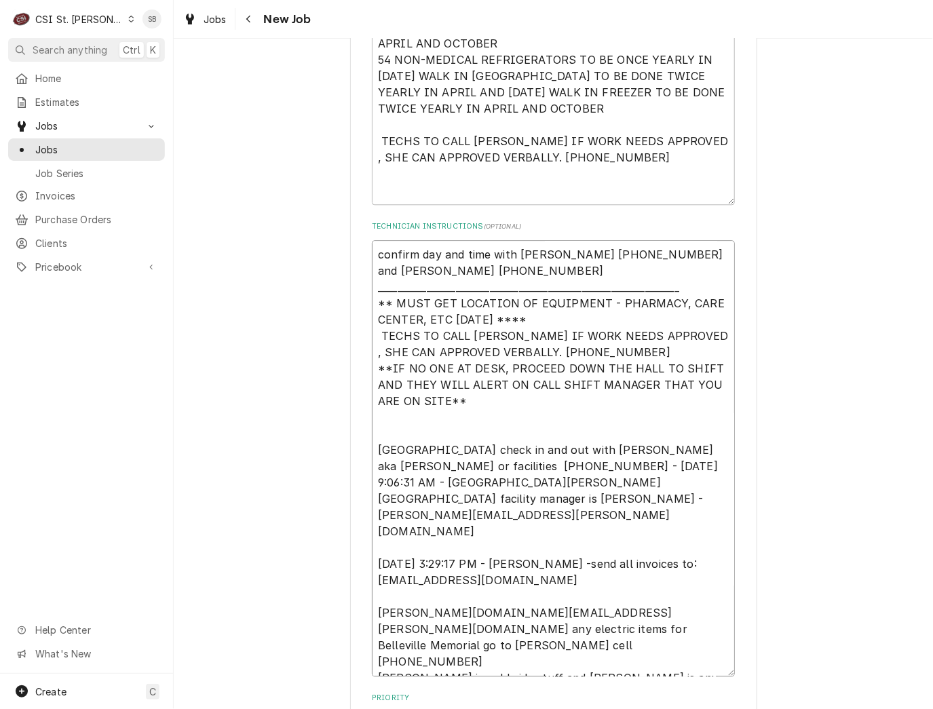
type textarea "confirm day and time with Ken 618-257-5132 and Latasha 618-257-5125 ___________…"
type textarea "x"
type textarea "confirm day and time with Ken 618-257-5132 and Latasha 618-257-5125 ___________…"
type textarea "x"
type textarea "confirm day and time with Ken 618-257-5132 and Latasha 618-257-5125 ___________…"
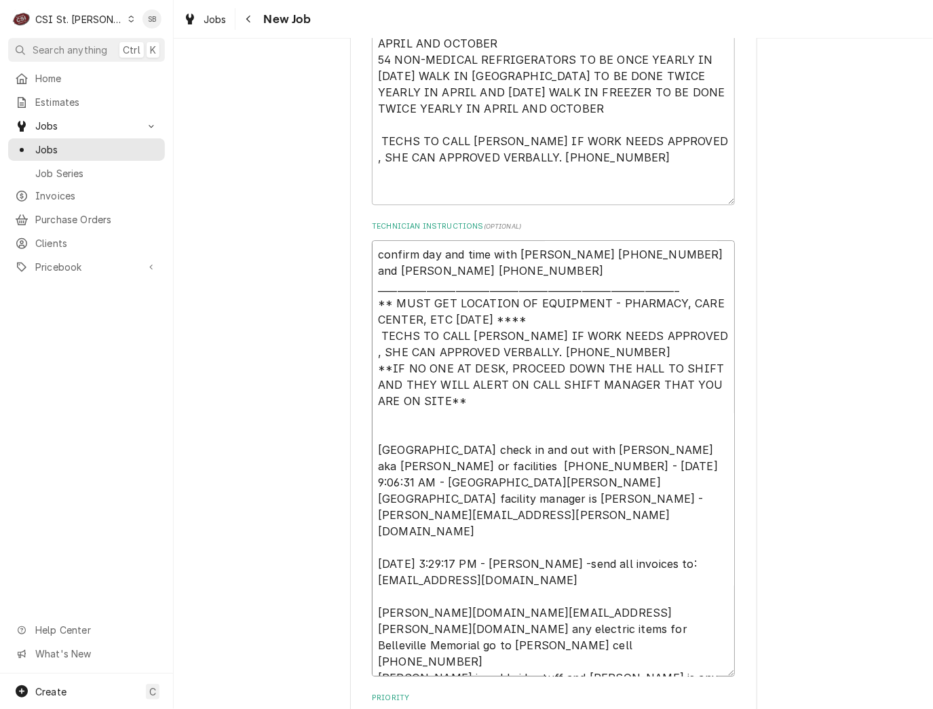
type textarea "x"
type textarea "confirm day and time with Ken 618-257-5132 and Latasha 618-257-5125 ___________…"
type textarea "x"
type textarea "confirm day and time with Ken 618-257-5132 and Latasha 618-257-5125 ___________…"
type textarea "x"
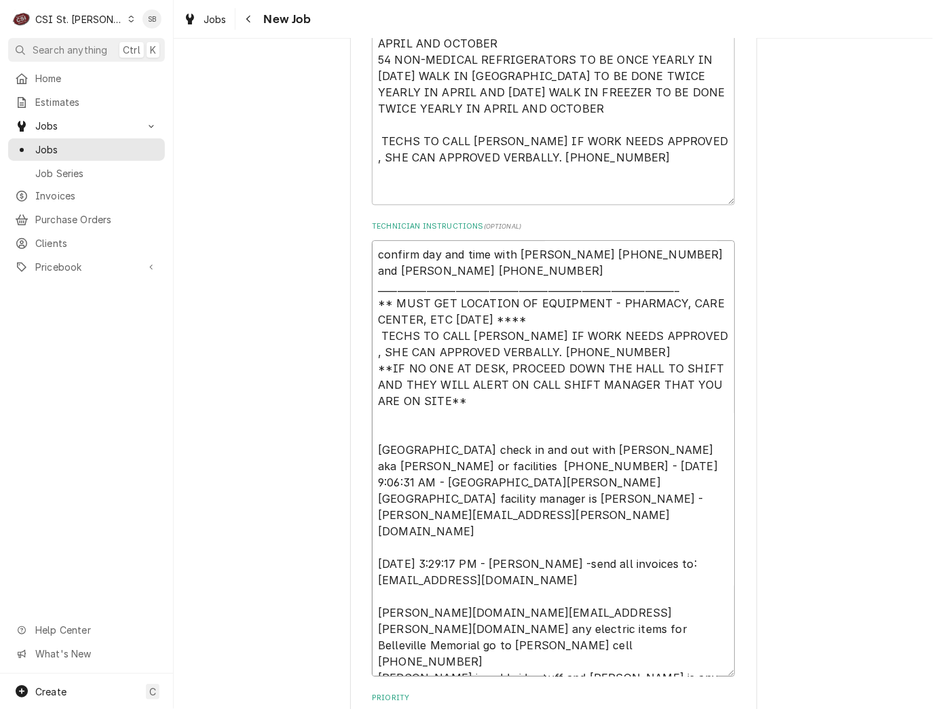
type textarea "confirm day and time with Ken 618-257-5132 and Latasha 618-257-5125 ___________…"
type textarea "x"
type textarea "confirm day and time with Ken 618-257-5132 and Latasha 618-257-5125 ___________…"
type textarea "x"
type textarea "confirm day and time with Ken 618-257-5132 and Latasha 618-257-5125 ___________…"
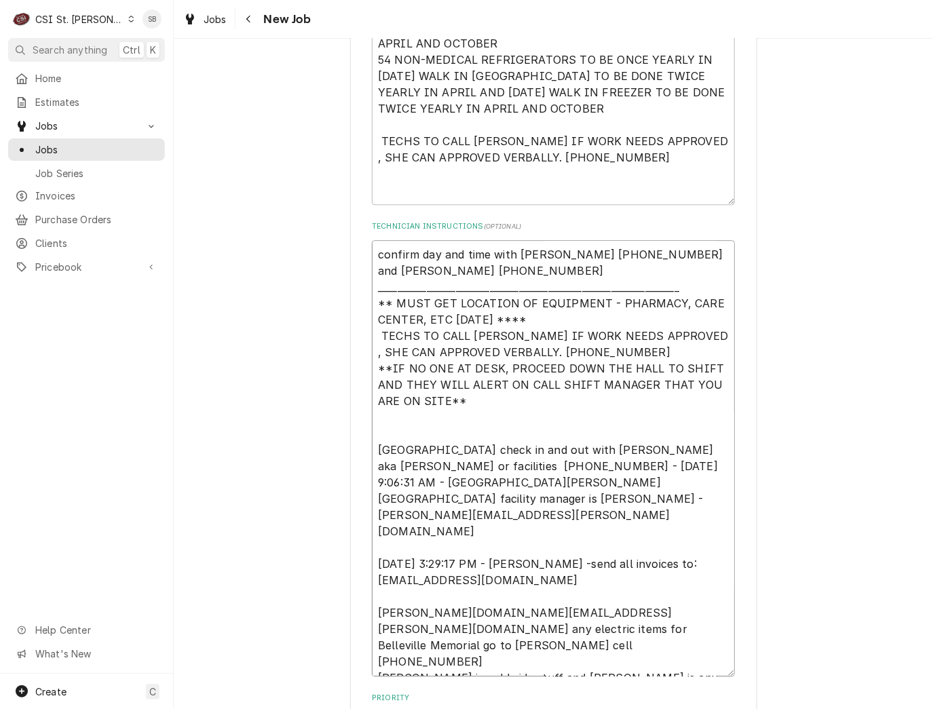
type textarea "x"
type textarea "confirm day and time with Ken 618-257-5132 and Latasha 618-257-5125 ___________…"
type textarea "x"
type textarea "confirm day and time with Ken 618-257-5132 and Latasha 618-257-5125 ___________…"
type textarea "x"
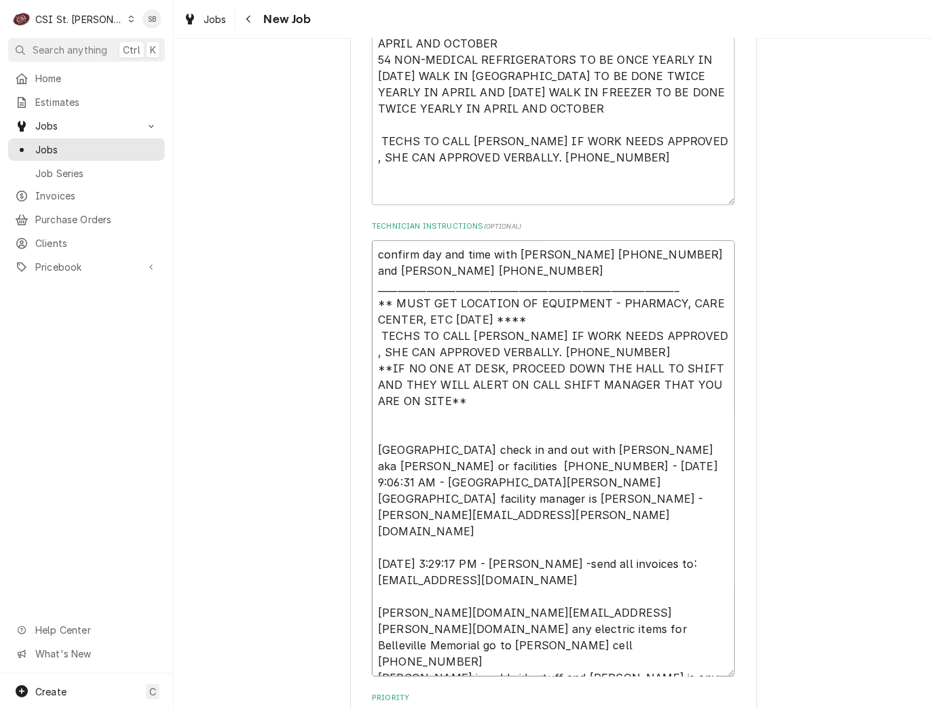
type textarea "confirm day and time with Ken 618-257-5132 and Latasha 618-257-5125 ___________…"
type textarea "x"
type textarea "confirm day and time with Ken 618-257-5132 and Latasha 618-257-5125 ___________…"
type textarea "x"
type textarea "confirm day and time with Ken 618-257-5132 and Latasha 618-257-5125 ___________…"
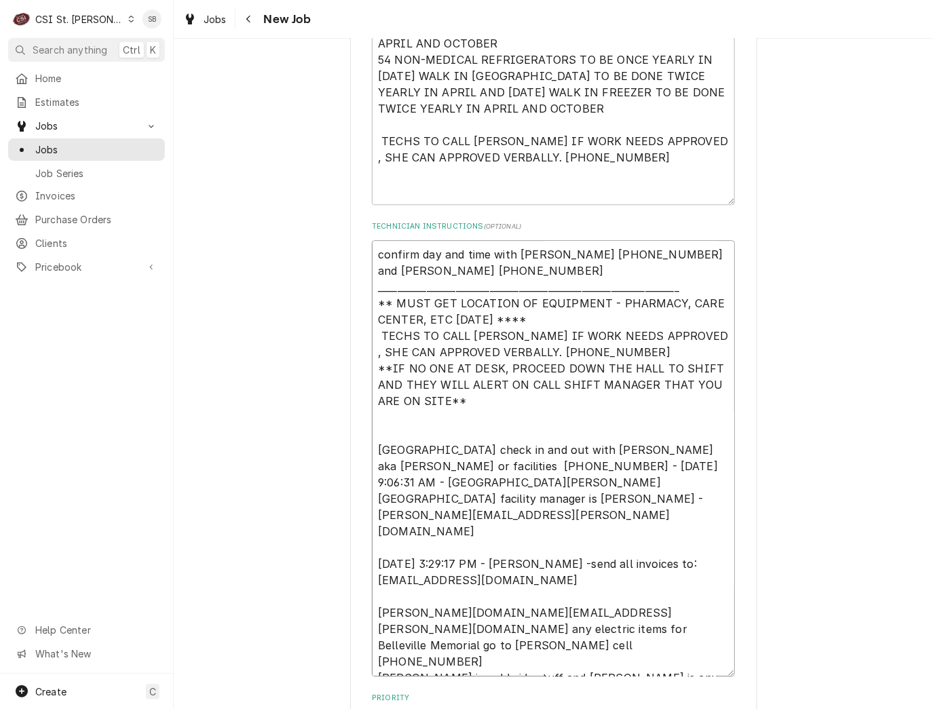
type textarea "x"
type textarea "confirm day and time with Ken 618-257-5132 and Latasha 618-257-5125 ___________…"
type textarea "x"
type textarea "confirm day and time with Ken 618-257-5132 and Latasha 618-257-5125 ___________…"
type textarea "x"
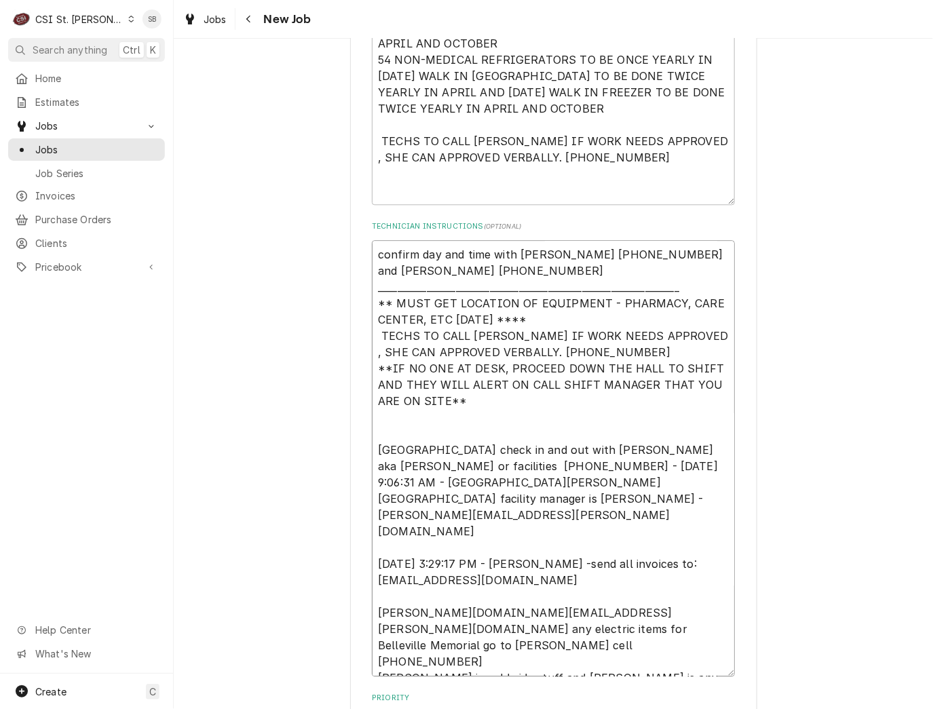
type textarea "confirm day and time with Ken 618-257-5132 and Latasha 618-257-5125 ___________…"
type textarea "x"
type textarea "confirm day and time with Ken 618-257-5132 and Latasha 618-257-5125 ___________…"
type textarea "x"
type textarea "confirm day and time with Ken 618-257-5132 and Latasha 618-257-5125 ___________…"
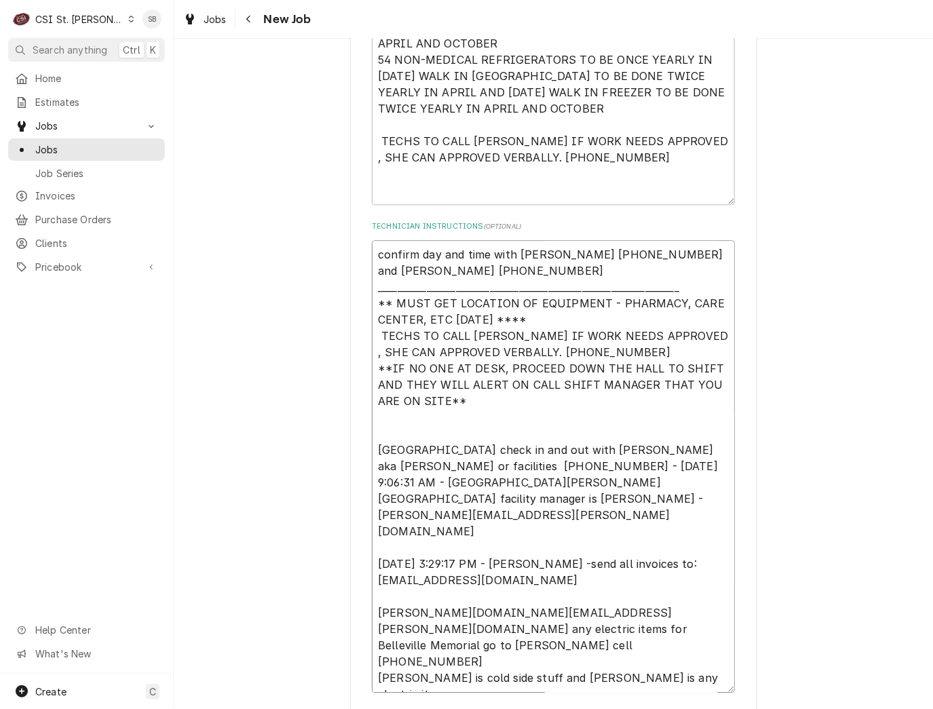
type textarea "x"
type textarea "confirm day and time with Ken 618-257-5132 and Latasha 618-257-5125 ___________…"
type textarea "x"
type textarea "confirm day and time with Ken 618-257-5132 and Latasha 618-257-5125 ___________…"
type textarea "x"
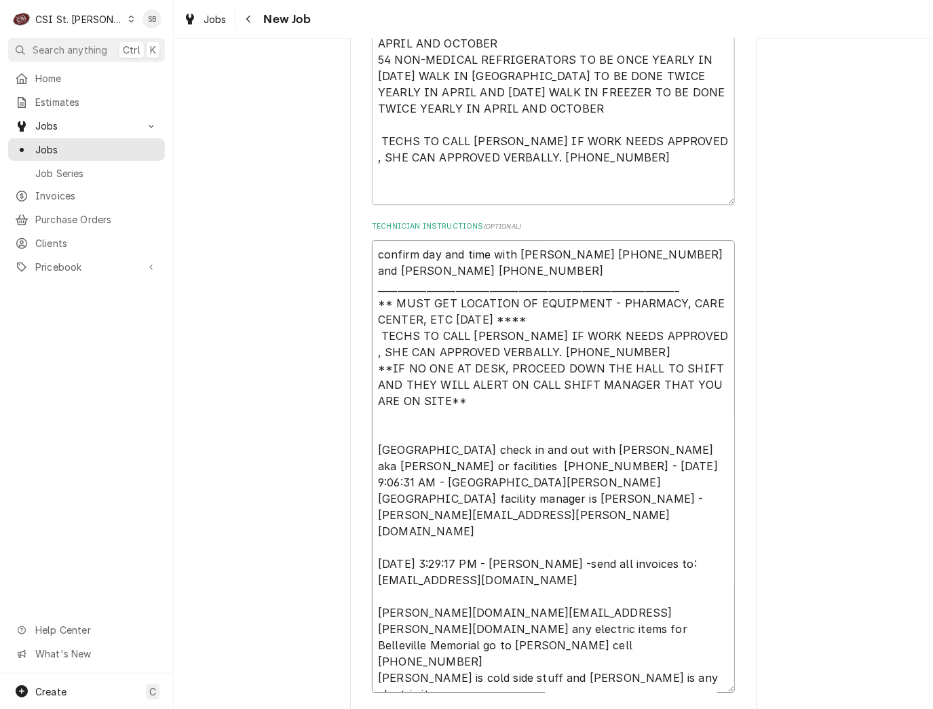
type textarea "confirm day and time with Ken 618-257-5132 and Latasha 618-257-5125 ___________…"
type textarea "x"
type textarea "confirm day and time with Ken 618-257-5132 and Latasha 618-257-5125 ___________…"
type textarea "x"
drag, startPoint x: 446, startPoint y: 596, endPoint x: 418, endPoint y: 587, distance: 29.4
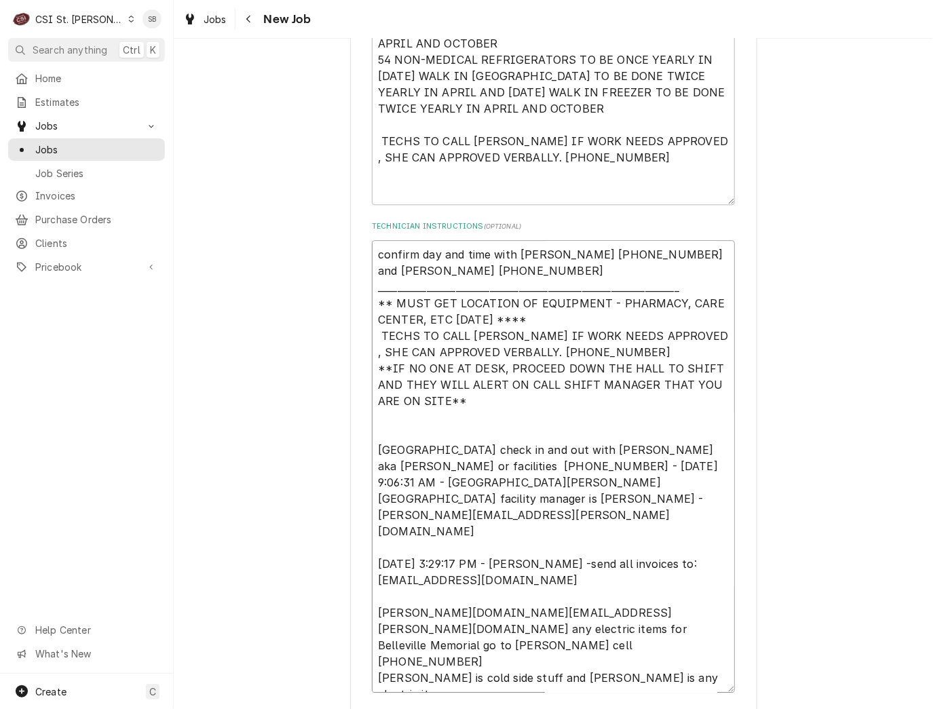
click at [418, 587] on textarea "confirm day and time with Ken 618-257-5132 and Latasha 618-257-5125 ___________…" at bounding box center [553, 466] width 363 height 452
type textarea "confirm day and time with Ken 618-257-5132 and Latasha 618-257-5125 ___________…"
drag, startPoint x: 413, startPoint y: 619, endPoint x: 562, endPoint y: 599, distance: 150.5
click at [413, 617] on fieldset "Job Details Job Source Direct (Phone/Email/etc.) Service Channel Corrigo Ecotra…" at bounding box center [553, 464] width 363 height 1553
drag, startPoint x: 714, startPoint y: 582, endPoint x: 426, endPoint y: 588, distance: 288.3
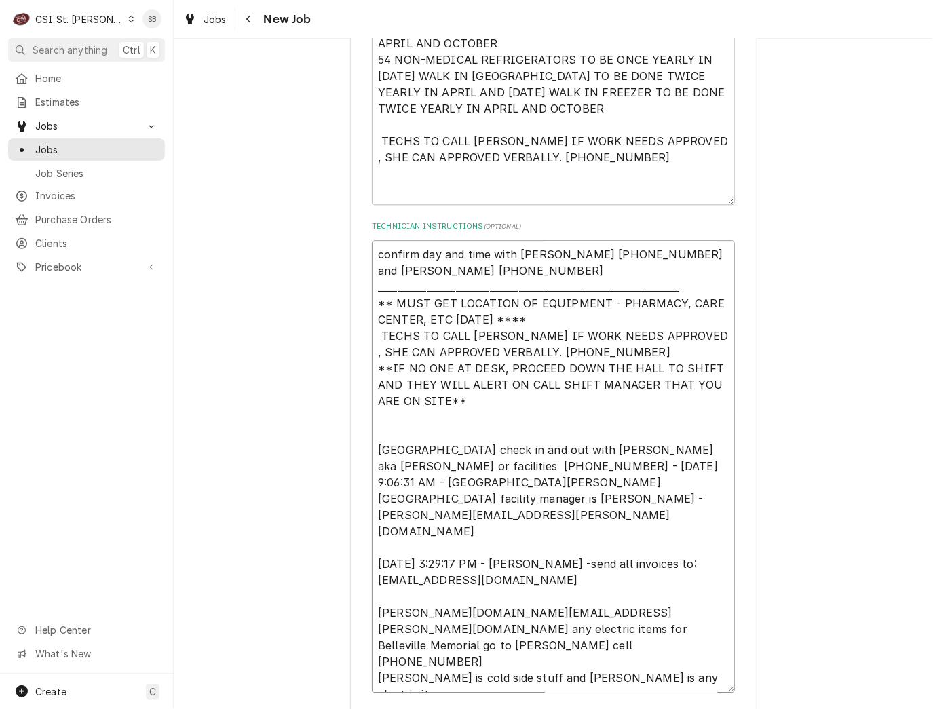
click at [426, 588] on textarea "confirm day and time with Ken 618-257-5132 and Latasha 618-257-5125 ___________…" at bounding box center [553, 466] width 363 height 452
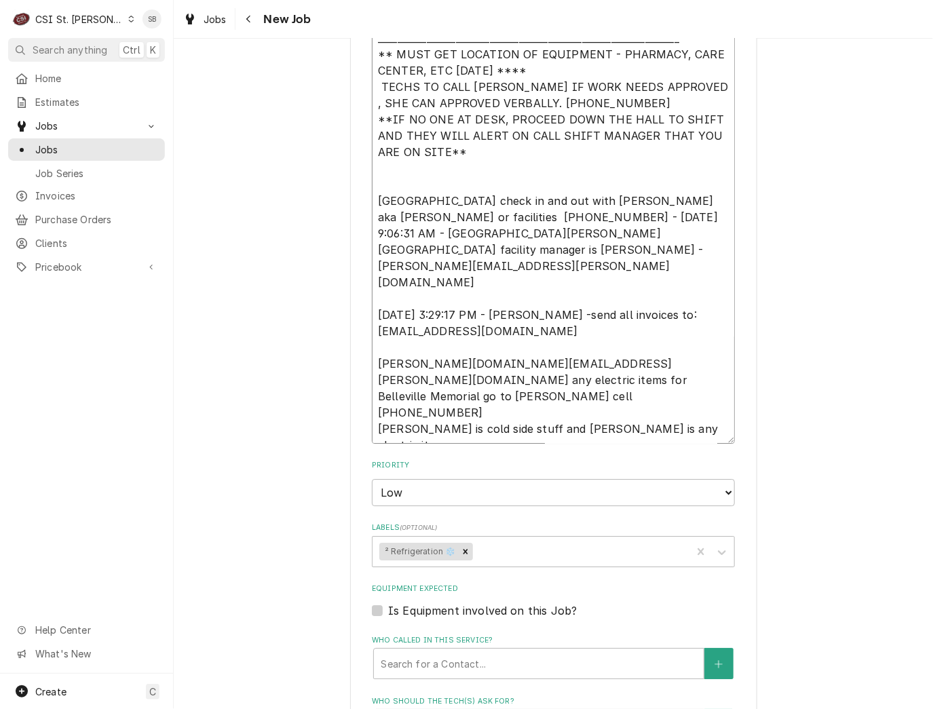
scroll to position [1726, 0]
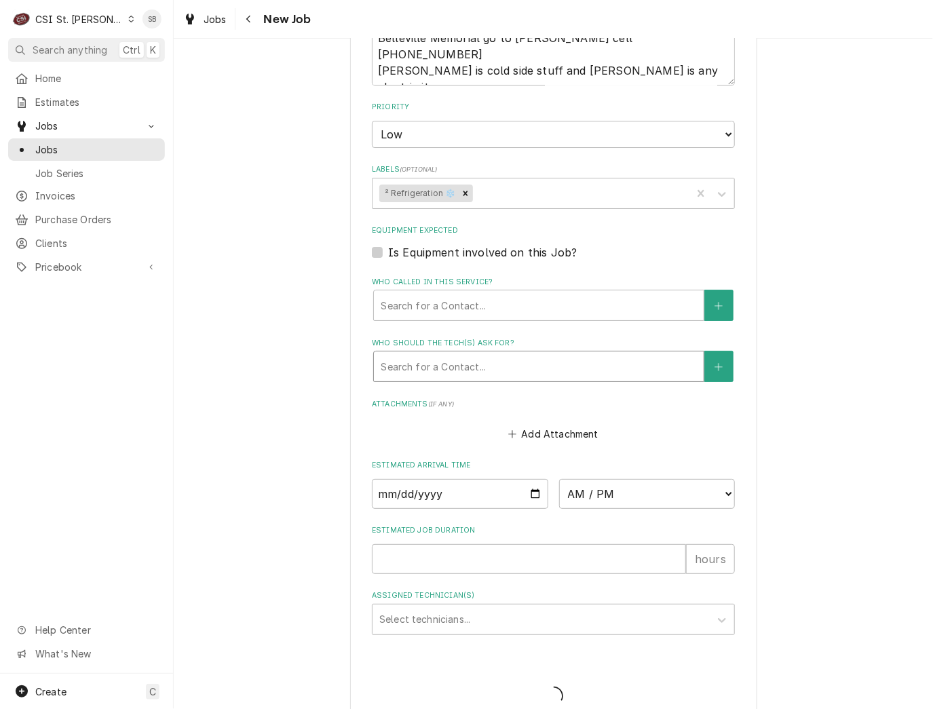
scroll to position [1677, 0]
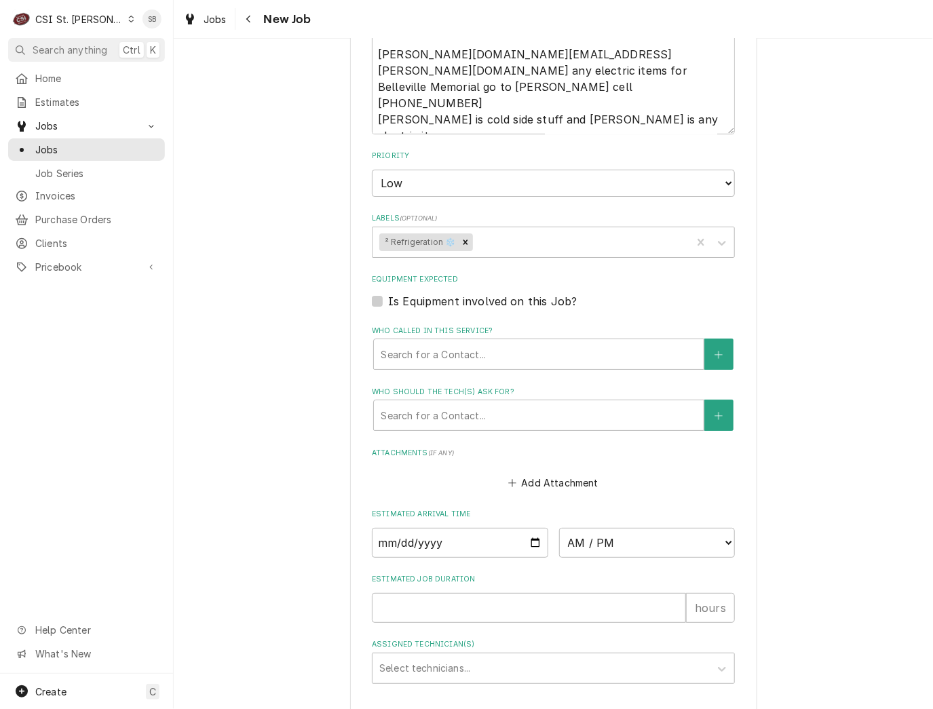
type textarea "x"
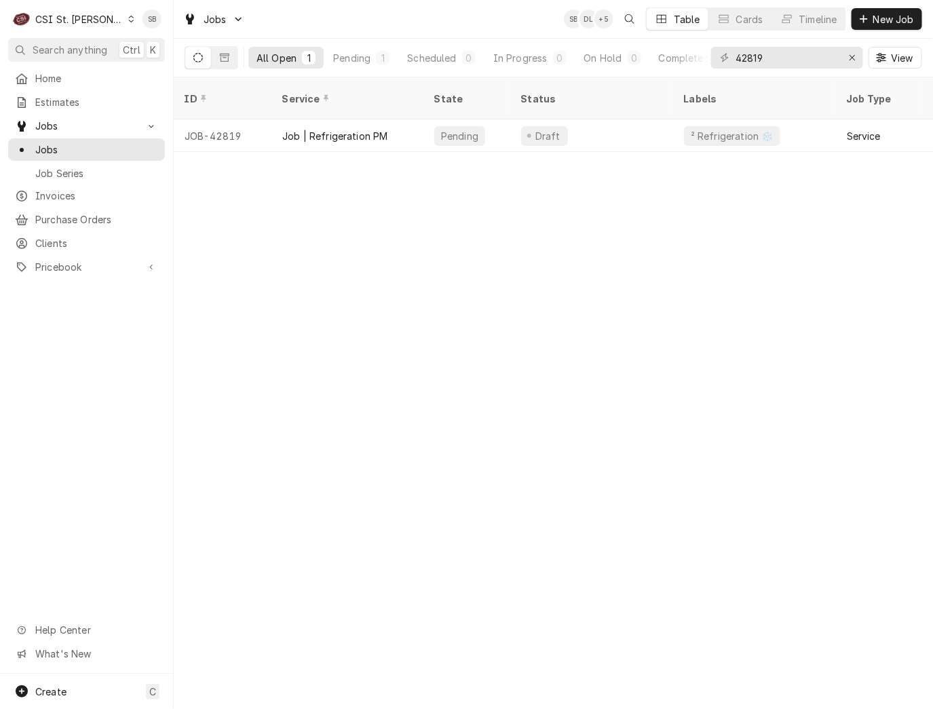
click at [548, 525] on div "ID Service State Status Labels Job Type Priority Techs Date Received Client Loc…" at bounding box center [553, 392] width 759 height 631
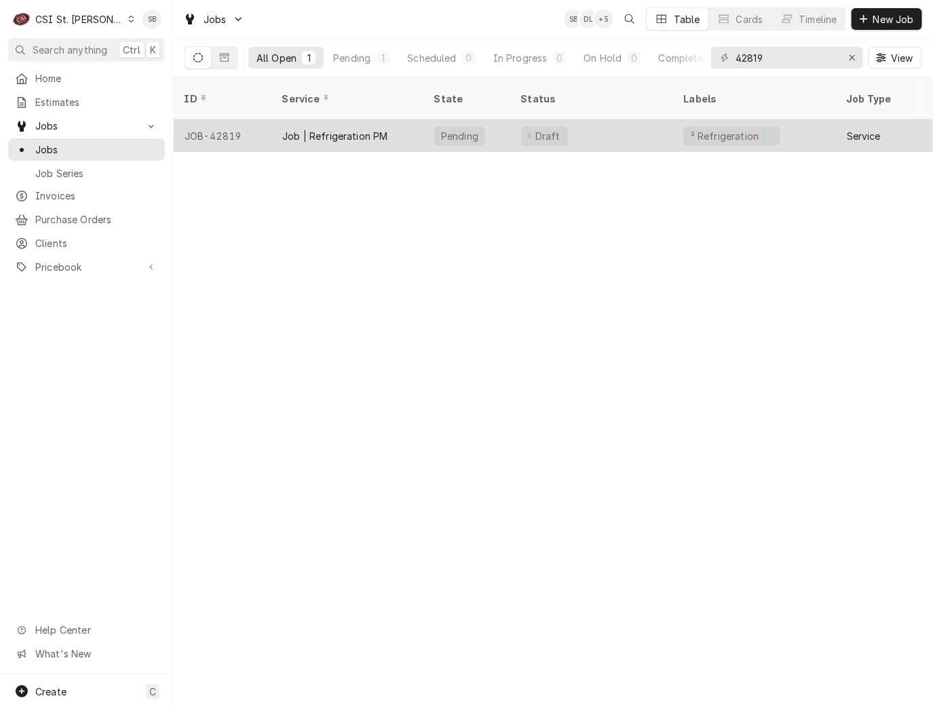
click at [360, 129] on div "Job | Refrigeration PM" at bounding box center [335, 136] width 106 height 14
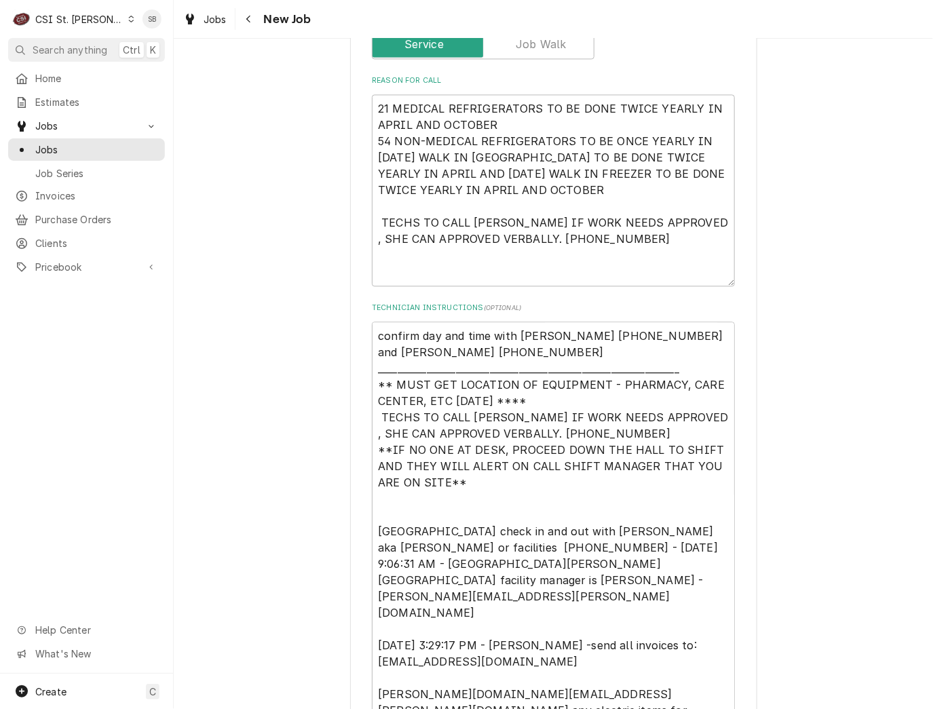
scroll to position [1119, 0]
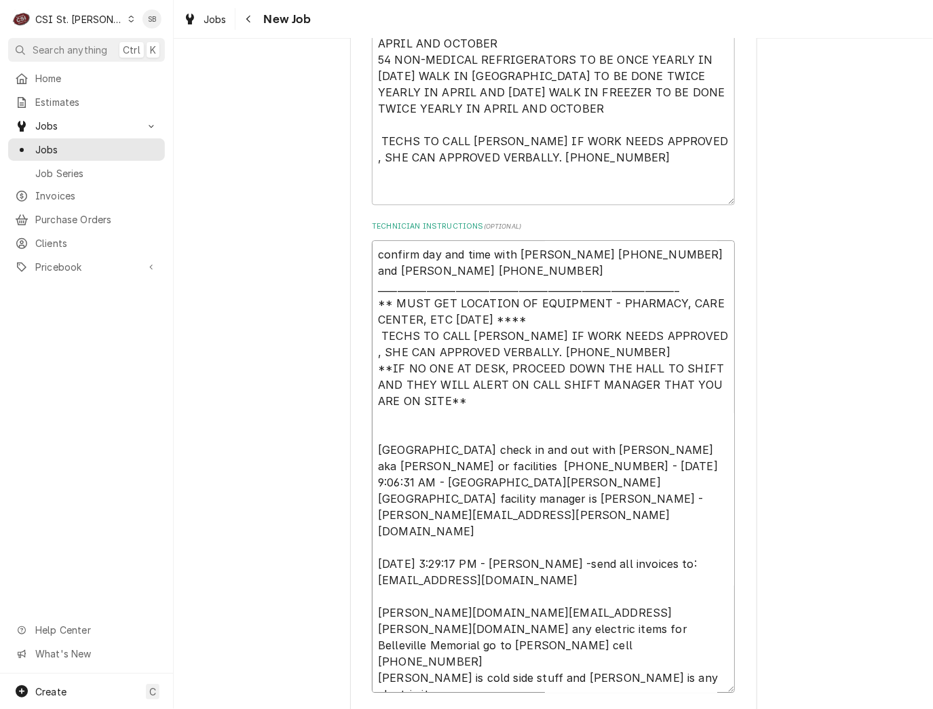
click at [597, 595] on textarea "confirm day and time with Ken 618-257-5132 and Latasha 618-257-5125 ___________…" at bounding box center [553, 466] width 363 height 452
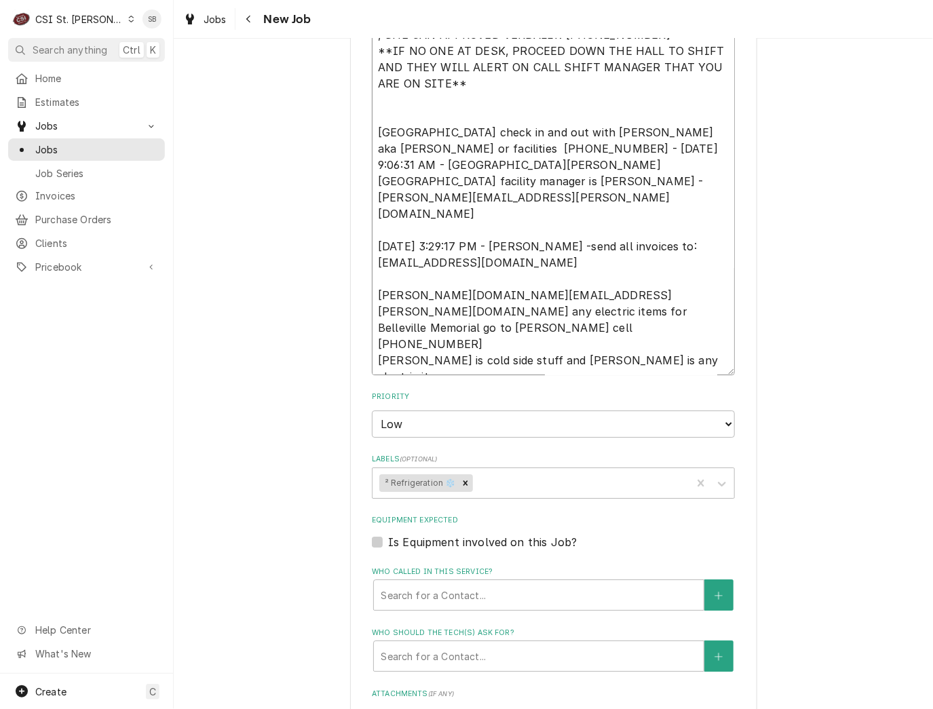
scroll to position [1726, 0]
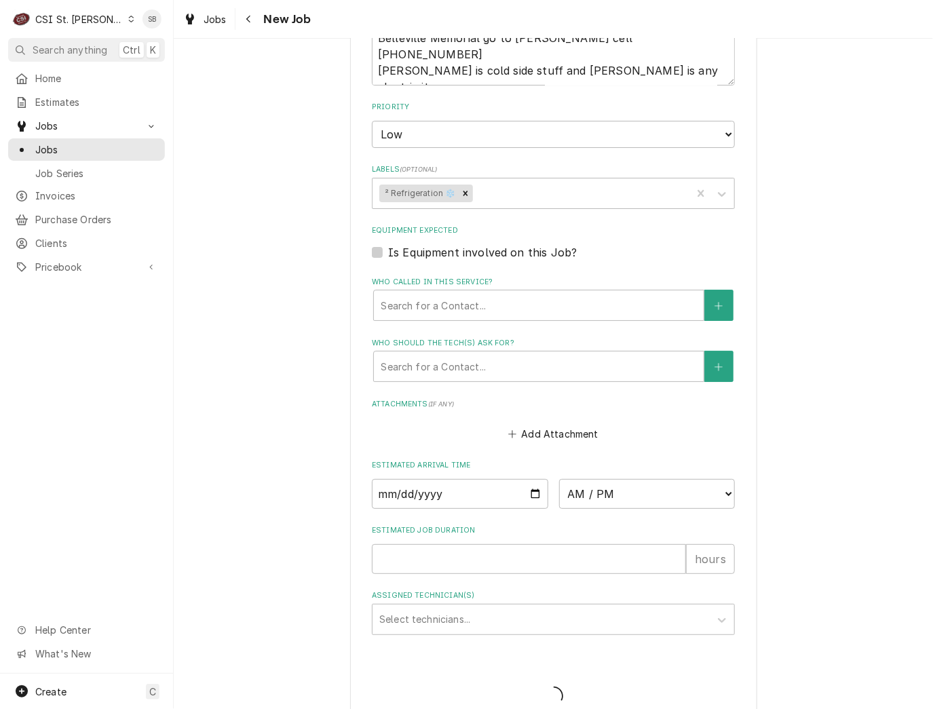
scroll to position [1677, 0]
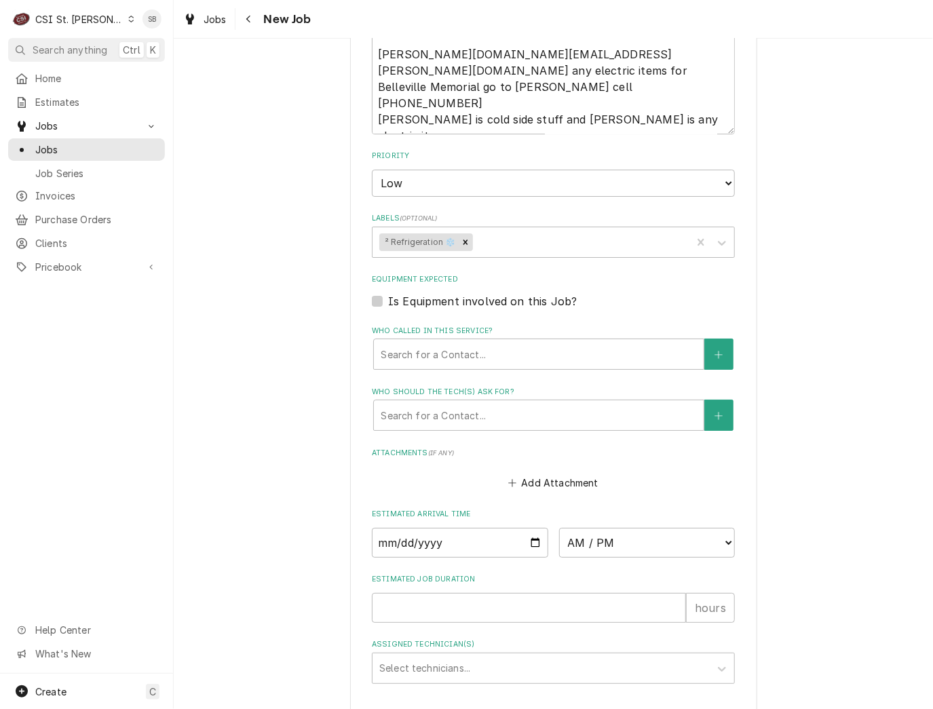
type textarea "x"
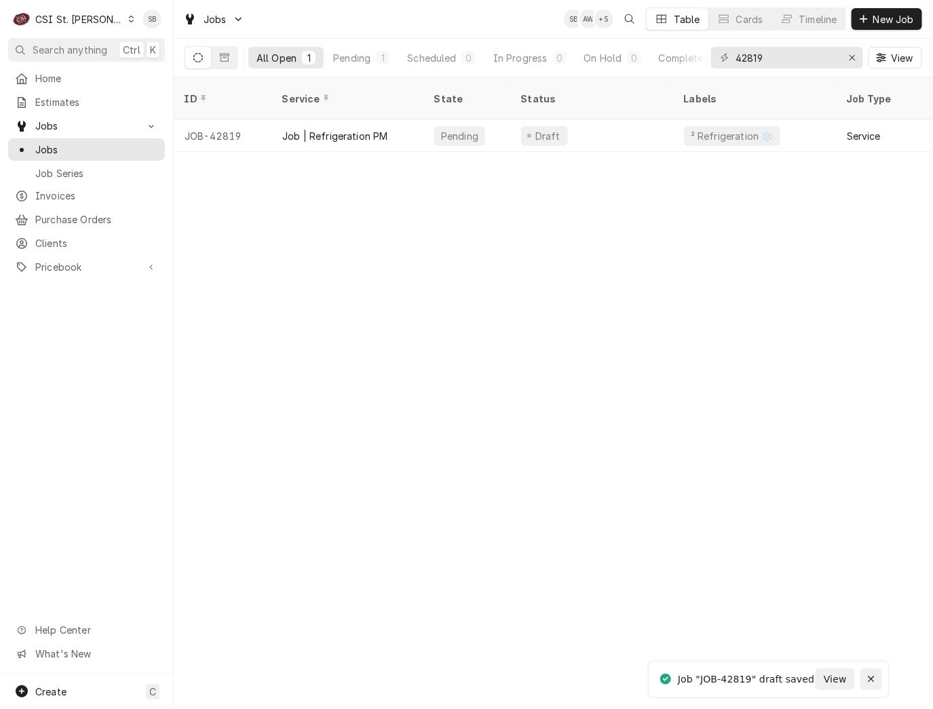
click at [872, 670] on button "Notifications alt+T" at bounding box center [871, 679] width 22 height 22
click at [729, 604] on div "ID Service State Status Labels Job Type Priority Techs Date Received Client Loc…" at bounding box center [553, 392] width 759 height 631
click at [718, 568] on div "ID Service State Status Labels Job Type Priority Techs Date Received Client Loc…" at bounding box center [553, 392] width 759 height 631
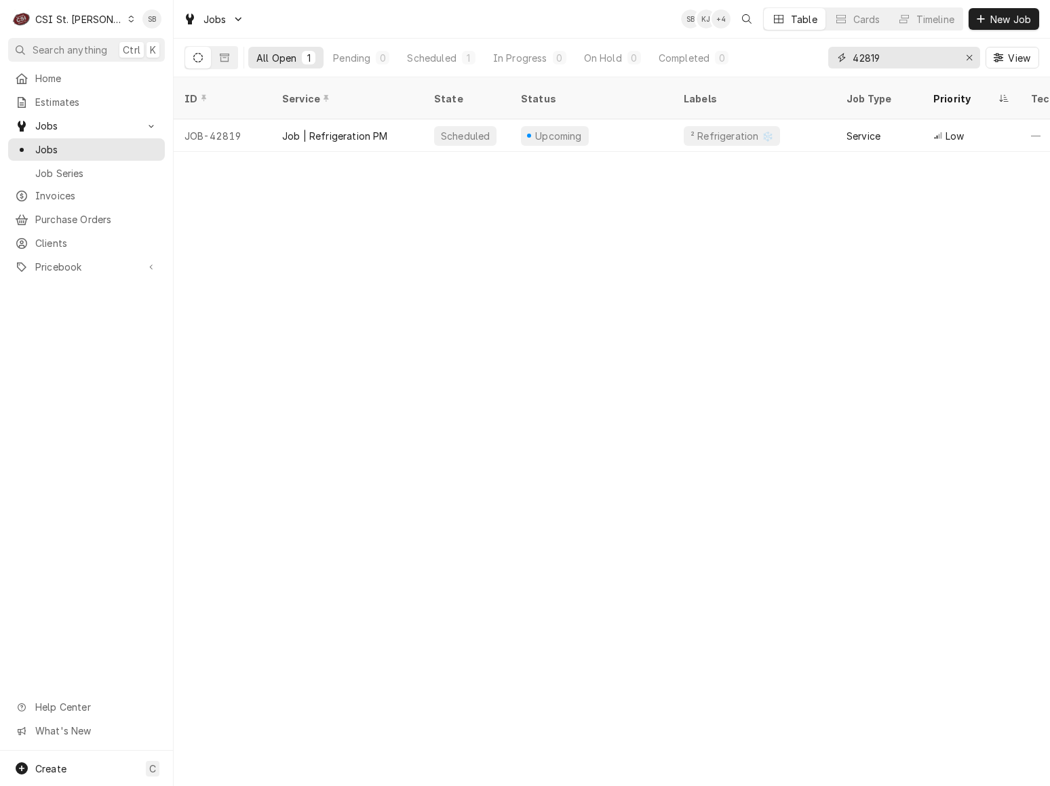
click at [932, 55] on icon "Erase input" at bounding box center [969, 57] width 7 height 9
type input "Ovention"
click at [62, 191] on span "Invoices" at bounding box center [96, 196] width 123 height 14
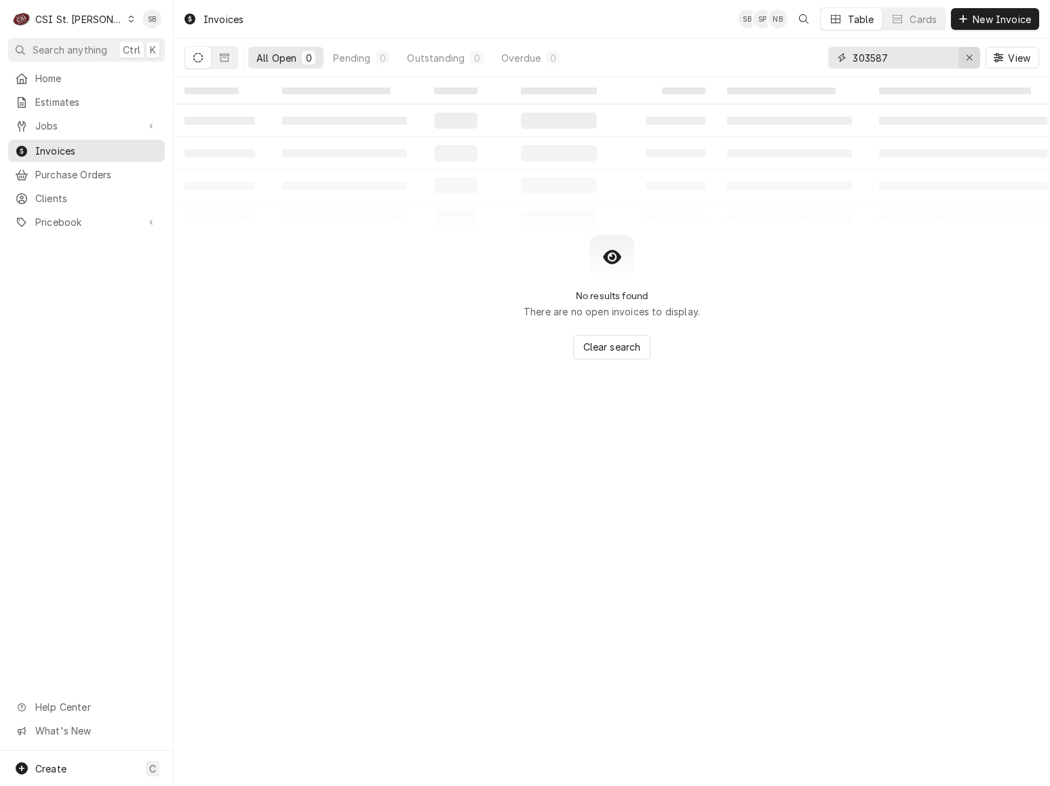
click at [969, 60] on icon "Erase input" at bounding box center [969, 57] width 7 height 9
paste input "404114"
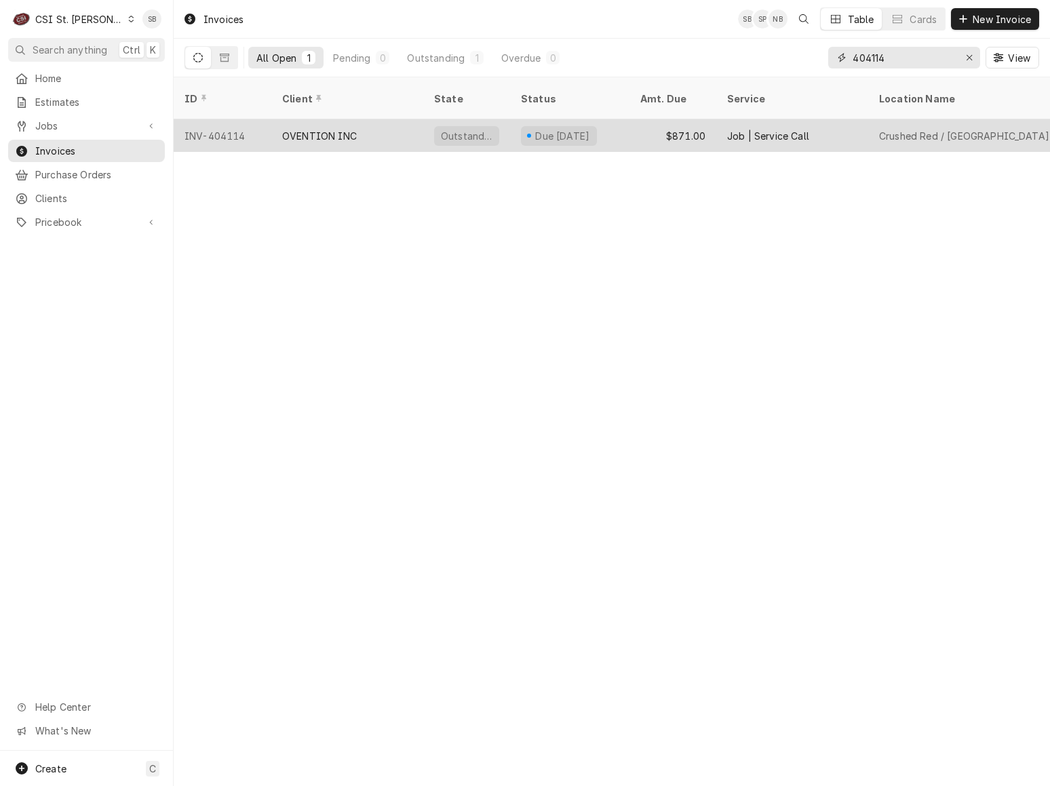
type input "404114"
click at [285, 119] on div "OVENTION INC" at bounding box center [347, 135] width 152 height 33
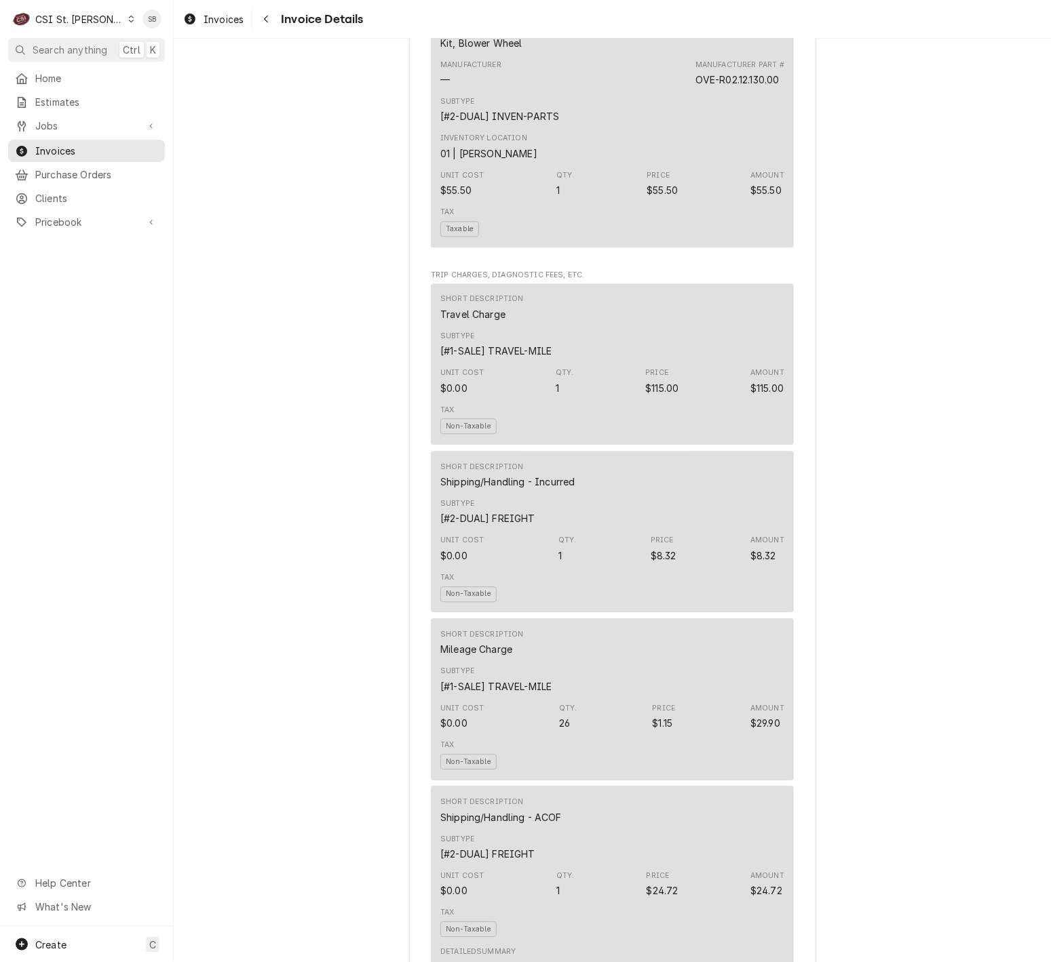
scroll to position [1628, 0]
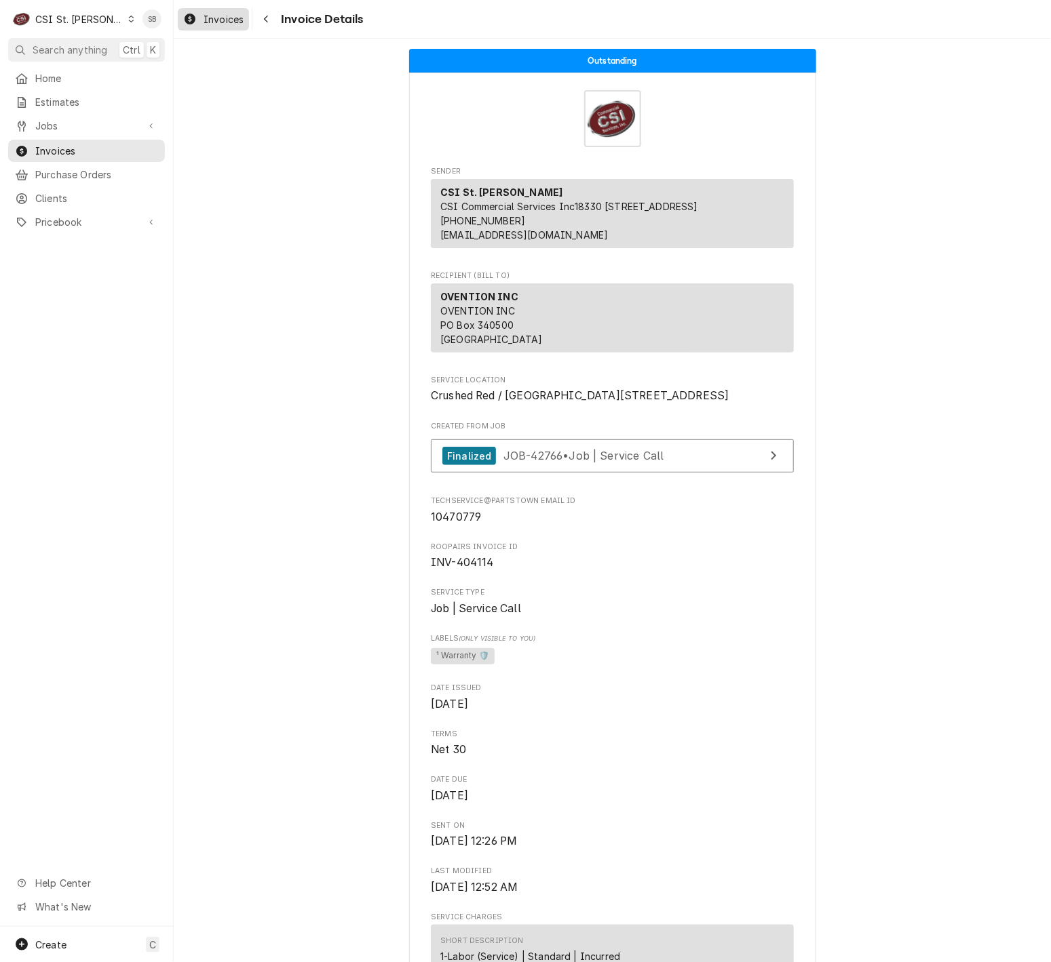
click at [218, 19] on span "Invoices" at bounding box center [223, 19] width 40 height 14
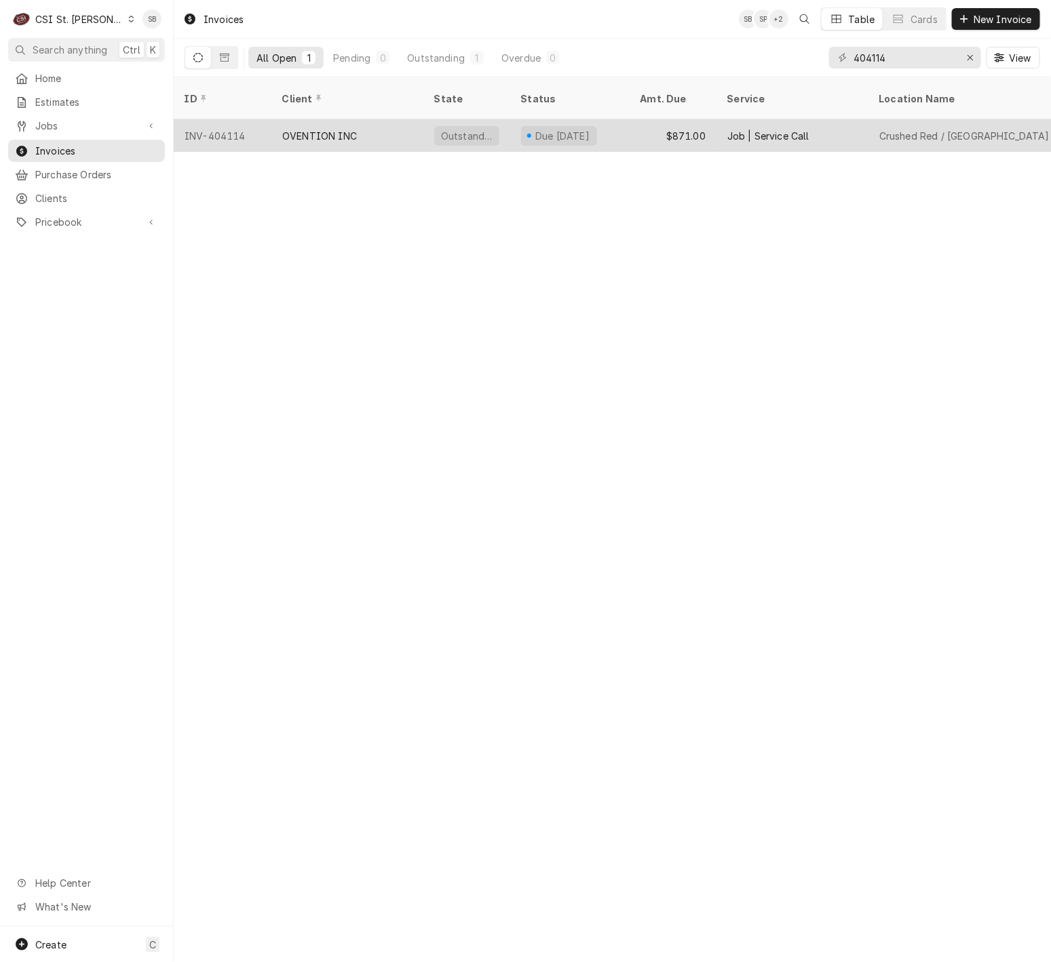
click at [306, 129] on div "OVENTION INC" at bounding box center [319, 136] width 75 height 14
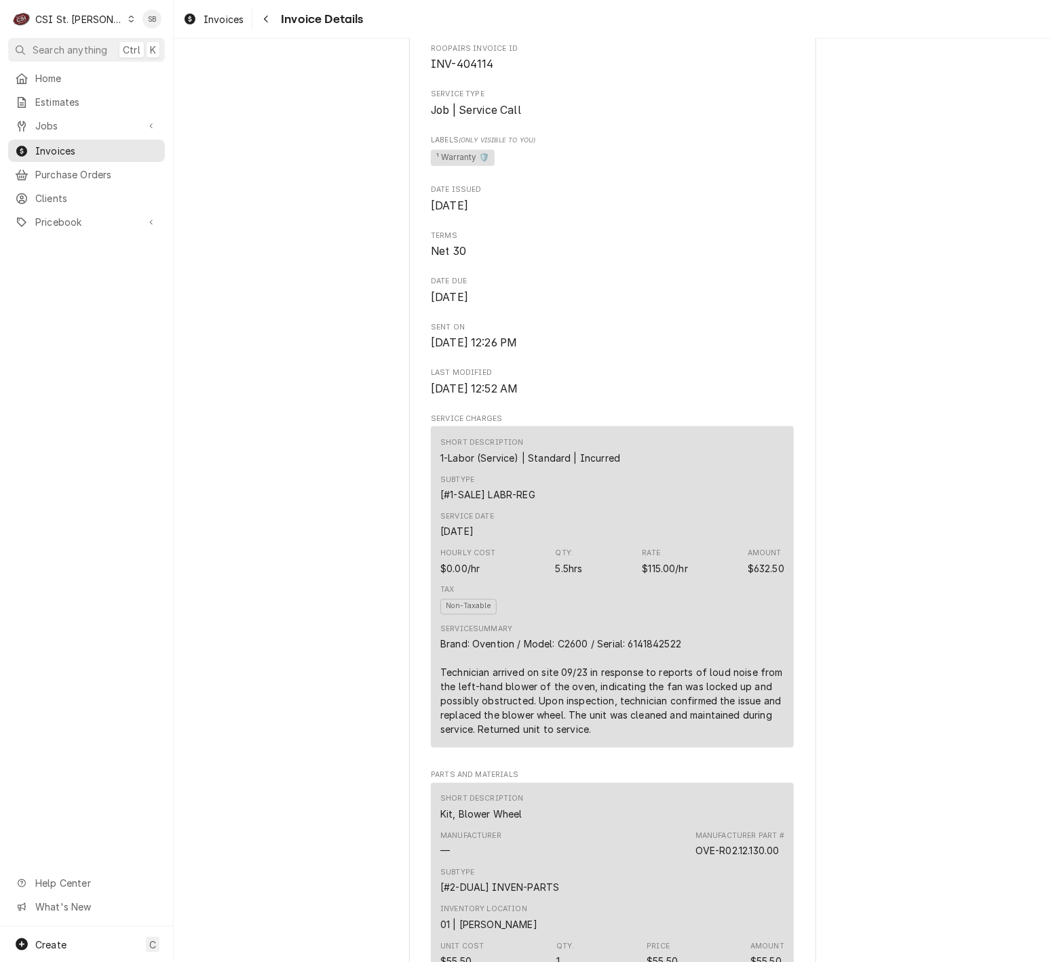
scroll to position [199, 0]
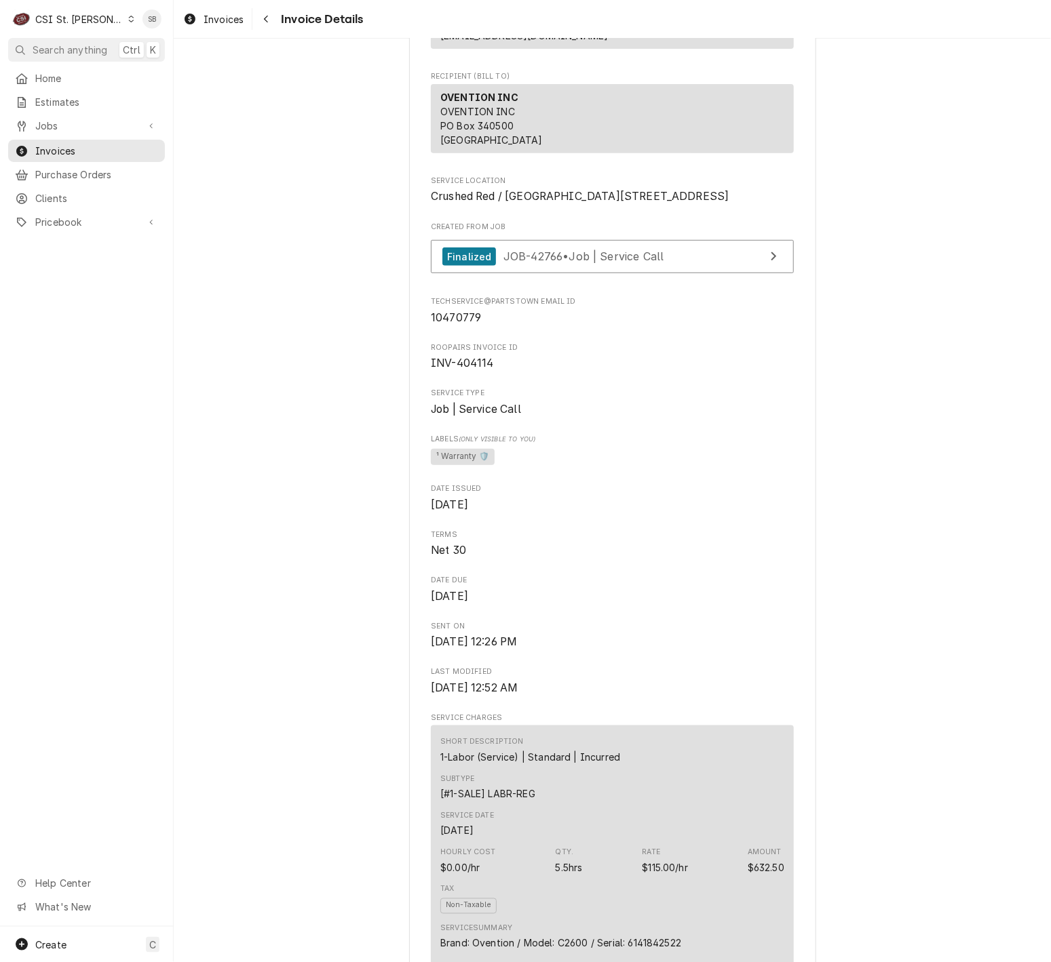
click at [68, 25] on div "CSI St. [PERSON_NAME]" at bounding box center [79, 19] width 88 height 14
click at [149, 75] on div "CSI St. [PERSON_NAME]" at bounding box center [199, 75] width 160 height 14
click at [77, 142] on div "Invoices" at bounding box center [86, 150] width 151 height 17
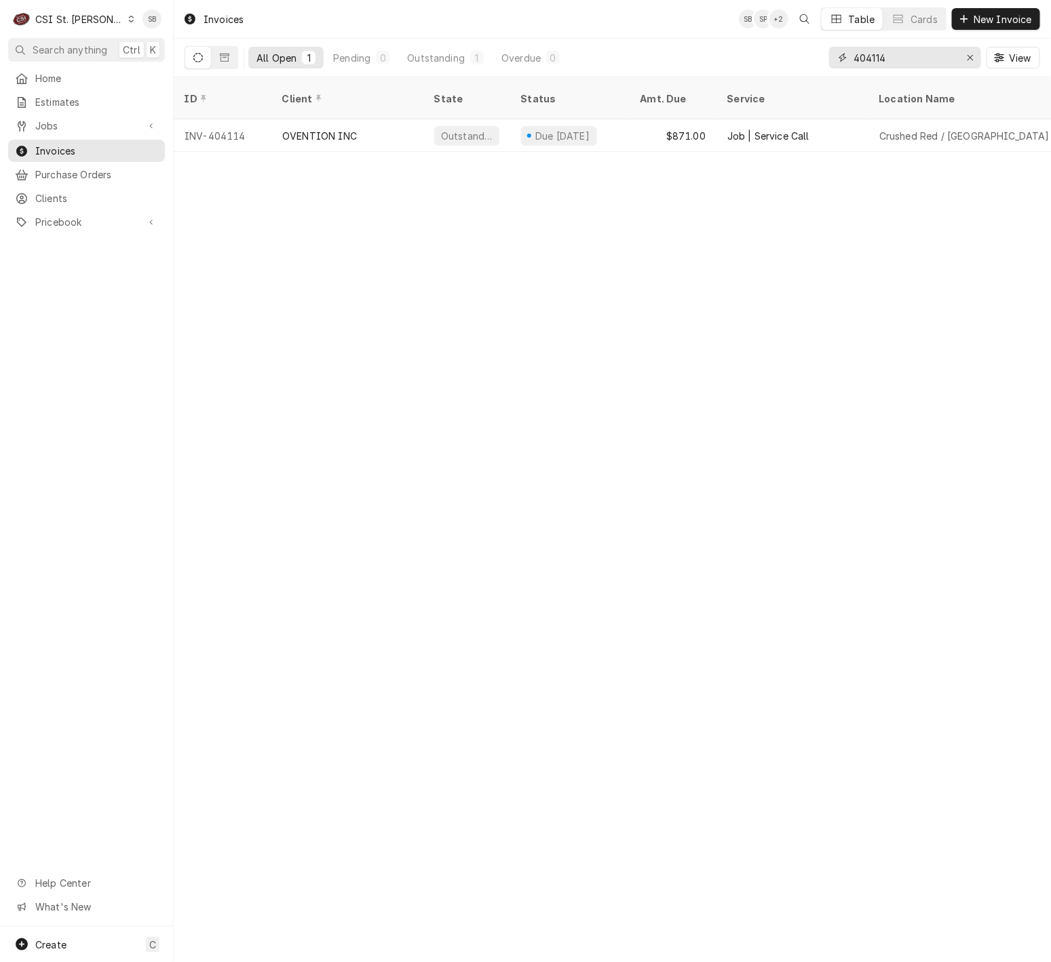
click at [870, 60] on input "404114" at bounding box center [904, 58] width 102 height 22
click at [967, 58] on icon "Erase input" at bounding box center [970, 57] width 7 height 9
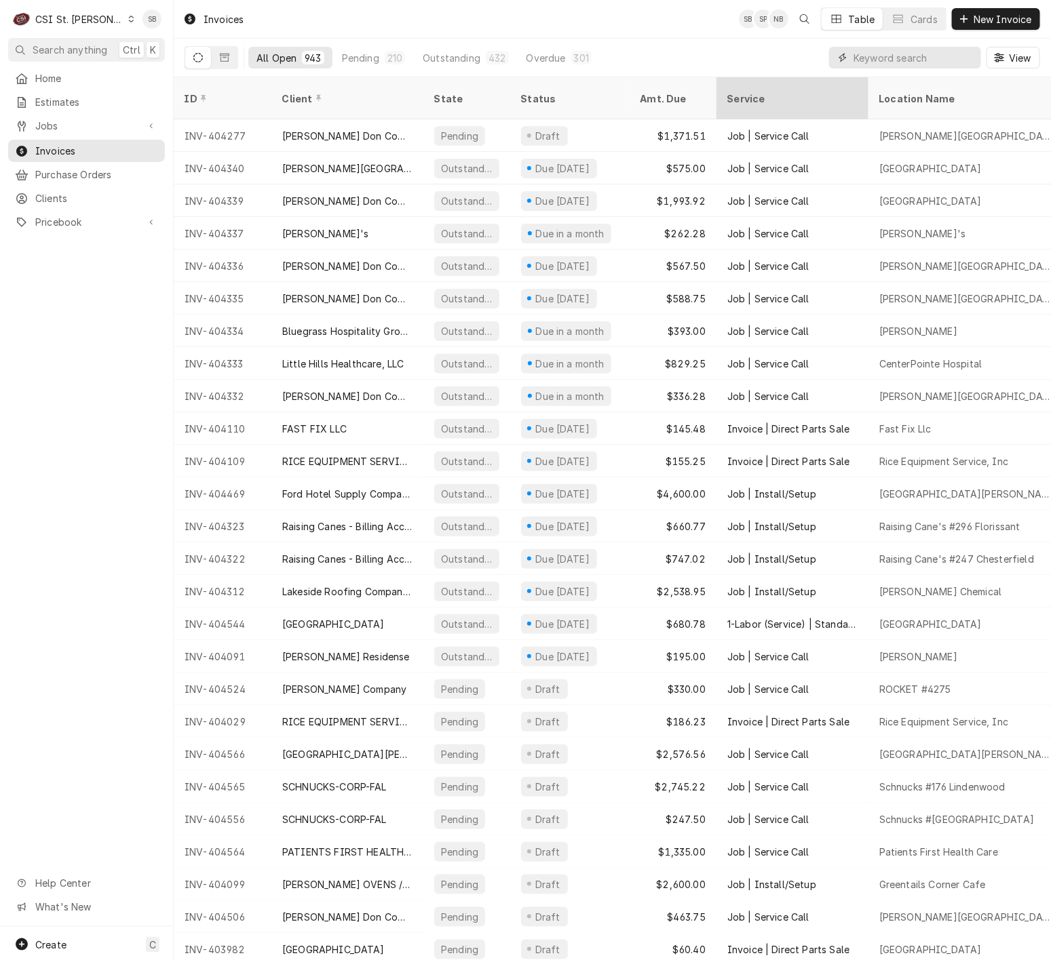
paste input "404114"
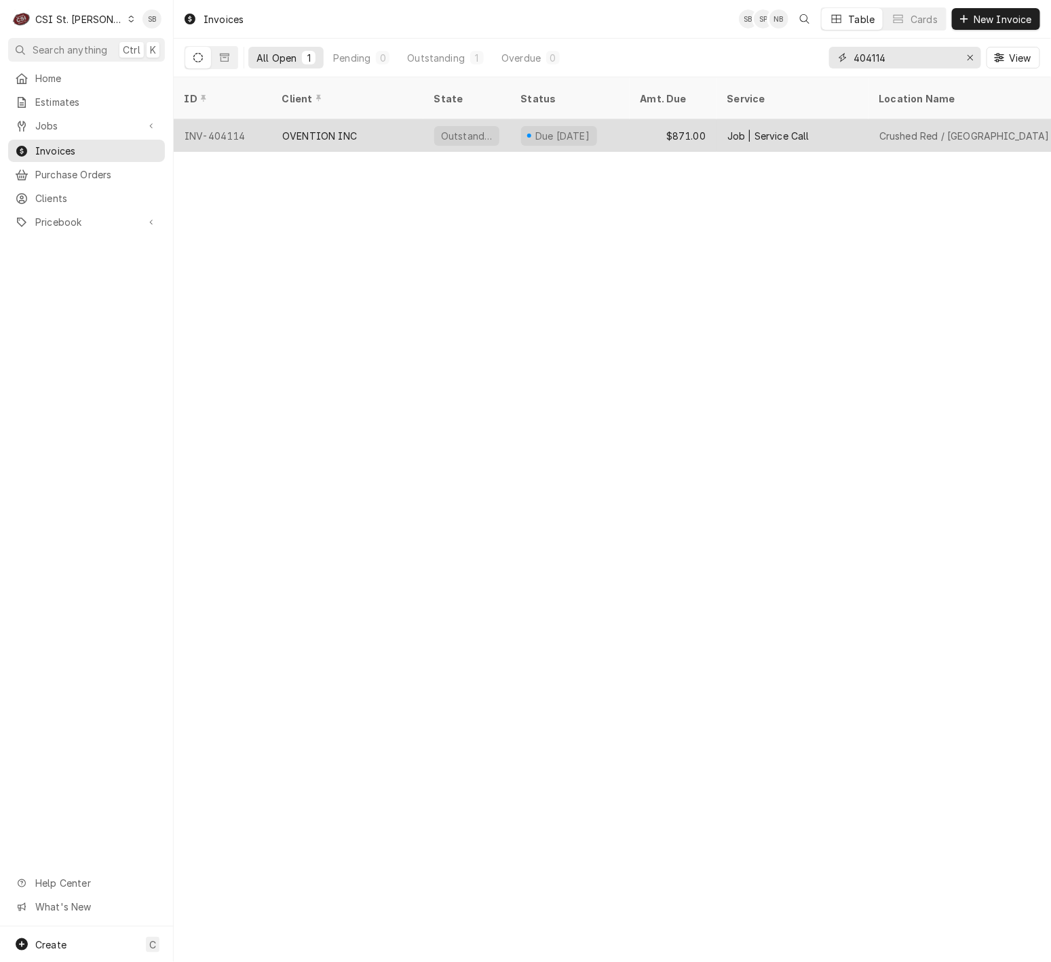
type input "404114"
click at [317, 128] on div "OVENTION INC" at bounding box center [347, 135] width 152 height 33
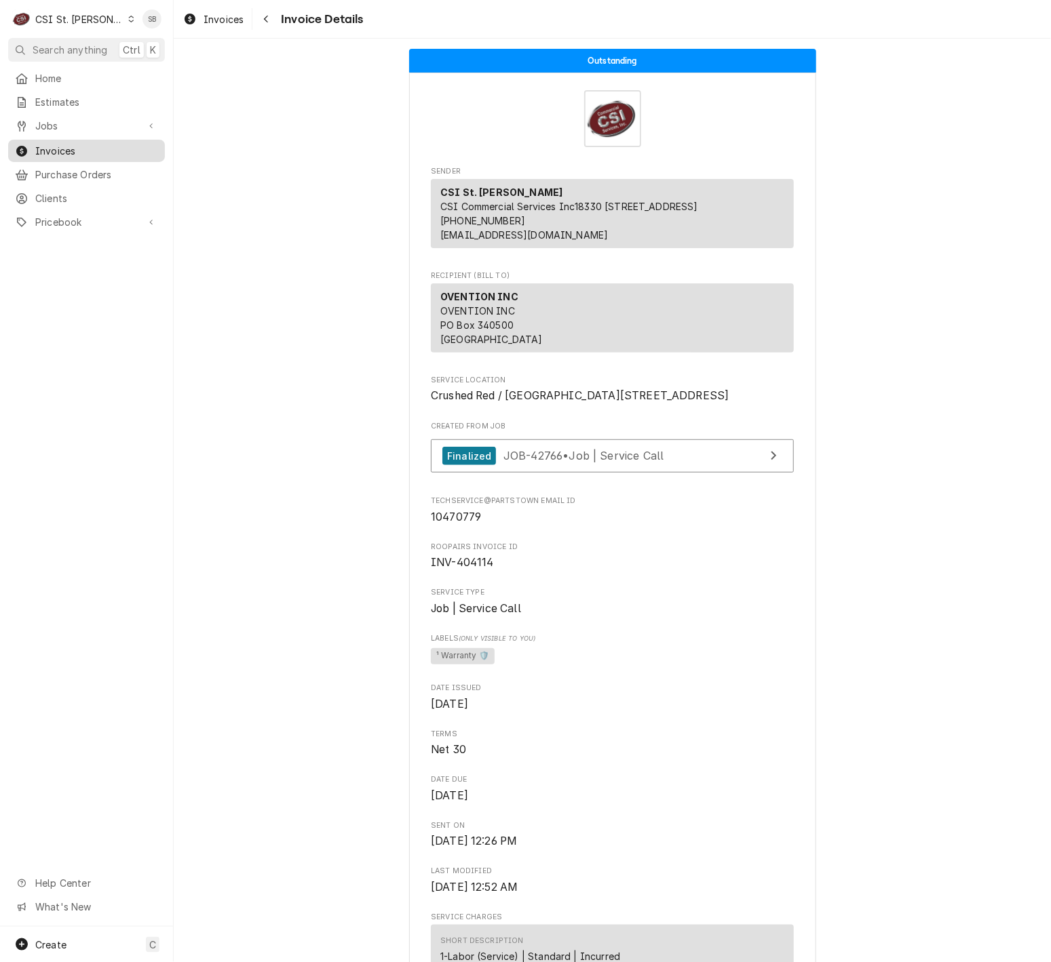
click at [37, 144] on span "Invoices" at bounding box center [96, 151] width 123 height 14
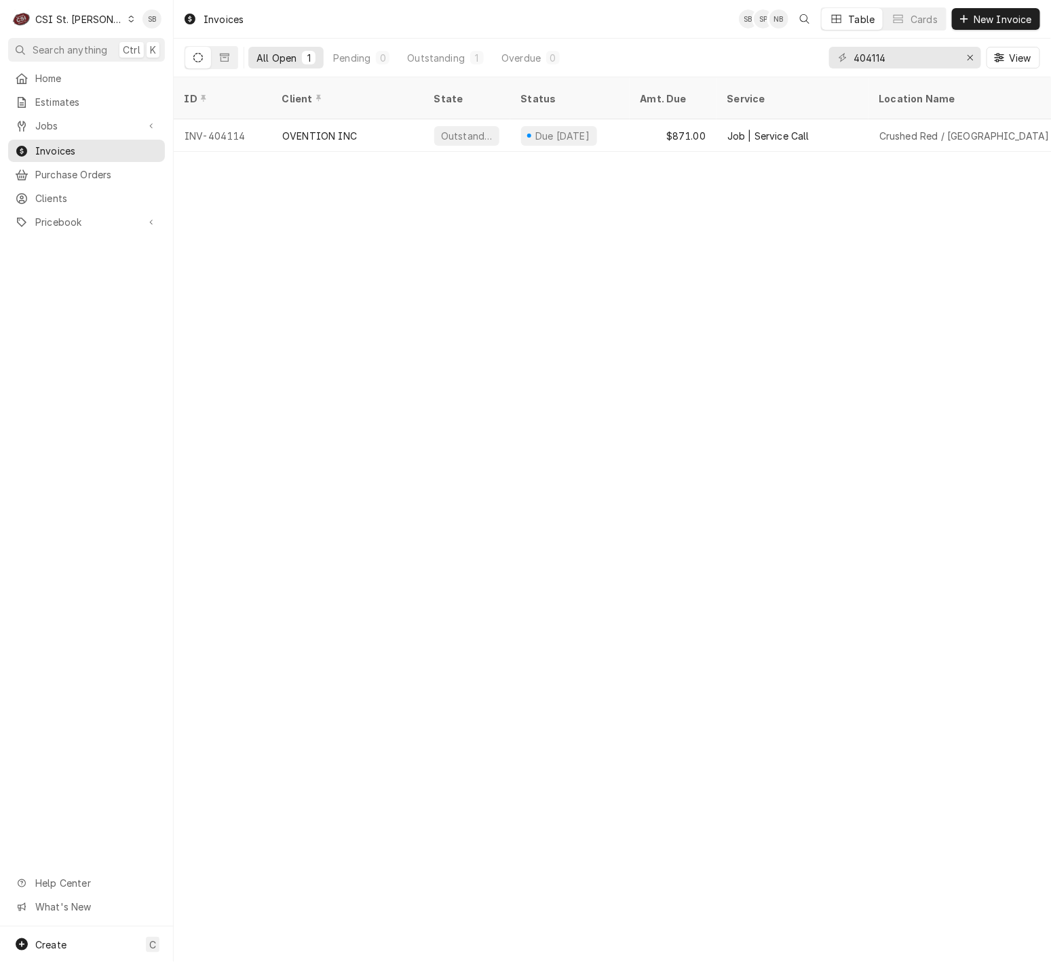
click at [776, 695] on div "Invoices SB SP NB Table Cards New Invoice All Open 1 Pending 0 Outstanding 1 Ov…" at bounding box center [612, 481] width 877 height 962
click at [584, 454] on div "Invoices SB SP NB Table Cards New Invoice All Open 1 Pending 0 Outstanding 1 Ov…" at bounding box center [612, 481] width 877 height 962
click at [76, 14] on div "CSI St. [PERSON_NAME]" at bounding box center [79, 19] width 88 height 14
click at [144, 33] on div "CSI [US_STATE][GEOGRAPHIC_DATA]" at bounding box center [208, 27] width 179 height 14
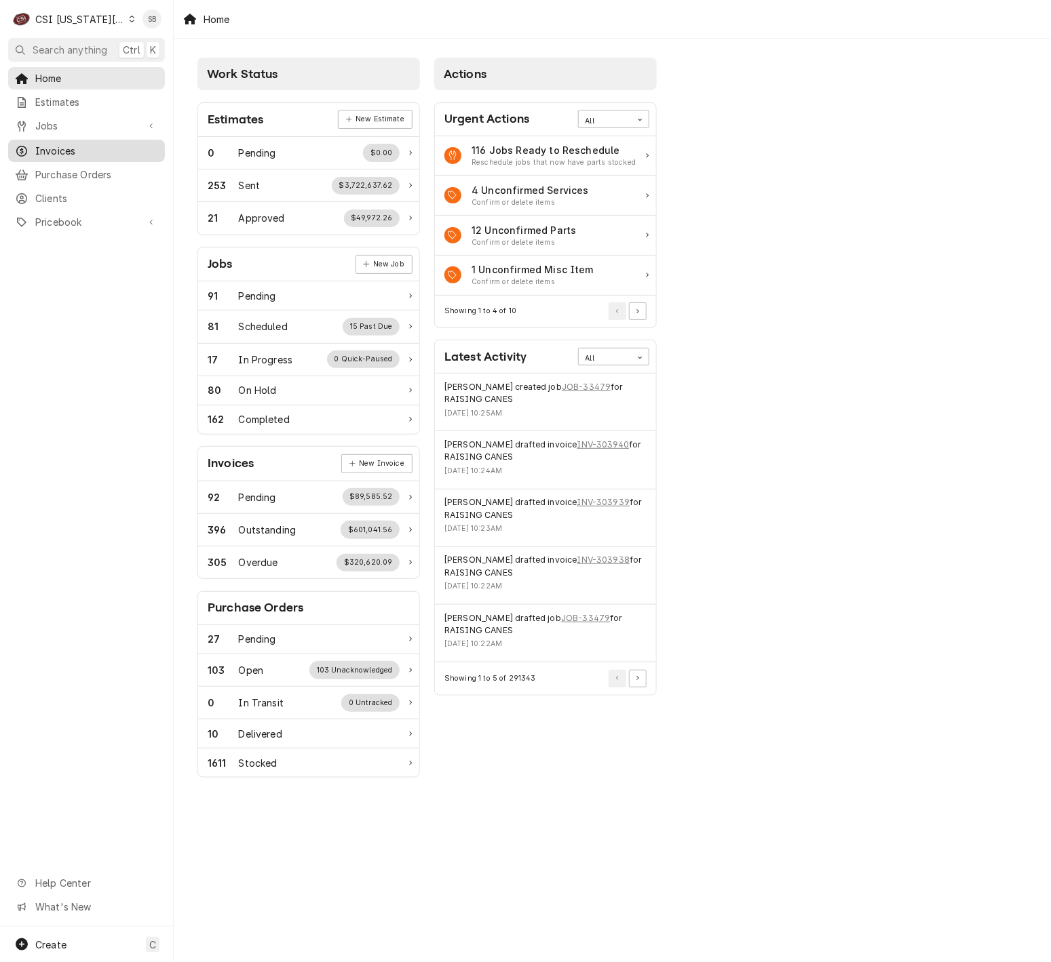
click at [84, 149] on span "Invoices" at bounding box center [96, 151] width 123 height 14
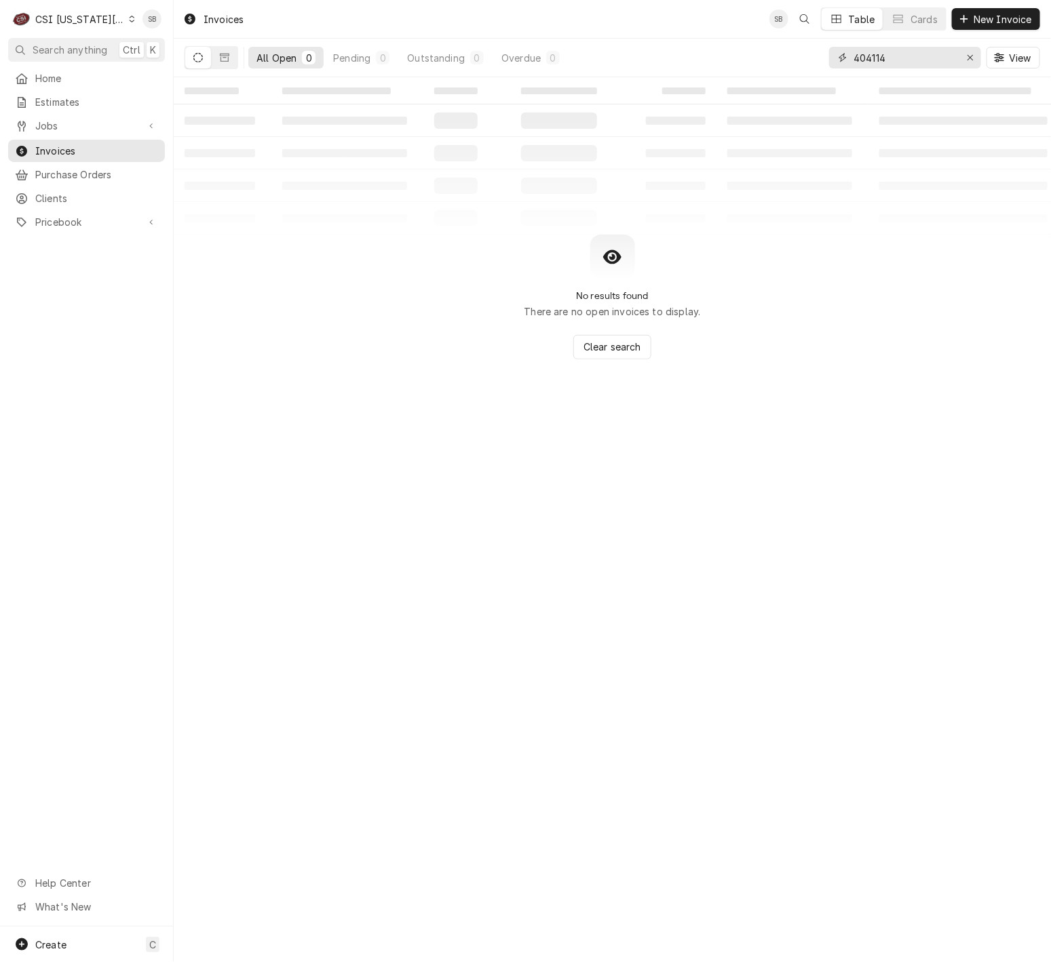
click at [865, 56] on input "404114" at bounding box center [904, 58] width 102 height 22
paste input "303526"
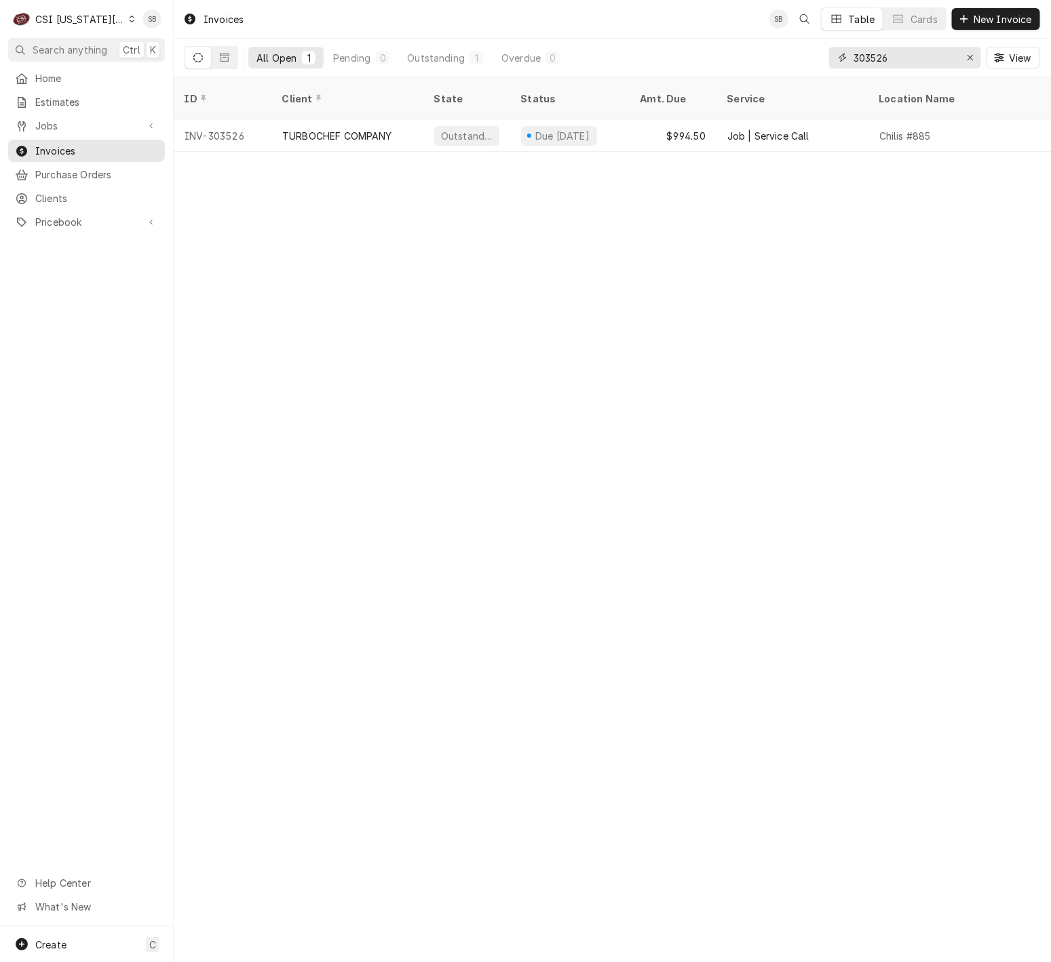
type input "303526"
click at [330, 130] on div "TURBOCHEF COMPANY" at bounding box center [347, 135] width 152 height 33
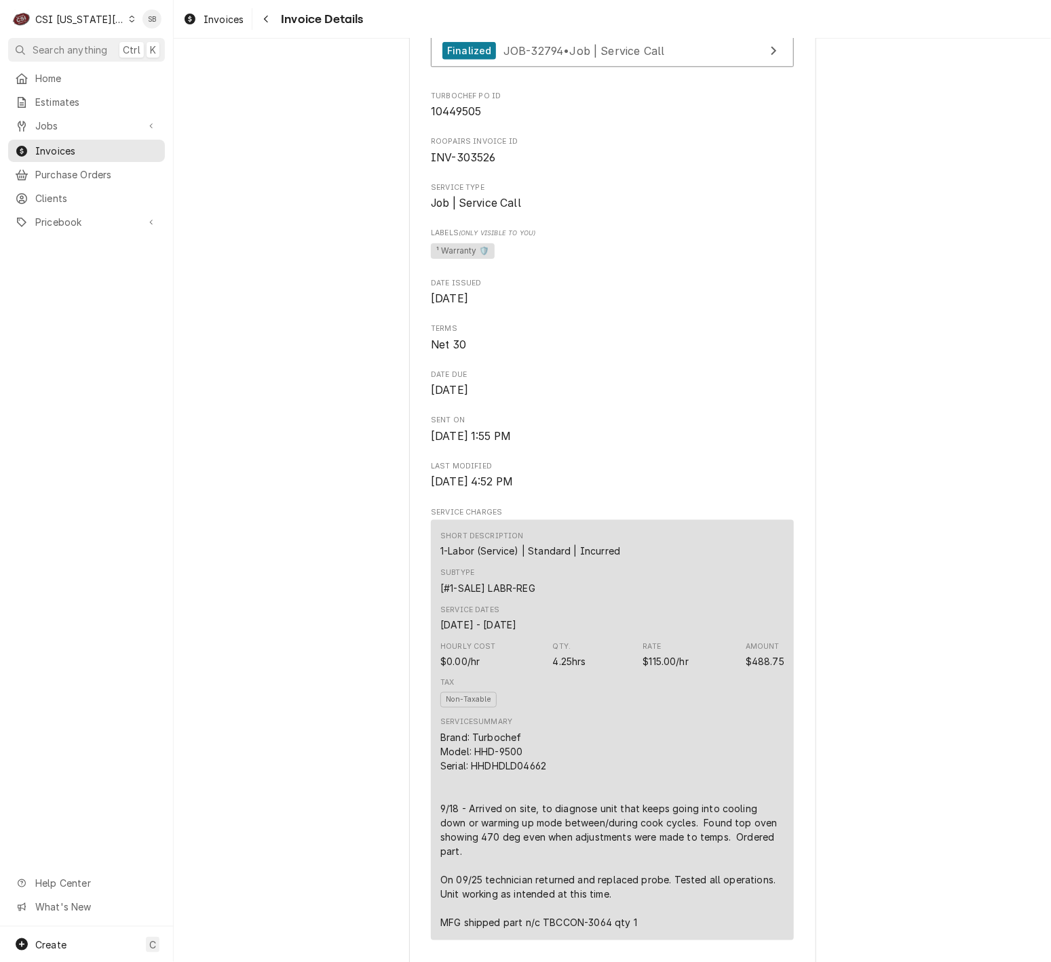
scroll to position [203, 0]
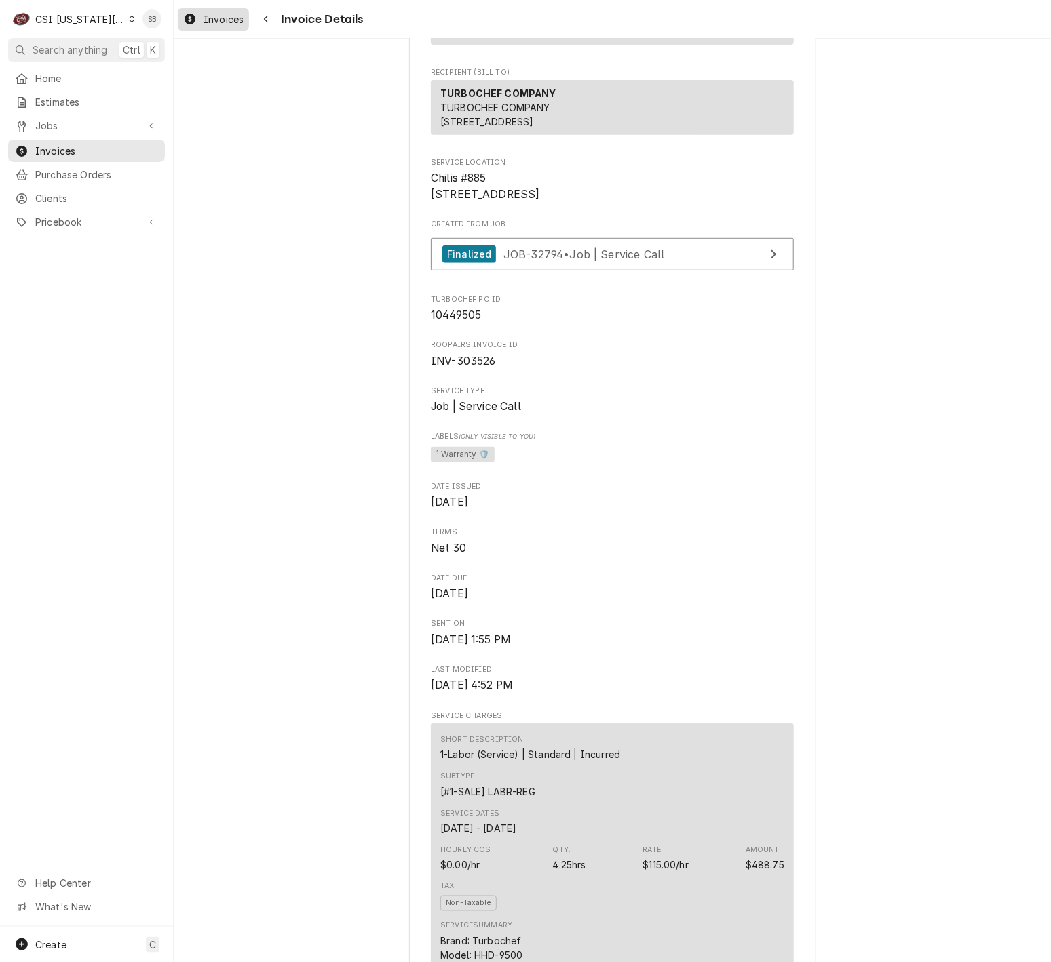
click at [220, 11] on div "Invoices" at bounding box center [213, 19] width 66 height 17
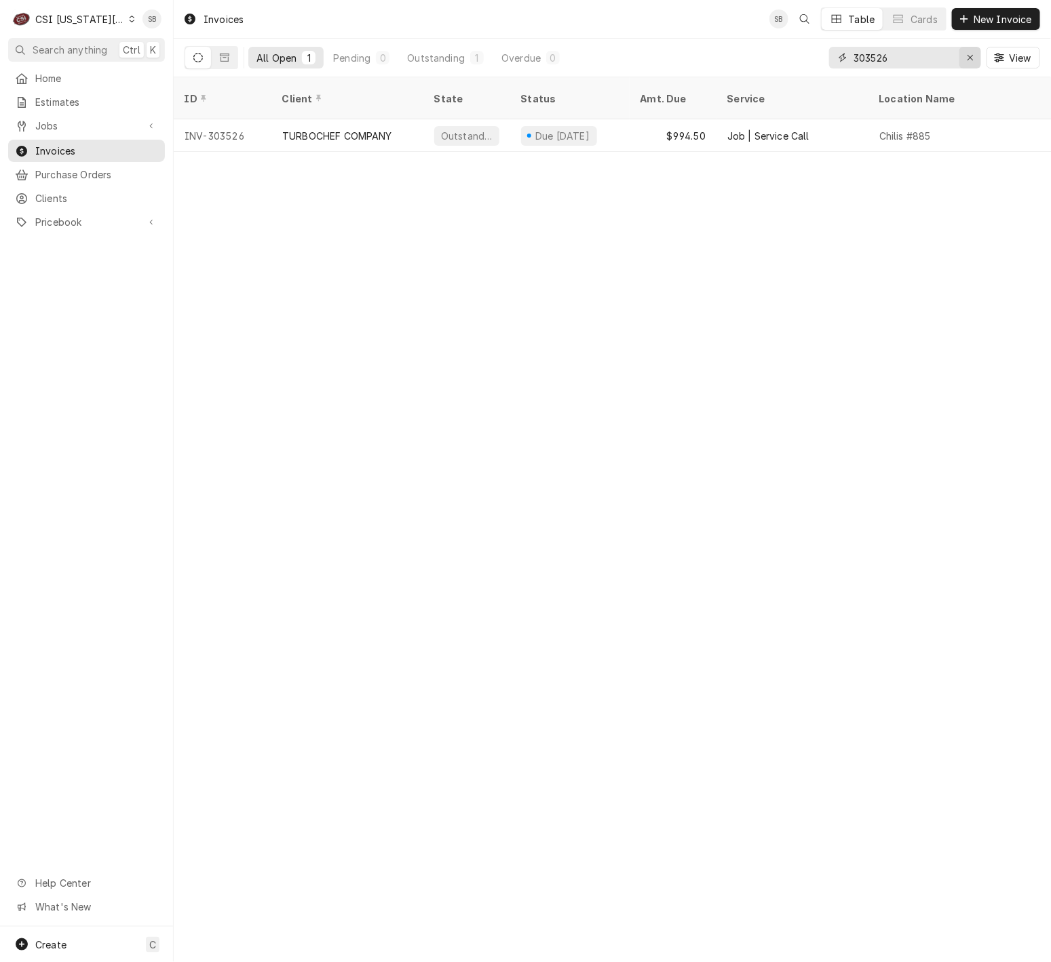
click at [964, 61] on div "Erase input" at bounding box center [970, 58] width 14 height 14
paste input "303568"
type input "303568"
click at [584, 749] on div "Invoices SB Table Cards New Invoice All Open 1 Pending 0 Outstanding 1 Overdue …" at bounding box center [612, 481] width 877 height 962
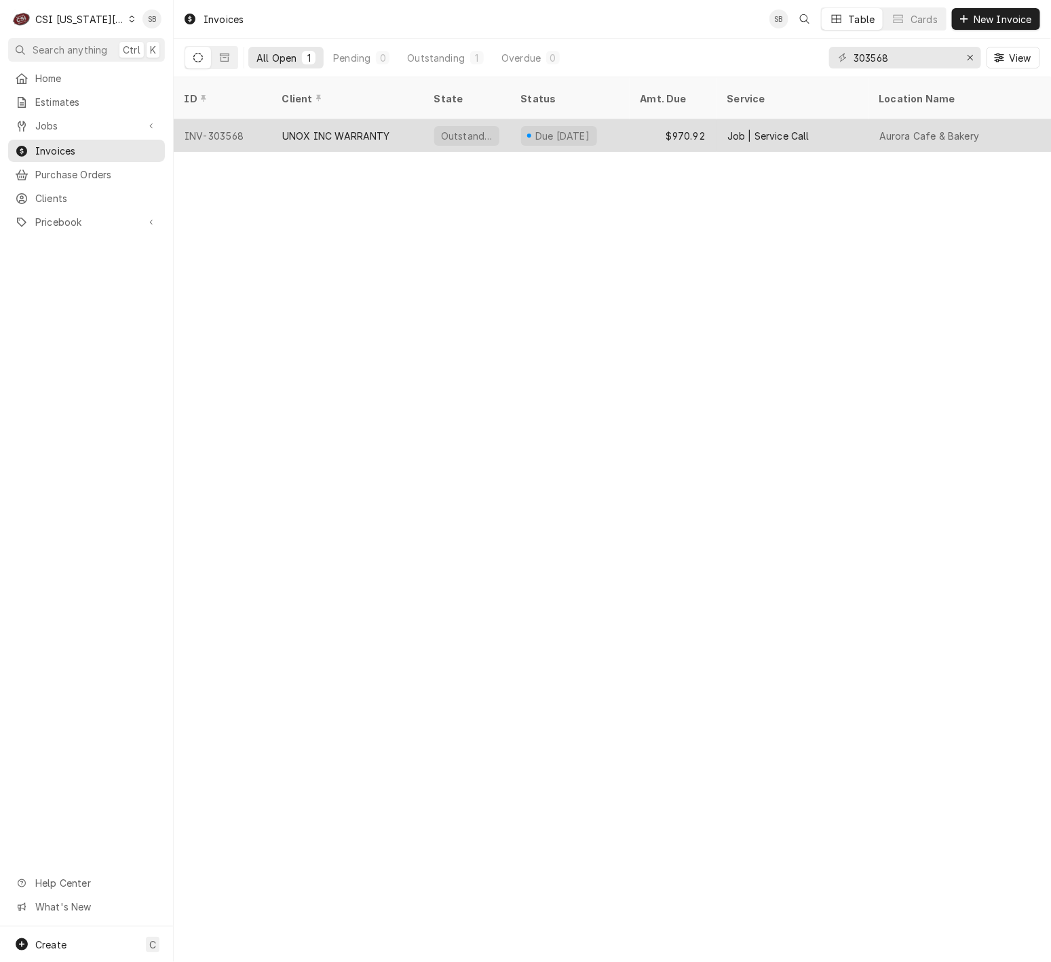
click at [326, 129] on div "UNOX INC WARRANTY" at bounding box center [336, 136] width 108 height 14
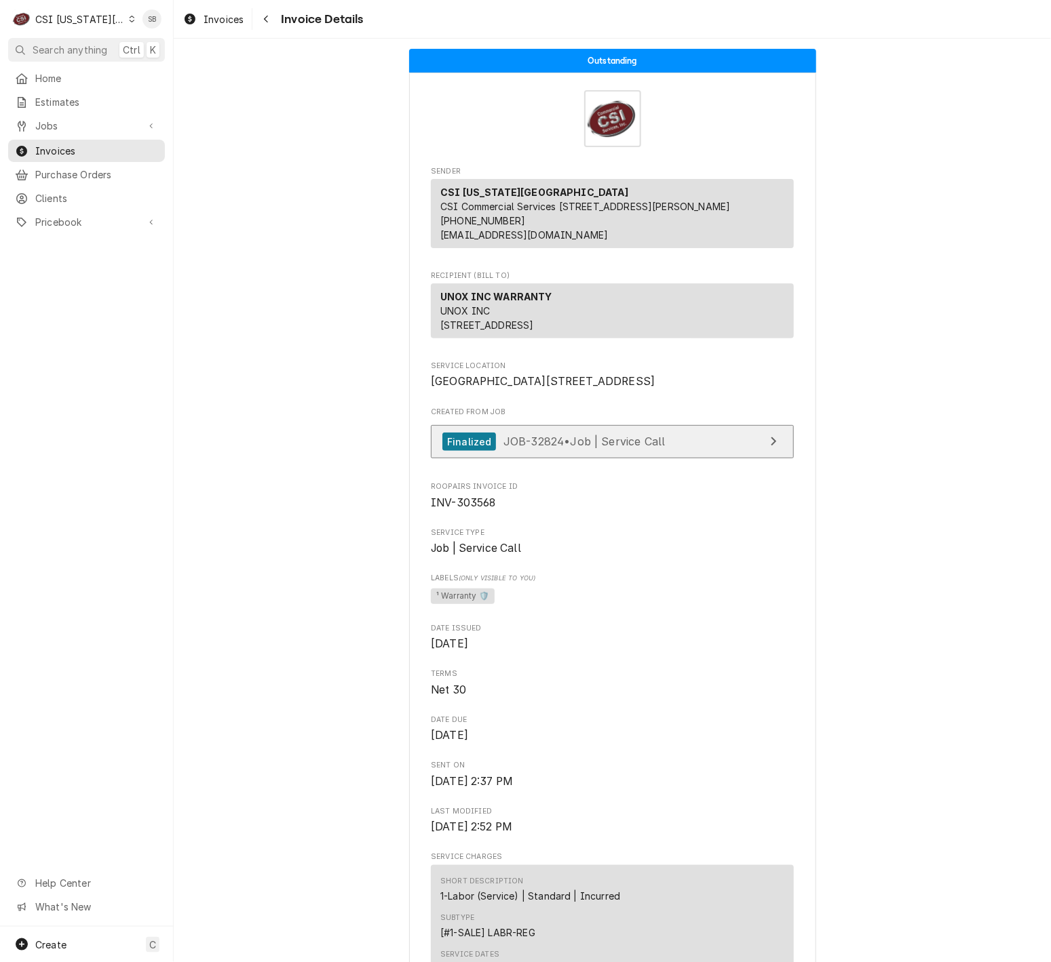
click at [655, 448] on span "JOB-32824 • Job | Service Call" at bounding box center [584, 442] width 162 height 14
click at [705, 744] on span "[DATE]" at bounding box center [612, 736] width 363 height 16
drag, startPoint x: 814, startPoint y: 784, endPoint x: 827, endPoint y: 794, distance: 16.0
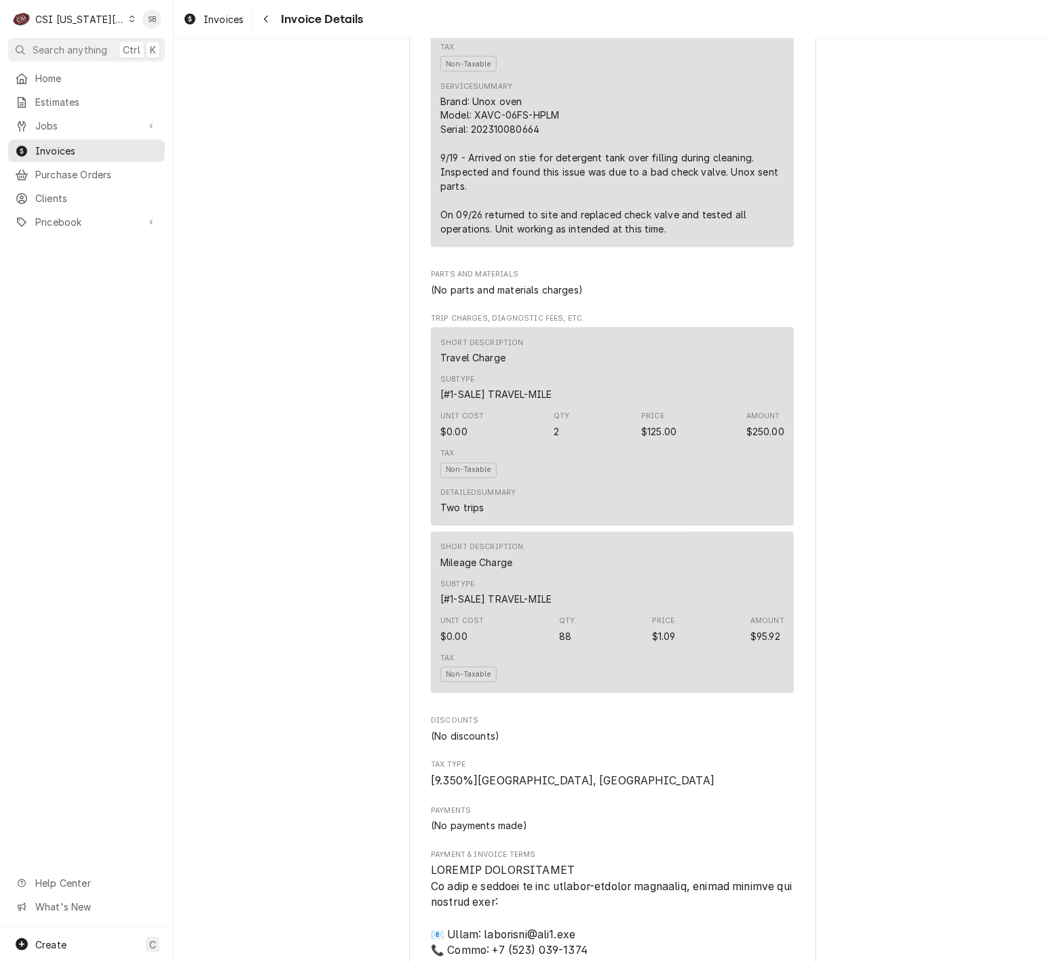
scroll to position [1017, 0]
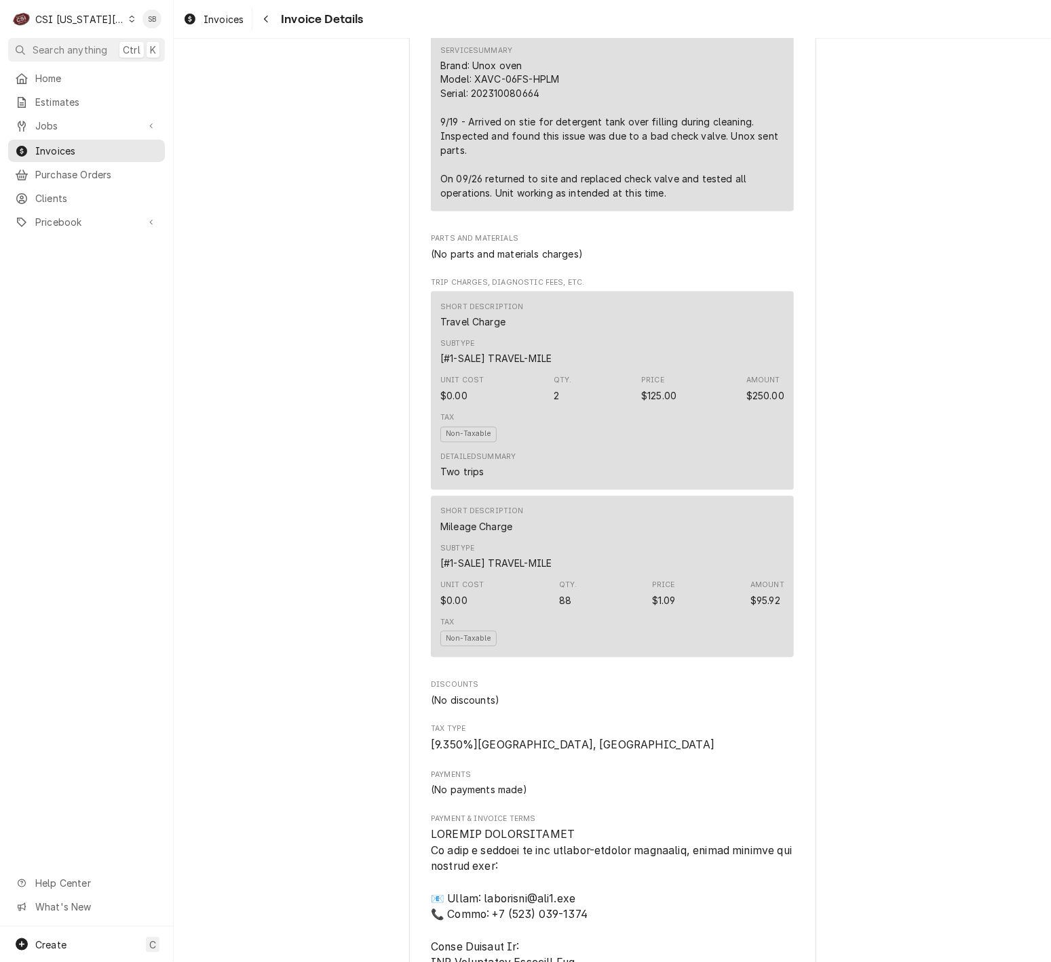
drag, startPoint x: 789, startPoint y: 815, endPoint x: 804, endPoint y: 702, distance: 113.6
click at [790, 816] on div "Sender CSI Kansas City CSI Commercial Services Inc1021 NE Jib Ct Unit B Lee’s S…" at bounding box center [612, 468] width 407 height 2827
drag, startPoint x: 657, startPoint y: 727, endPoint x: 664, endPoint y: 731, distance: 7.9
click at [656, 727] on div "Sender CSI Kansas City CSI Commercial Services Inc1021 NE Jib Ct Unit B Lee’s S…" at bounding box center [612, 322] width 363 height 2347
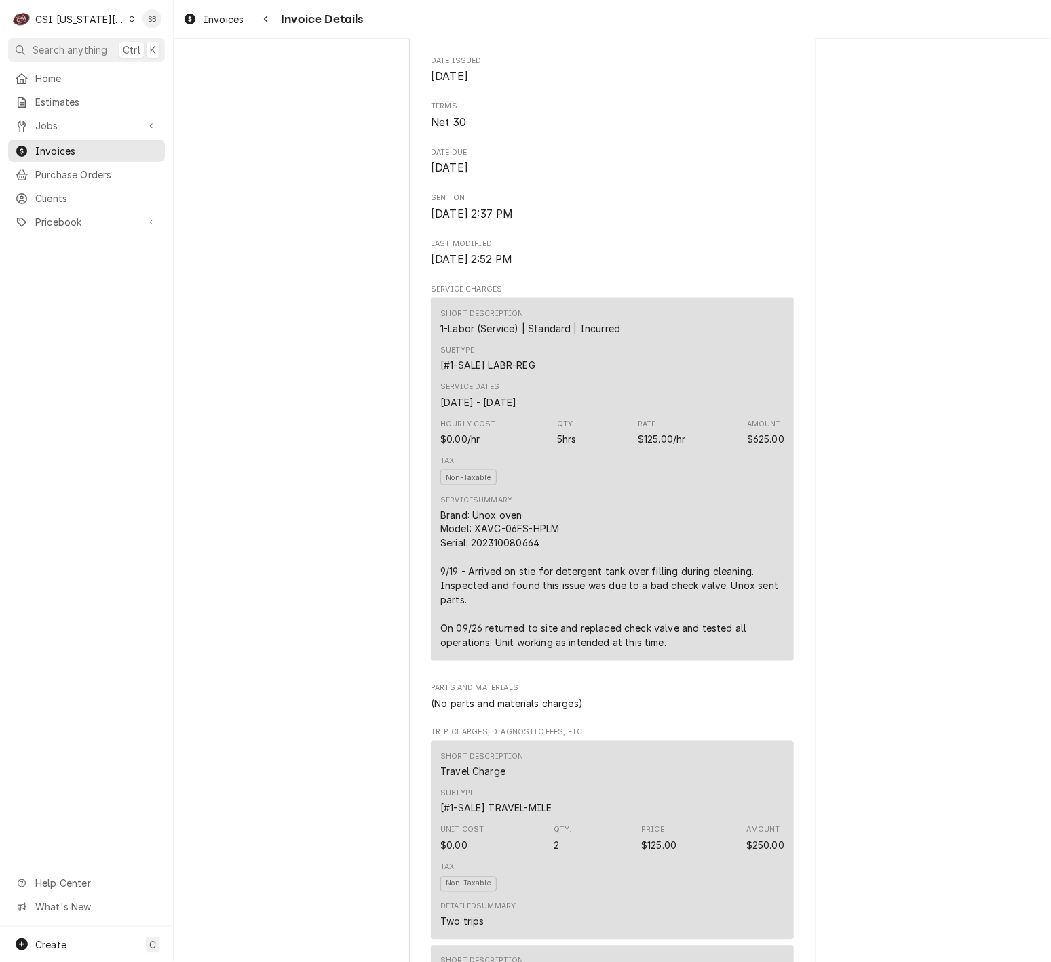
scroll to position [0, 0]
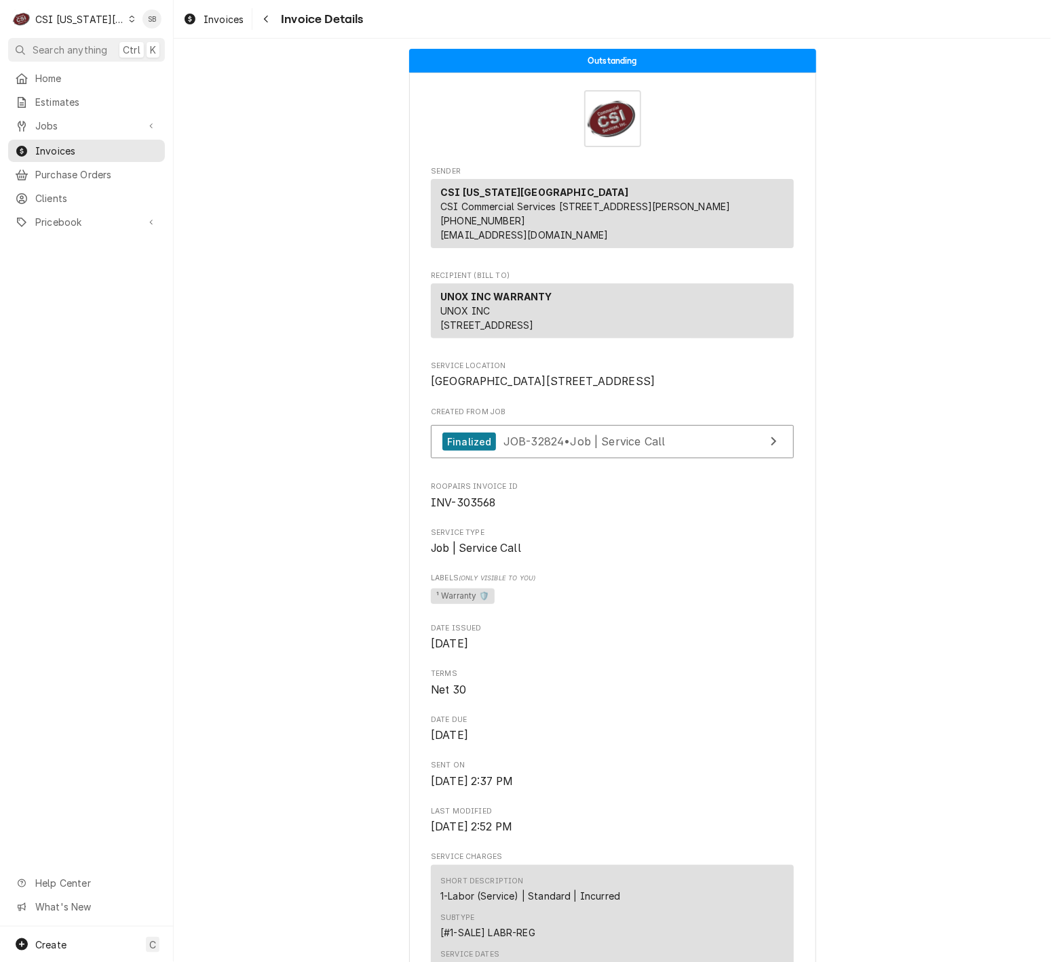
drag, startPoint x: 894, startPoint y: 779, endPoint x: 859, endPoint y: 731, distance: 59.3
click at [226, 4] on div "Invoices Invoice Details" at bounding box center [612, 19] width 877 height 38
click at [226, 17] on span "Invoices" at bounding box center [223, 19] width 40 height 14
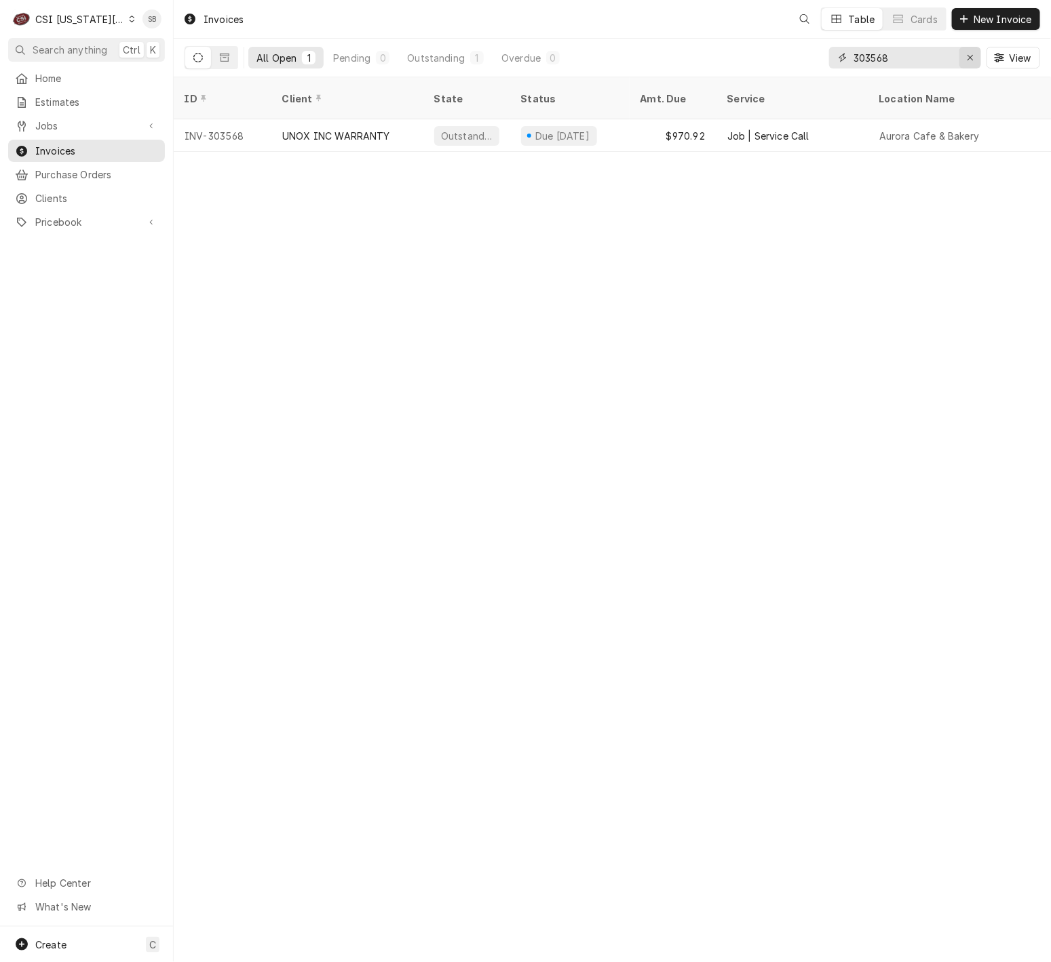
click at [963, 62] on div "Erase input" at bounding box center [970, 58] width 14 height 14
paste input "303616"
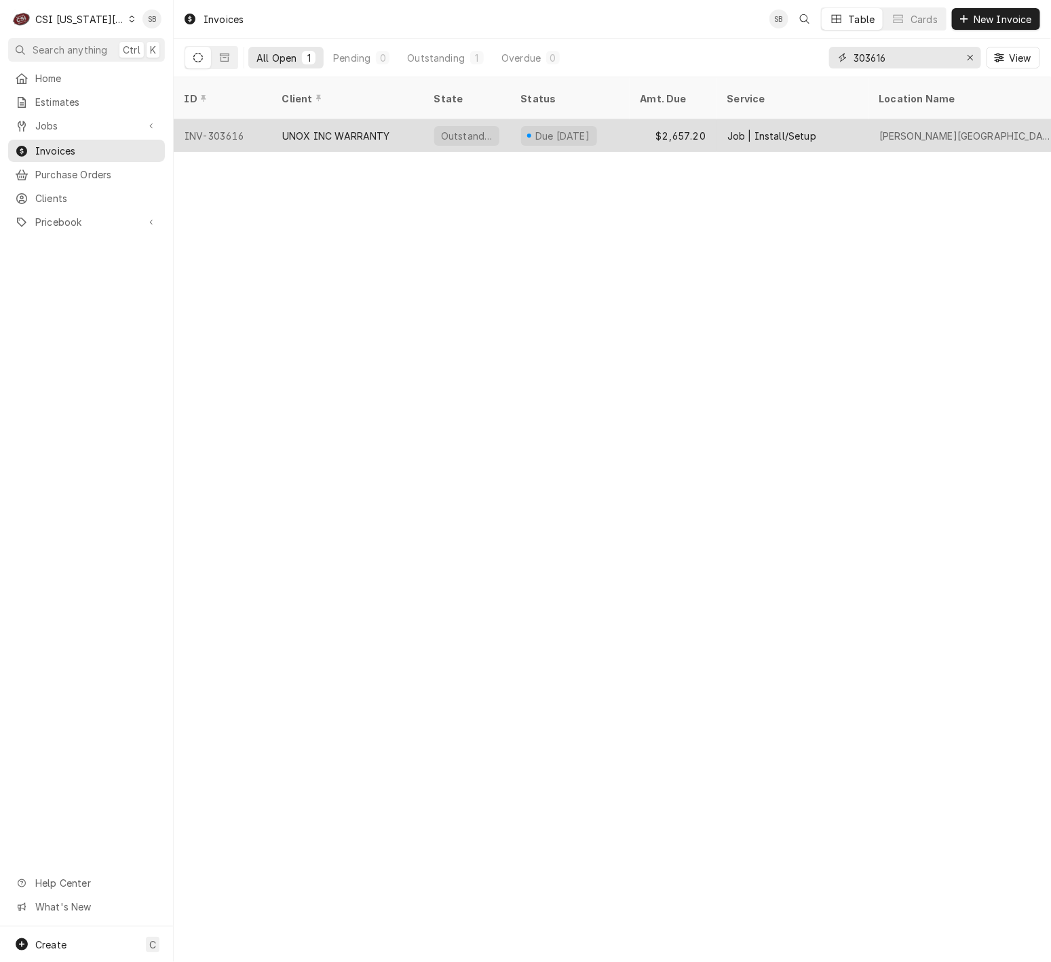
type input "303616"
click at [385, 129] on div "UNOX INC WARRANTY" at bounding box center [336, 136] width 108 height 14
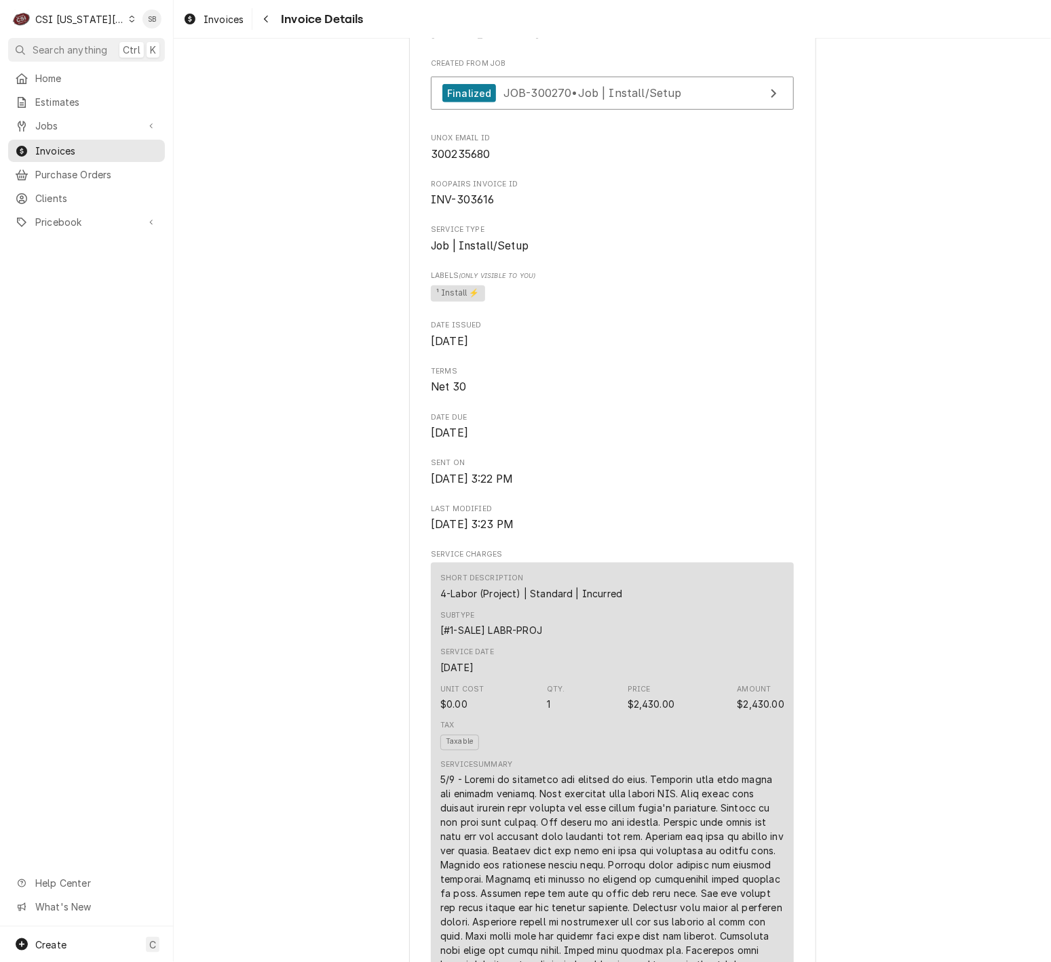
scroll to position [277, 0]
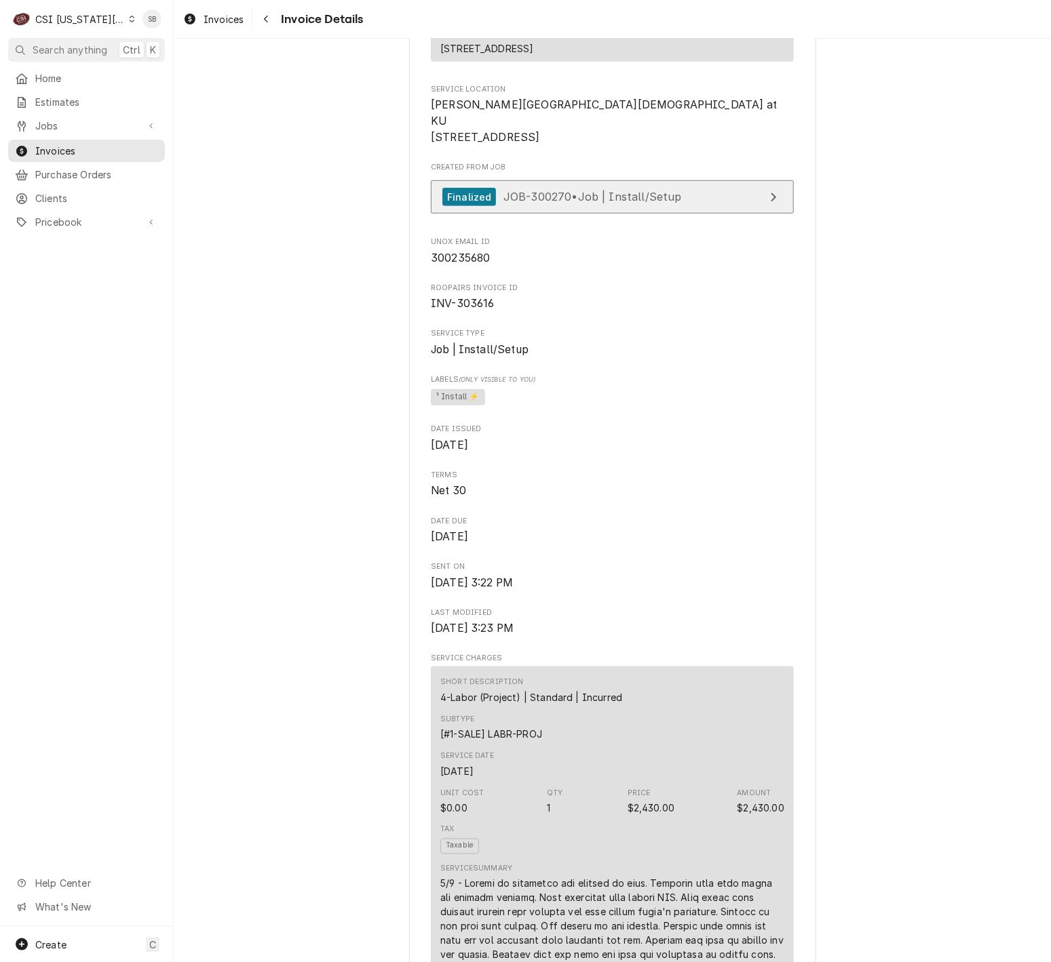
click at [503, 203] on span "JOB-300270 • Job | Install/Setup" at bounding box center [592, 197] width 178 height 14
click at [206, 17] on span "Invoices" at bounding box center [223, 19] width 40 height 14
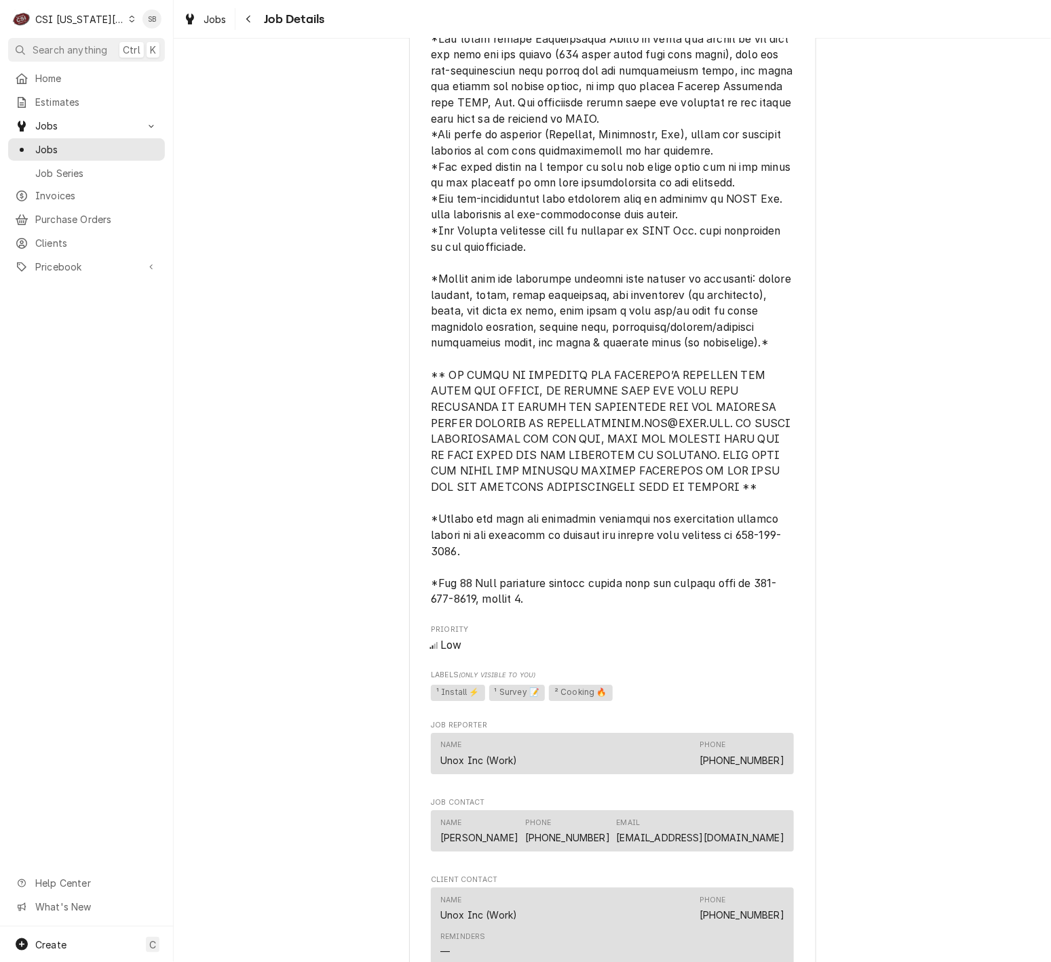
scroll to position [1775, 0]
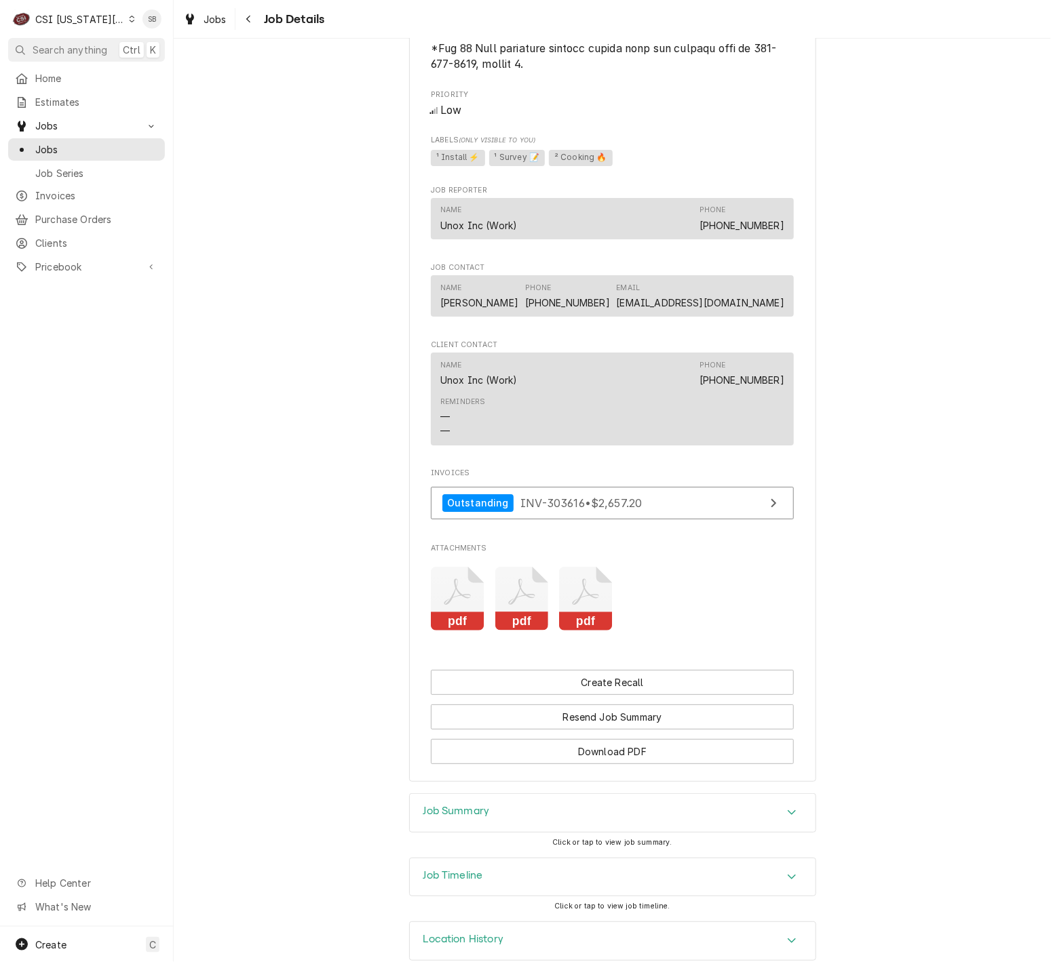
click at [452, 567] on icon "Attachments" at bounding box center [458, 599] width 54 height 64
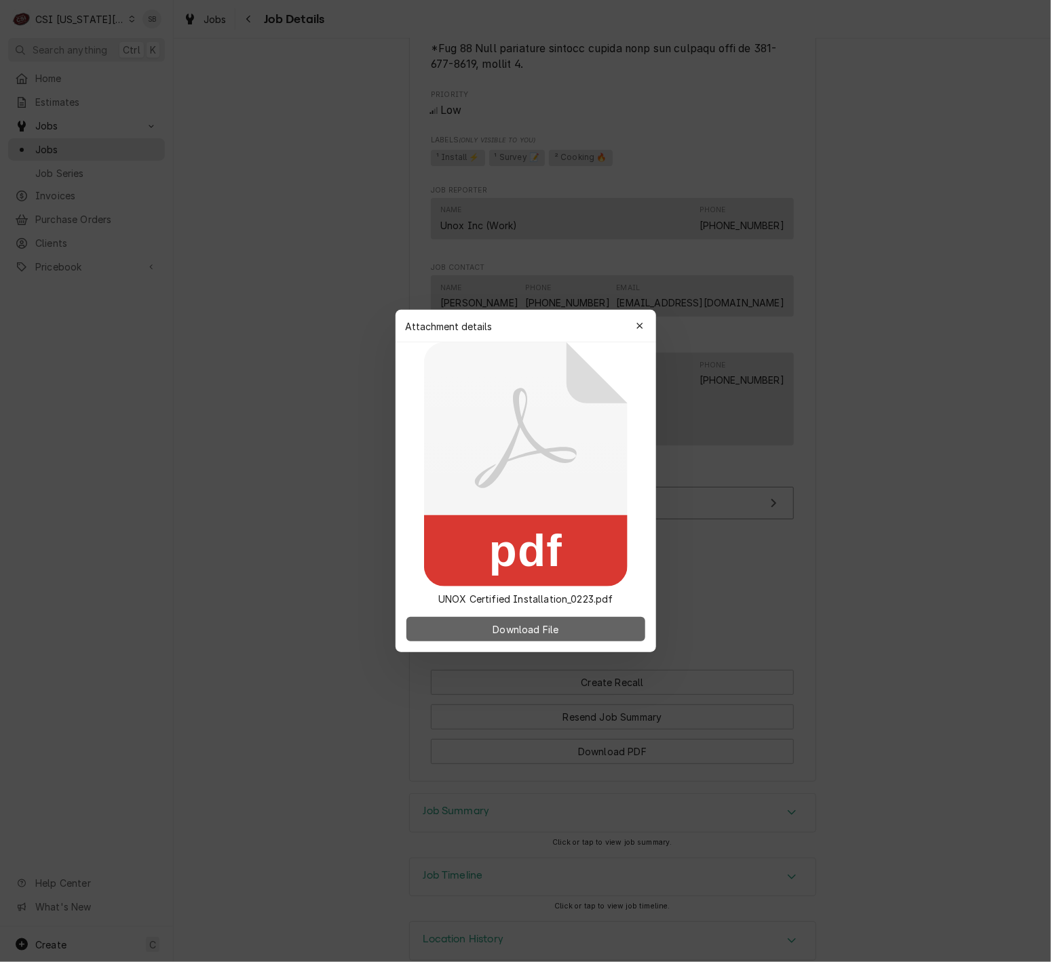
click at [503, 635] on span "Download File" at bounding box center [525, 630] width 71 height 14
click at [644, 326] on div "button" at bounding box center [640, 326] width 14 height 14
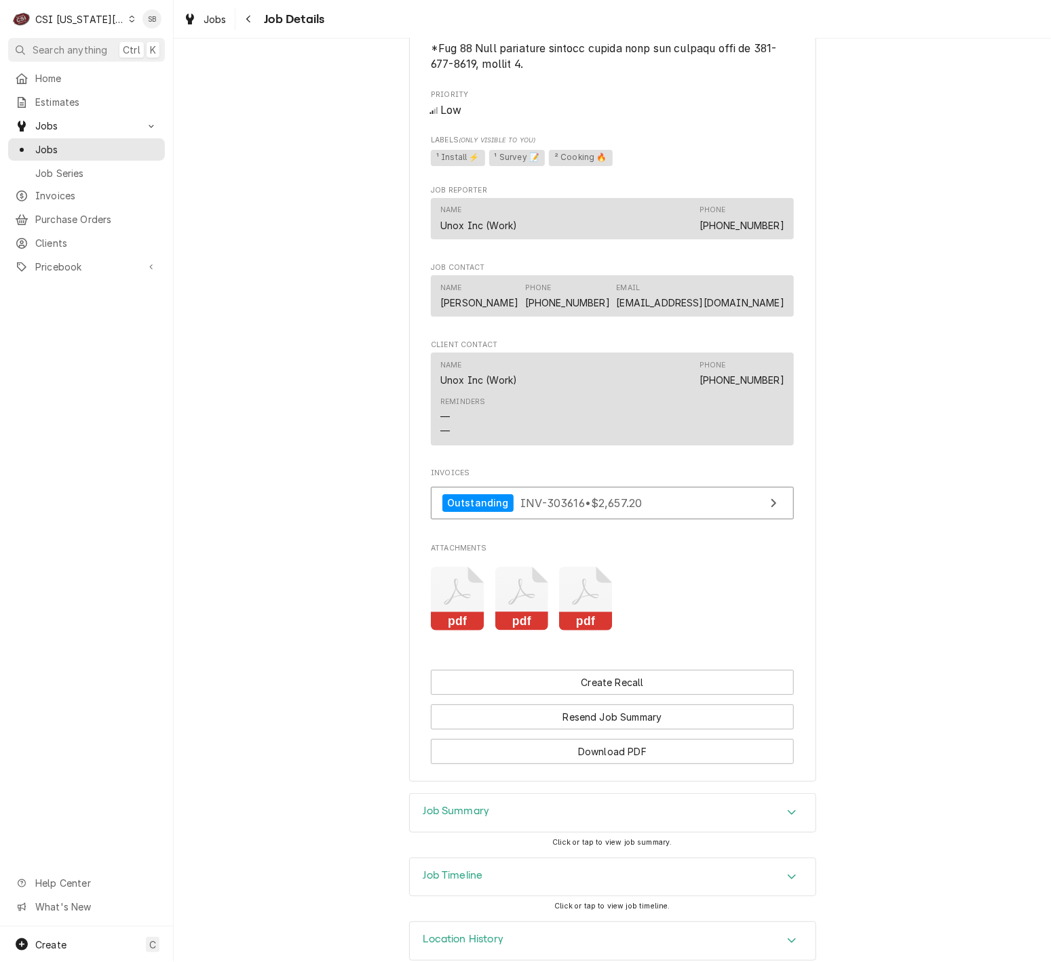
click at [519, 574] on icon "Attachments" at bounding box center [522, 599] width 54 height 64
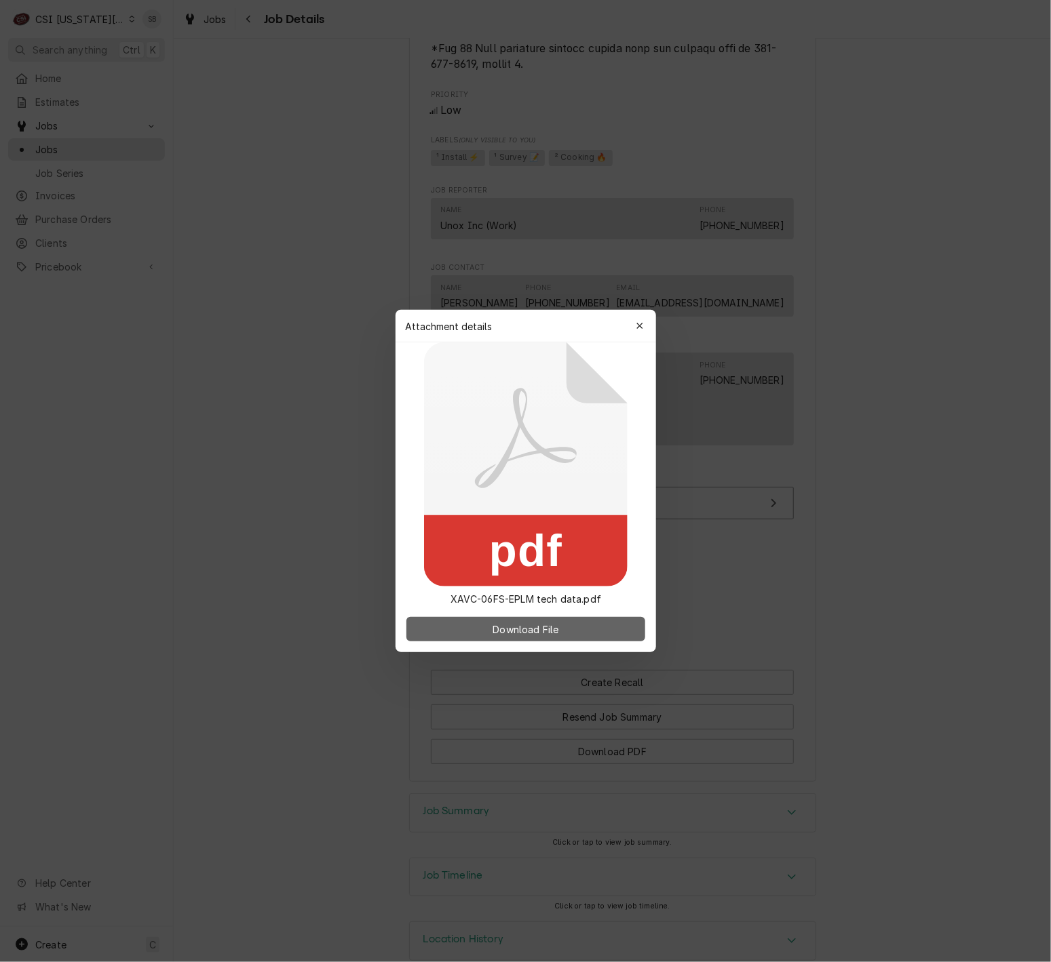
click at [558, 627] on span "Download File" at bounding box center [525, 630] width 71 height 14
click at [638, 332] on div "button" at bounding box center [640, 326] width 14 height 14
click at [638, 355] on div "Name Unox Inc (Work) Phone (800) 489-8669" at bounding box center [612, 373] width 344 height 37
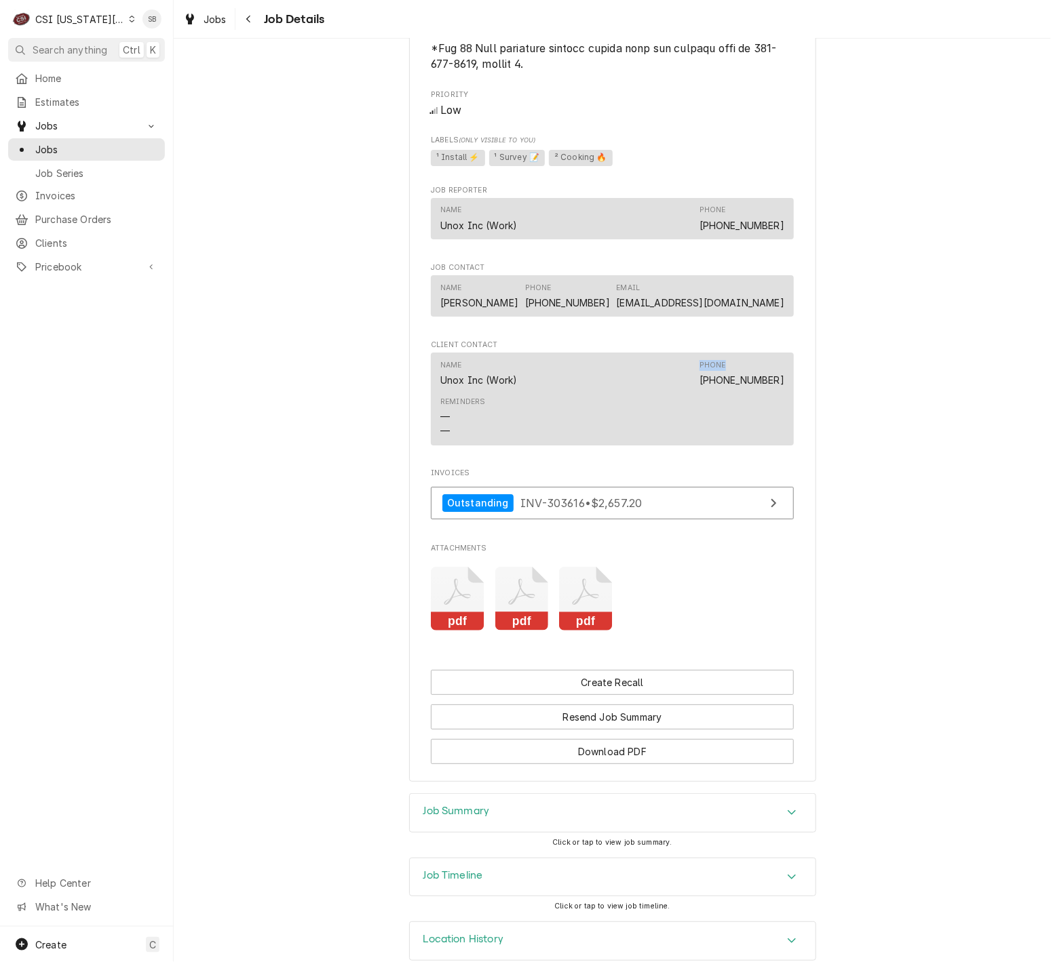
click at [581, 567] on icon "Attachments" at bounding box center [586, 599] width 54 height 64
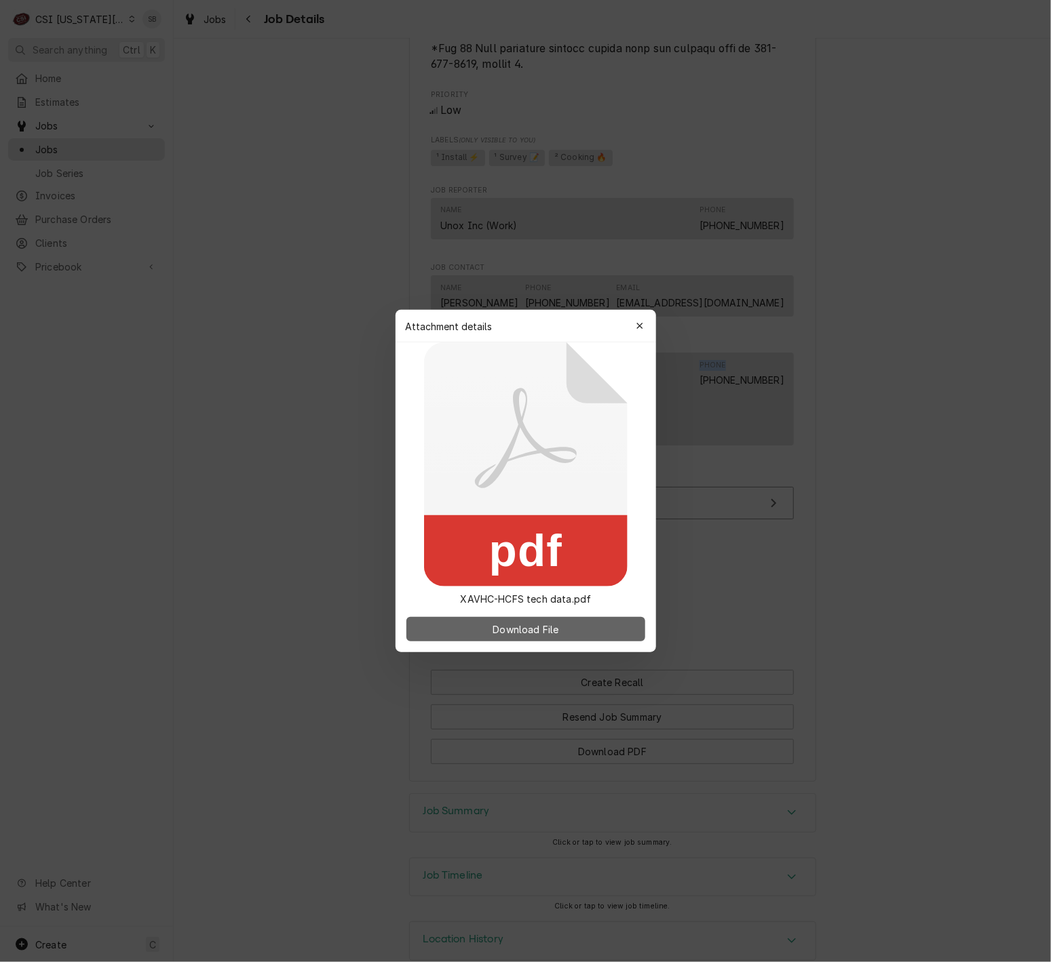
click at [572, 641] on button "Download File" at bounding box center [525, 629] width 239 height 24
click at [642, 324] on icon "button" at bounding box center [639, 326] width 6 height 6
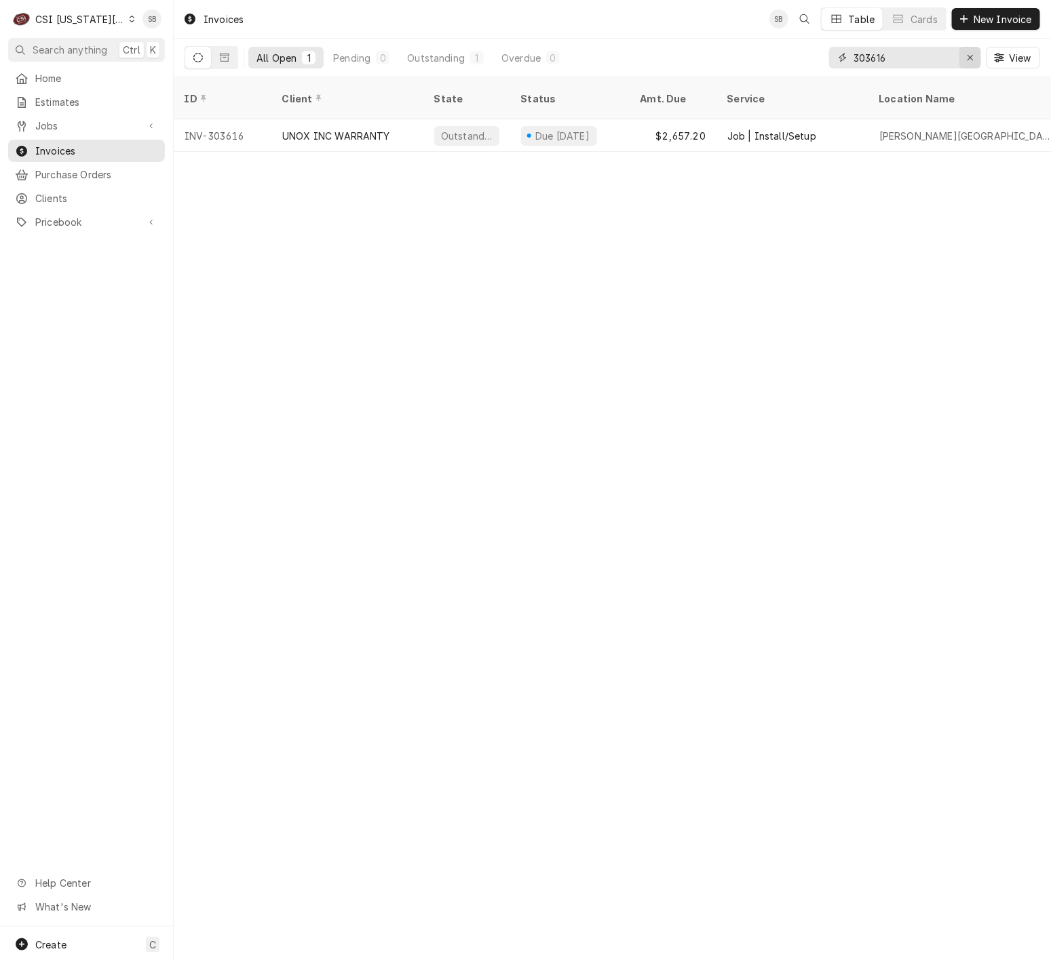
click at [971, 52] on div "Erase input" at bounding box center [970, 58] width 14 height 14
paste input "303550"
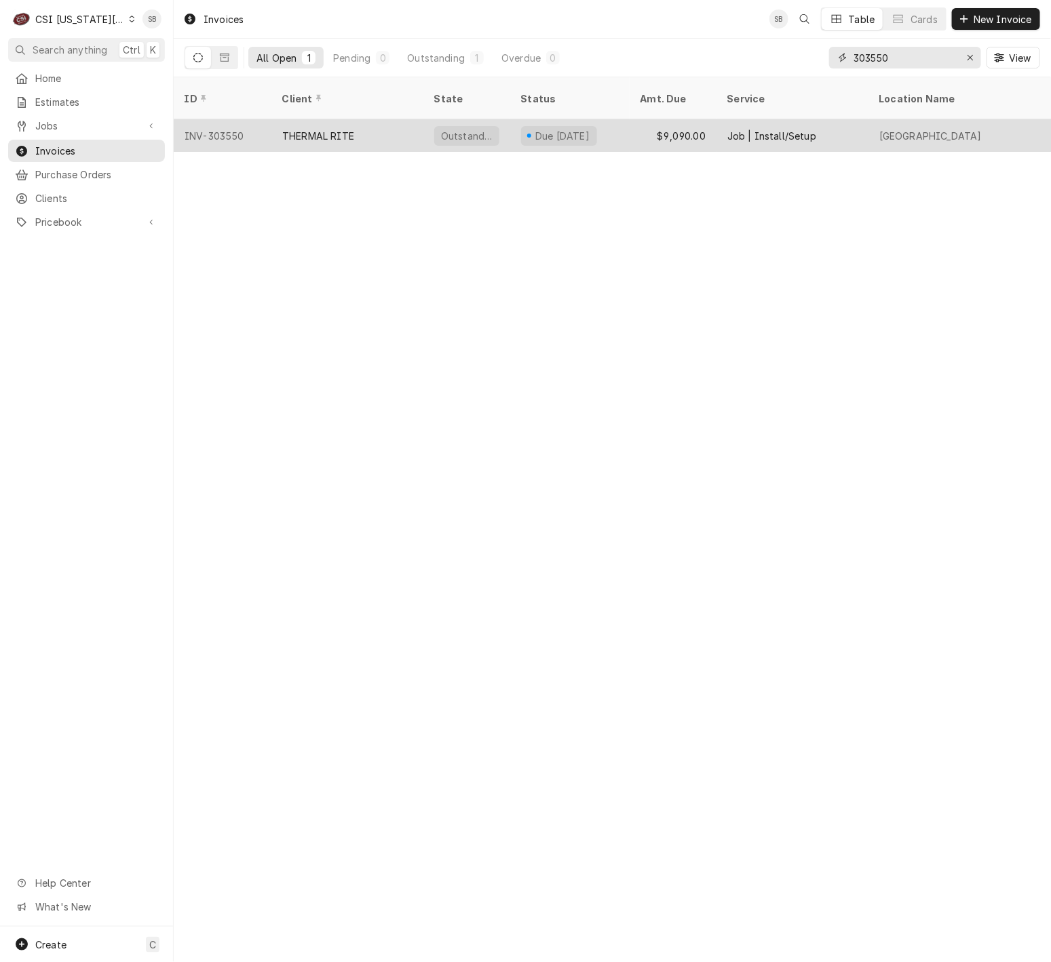
type input "303550"
click at [355, 119] on div "THERMAL RITE" at bounding box center [347, 135] width 152 height 33
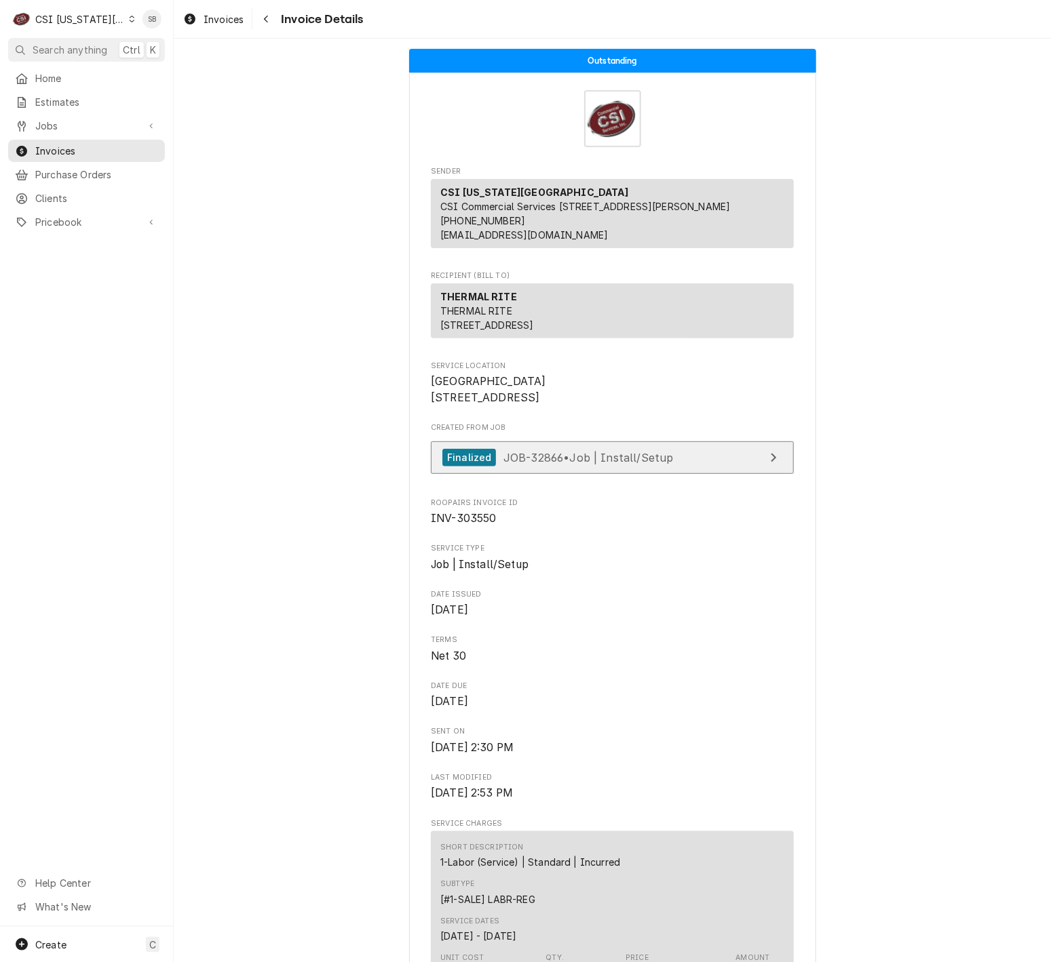
click at [680, 475] on link "Finalized JOB-32866 • Job | Install/Setup" at bounding box center [612, 458] width 363 height 33
click at [216, 11] on div "Invoices" at bounding box center [213, 19] width 66 height 17
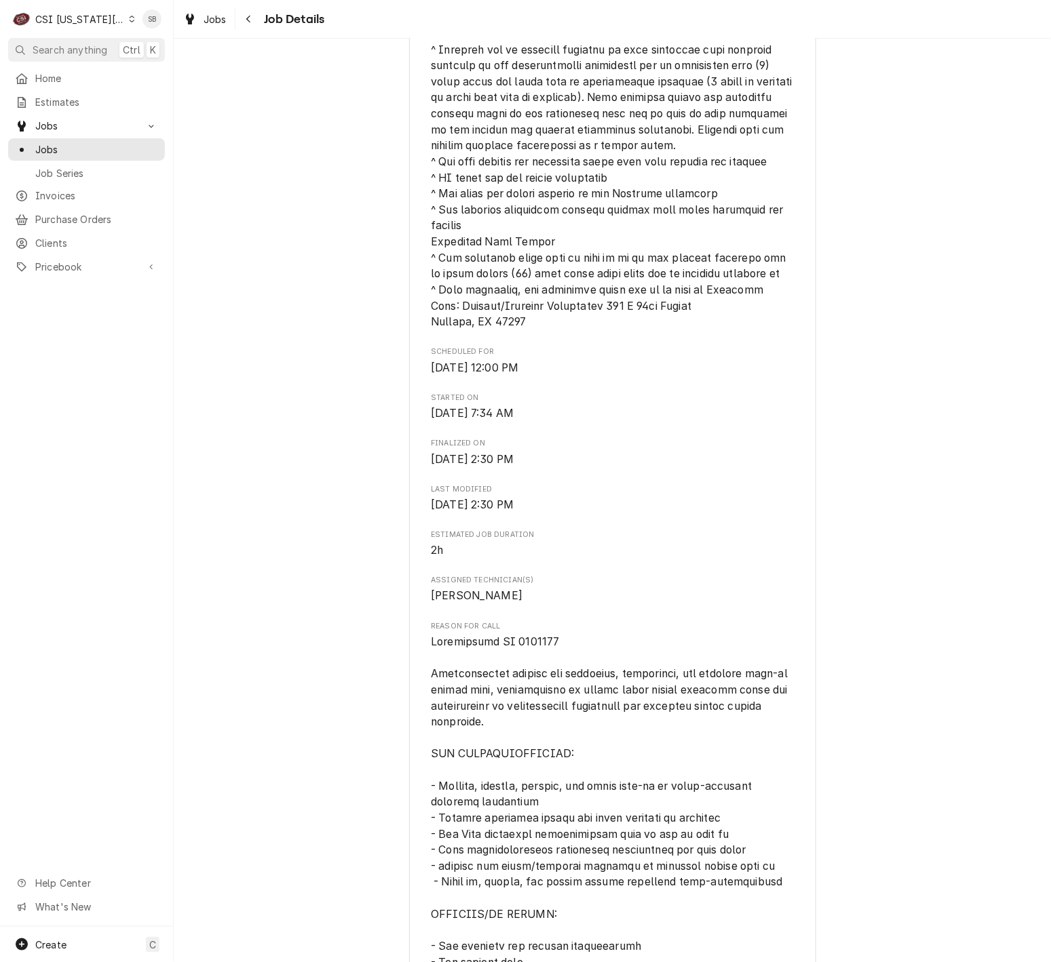
scroll to position [814, 0]
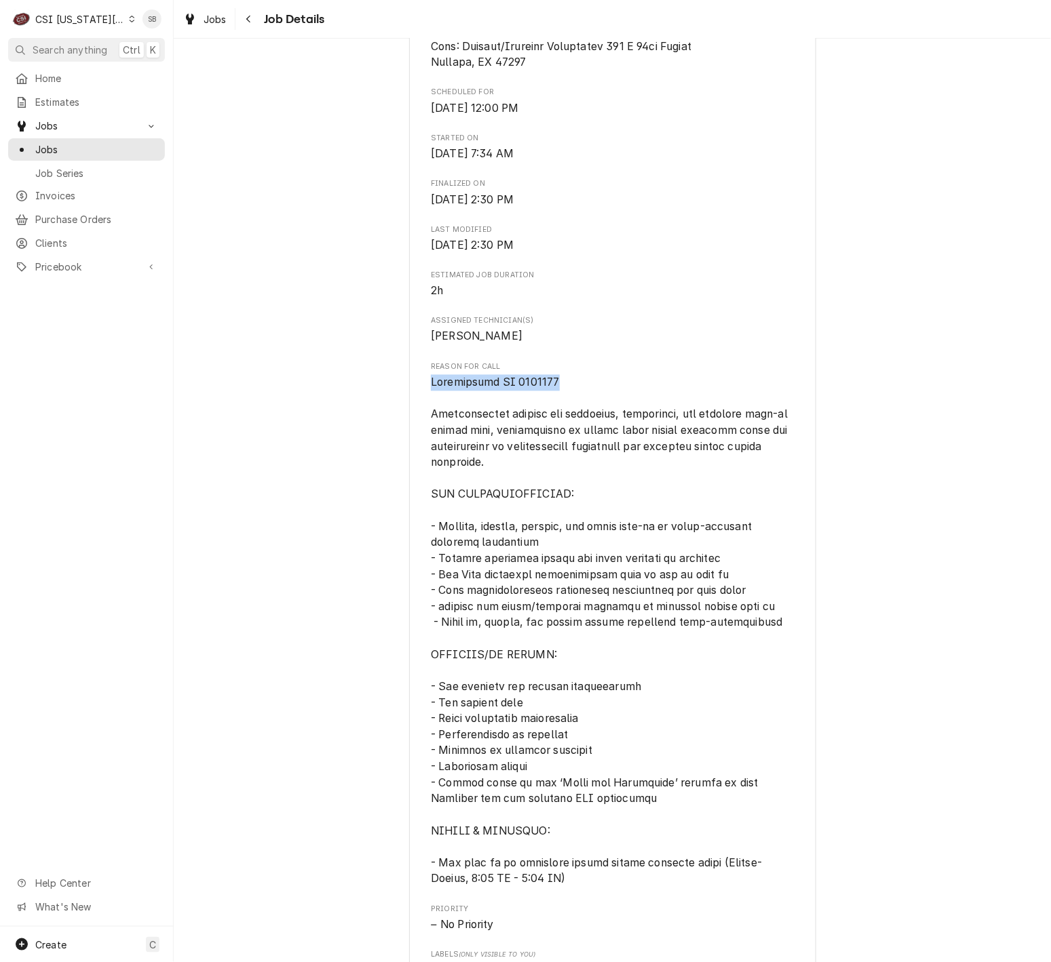
drag, startPoint x: 499, startPoint y: 403, endPoint x: 422, endPoint y: 407, distance: 76.8
click at [422, 407] on div "THERMAL RITE [GEOGRAPHIC_DATA] / [STREET_ADDRESS] Open in Maps Created From Est…" at bounding box center [612, 331] width 407 height 2116
drag, startPoint x: 422, startPoint y: 407, endPoint x: 431, endPoint y: 397, distance: 13.9
copy span "Thermalrite PO 6091654"
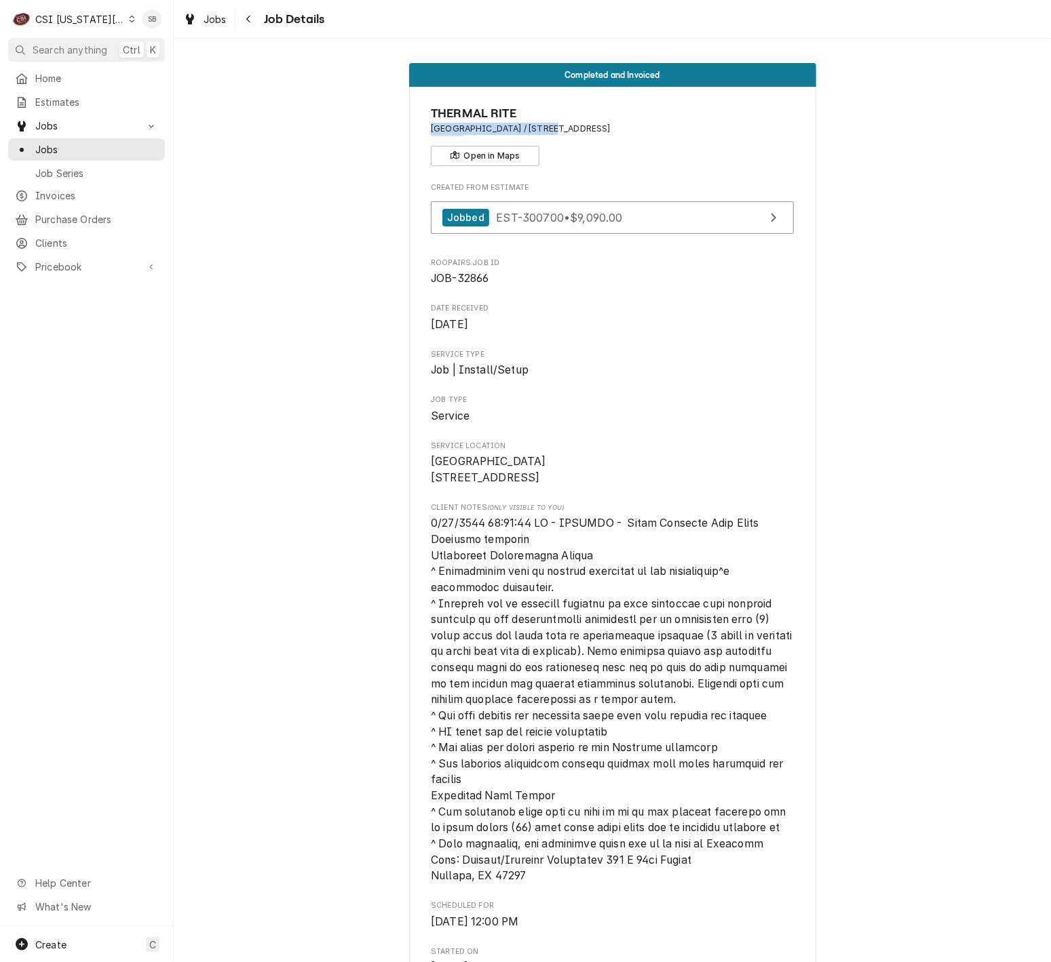
drag, startPoint x: 427, startPoint y: 130, endPoint x: 526, endPoint y: 140, distance: 98.9
click at [526, 140] on div "THERMAL RITE [GEOGRAPHIC_DATA] / [STREET_ADDRESS] Open in Maps" at bounding box center [612, 135] width 363 height 62
drag, startPoint x: 526, startPoint y: 140, endPoint x: 503, endPoint y: 135, distance: 23.0
click at [518, 135] on span "[GEOGRAPHIC_DATA] / [STREET_ADDRESS]" at bounding box center [612, 129] width 363 height 12
drag, startPoint x: 501, startPoint y: 133, endPoint x: 709, endPoint y: 136, distance: 208.3
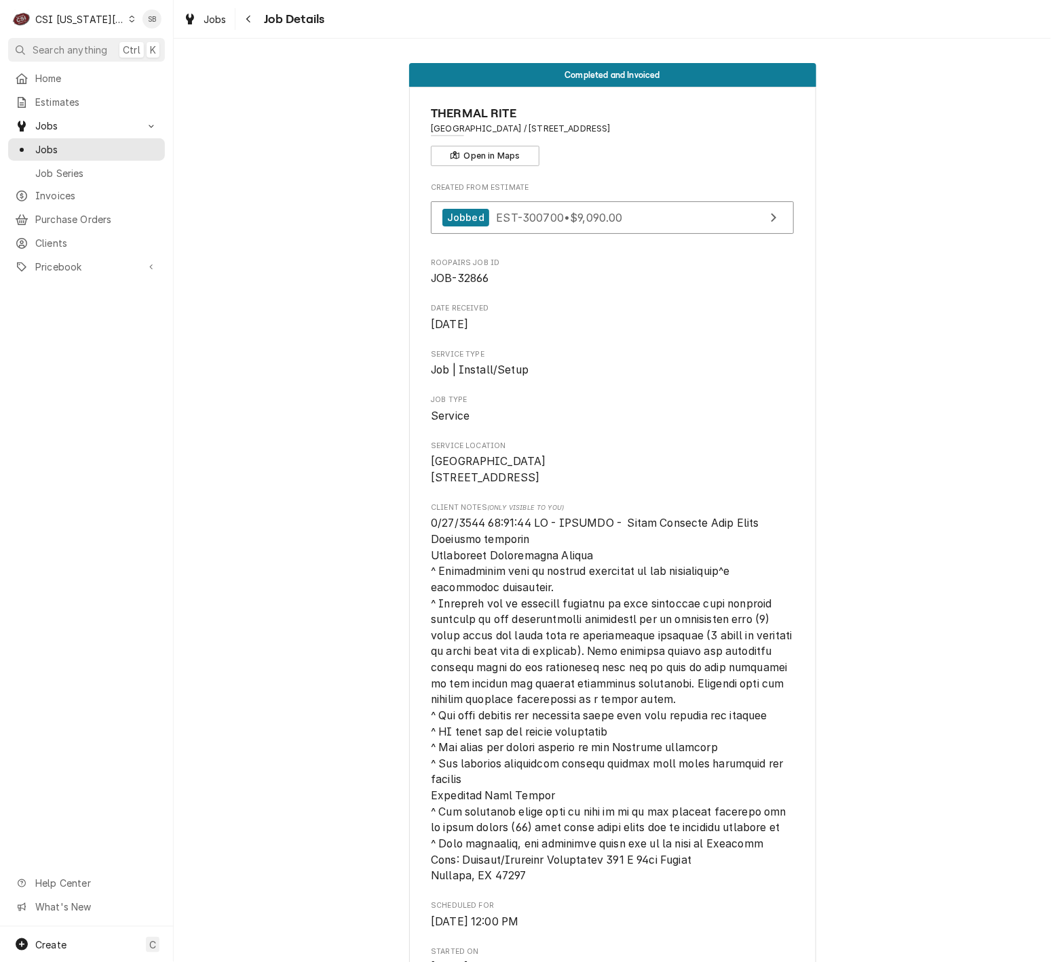
click at [709, 136] on div "THERMAL RITE [GEOGRAPHIC_DATA] / [STREET_ADDRESS] Open in Maps" at bounding box center [612, 135] width 363 height 62
copy span "[STREET_ADDRESS]"
click at [88, 236] on span "Clients" at bounding box center [96, 243] width 123 height 14
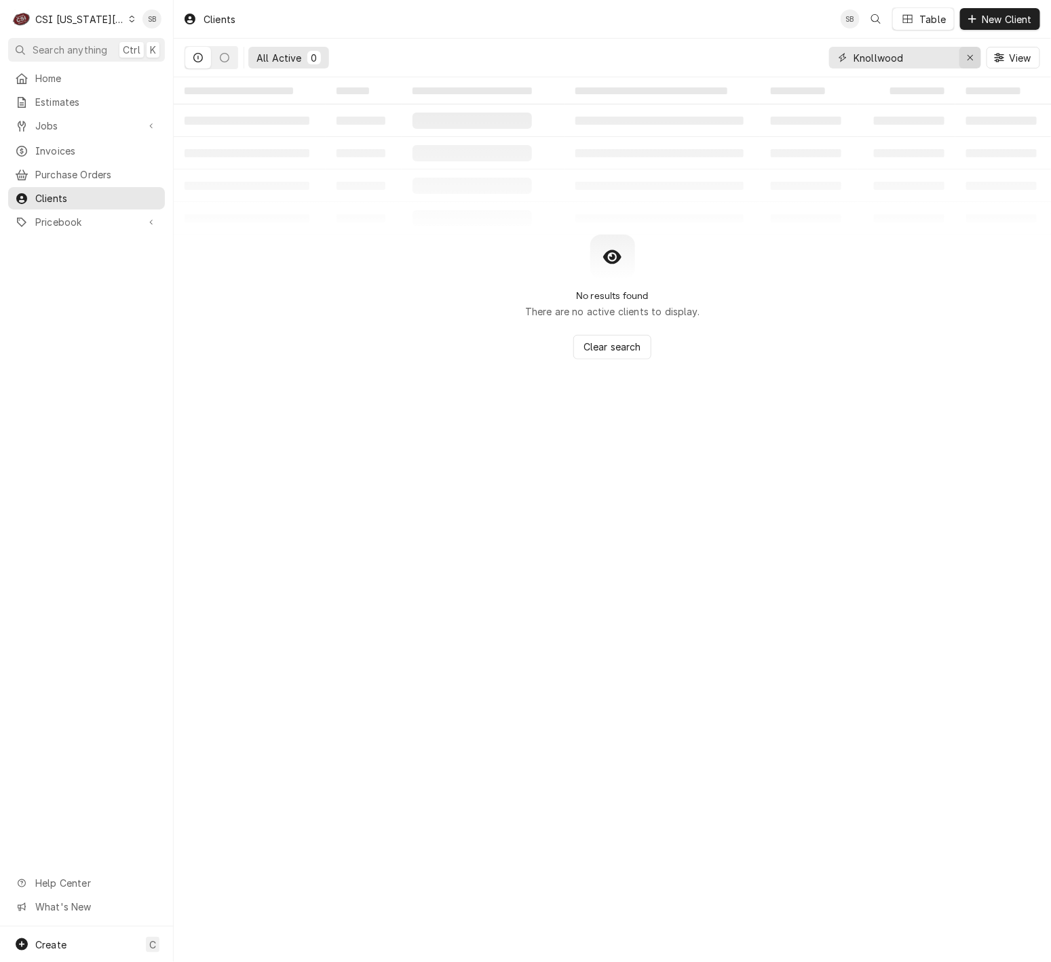
click at [965, 63] on div "Erase input" at bounding box center [970, 58] width 14 height 14
paste input "4401 Wornall Rd, KCMO, MO 64111"
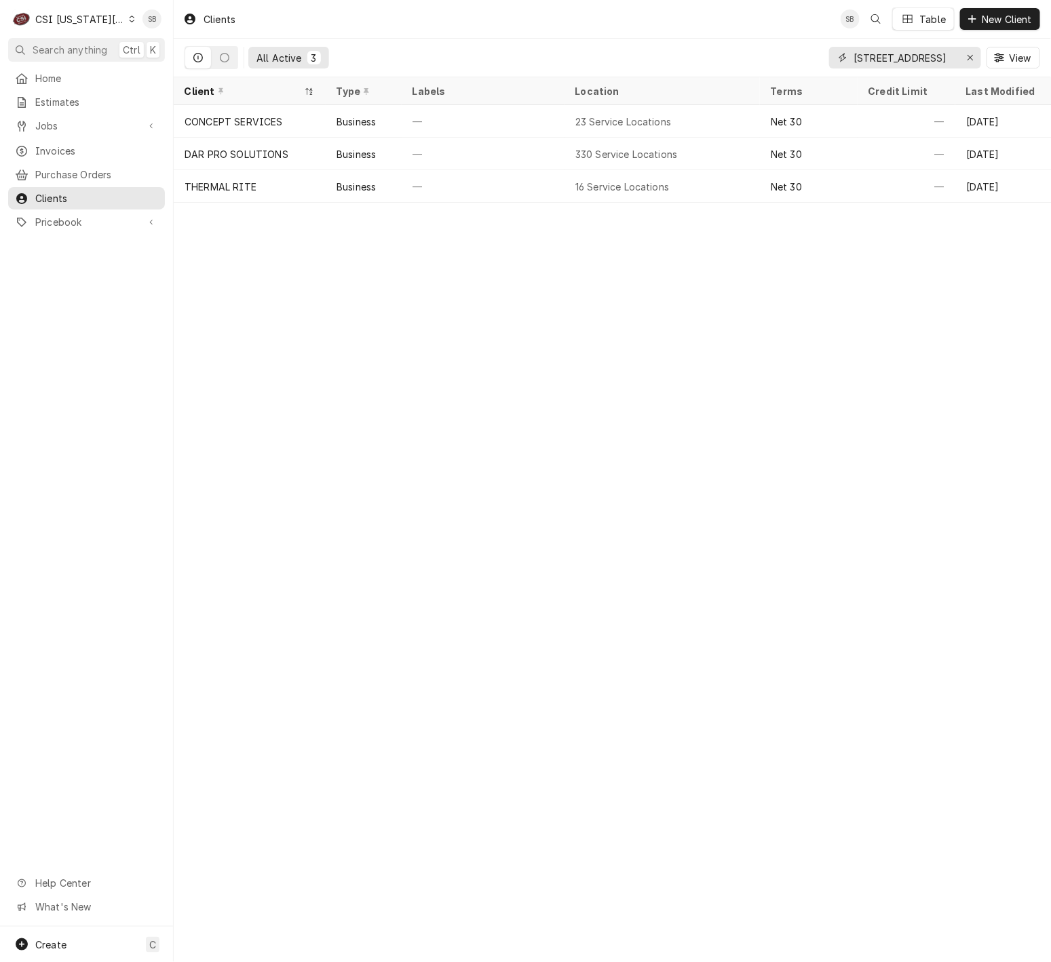
type input "4401 Wornall Rd, KCMO, MO 64111"
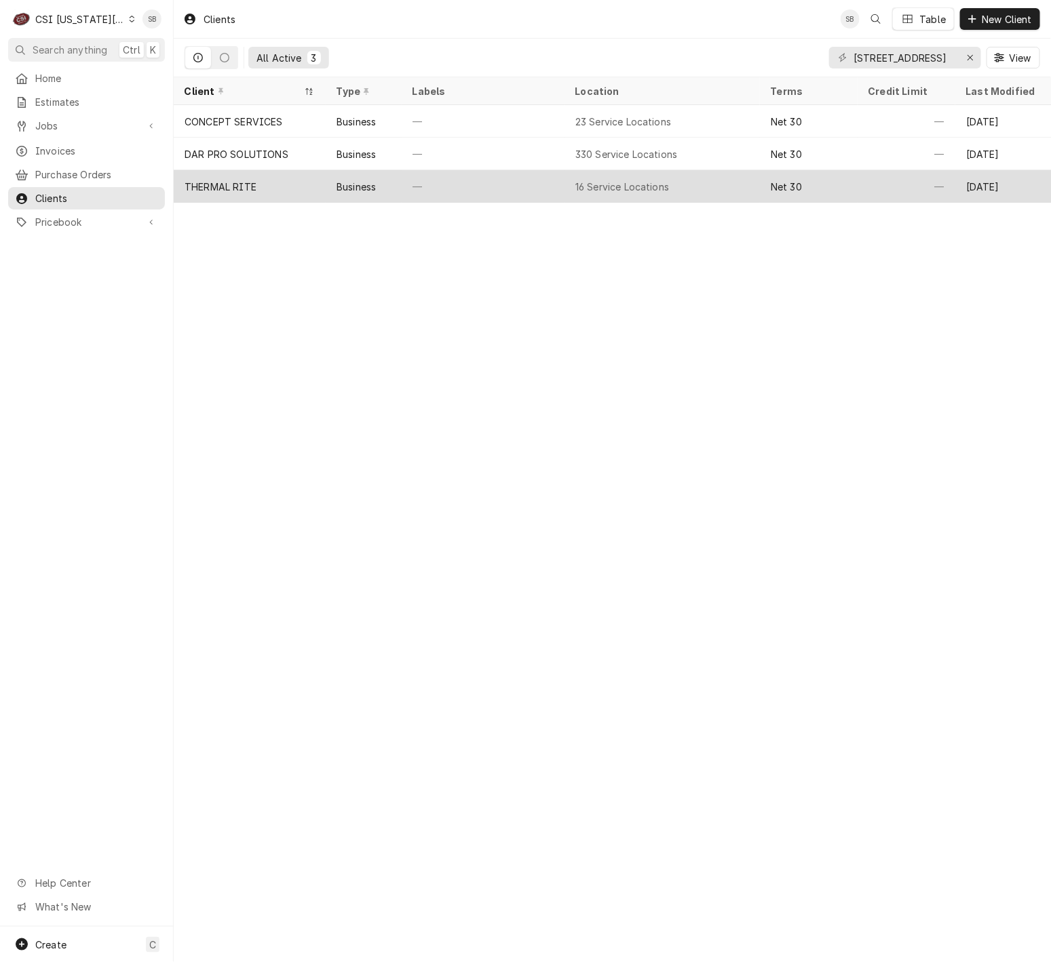
click at [273, 190] on div "THERMAL RITE" at bounding box center [250, 186] width 152 height 33
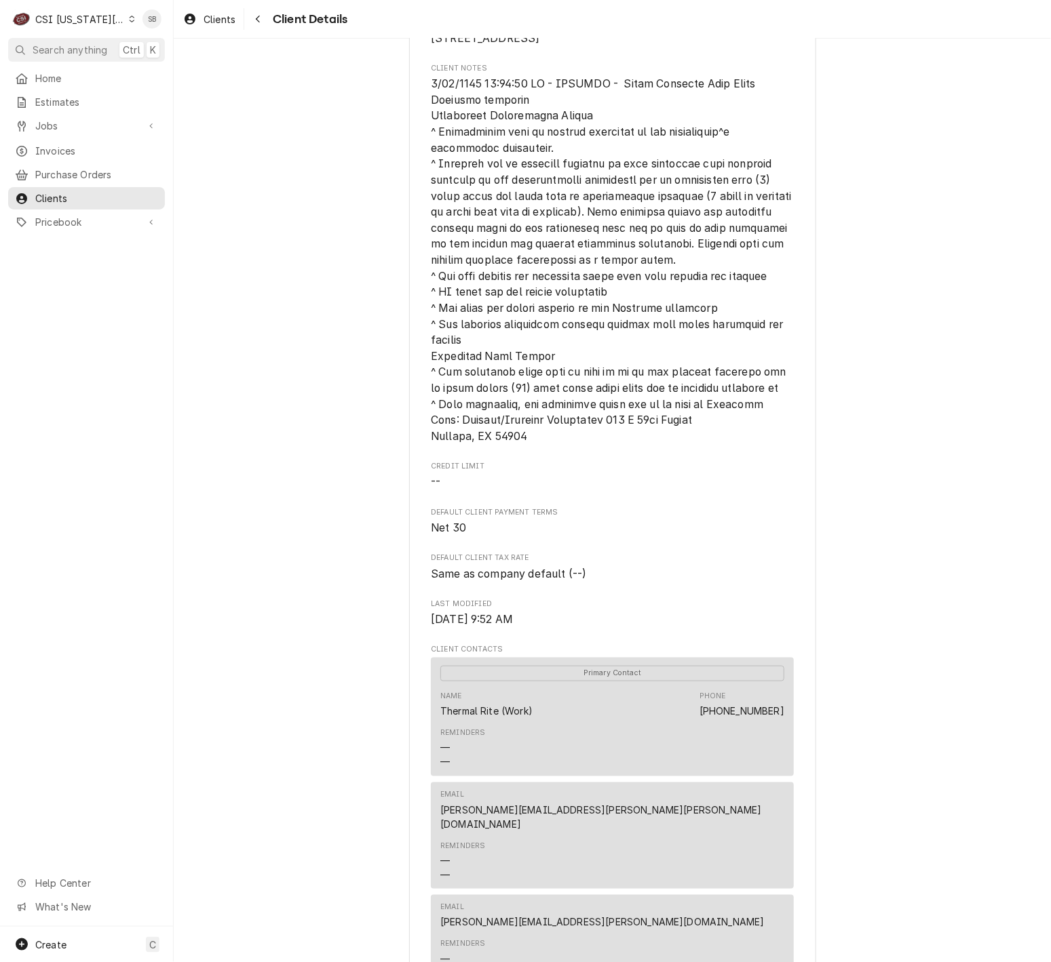
scroll to position [712, 0]
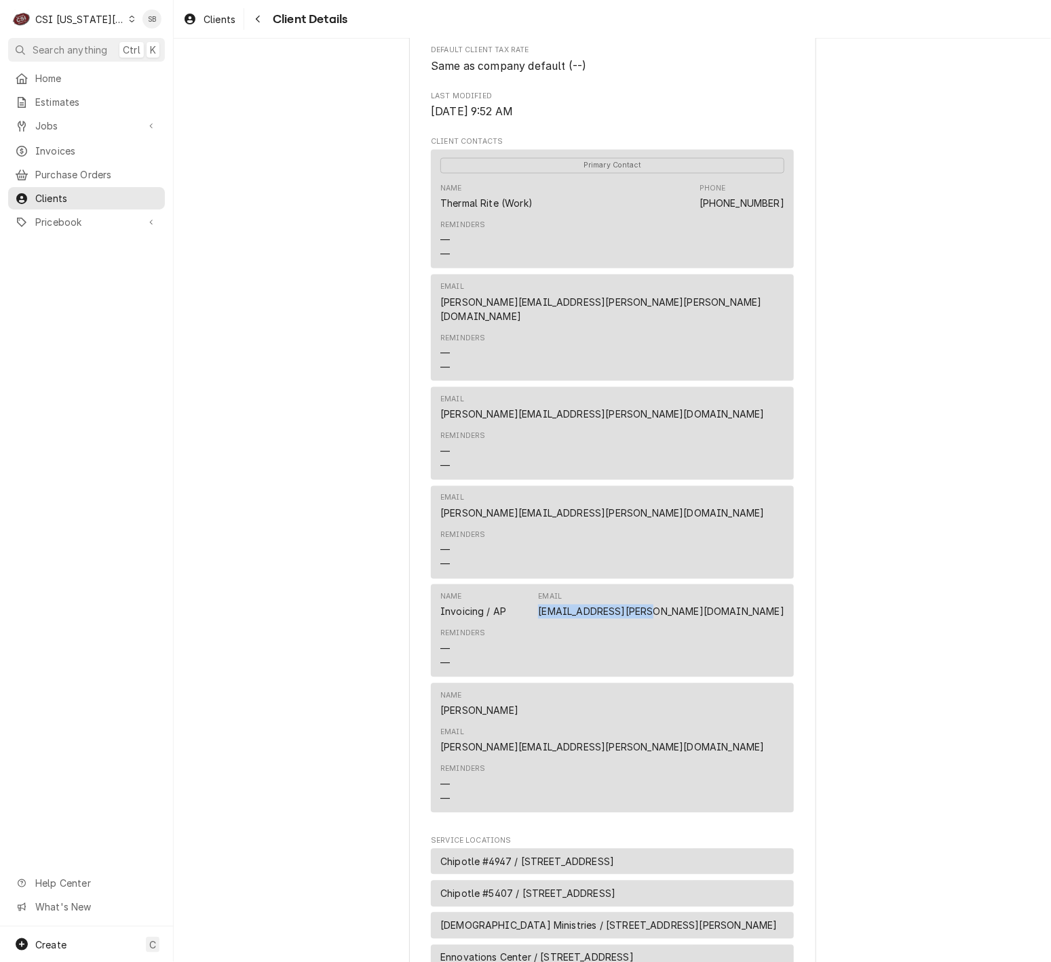
drag, startPoint x: 773, startPoint y: 621, endPoint x: 796, endPoint y: 621, distance: 22.4
click at [796, 621] on div "THERMAL RITE Client Type Business Industry Type Commercial Billing Address THER…" at bounding box center [612, 458] width 407 height 2238
click at [929, 599] on div "THERMAL RITE Client Type Business Industry Type Commercial Billing Address THER…" at bounding box center [612, 457] width 877 height 2262
drag, startPoint x: 709, startPoint y: 814, endPoint x: 583, endPoint y: 440, distance: 394.4
click at [705, 849] on div "Chipotle #4947 / 14833 W 151st St, Olathe, KS 66062" at bounding box center [612, 862] width 363 height 26
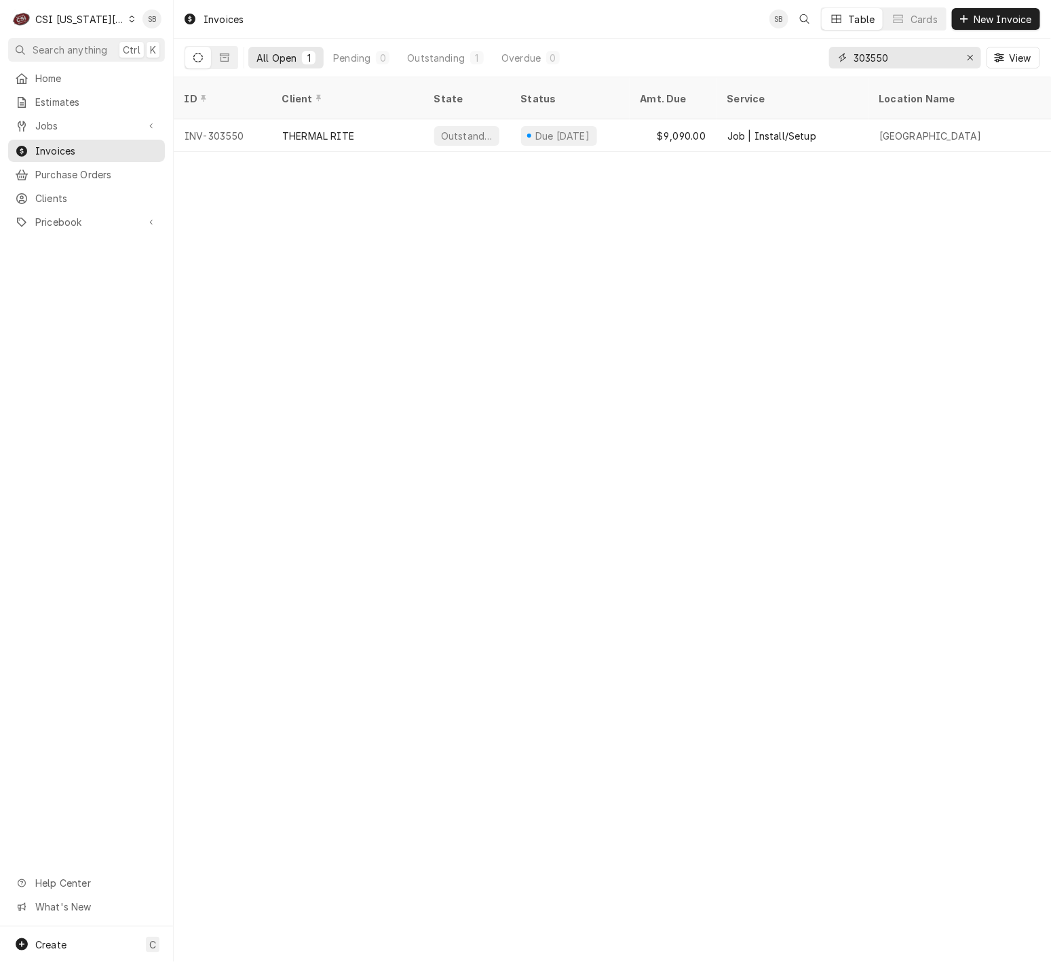
click at [967, 62] on icon "Erase input" at bounding box center [970, 57] width 7 height 9
paste input "303616"
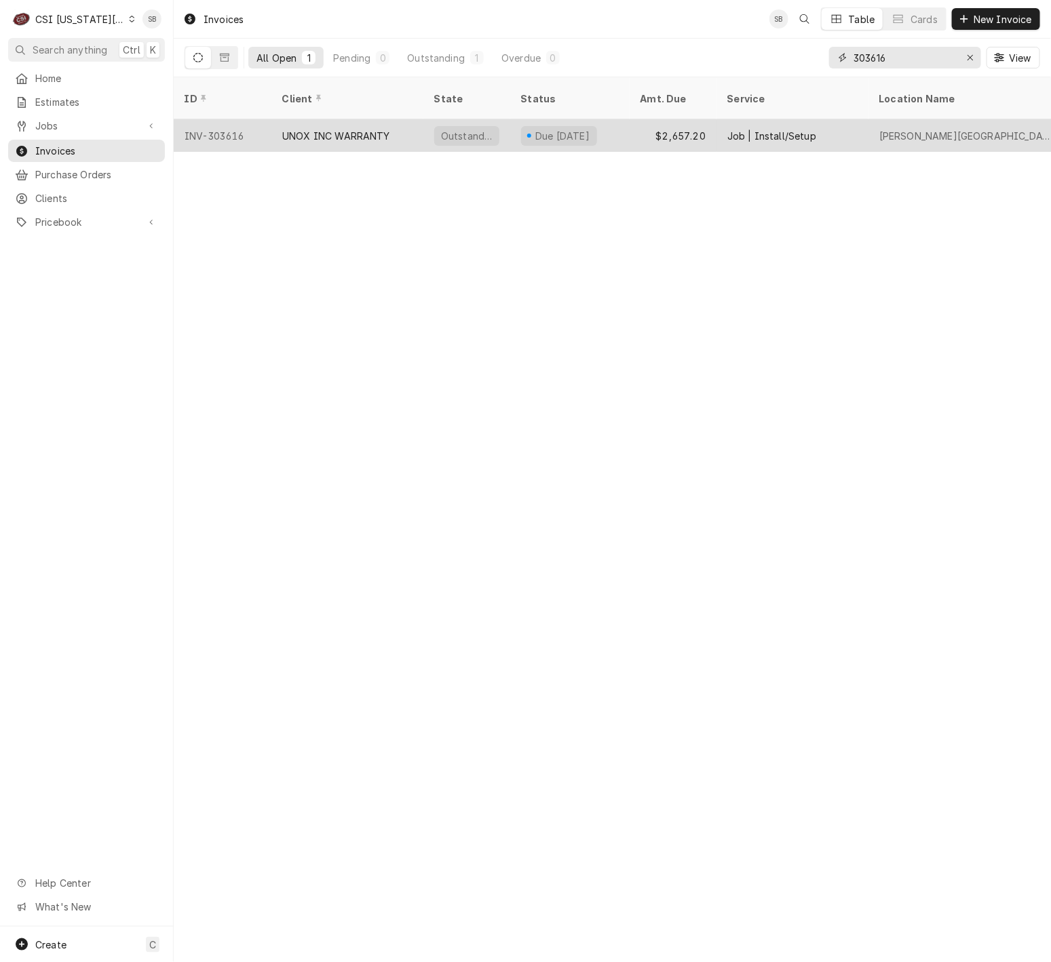
type input "303616"
click at [297, 129] on div "UNOX INC WARRANTY" at bounding box center [336, 136] width 108 height 14
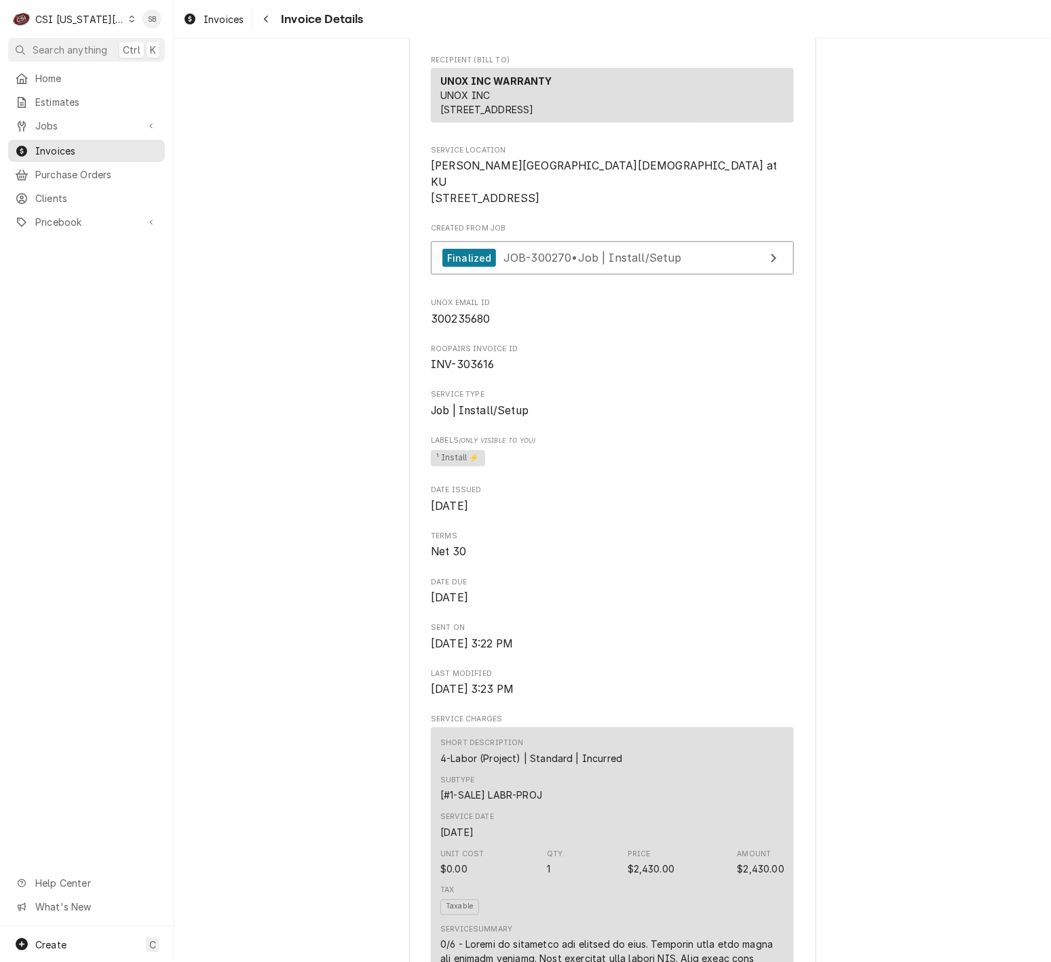
scroll to position [102, 0]
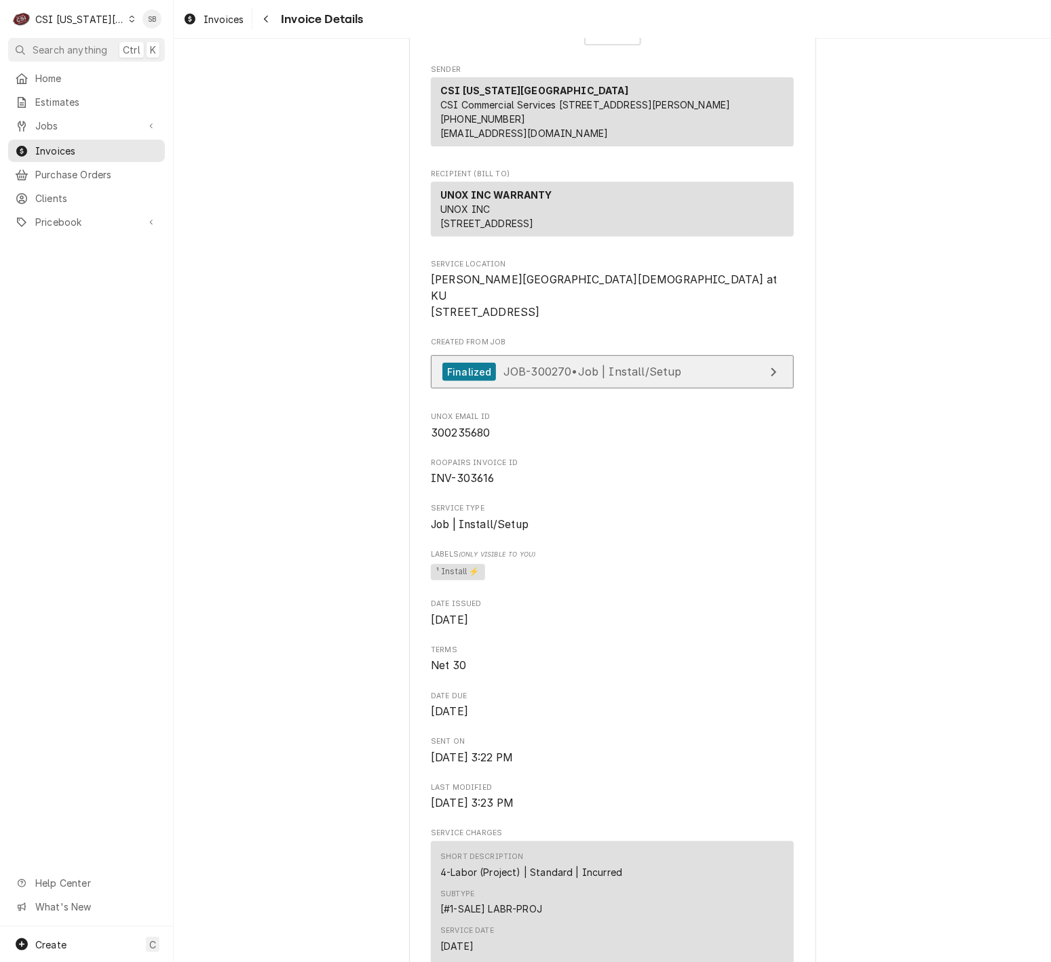
click at [526, 389] on link "Finalized JOB-300270 • Job | Install/Setup" at bounding box center [612, 371] width 363 height 33
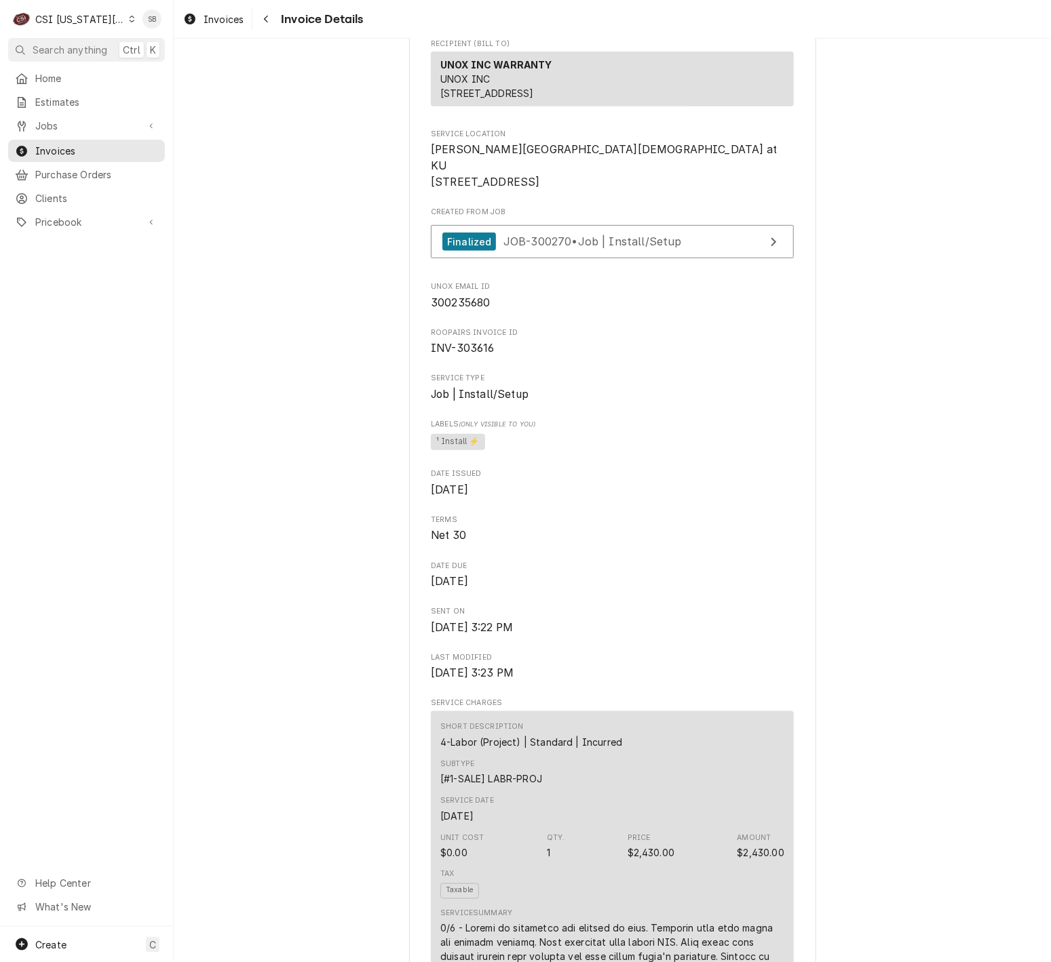
scroll to position [0, 0]
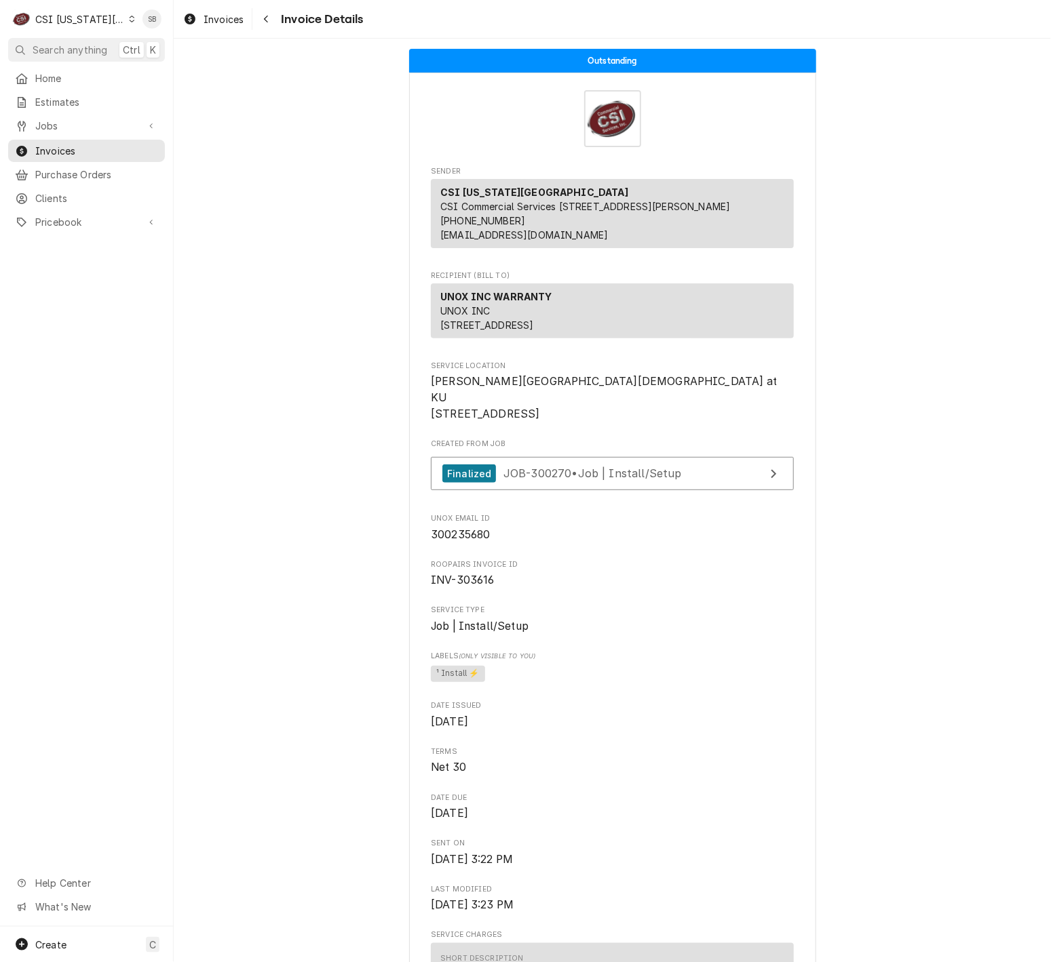
drag, startPoint x: 222, startPoint y: 25, endPoint x: 227, endPoint y: 37, distance: 12.9
click at [220, 25] on span "Invoices" at bounding box center [223, 19] width 40 height 14
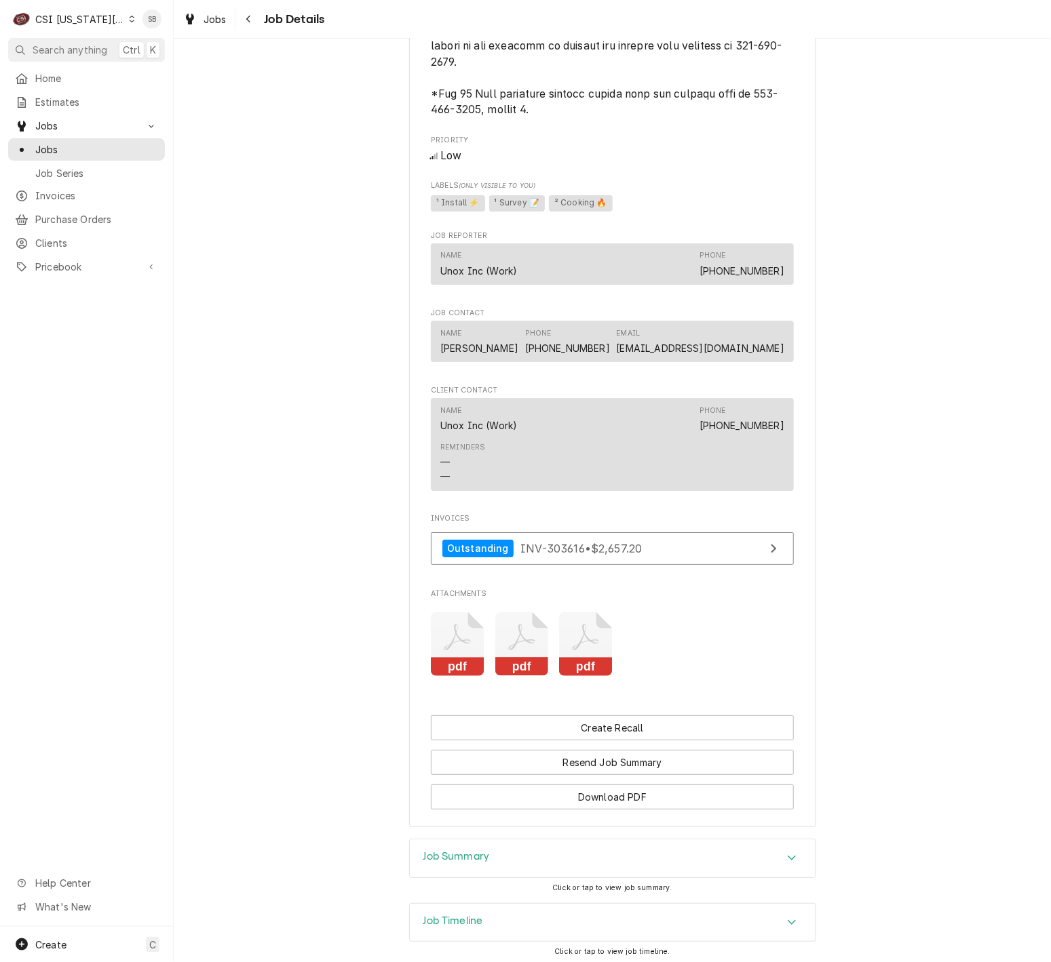
scroll to position [1775, 0]
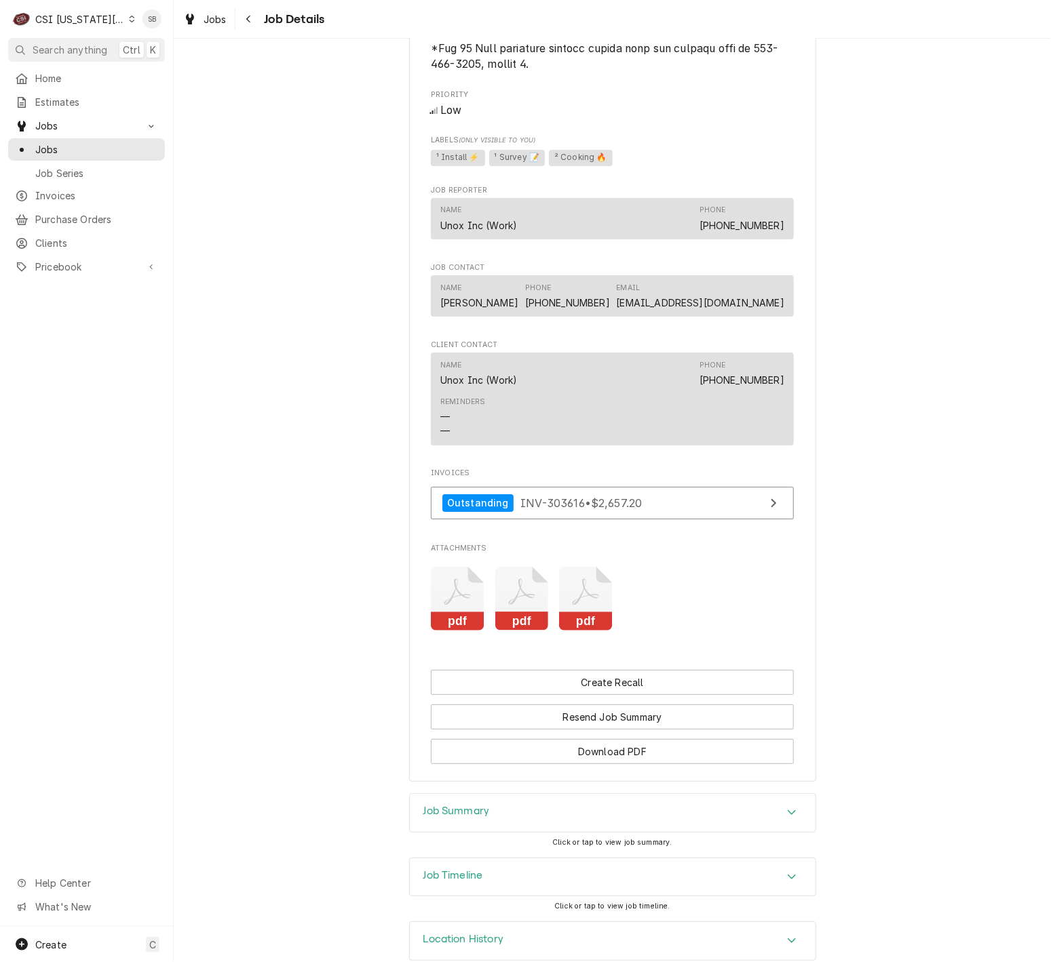
click at [435, 567] on icon "Attachments" at bounding box center [458, 599] width 54 height 64
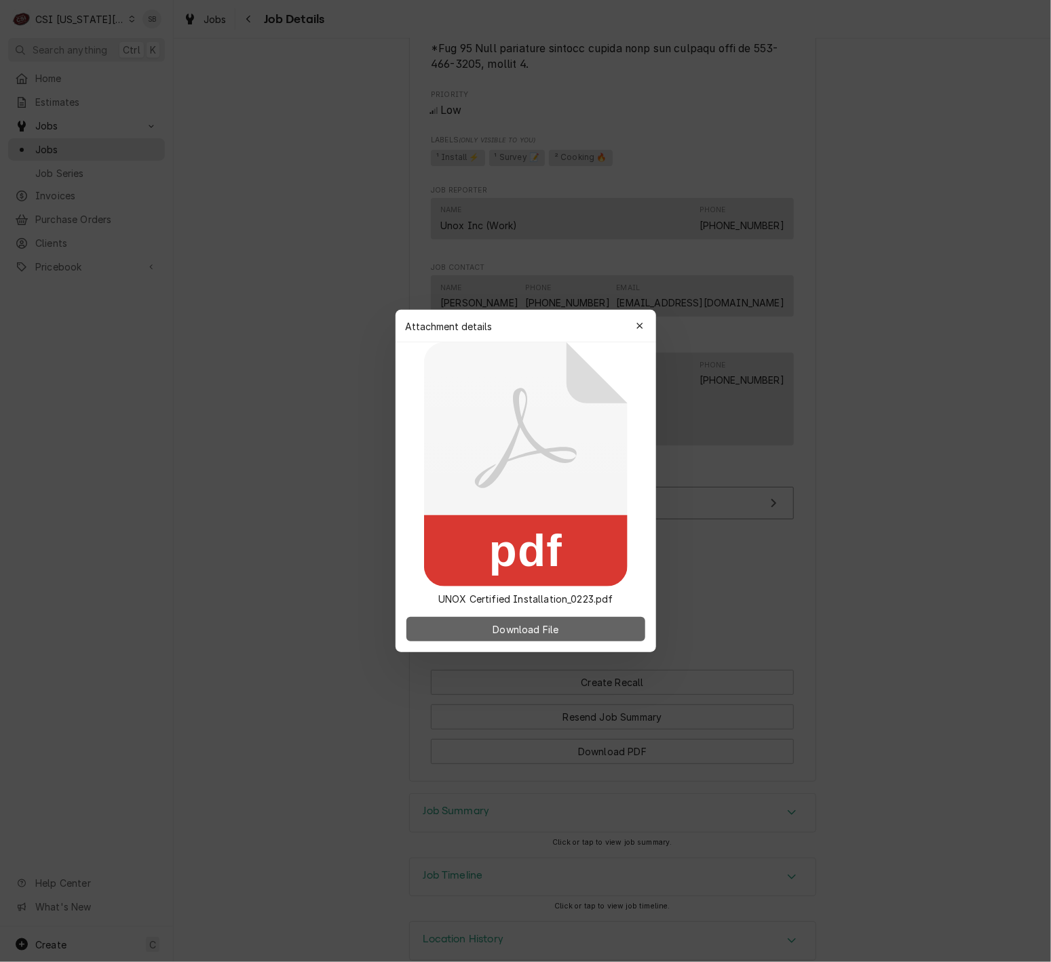
click at [553, 629] on span "Download File" at bounding box center [525, 630] width 71 height 14
click at [643, 330] on icon "button" at bounding box center [639, 325] width 7 height 9
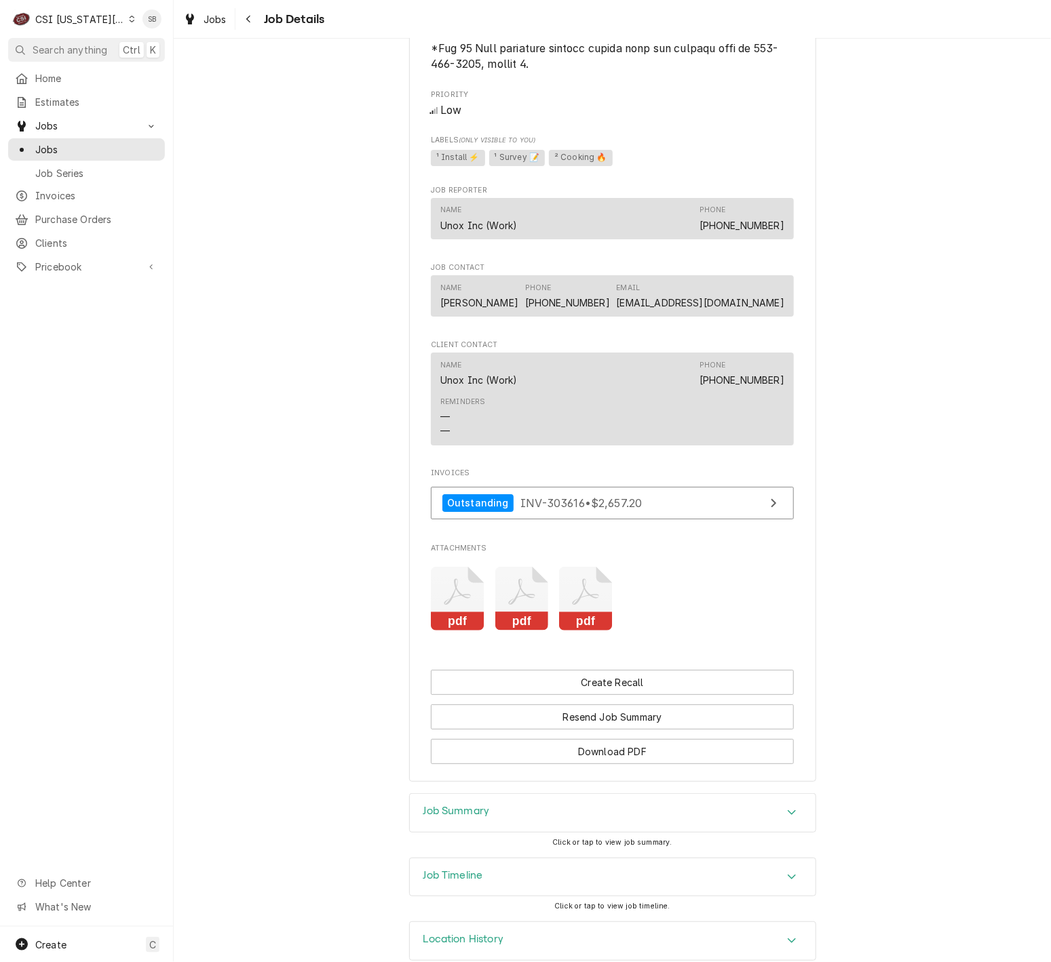
click at [511, 572] on icon "Attachments" at bounding box center [522, 599] width 54 height 64
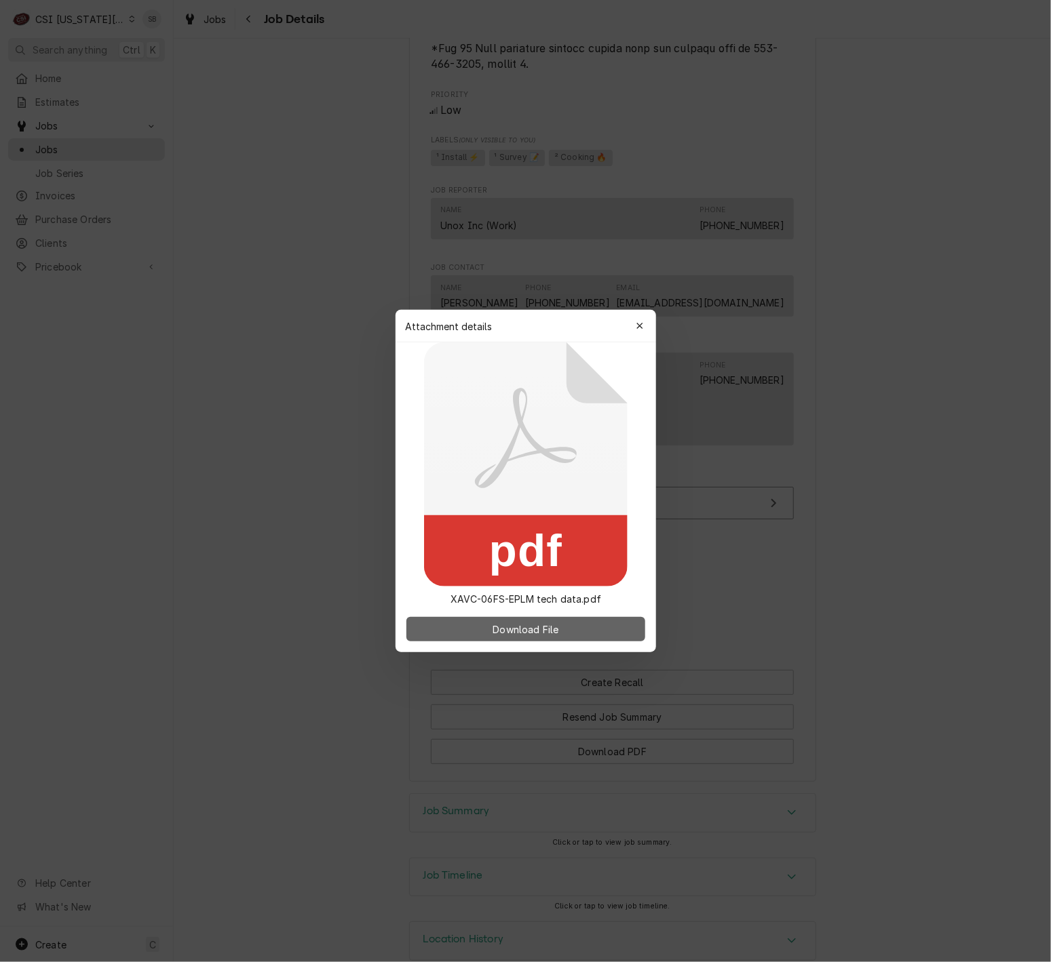
click at [529, 635] on span "Download File" at bounding box center [525, 630] width 71 height 14
click at [338, 737] on div at bounding box center [525, 481] width 1051 height 962
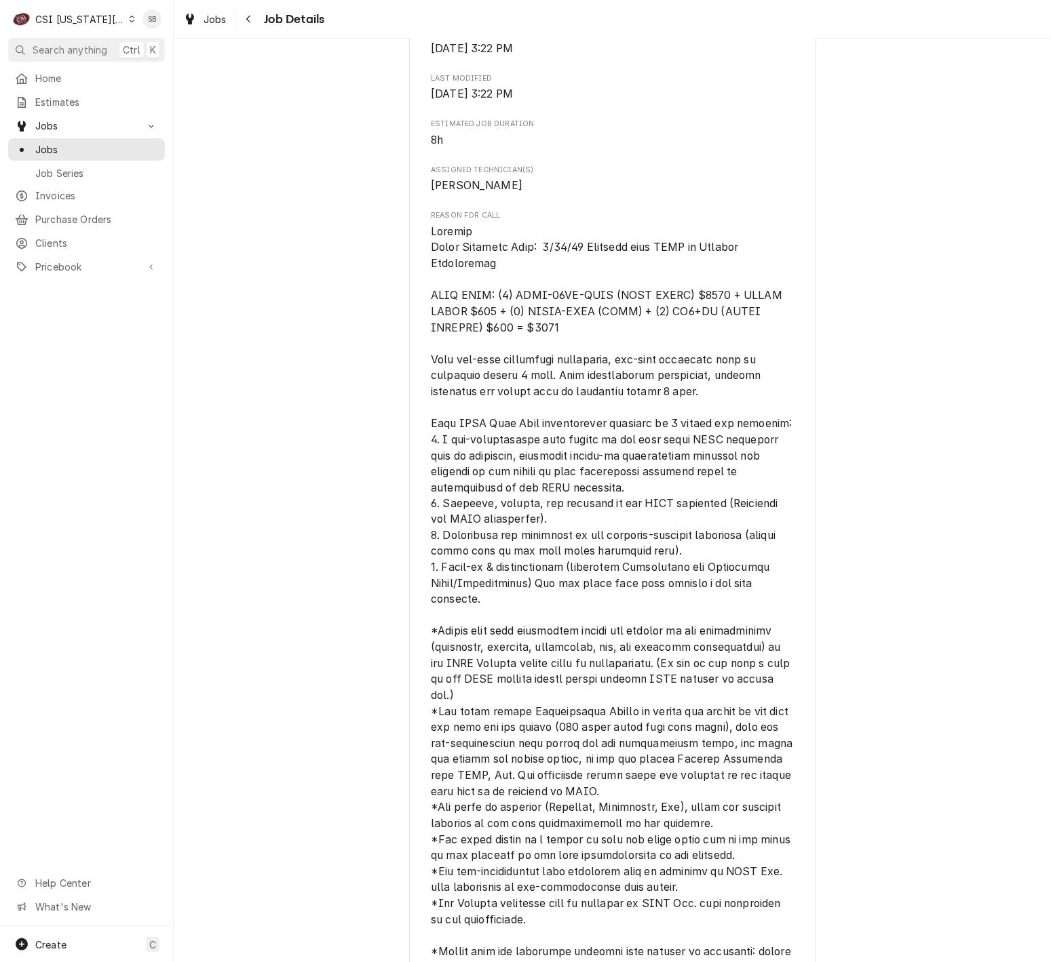
scroll to position [961, 0]
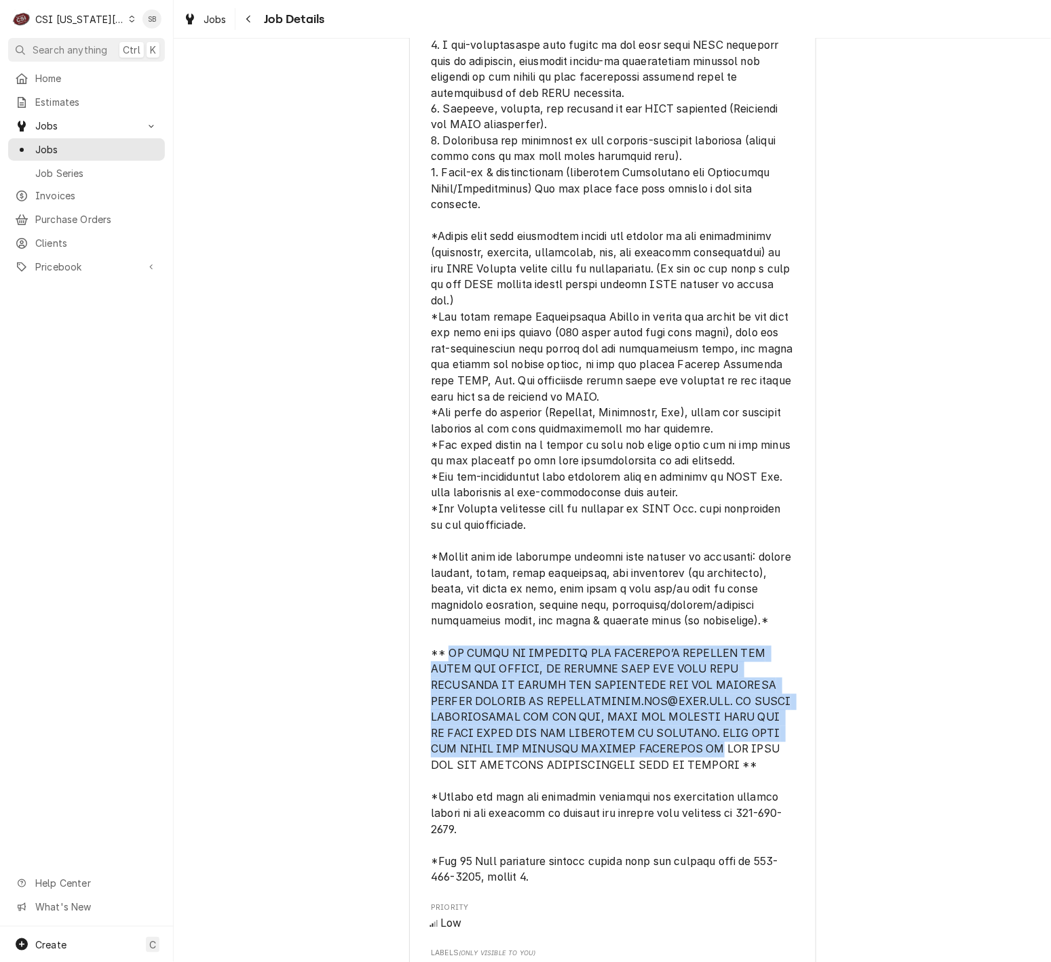
drag, startPoint x: 442, startPoint y: 625, endPoint x: 735, endPoint y: 728, distance: 310.2
click at [735, 728] on span "Reason For Call" at bounding box center [613, 357] width 365 height 1055
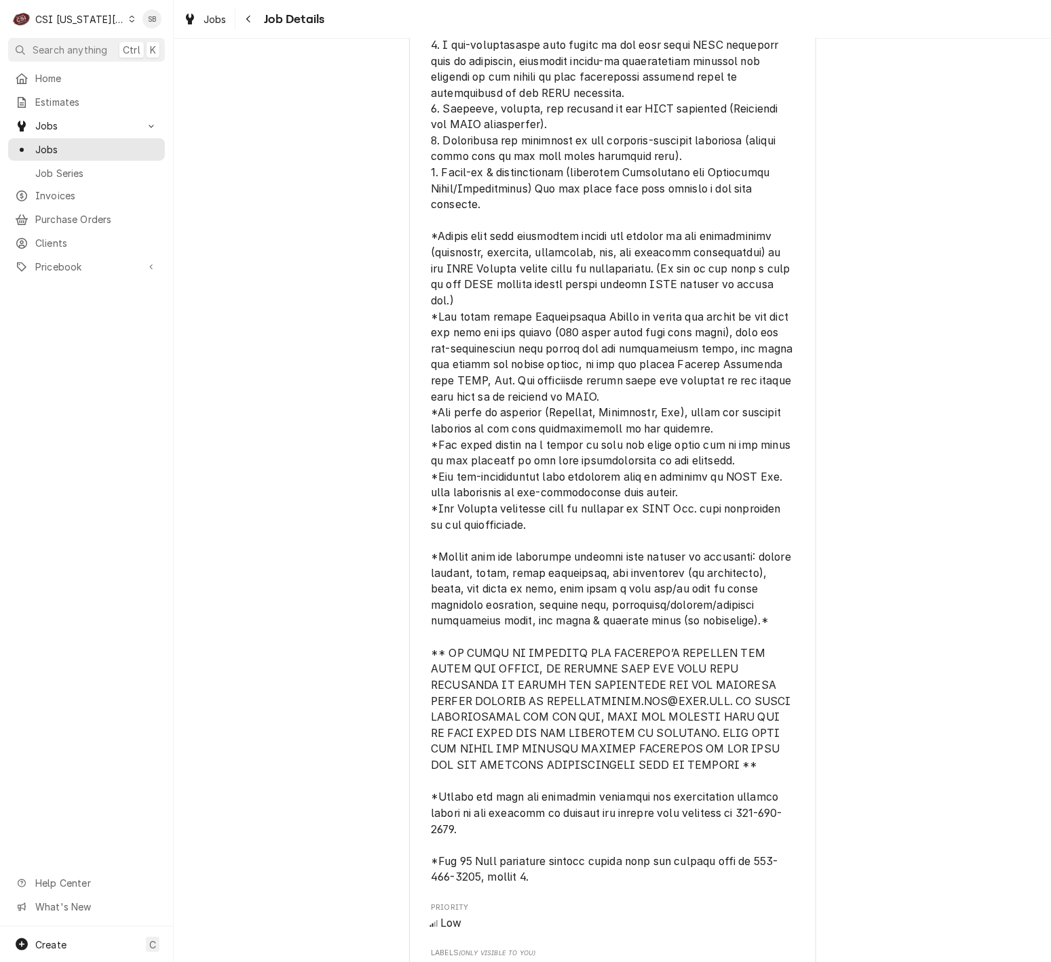
drag, startPoint x: 735, startPoint y: 728, endPoint x: 815, endPoint y: 747, distance: 82.1
click at [815, 747] on div "Completed and Invoiced UNOX INC WARRANTY Rohr Chabad Center at KU / 1201 W 19th…" at bounding box center [612, 350] width 877 height 2516
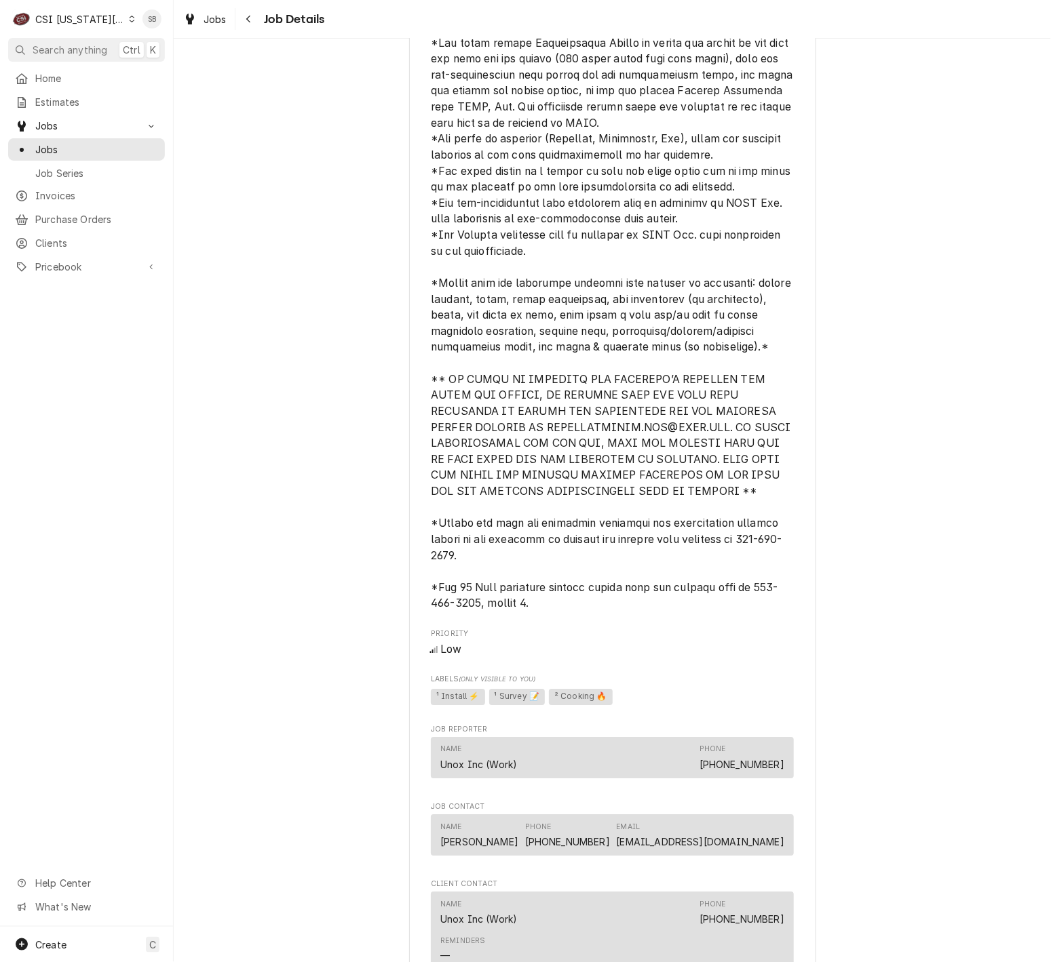
scroll to position [1266, 0]
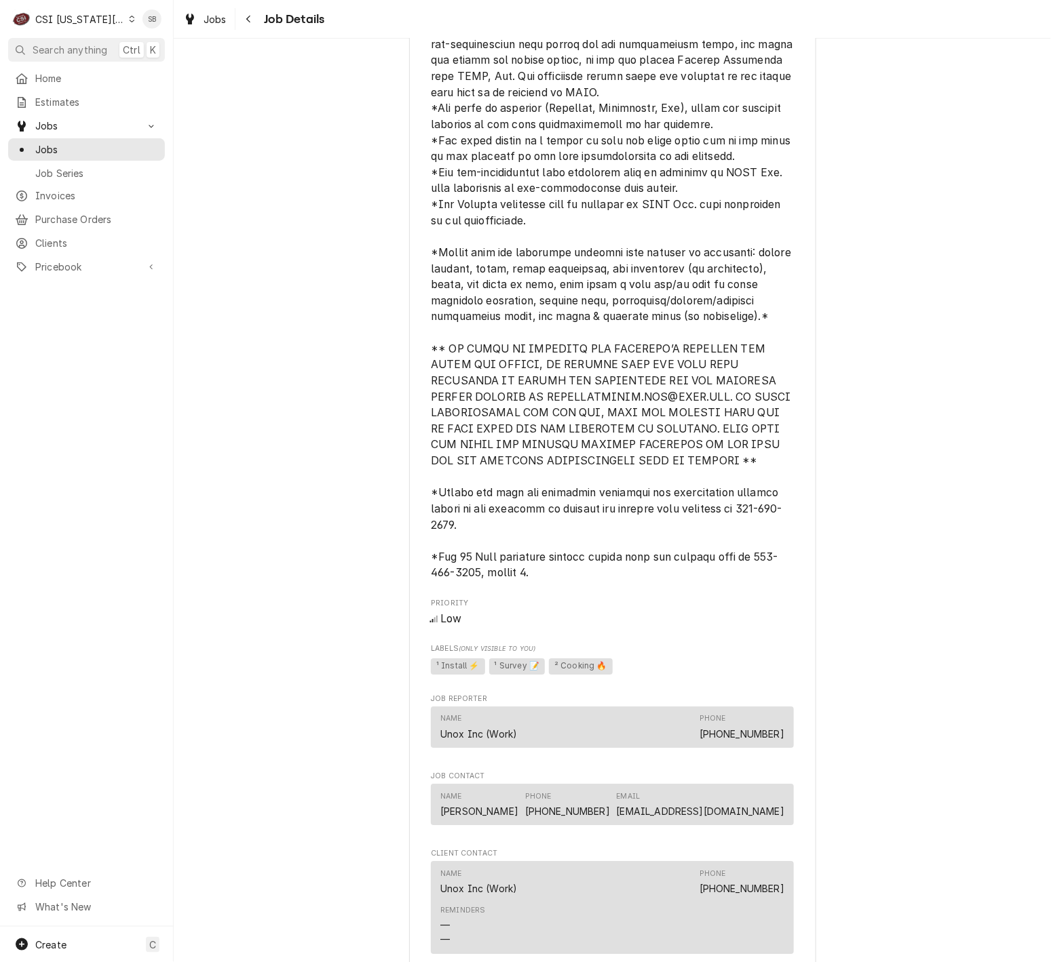
drag, startPoint x: 245, startPoint y: 407, endPoint x: 338, endPoint y: 454, distance: 104.0
click at [245, 407] on div "Completed and Invoiced UNOX INC WARRANTY Rohr Chabad Center at KU / 1201 W 19th…" at bounding box center [612, 45] width 877 height 2516
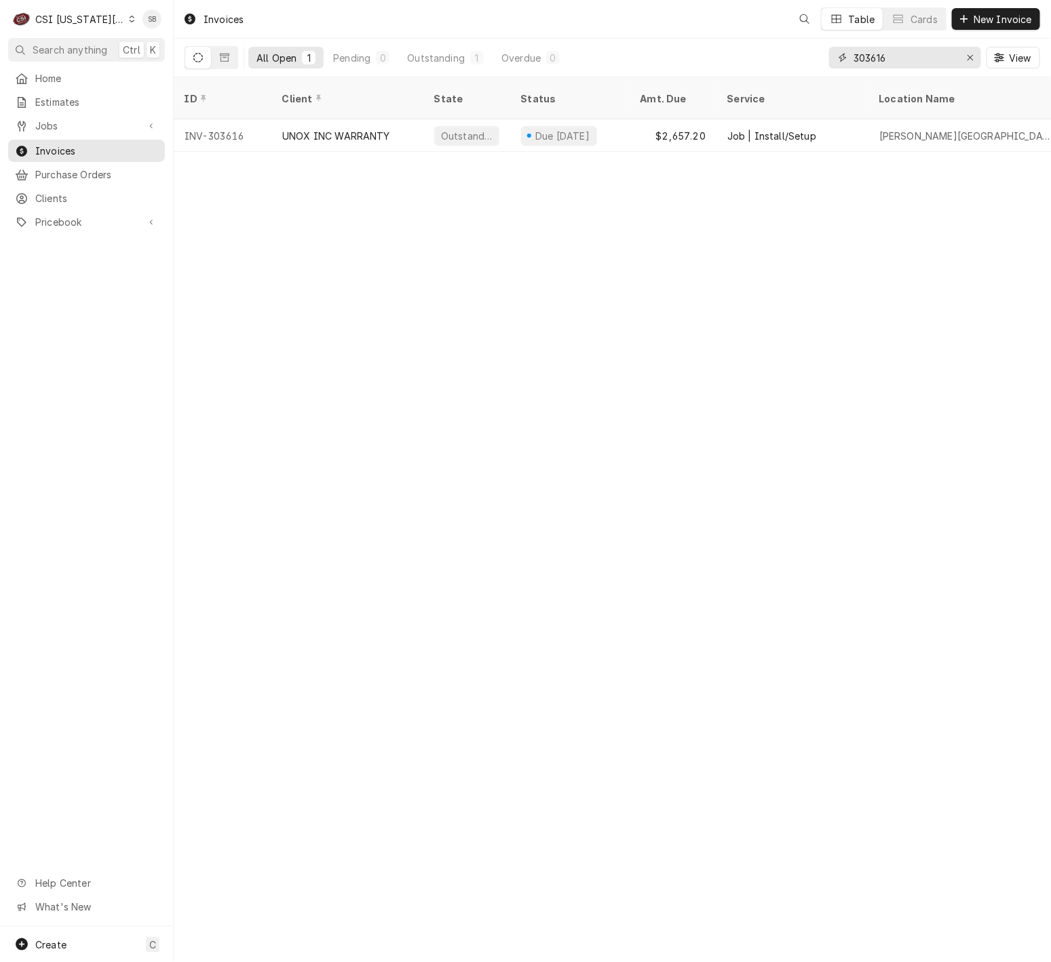
click at [965, 60] on div "Erase input" at bounding box center [970, 58] width 14 height 14
paste input "303626"
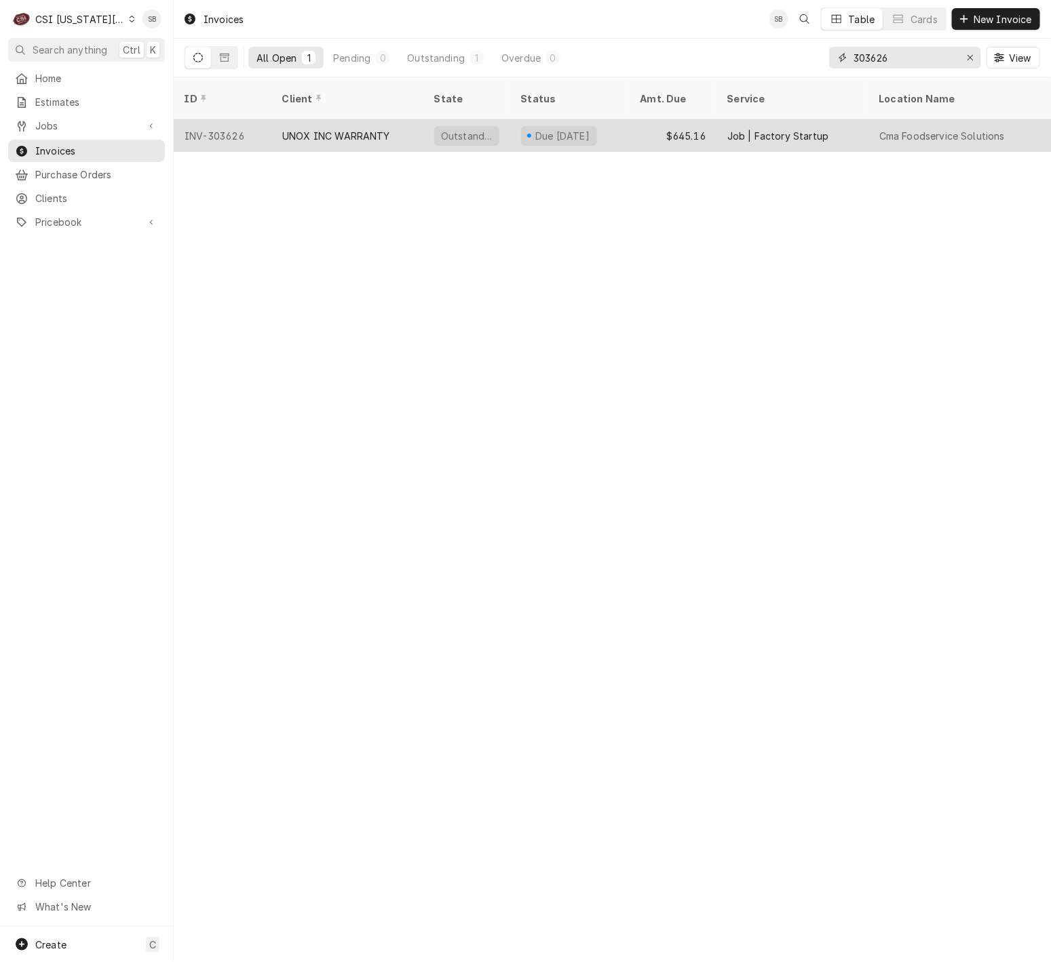
type input "303626"
click at [277, 119] on div "UNOX INC WARRANTY" at bounding box center [347, 135] width 152 height 33
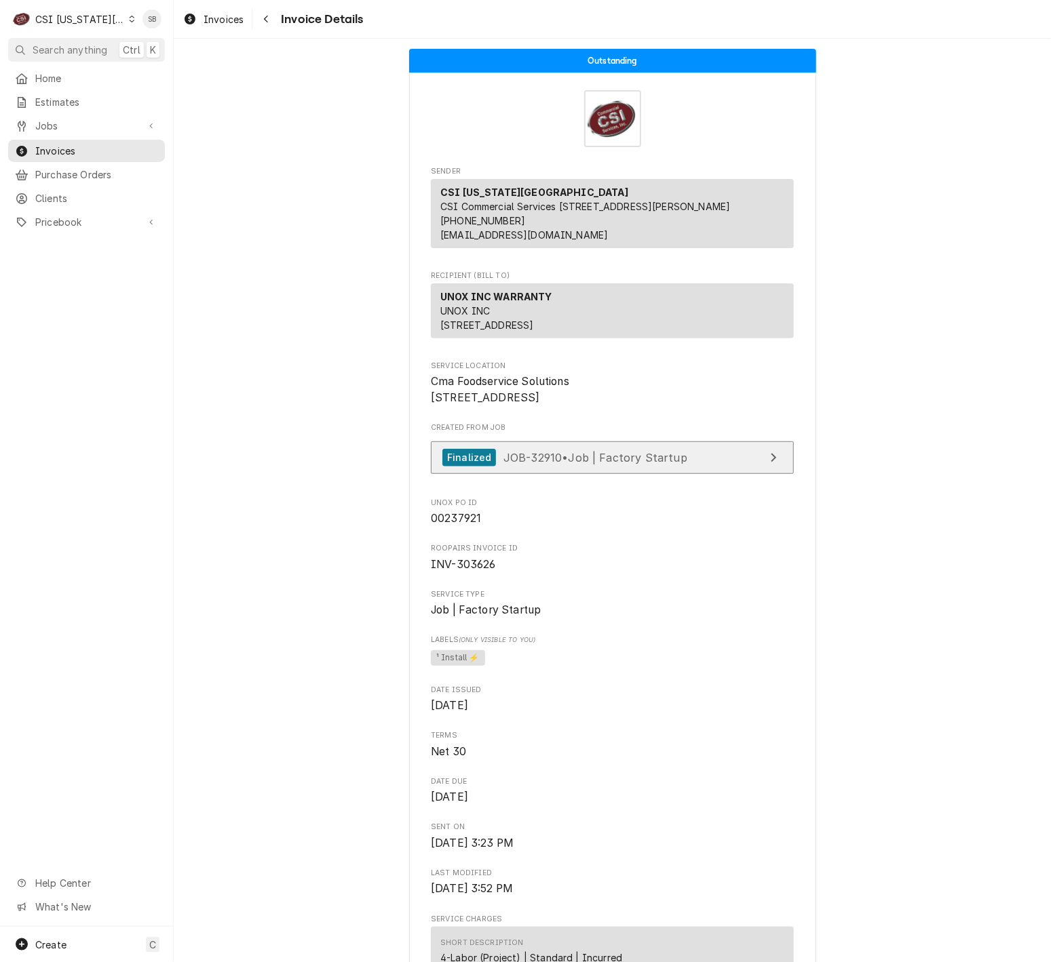
click at [554, 464] on span "JOB-32910 • Job | Factory Startup" at bounding box center [595, 457] width 184 height 14
click at [745, 696] on span "Date Issued" at bounding box center [612, 690] width 363 height 11
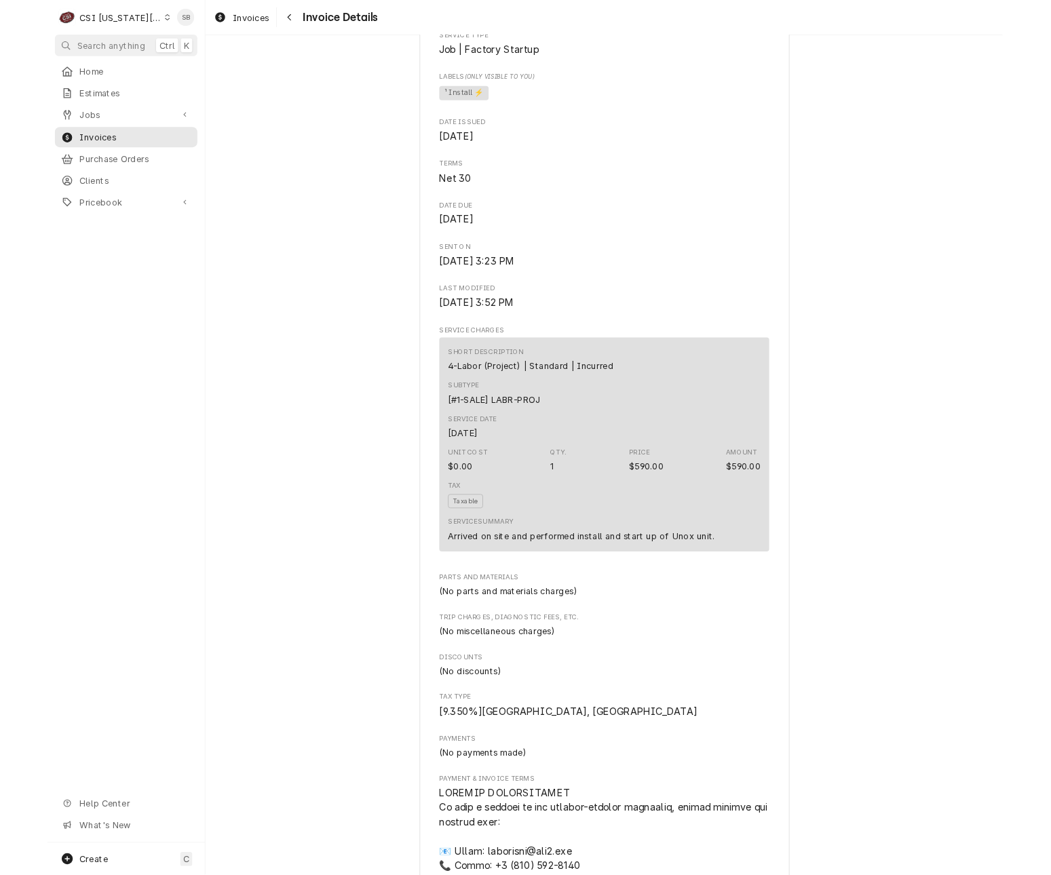
scroll to position [814, 0]
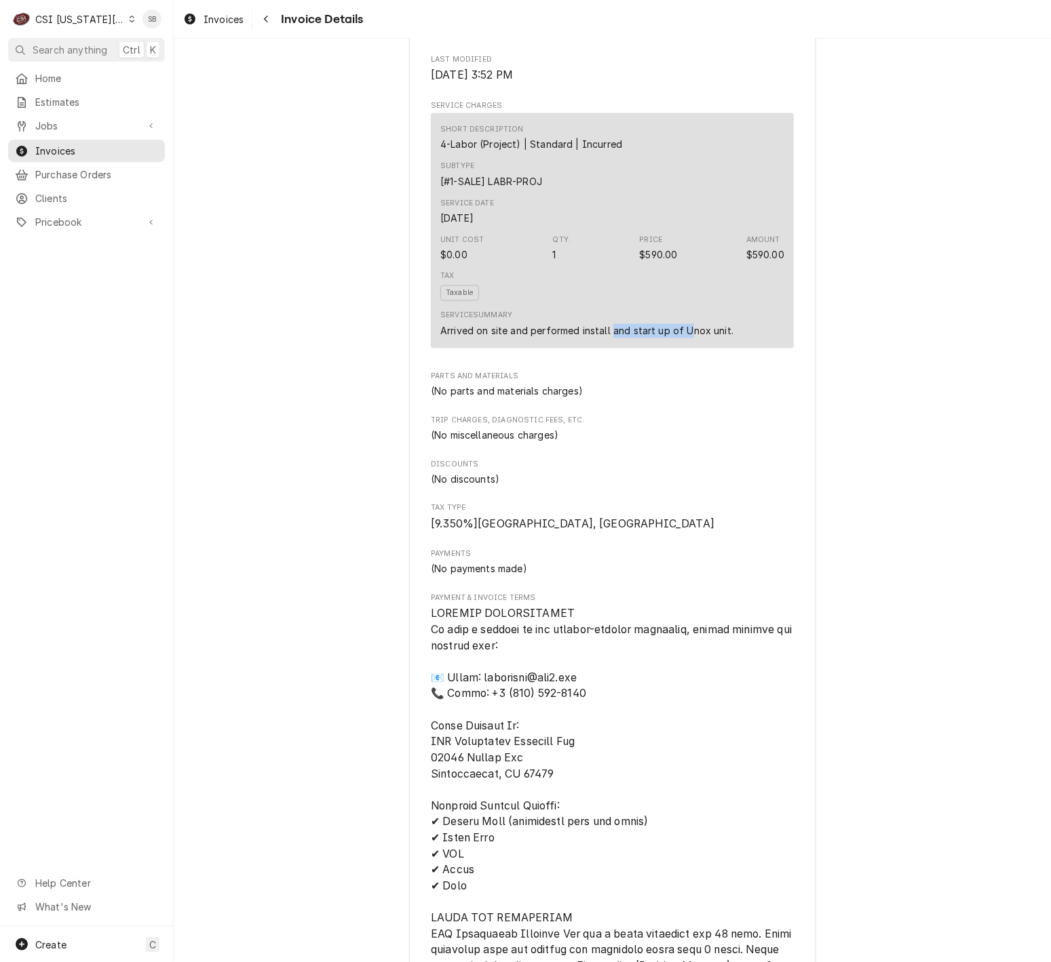
drag, startPoint x: 655, startPoint y: 383, endPoint x: 682, endPoint y: 385, distance: 27.3
click at [682, 343] on div "Service Summary Arrived on site and performed install and start up of Unox unit." at bounding box center [612, 324] width 344 height 37
drag, startPoint x: 682, startPoint y: 385, endPoint x: 621, endPoint y: 391, distance: 61.3
click at [623, 349] on div "Short Description 4-Labor (Project) | Standard | Incurred Subtype [#1-SALE] LAB…" at bounding box center [612, 230] width 363 height 235
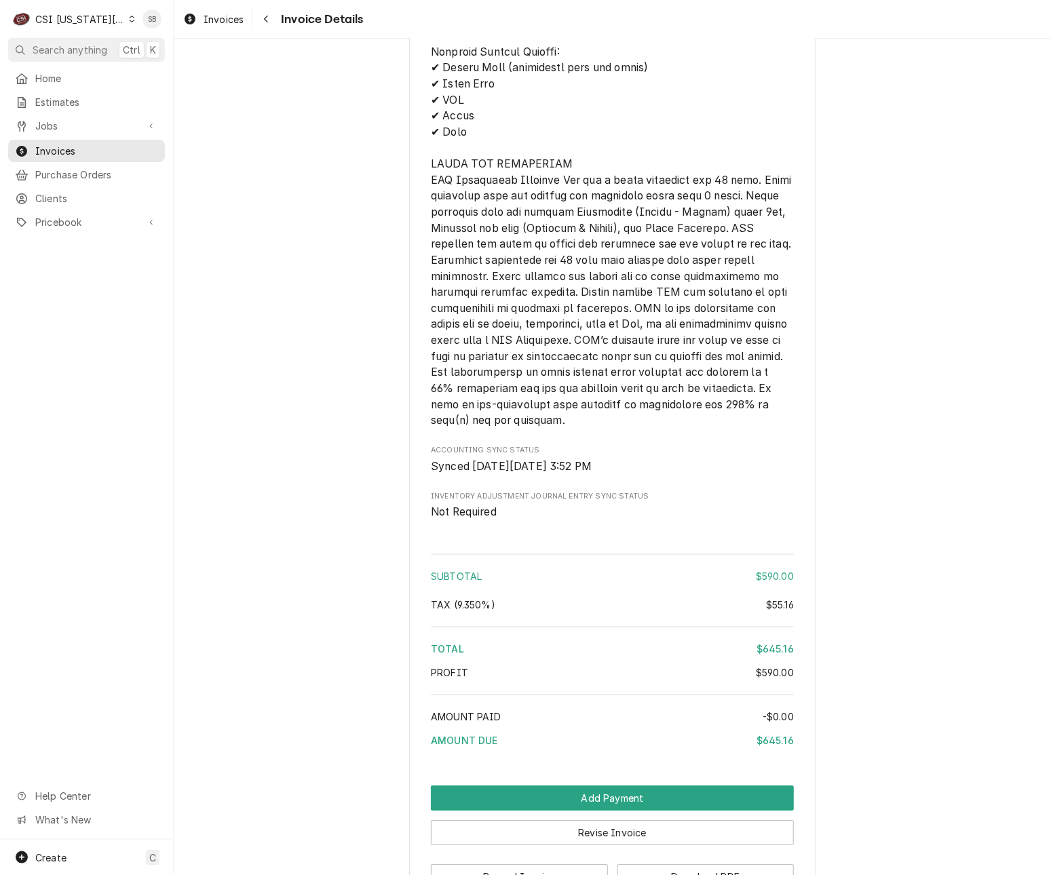
scroll to position [1723, 0]
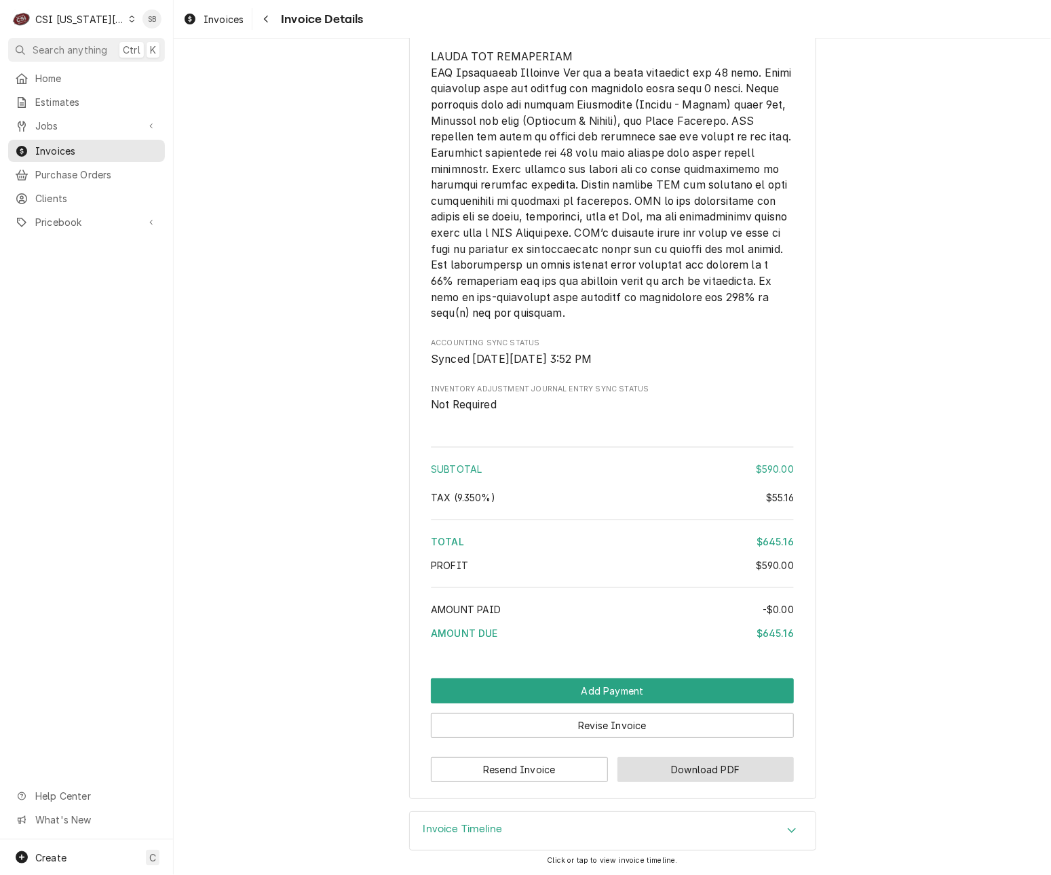
click at [754, 769] on button "Download PDF" at bounding box center [705, 769] width 177 height 25
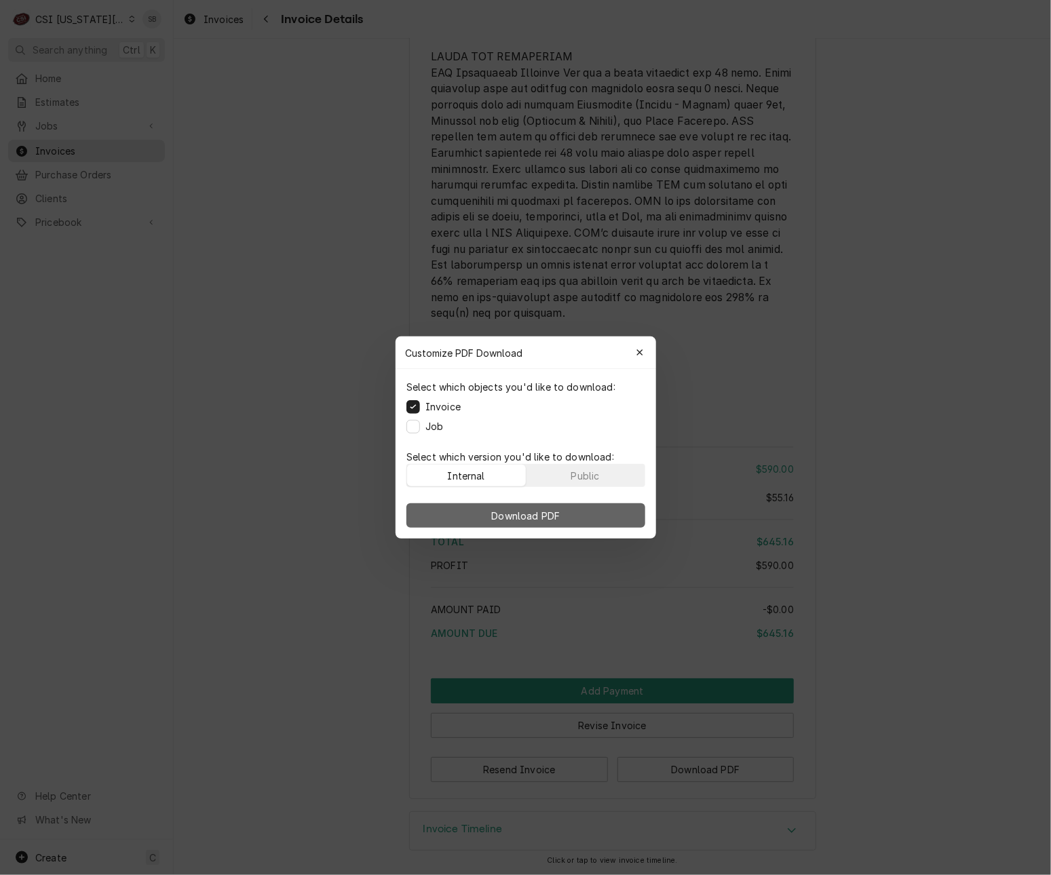
click at [582, 513] on button "Download PDF" at bounding box center [525, 515] width 239 height 24
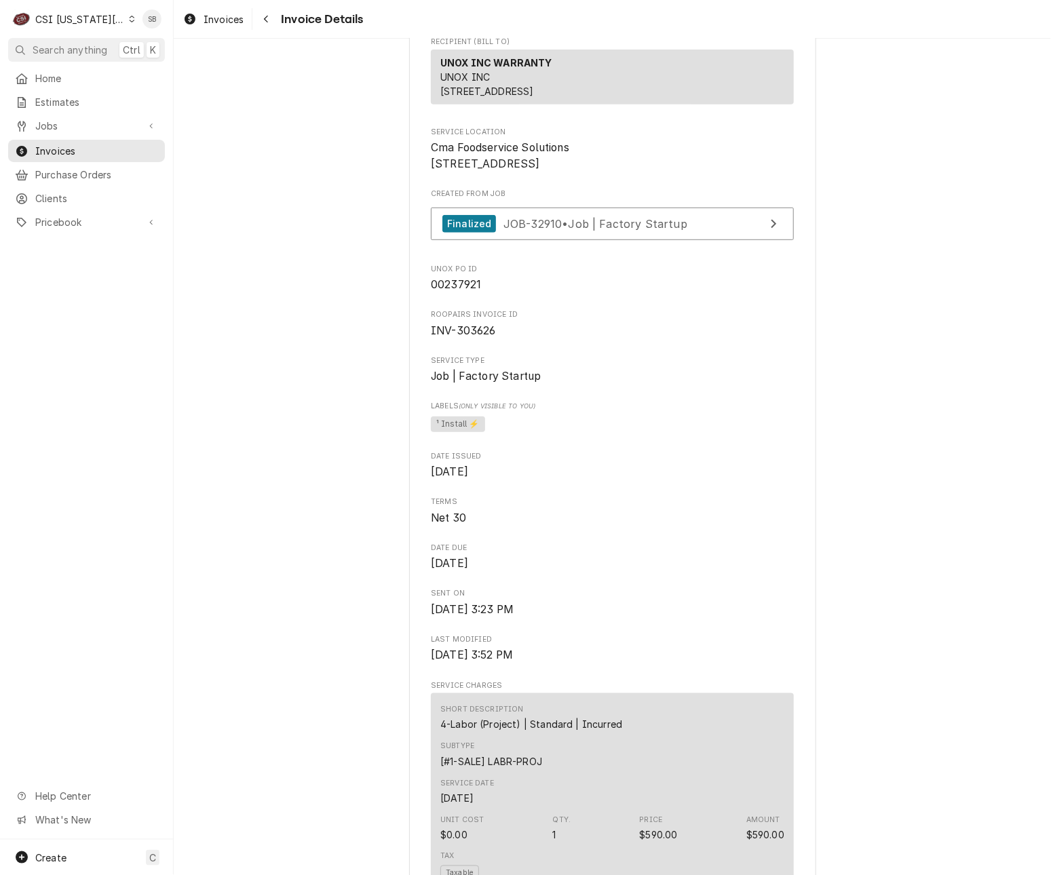
scroll to position [0, 0]
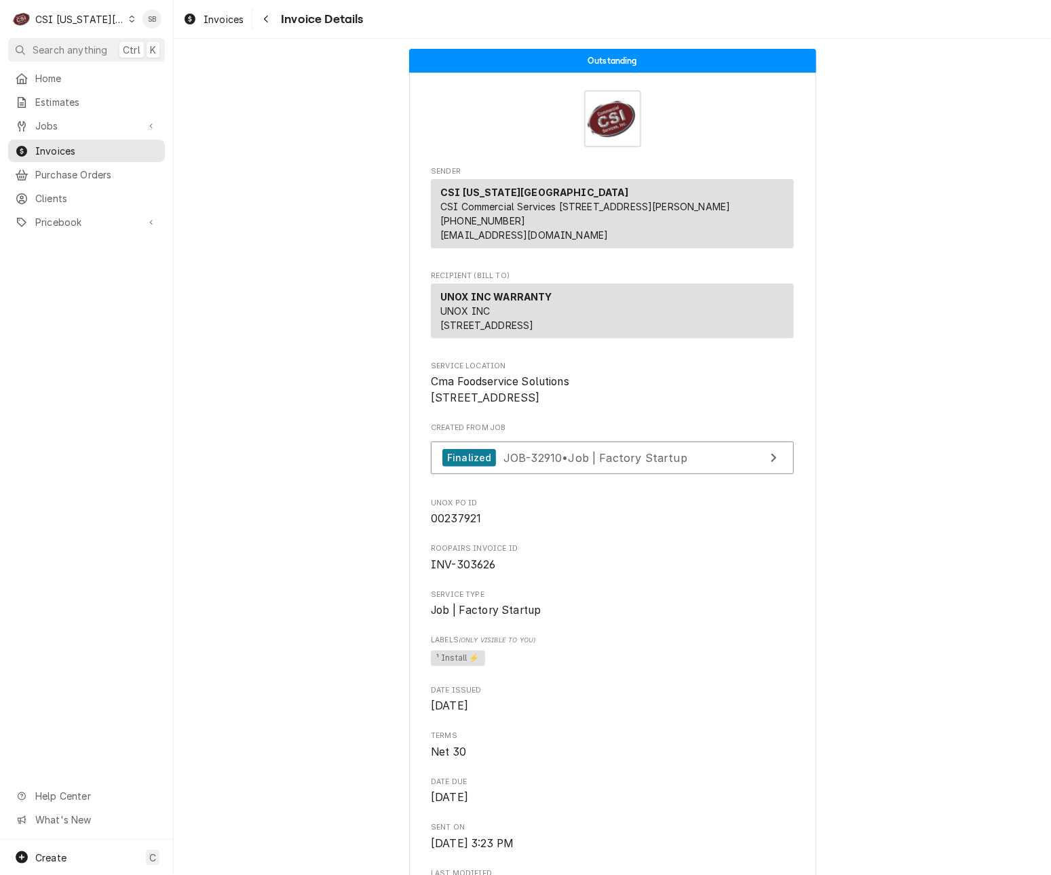
drag, startPoint x: 725, startPoint y: 735, endPoint x: 709, endPoint y: 696, distance: 42.6
click at [725, 696] on span "Date Issued" at bounding box center [612, 690] width 363 height 11
click at [458, 527] on span "00237921" at bounding box center [612, 519] width 363 height 16
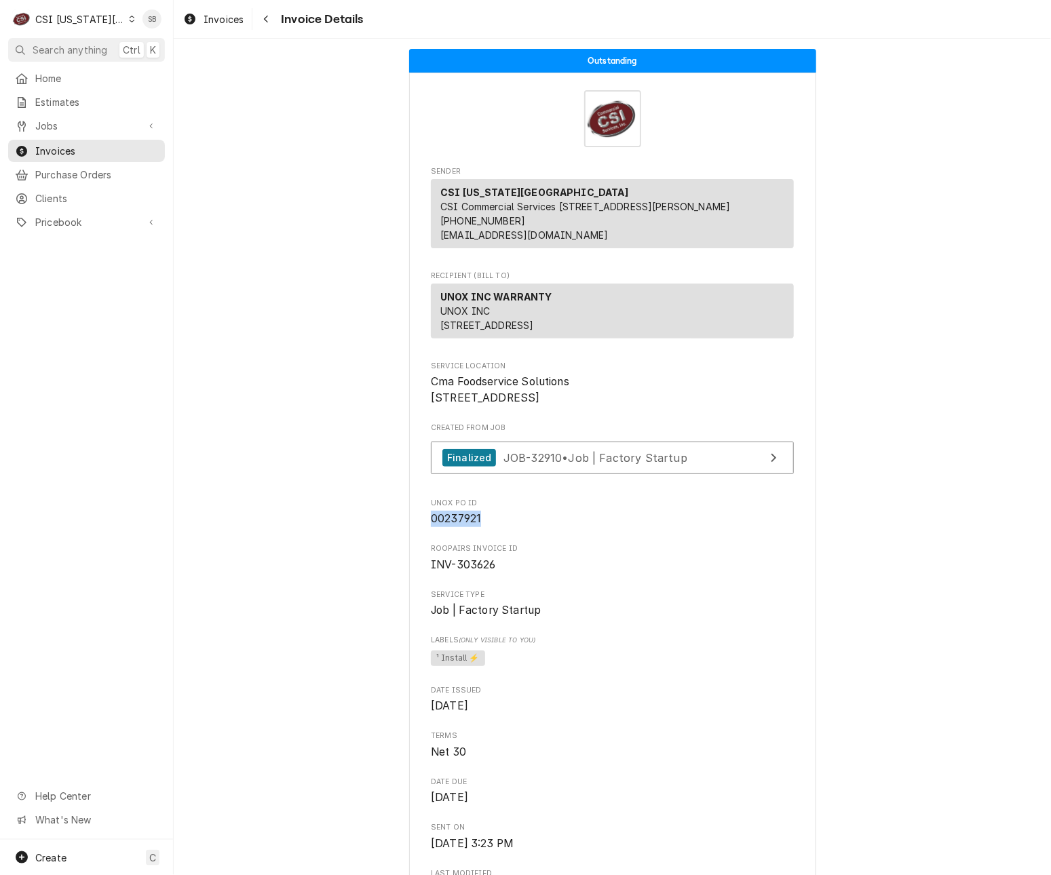
copy span "00237921"
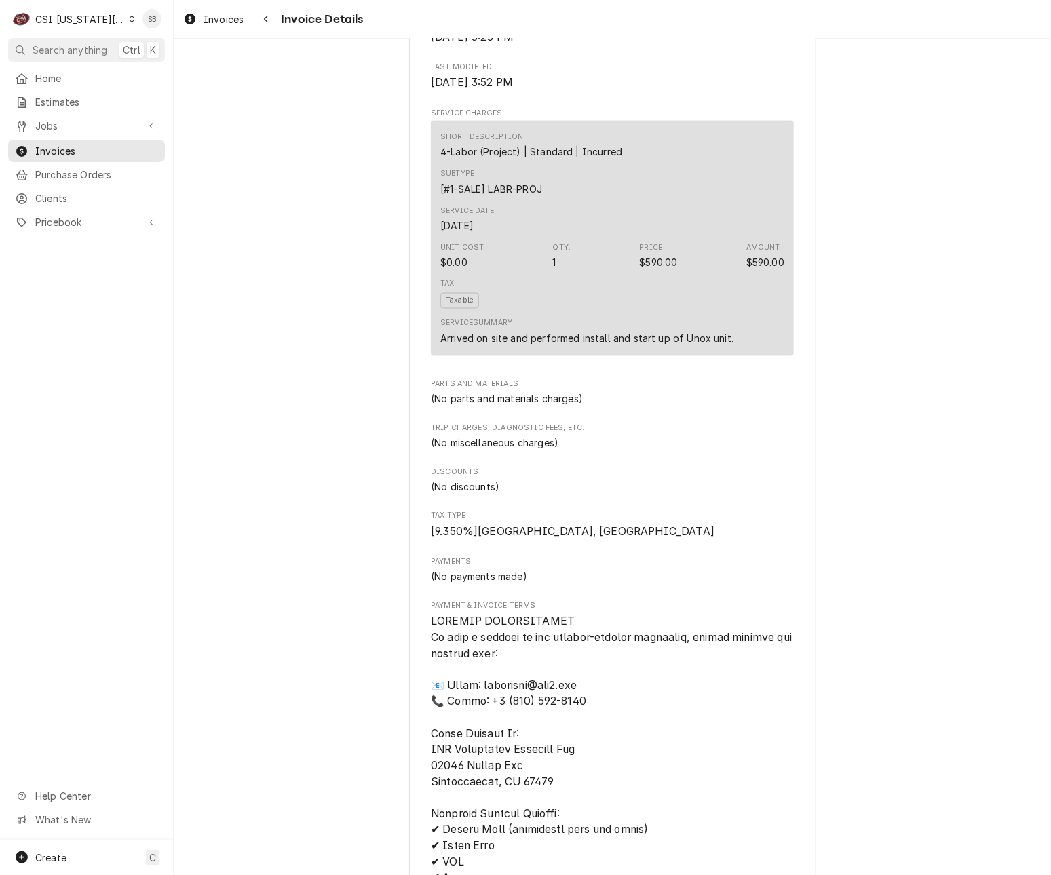
scroll to position [814, 0]
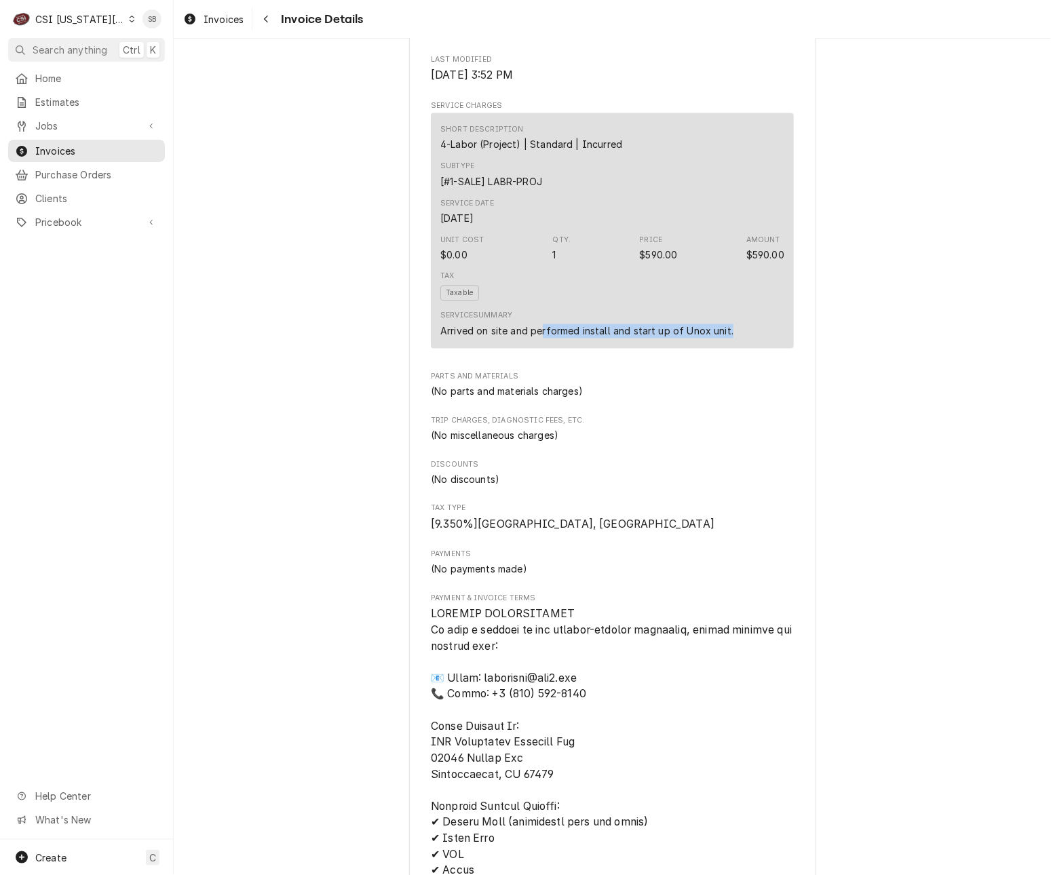
drag, startPoint x: 532, startPoint y: 375, endPoint x: 726, endPoint y: 372, distance: 194.7
click at [726, 343] on div "Service Summary Arrived on site and performed install and start up of Unox unit." at bounding box center [612, 324] width 344 height 37
drag, startPoint x: 726, startPoint y: 372, endPoint x: 627, endPoint y: 378, distance: 99.2
click at [627, 338] on div "Arrived on site and performed install and start up of Unox unit." at bounding box center [586, 331] width 293 height 14
click at [617, 338] on div "Arrived on site and performed install and start up of Unox unit." at bounding box center [586, 331] width 293 height 14
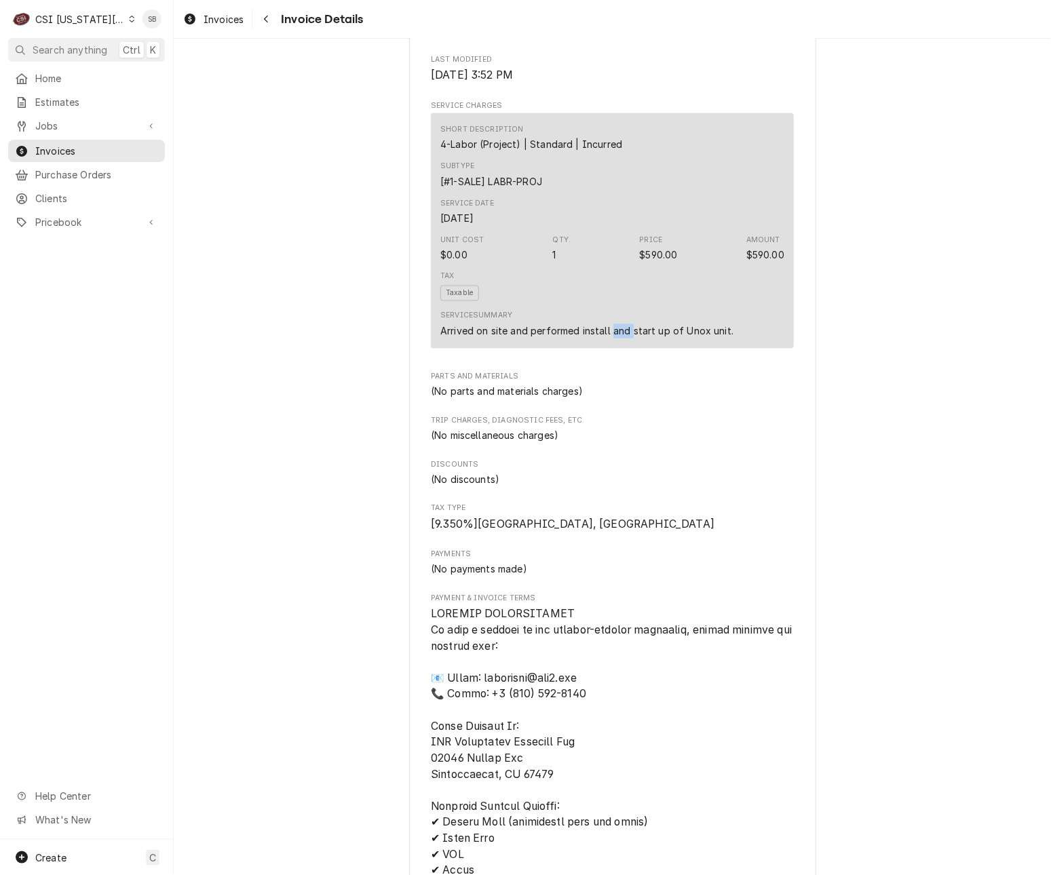
click at [617, 338] on div "Arrived on site and performed install and start up of Unox unit." at bounding box center [586, 331] width 293 height 14
click at [598, 343] on div "Service Summary Arrived on site and performed install and start up of Unox unit." at bounding box center [612, 324] width 344 height 37
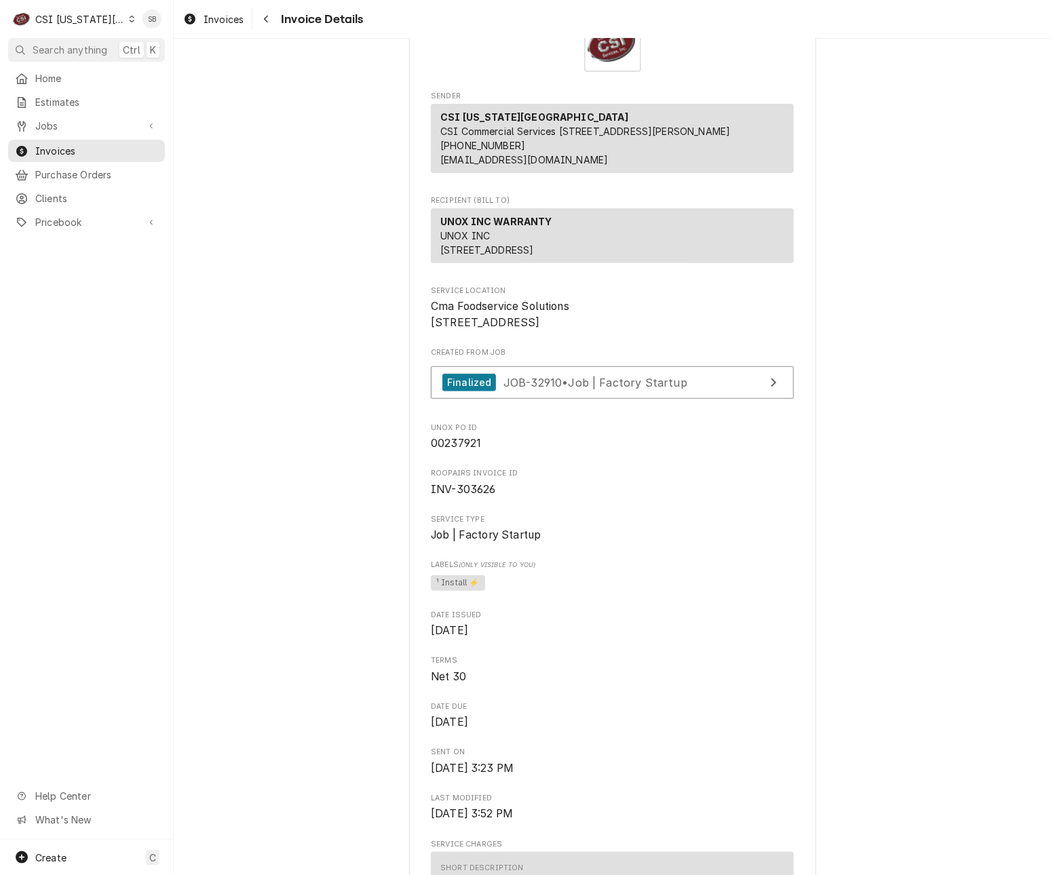
scroll to position [0, 0]
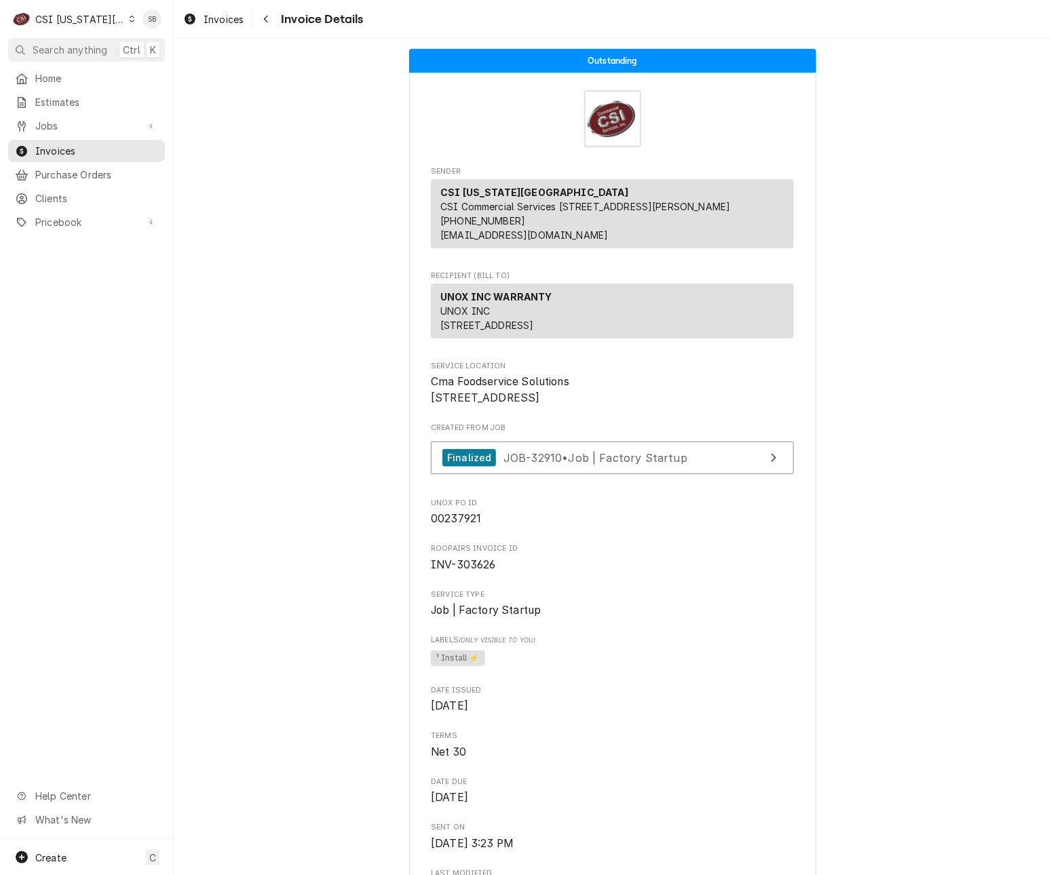
click at [467, 571] on span "INV-303626" at bounding box center [463, 564] width 65 height 13
copy span "303626"
click at [50, 119] on span "Jobs" at bounding box center [86, 126] width 102 height 14
click at [57, 147] on span "Jobs" at bounding box center [96, 149] width 123 height 14
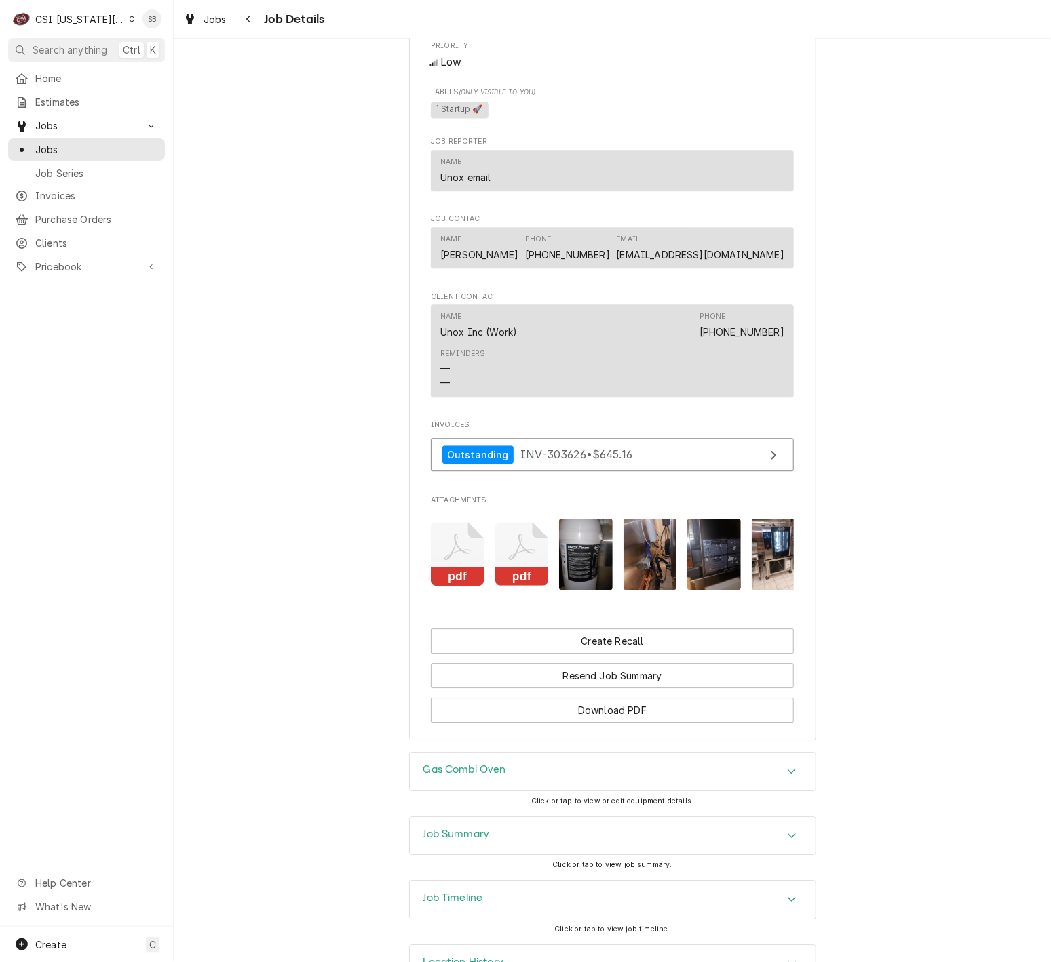
click at [456, 566] on icon "Attachments" at bounding box center [458, 554] width 54 height 64
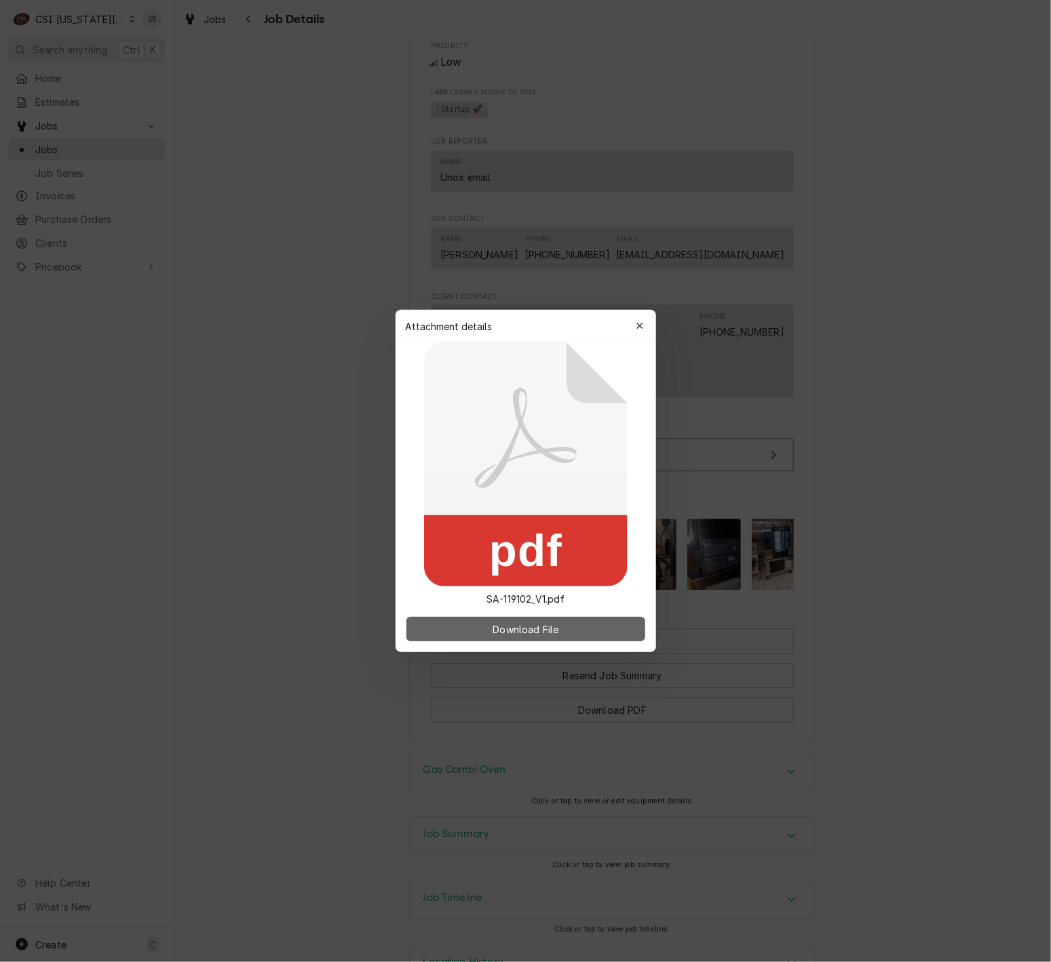
click at [539, 633] on span "Download File" at bounding box center [525, 630] width 71 height 14
click at [643, 314] on div "Attachment details Close" at bounding box center [525, 326] width 260 height 33
click at [643, 326] on icon "button" at bounding box center [639, 325] width 7 height 9
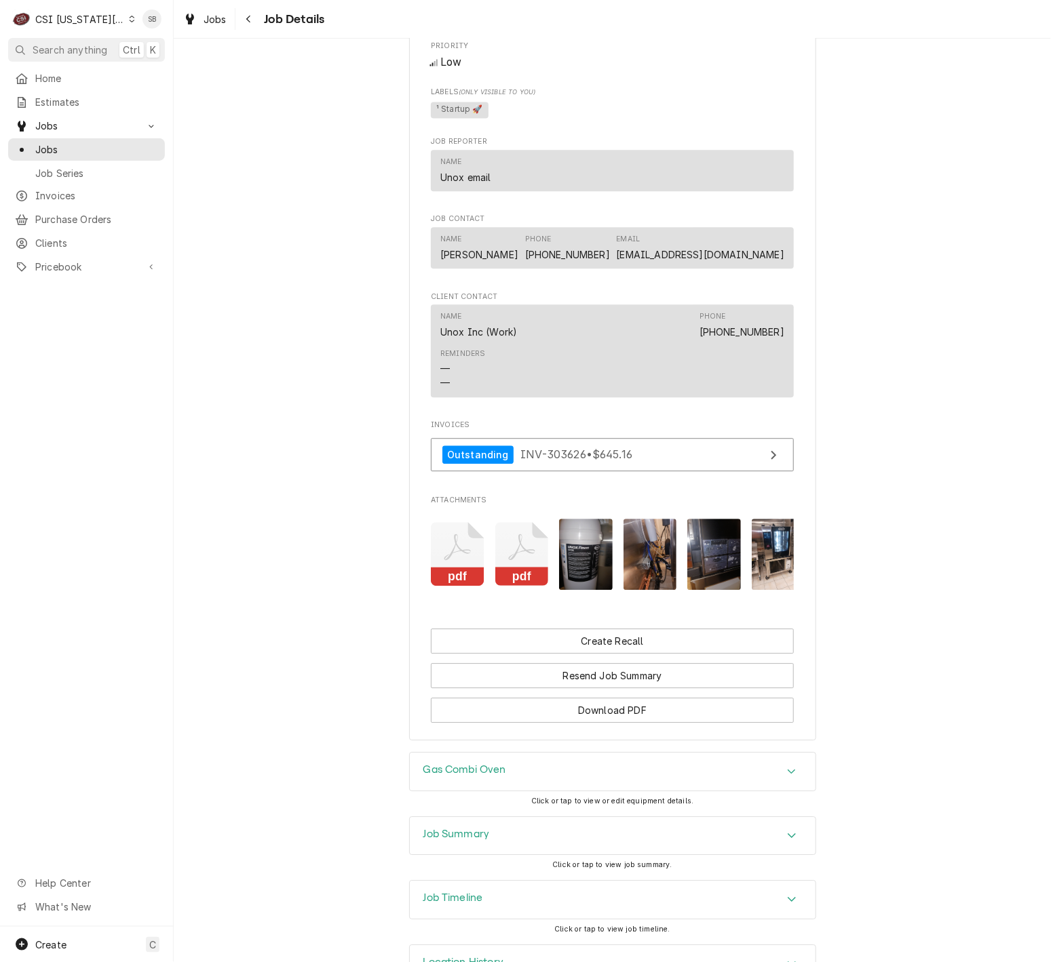
click at [529, 562] on icon "Attachments" at bounding box center [522, 554] width 54 height 64
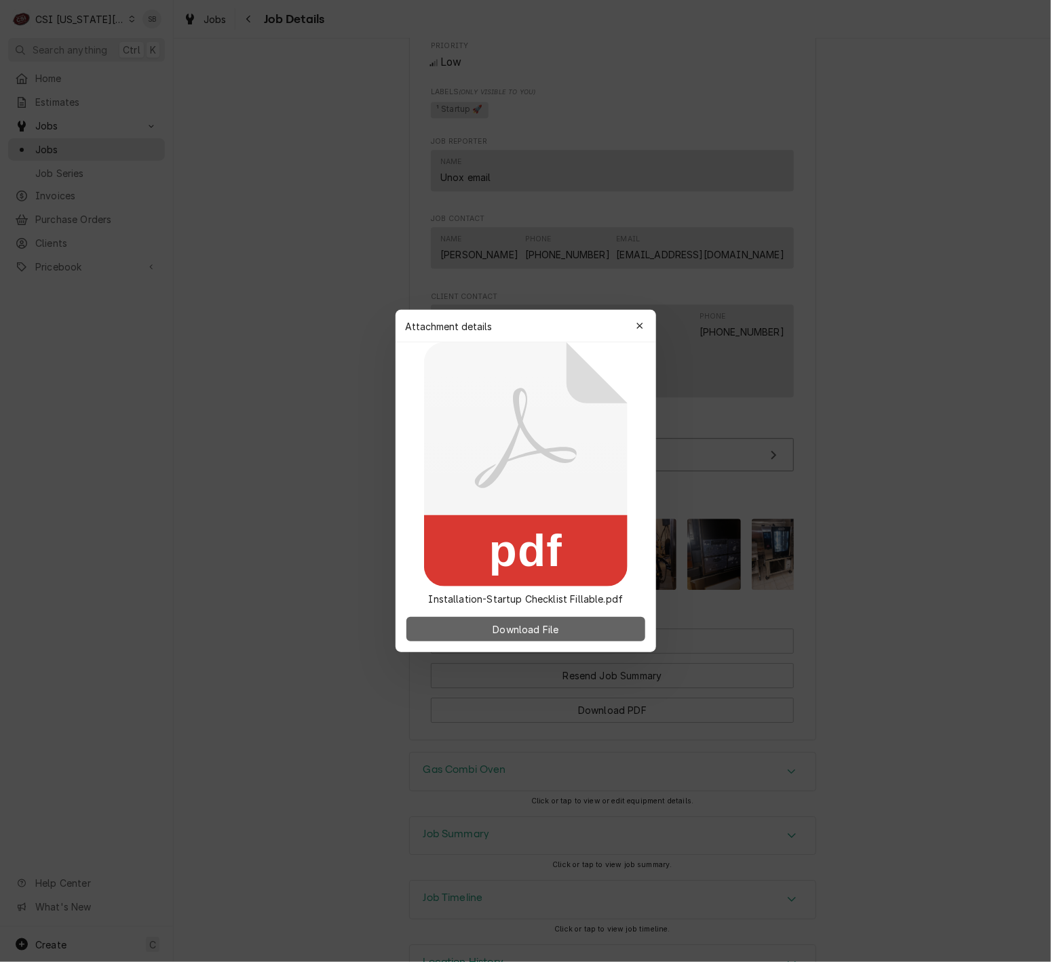
click at [541, 633] on span "Download File" at bounding box center [525, 630] width 71 height 14
click at [642, 321] on icon "button" at bounding box center [639, 325] width 7 height 9
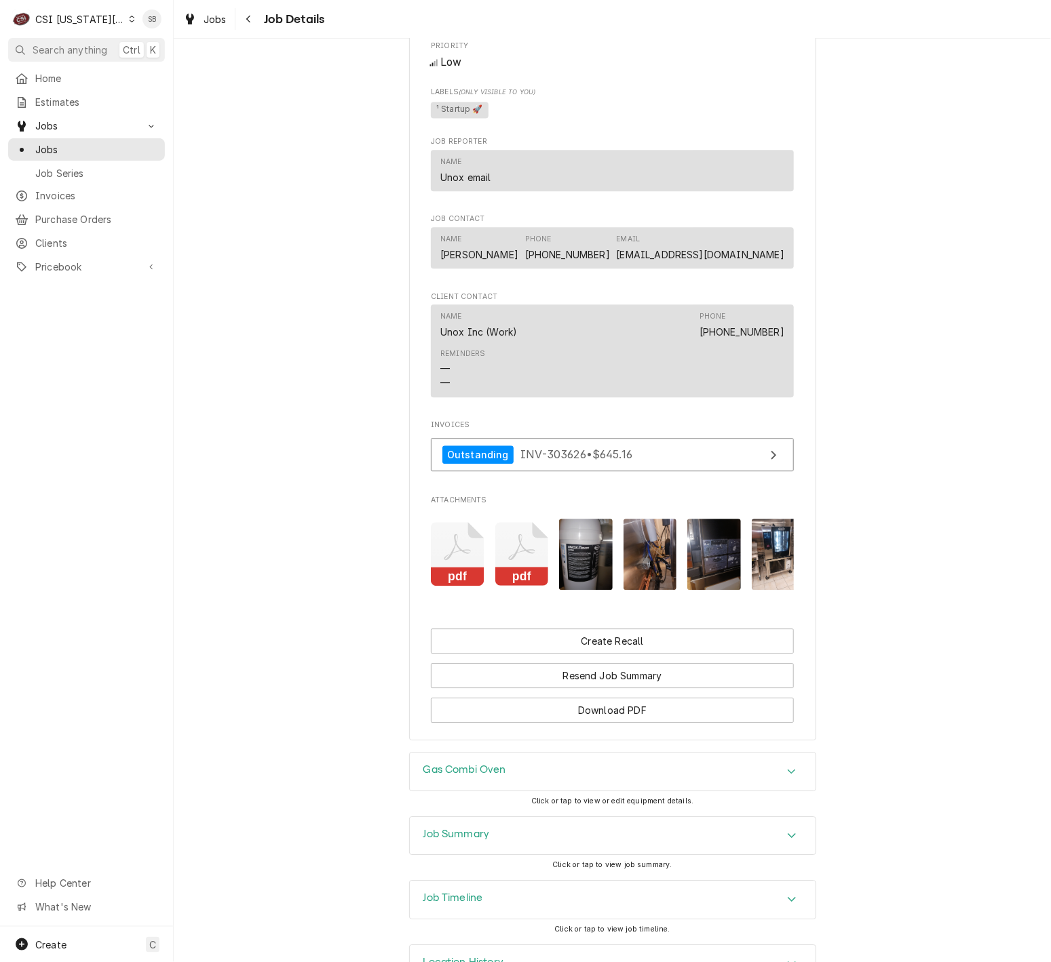
click at [577, 576] on img "Attachments" at bounding box center [586, 554] width 54 height 71
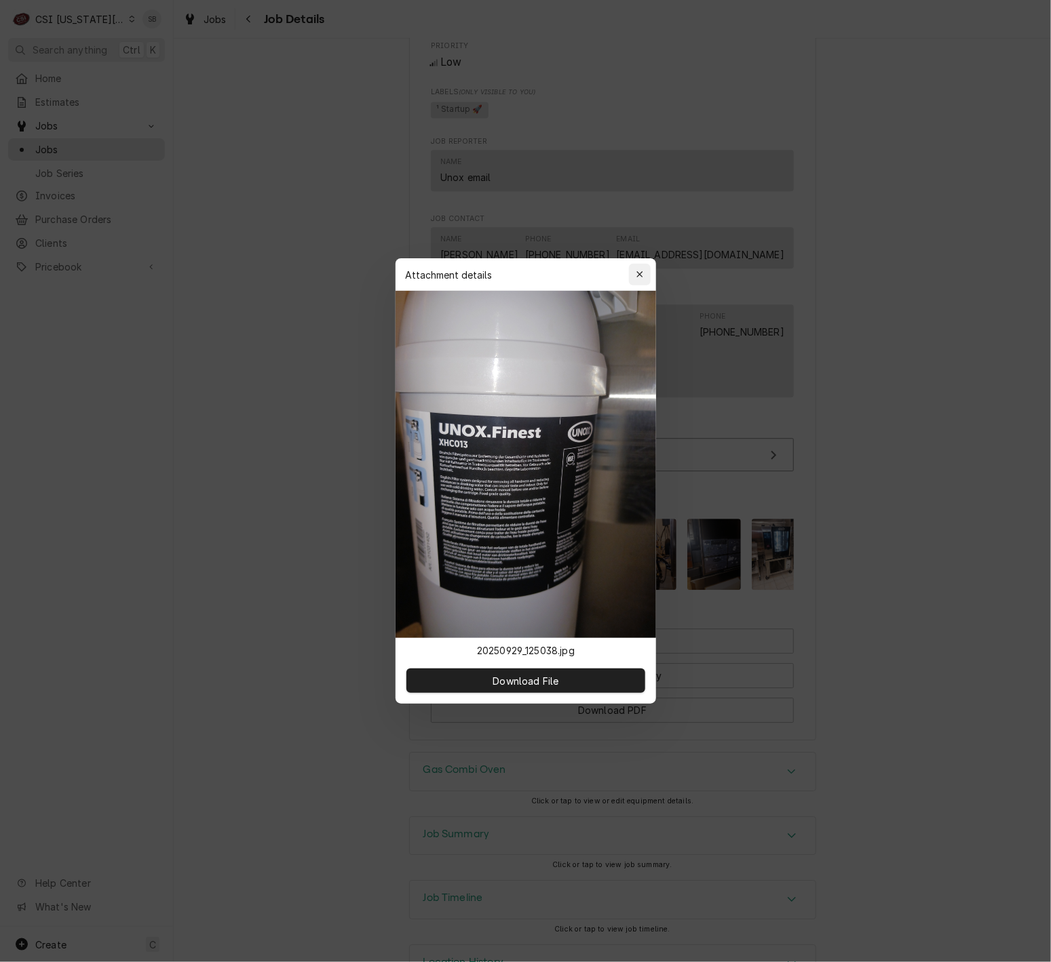
click at [644, 273] on div "button" at bounding box center [640, 275] width 14 height 14
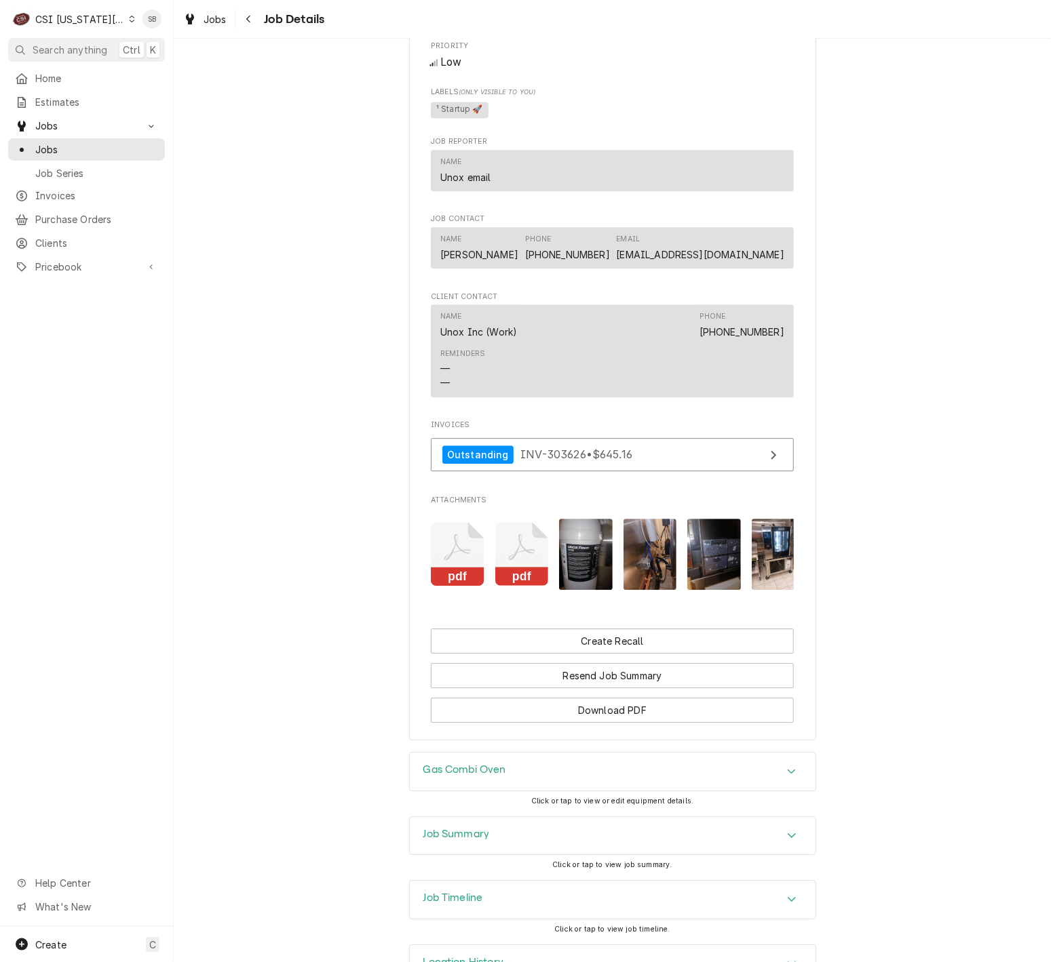
click at [660, 577] on img "Attachments" at bounding box center [650, 554] width 54 height 71
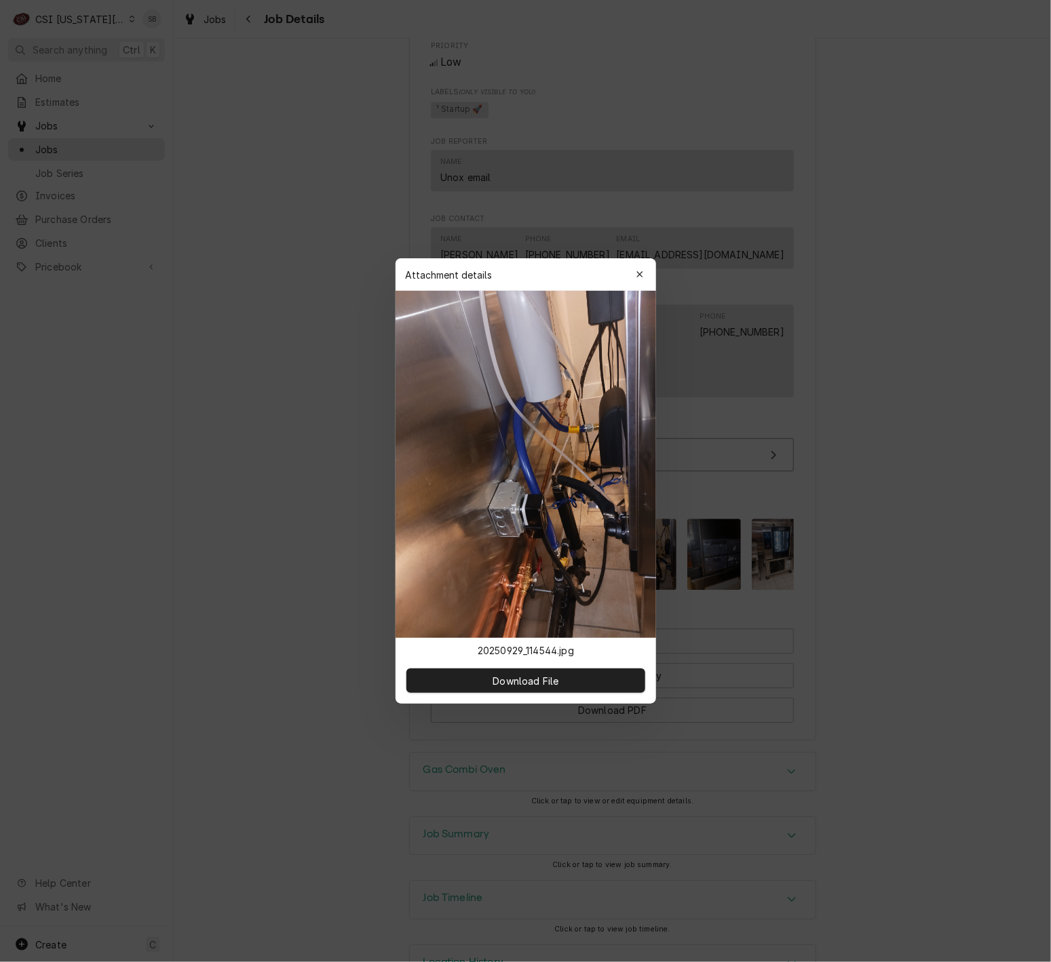
click at [600, 566] on img at bounding box center [525, 464] width 260 height 347
click at [837, 582] on div at bounding box center [525, 481] width 1051 height 962
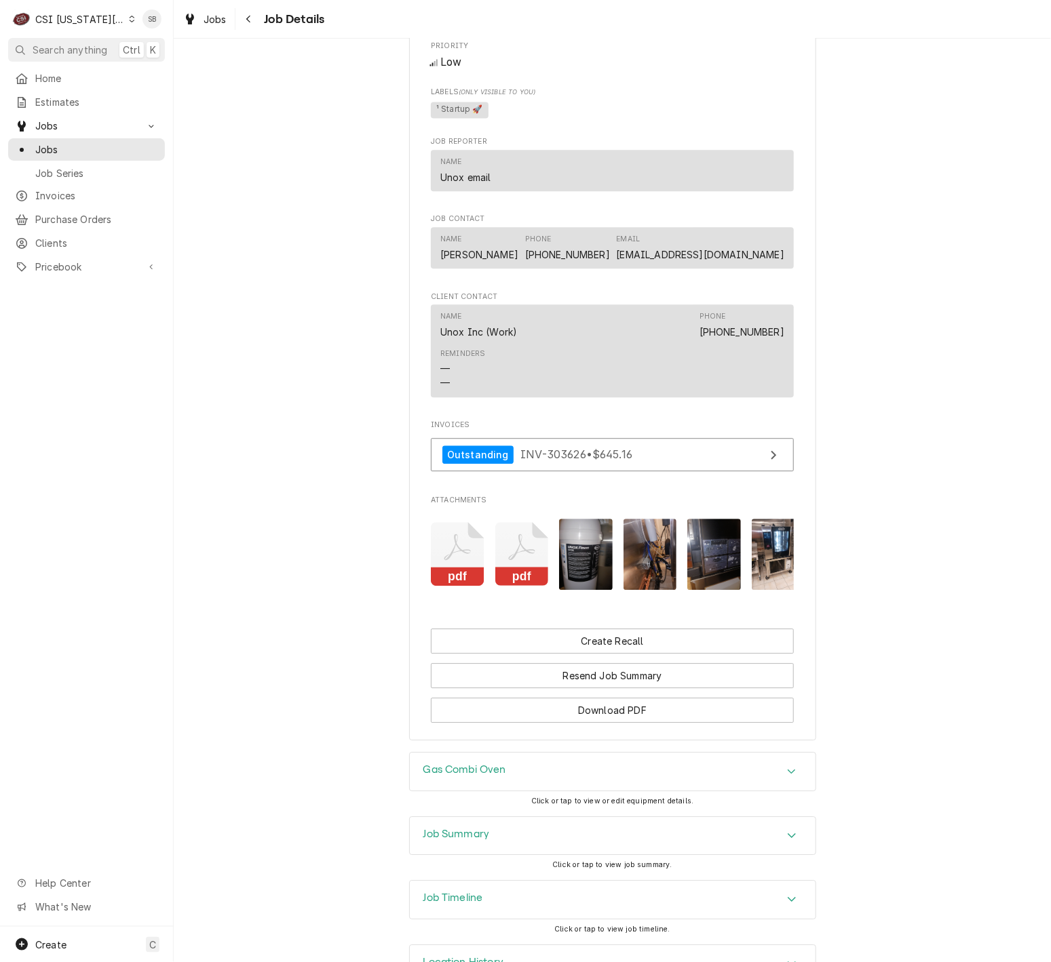
scroll to position [0, 86]
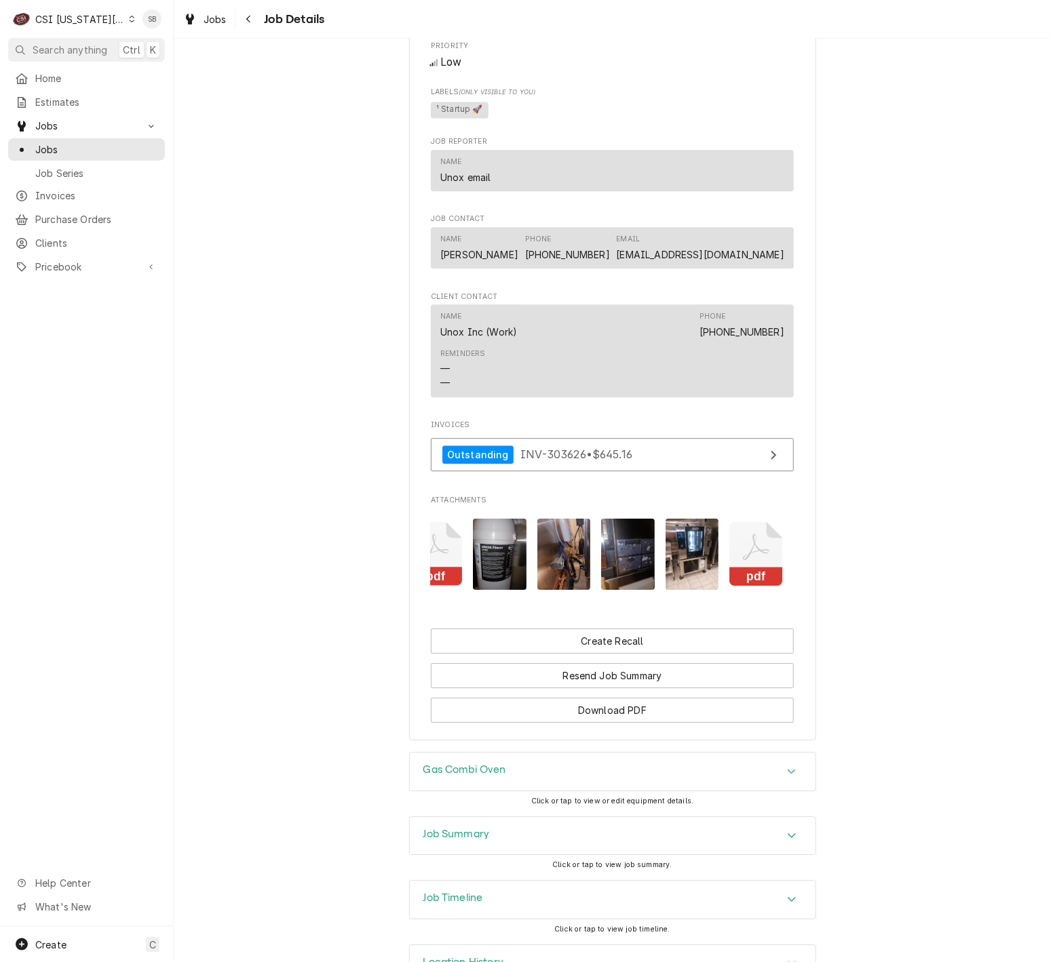
click at [743, 578] on icon "Attachments" at bounding box center [756, 554] width 54 height 64
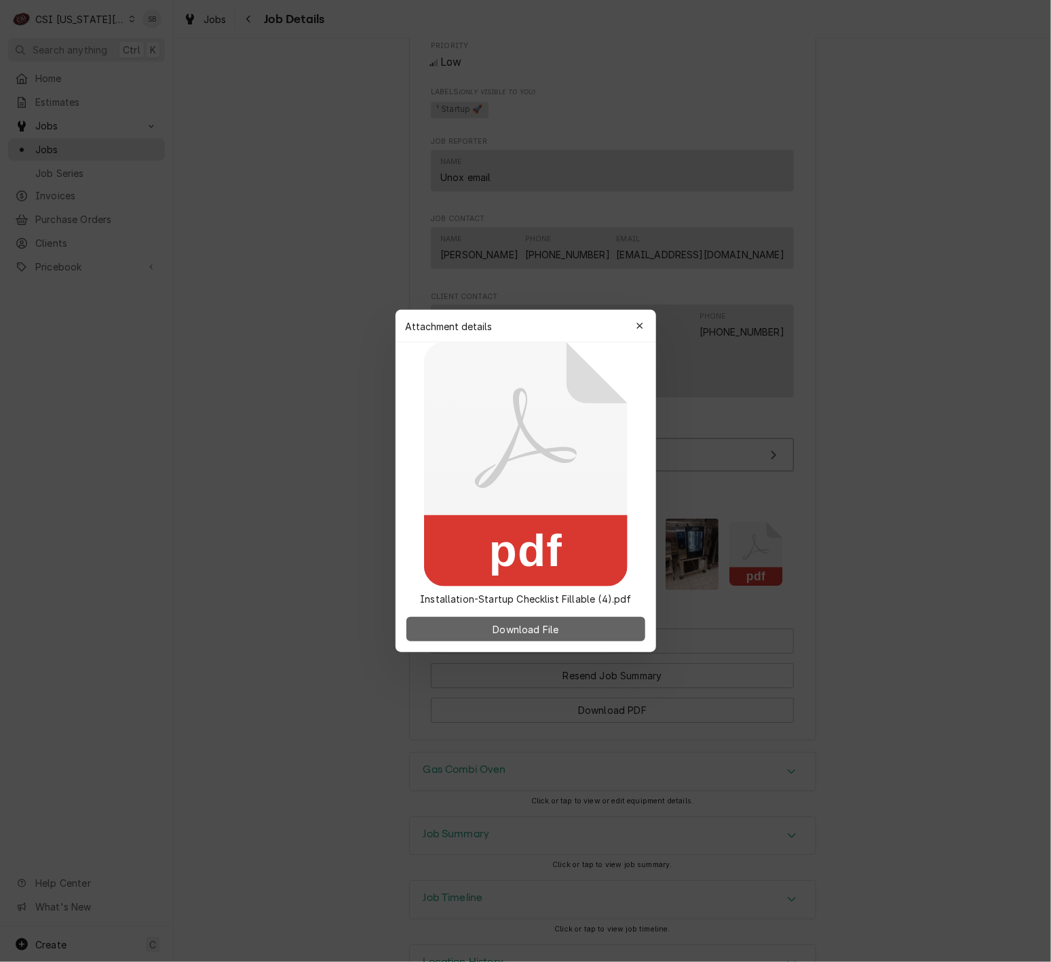
click at [609, 623] on button "Download File" at bounding box center [525, 629] width 239 height 24
click at [637, 328] on icon "button" at bounding box center [639, 325] width 7 height 9
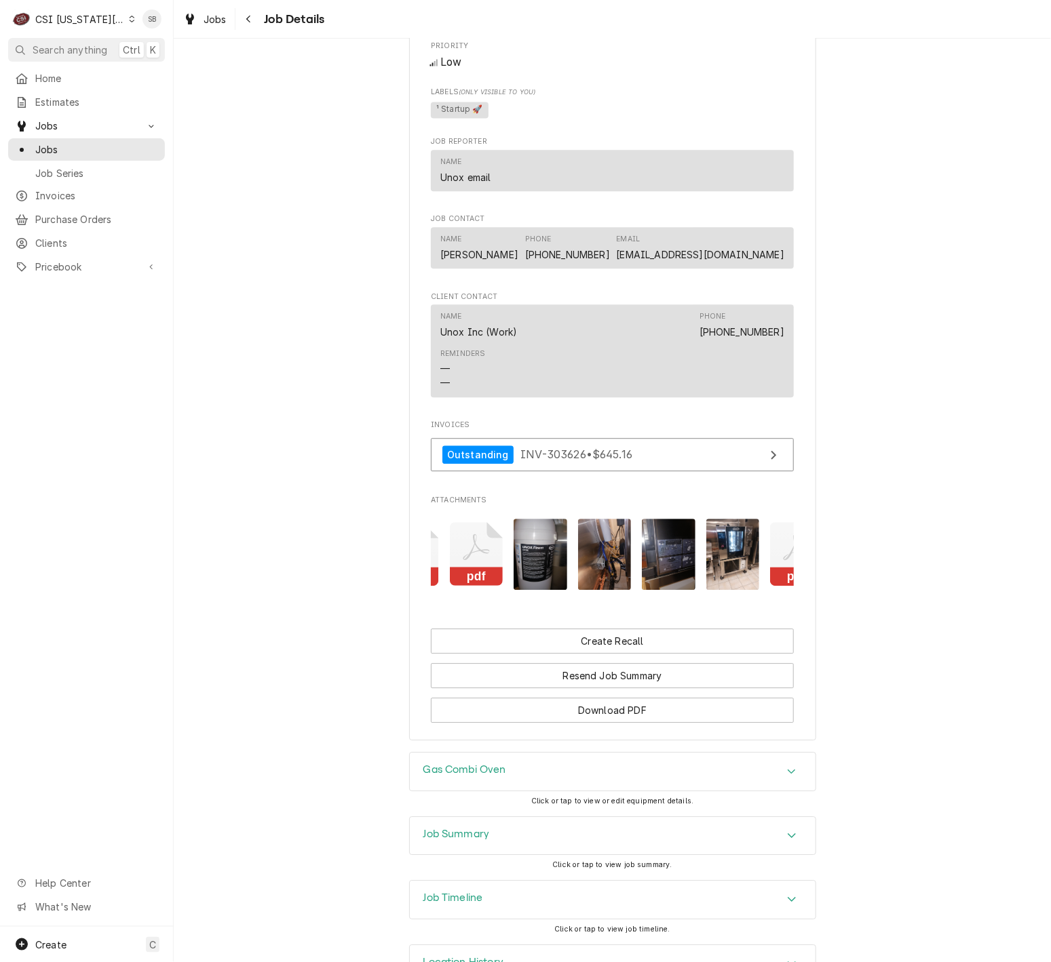
scroll to position [0, 0]
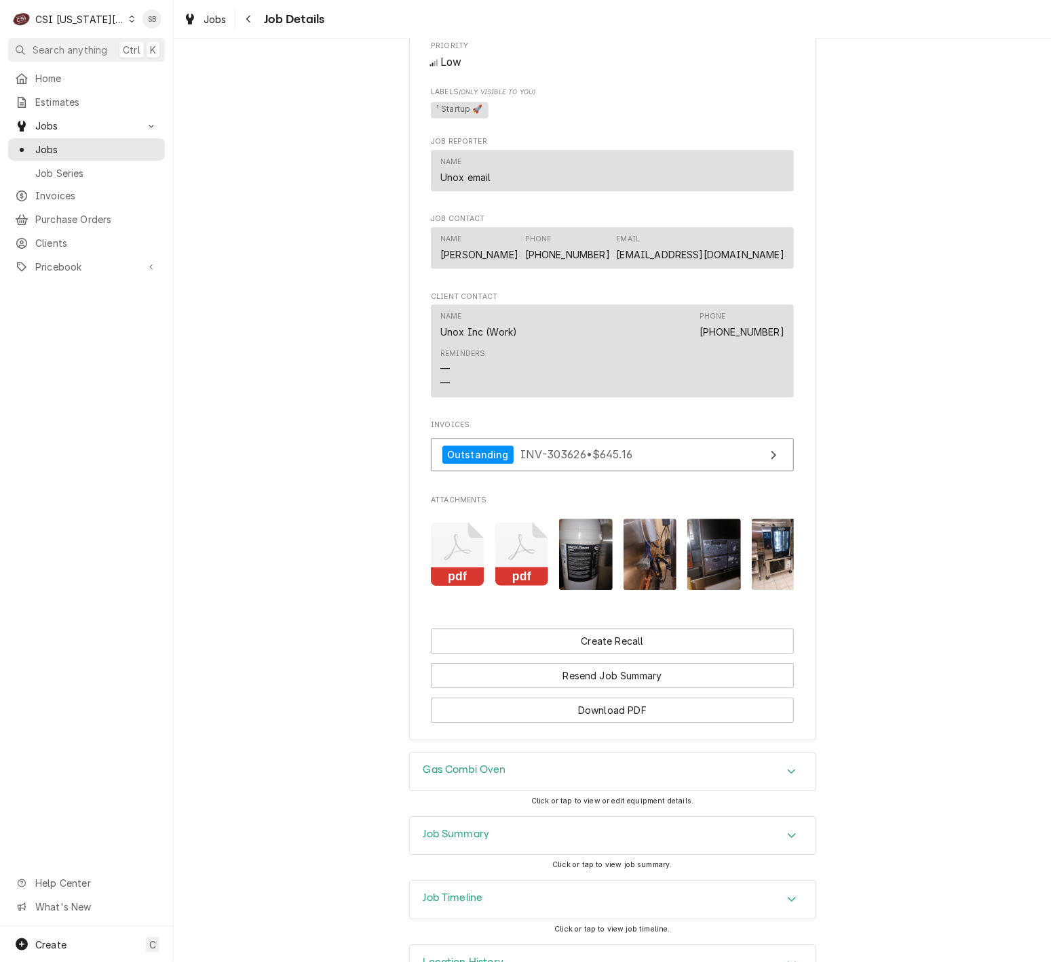
click at [509, 583] on icon "Attachments" at bounding box center [522, 554] width 54 height 64
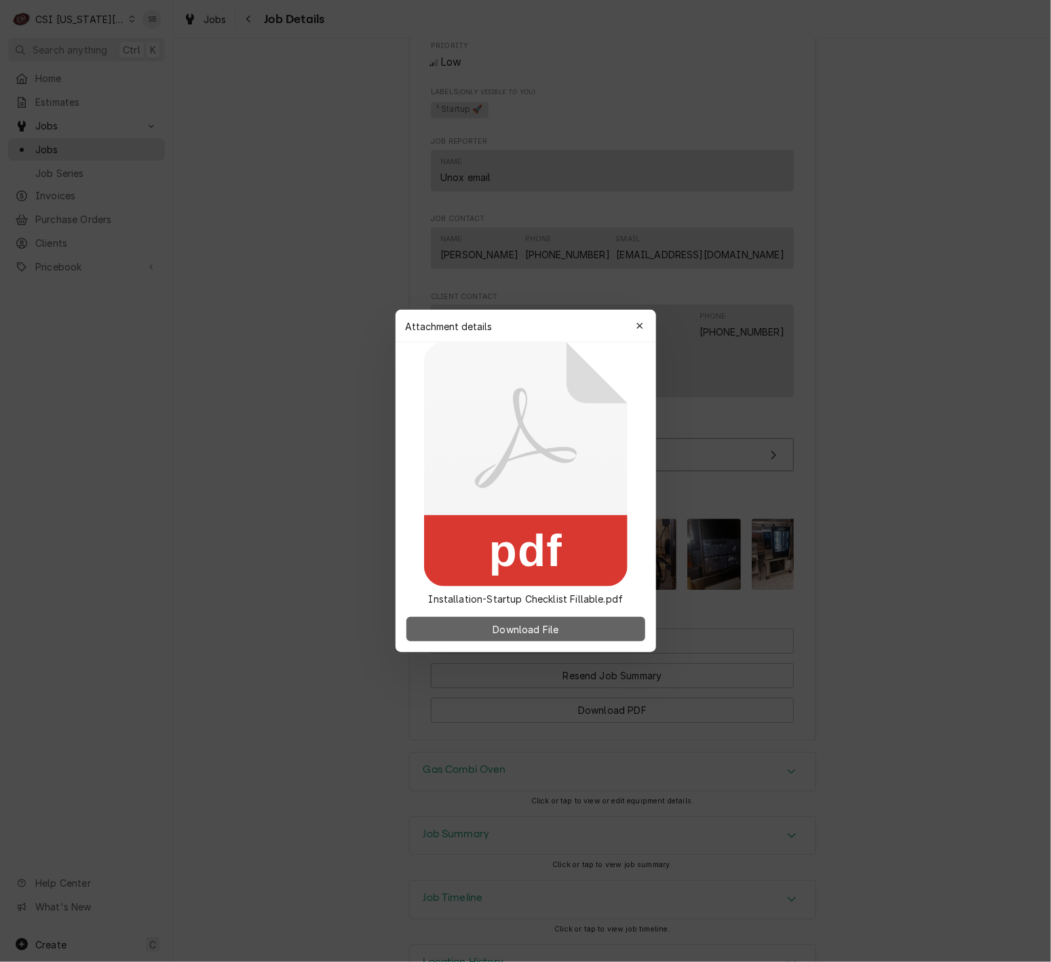
click at [542, 637] on button "Download File" at bounding box center [525, 629] width 239 height 24
click at [641, 330] on icon "button" at bounding box center [639, 325] width 7 height 9
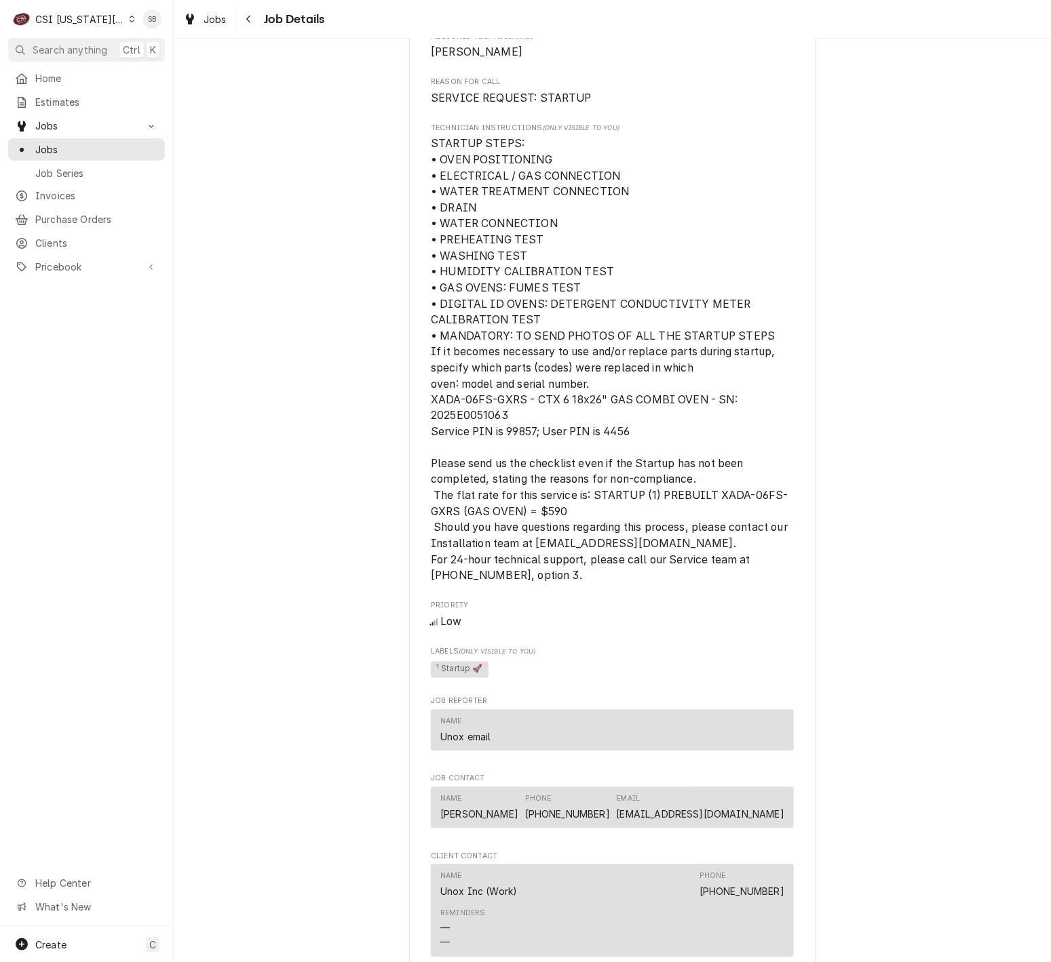
scroll to position [1130, 0]
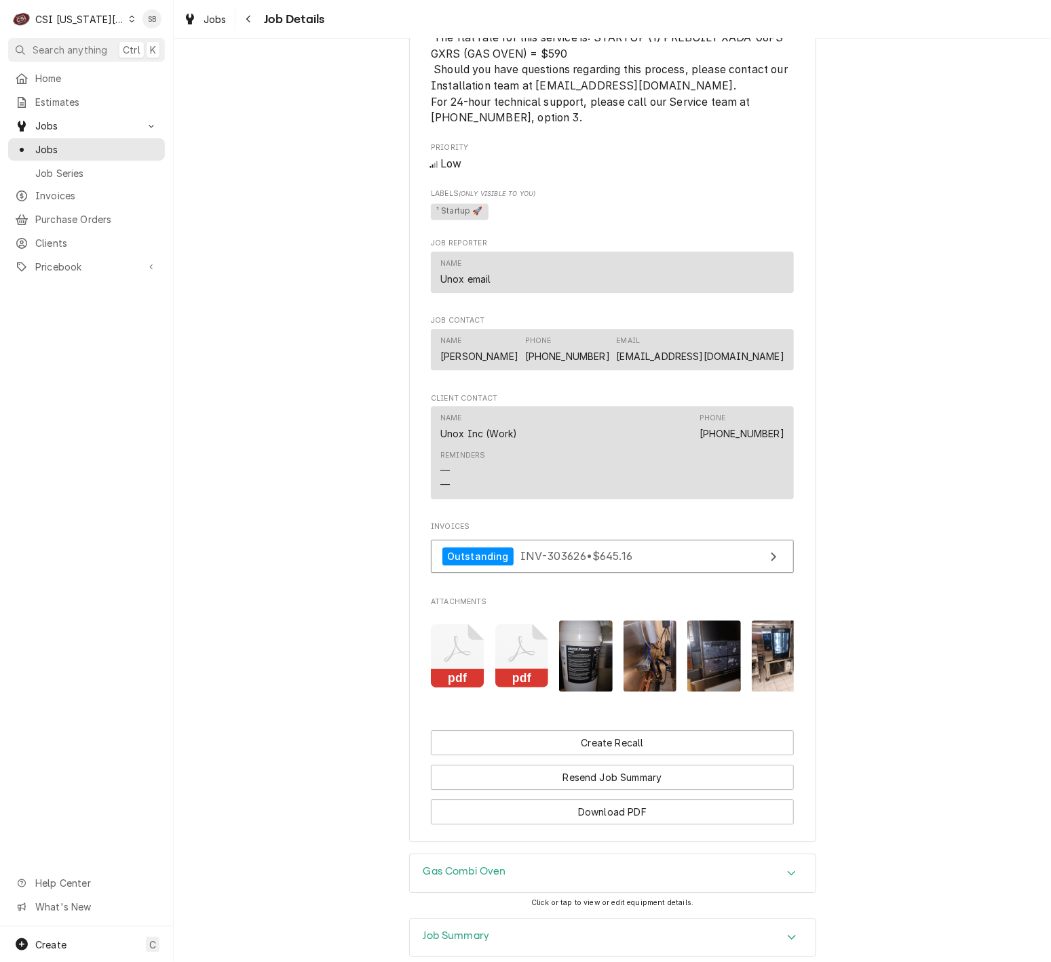
click at [446, 682] on icon "Attachments" at bounding box center [458, 656] width 54 height 64
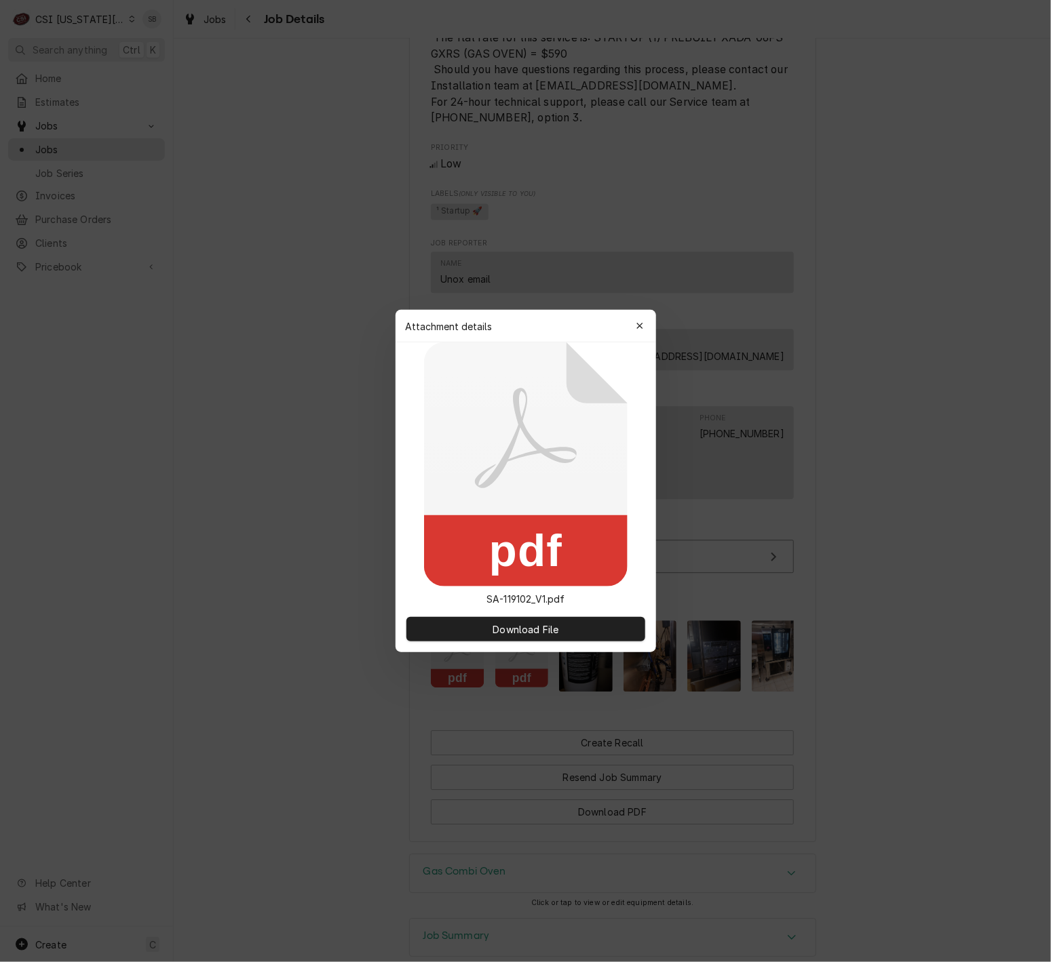
click at [912, 165] on div at bounding box center [525, 481] width 1051 height 962
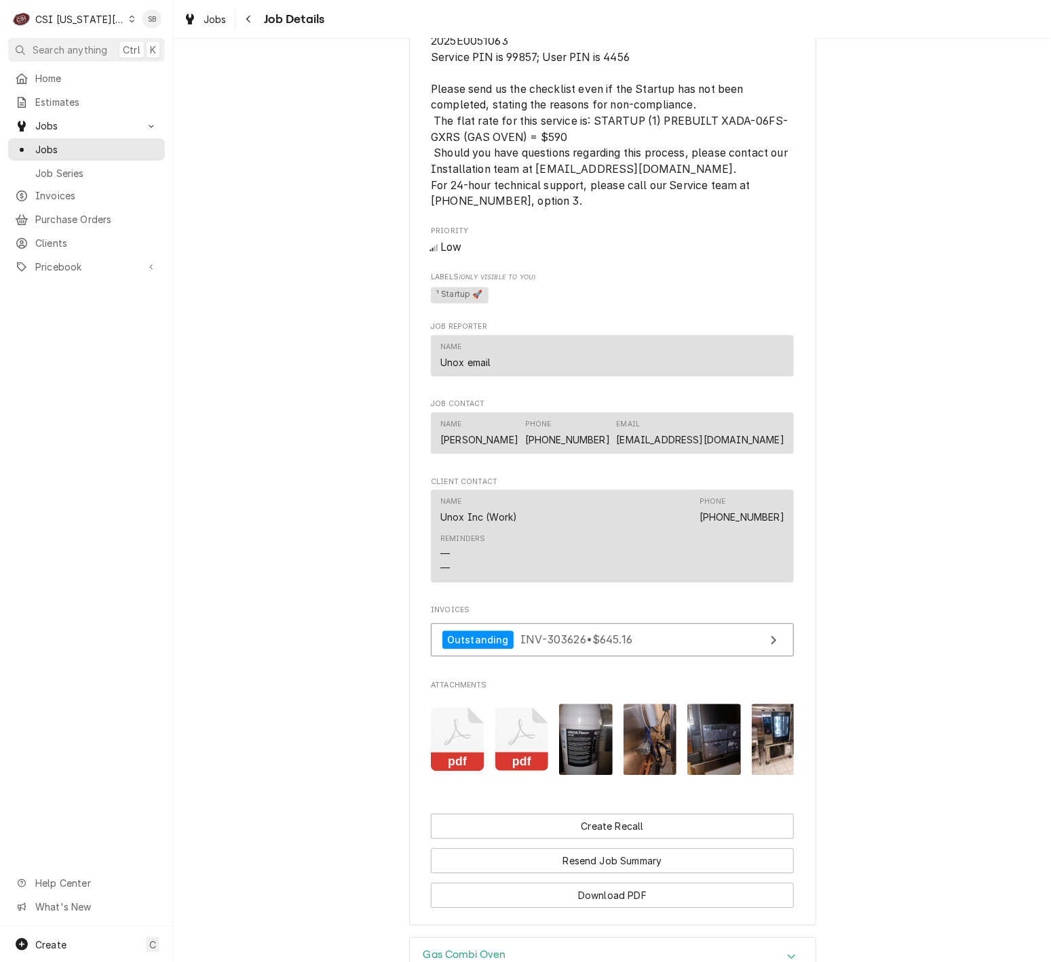
scroll to position [926, 0]
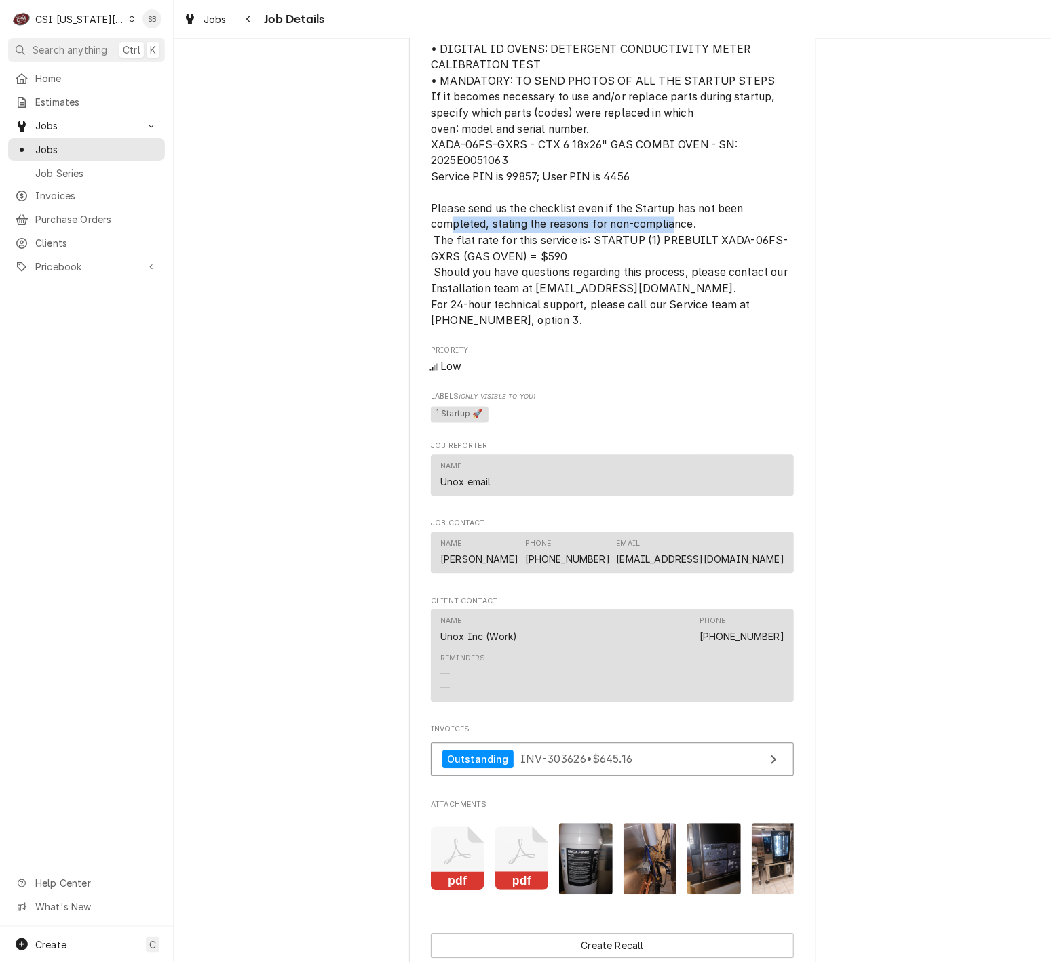
drag, startPoint x: 446, startPoint y: 239, endPoint x: 674, endPoint y: 235, distance: 227.9
click at [674, 235] on span "STARTUP STEPS: • OVEN POSITIONING • ELECTRICAL / GAS CONNECTION • WATER TREATME…" at bounding box center [610, 105] width 359 height 446
drag, startPoint x: 674, startPoint y: 235, endPoint x: 542, endPoint y: 234, distance: 131.6
click at [547, 229] on span "STARTUP STEPS: • OVEN POSITIONING • ELECTRICAL / GAS CONNECTION • WATER TREATME…" at bounding box center [610, 105] width 359 height 446
click at [969, 775] on div "Completed and Invoiced UNOX INC WARRANTY Cma Foodservice Solutions / 7325 West …" at bounding box center [612, 91] width 877 height 1931
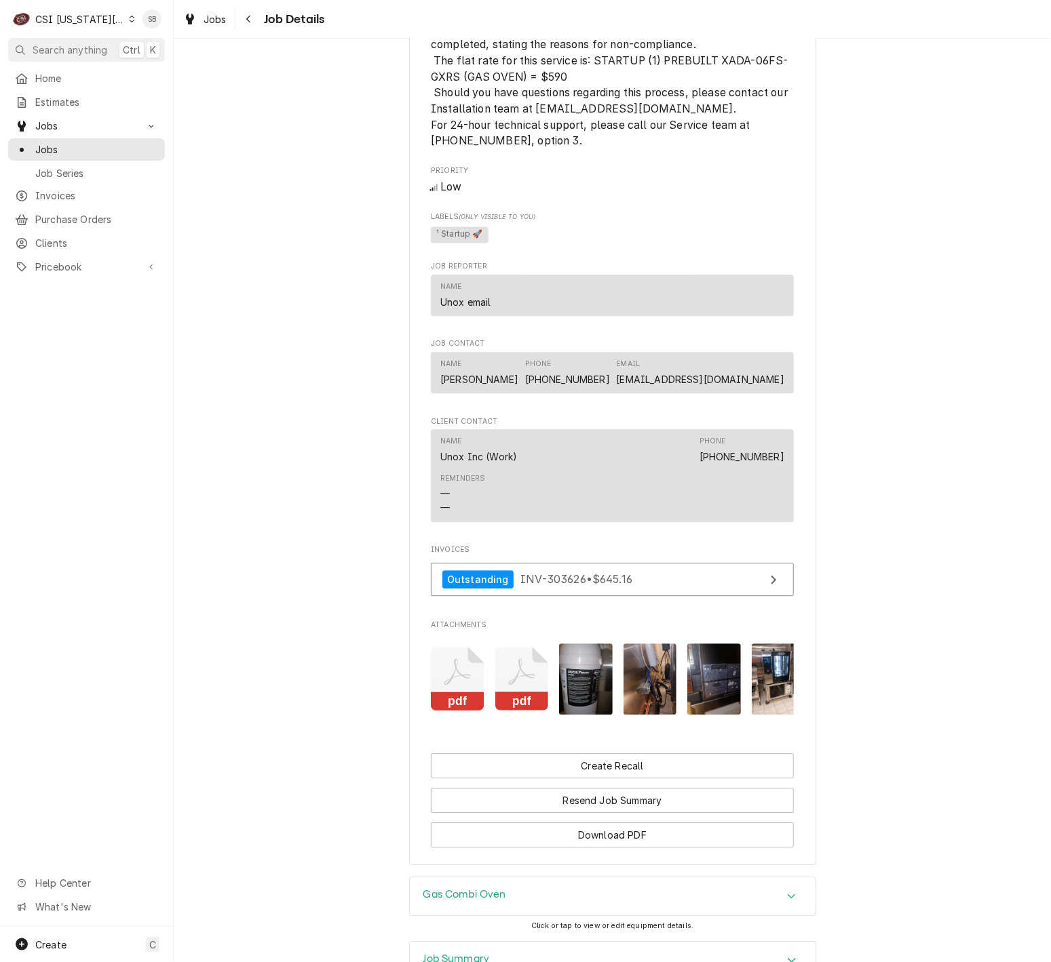
scroll to position [1314, 0]
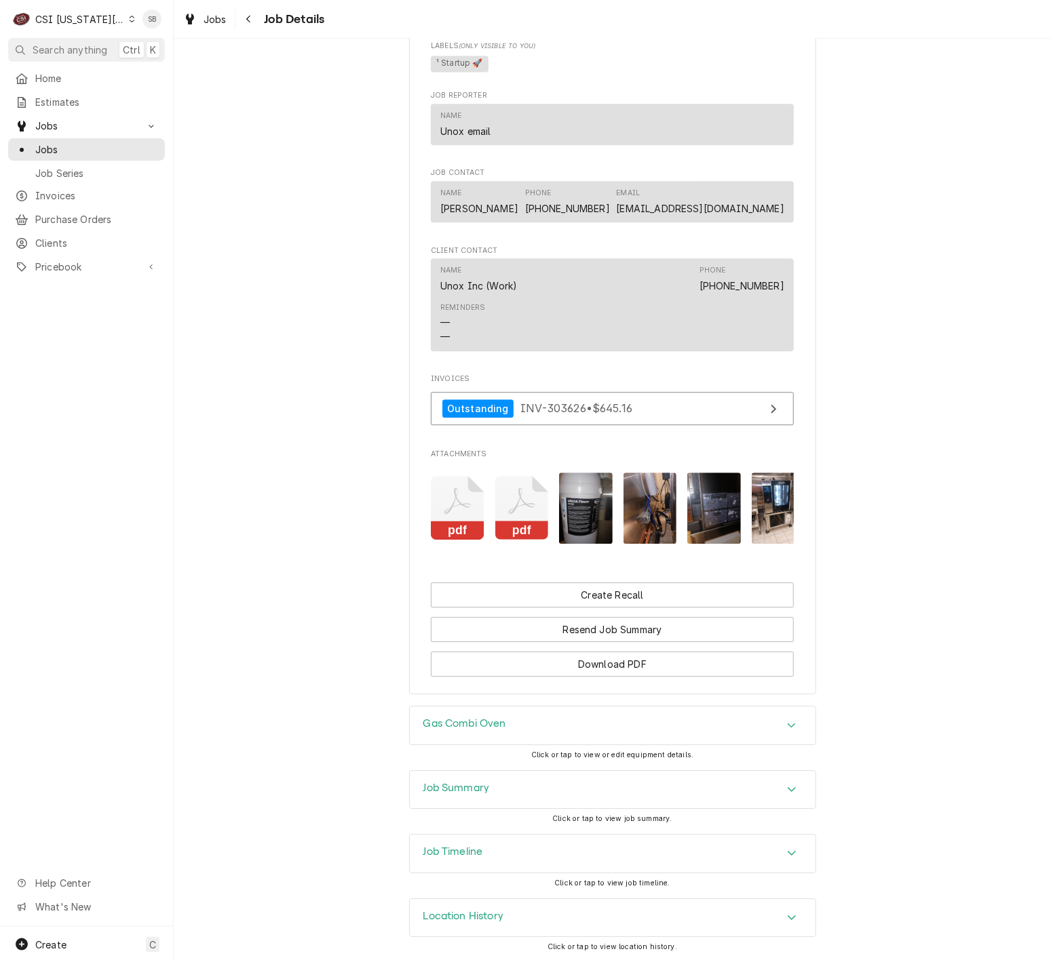
click at [431, 480] on icon "Attachments" at bounding box center [458, 508] width 54 height 64
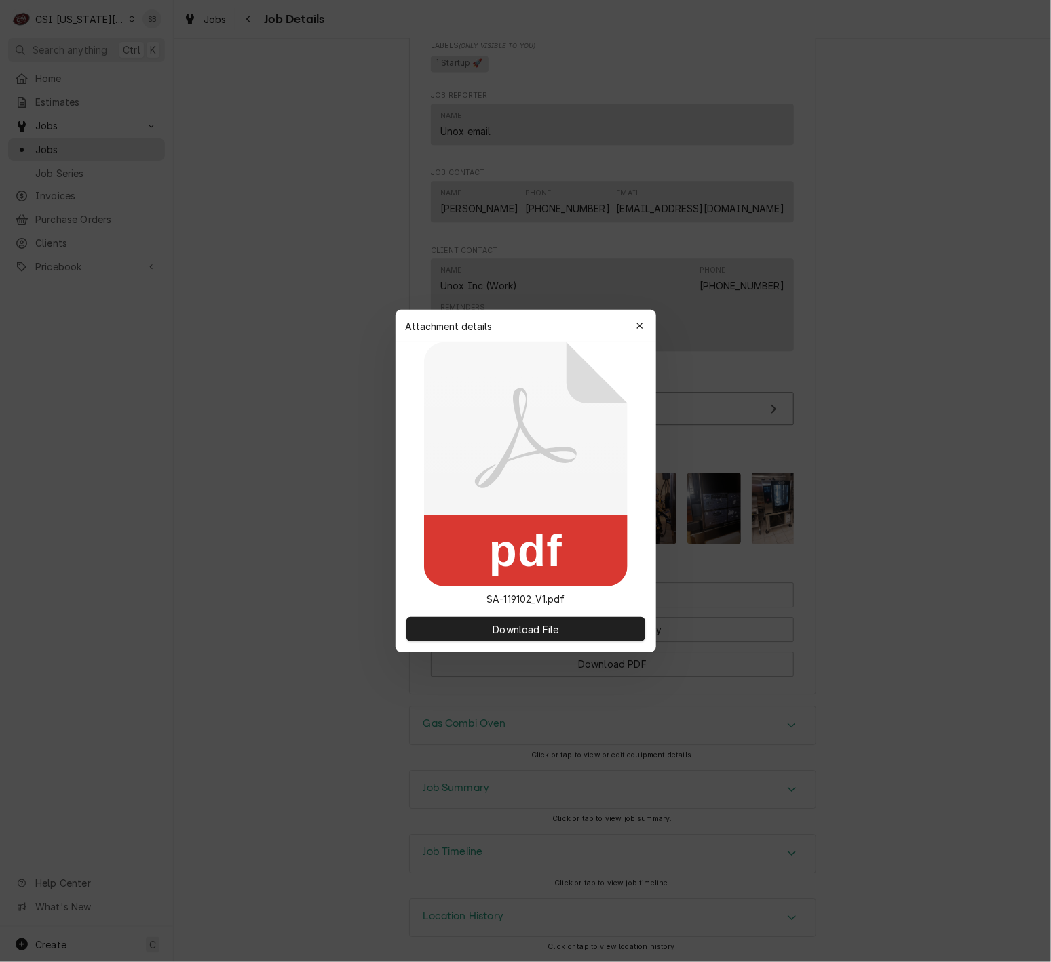
drag, startPoint x: 869, startPoint y: 157, endPoint x: 899, endPoint y: 96, distance: 68.2
click at [874, 145] on div at bounding box center [525, 481] width 1051 height 962
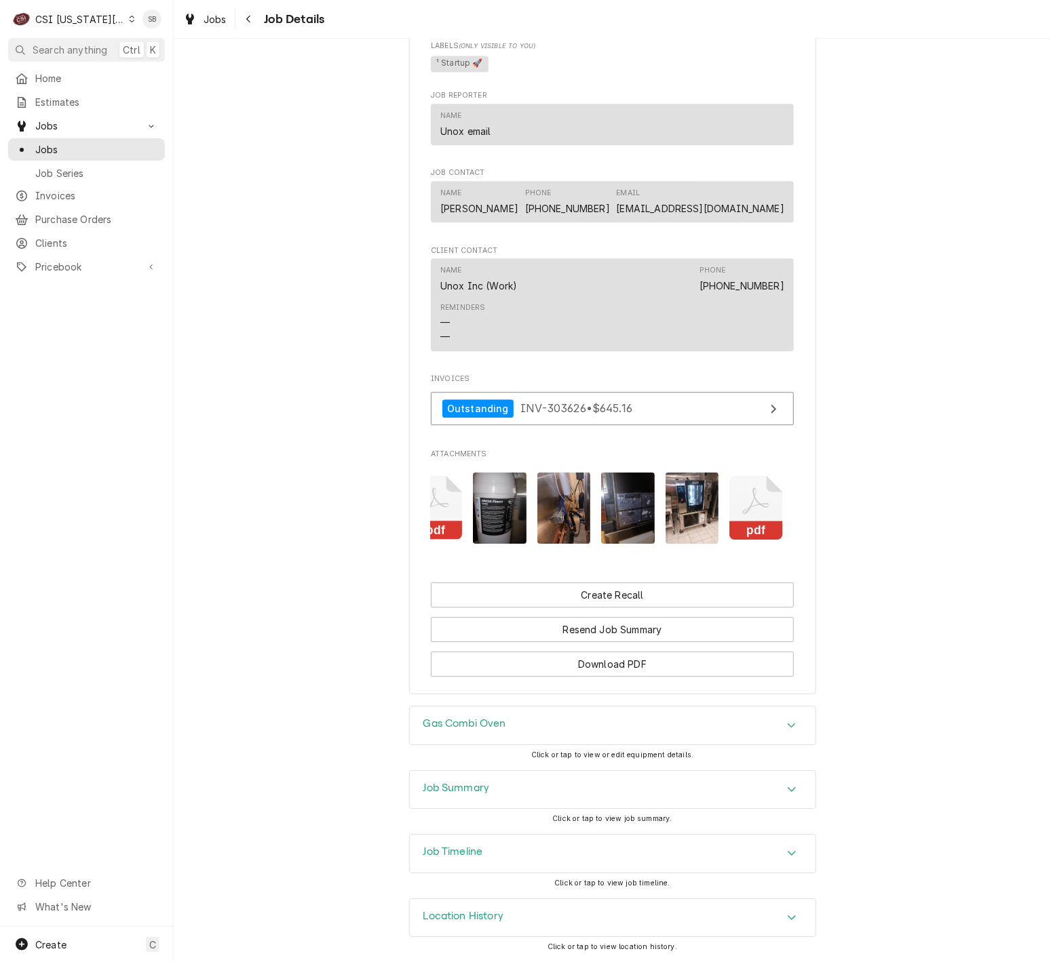
scroll to position [0, 0]
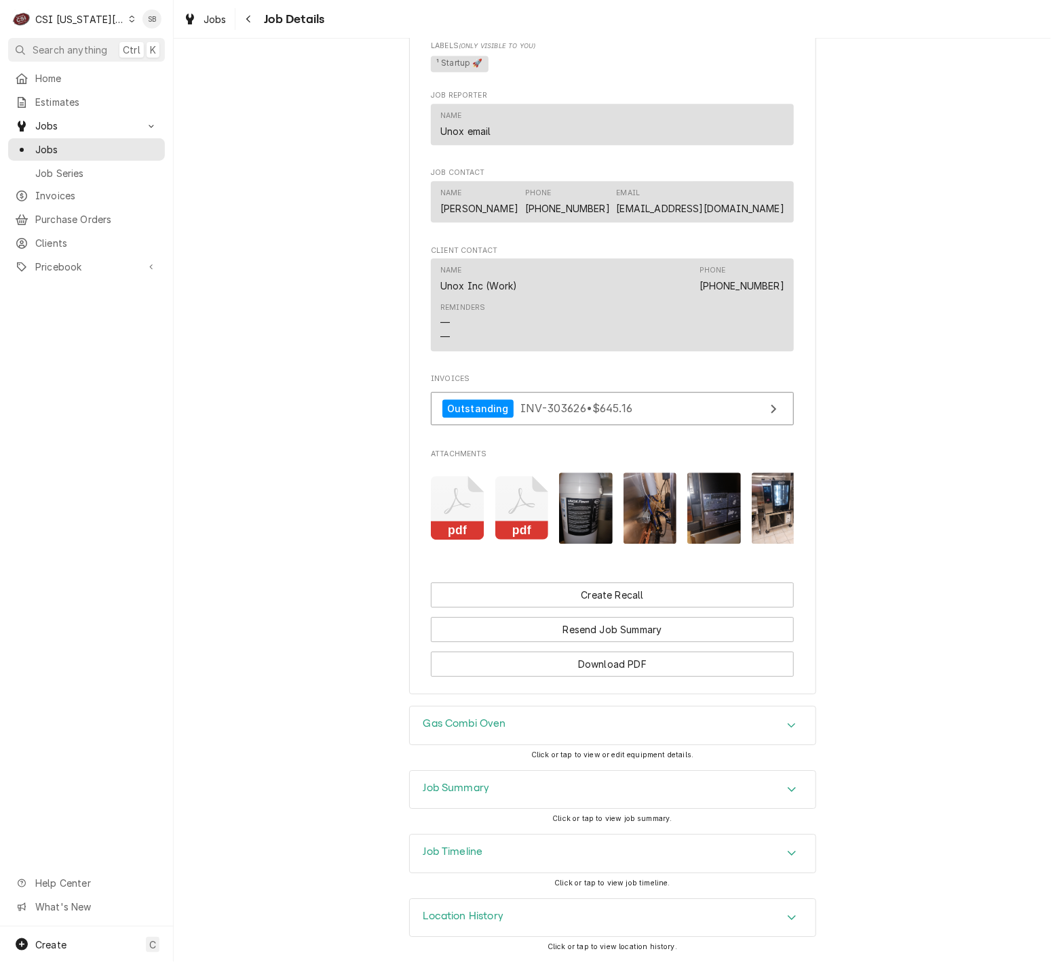
click at [529, 522] on rect "Attachments" at bounding box center [522, 531] width 54 height 19
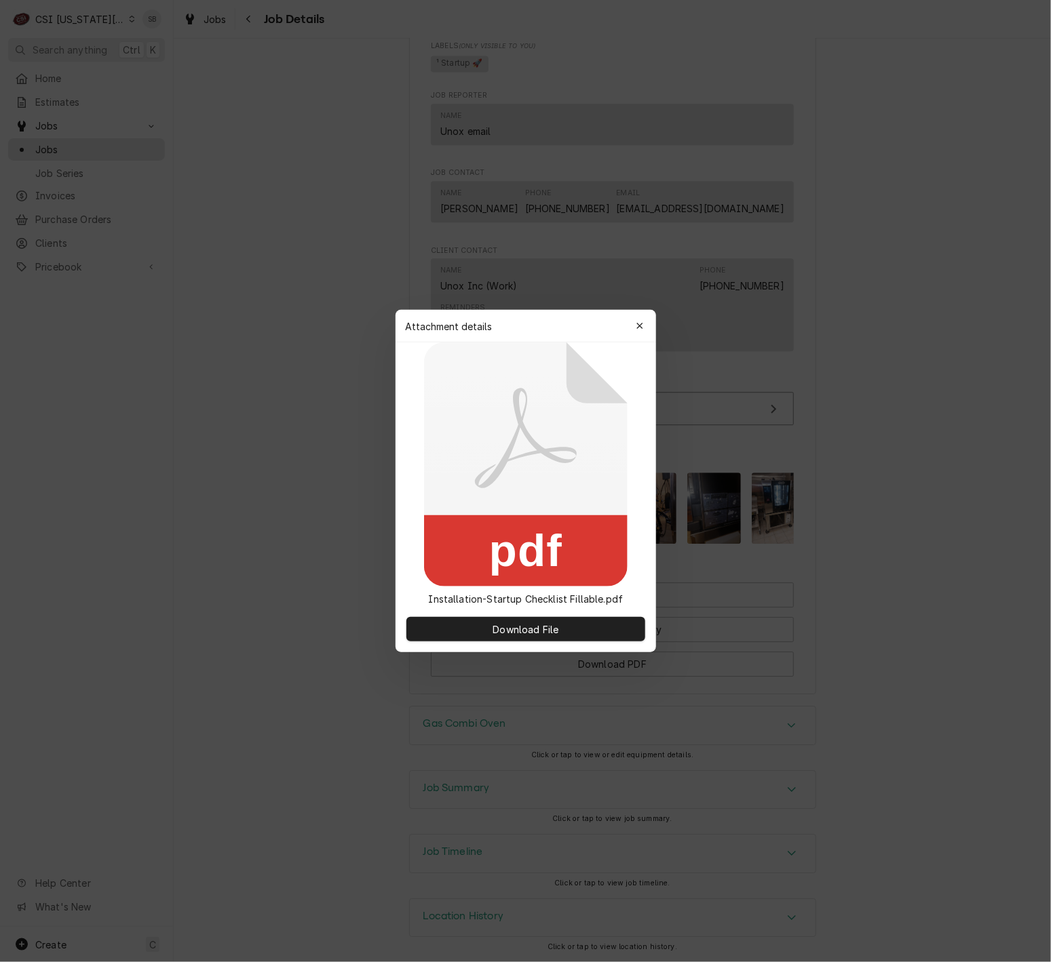
click at [566, 643] on div "Download File" at bounding box center [525, 629] width 260 height 46
click at [566, 633] on button "Download File" at bounding box center [525, 629] width 239 height 24
click at [641, 328] on icon "button" at bounding box center [639, 326] width 6 height 6
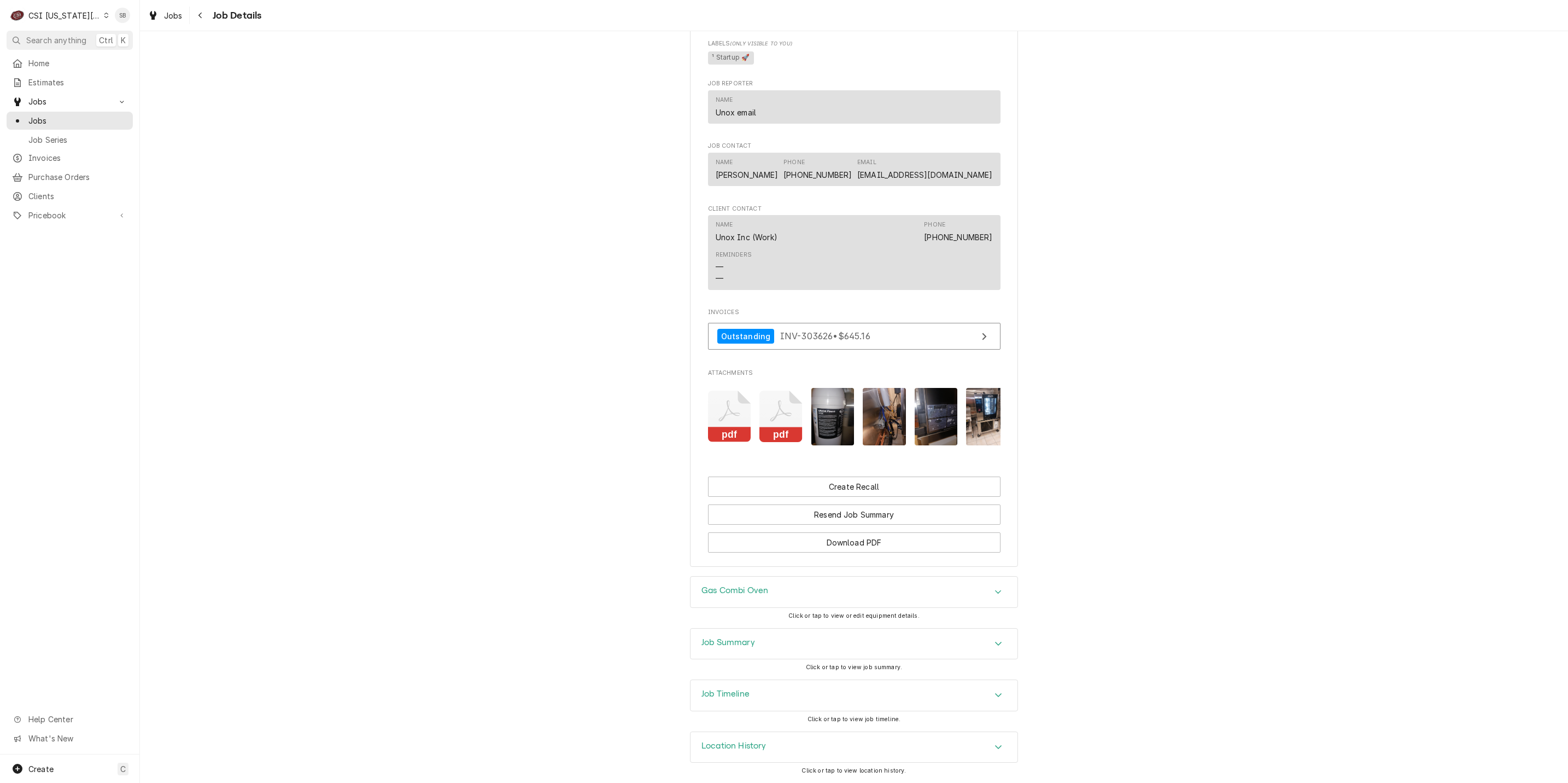
click at [719, 410] on icon "Attachments" at bounding box center [730, 416] width 44 height 52
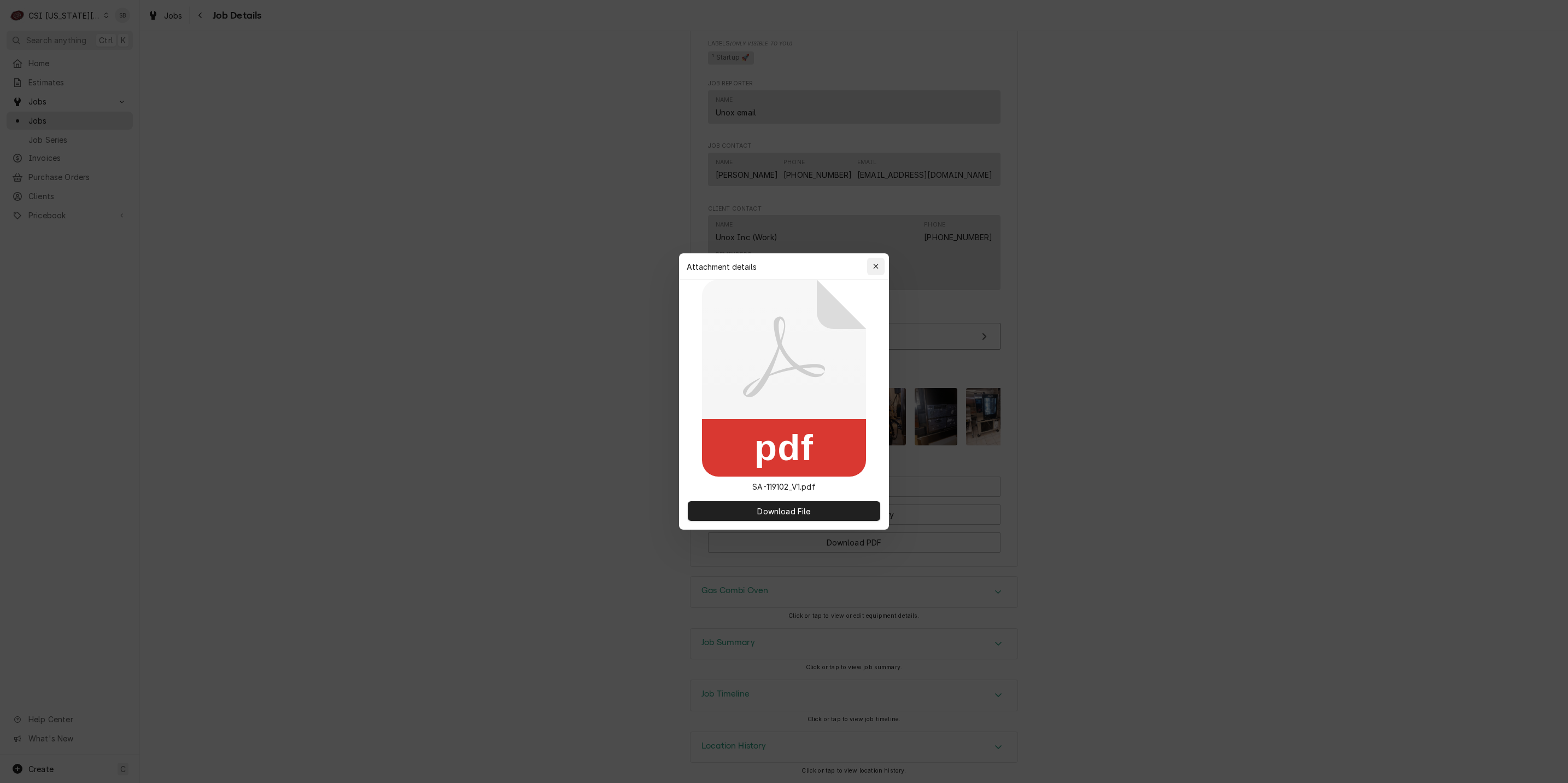
click at [846, 264] on div "button" at bounding box center [876, 267] width 11 height 11
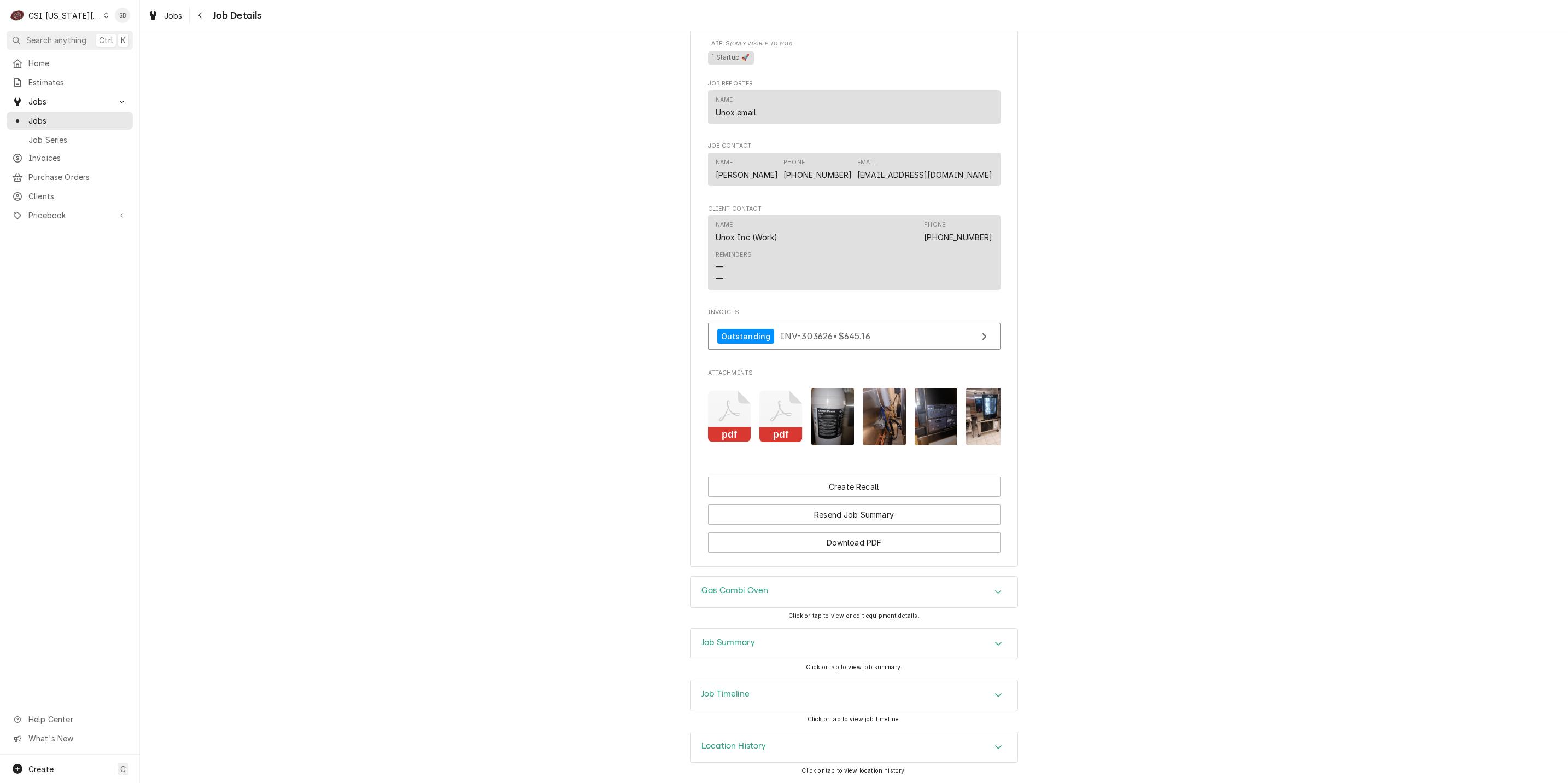
drag, startPoint x: 1389, startPoint y: 2, endPoint x: 1017, endPoint y: 414, distance: 555.1
click at [786, 409] on icon "Attachments" at bounding box center [781, 416] width 44 height 52
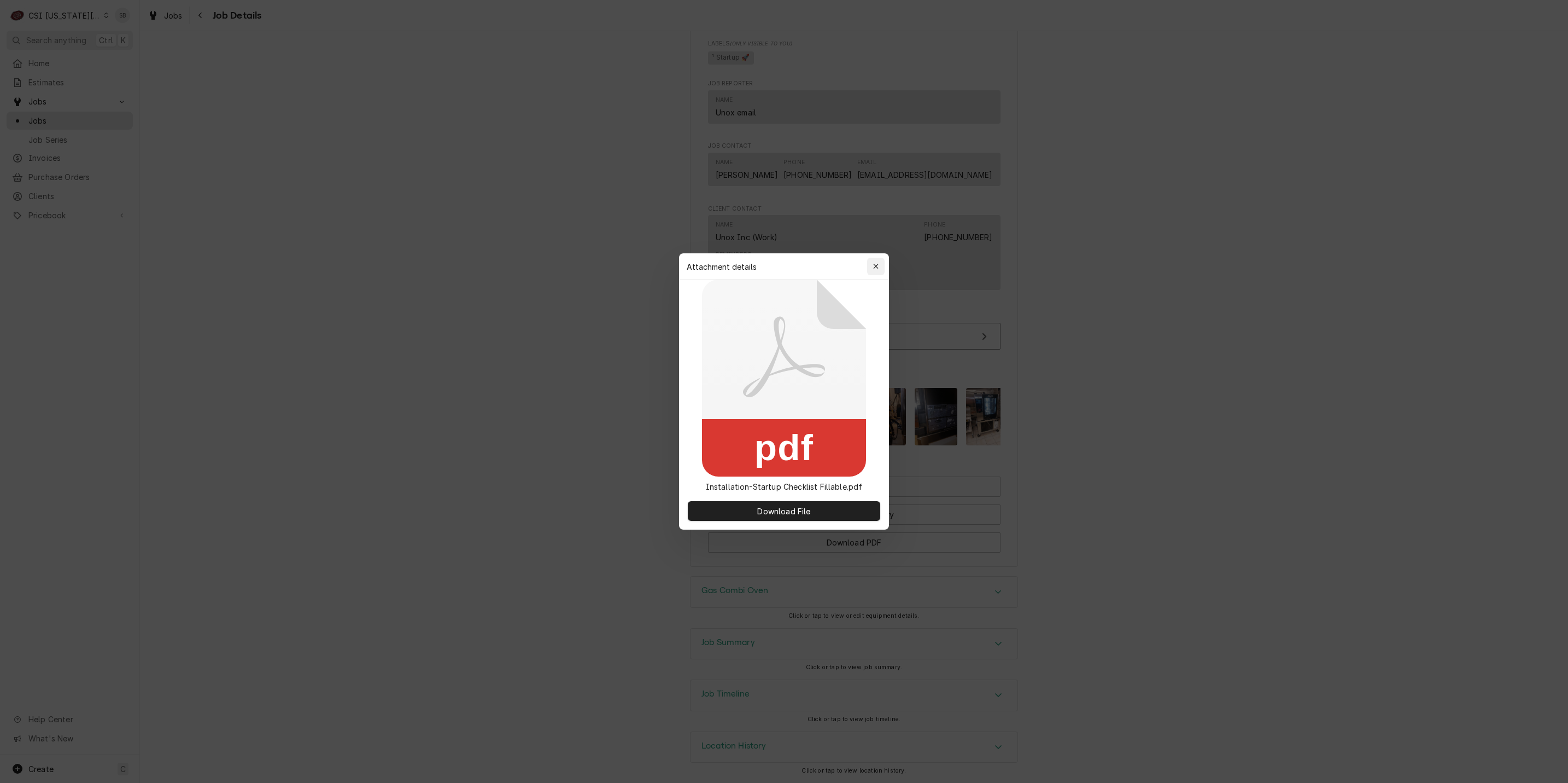
click at [846, 264] on icon "button" at bounding box center [876, 266] width 6 height 7
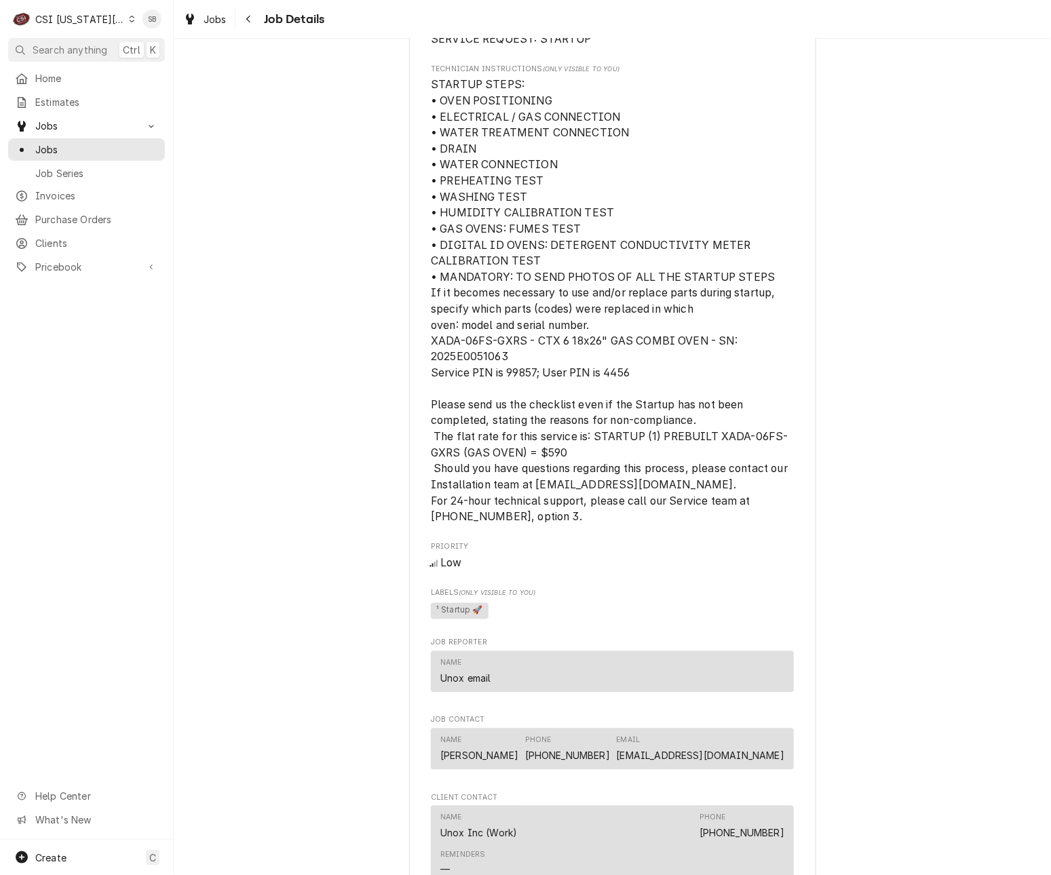
scroll to position [610, 0]
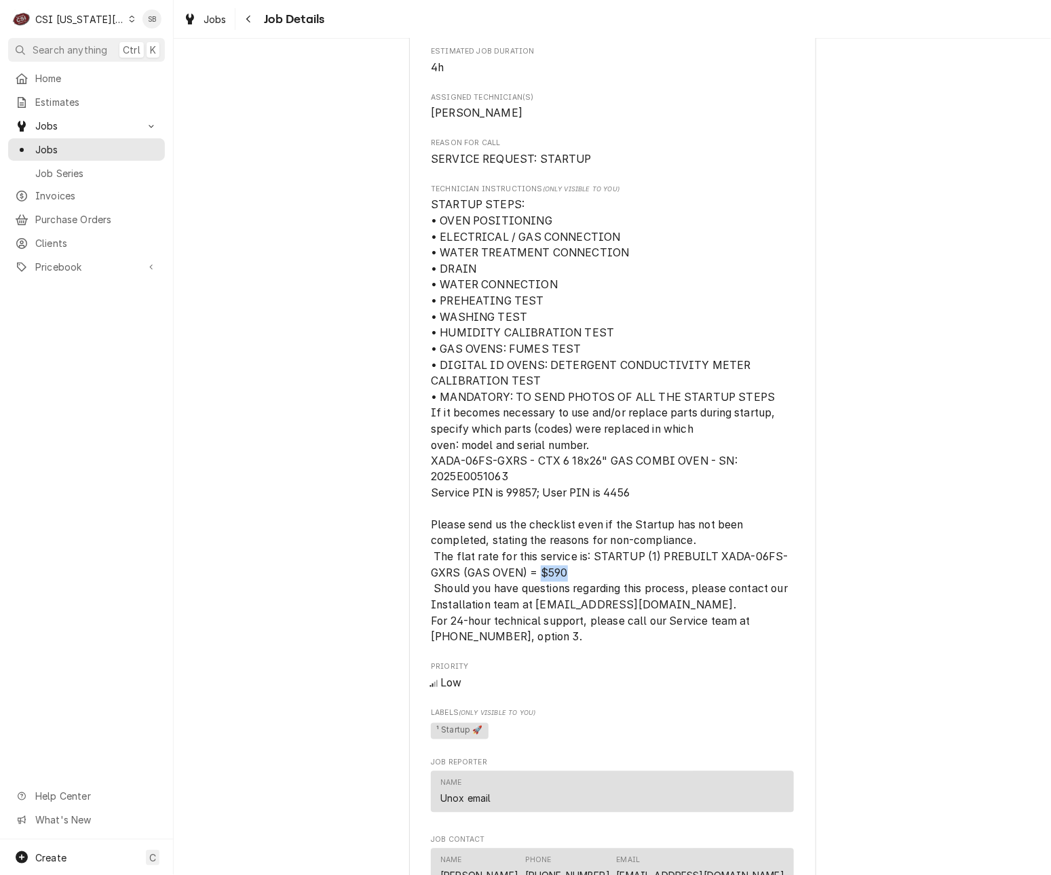
drag, startPoint x: 535, startPoint y: 590, endPoint x: 576, endPoint y: 591, distance: 40.7
click at [576, 591] on span "STARTUP STEPS: • OVEN POSITIONING • ELECTRICAL / GAS CONNECTION • WATER TREATME…" at bounding box center [612, 421] width 363 height 449
drag, startPoint x: 554, startPoint y: 584, endPoint x: 545, endPoint y: 587, distance: 9.2
click at [545, 587] on span "STARTUP STEPS: • OVEN POSITIONING • ELECTRICAL / GAS CONNECTION • WATER TREATME…" at bounding box center [610, 421] width 359 height 446
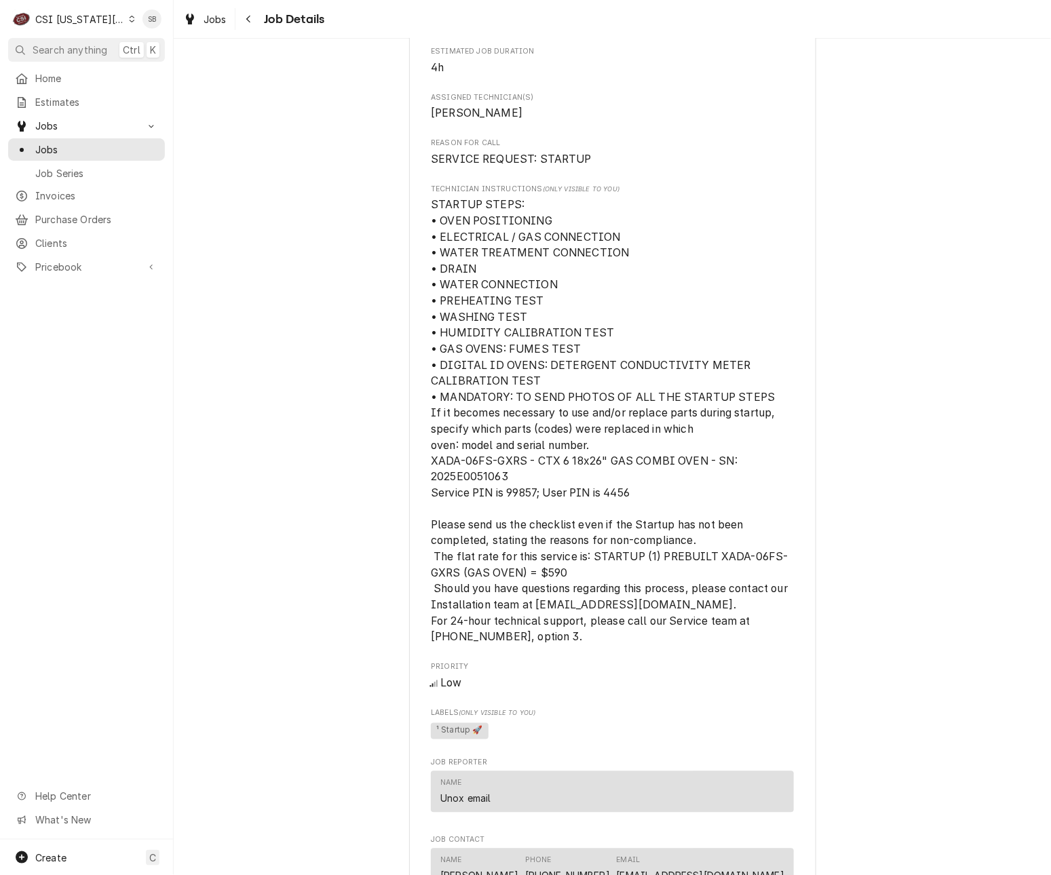
click at [541, 589] on span "STARTUP STEPS: • OVEN POSITIONING • ELECTRICAL / GAS CONNECTION • WATER TREATME…" at bounding box center [610, 421] width 359 height 446
drag, startPoint x: 540, startPoint y: 590, endPoint x: 562, endPoint y: 592, distance: 22.5
click at [562, 592] on span "STARTUP STEPS: • OVEN POSITIONING • ELECTRICAL / GAS CONNECTION • WATER TREATME…" at bounding box center [612, 421] width 363 height 449
drag, startPoint x: 538, startPoint y: 584, endPoint x: 560, endPoint y: 591, distance: 22.7
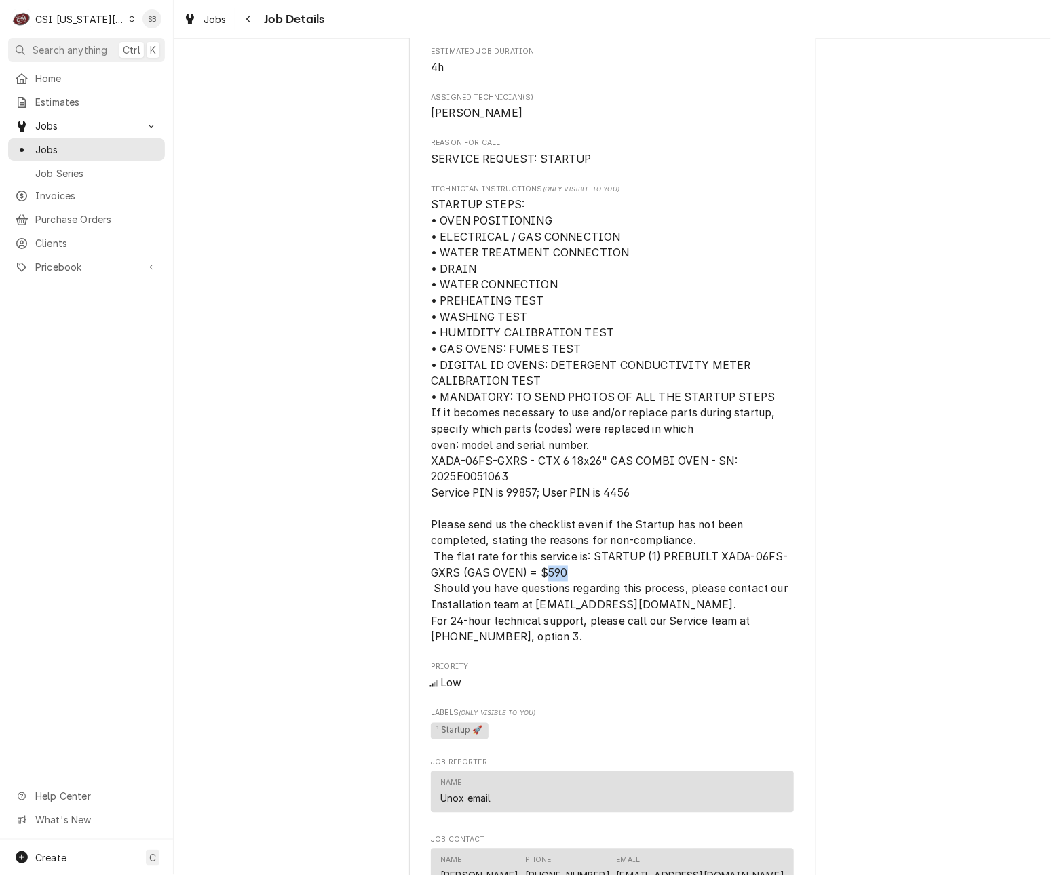
click at [560, 591] on span "STARTUP STEPS: • OVEN POSITIONING • ELECTRICAL / GAS CONNECTION • WATER TREATME…" at bounding box center [612, 421] width 363 height 449
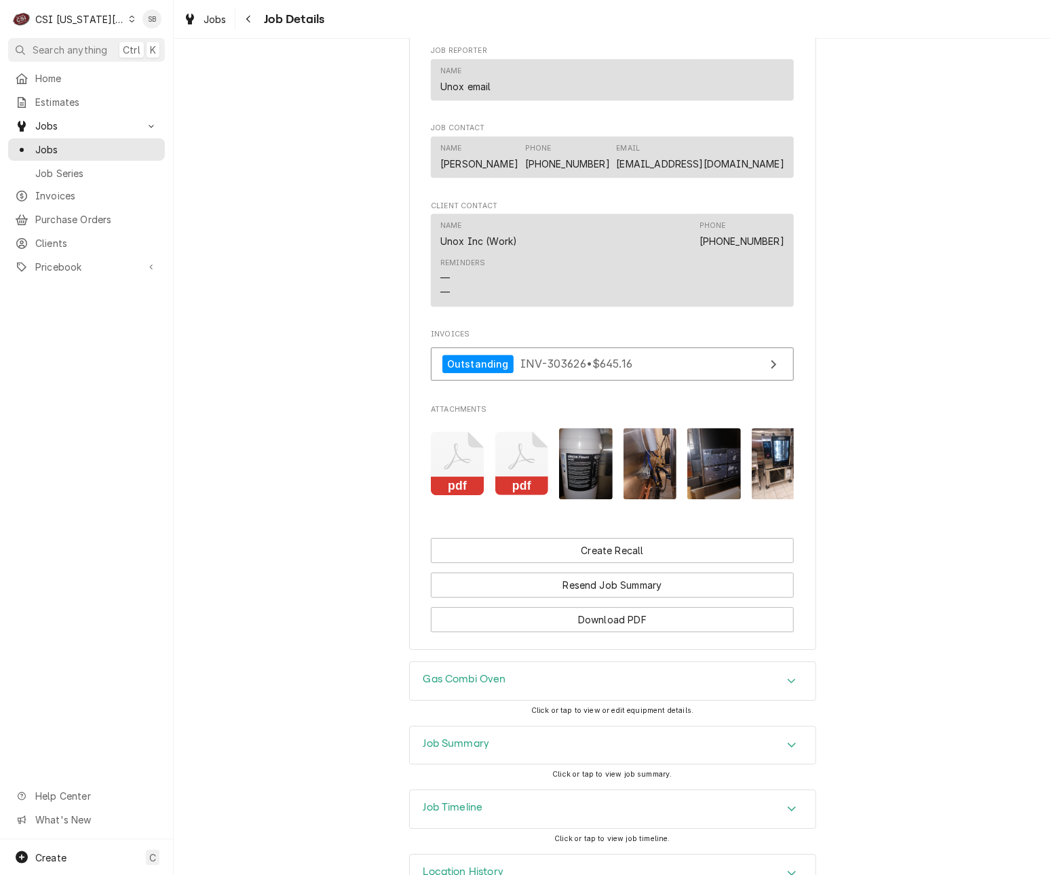
scroll to position [1402, 0]
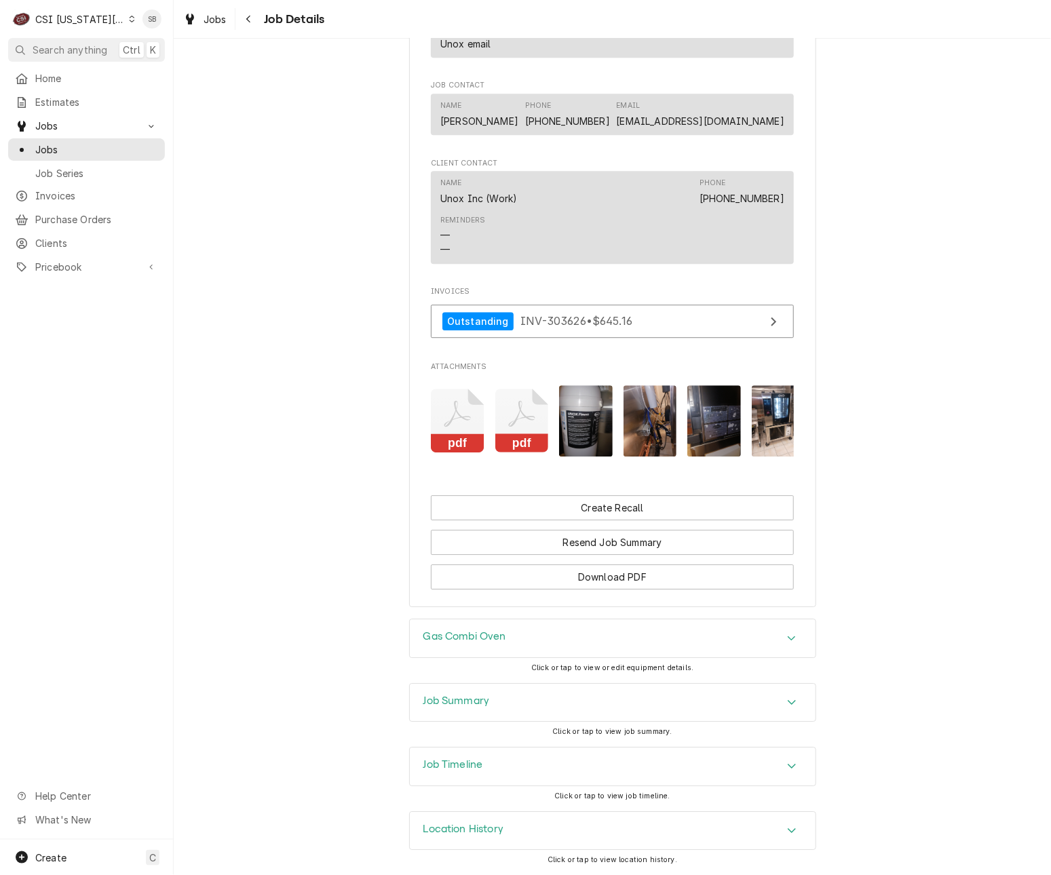
click at [583, 405] on img "Attachments" at bounding box center [586, 420] width 54 height 71
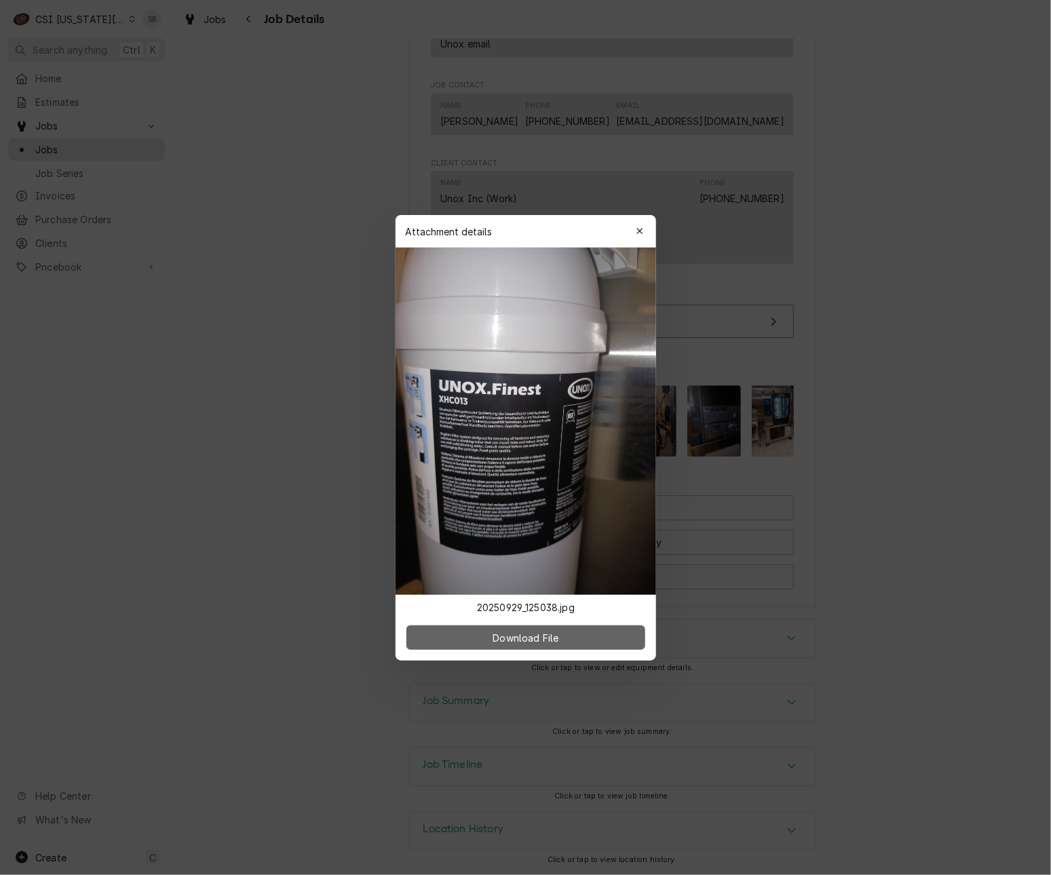
click at [533, 639] on span "Download File" at bounding box center [525, 637] width 71 height 14
drag, startPoint x: 378, startPoint y: 153, endPoint x: 409, endPoint y: 191, distance: 48.7
click at [377, 155] on div at bounding box center [525, 437] width 1051 height 875
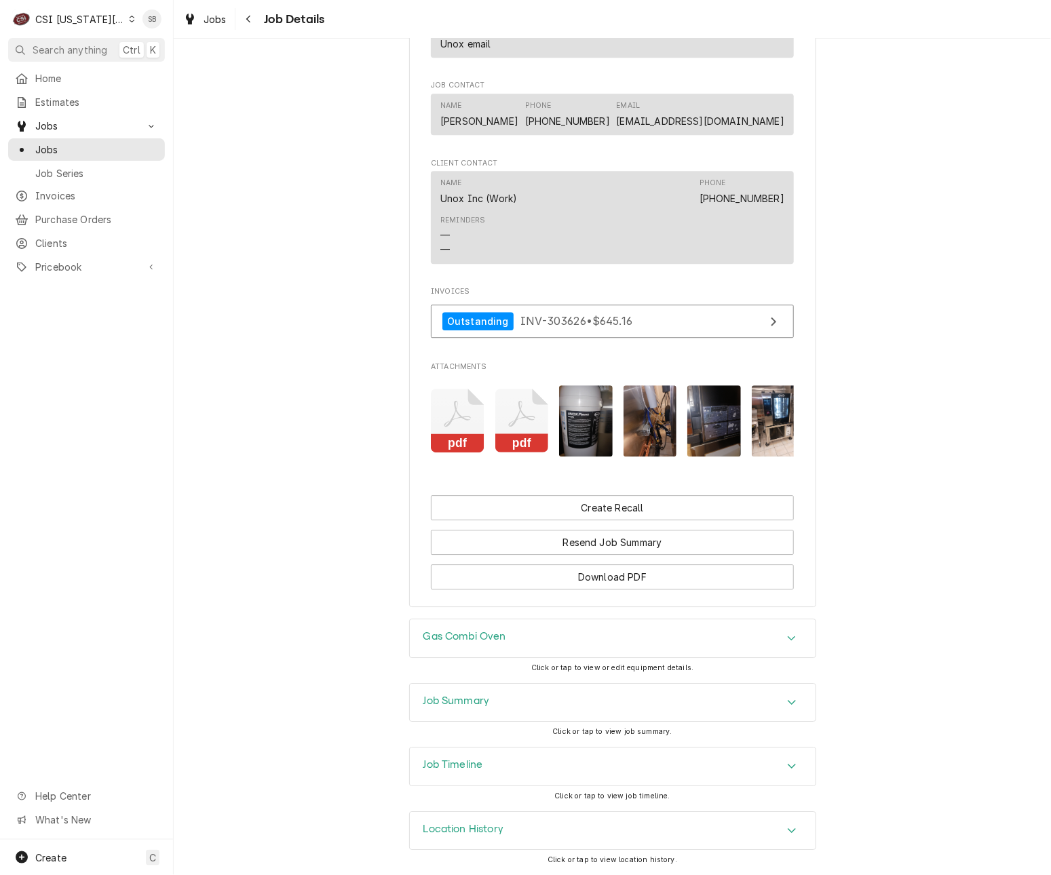
click at [641, 393] on img "Attachments" at bounding box center [650, 420] width 54 height 71
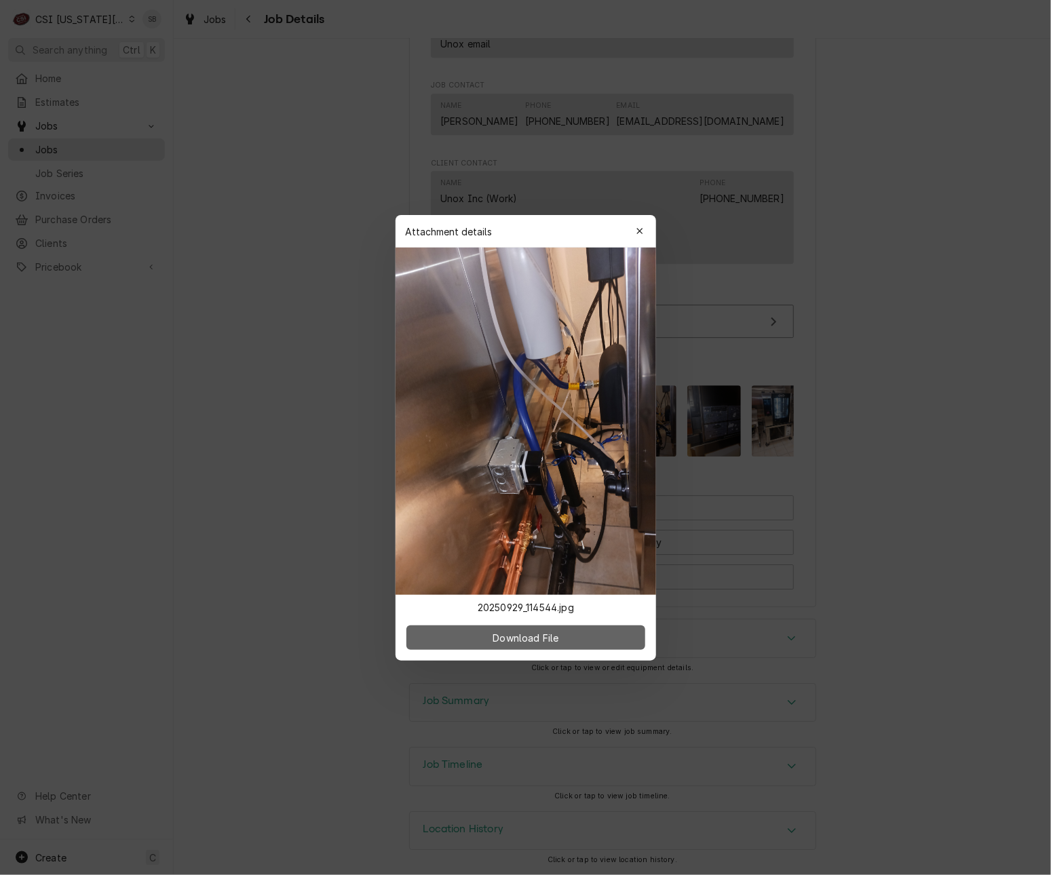
drag, startPoint x: 572, startPoint y: 646, endPoint x: 577, endPoint y: 636, distance: 11.2
click at [570, 645] on button "Download File" at bounding box center [525, 637] width 239 height 24
drag, startPoint x: 309, startPoint y: 271, endPoint x: 322, endPoint y: 279, distance: 14.9
click at [309, 271] on div at bounding box center [525, 437] width 1051 height 875
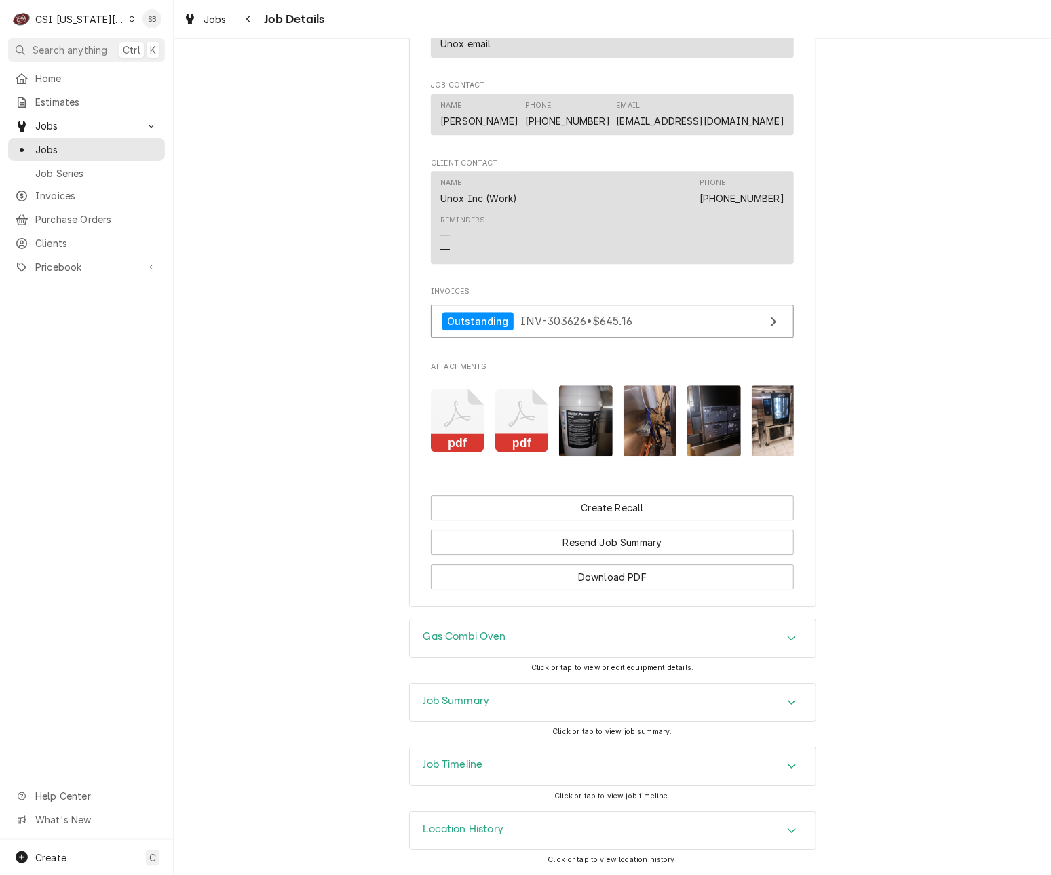
click at [704, 411] on img "Attachments" at bounding box center [714, 420] width 54 height 71
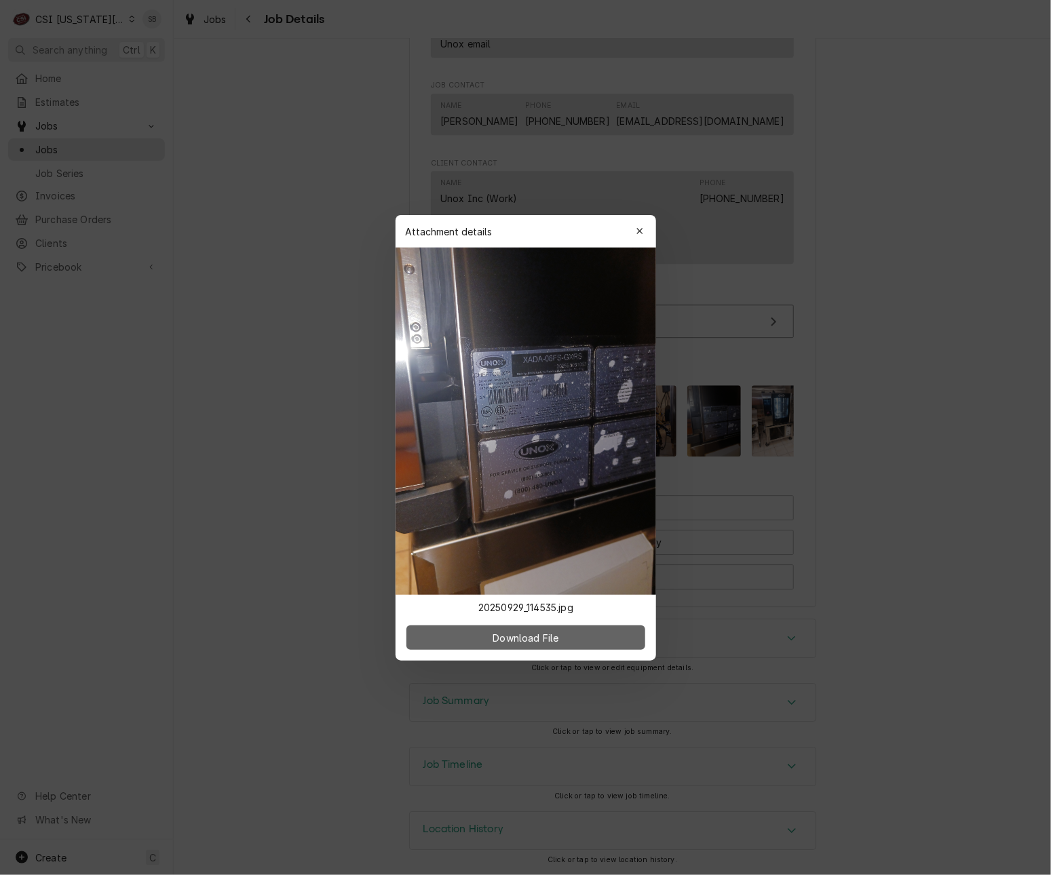
click at [546, 627] on button "Download File" at bounding box center [525, 637] width 239 height 24
drag, startPoint x: 265, startPoint y: 361, endPoint x: 363, endPoint y: 376, distance: 99.6
click at [265, 361] on div at bounding box center [525, 437] width 1051 height 875
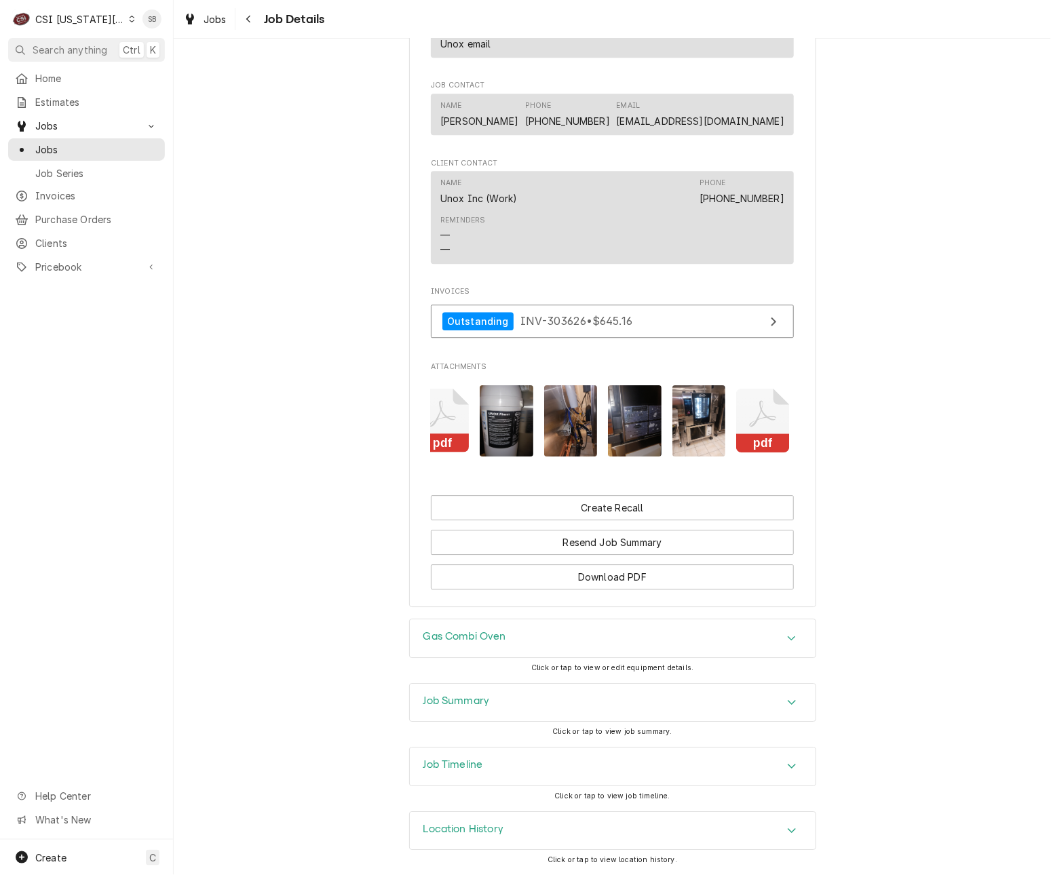
scroll to position [0, 85]
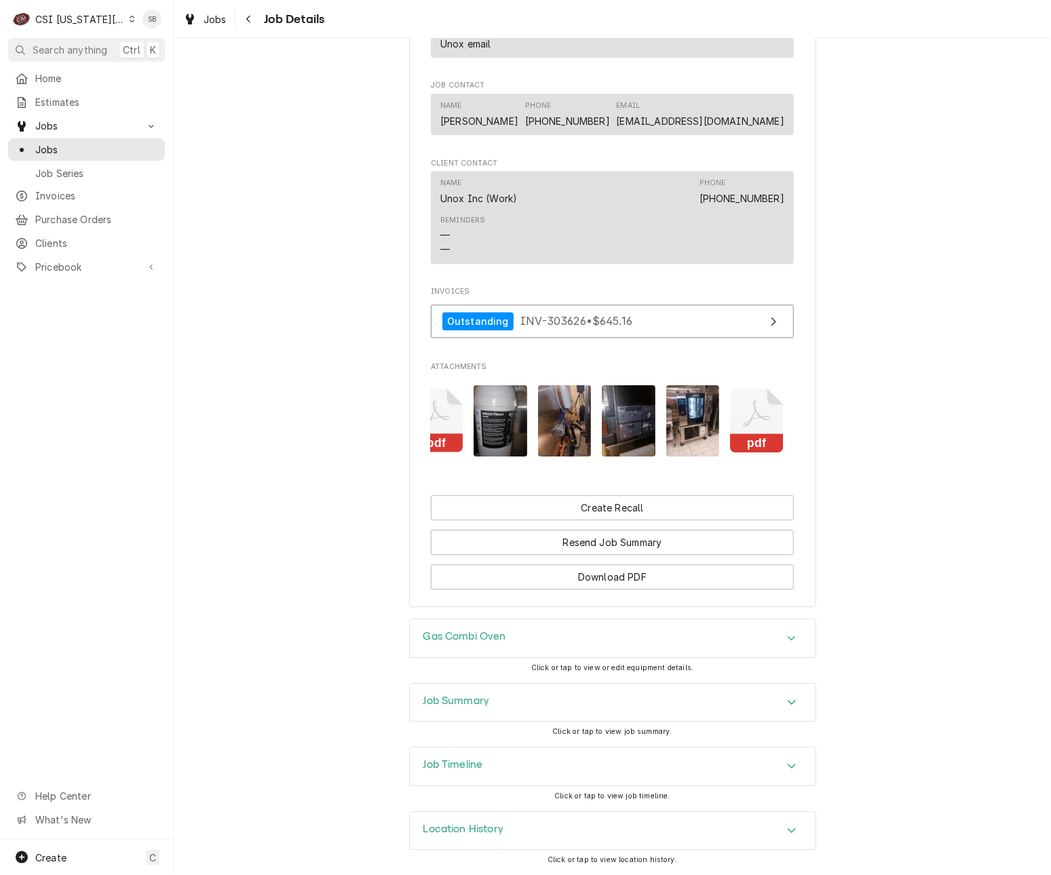
click at [680, 407] on img "Attachments" at bounding box center [693, 420] width 54 height 71
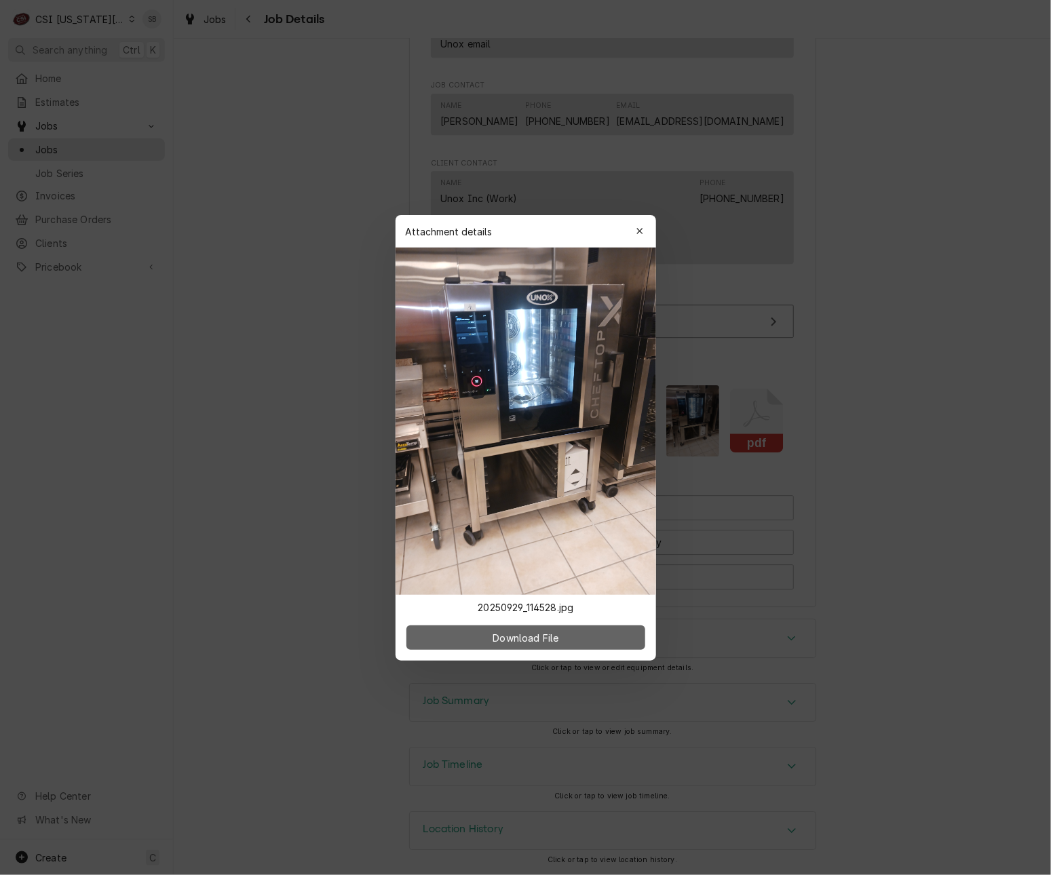
click at [521, 642] on span "Download File" at bounding box center [525, 637] width 71 height 14
click at [297, 269] on div at bounding box center [525, 437] width 1051 height 875
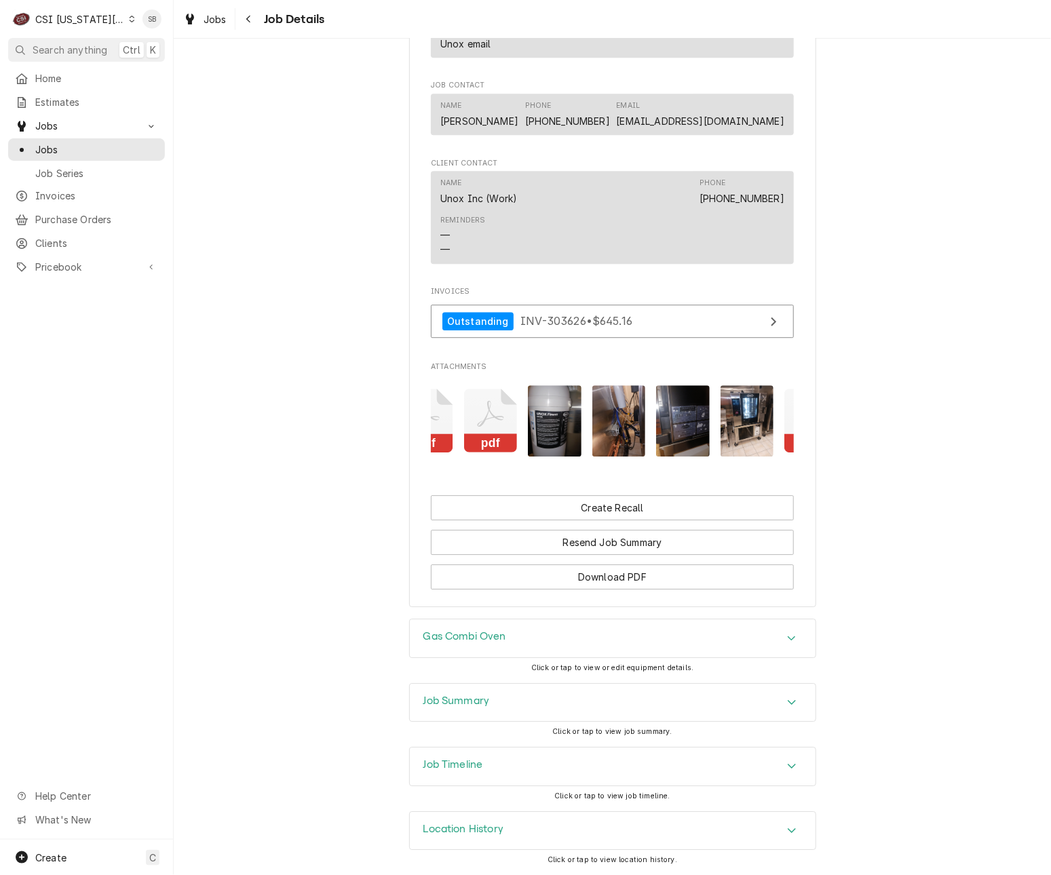
scroll to position [0, 0]
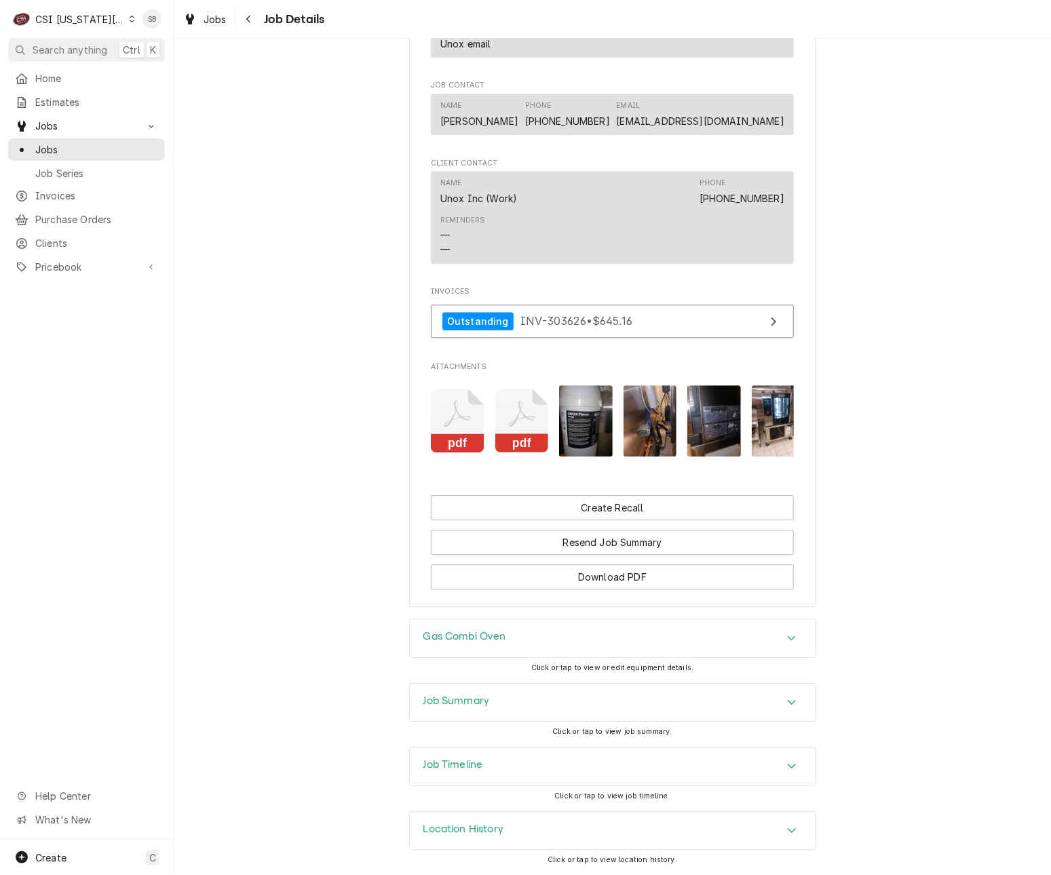
click at [576, 704] on div "Job Summary" at bounding box center [613, 703] width 406 height 38
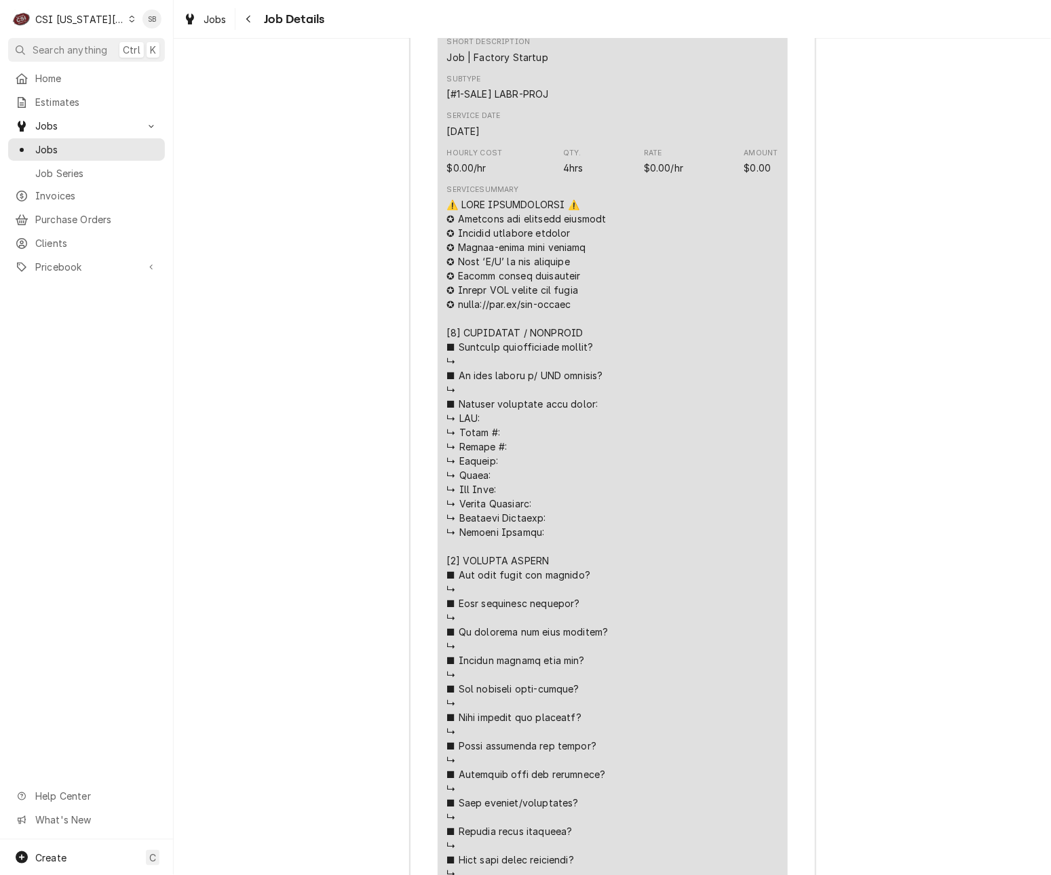
scroll to position [3233, 0]
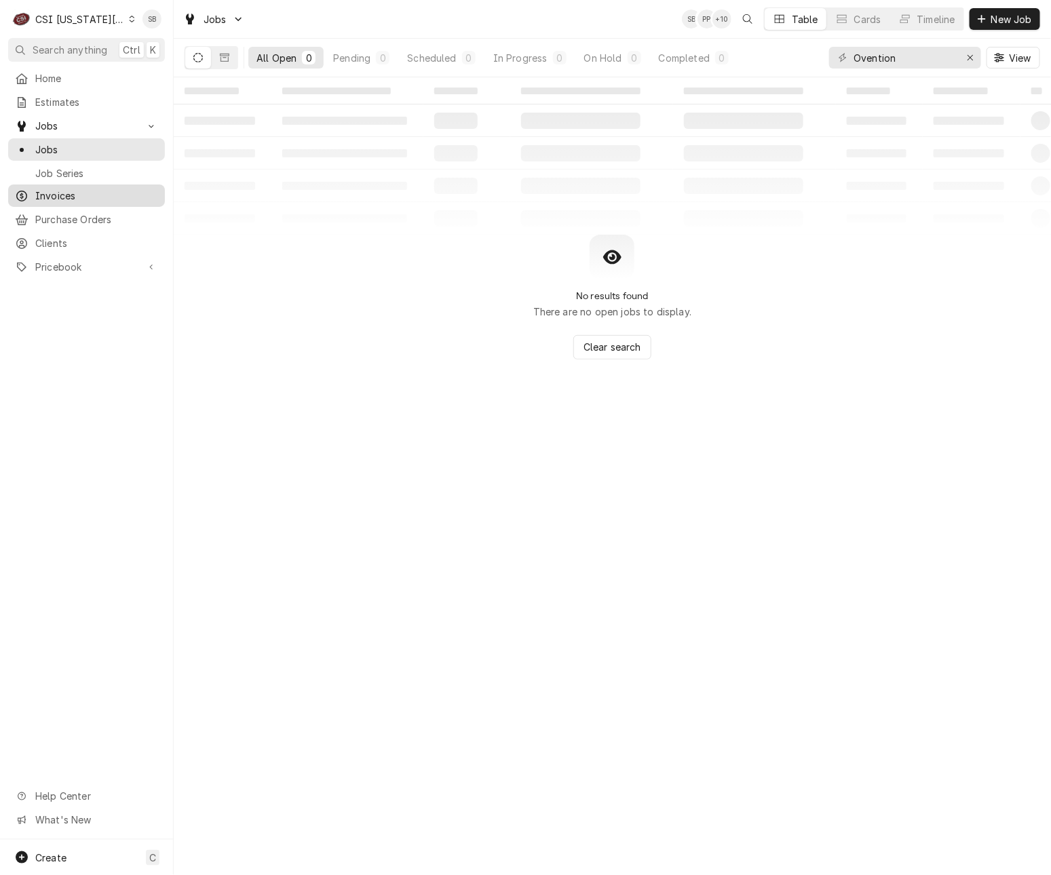
click at [64, 199] on link "Invoices" at bounding box center [86, 195] width 157 height 22
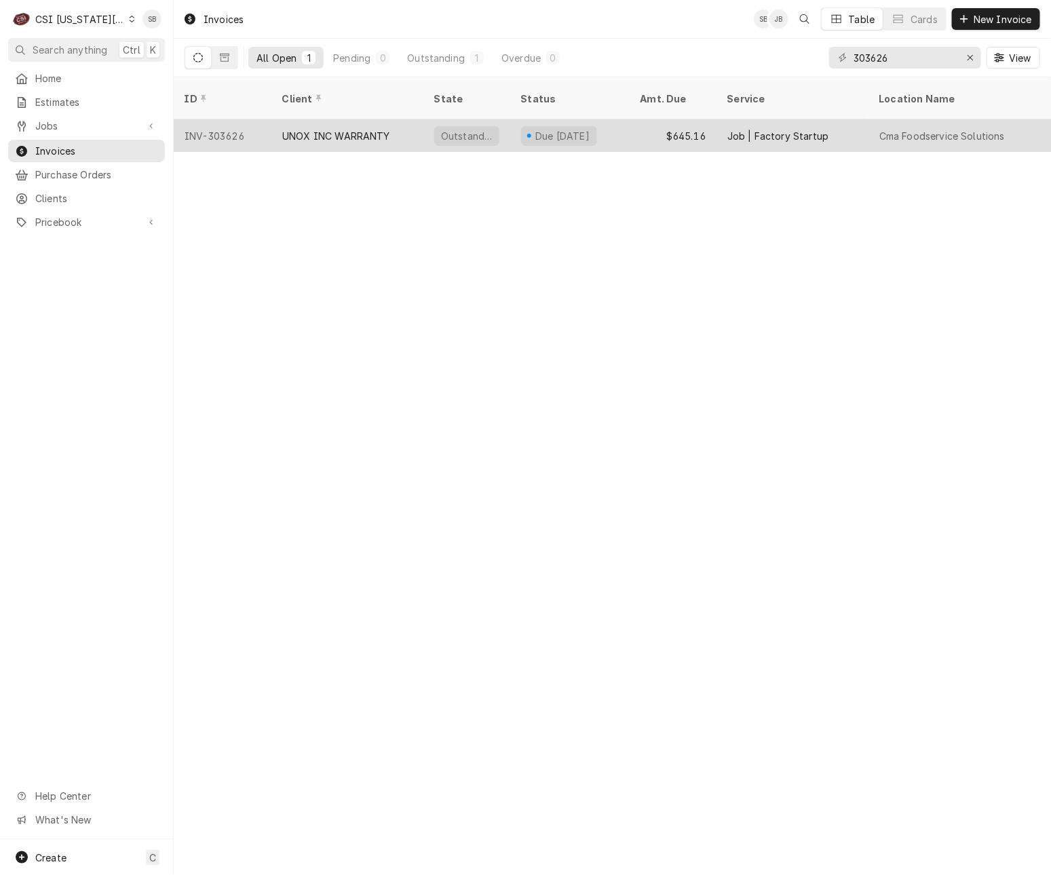
click at [365, 129] on div "UNOX INC WARRANTY" at bounding box center [336, 136] width 108 height 14
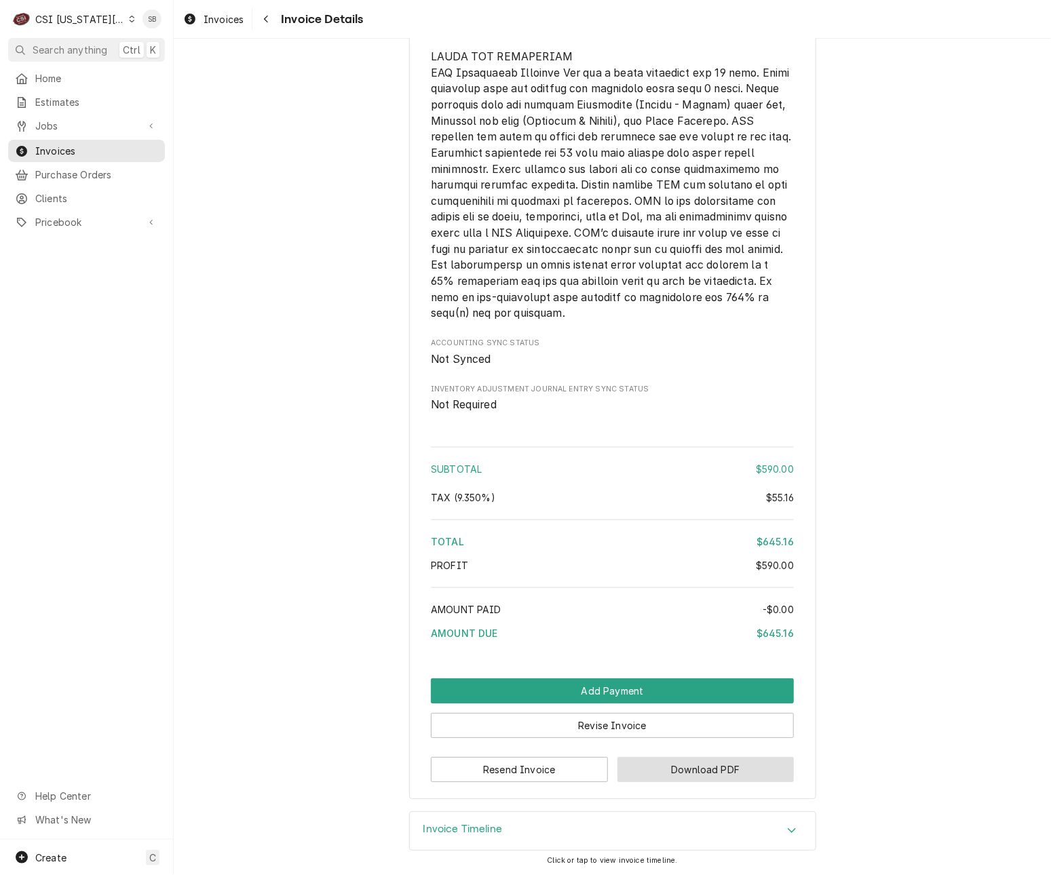
scroll to position [1738, 0]
click at [717, 775] on button "Download PDF" at bounding box center [705, 769] width 177 height 25
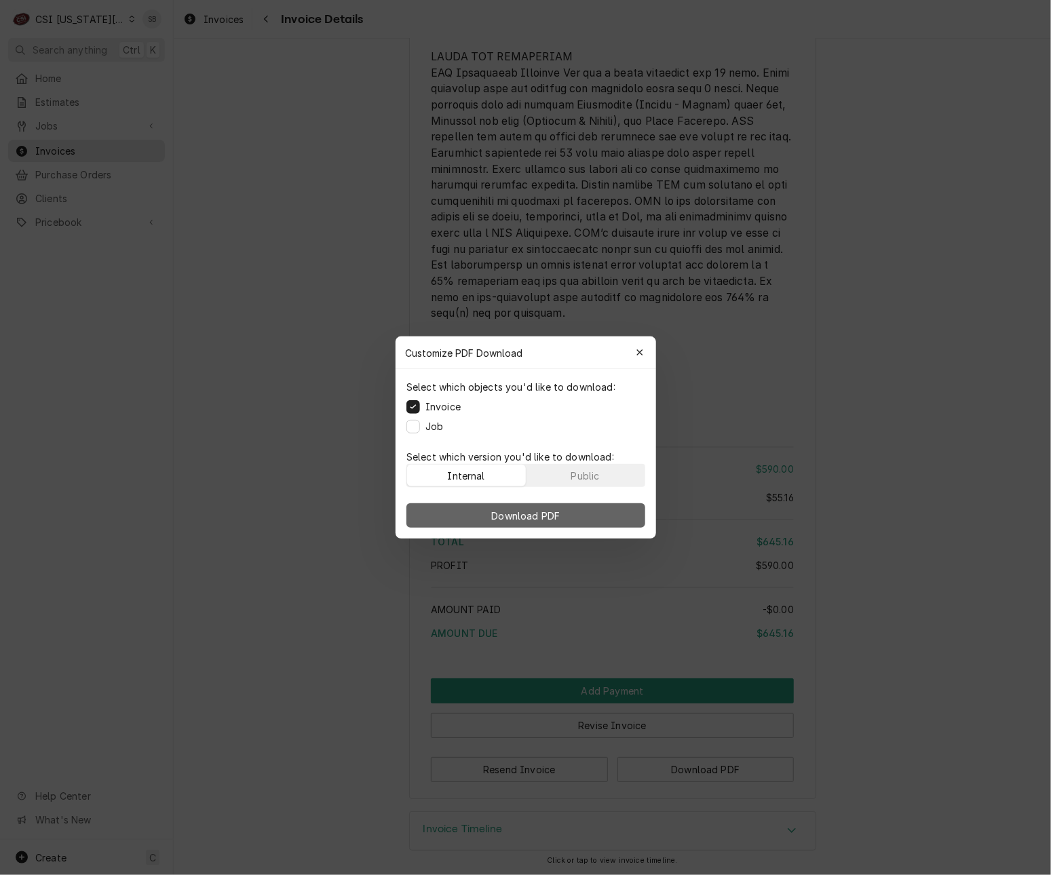
click at [586, 515] on button "Download PDF" at bounding box center [525, 515] width 239 height 24
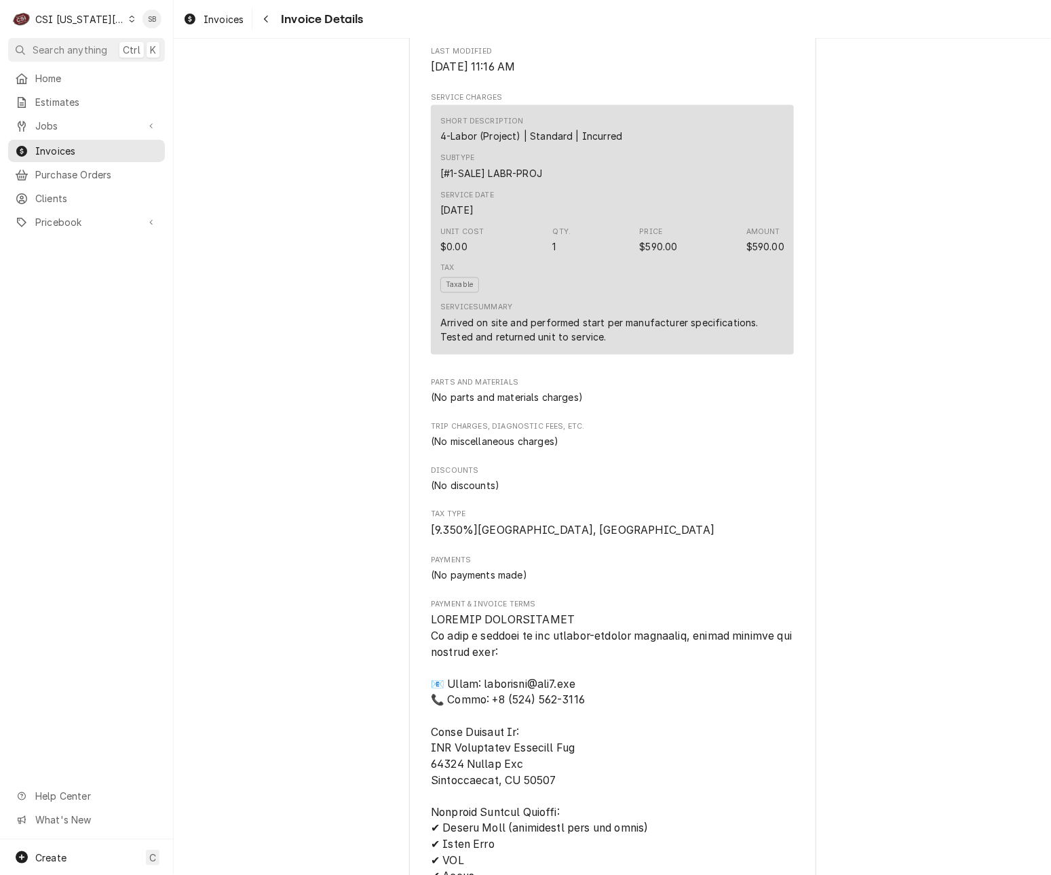
scroll to position [8, 0]
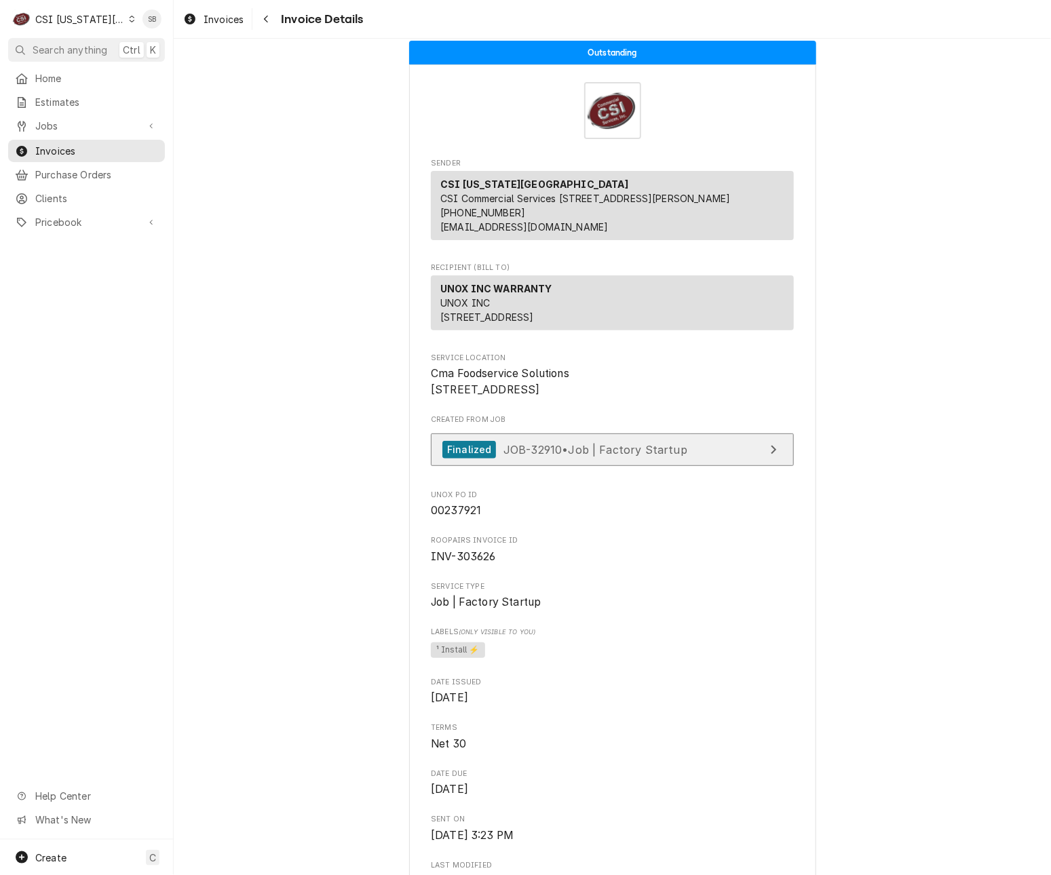
click at [577, 456] on span "JOB-32910 • Job | Factory Startup" at bounding box center [595, 449] width 184 height 14
drag, startPoint x: 98, startPoint y: 28, endPoint x: 104, endPoint y: 29, distance: 6.8
click at [98, 28] on div "C CSI Kansas City" at bounding box center [73, 18] width 131 height 27
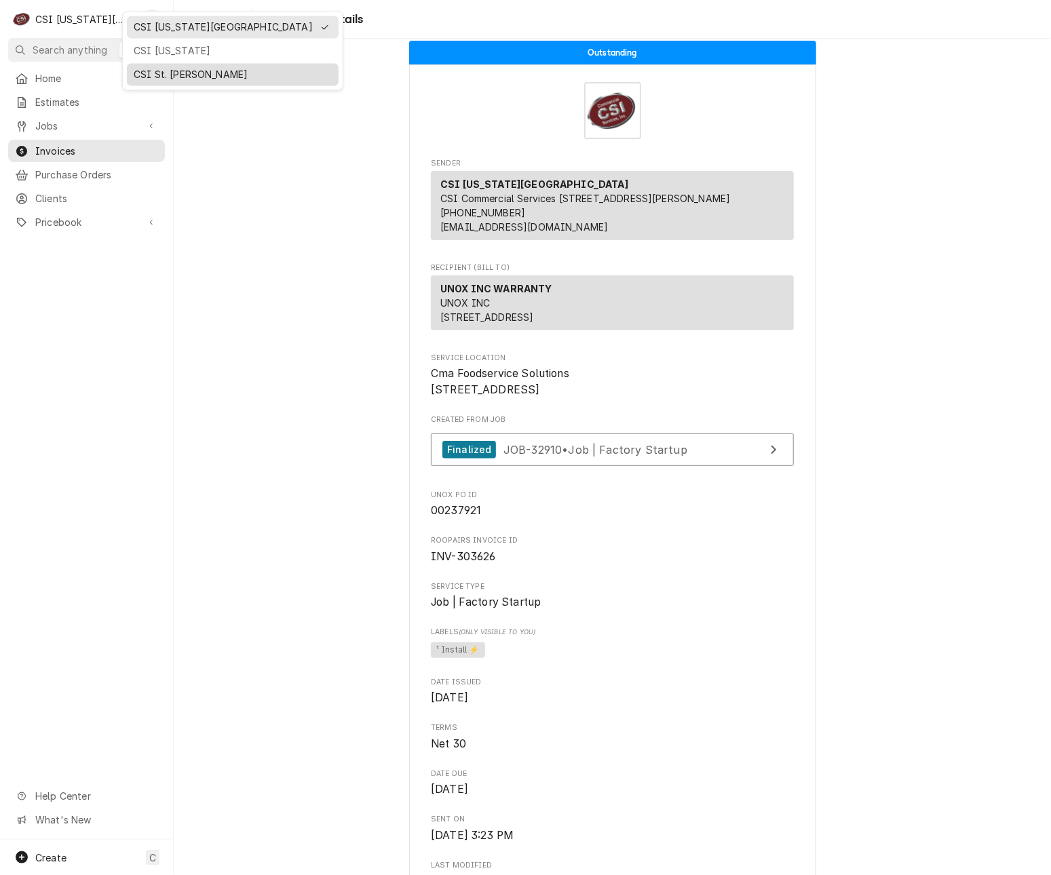
click at [206, 81] on div "CSI St. [PERSON_NAME]" at bounding box center [233, 75] width 212 height 22
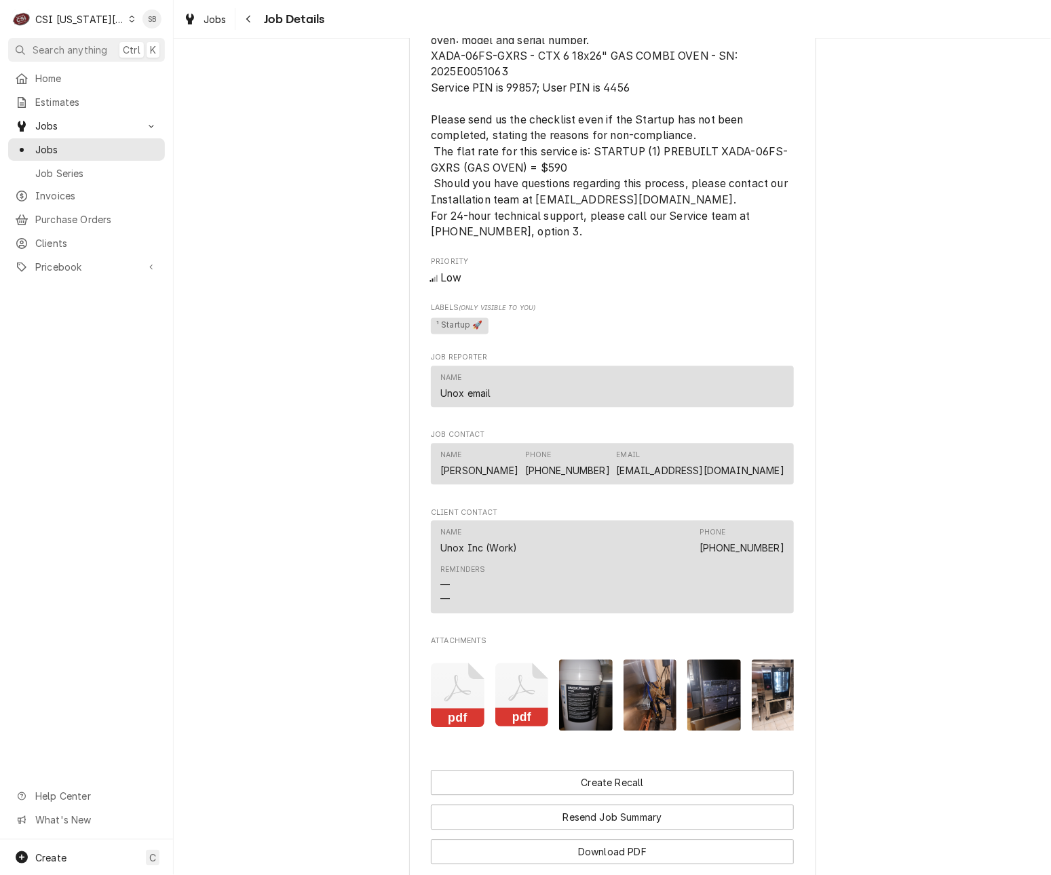
scroll to position [1017, 0]
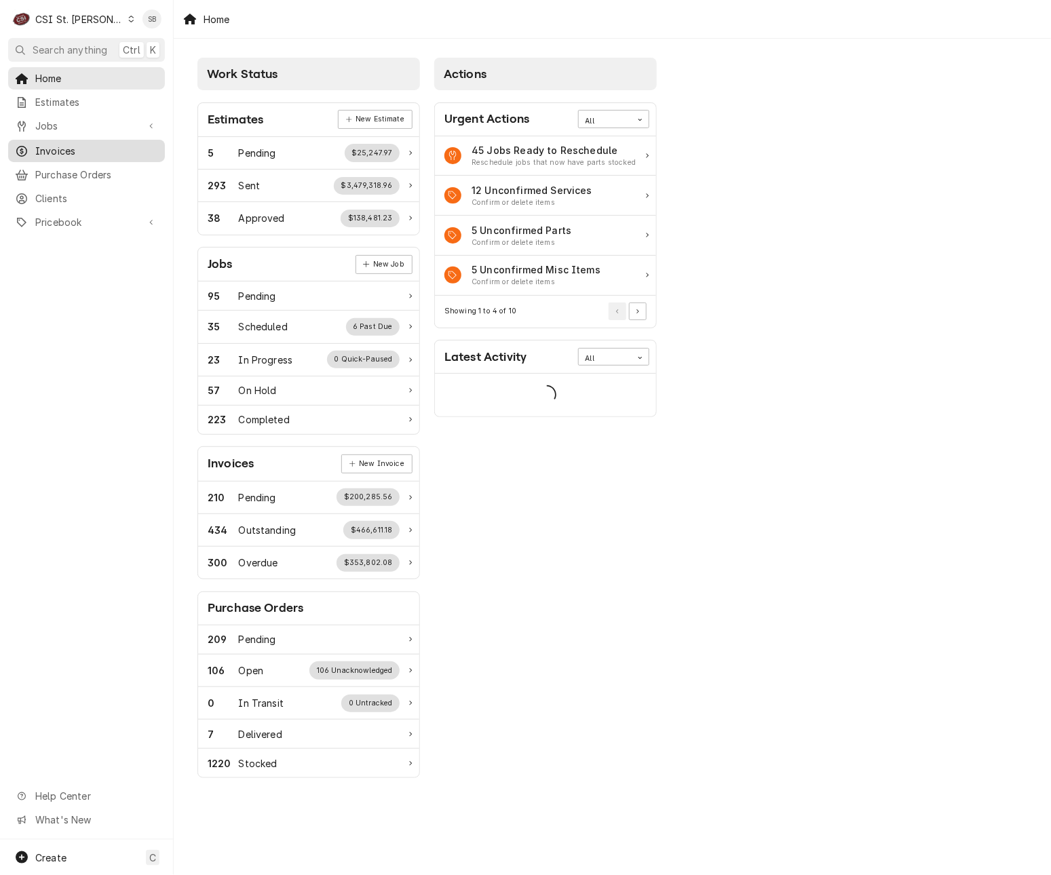
click at [90, 151] on span "Invoices" at bounding box center [96, 151] width 123 height 14
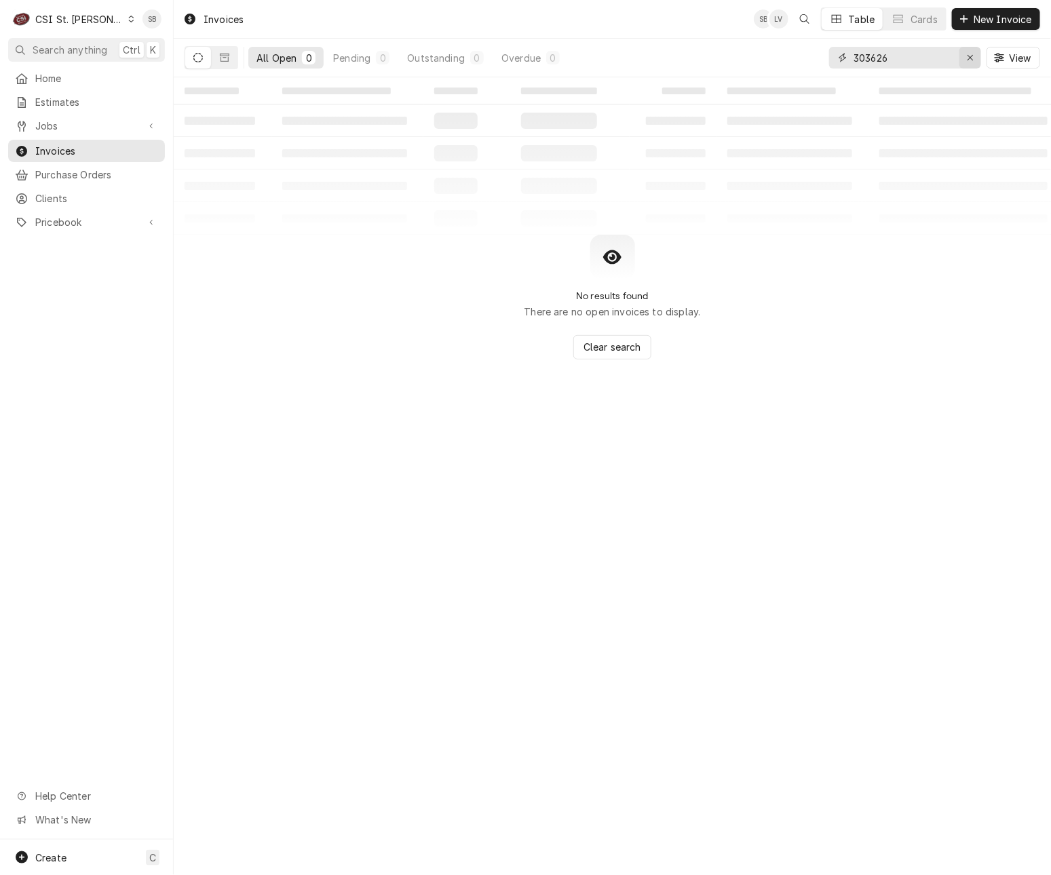
click at [967, 54] on icon "Erase input" at bounding box center [970, 57] width 7 height 9
paste input "404367"
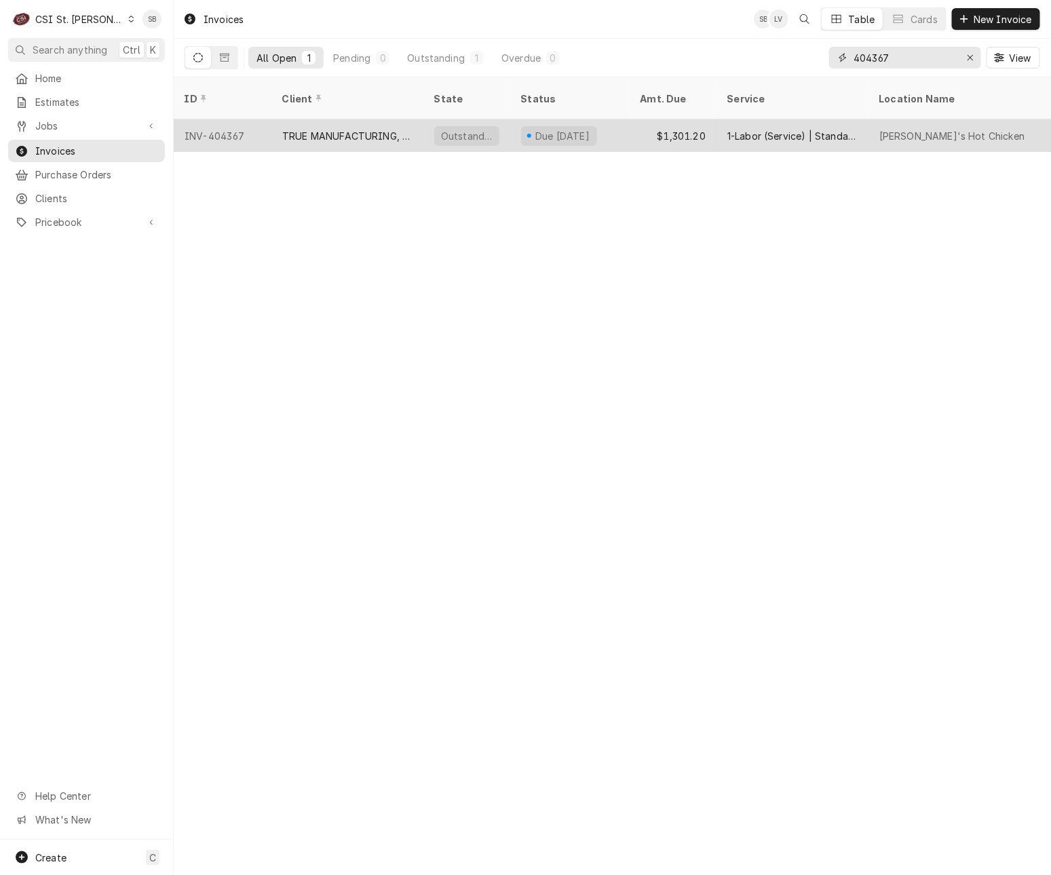
type input "404367"
click at [263, 124] on div "INV-404367" at bounding box center [223, 135] width 98 height 33
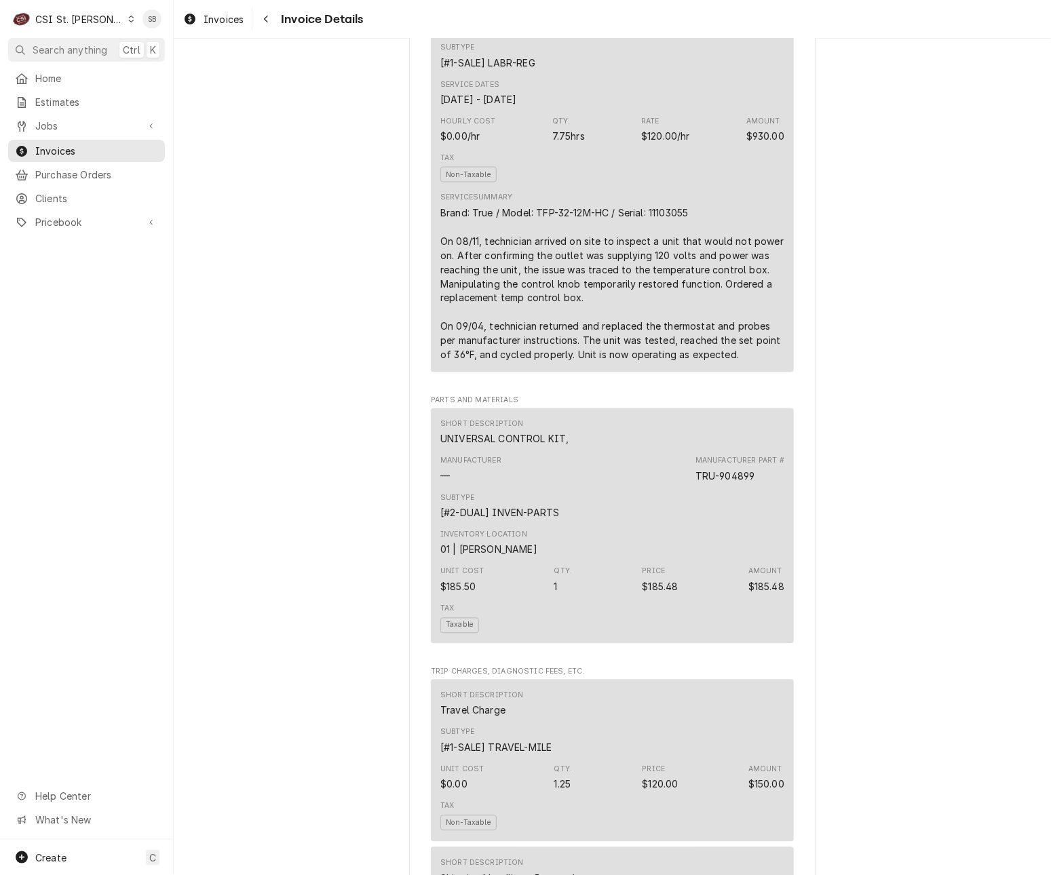
scroll to position [814, 0]
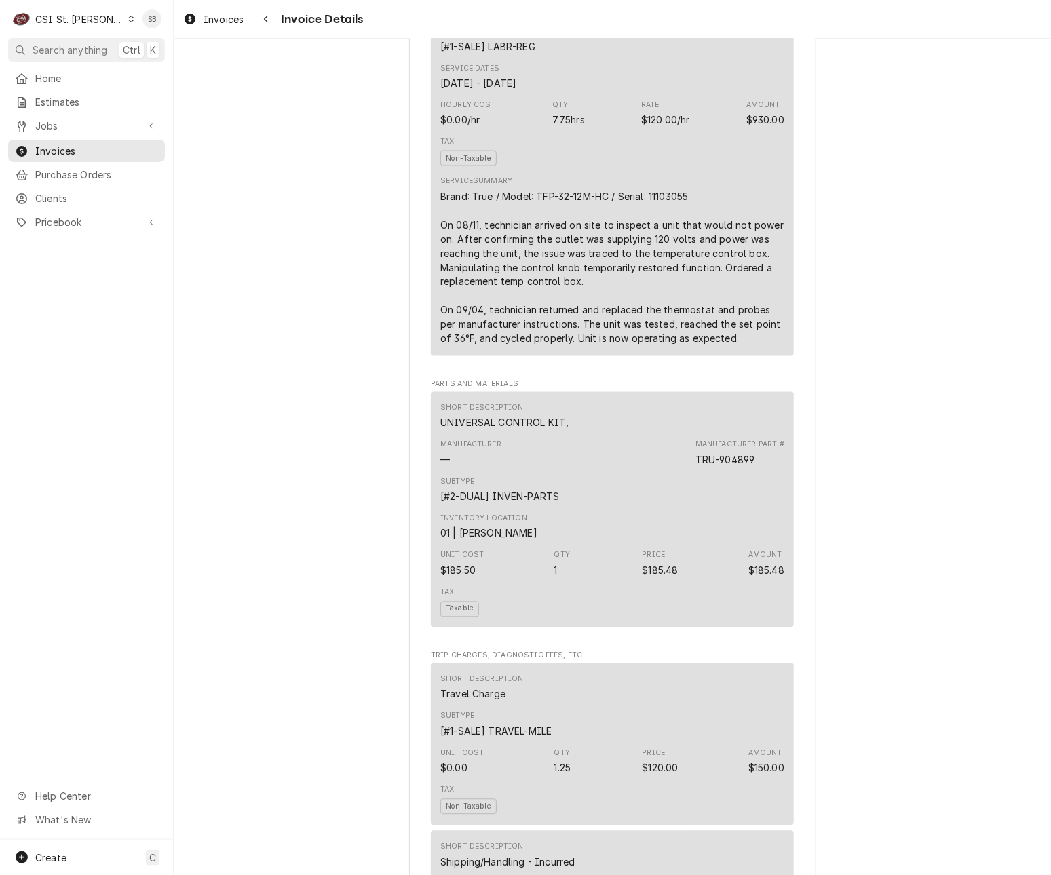
click at [916, 739] on div "Outstanding Sender CSI St. Louis CSI Commercial Services Inc18330 [STREET_ADDRE…" at bounding box center [612, 852] width 877 height 3255
click at [890, 712] on div "Outstanding Sender CSI St. Louis CSI Commercial Services Inc18330 [STREET_ADDRE…" at bounding box center [612, 852] width 877 height 3255
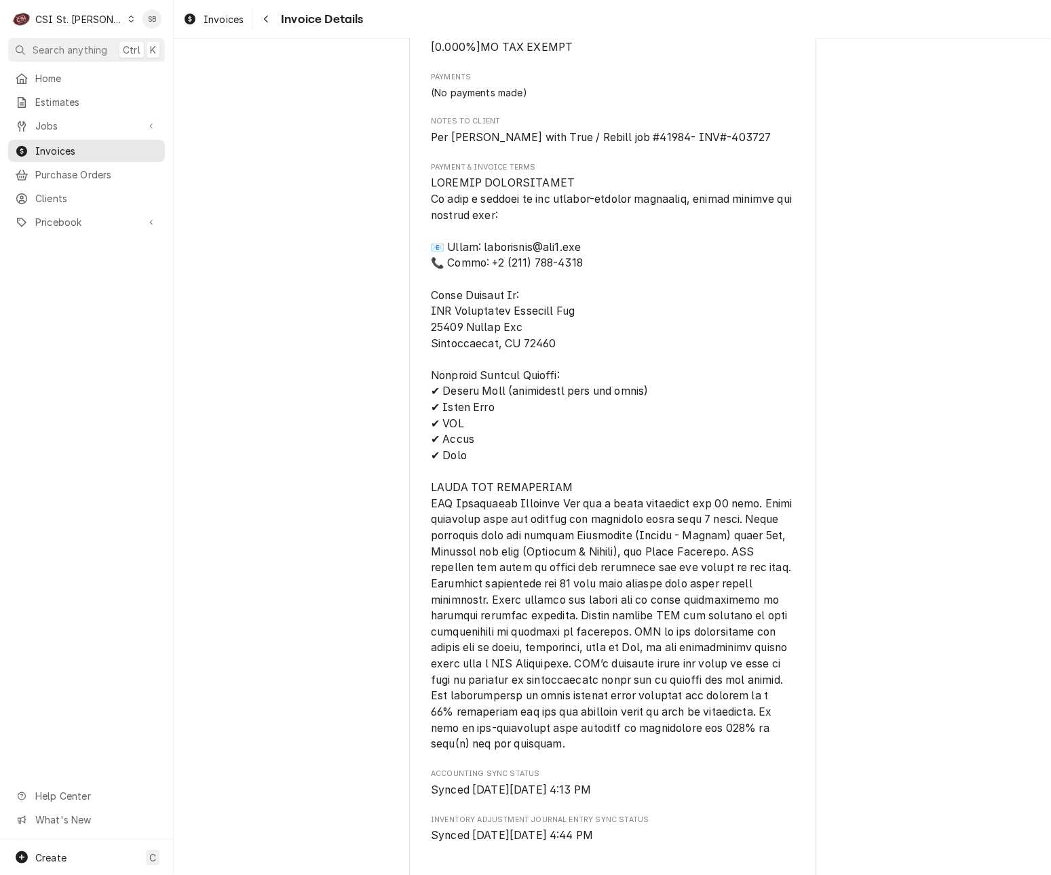
scroll to position [1917, 0]
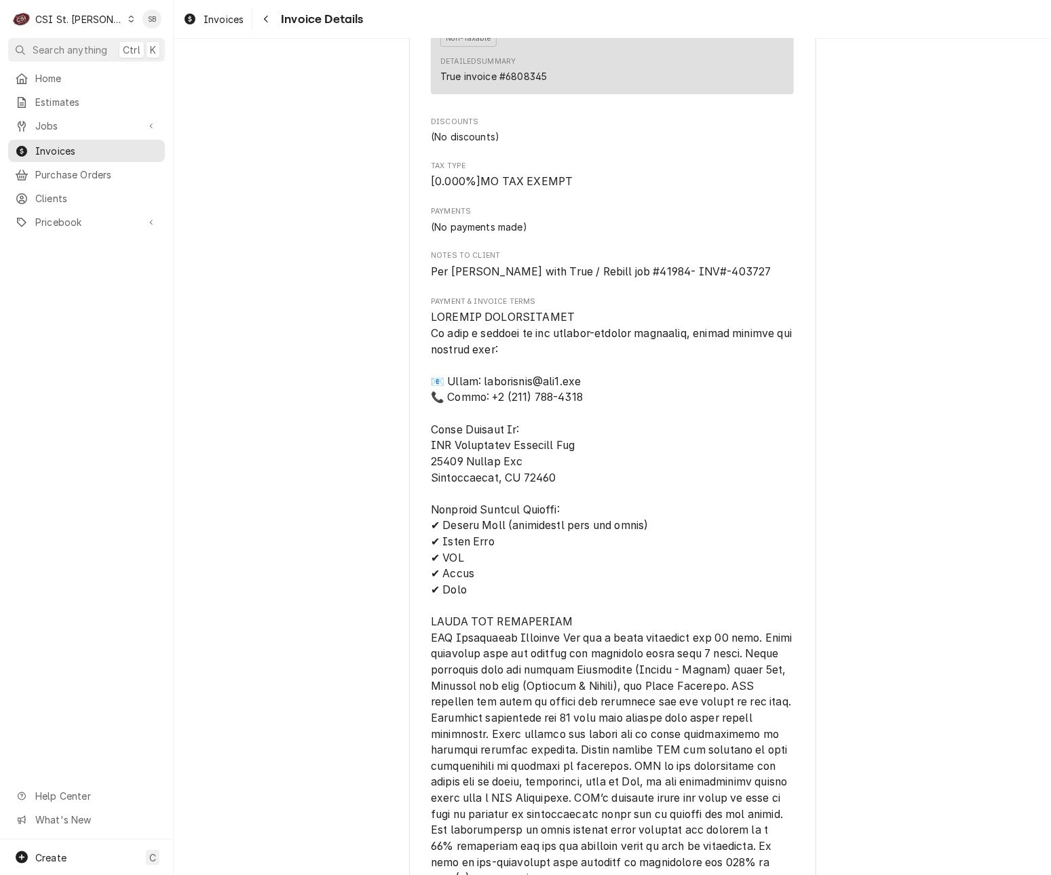
click at [602, 278] on span "Per [PERSON_NAME] with True / Rebill job #41984- INV#-403727" at bounding box center [601, 271] width 340 height 13
drag, startPoint x: 602, startPoint y: 313, endPoint x: 735, endPoint y: 271, distance: 139.0
click at [735, 233] on div "Payments (No payments made)" at bounding box center [612, 219] width 363 height 27
click at [674, 278] on span "Per Jim with True / Rebill job #41984- INV#-403727" at bounding box center [601, 271] width 340 height 13
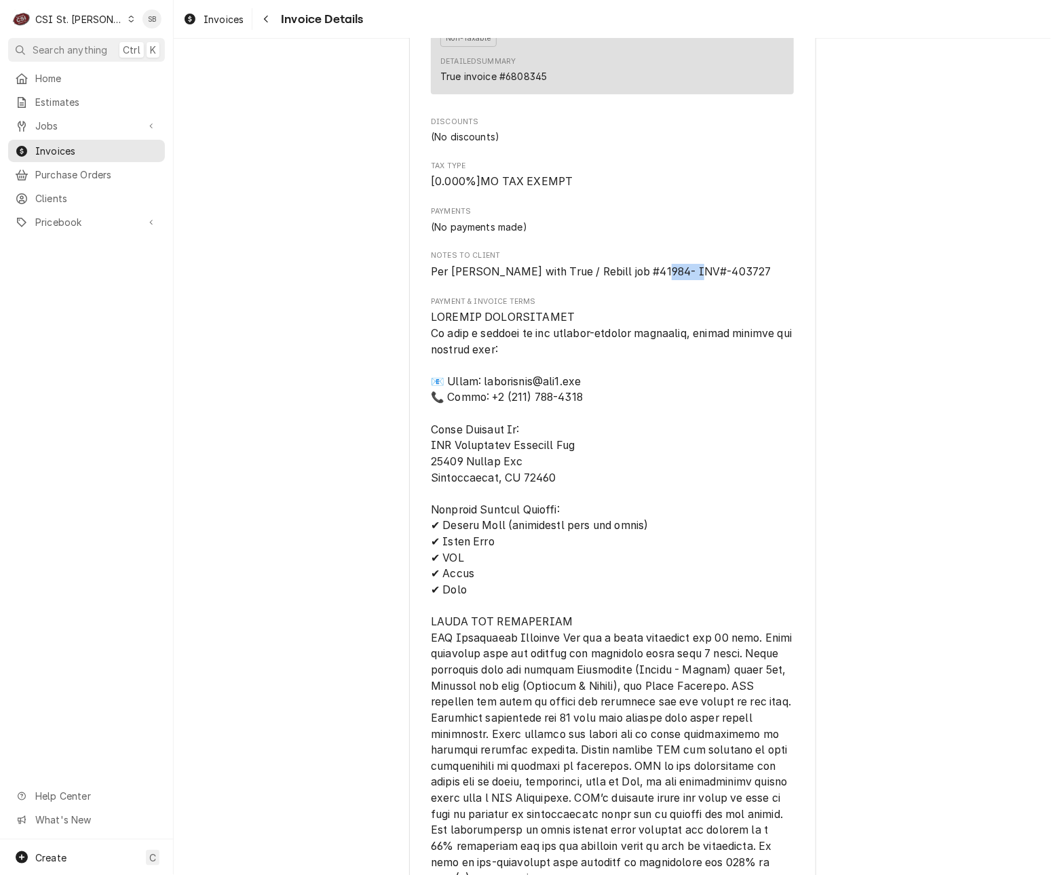
click at [674, 278] on span "Per Jim with True / Rebill job #41984- INV#-403727" at bounding box center [601, 271] width 340 height 13
copy span "403727"
click at [88, 149] on span "Invoices" at bounding box center [96, 151] width 123 height 14
click at [62, 26] on div "C CSI St. Louis" at bounding box center [73, 18] width 131 height 27
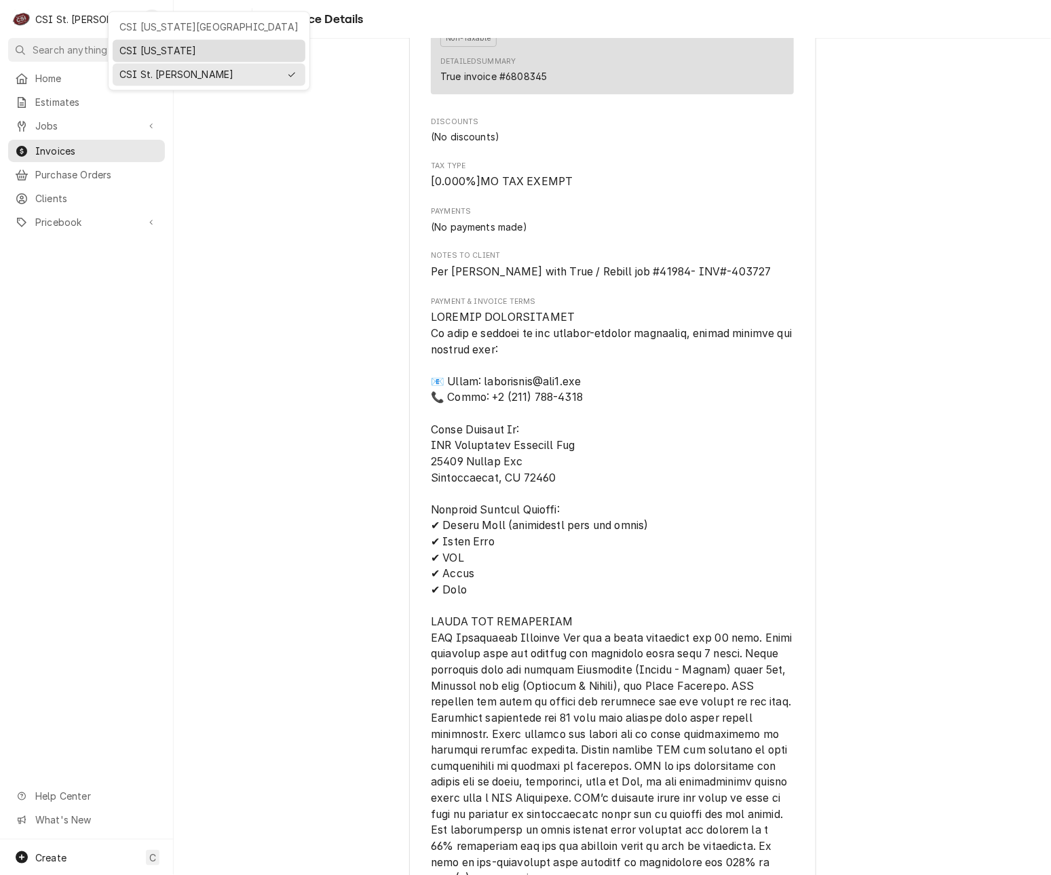
drag, startPoint x: 140, startPoint y: 29, endPoint x: 159, endPoint y: 52, distance: 28.9
click at [159, 52] on div "Ctrl K" at bounding box center [139, 50] width 40 height 16
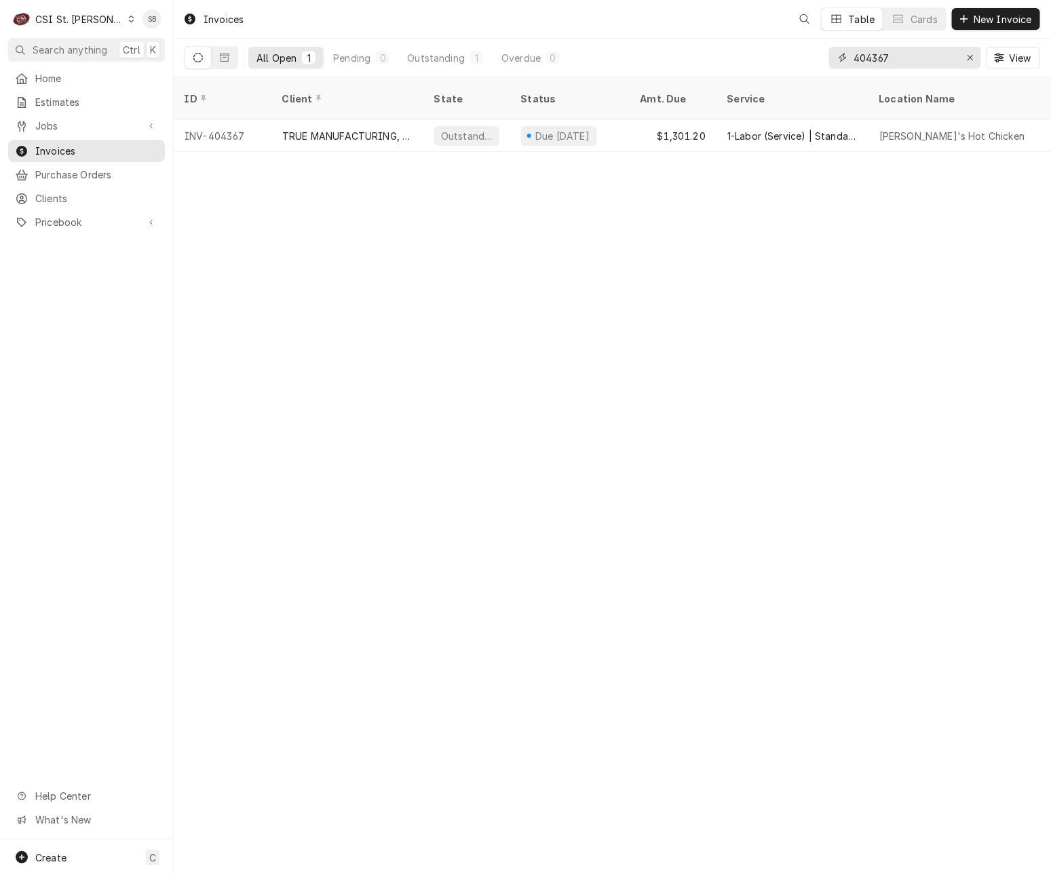
click at [900, 61] on input "404367" at bounding box center [904, 58] width 102 height 22
click at [865, 56] on input "404367" at bounding box center [904, 58] width 102 height 22
paste input "372"
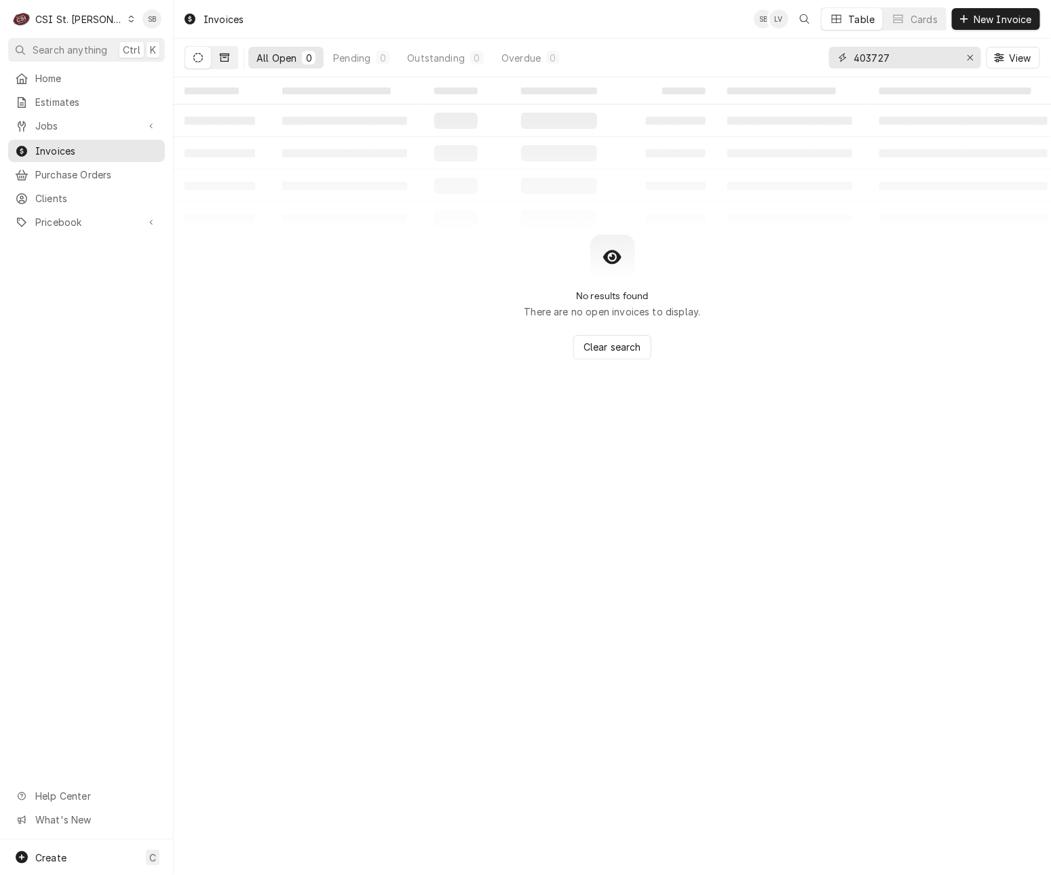
type input "403727"
click at [227, 57] on icon "Dynamic Content Wrapper" at bounding box center [224, 57] width 9 height 9
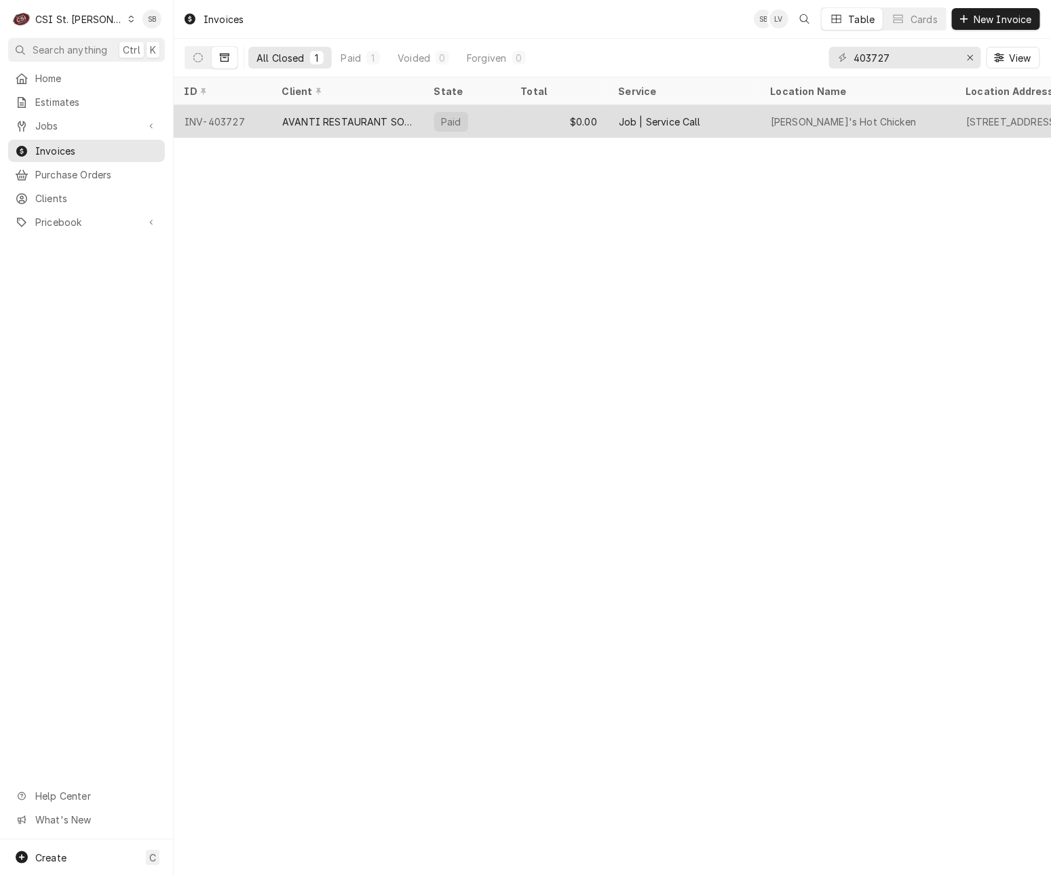
click at [285, 126] on div "AVANTI RESTAURANT SOLUTIONS" at bounding box center [347, 121] width 152 height 33
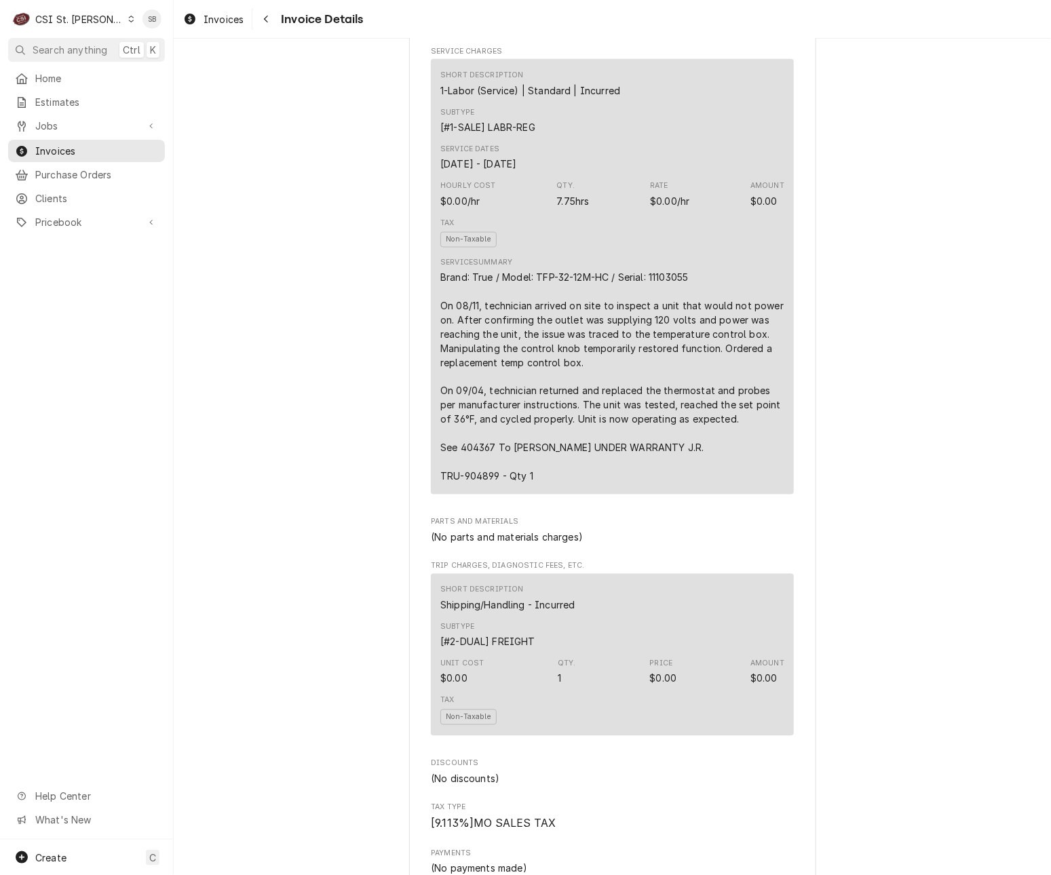
scroll to position [814, 0]
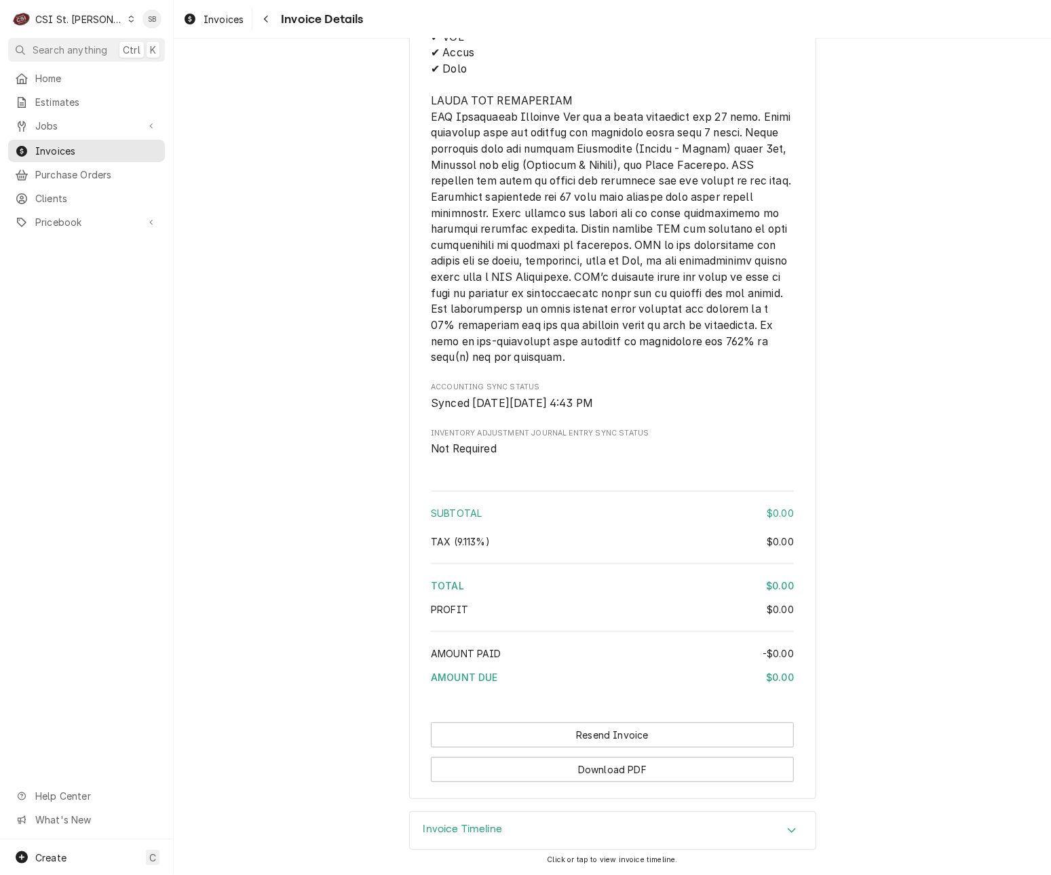
click at [521, 817] on div "Invoice Timeline" at bounding box center [613, 831] width 406 height 38
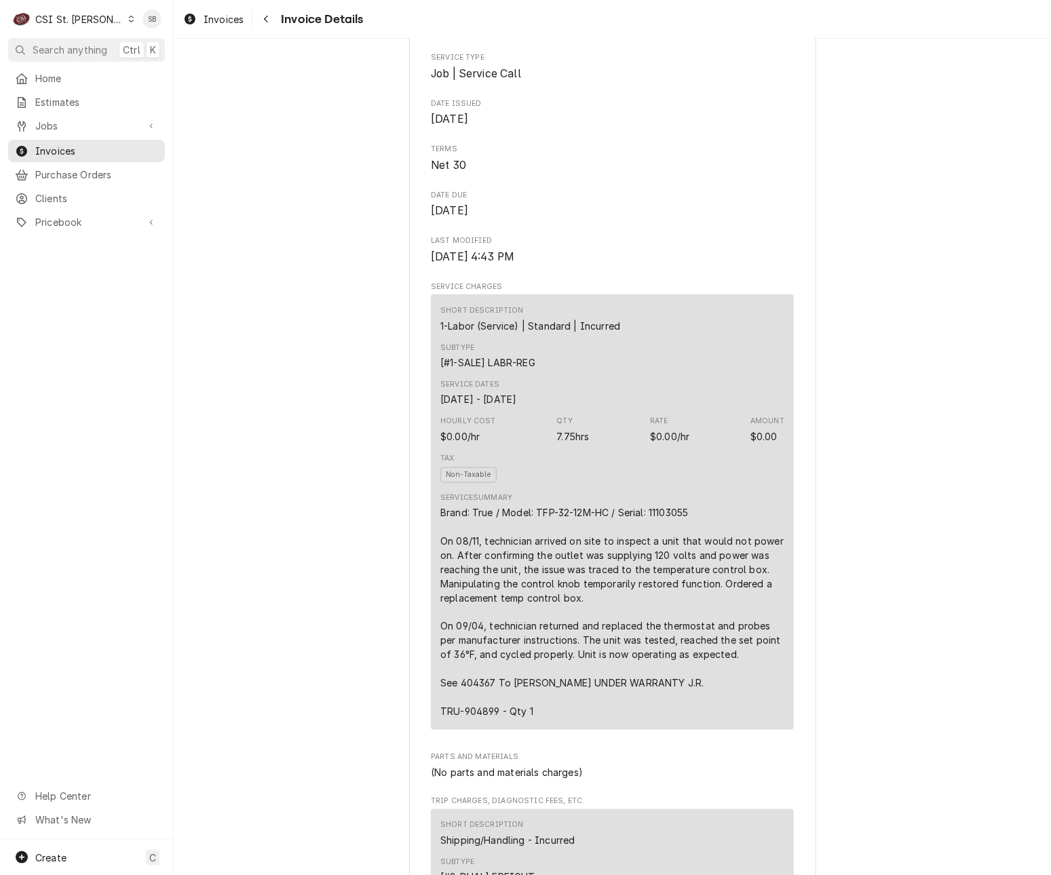
scroll to position [712, 0]
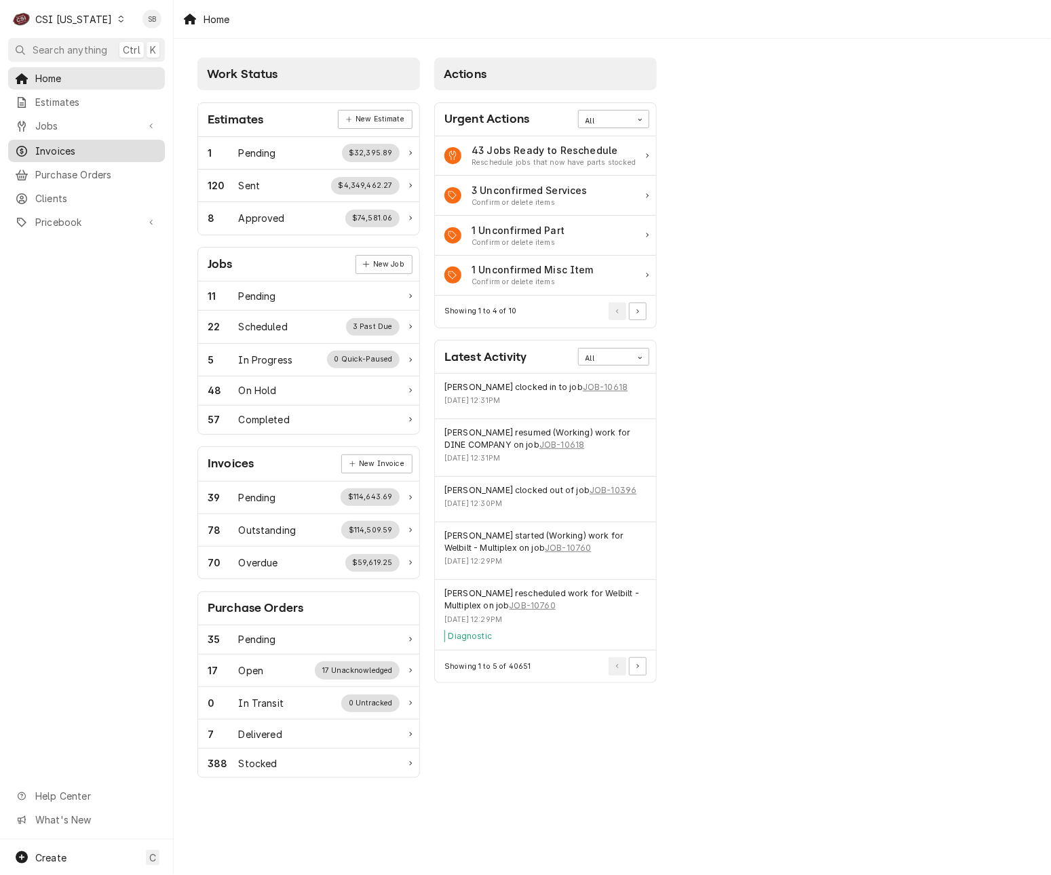
click at [77, 144] on span "Invoices" at bounding box center [96, 151] width 123 height 14
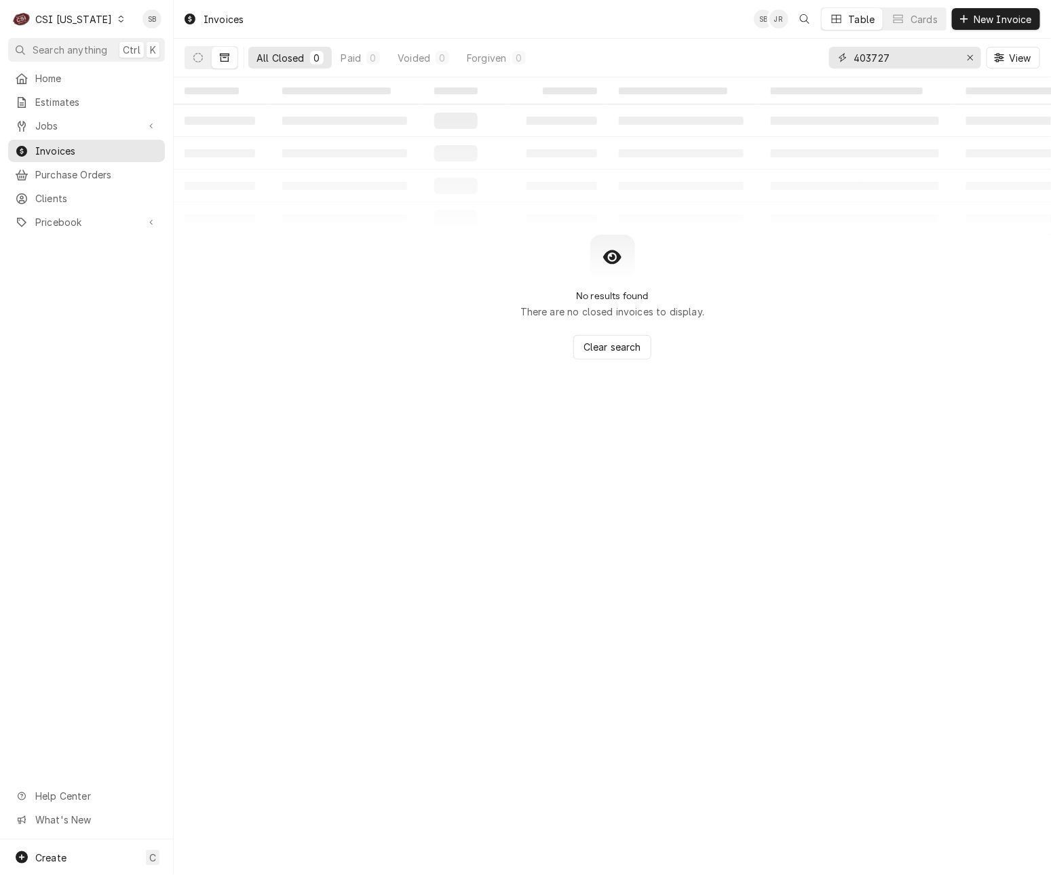
click at [873, 65] on input "403727" at bounding box center [904, 58] width 102 height 22
paste input "100744"
type input "100744"
click at [204, 55] on button "Dynamic Content Wrapper" at bounding box center [198, 58] width 26 height 22
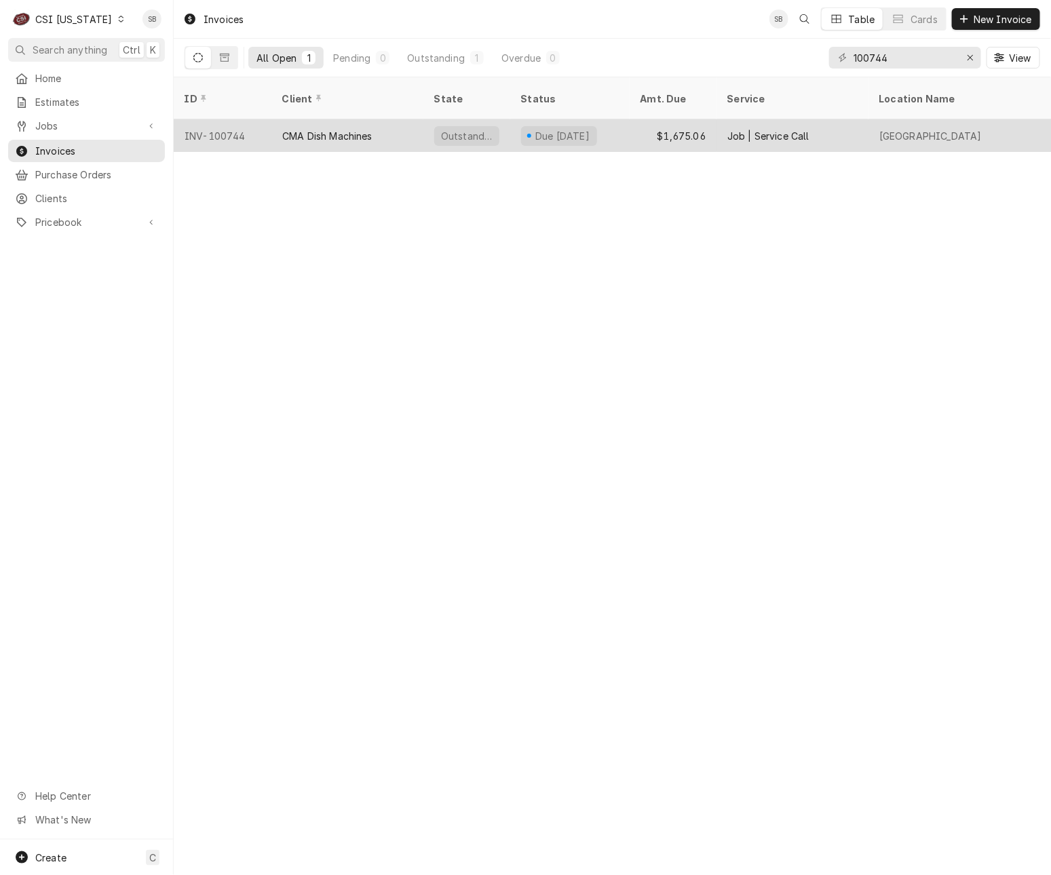
click at [383, 124] on div "CMA Dish Machines" at bounding box center [347, 135] width 152 height 33
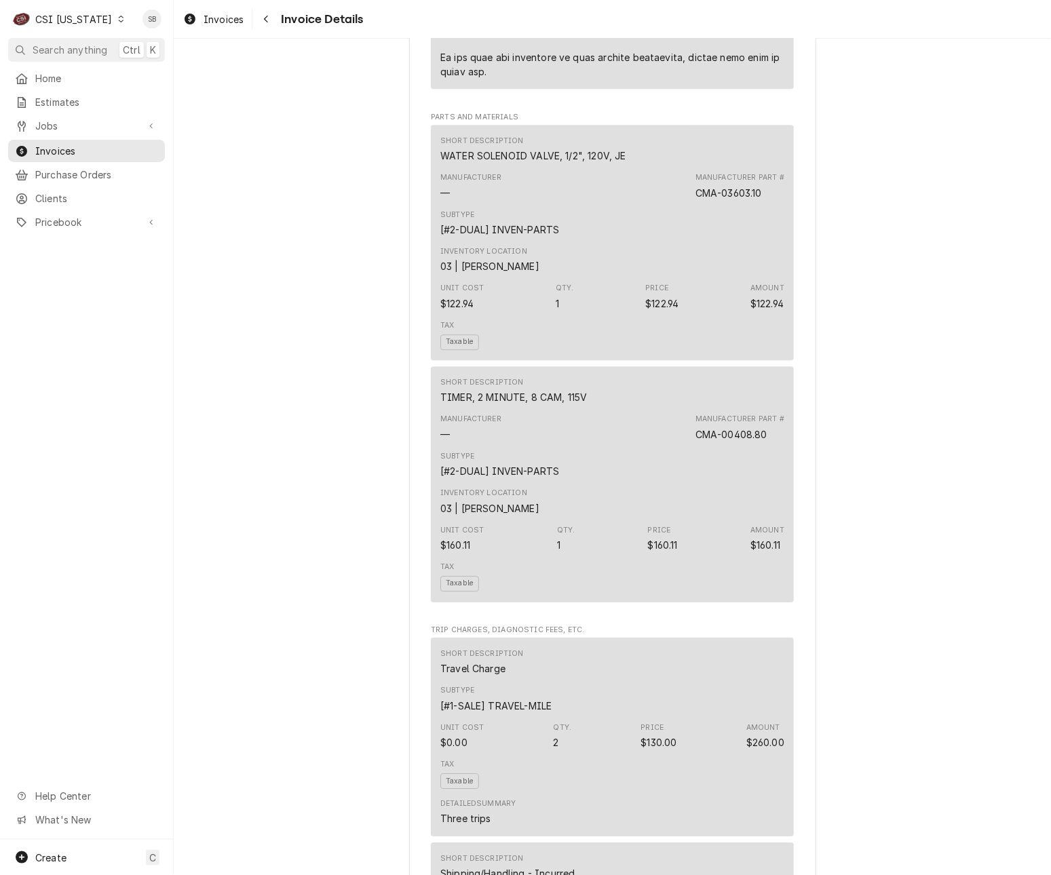
scroll to position [1323, 0]
click at [206, 527] on div "Outstanding Sender CSI [US_STATE] CSI Commercial Services [STREET_ADDRESS] (502…" at bounding box center [612, 585] width 877 height 3739
click at [300, 462] on div "Outstanding Sender CSI [US_STATE] CSI Commercial Services [STREET_ADDRESS] (502…" at bounding box center [612, 585] width 877 height 3739
click at [334, 737] on div "Outstanding Sender CSI [US_STATE] CSI Commercial Services [STREET_ADDRESS] (502…" at bounding box center [612, 585] width 877 height 3739
